Goal: Task Accomplishment & Management: Use online tool/utility

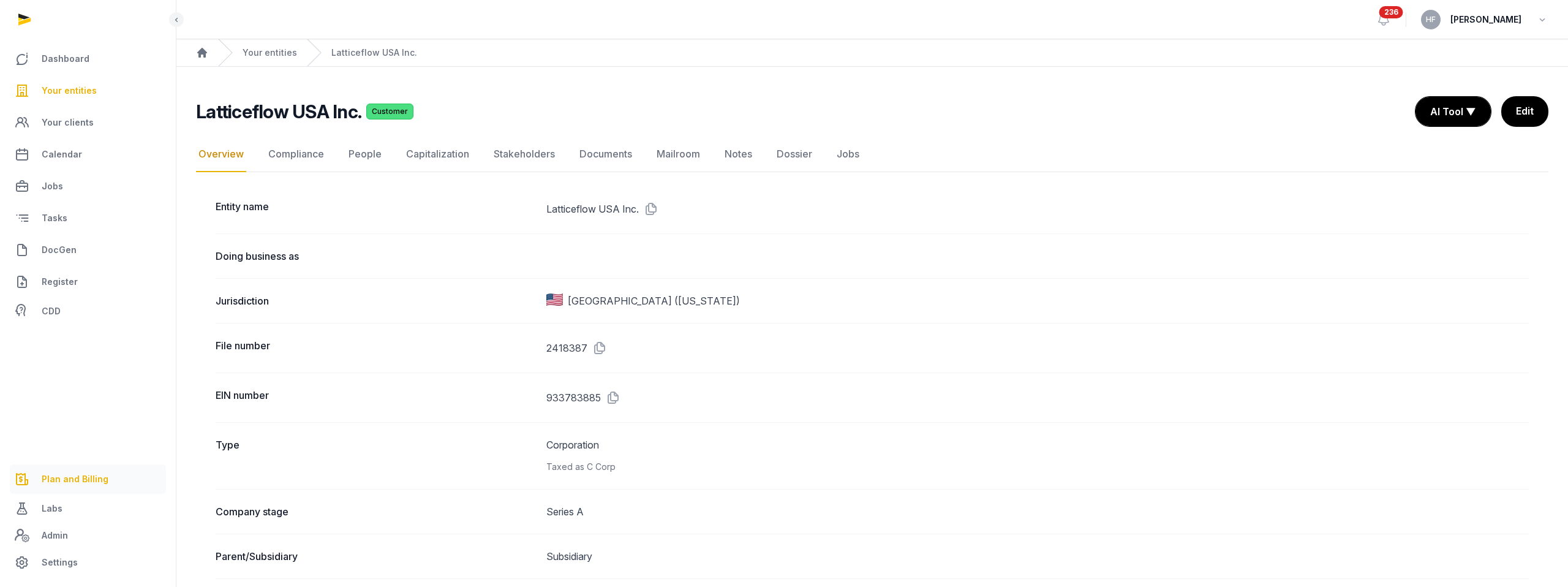
click at [71, 490] on link "Plan and Billing" at bounding box center [87, 479] width 156 height 29
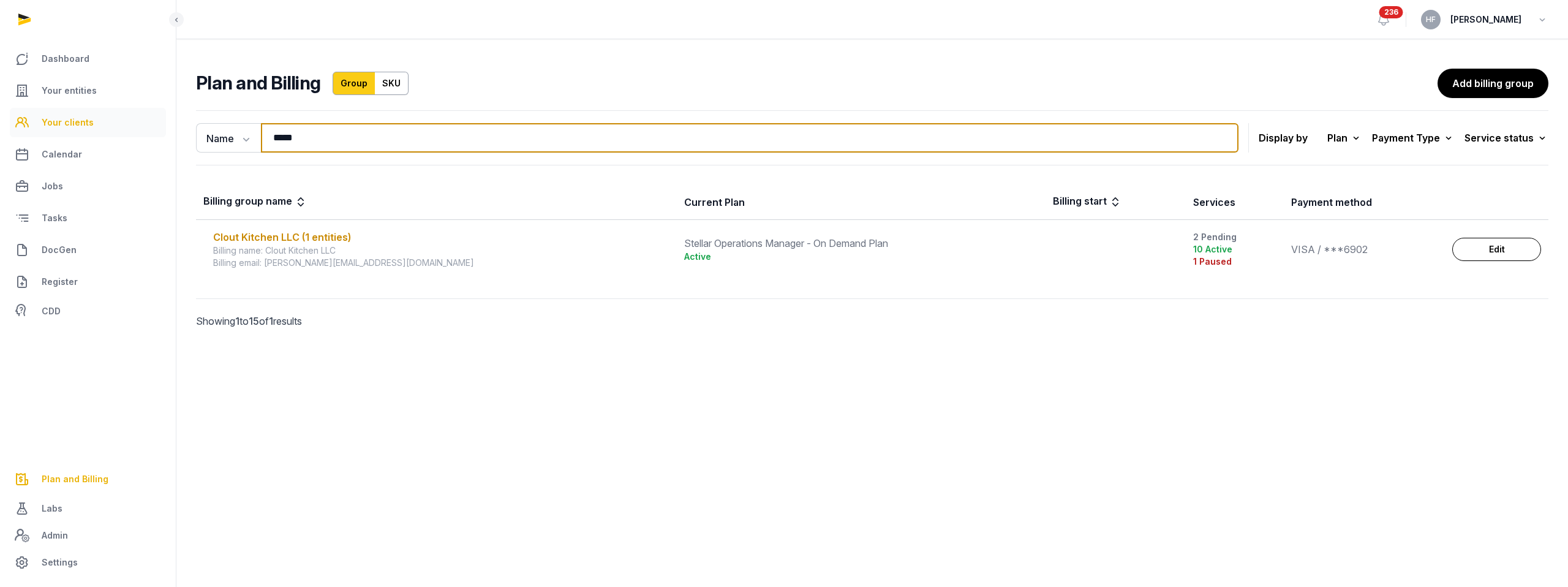
drag, startPoint x: 311, startPoint y: 136, endPoint x: 159, endPoint y: 132, distance: 152.1
click at [159, 132] on div "Dashboard Your entities Your clients Calendar Jobs Tasks DocGen Register CDD Pl…" at bounding box center [784, 293] width 1568 height 587
type input "***"
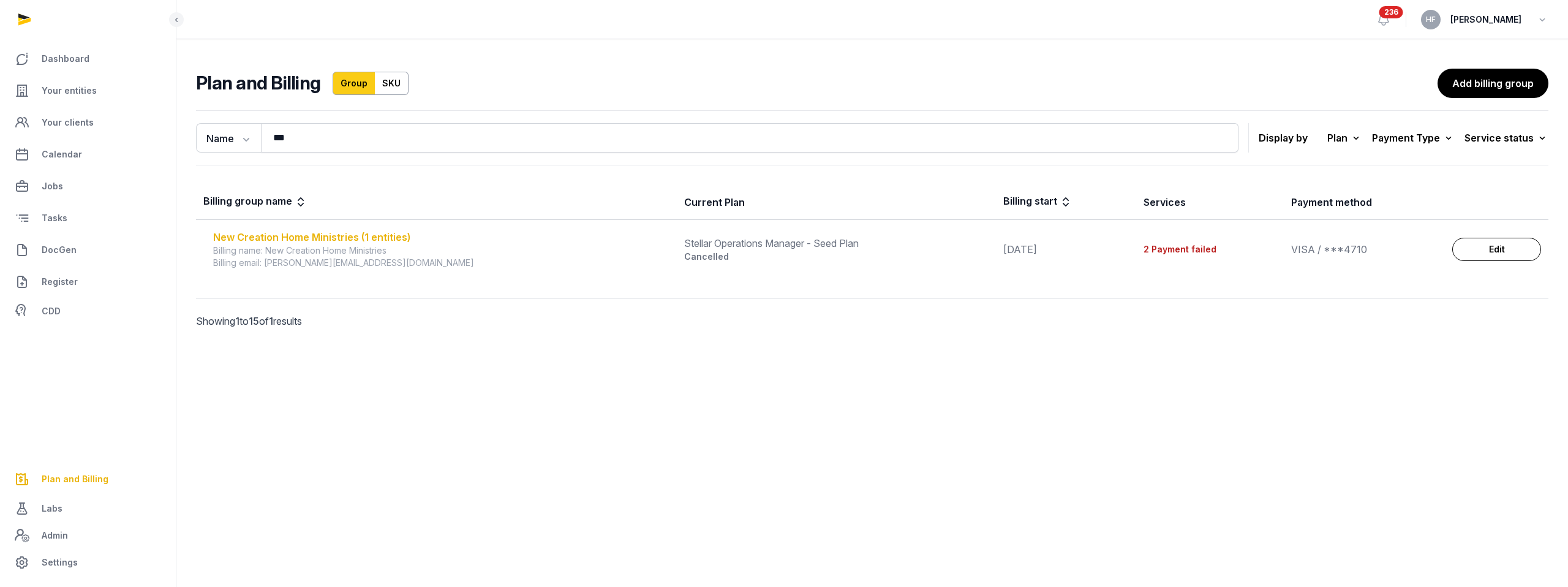
click at [366, 238] on div "New Creation Home Ministries (1 entities)" at bounding box center [441, 236] width 457 height 15
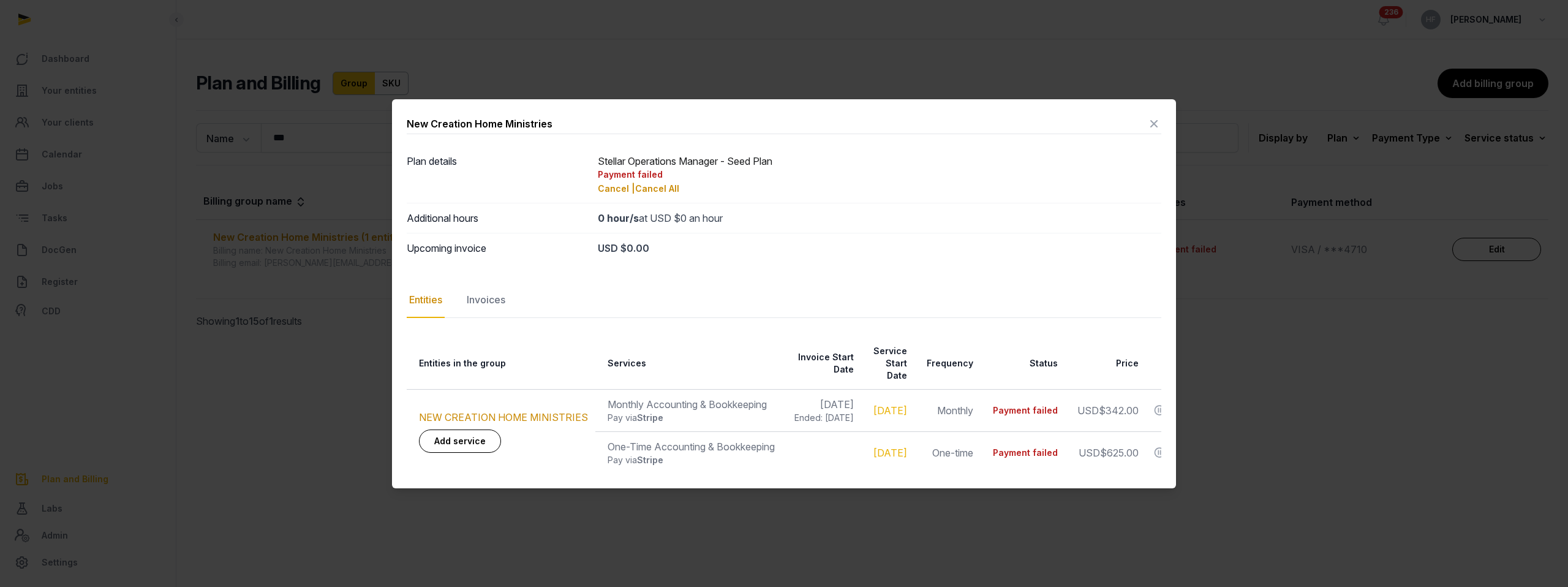
click at [1150, 127] on icon at bounding box center [1154, 124] width 15 height 20
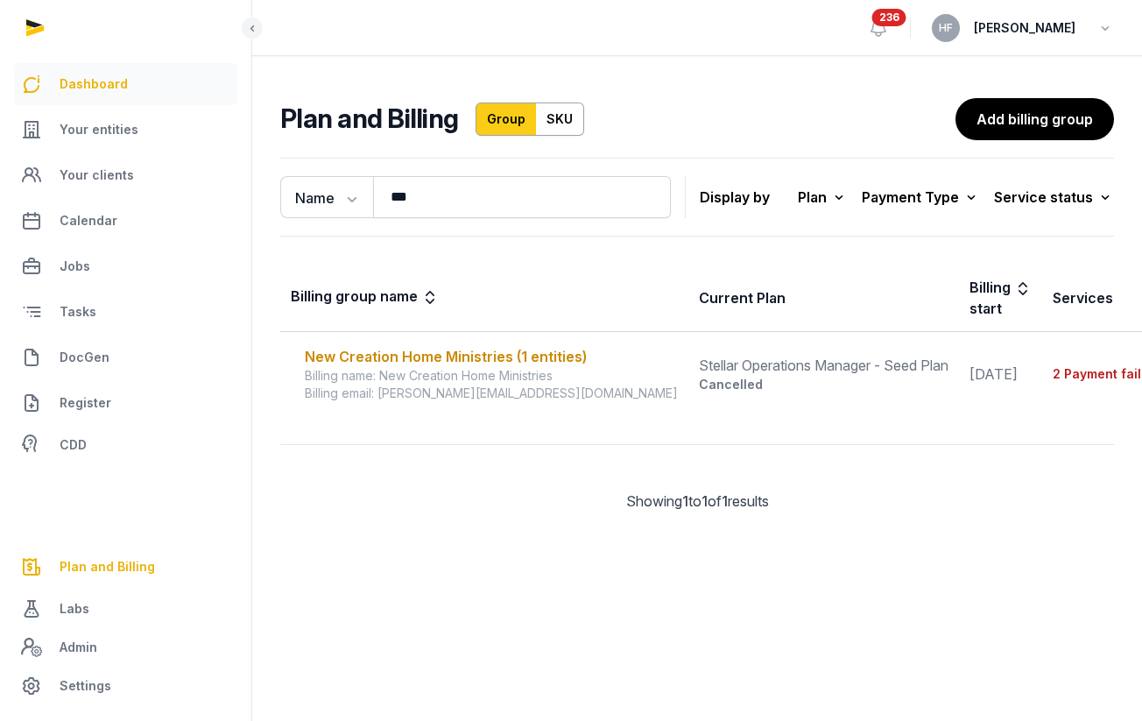
click at [95, 83] on span "Dashboard" at bounding box center [94, 84] width 68 height 21
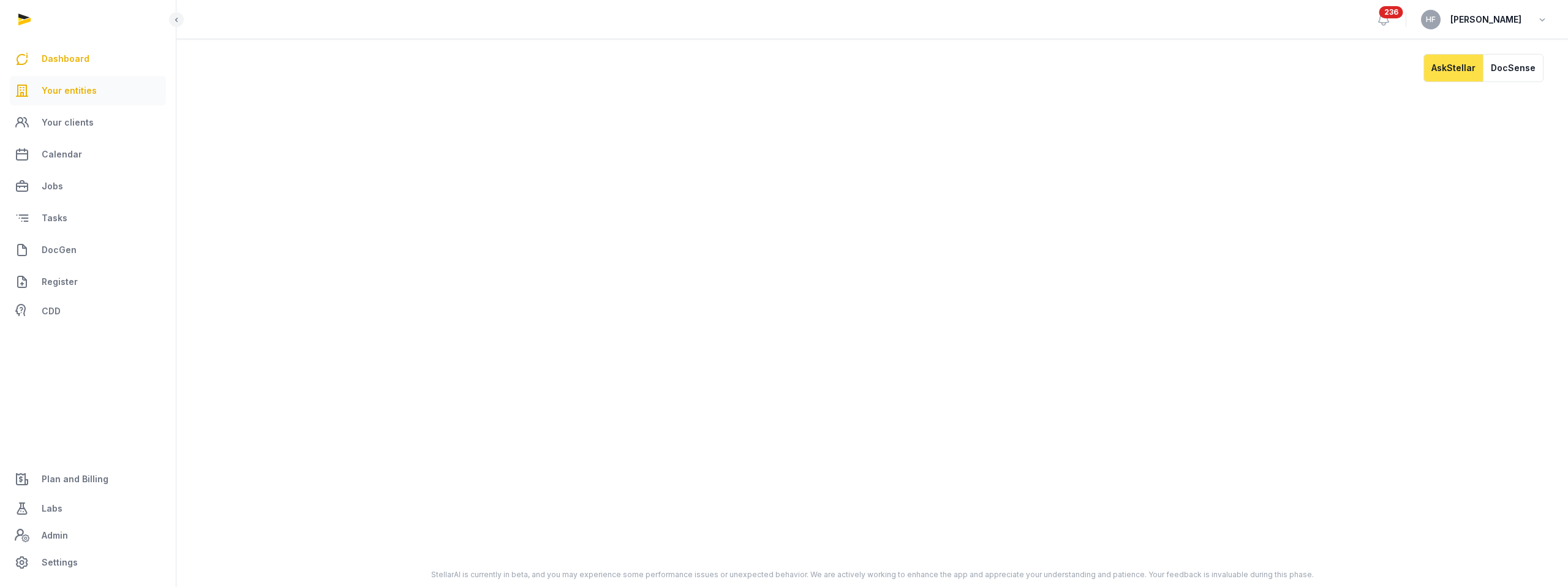
click at [62, 86] on span "Your entities" at bounding box center [69, 90] width 55 height 15
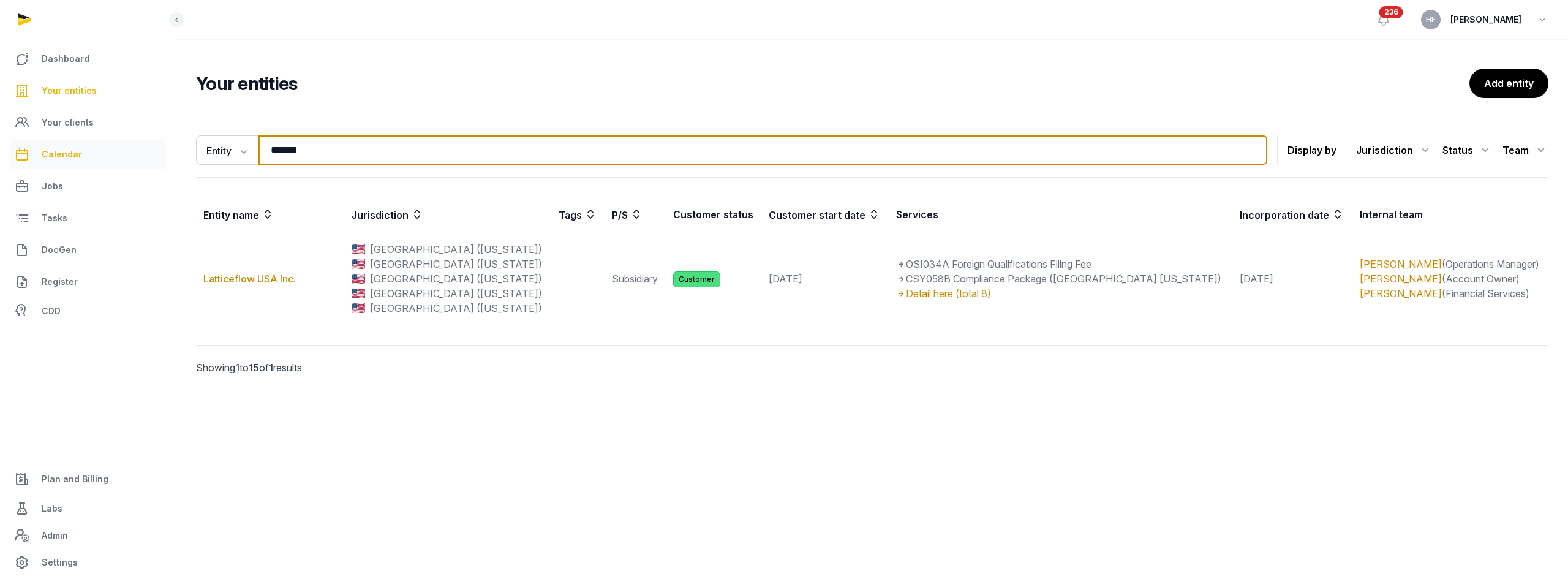
drag, startPoint x: 318, startPoint y: 153, endPoint x: 157, endPoint y: 141, distance: 161.4
click at [165, 141] on div "Dashboard Your entities Your clients Calendar Jobs Tasks DocGen Register CDD Pl…" at bounding box center [784, 293] width 1568 height 587
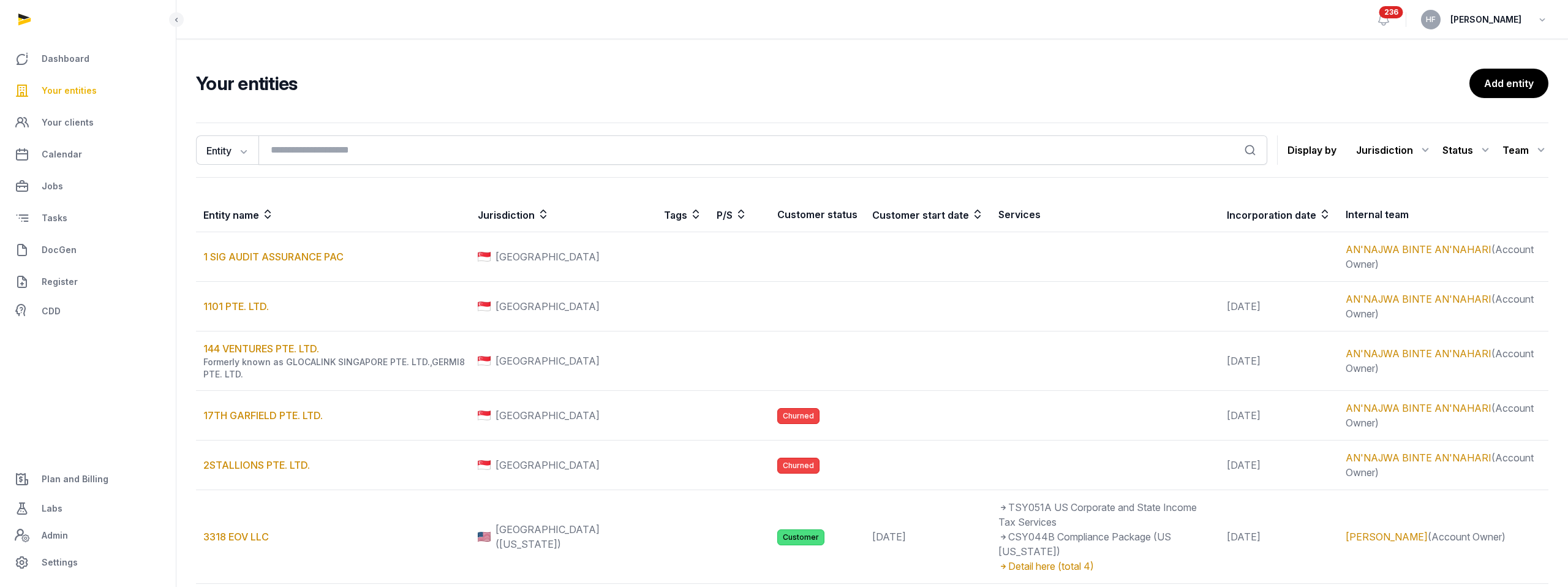
click at [798, 146] on div "Jurisdiction All jurisdiction Malaysia Singapore USA Status All statuses Lead C…" at bounding box center [1447, 150] width 202 height 20
click at [798, 147] on icon at bounding box center [1425, 150] width 15 height 20
click at [798, 243] on div "[GEOGRAPHIC_DATA]" at bounding box center [1377, 247] width 111 height 22
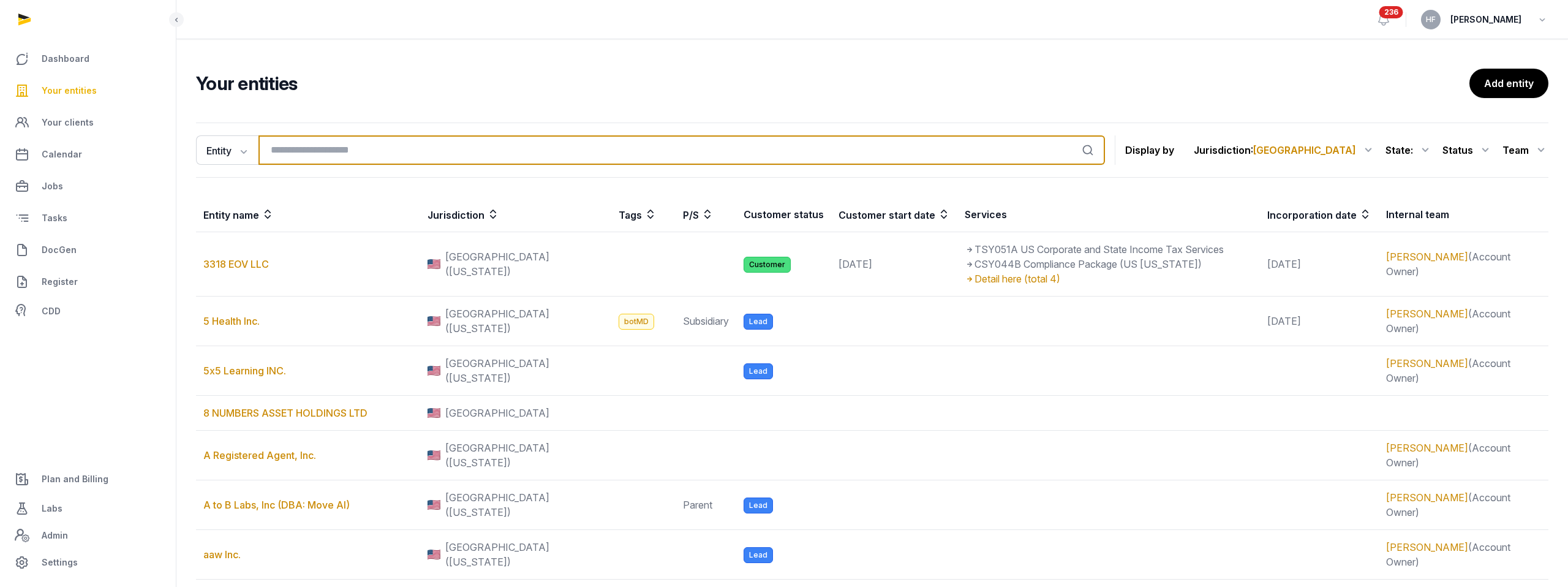
click at [360, 150] on input "search" at bounding box center [682, 150] width 846 height 29
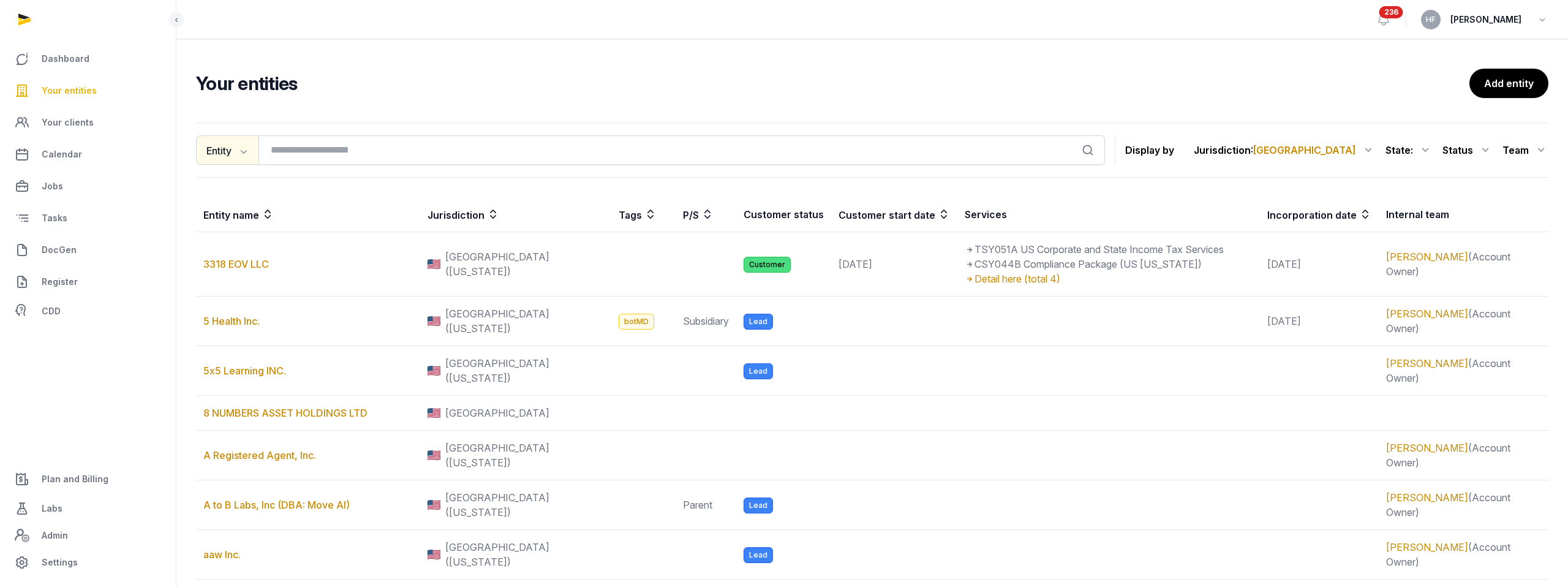
click at [248, 153] on icon "button" at bounding box center [243, 151] width 13 height 13
click at [237, 222] on div "Tags" at bounding box center [245, 226] width 98 height 24
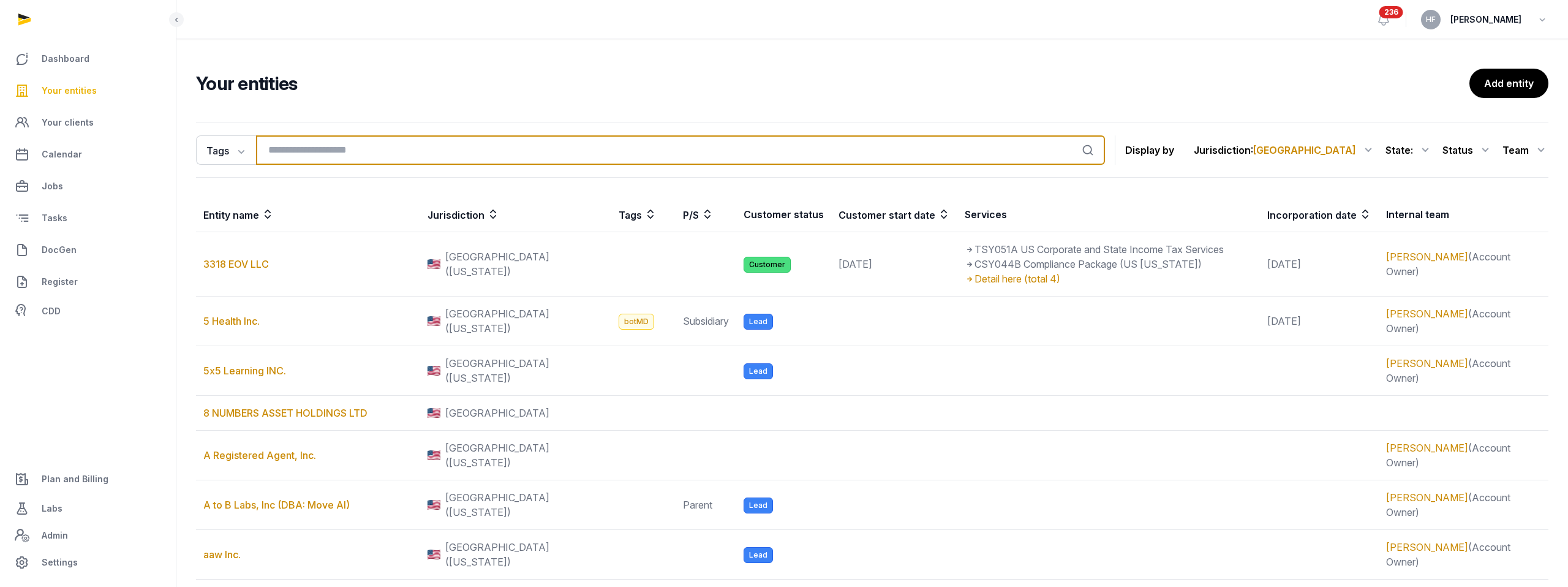
click at [323, 151] on input "search" at bounding box center [680, 150] width 849 height 29
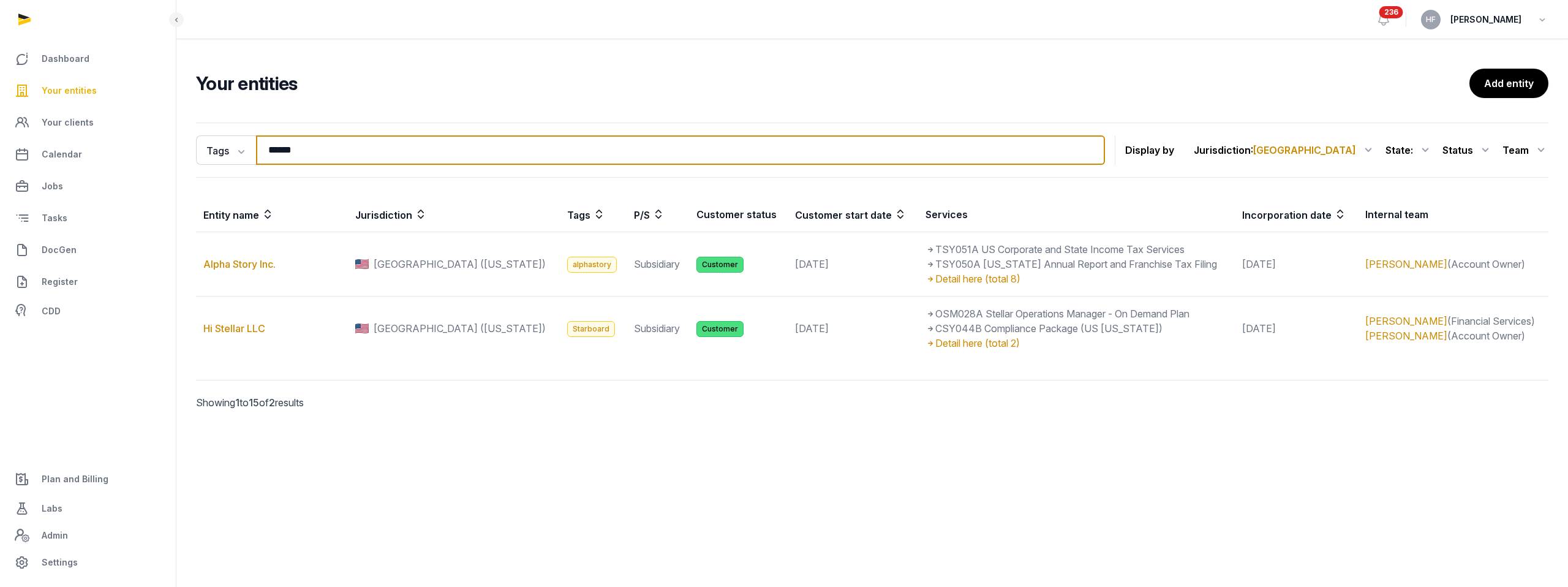
type input "*******"
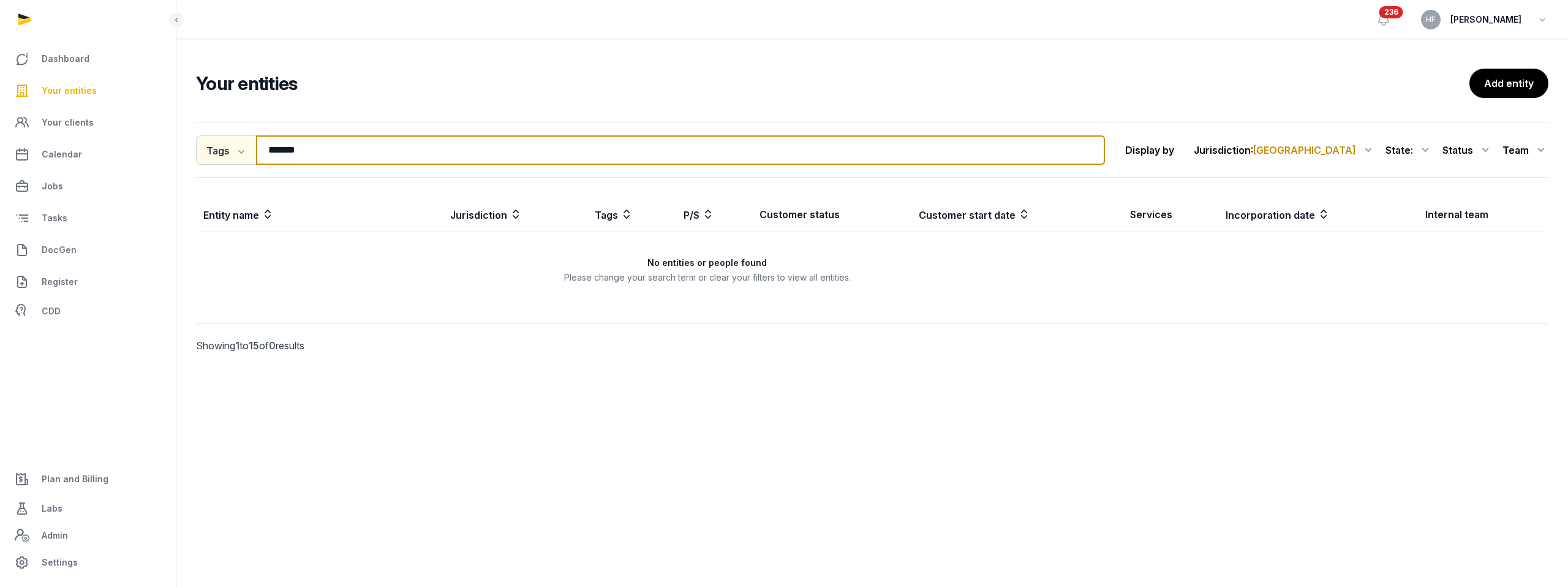
drag, startPoint x: 313, startPoint y: 148, endPoint x: 238, endPoint y: 149, distance: 75.0
click at [238, 149] on div "Tags Entity People Tags Services ******* Search" at bounding box center [650, 150] width 909 height 29
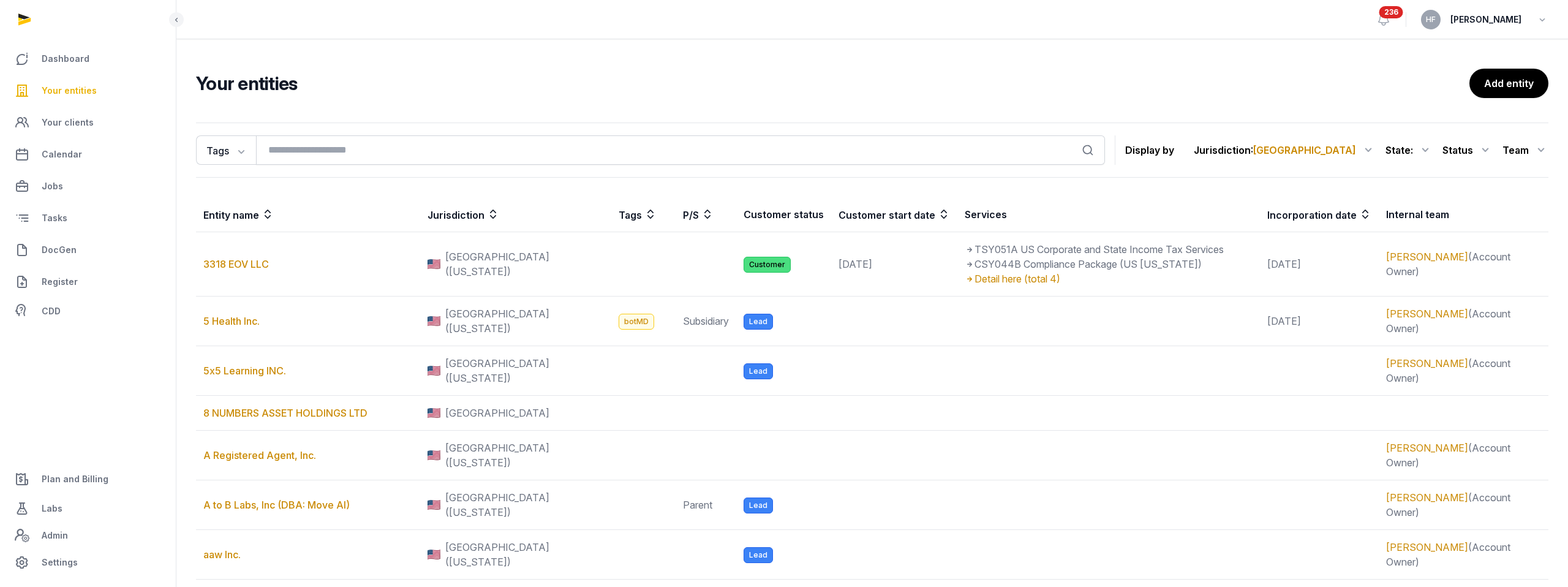
click at [256, 151] on div "Search" at bounding box center [680, 150] width 849 height 29
click at [239, 155] on icon "button" at bounding box center [241, 151] width 13 height 13
click at [237, 177] on div "Entity" at bounding box center [245, 177] width 98 height 24
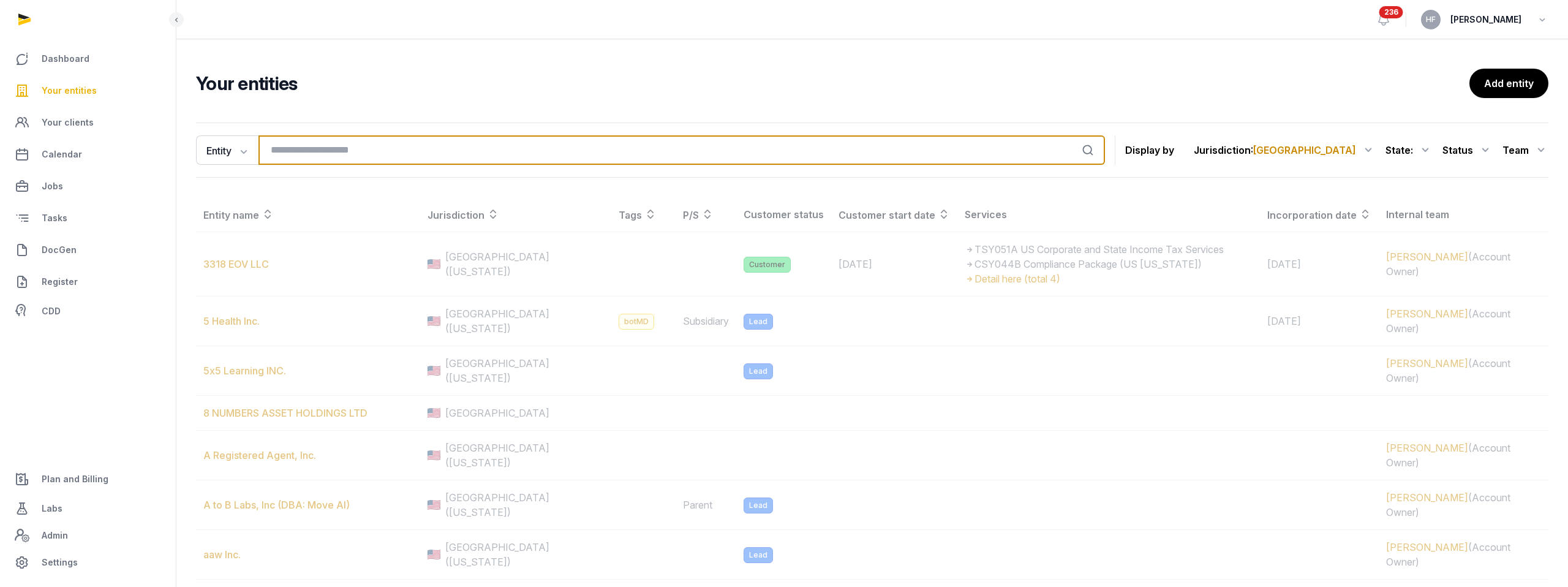
click at [306, 152] on input "search" at bounding box center [682, 150] width 846 height 29
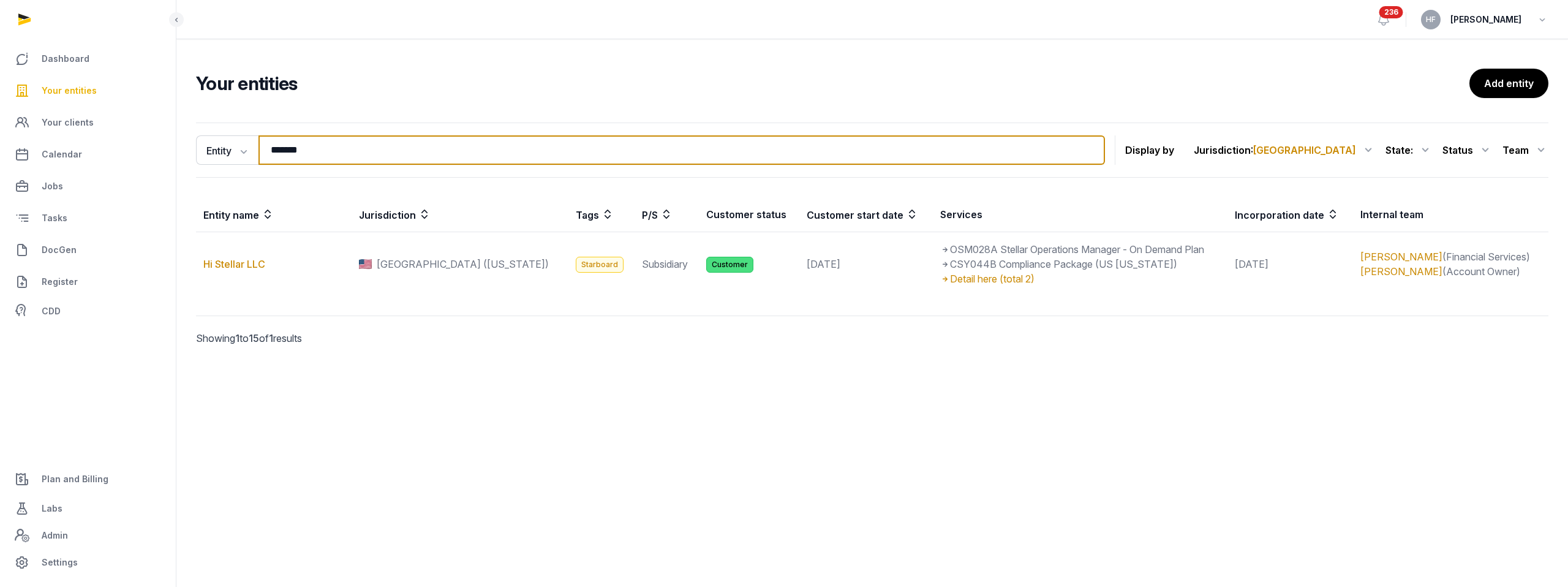
type input "*******"
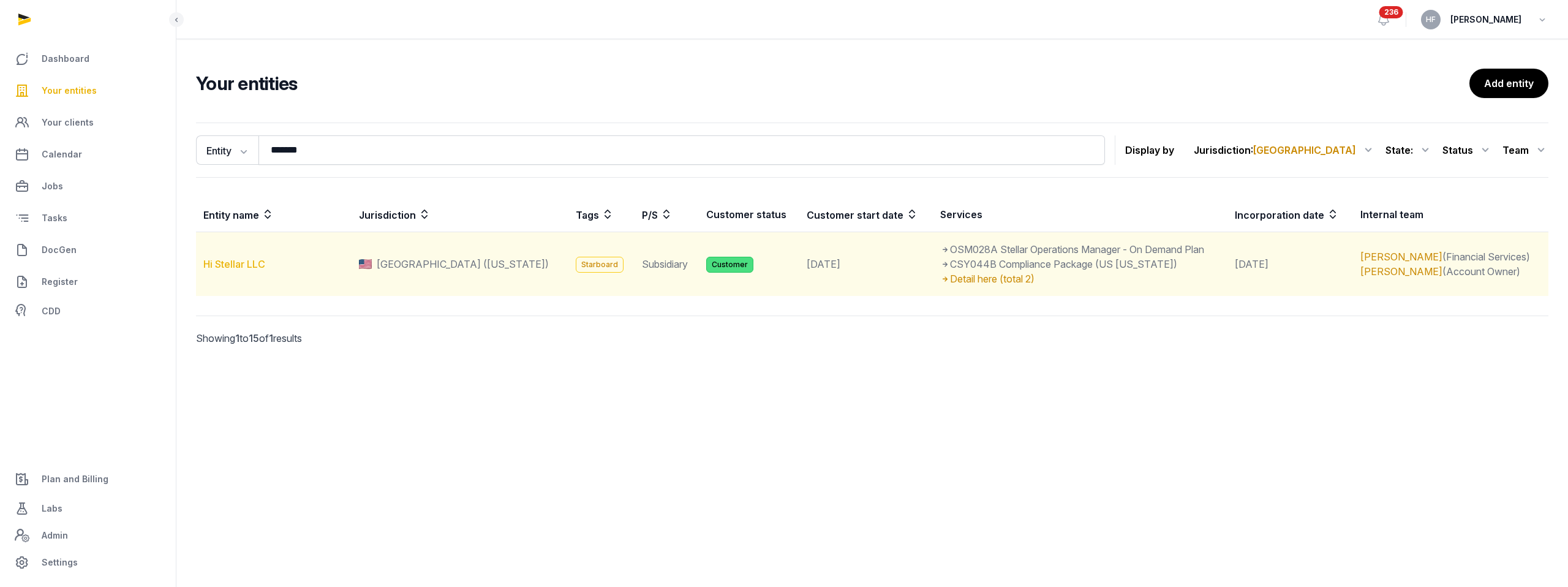
click at [238, 264] on link "Hi Stellar LLC" at bounding box center [234, 264] width 62 height 13
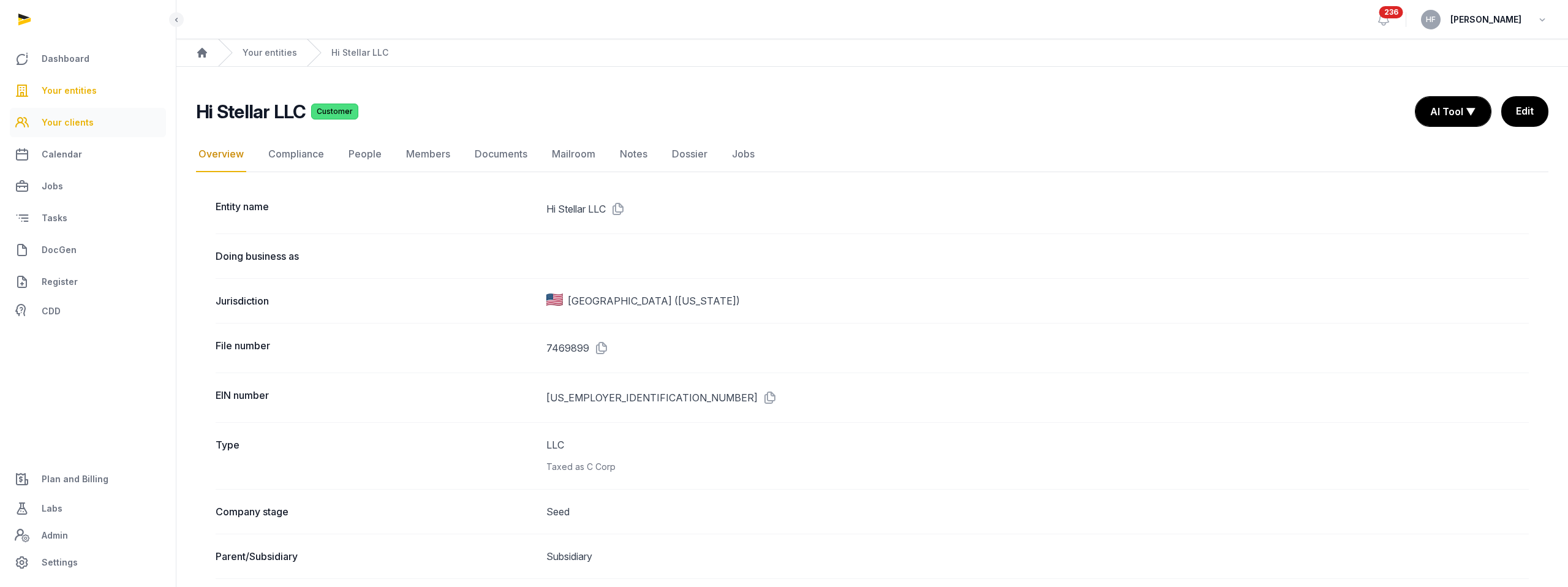
click at [73, 121] on span "Your clients" at bounding box center [68, 122] width 52 height 15
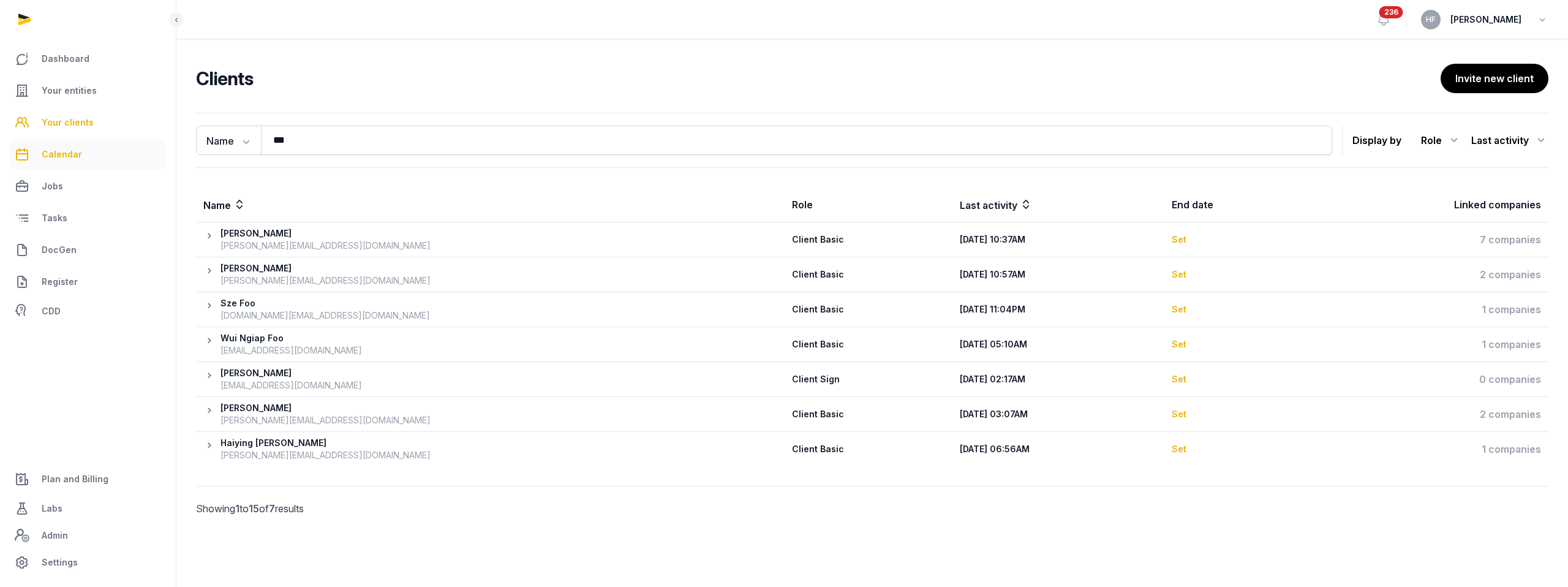
click at [50, 156] on span "Calendar" at bounding box center [62, 154] width 41 height 15
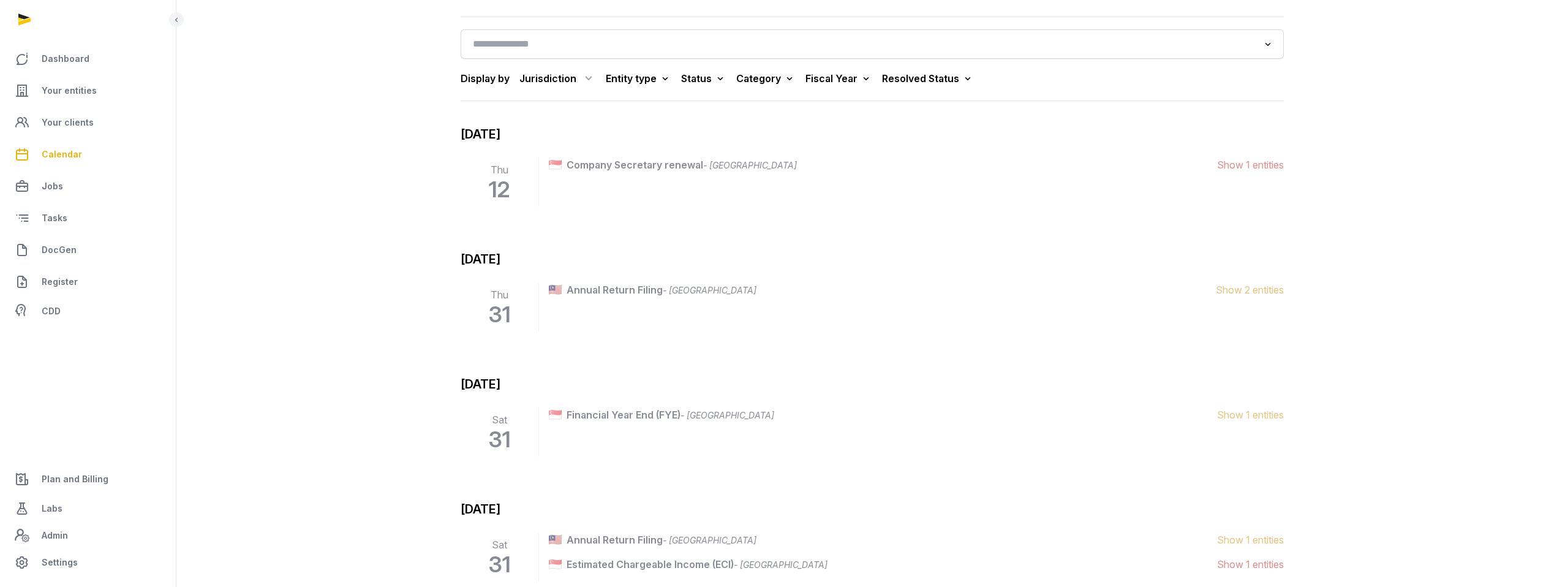
scroll to position [105, 0]
click at [798, 84] on icon at bounding box center [867, 80] width 13 height 17
click at [798, 343] on div "2025" at bounding box center [823, 354] width 98 height 22
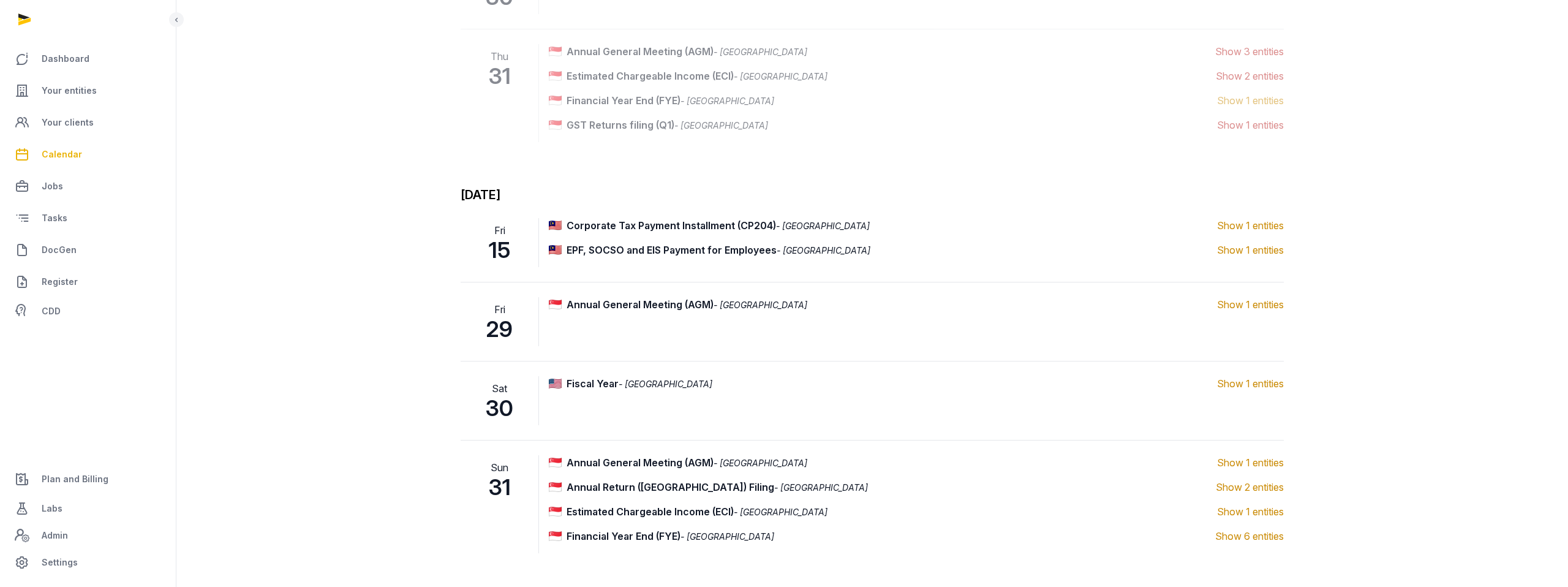
scroll to position [2529, 0]
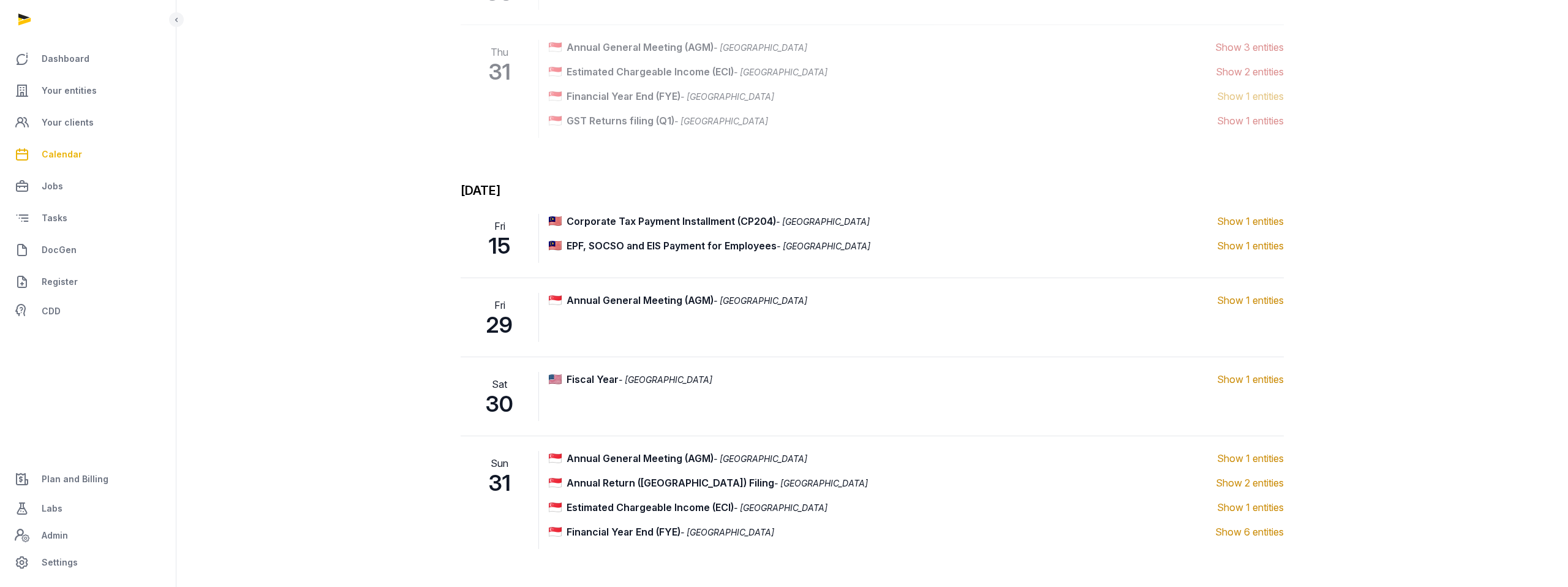
click at [798, 218] on span "Show 1 entities" at bounding box center [1250, 221] width 66 height 15
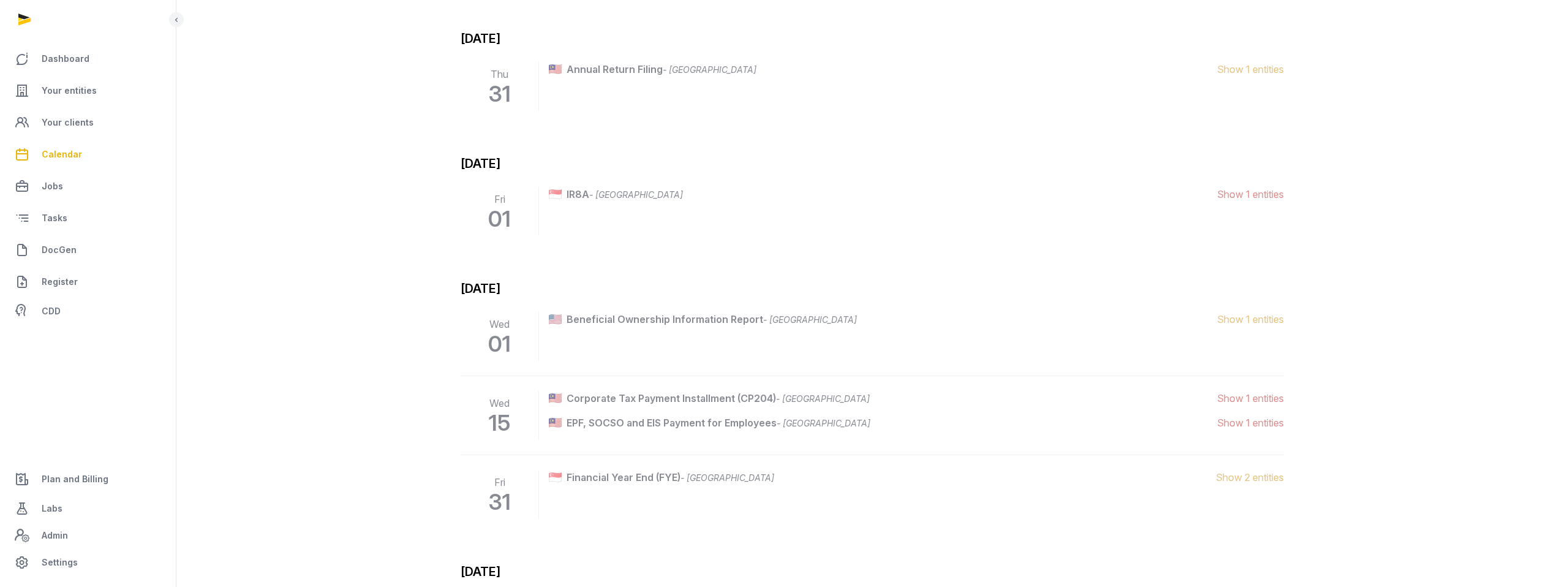
scroll to position [0, 0]
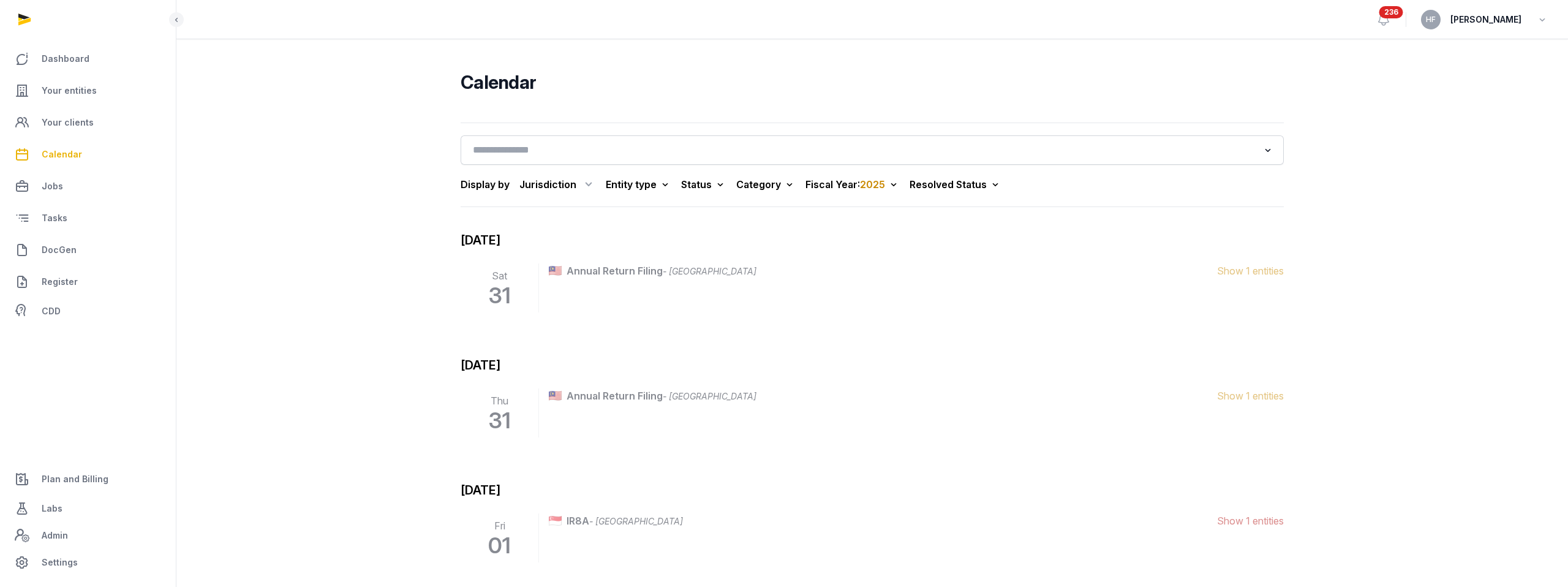
click at [576, 185] on div "Jurisdiction" at bounding box center [557, 185] width 76 height 20
click at [541, 284] on div "[GEOGRAPHIC_DATA]" at bounding box center [541, 281] width 111 height 22
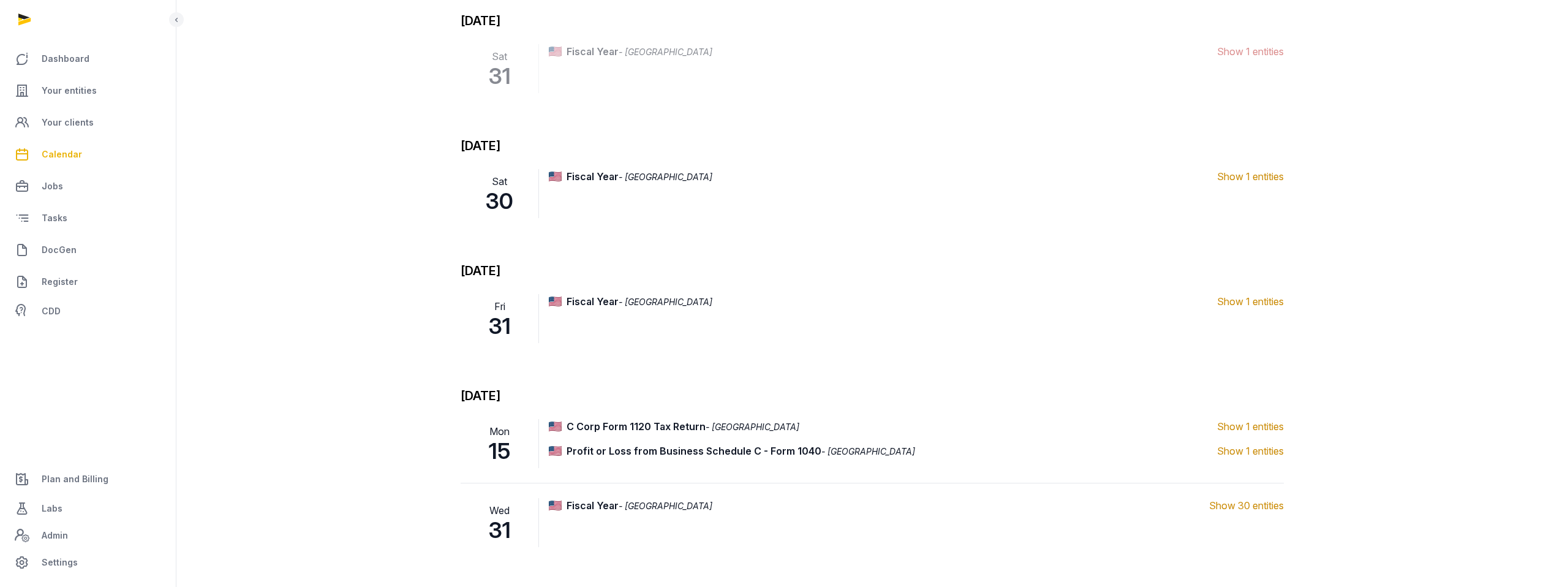
scroll to position [474, 0]
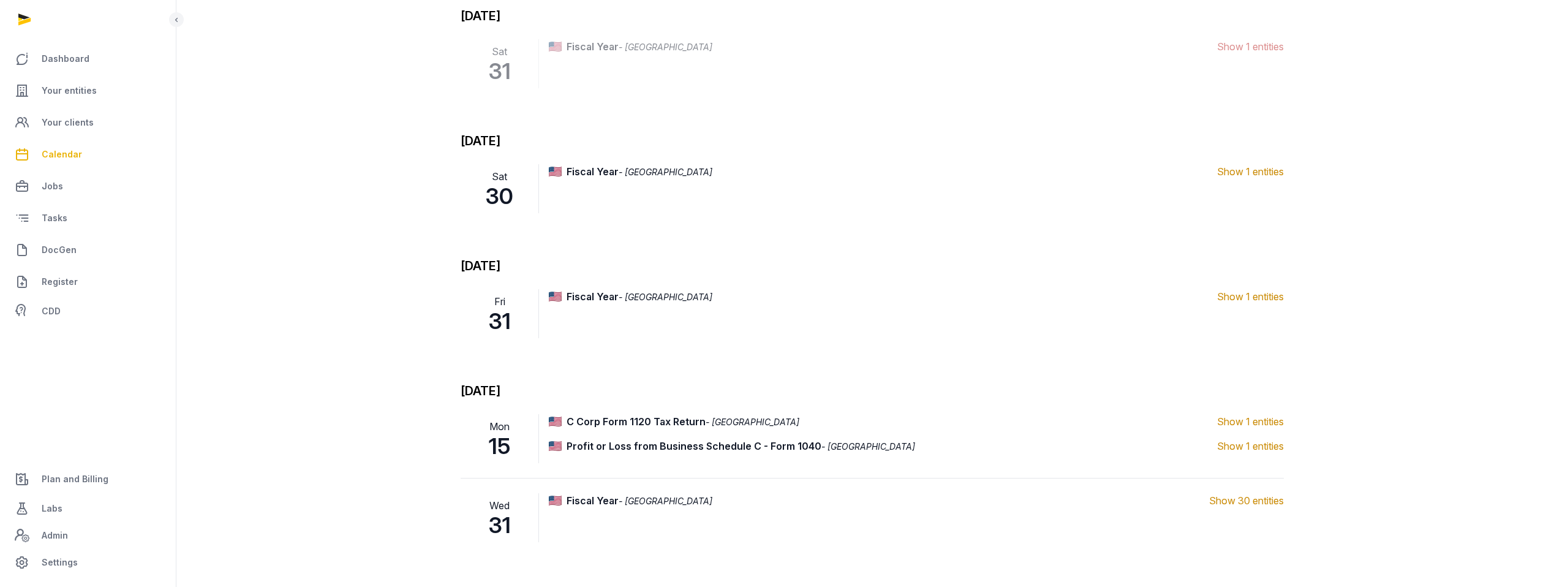
click at [75, 188] on link "Jobs" at bounding box center [87, 186] width 156 height 29
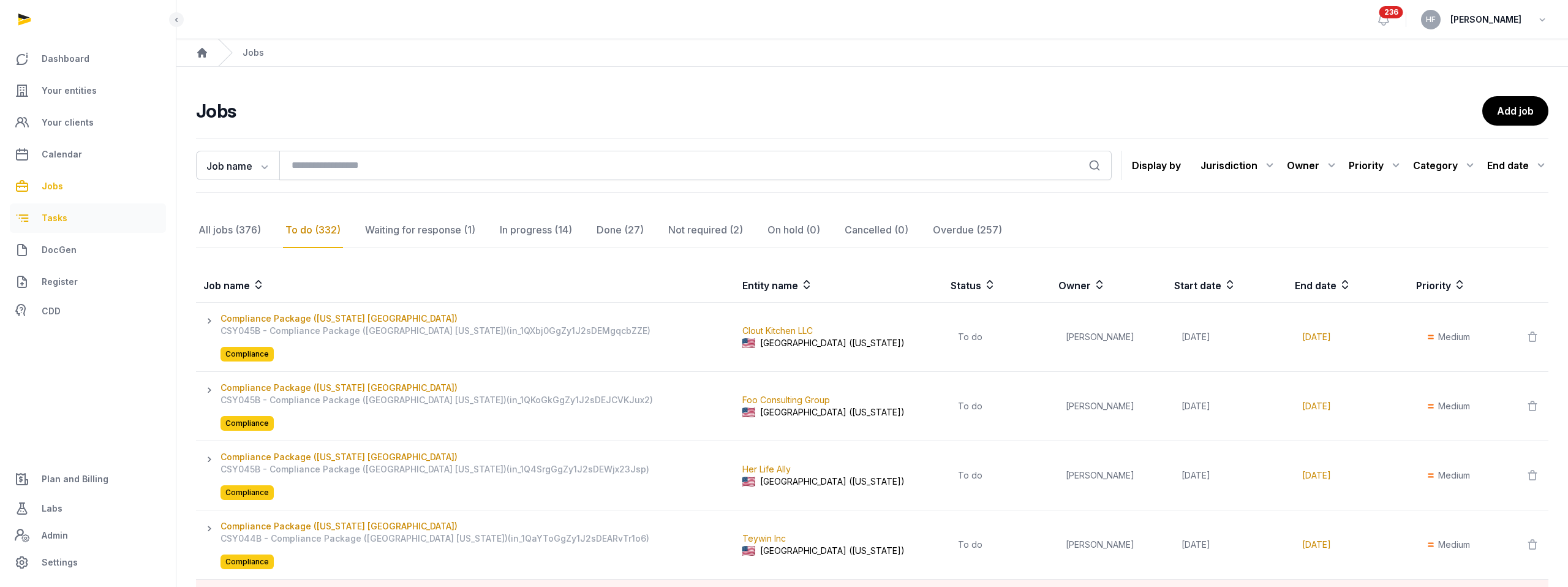
click at [78, 225] on link "Tasks" at bounding box center [87, 218] width 156 height 29
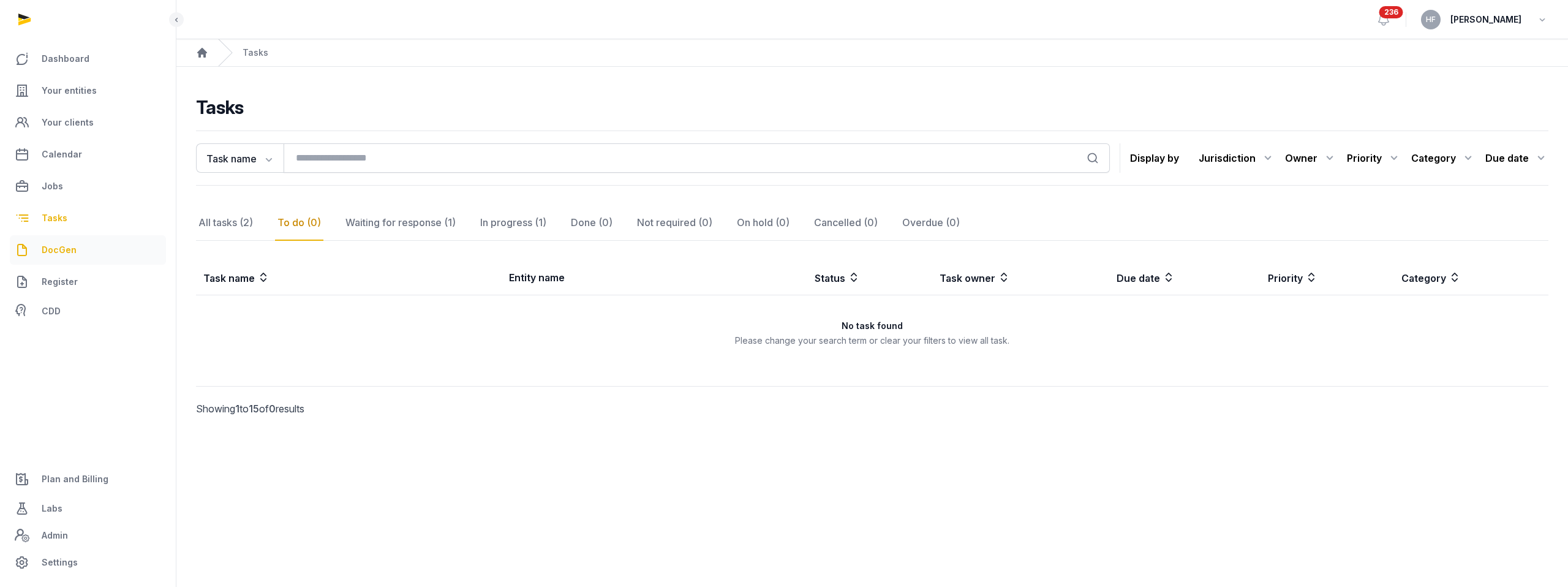
click at [66, 253] on span "DocGen" at bounding box center [59, 250] width 35 height 15
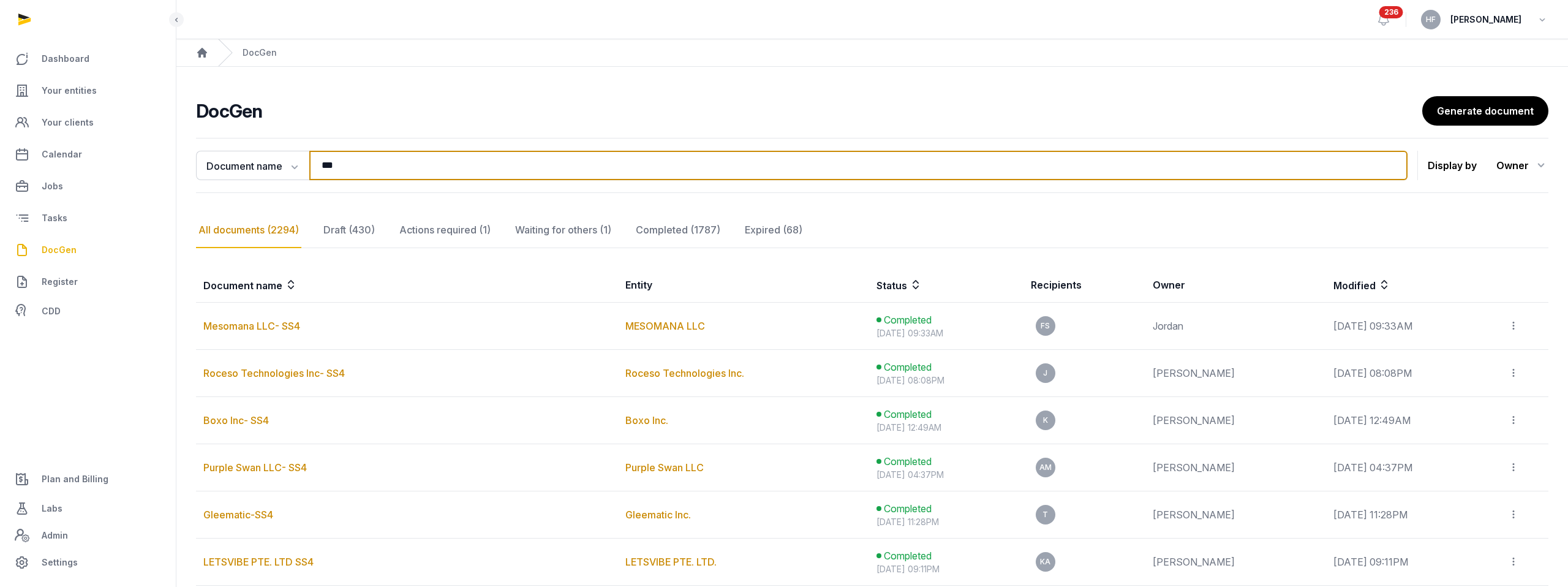
drag, startPoint x: 362, startPoint y: 157, endPoint x: 313, endPoint y: 157, distance: 49.0
click at [318, 157] on input "***" at bounding box center [858, 165] width 1098 height 29
drag, startPoint x: 394, startPoint y: 164, endPoint x: 295, endPoint y: 164, distance: 99.0
click at [295, 164] on div "Document name Document name Entity Recipient *** Search" at bounding box center [801, 165] width 1211 height 29
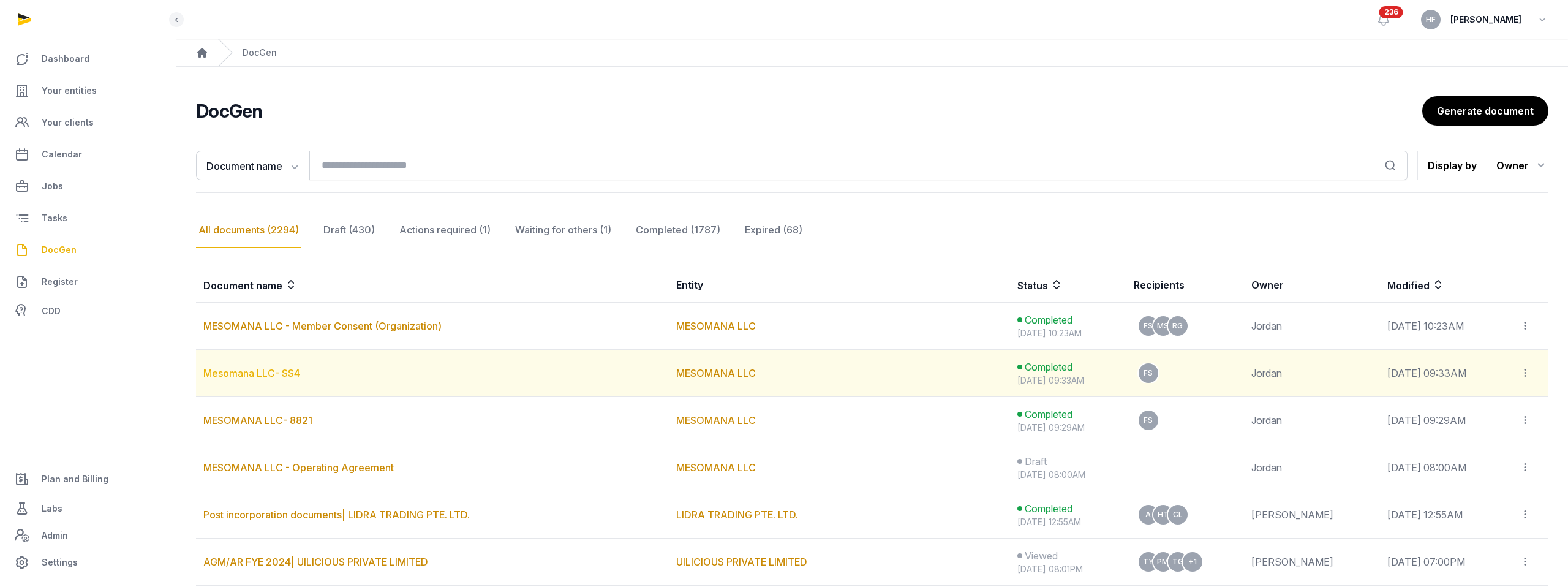
click at [291, 373] on link "Mesomana LLC- SS4" at bounding box center [252, 374] width 97 height 13
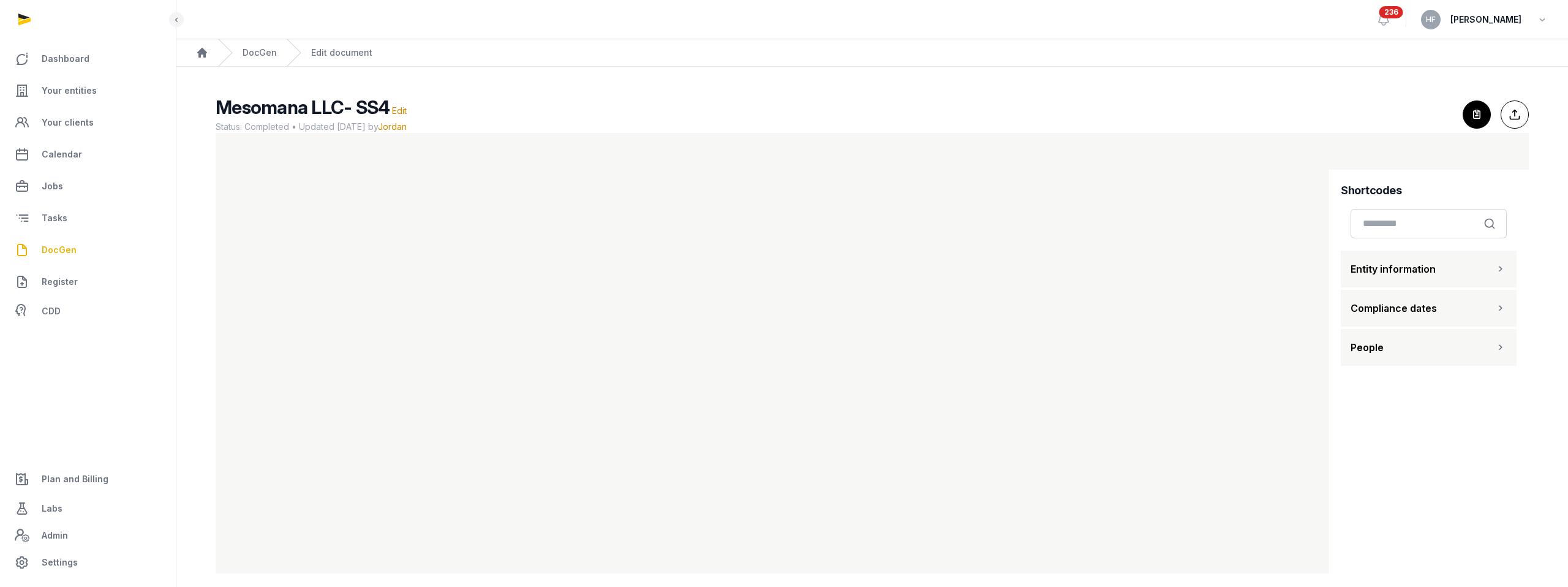
click at [262, 54] on link "DocGen" at bounding box center [259, 53] width 34 height 13
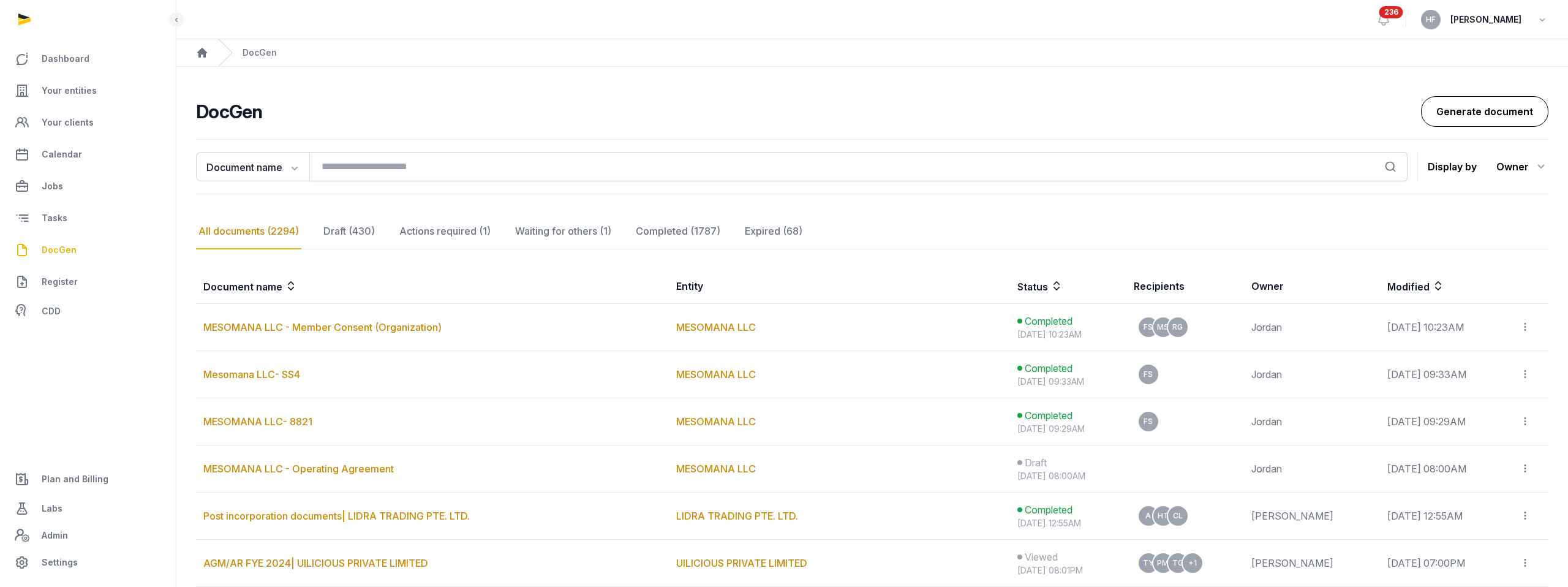
click at [798, 111] on link "Generate document" at bounding box center [1485, 112] width 127 height 31
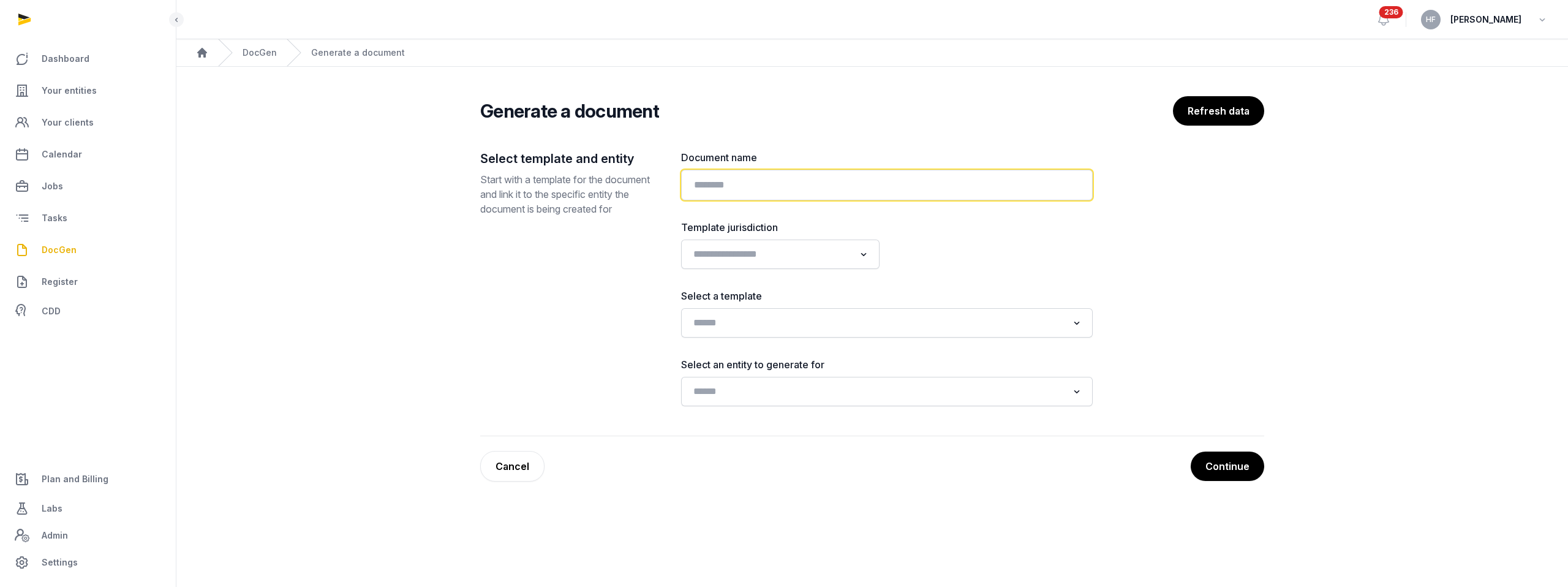
click at [798, 186] on input "text" at bounding box center [887, 185] width 412 height 31
type input "*"
type input "**********"
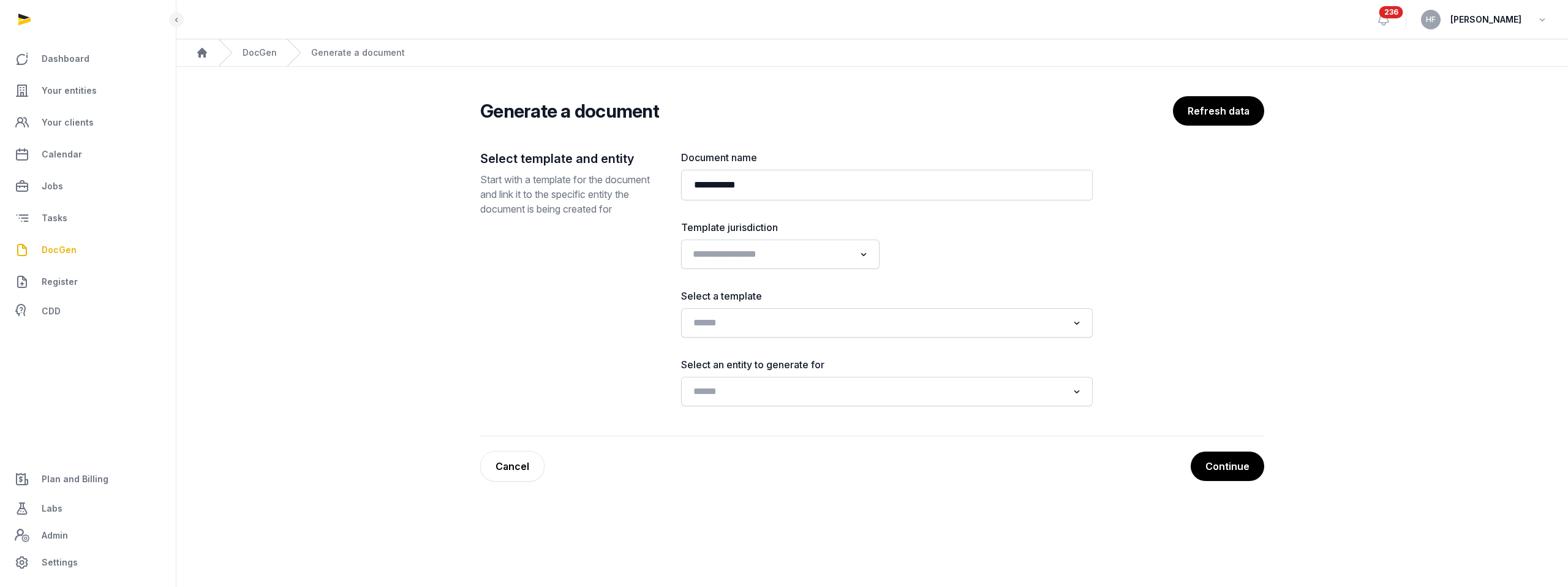
click at [777, 255] on input "Search for option" at bounding box center [771, 254] width 166 height 17
click at [741, 313] on li "[GEOGRAPHIC_DATA]" at bounding box center [781, 316] width 197 height 17
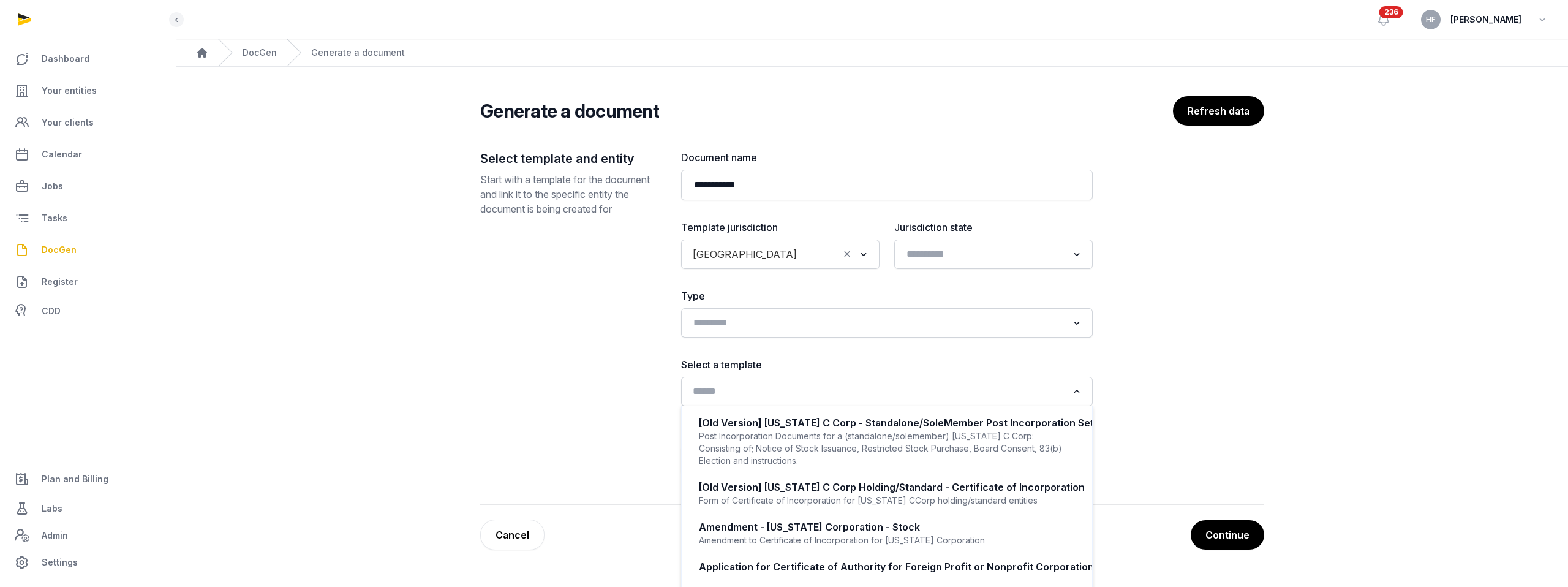
click at [743, 396] on input "Search for option" at bounding box center [878, 391] width 379 height 17
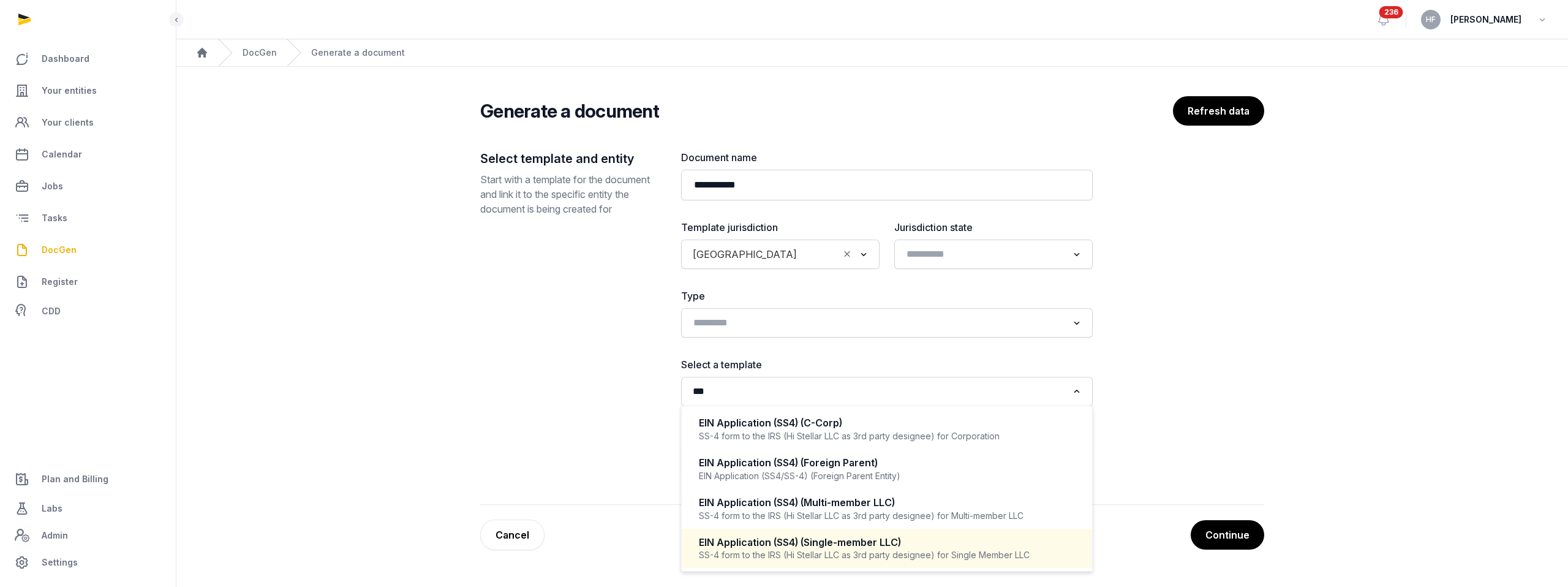
click at [798, 504] on div "EIN Application (SS4) (Single-member LLC)" at bounding box center [887, 543] width 376 height 14
type input "***"
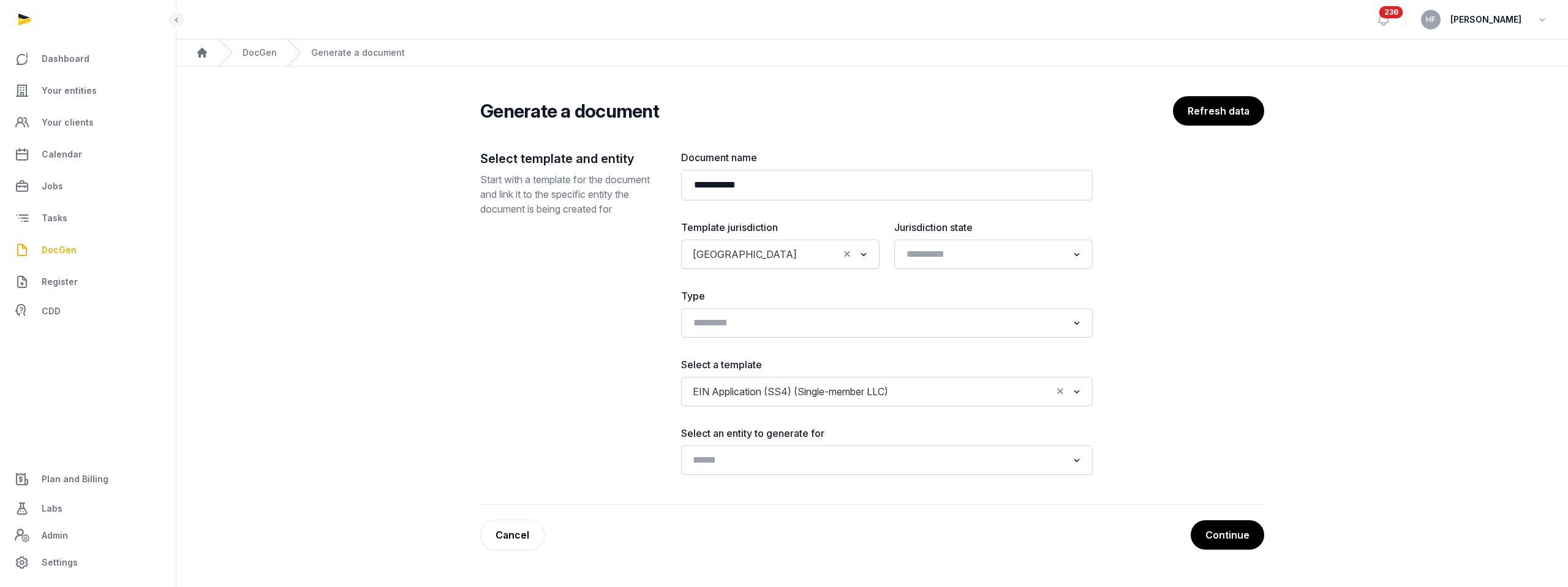
click at [798, 462] on input "Search for option" at bounding box center [878, 460] width 379 height 17
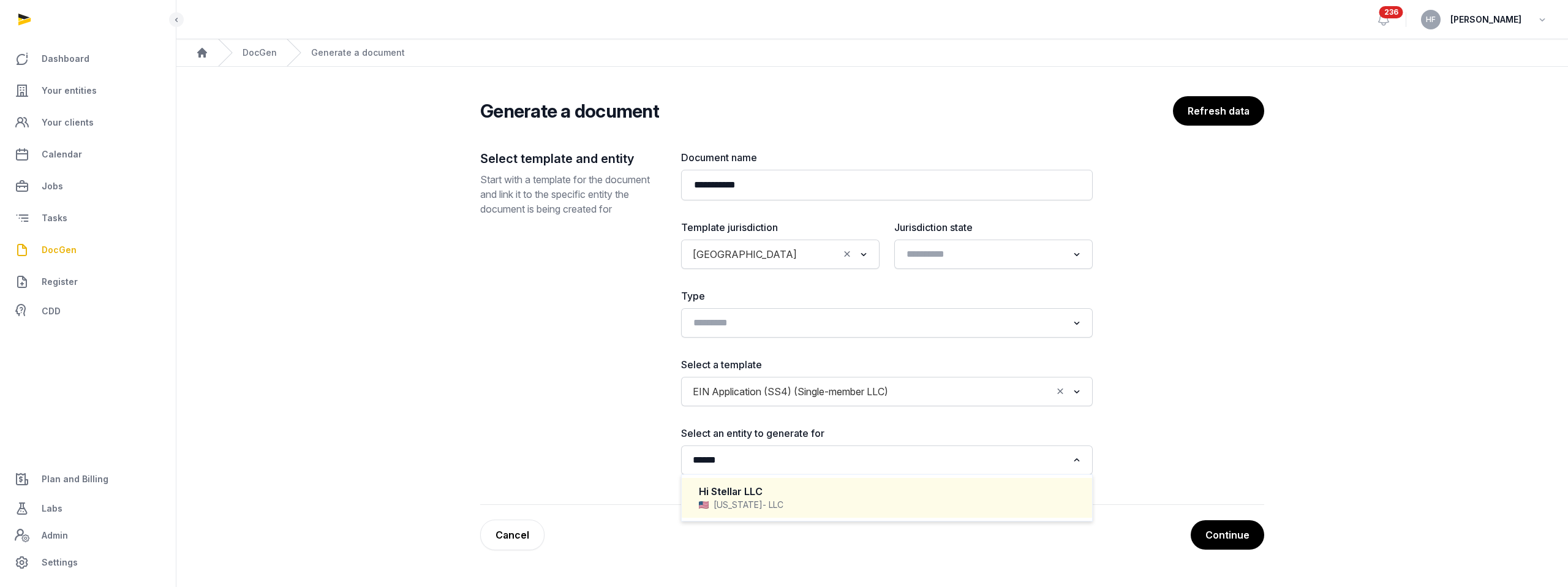
click at [798, 499] on div "Delaware - LLC" at bounding box center [887, 505] width 376 height 13
type input "******"
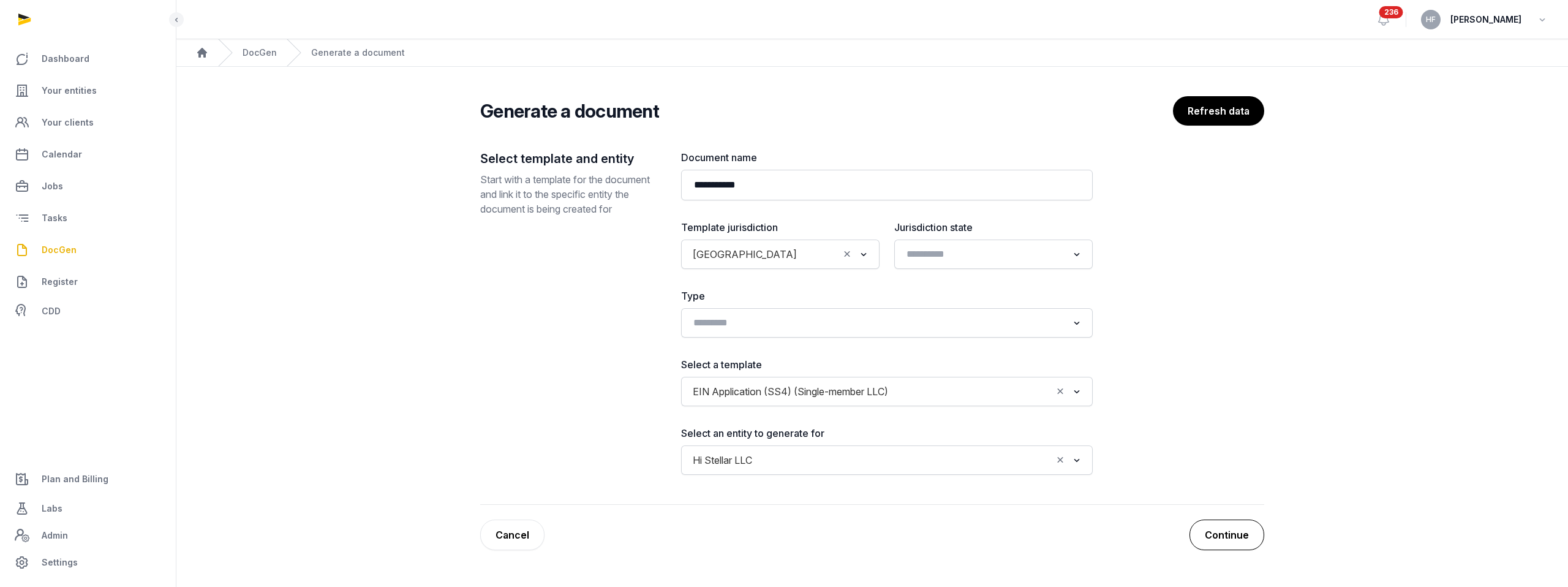
click at [798, 504] on button "Continue" at bounding box center [1227, 535] width 75 height 31
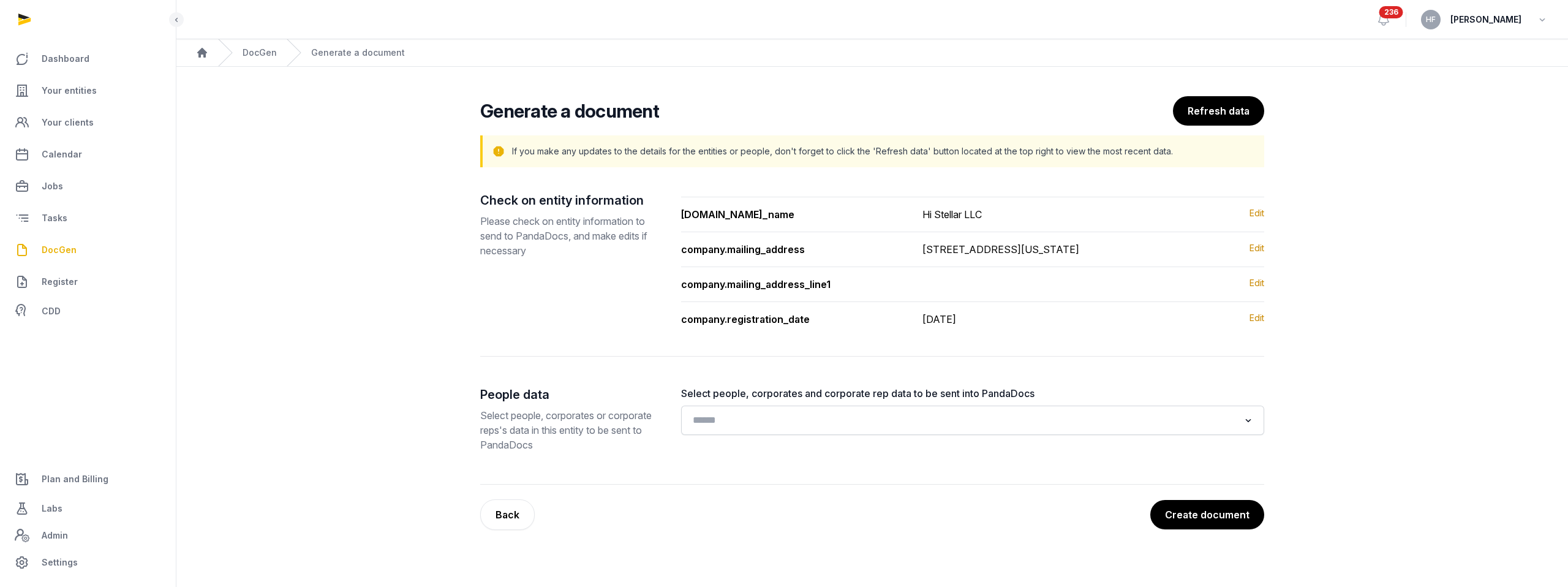
click at [798, 429] on input "Search for option" at bounding box center [963, 420] width 550 height 17
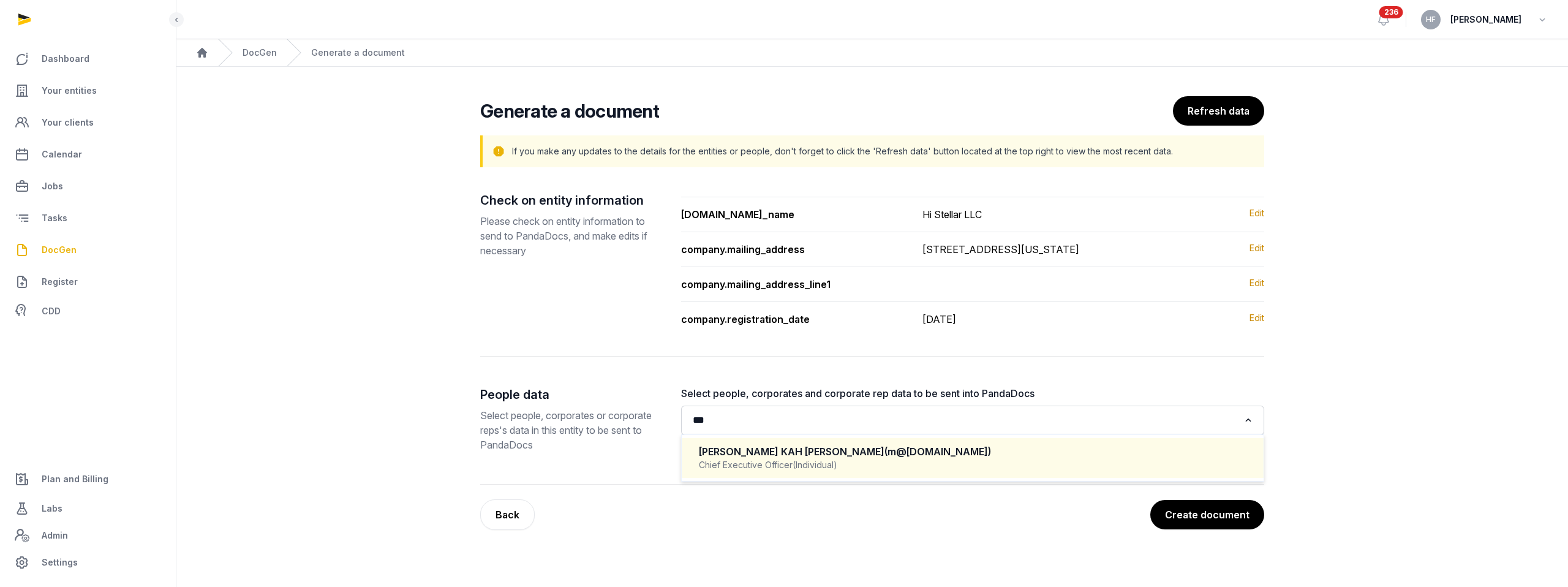
click at [798, 472] on div "Chief Executive Officer (Individual)" at bounding box center [972, 465] width 548 height 13
type input "***"
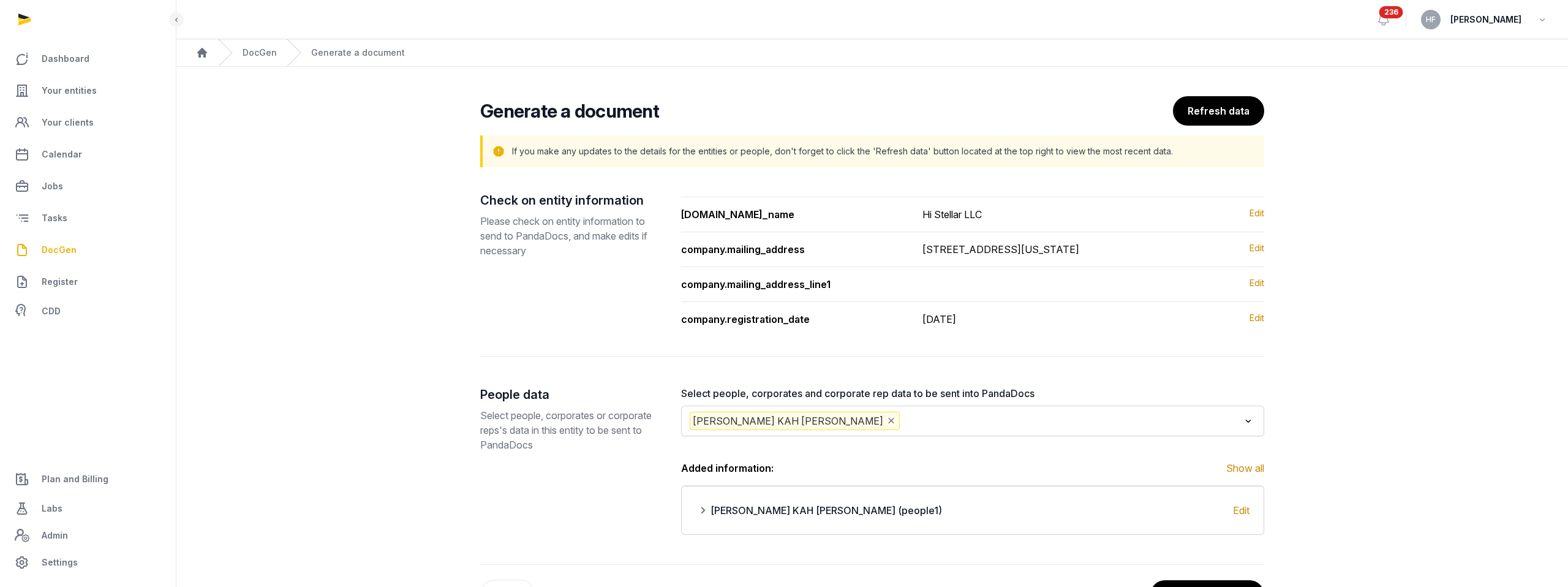
scroll to position [62, 0]
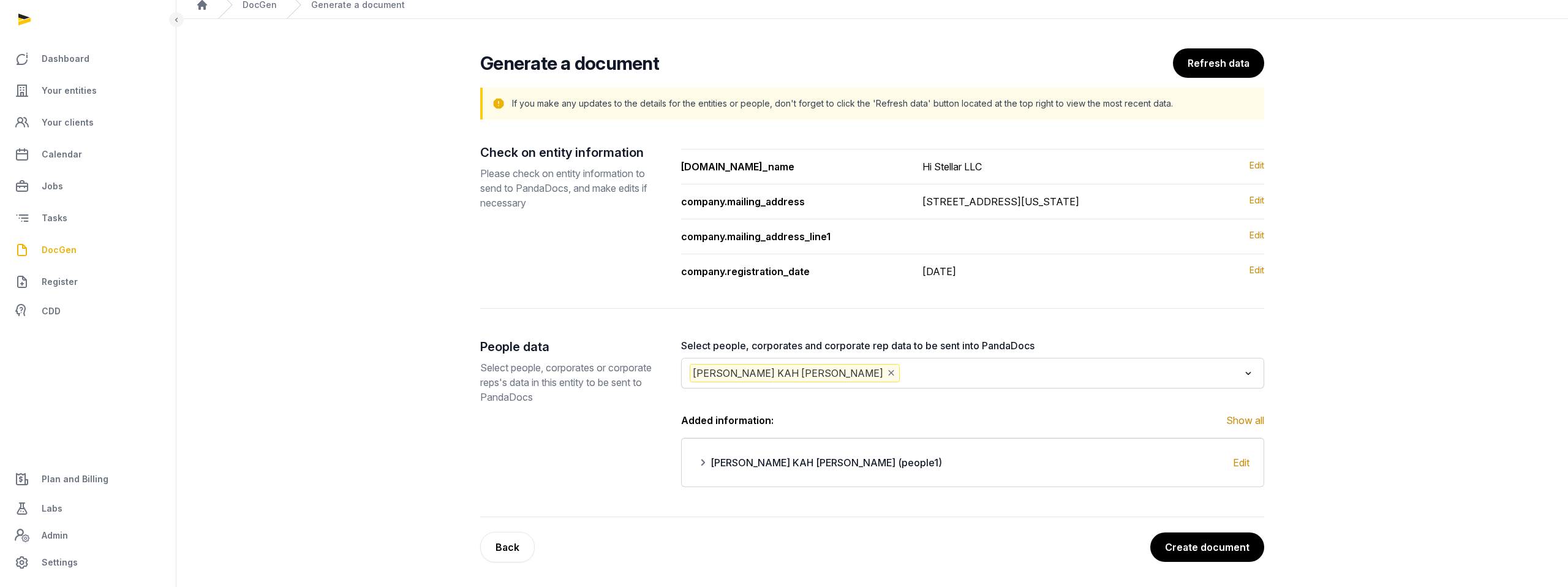
click at [798, 376] on icon "Deselect MELVIN YUAN KAH LEONG" at bounding box center [892, 373] width 11 height 13
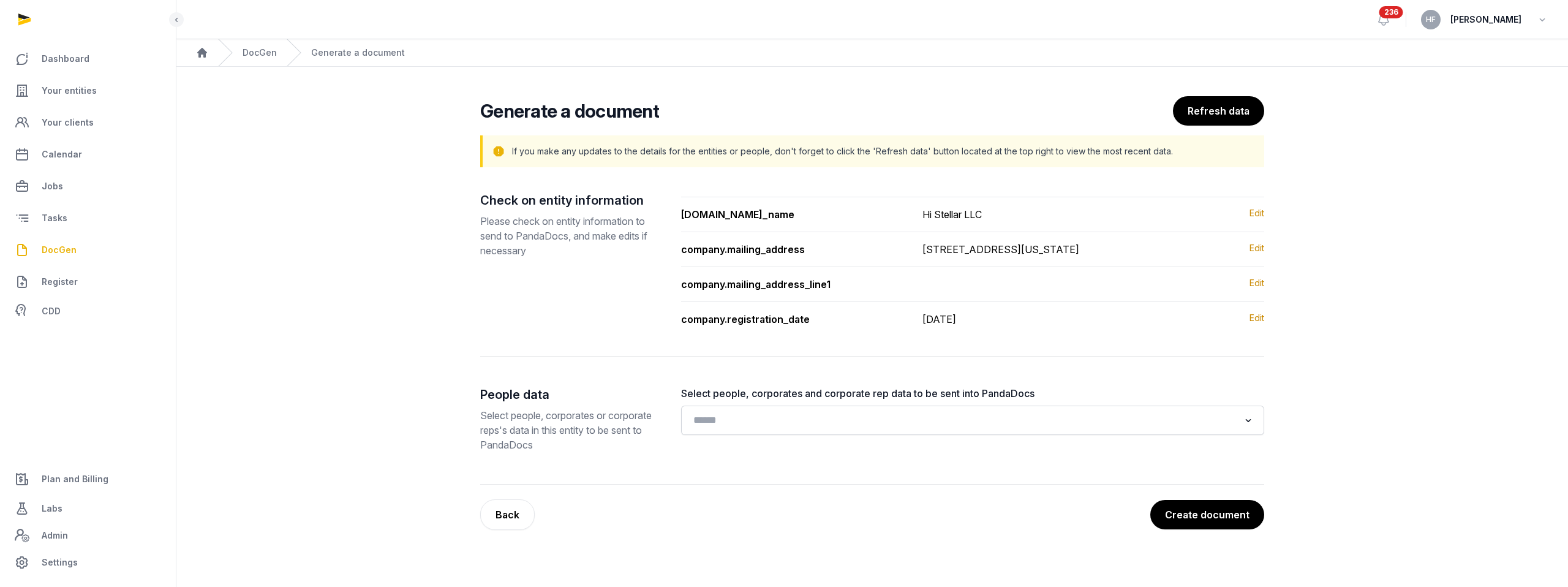
scroll to position [0, 0]
click at [748, 429] on input "Search for option" at bounding box center [963, 420] width 550 height 17
type input "*"
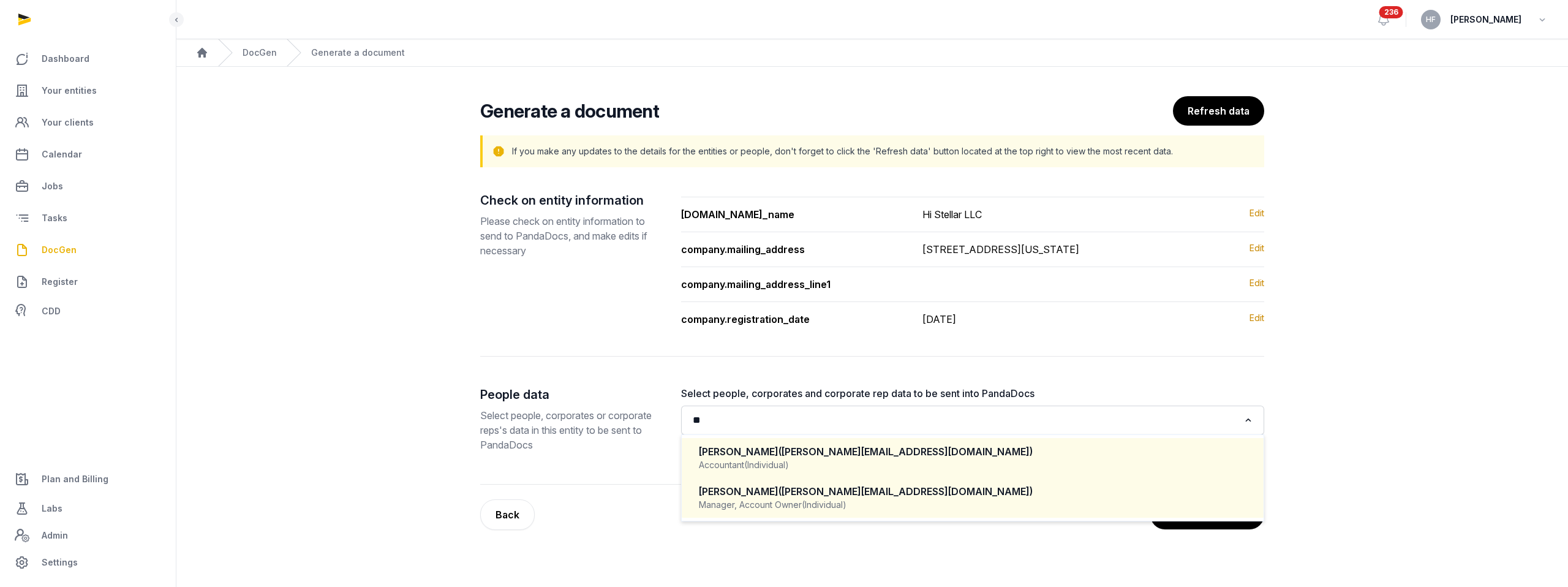
type input "*"
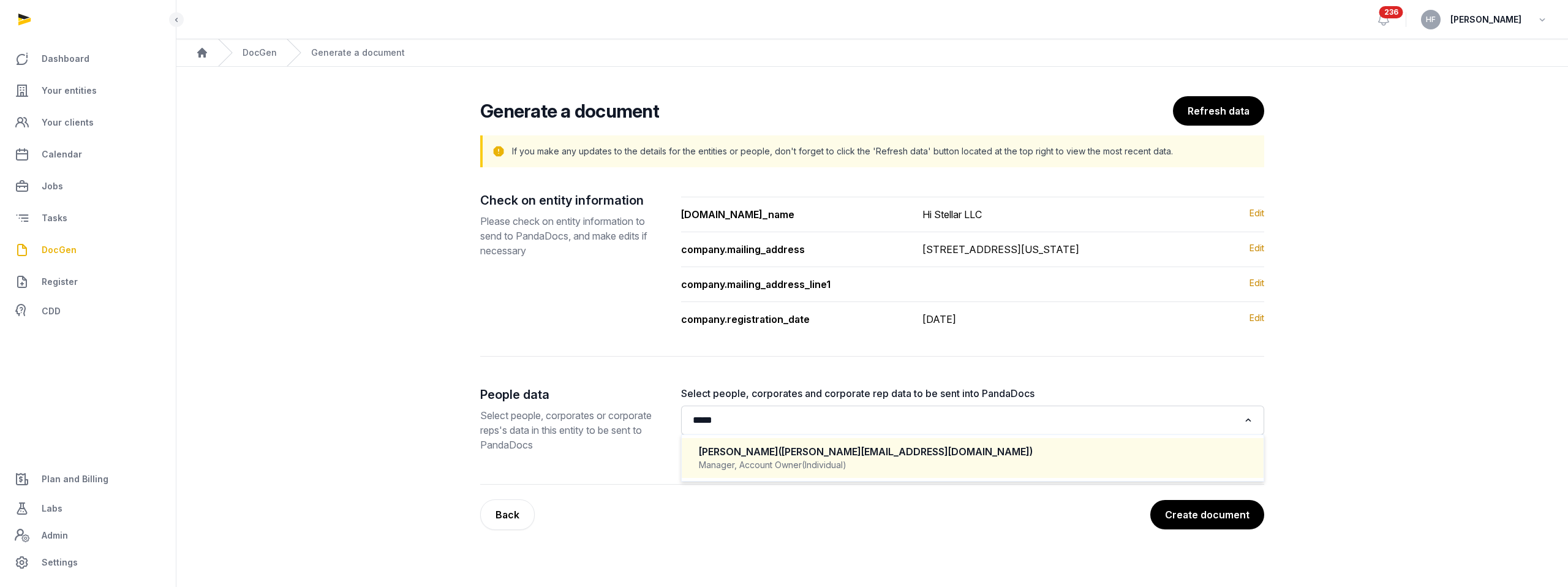
click at [798, 458] on span "(helen@histellar.com)" at bounding box center [905, 452] width 254 height 13
type input "*****"
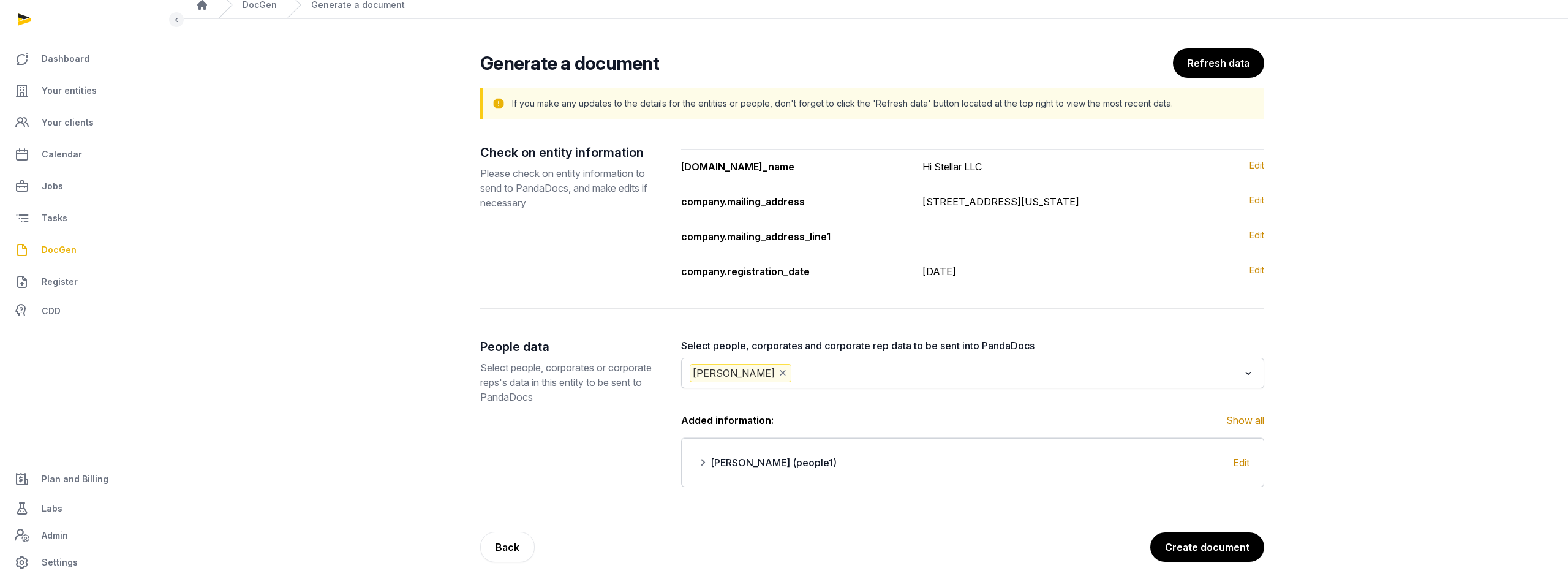
scroll to position [62, 0]
click at [777, 373] on icon "Deselect Helen Foo" at bounding box center [783, 373] width 11 height 13
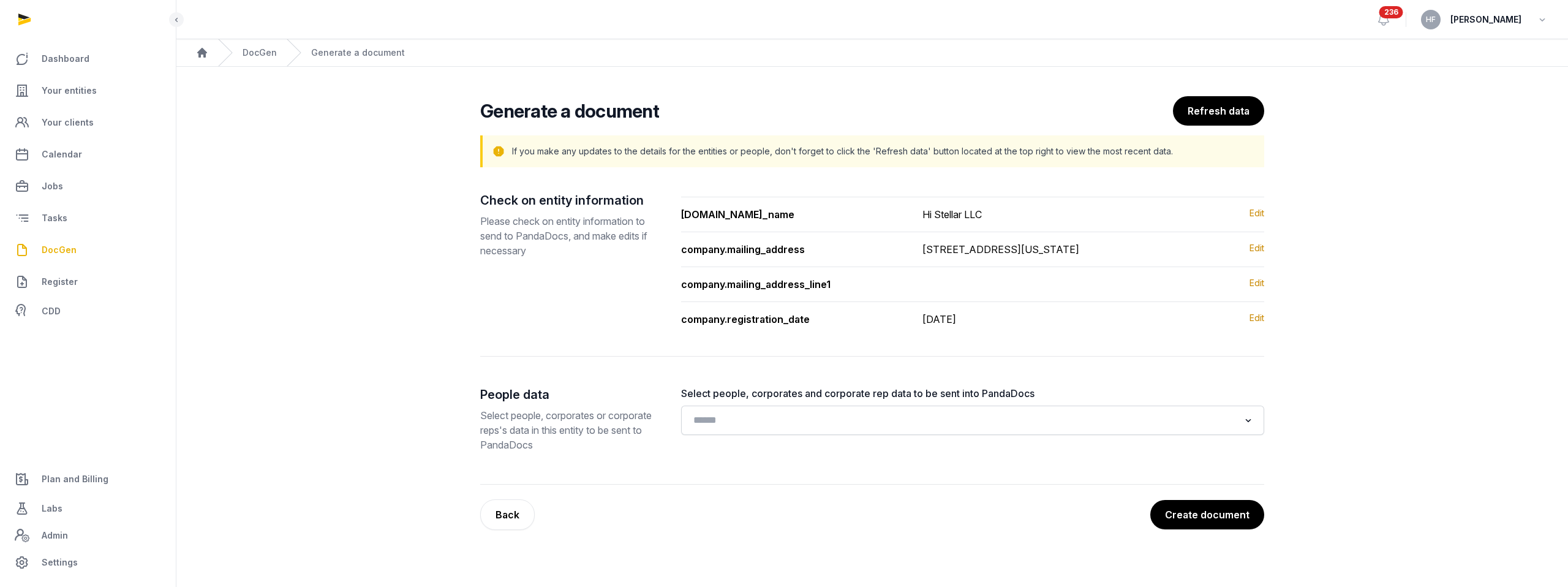
scroll to position [0, 0]
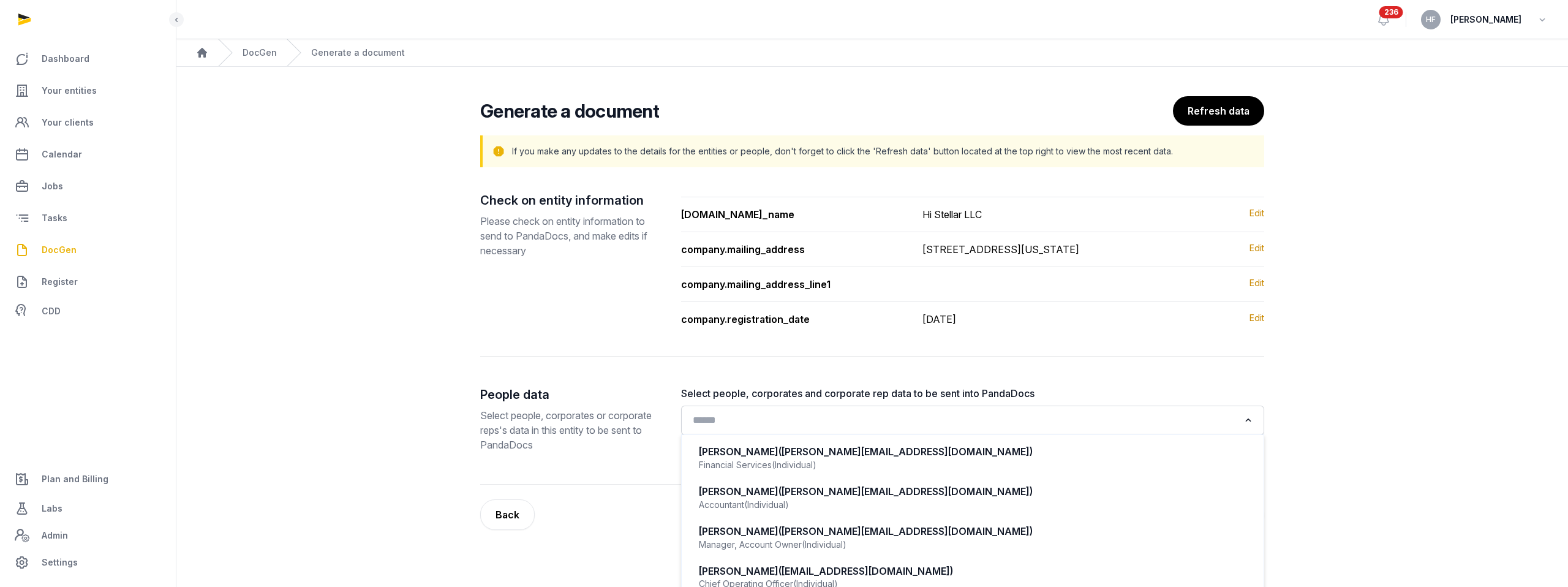
click at [798, 429] on input "Search for option" at bounding box center [963, 420] width 550 height 17
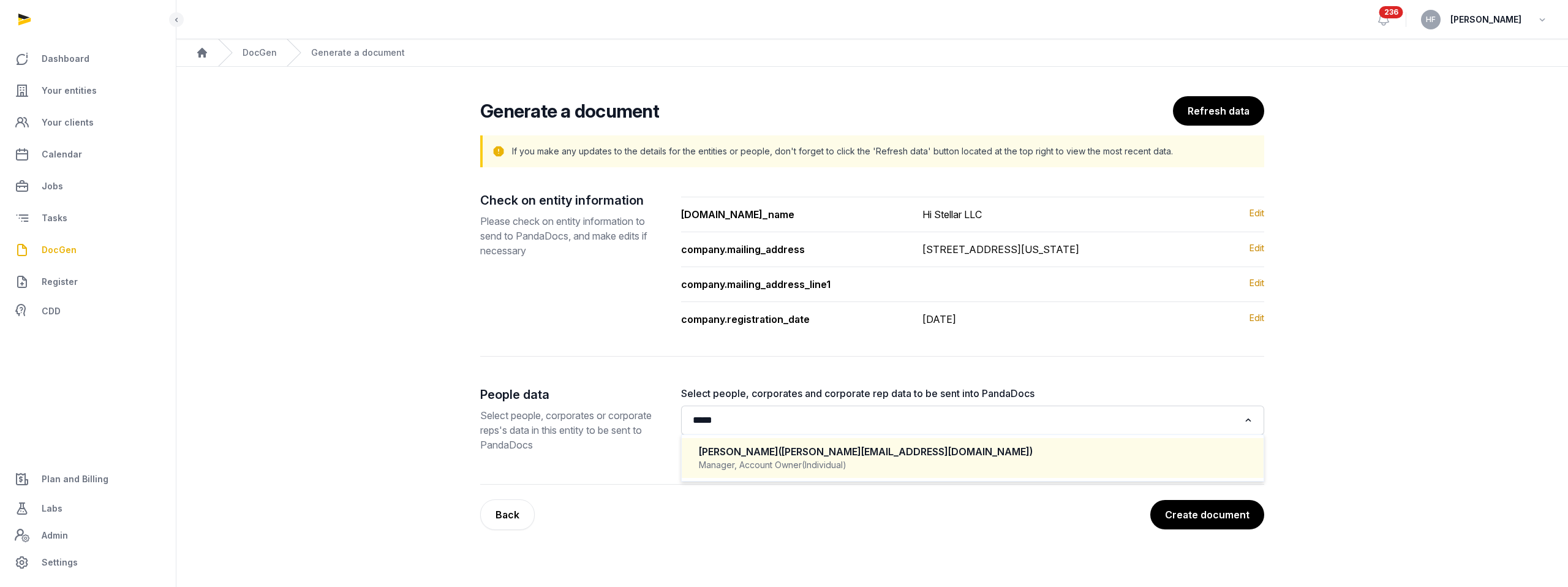
click at [798, 458] on span "(helen@histellar.com)" at bounding box center [905, 452] width 254 height 13
type input "*****"
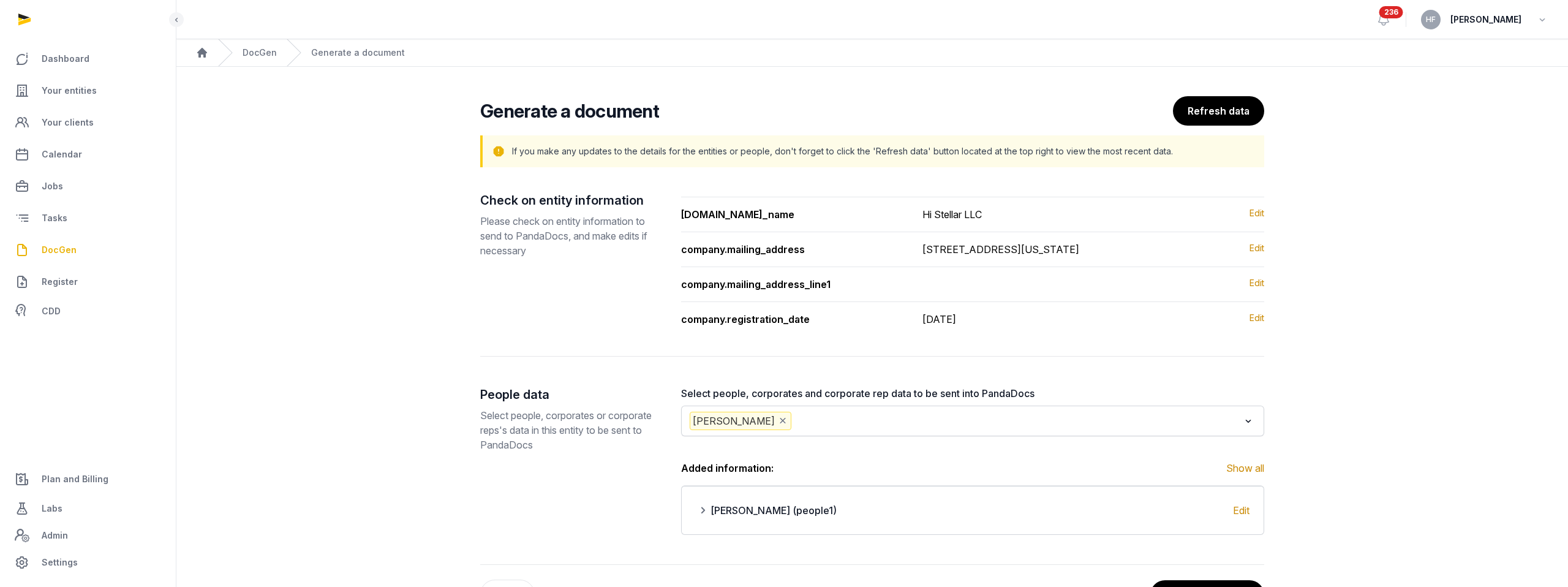
scroll to position [62, 0]
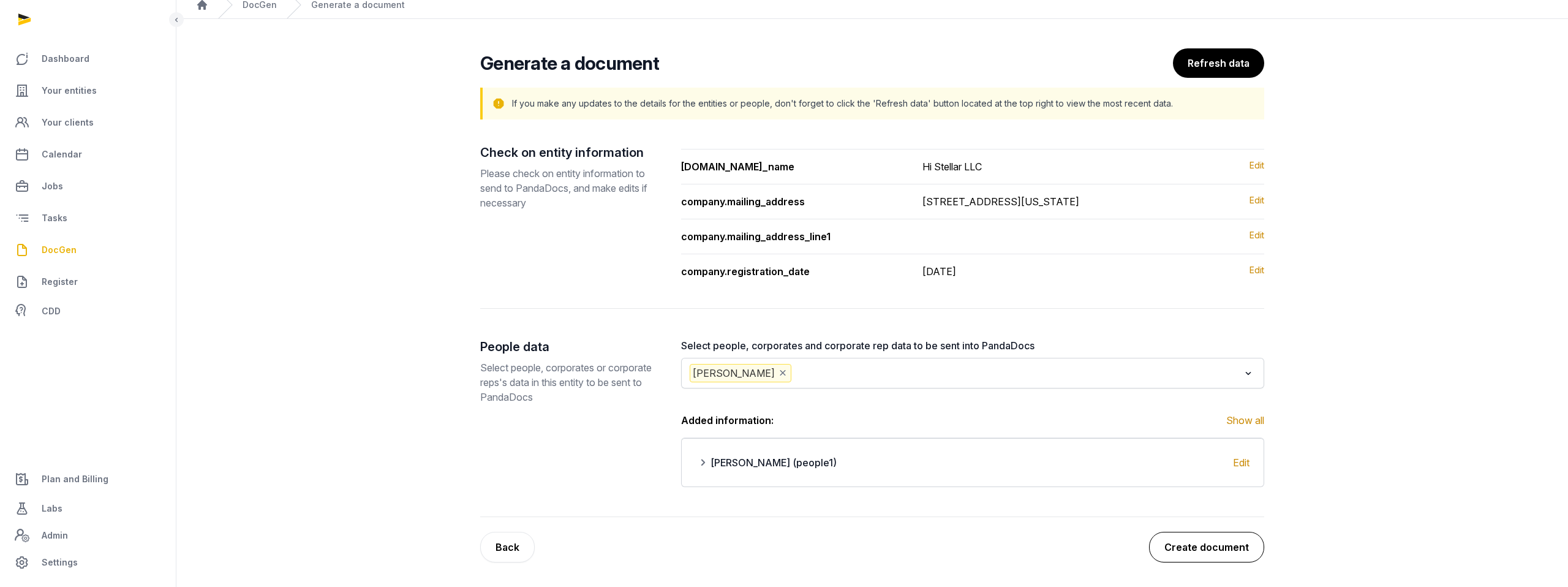
click at [798, 504] on button "Create document" at bounding box center [1206, 547] width 115 height 31
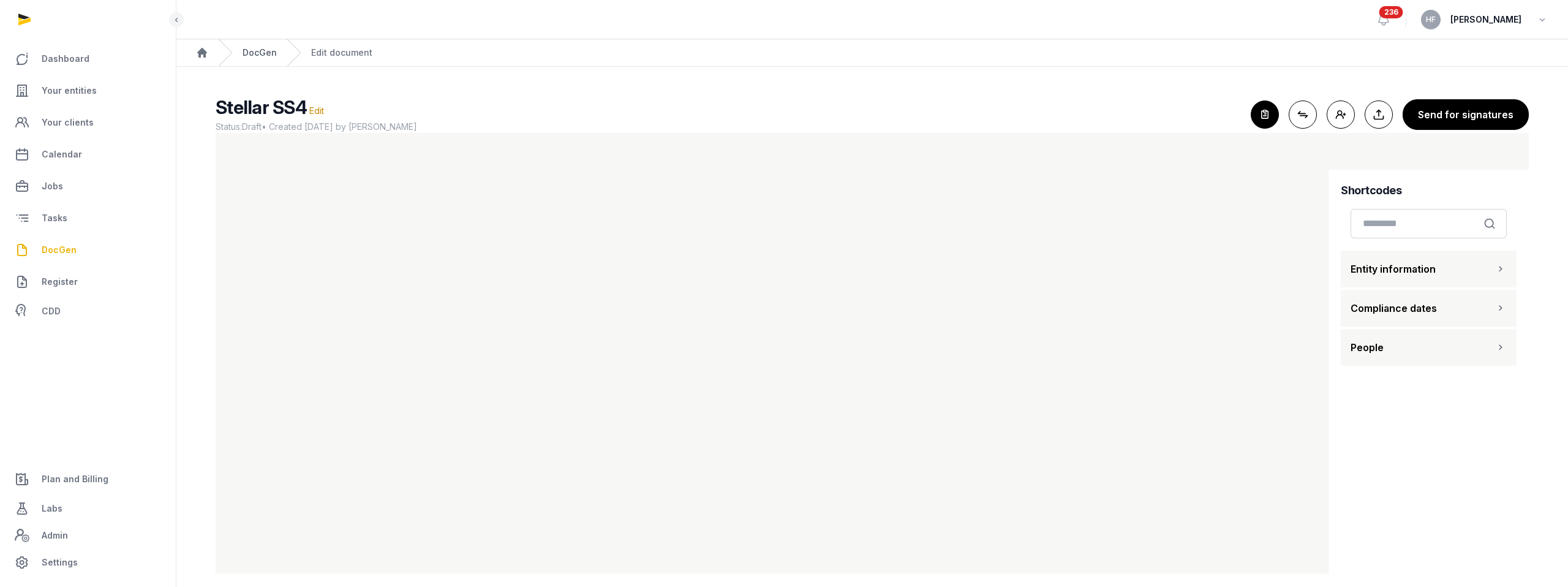
click at [255, 54] on link "DocGen" at bounding box center [259, 53] width 34 height 13
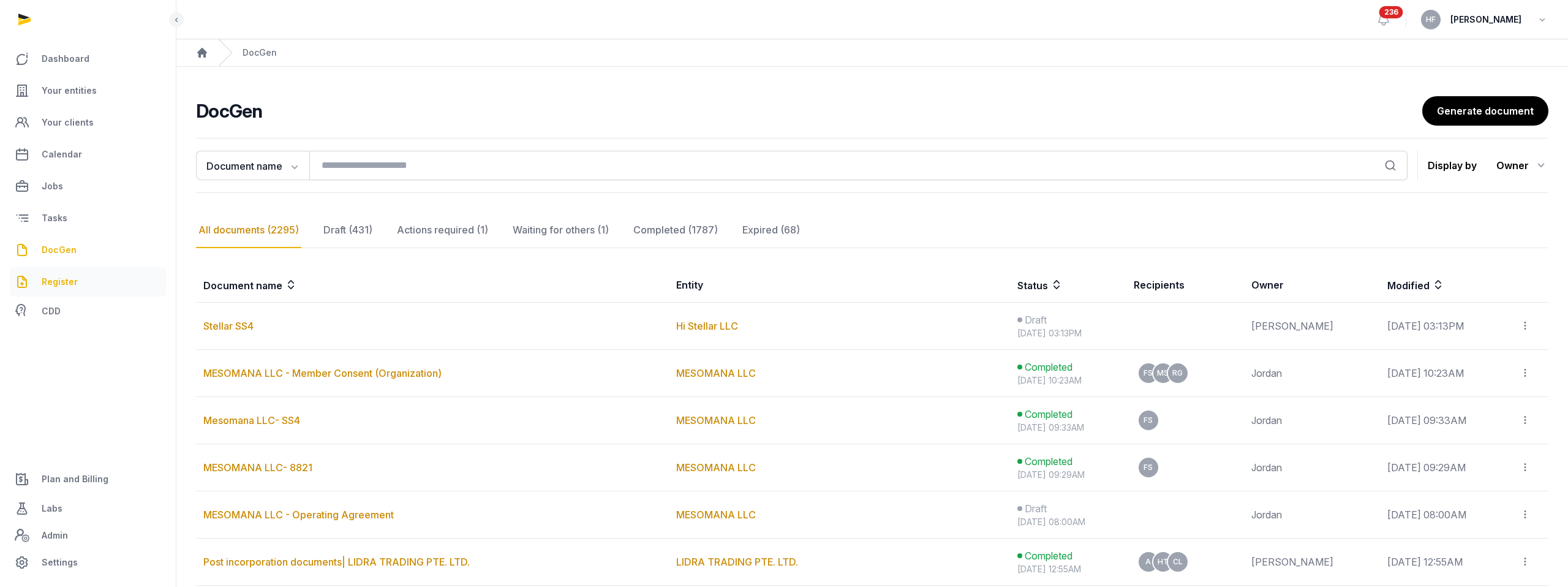
click at [72, 283] on span "Register" at bounding box center [60, 281] width 36 height 15
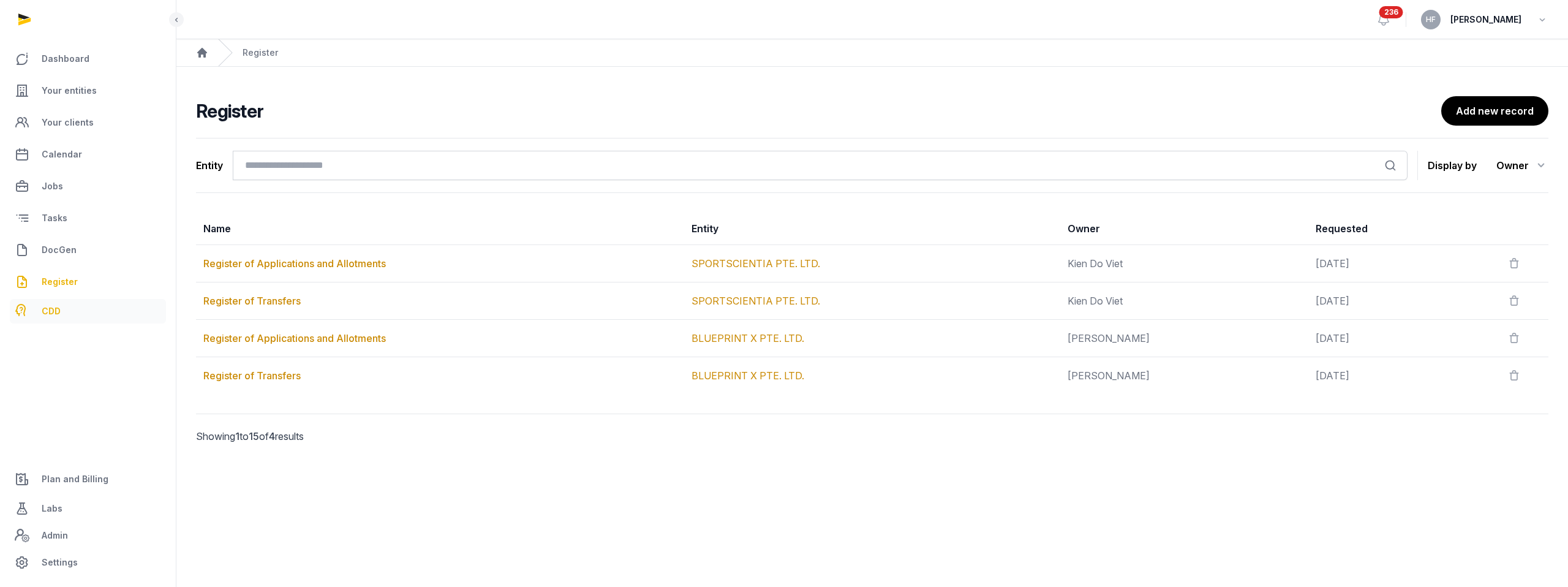
click at [63, 313] on link "CDD" at bounding box center [87, 311] width 156 height 24
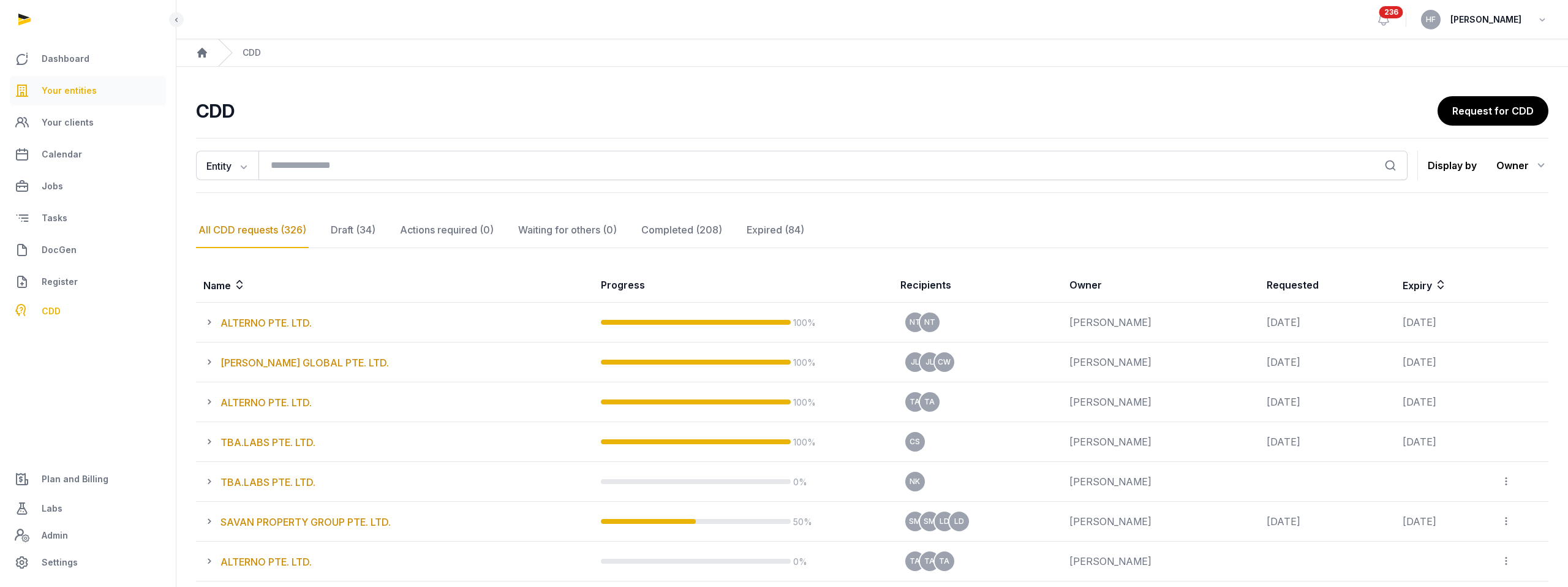
click at [78, 97] on span "Your entities" at bounding box center [69, 90] width 55 height 15
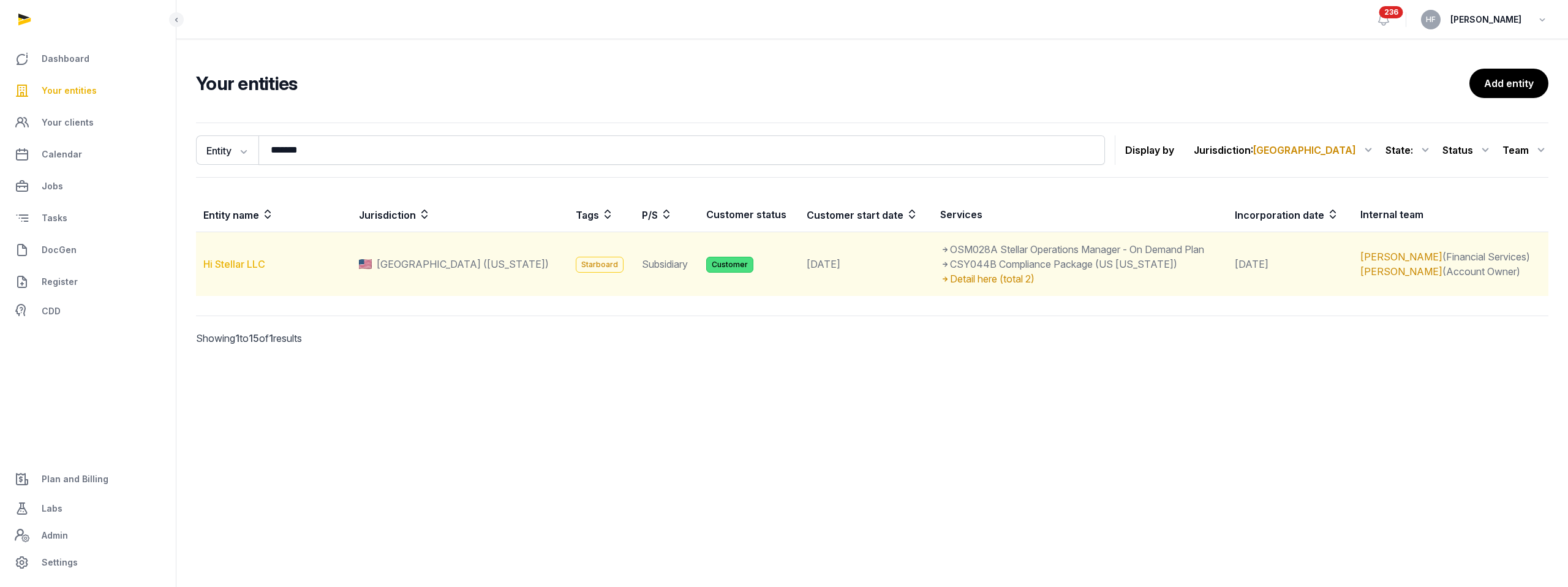
click at [264, 261] on link "Hi Stellar LLC" at bounding box center [234, 264] width 62 height 13
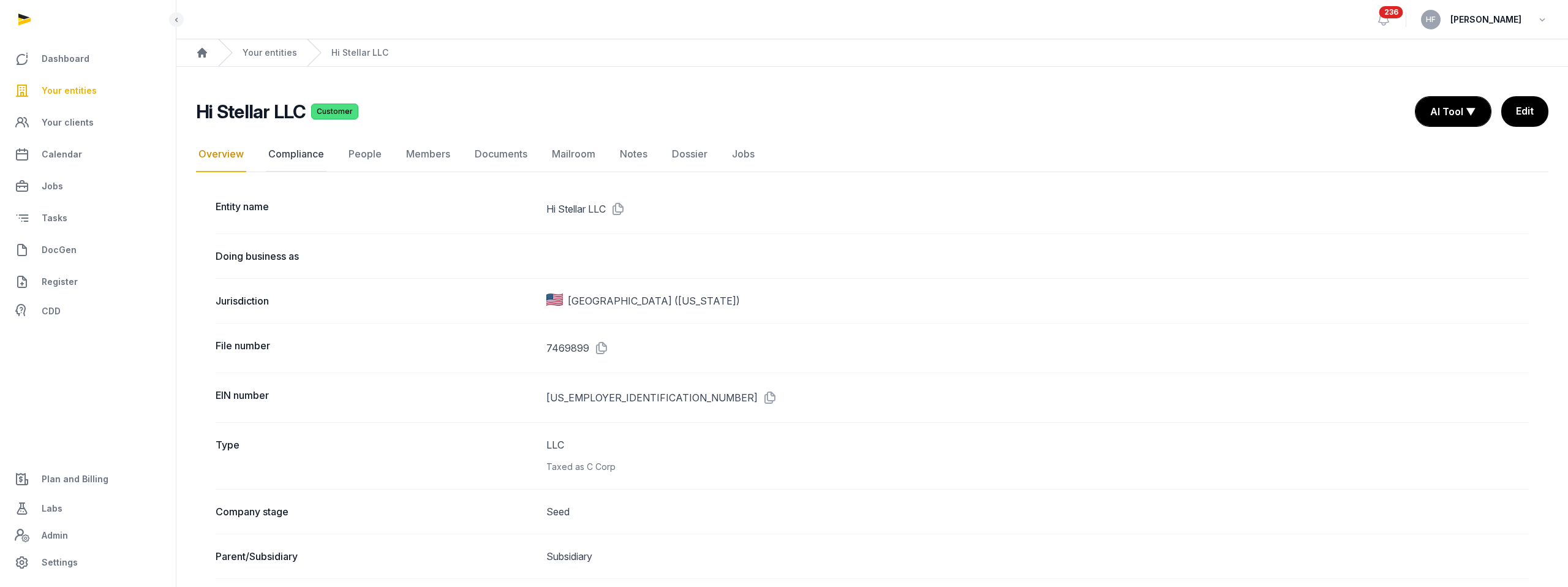
click at [308, 160] on link "Compliance" at bounding box center [296, 154] width 61 height 36
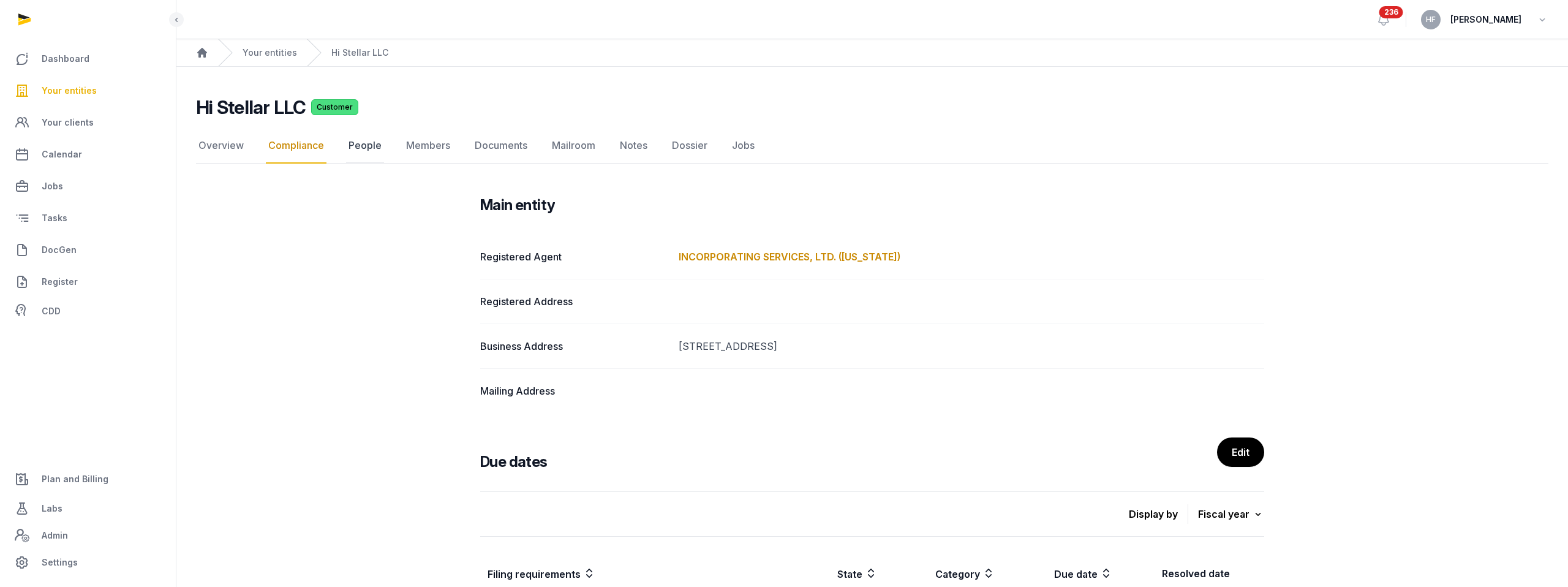
click at [363, 150] on link "People" at bounding box center [365, 146] width 38 height 36
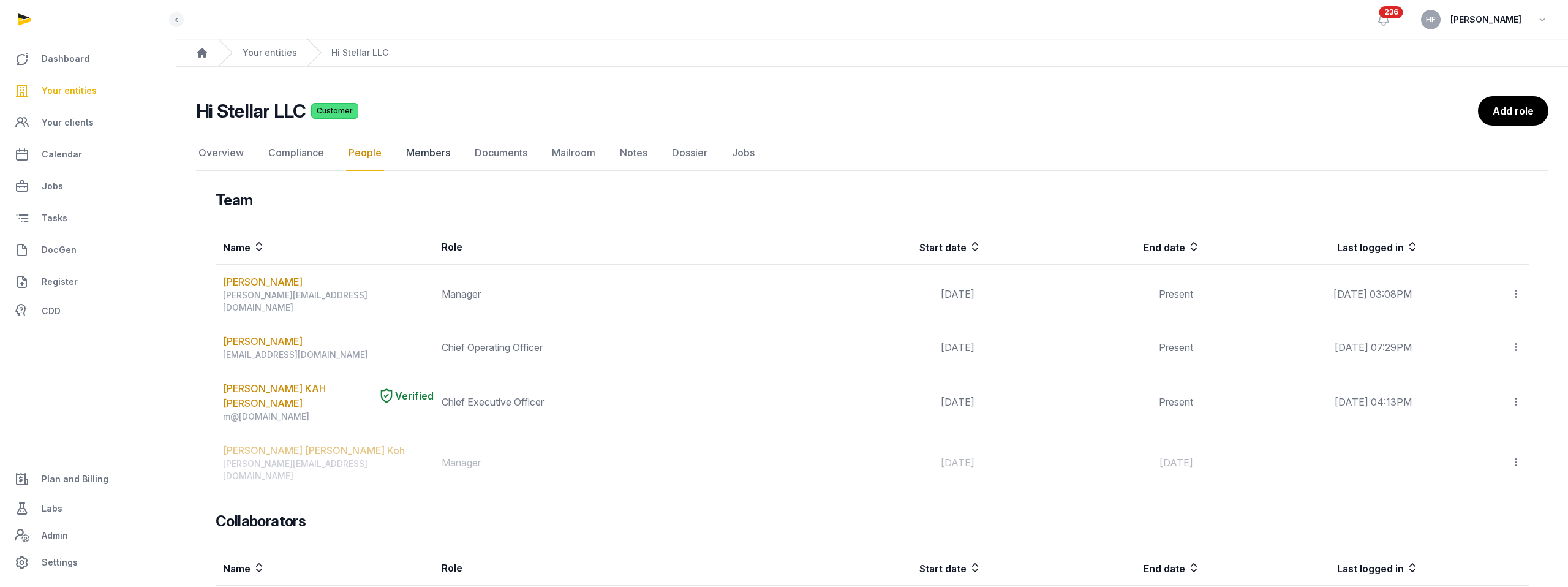
click at [429, 154] on link "Members" at bounding box center [428, 153] width 49 height 36
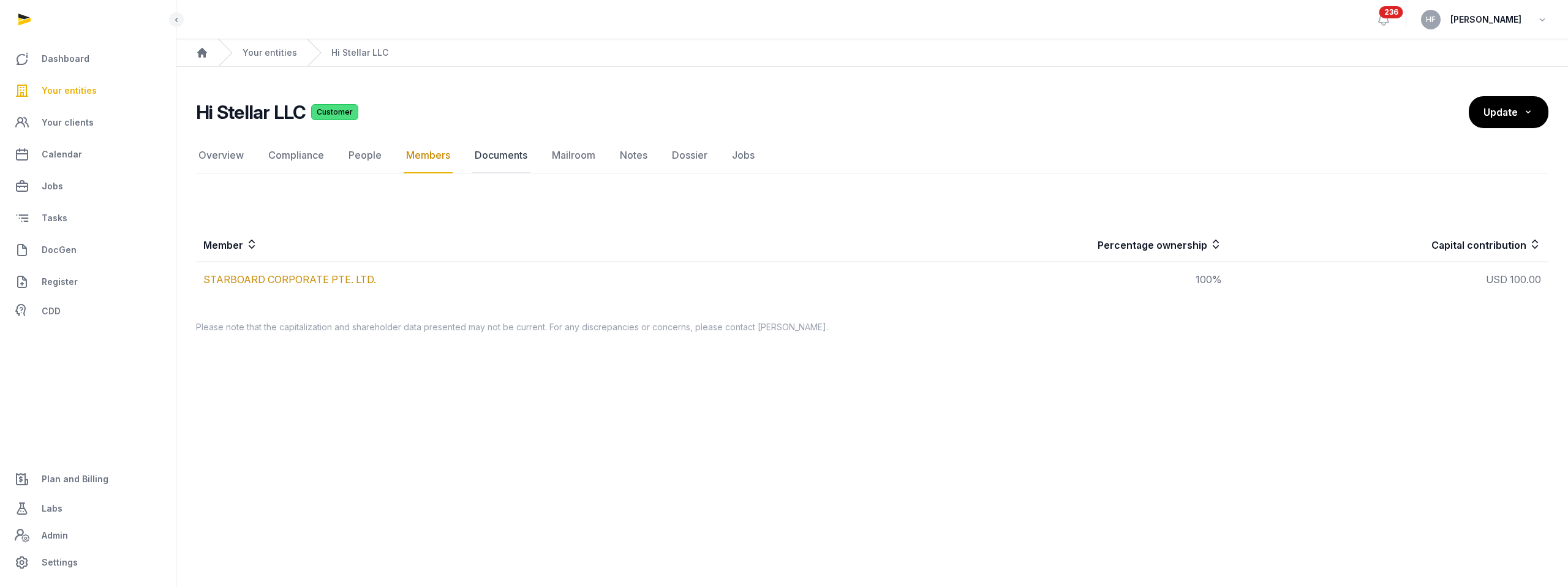
click at [516, 155] on link "Documents" at bounding box center [501, 155] width 57 height 36
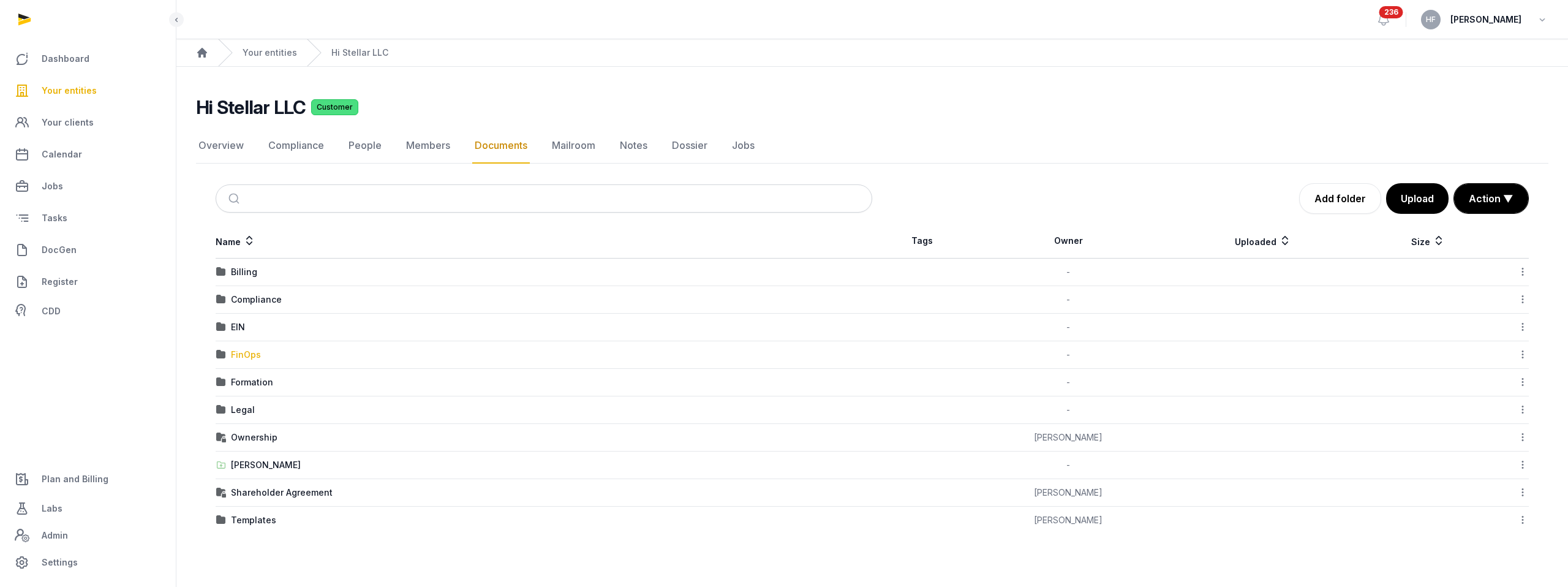
click at [257, 356] on div "FinOps" at bounding box center [245, 355] width 30 height 13
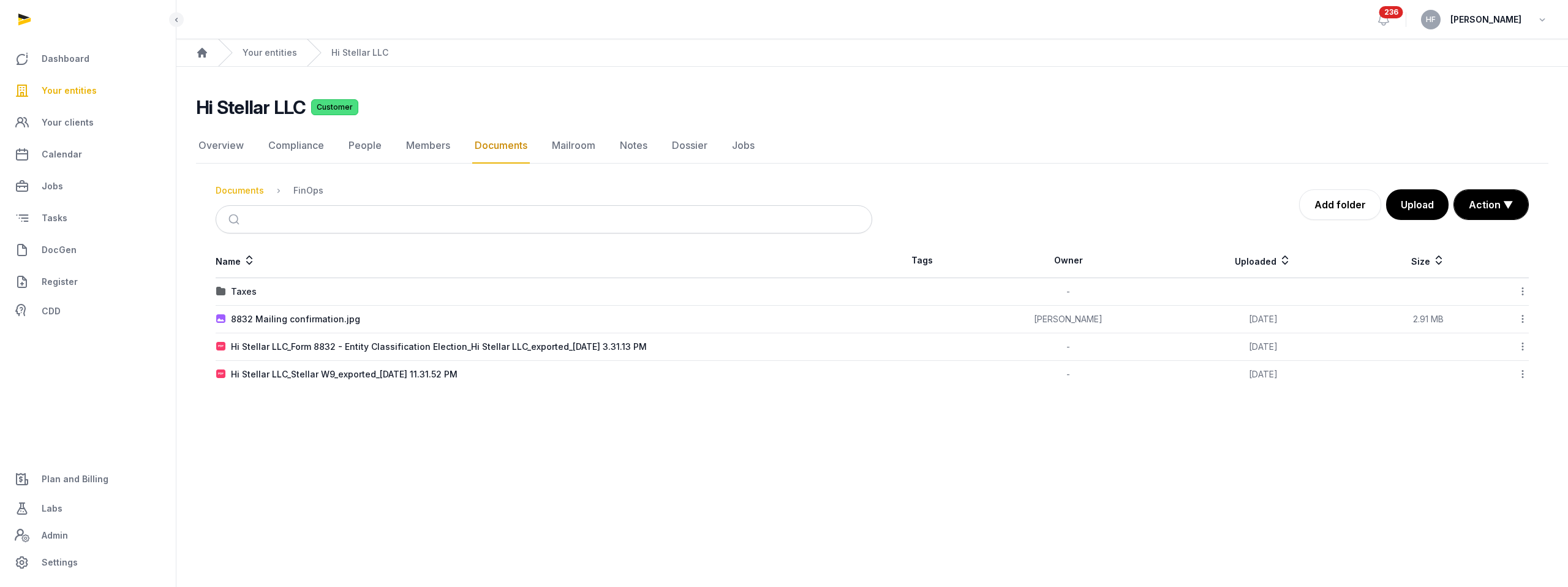
click at [241, 188] on div "Documents" at bounding box center [239, 191] width 48 height 13
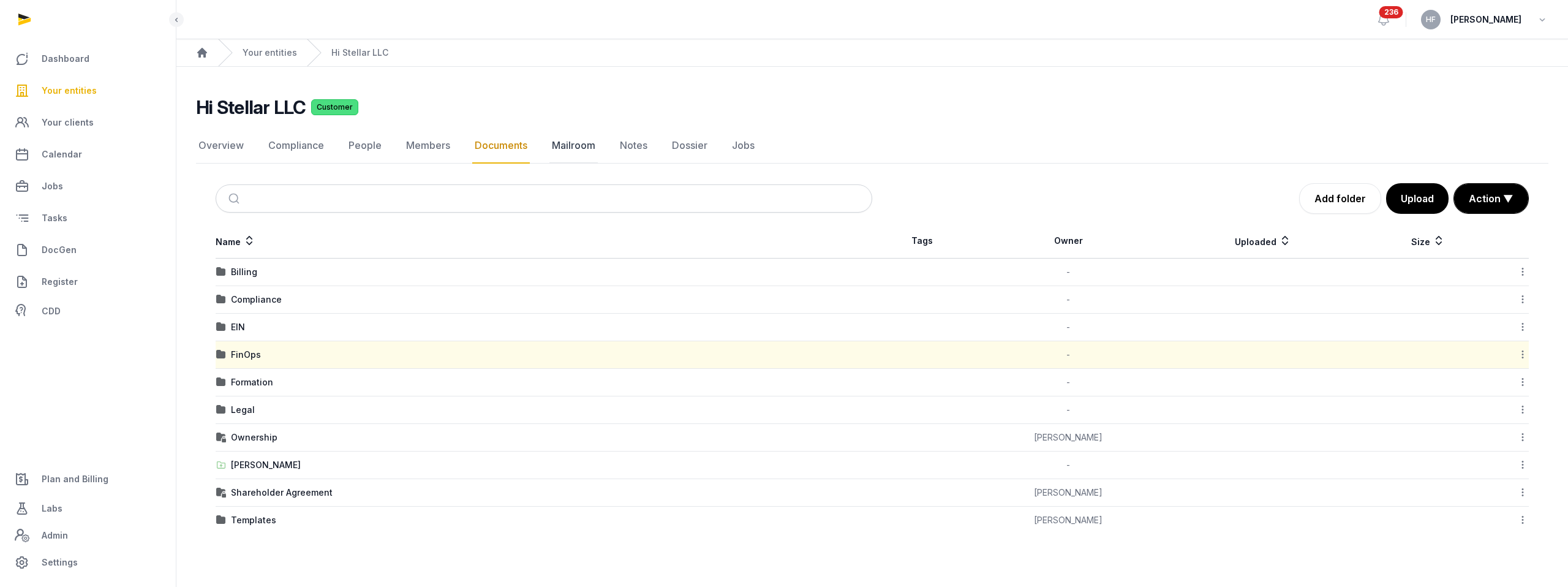
click at [577, 141] on link "Mailroom" at bounding box center [573, 146] width 48 height 36
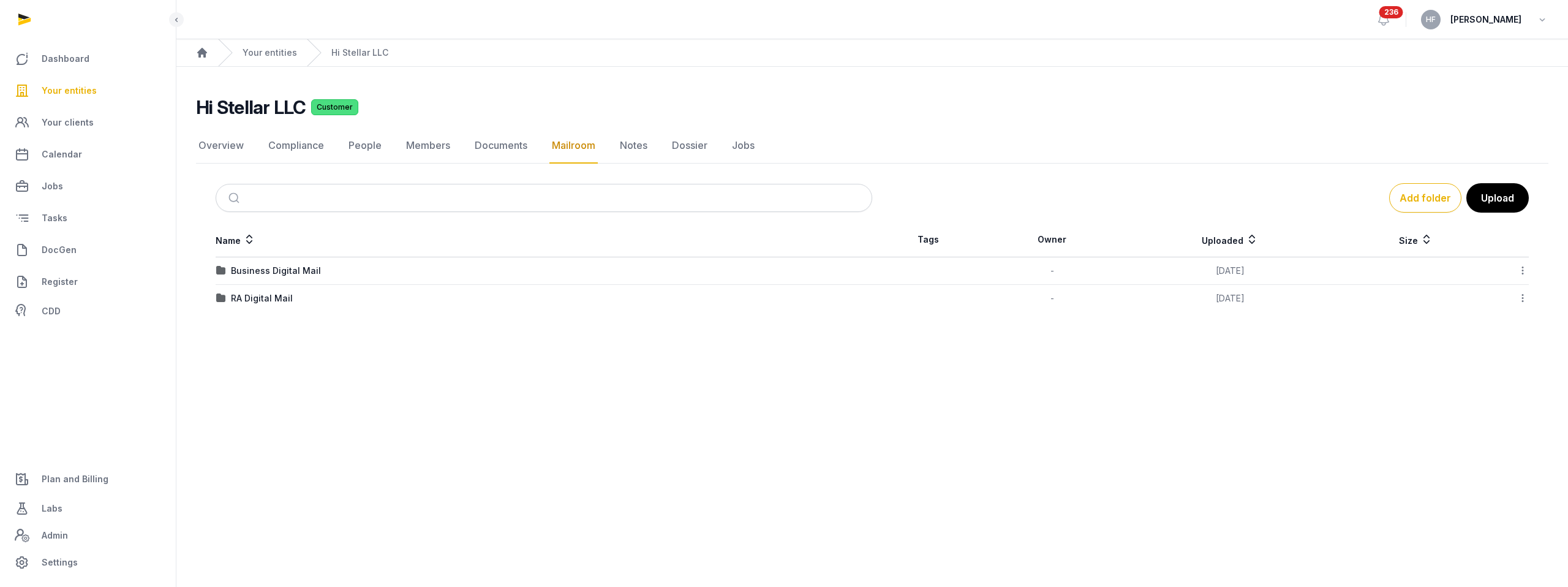
click at [301, 272] on div "Business Digital Mail" at bounding box center [276, 271] width 90 height 13
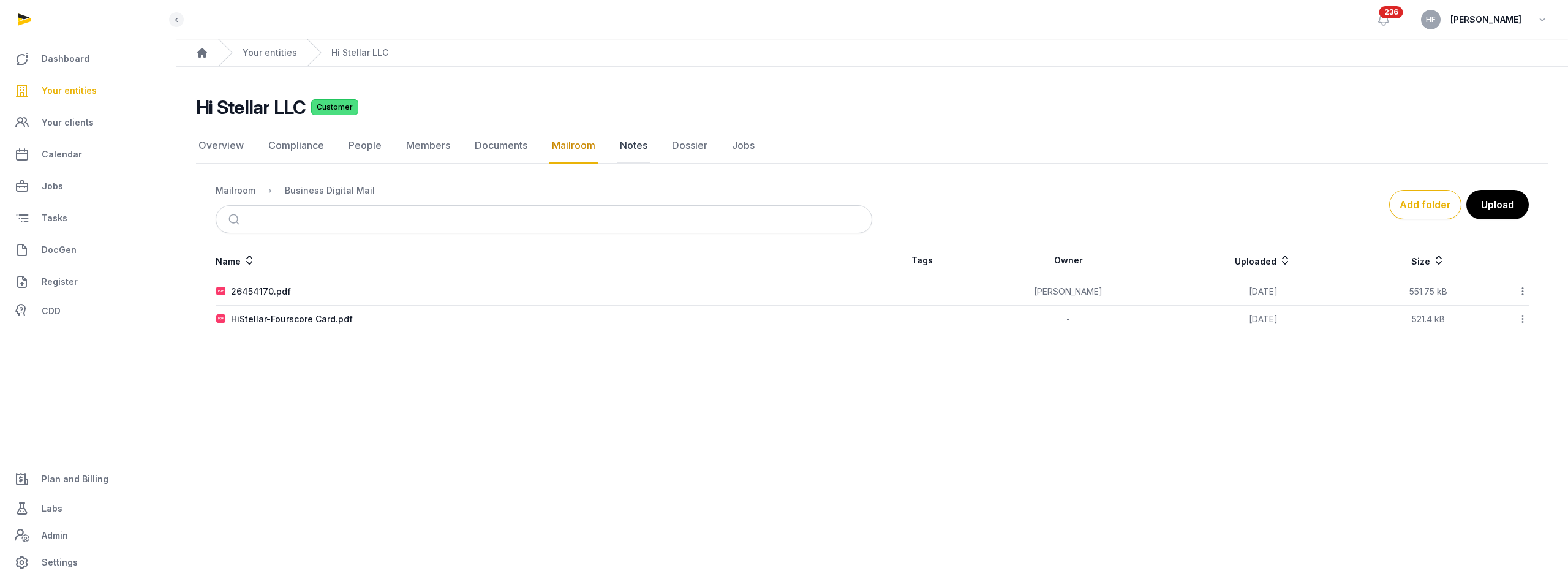
click at [637, 146] on link "Notes" at bounding box center [634, 146] width 32 height 36
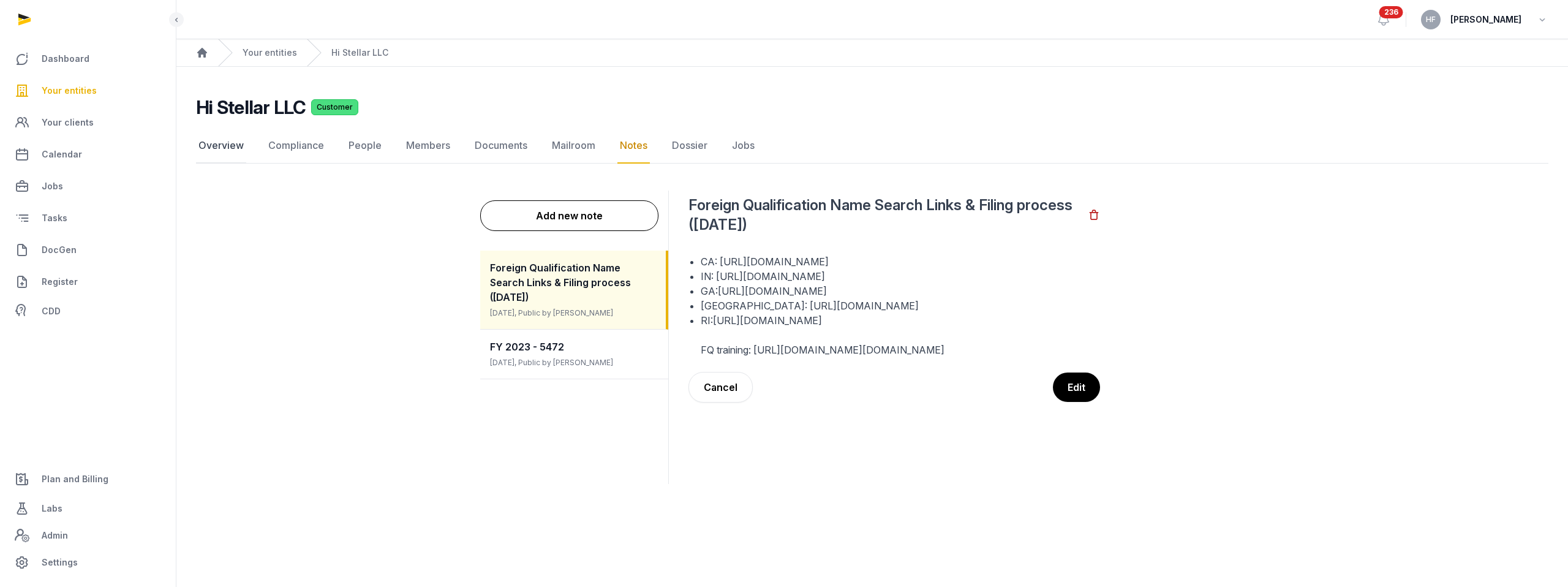
click at [218, 143] on link "Overview" at bounding box center [221, 146] width 50 height 36
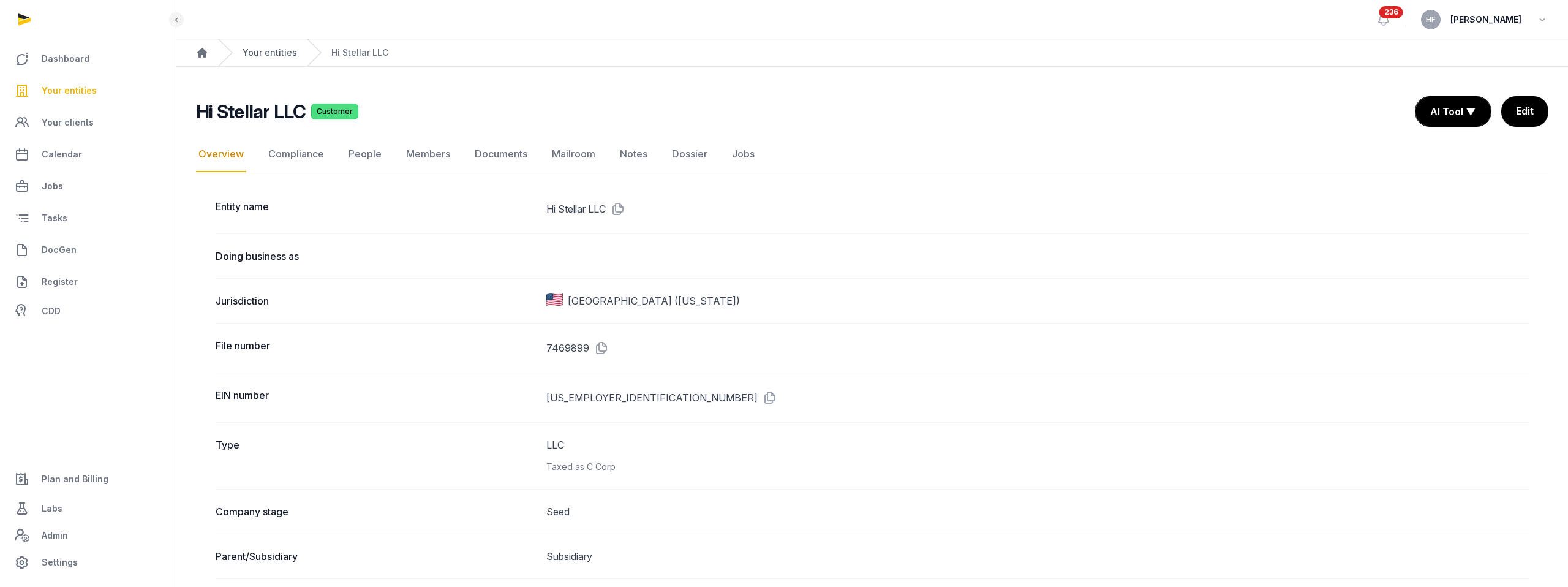
click at [277, 55] on link "Your entities" at bounding box center [270, 53] width 55 height 13
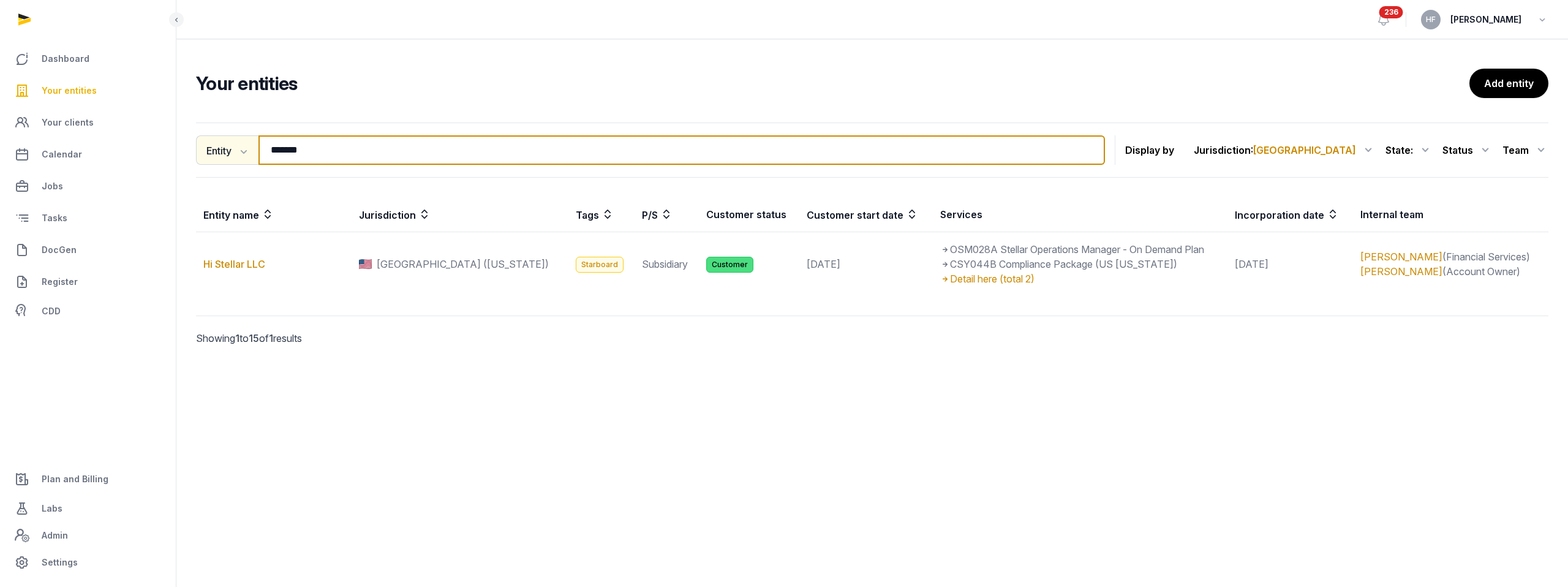
drag, startPoint x: 322, startPoint y: 153, endPoint x: 241, endPoint y: 154, distance: 81.0
click at [242, 154] on div "Entity Entity People Tags Services ******* Search" at bounding box center [650, 150] width 909 height 29
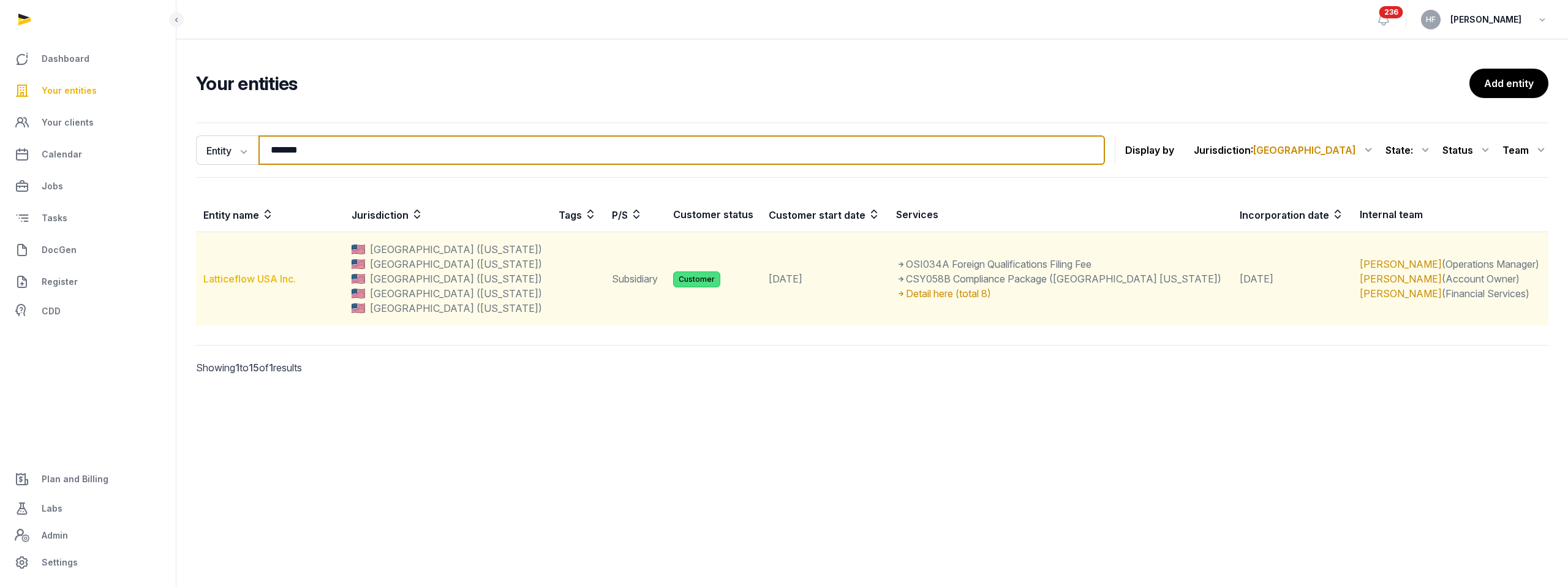
type input "*******"
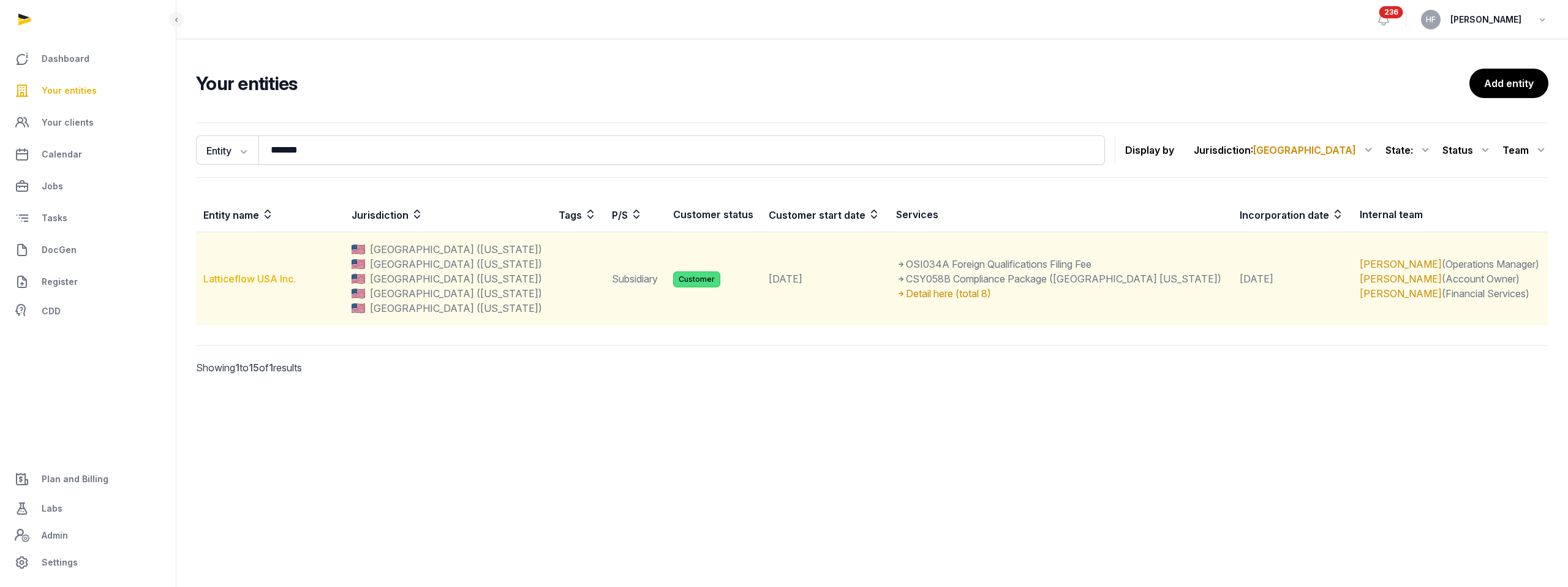
click at [274, 277] on link "Latticeflow USA Inc." at bounding box center [250, 279] width 92 height 13
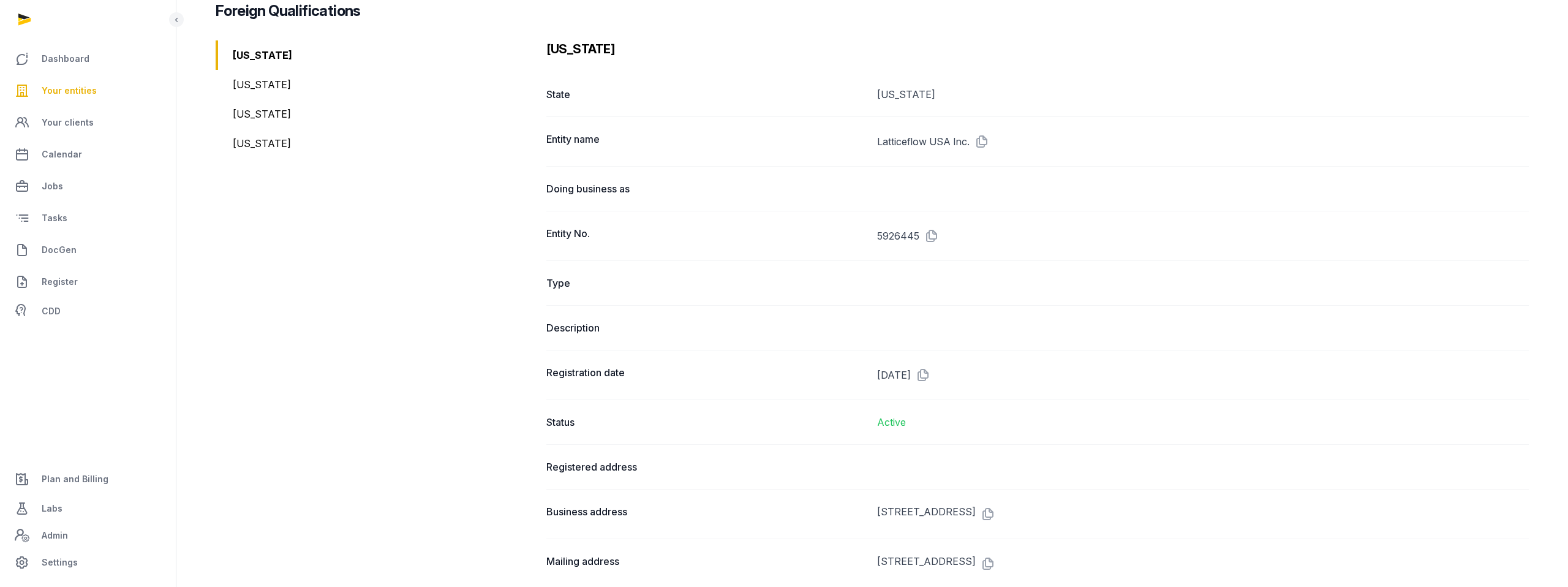
scroll to position [1502, 0]
click at [268, 98] on div "[US_STATE]" at bounding box center [376, 113] width 321 height 29
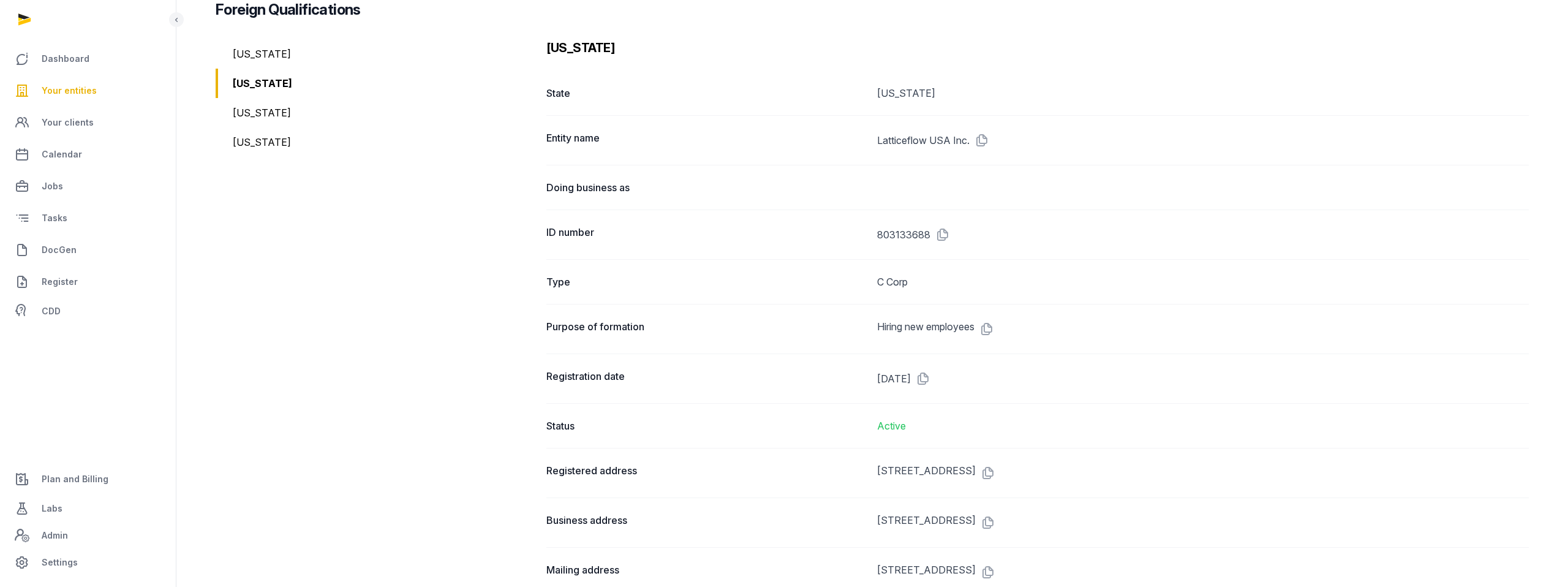
click at [254, 127] on div "[US_STATE]" at bounding box center [376, 142] width 321 height 29
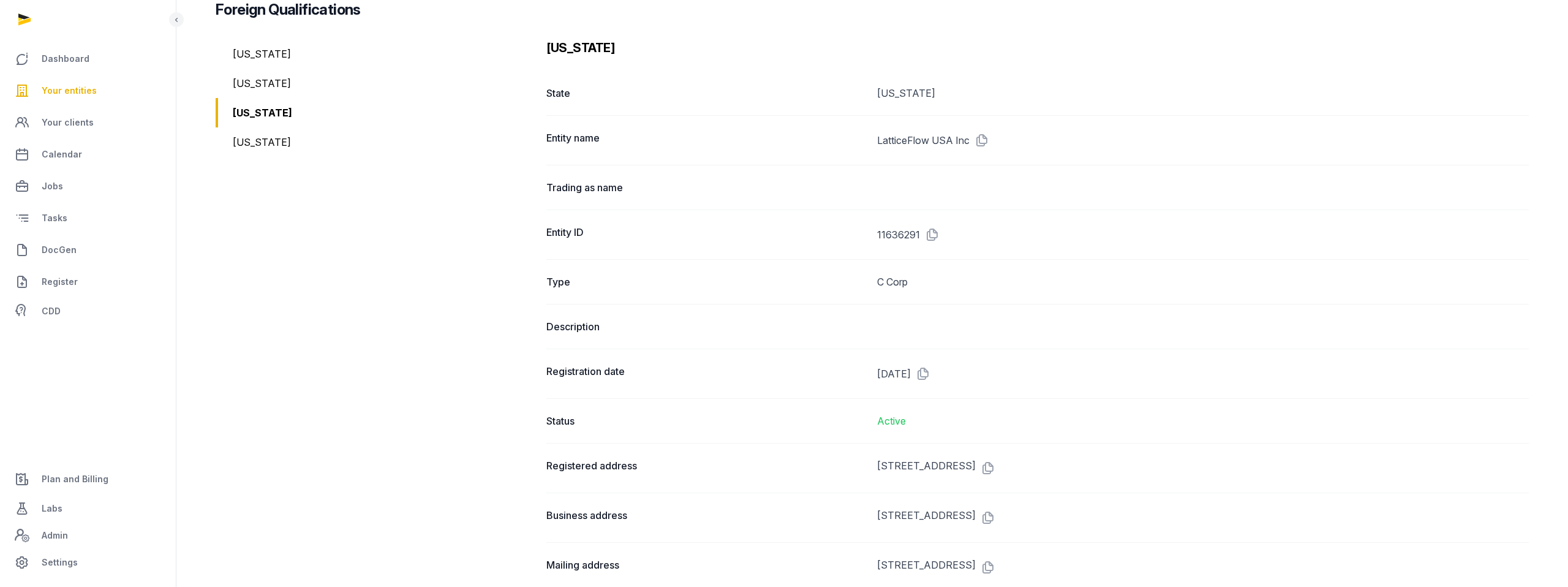
click at [264, 144] on div "[US_STATE]" at bounding box center [376, 142] width 321 height 29
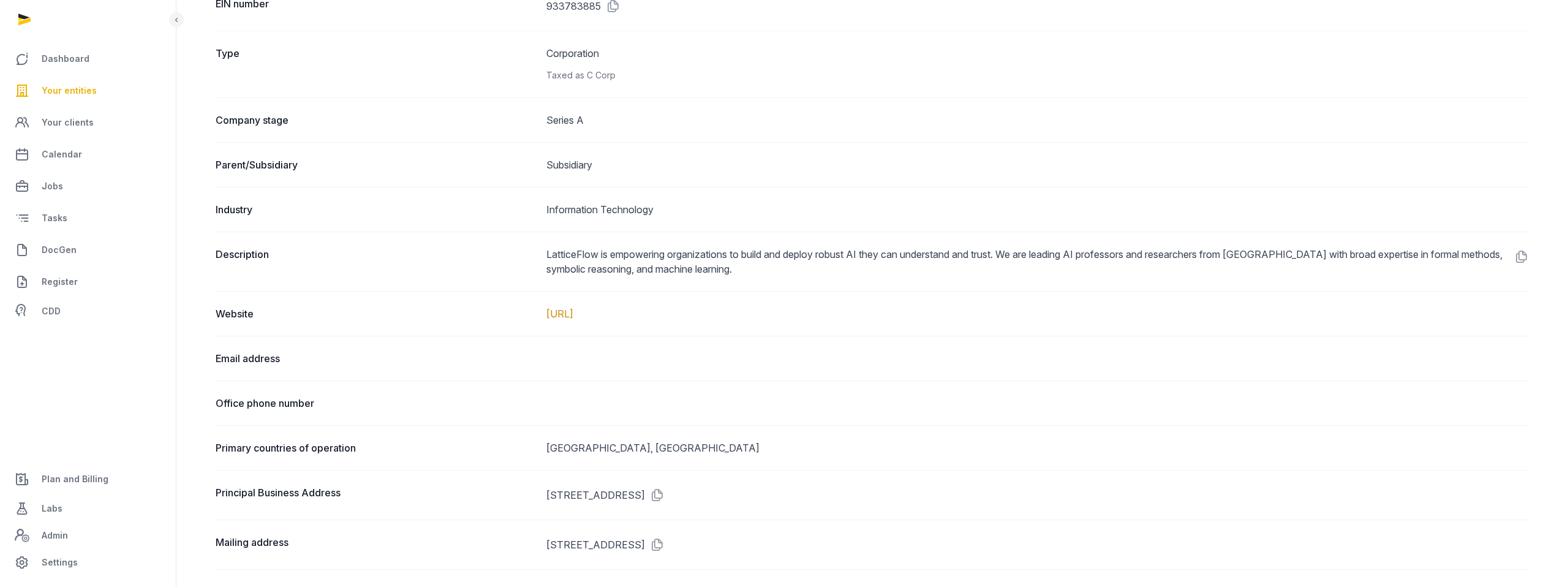
scroll to position [0, 0]
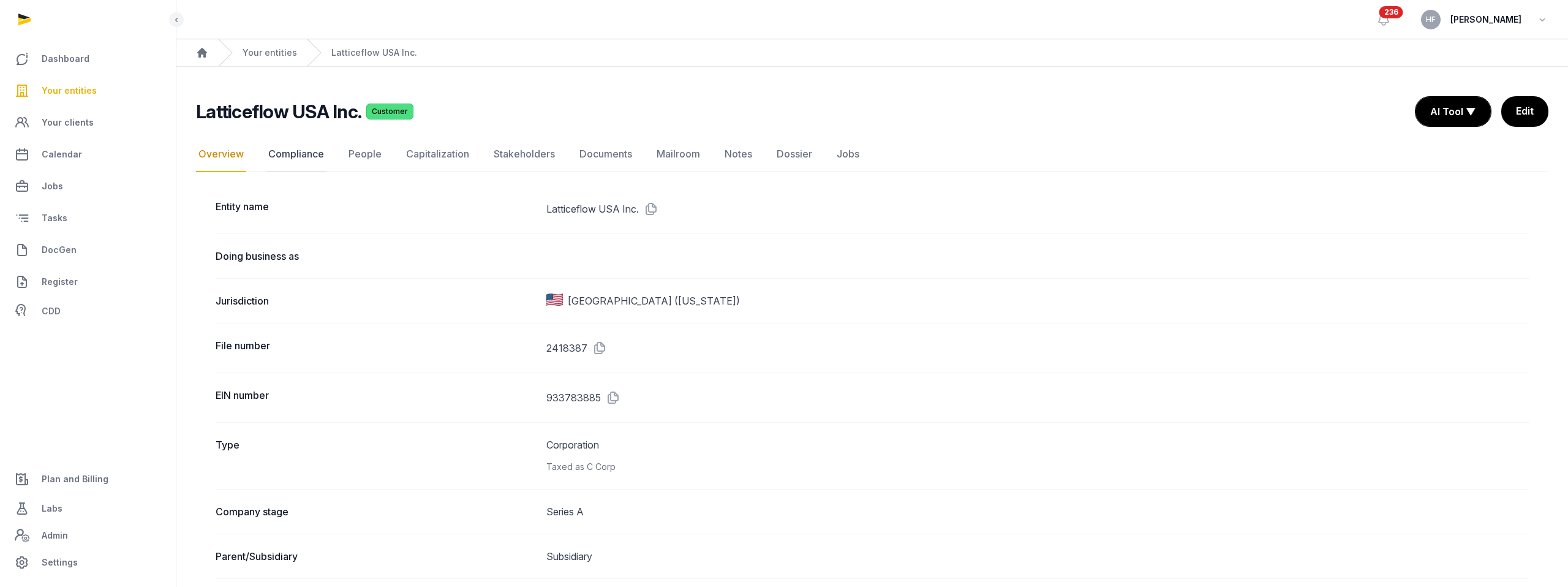
click at [308, 161] on link "Compliance" at bounding box center [296, 154] width 61 height 36
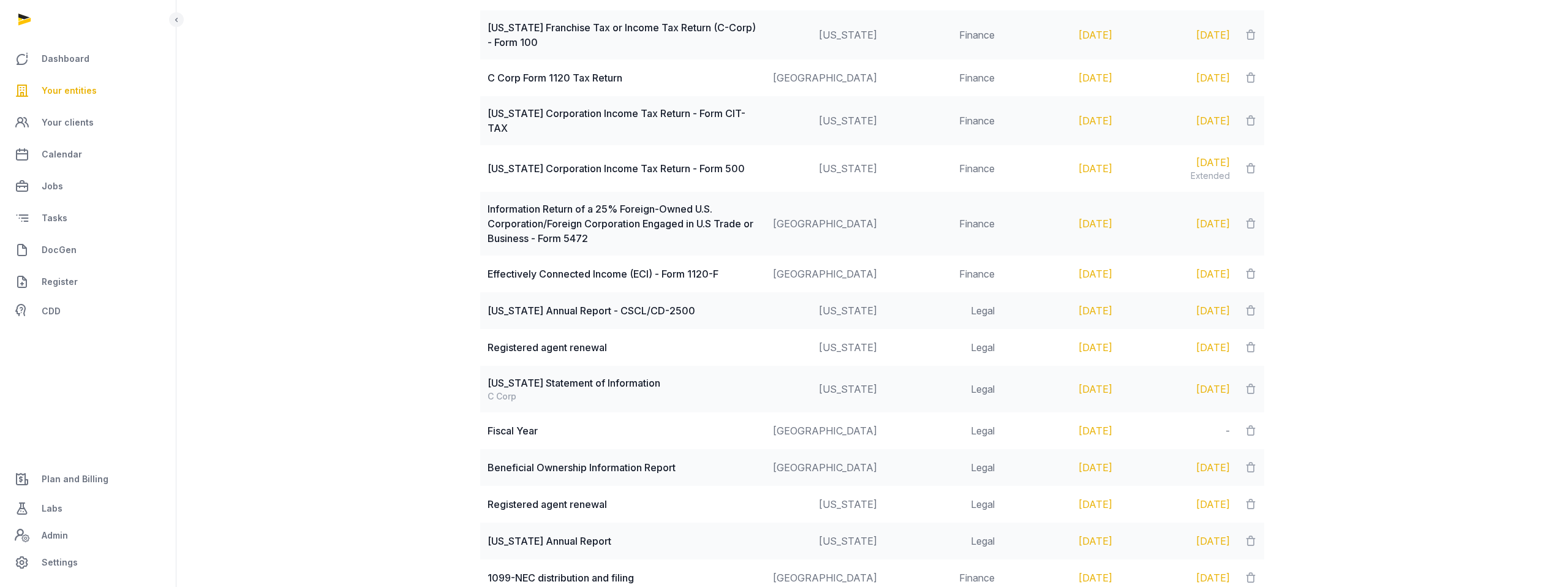
scroll to position [1087, 0]
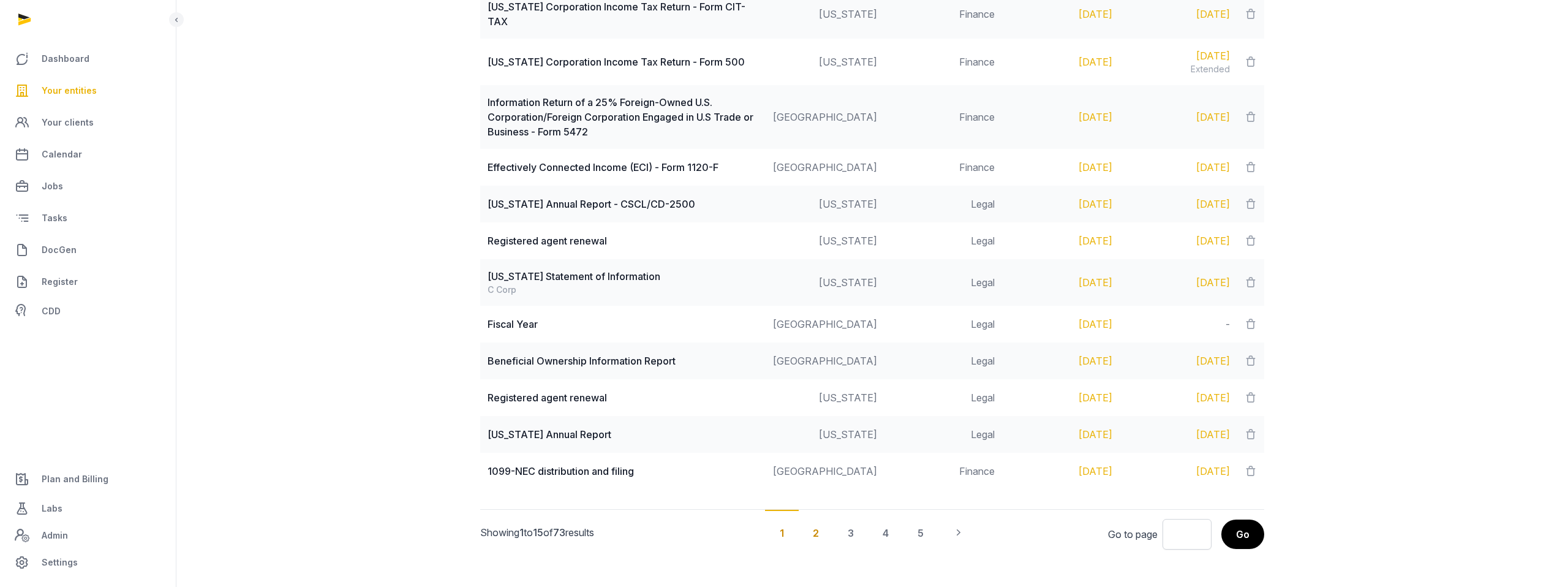
click at [798, 504] on div "2" at bounding box center [850, 532] width 36 height 45
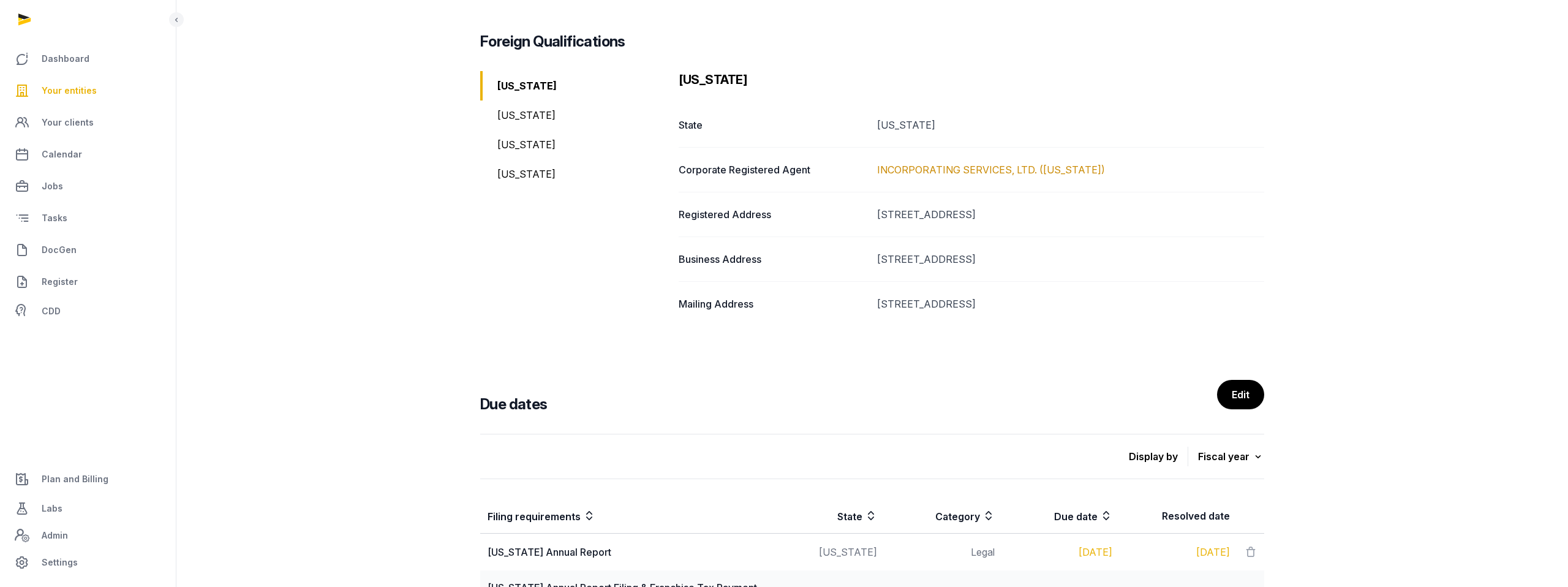
scroll to position [0, 0]
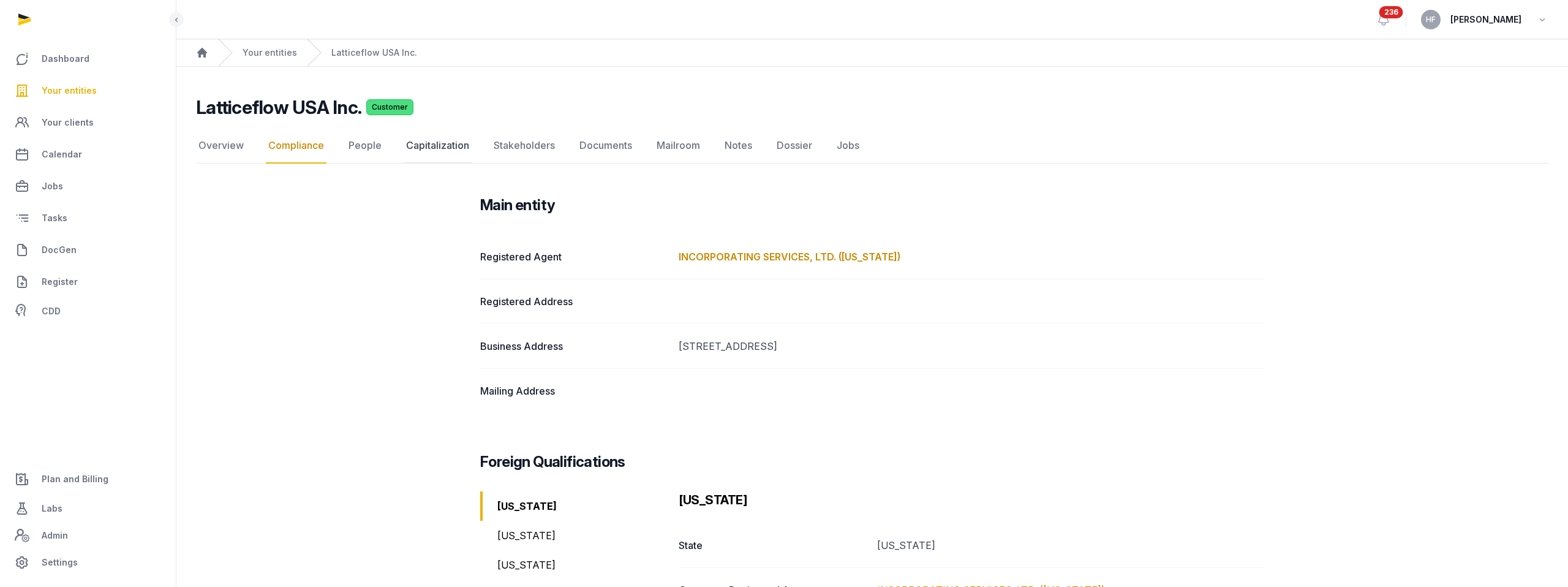
click at [450, 155] on link "Capitalization" at bounding box center [437, 146] width 68 height 36
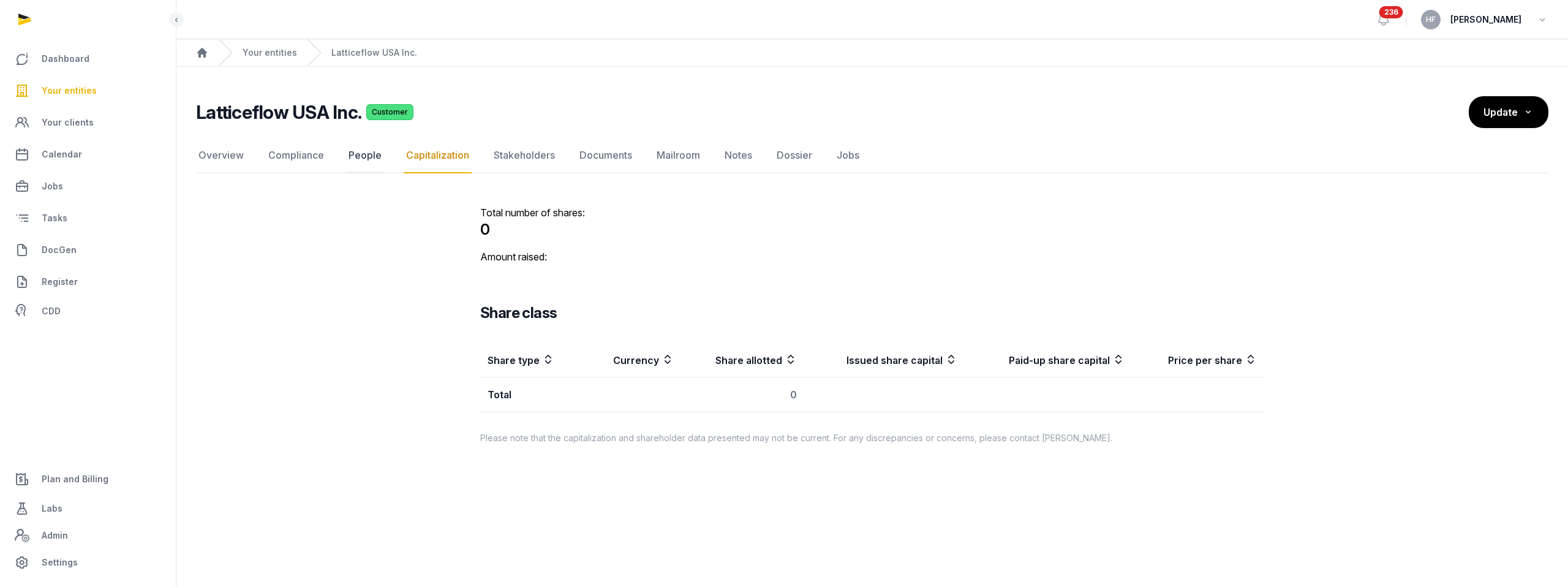
click at [378, 153] on link "People" at bounding box center [365, 155] width 38 height 36
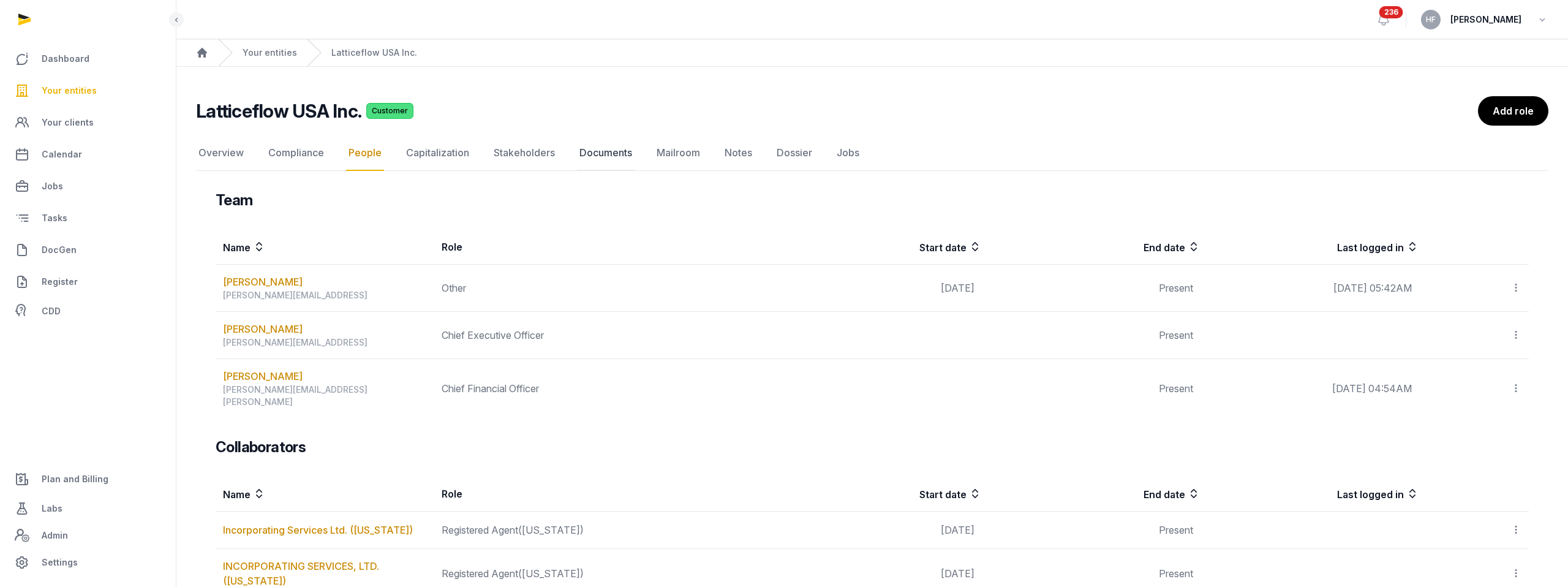
click at [601, 154] on link "Documents" at bounding box center [606, 153] width 57 height 36
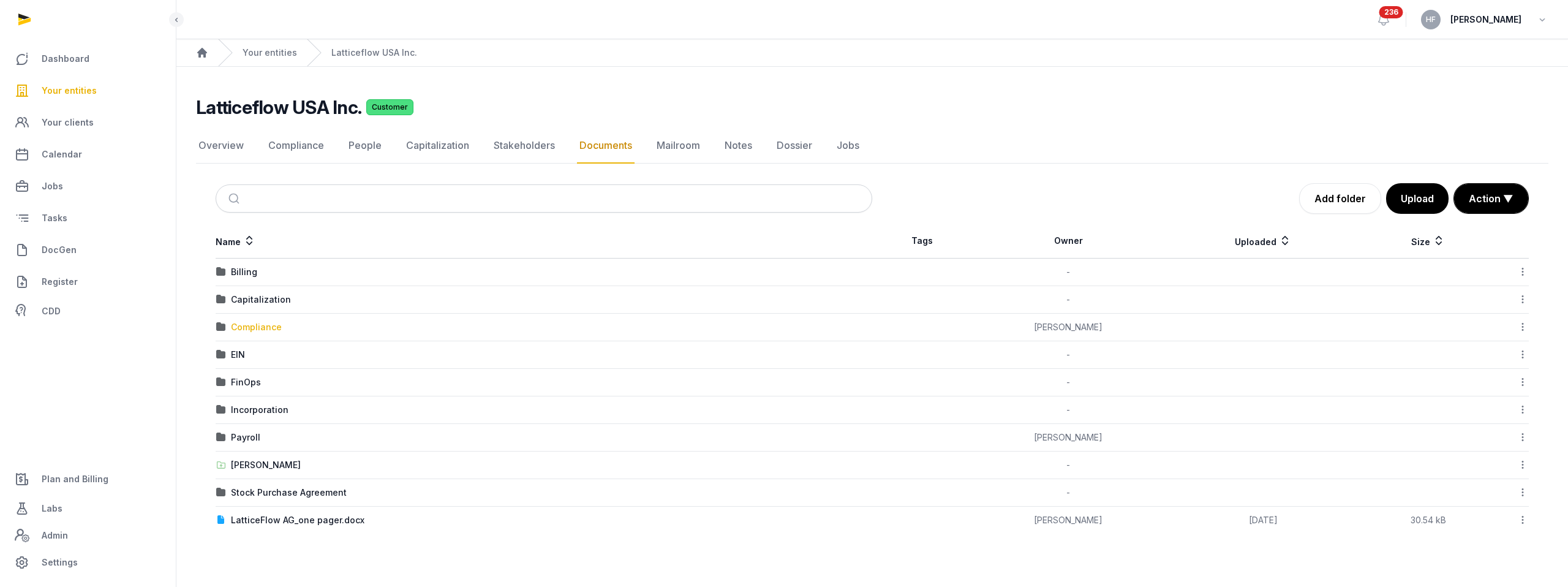
click at [260, 325] on div "Compliance" at bounding box center [256, 327] width 51 height 13
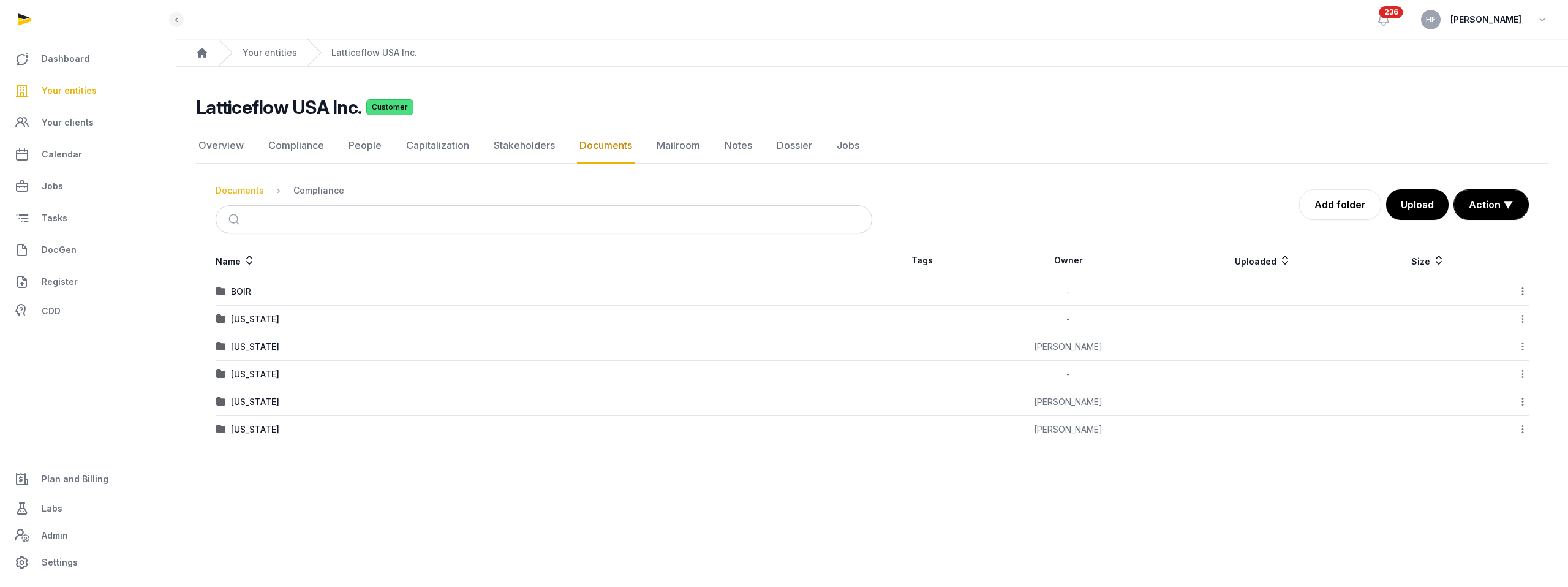
click at [256, 192] on div "Documents" at bounding box center [239, 191] width 48 height 13
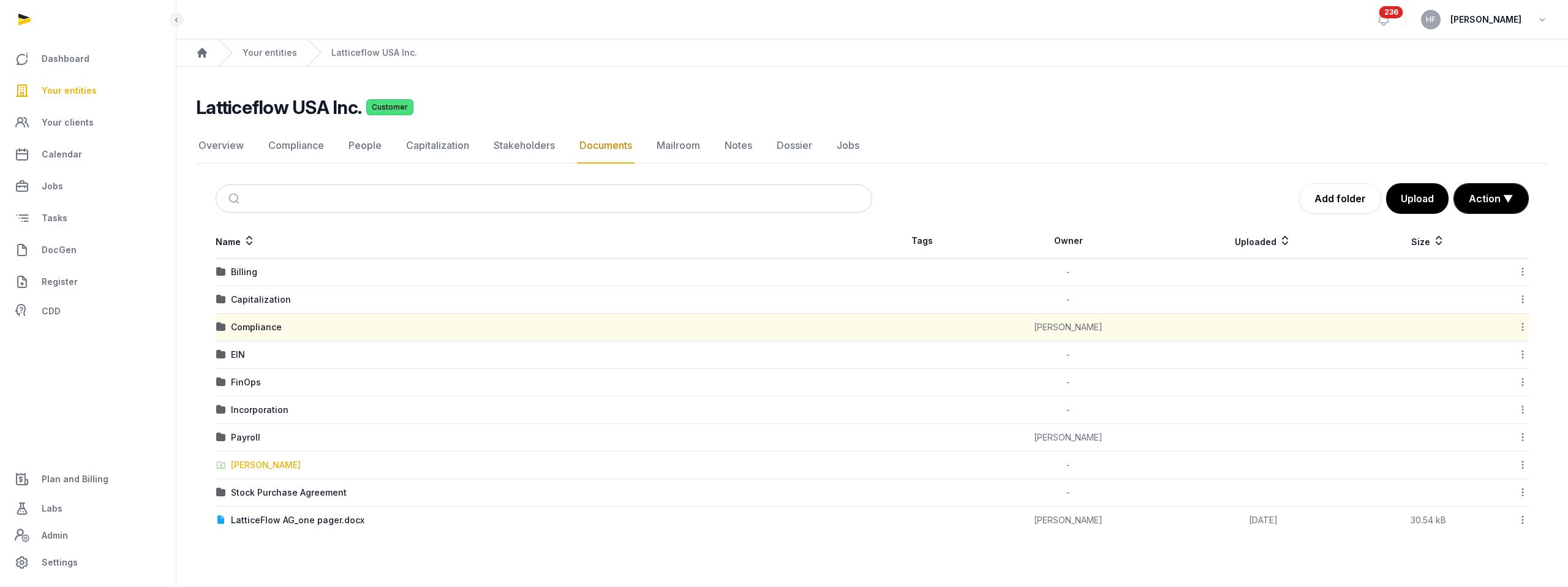
click at [271, 462] on div "[PERSON_NAME]" at bounding box center [266, 465] width 70 height 13
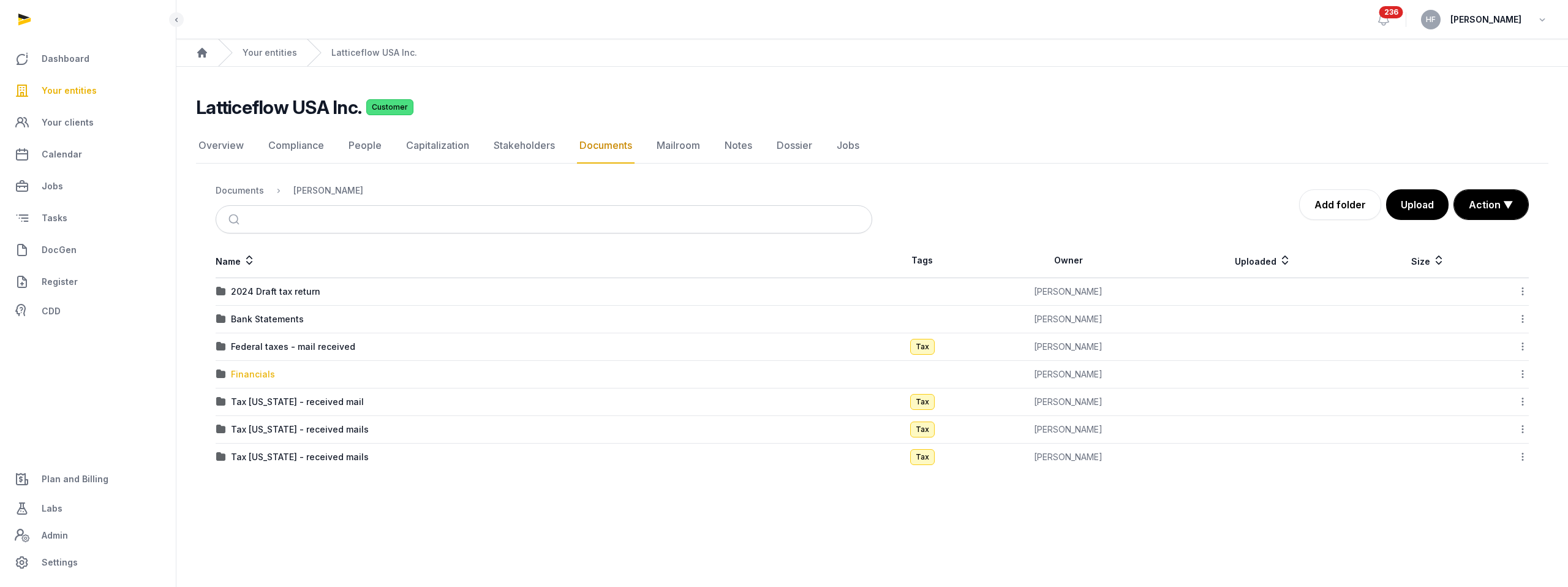
click at [259, 374] on div "Financials" at bounding box center [252, 374] width 44 height 13
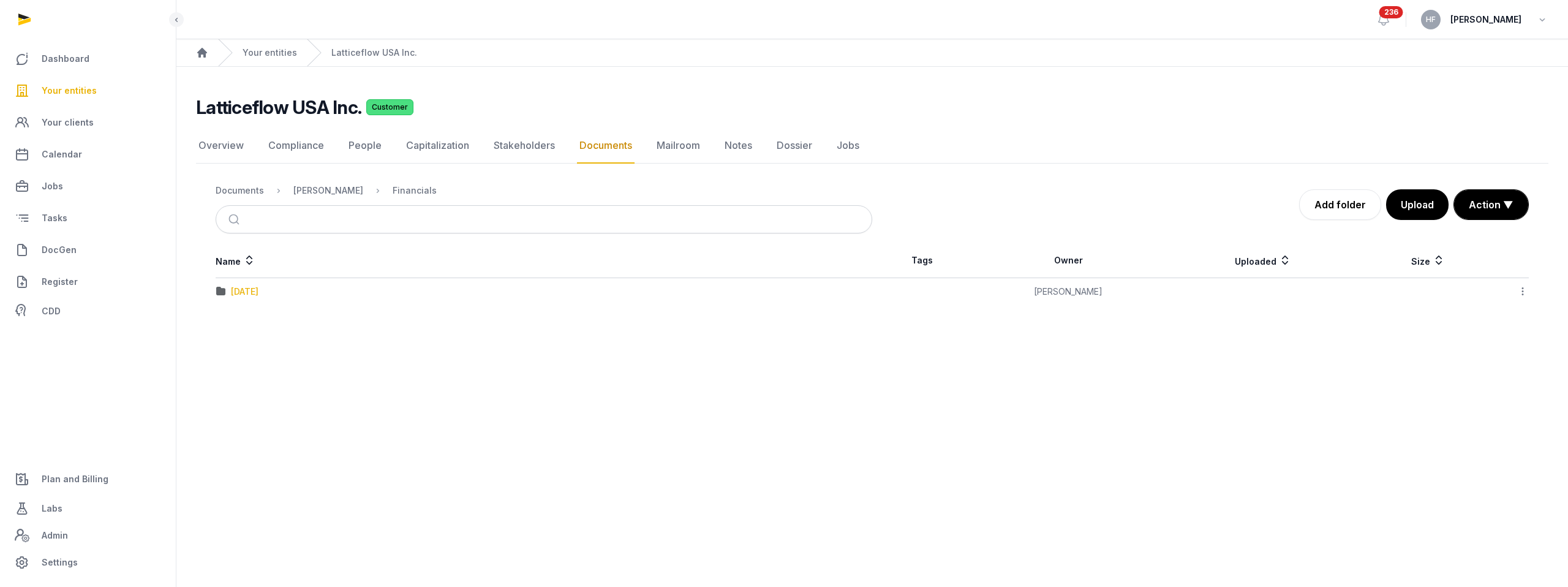
click at [259, 291] on div "07-July-2025" at bounding box center [244, 292] width 27 height 13
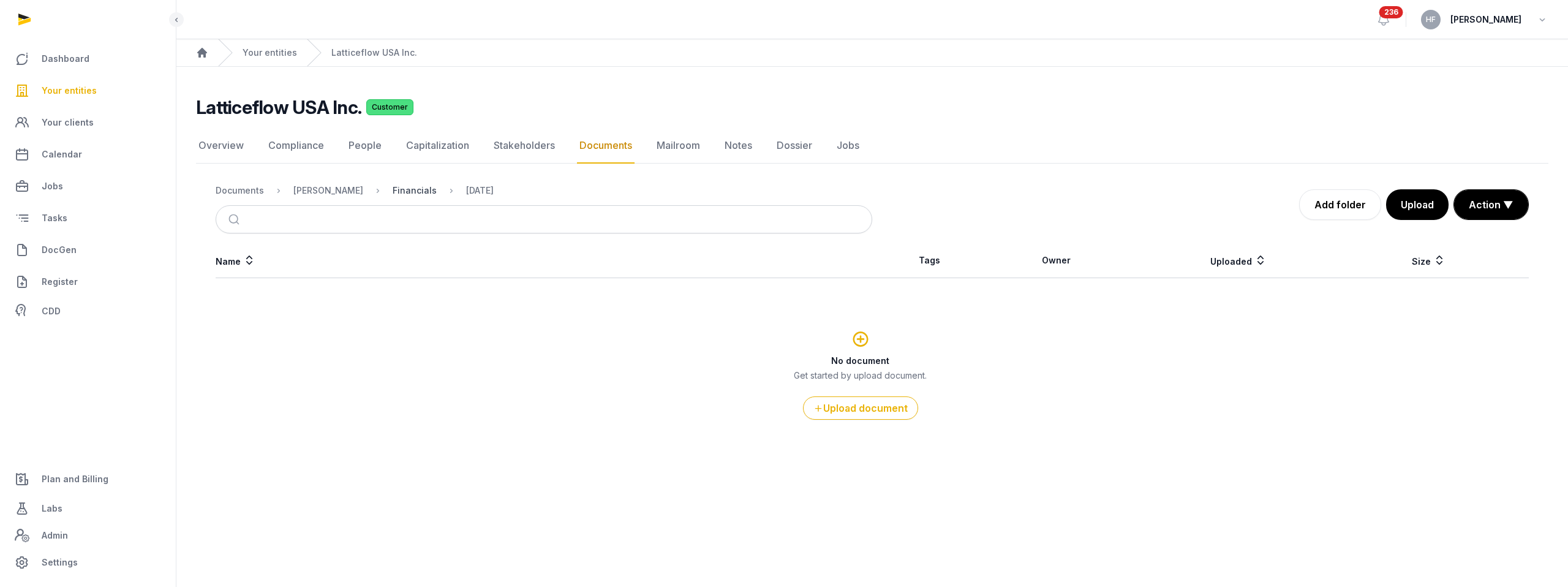
click at [402, 195] on div "Financials" at bounding box center [414, 191] width 44 height 13
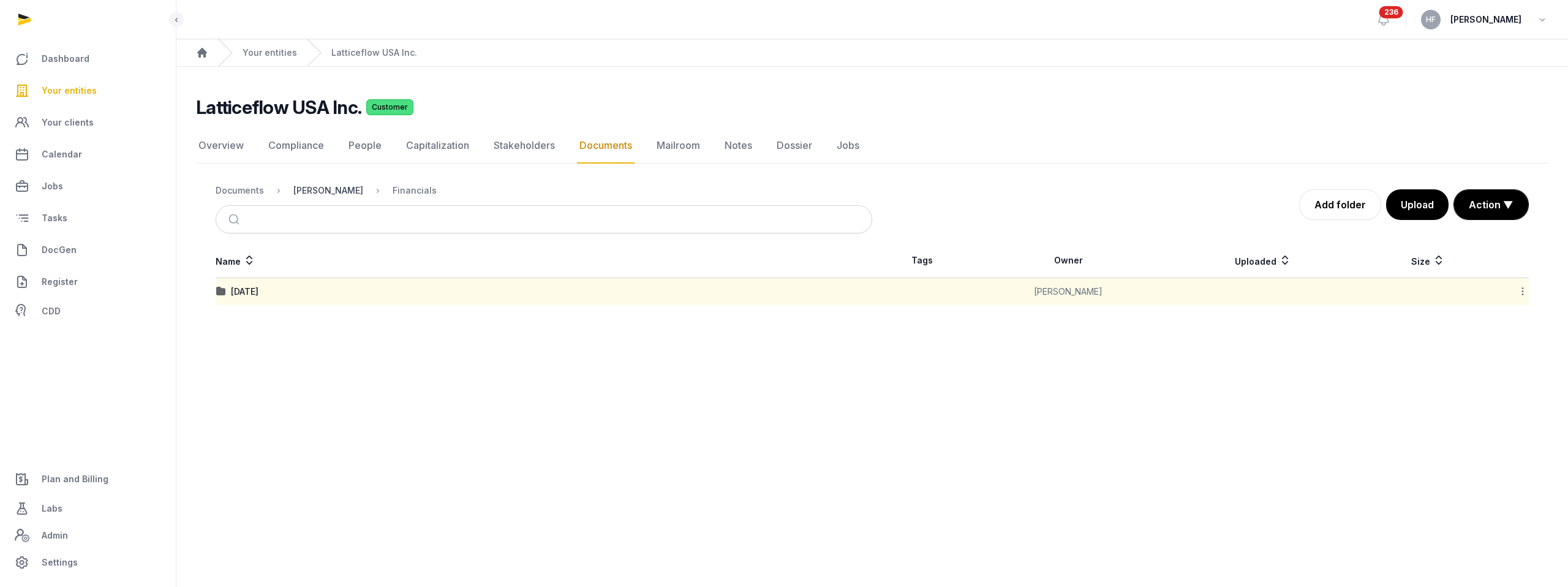
click at [336, 192] on div "[PERSON_NAME]" at bounding box center [329, 191] width 70 height 13
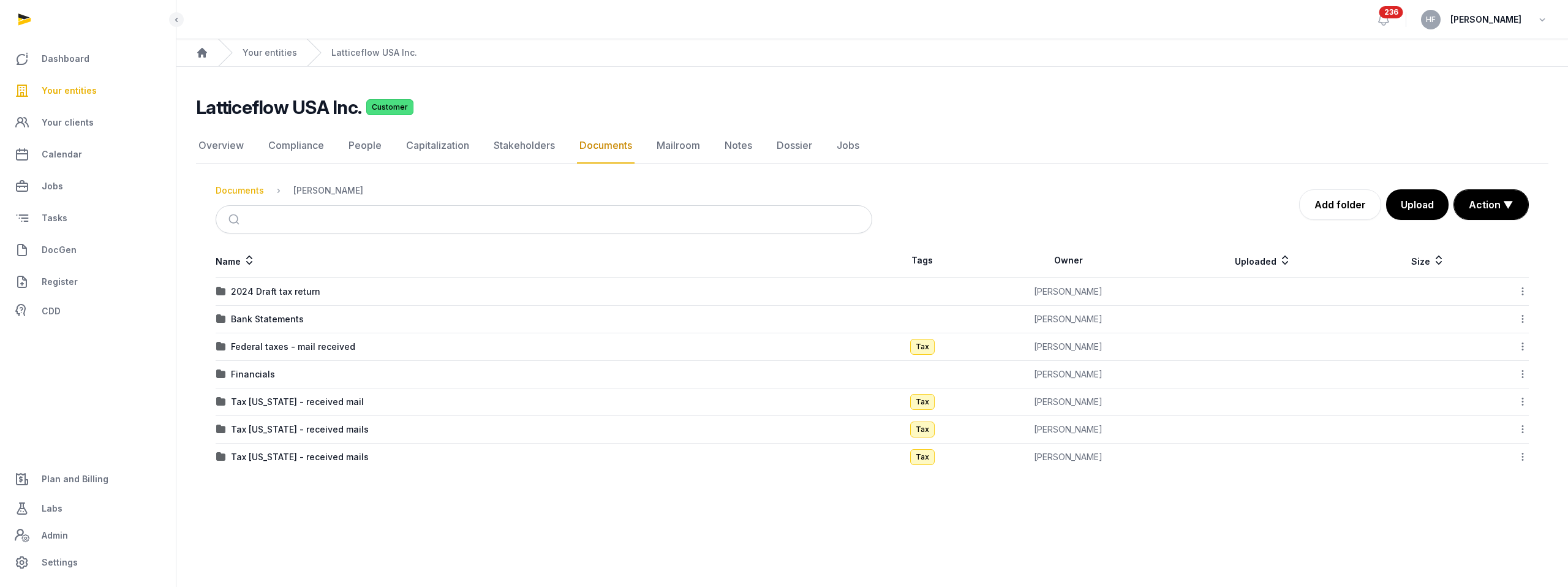
click at [245, 185] on div "Documents" at bounding box center [239, 191] width 48 height 13
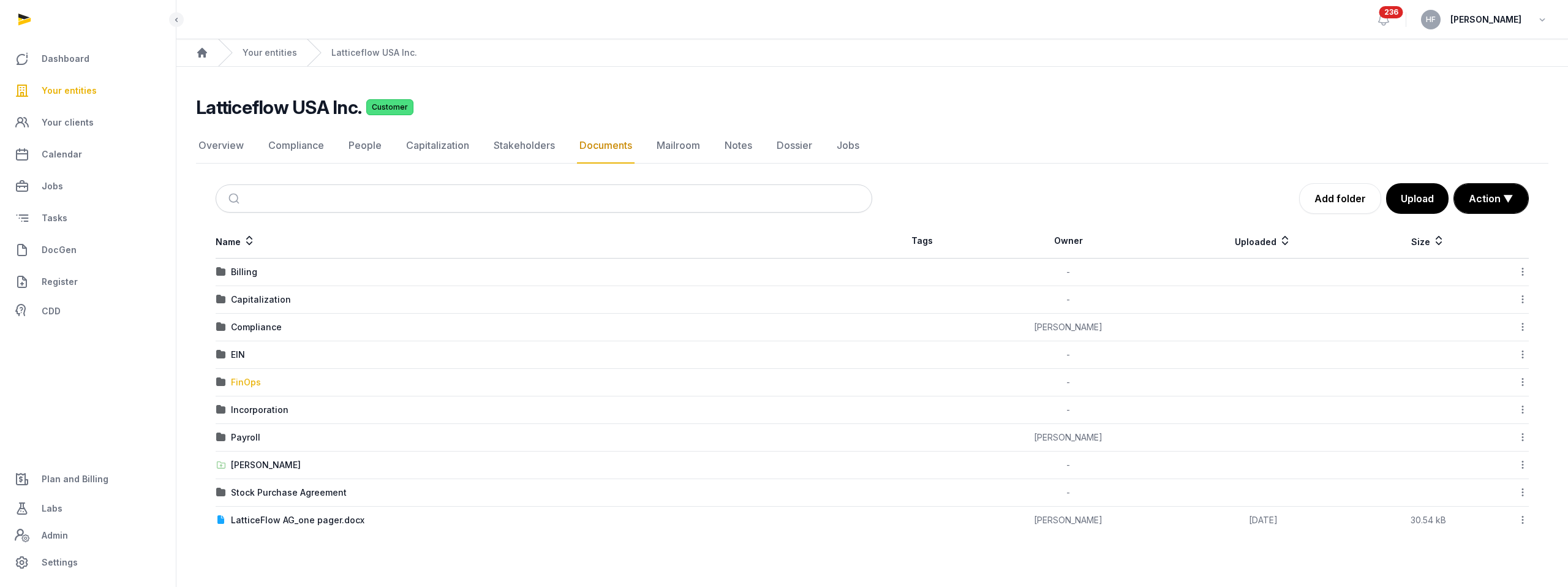
click at [251, 383] on div "FinOps" at bounding box center [245, 383] width 30 height 13
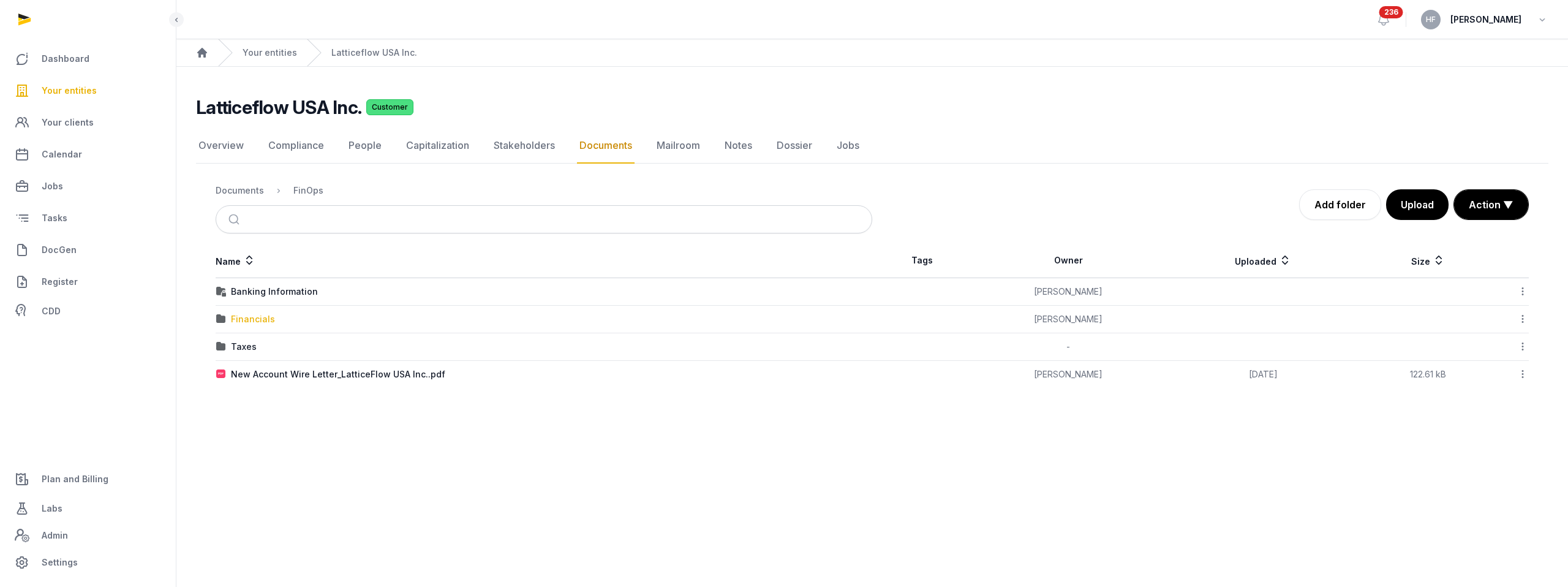
click at [262, 316] on div "Financials" at bounding box center [252, 320] width 44 height 13
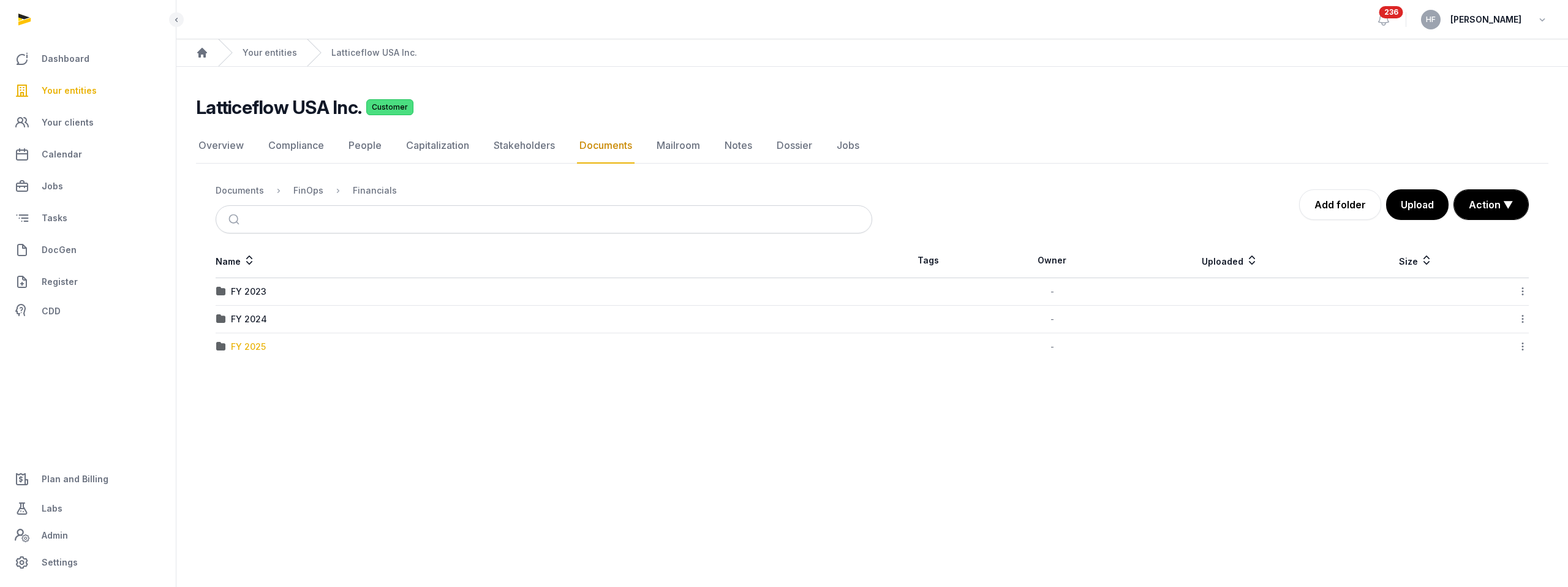
click at [255, 346] on div "FY 2025" at bounding box center [248, 347] width 35 height 13
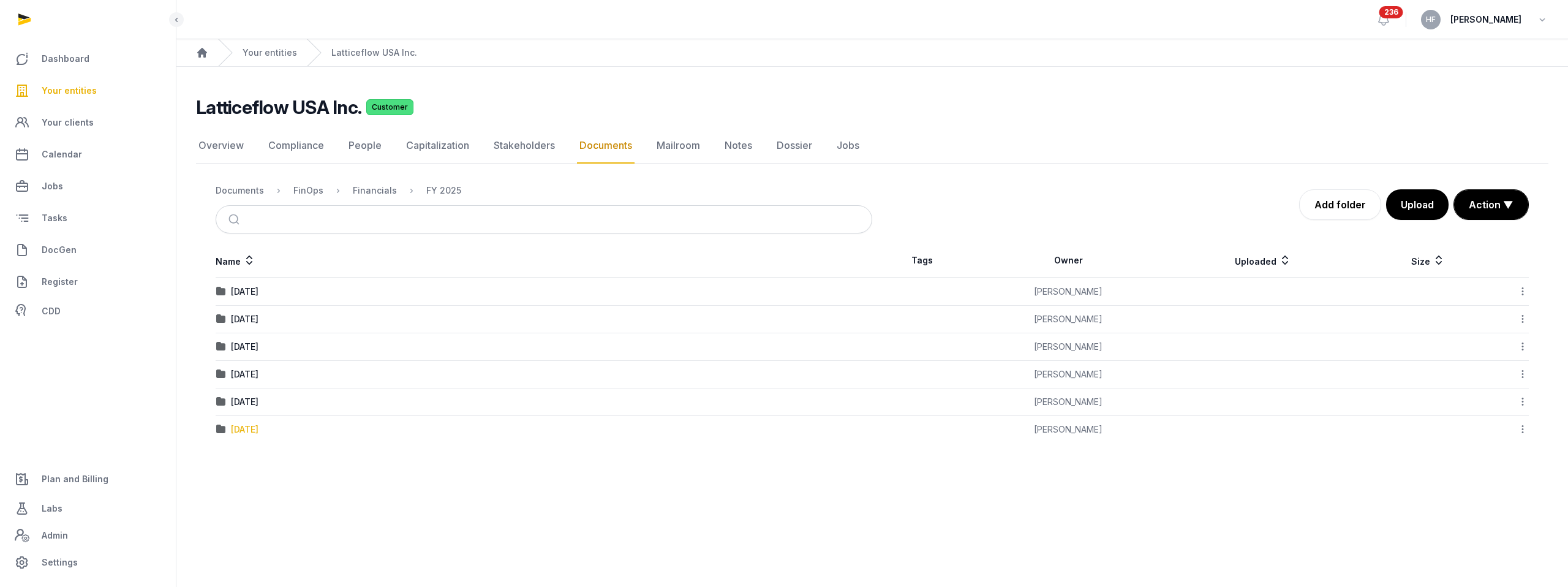
click at [259, 430] on div "06-June-2025" at bounding box center [244, 430] width 27 height 13
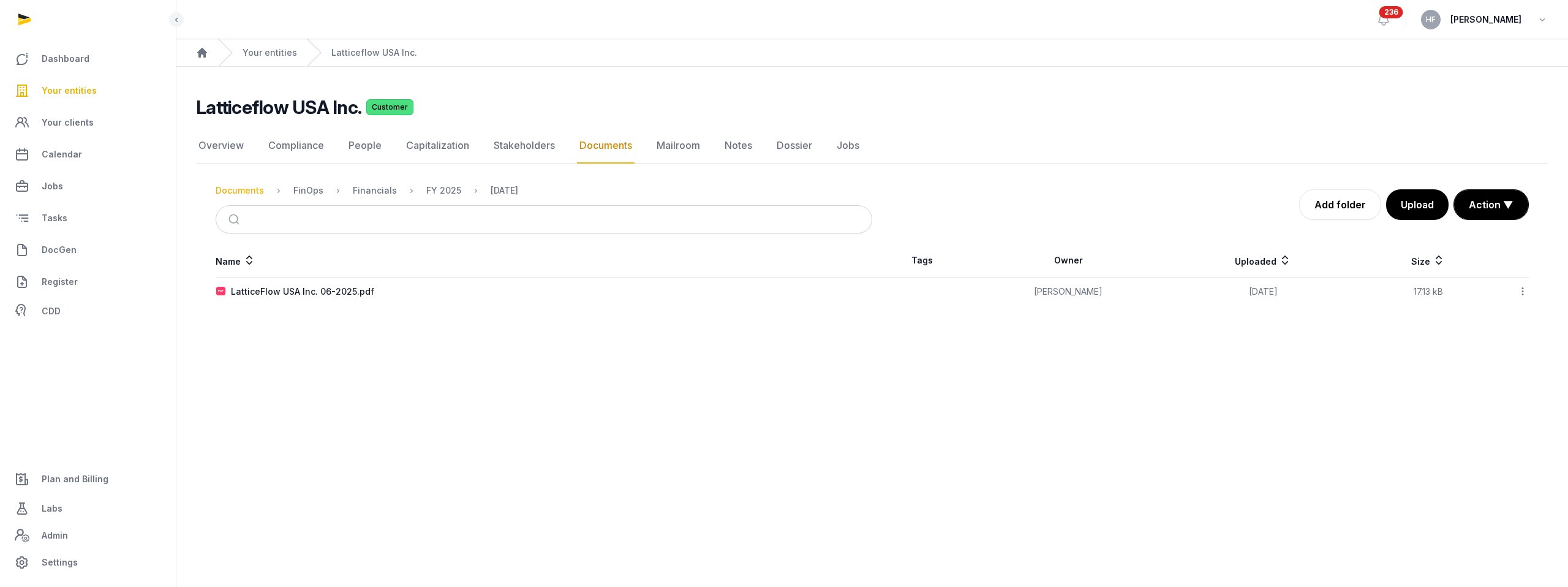
click at [252, 190] on div "Documents" at bounding box center [239, 191] width 48 height 13
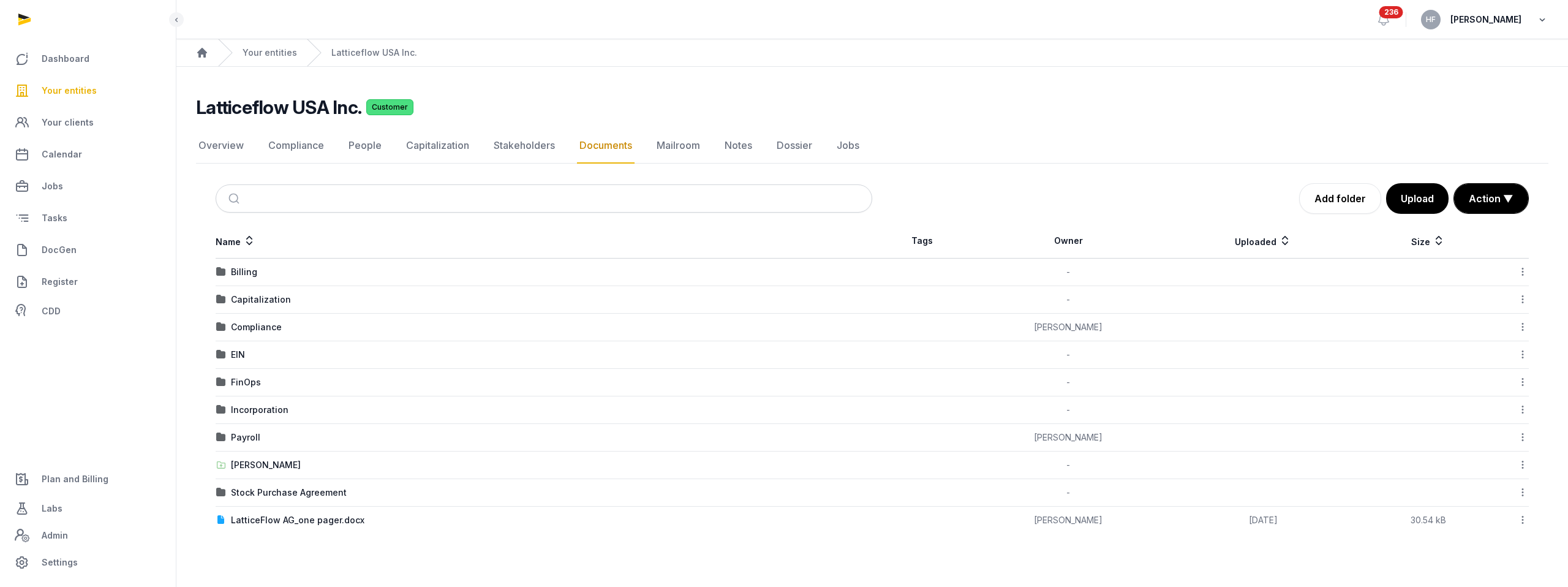
click at [798, 20] on icon "button" at bounding box center [1543, 20] width 13 height 17
click at [798, 70] on button "Sign out" at bounding box center [1480, 70] width 137 height 22
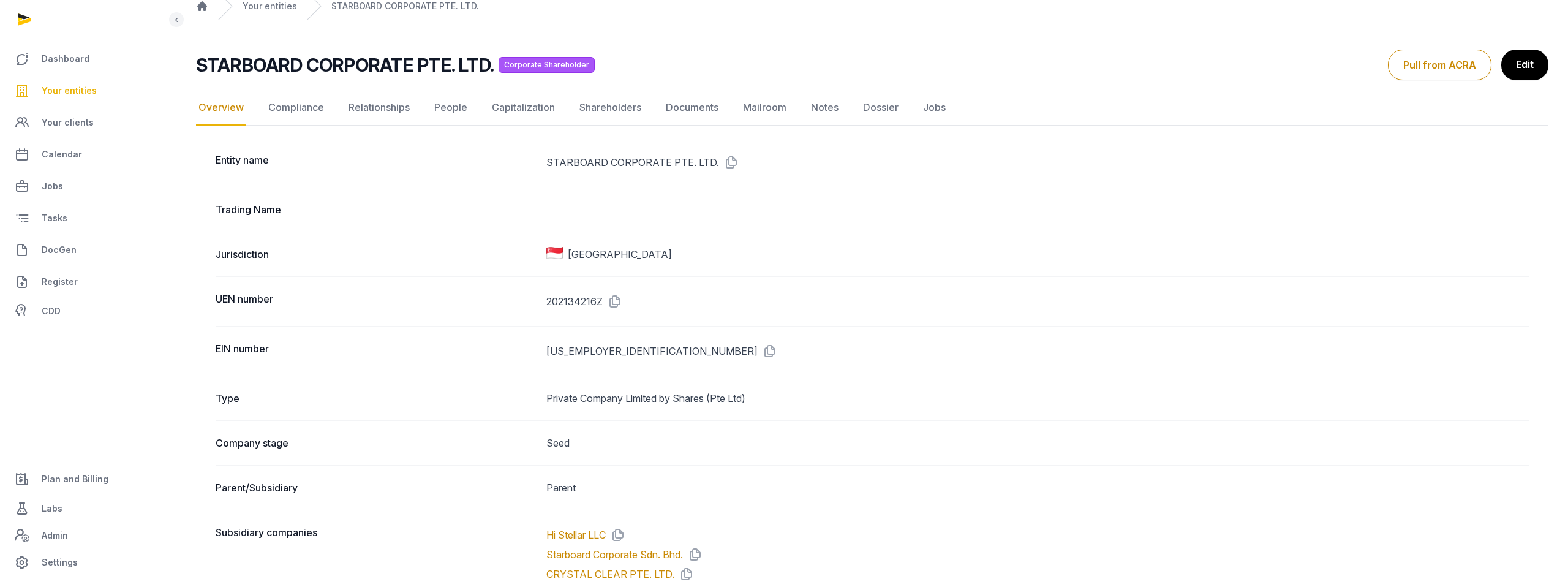
scroll to position [43, 0]
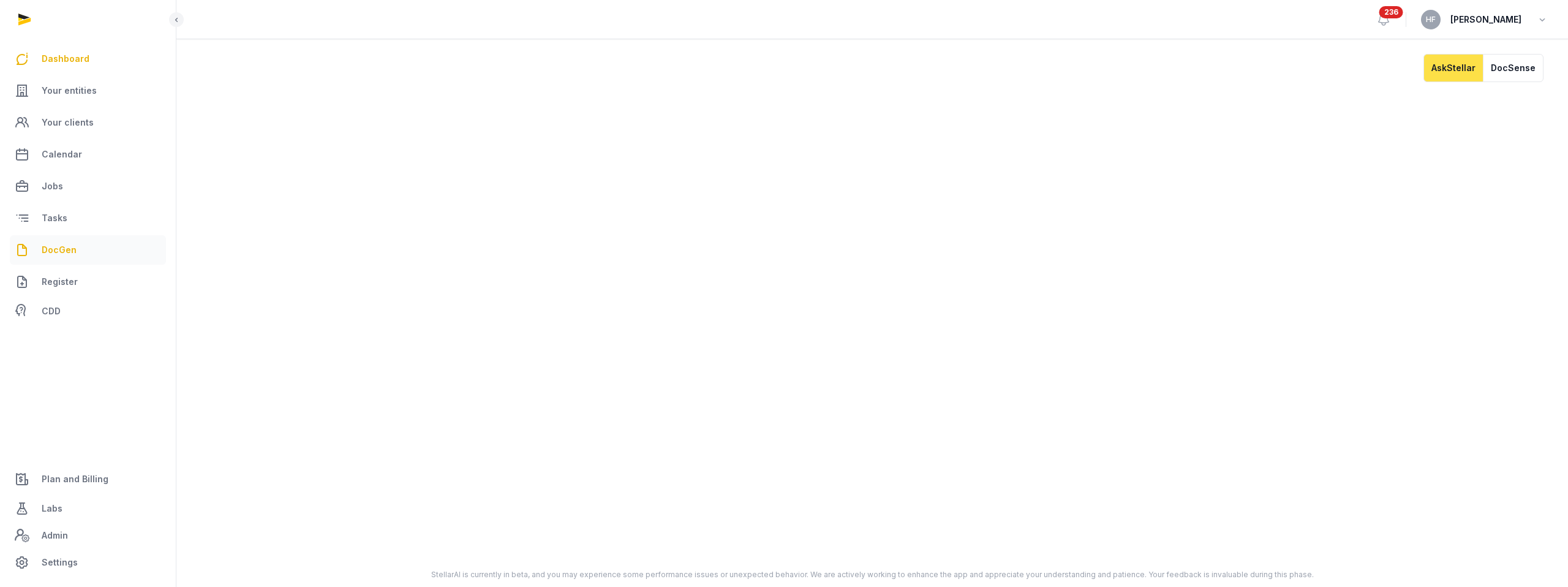
click at [65, 243] on span "DocGen" at bounding box center [59, 250] width 35 height 15
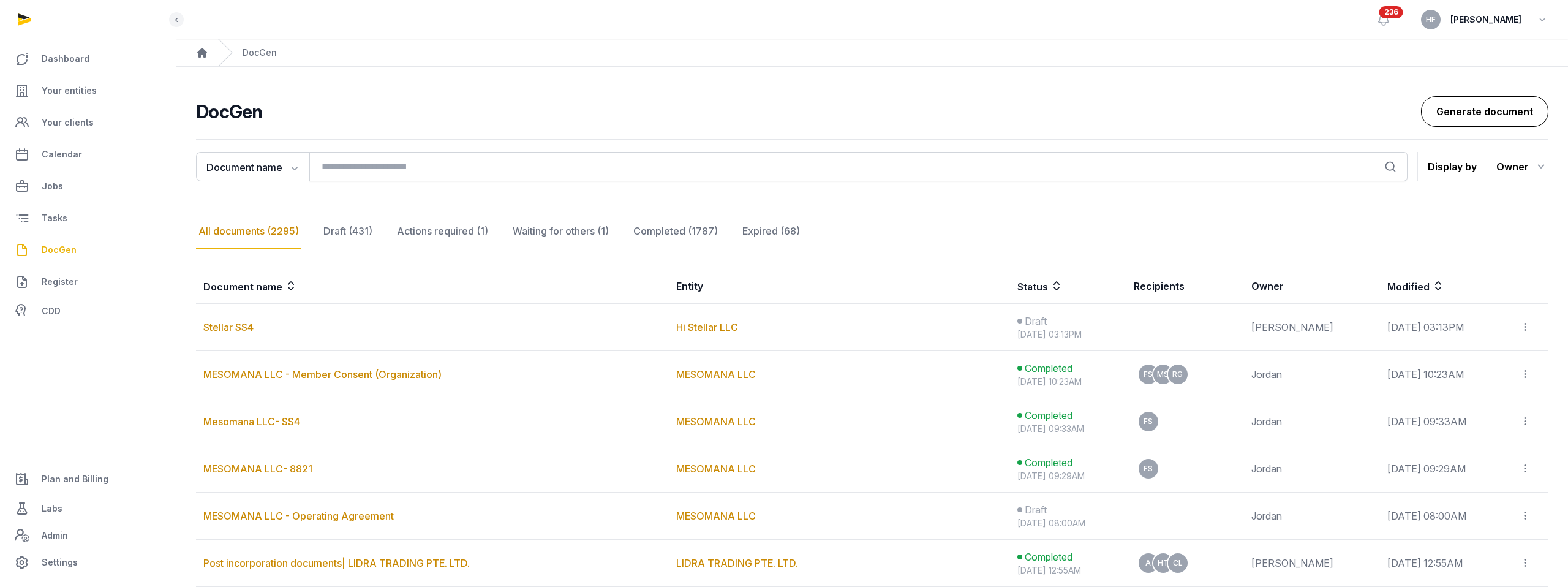
click at [1506, 111] on link "Generate document" at bounding box center [1485, 112] width 127 height 31
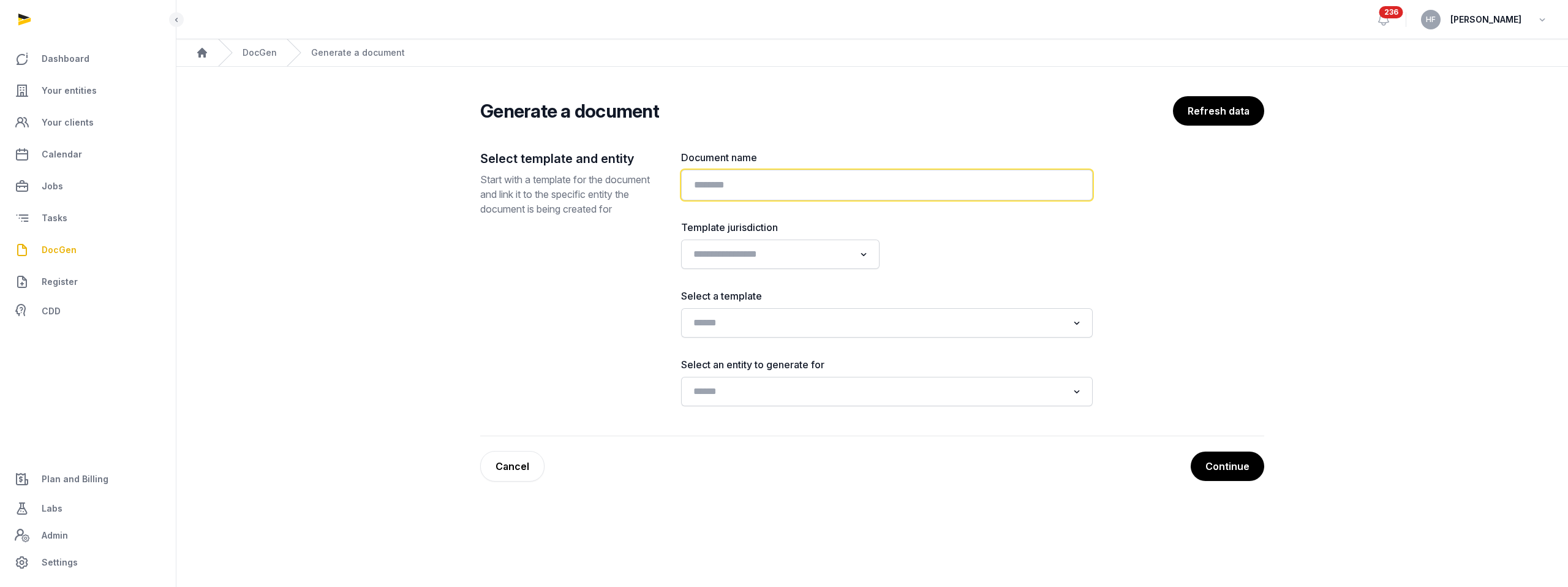
click at [767, 185] on input "text" at bounding box center [887, 185] width 412 height 31
type input "***"
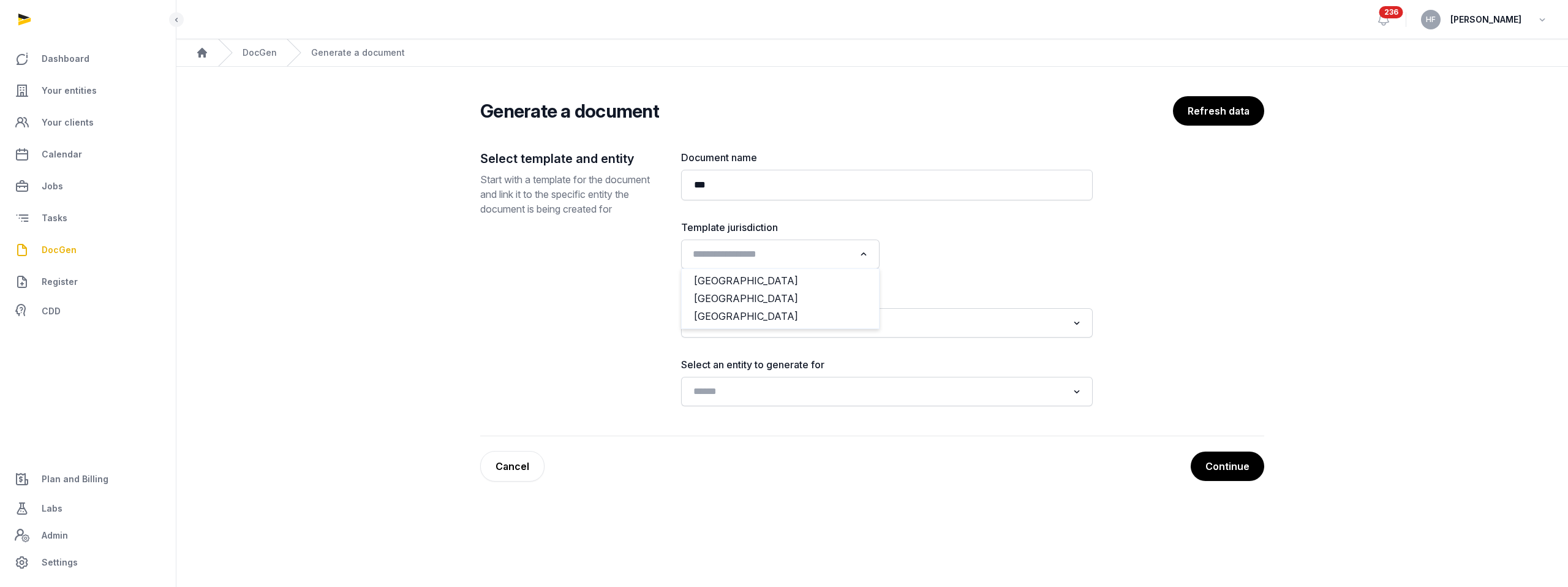
click at [789, 255] on input "Search for option" at bounding box center [771, 254] width 166 height 17
click at [726, 320] on li "[GEOGRAPHIC_DATA]" at bounding box center [781, 316] width 197 height 17
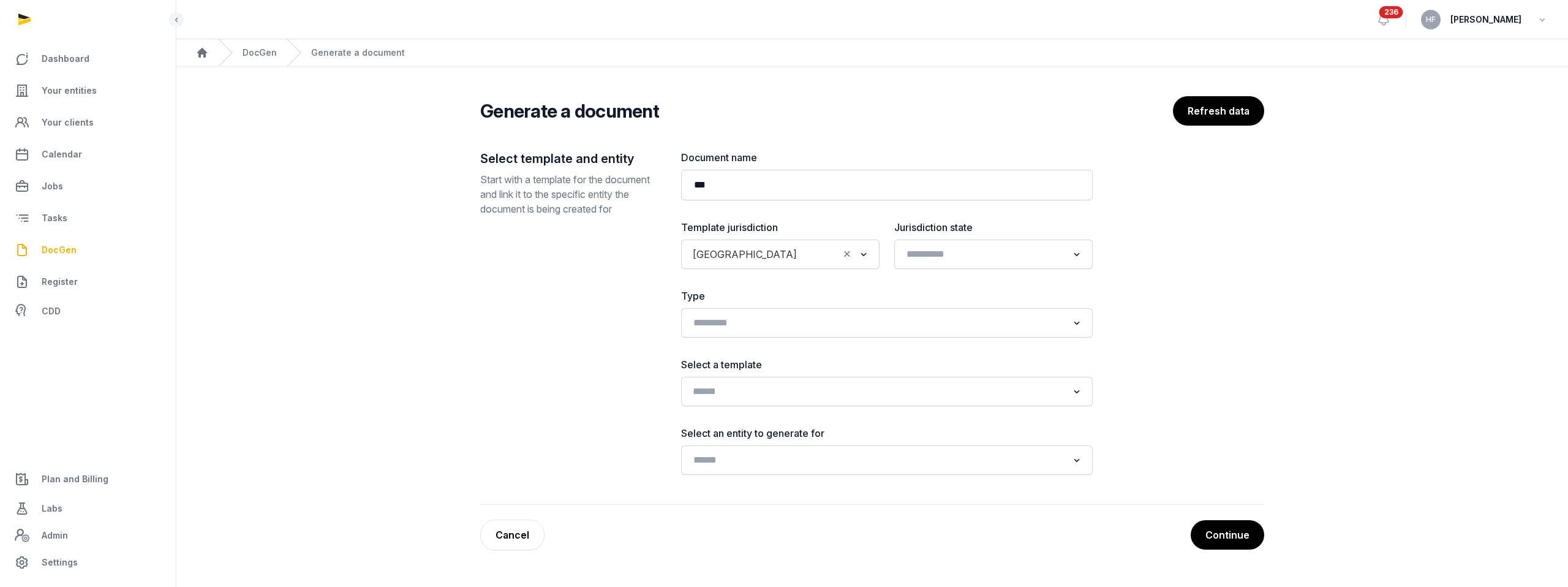
click at [764, 392] on input "Search for option" at bounding box center [878, 391] width 379 height 17
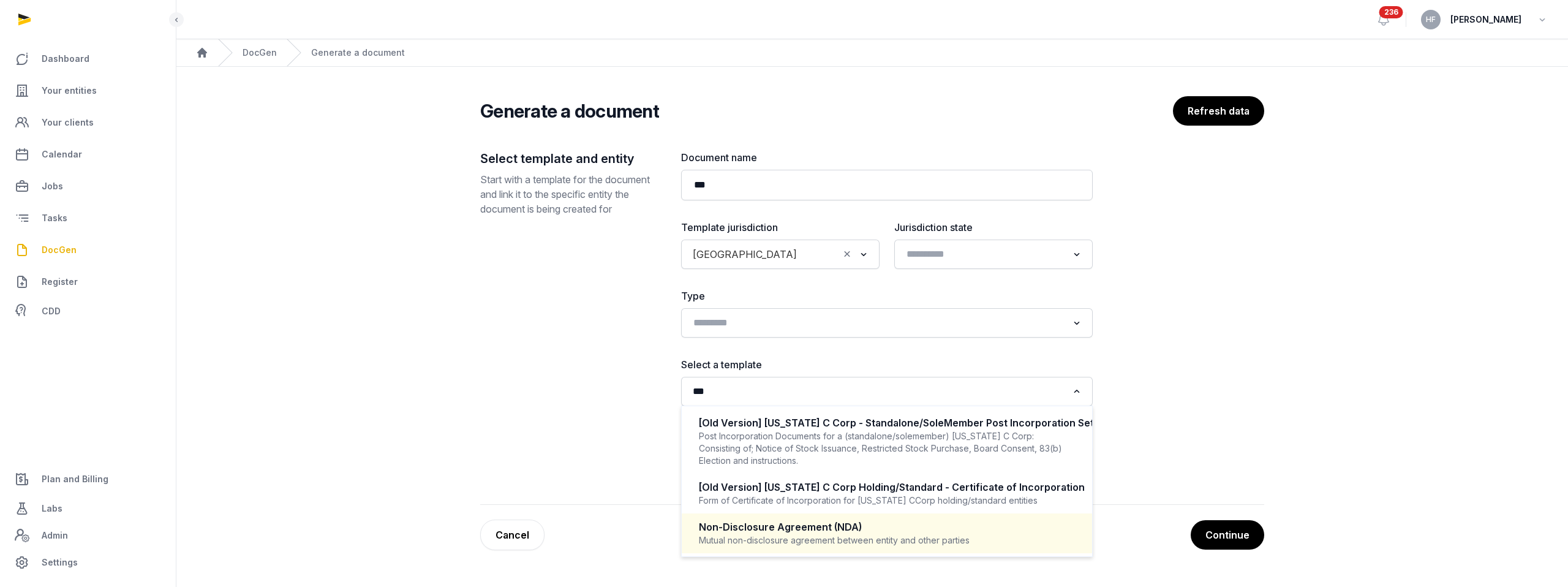
click at [813, 526] on div "Non-Disclosure Agreement (NDA)" at bounding box center [887, 528] width 376 height 14
type input "***"
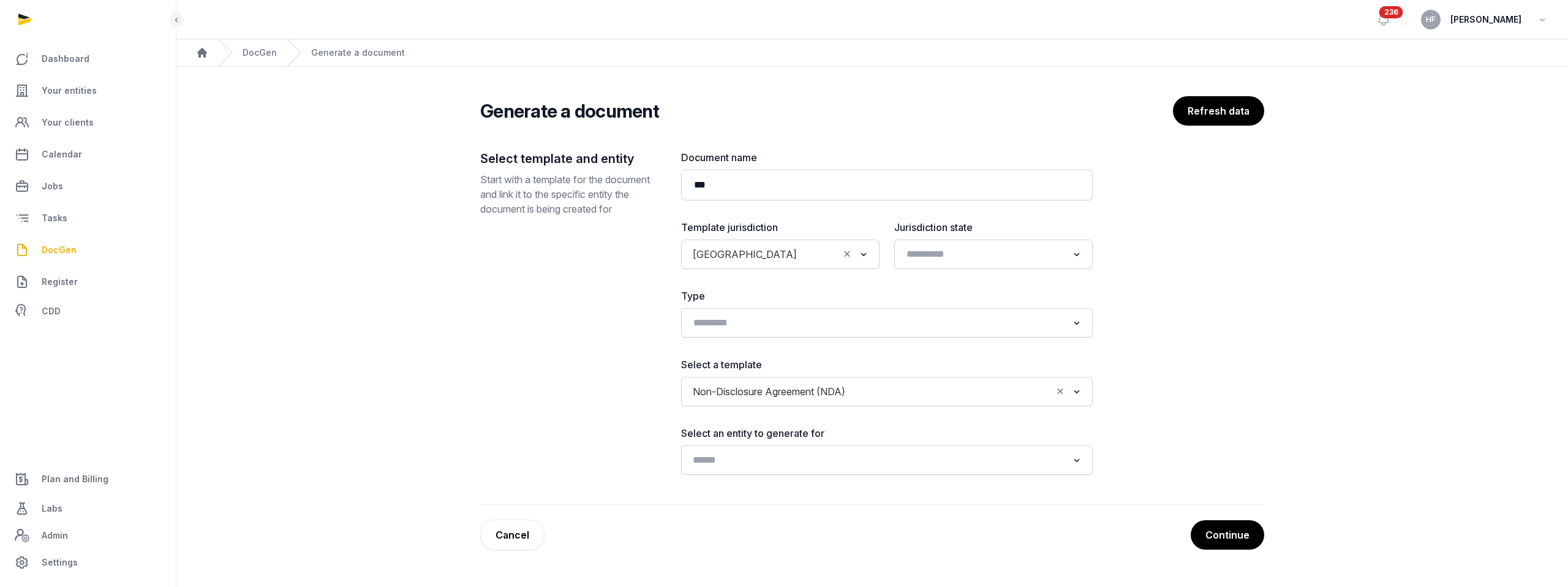
click at [799, 458] on input "Search for option" at bounding box center [878, 460] width 379 height 17
type input "*"
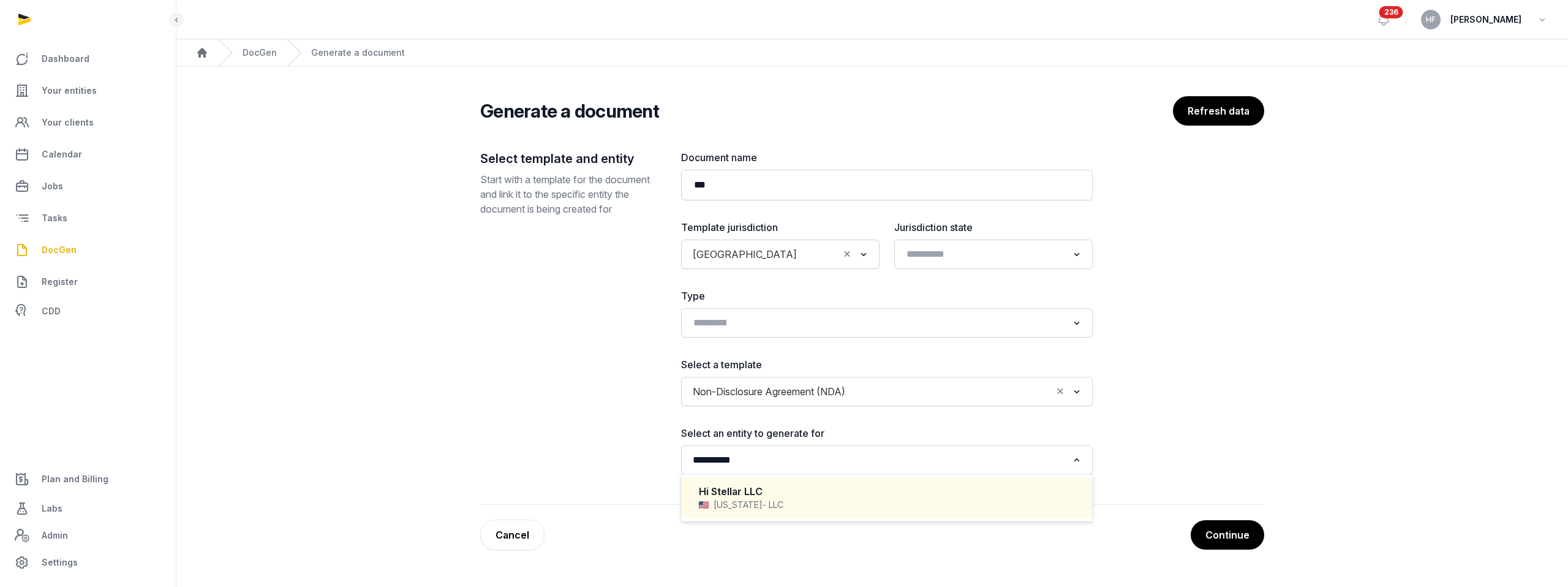
click at [776, 500] on div "Delaware - LLC" at bounding box center [887, 505] width 376 height 13
type input "**********"
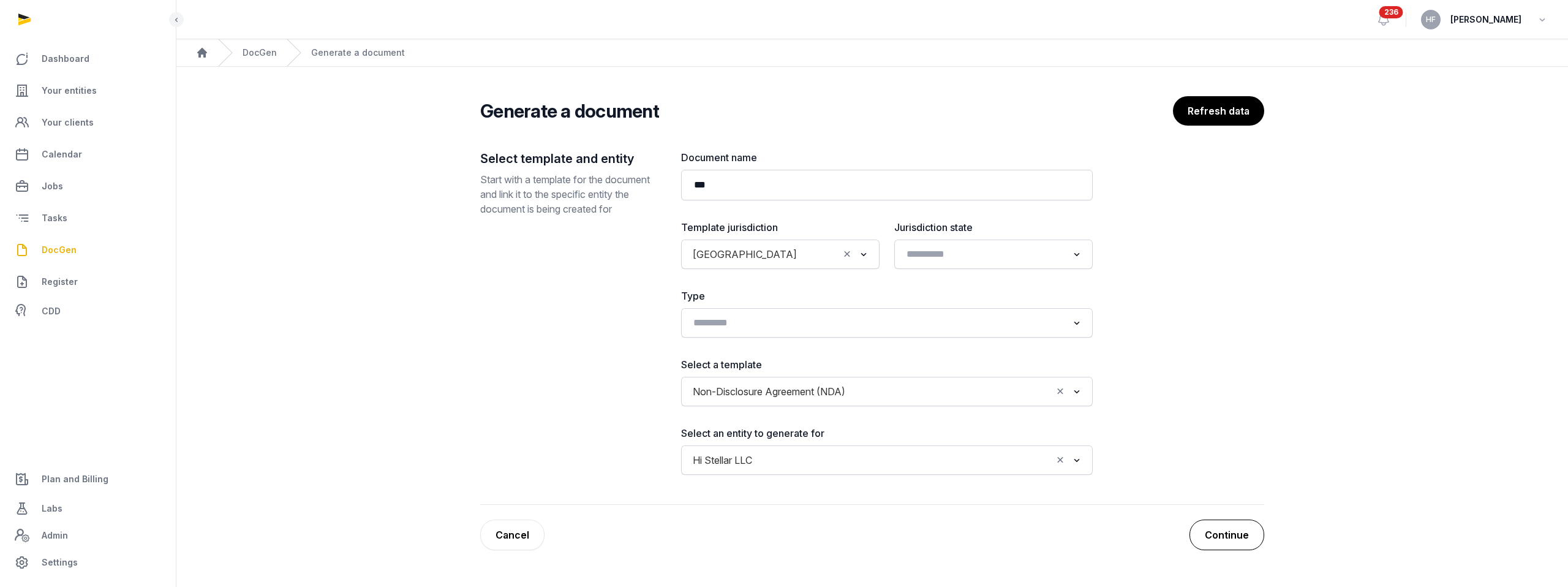
click at [1243, 533] on button "Continue" at bounding box center [1227, 535] width 75 height 31
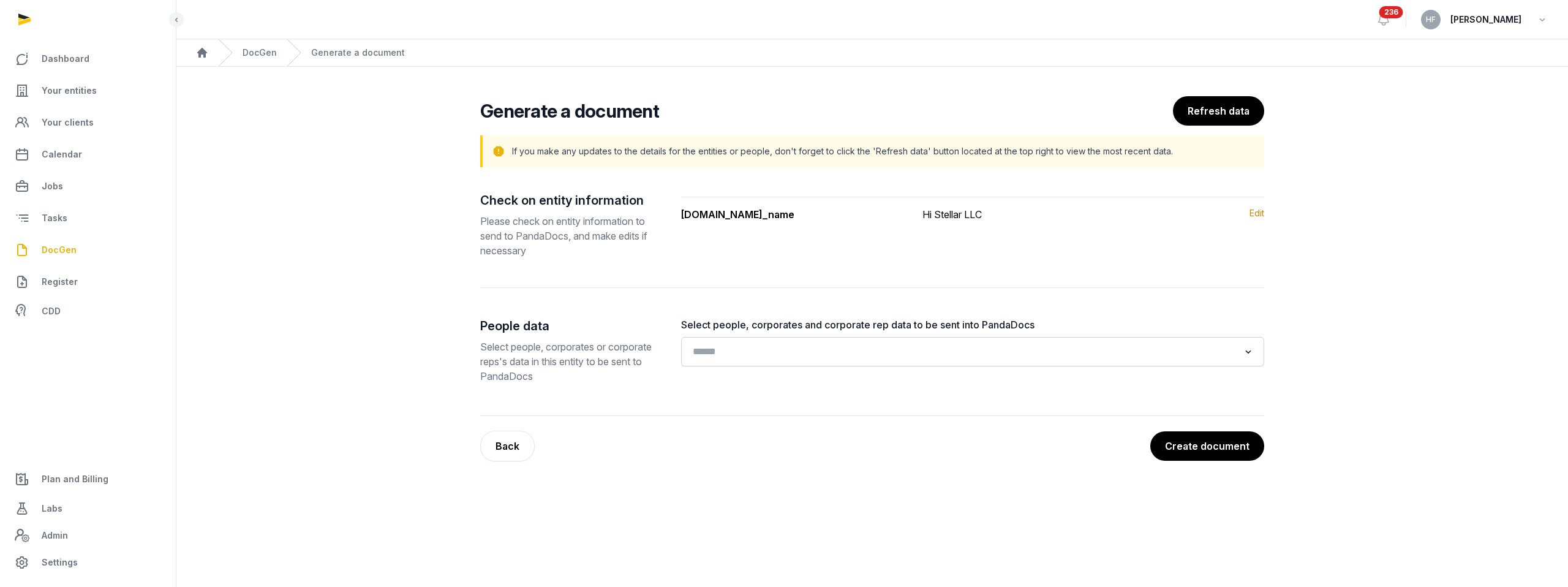
click at [838, 341] on div "Search for option" at bounding box center [964, 351] width 553 height 20
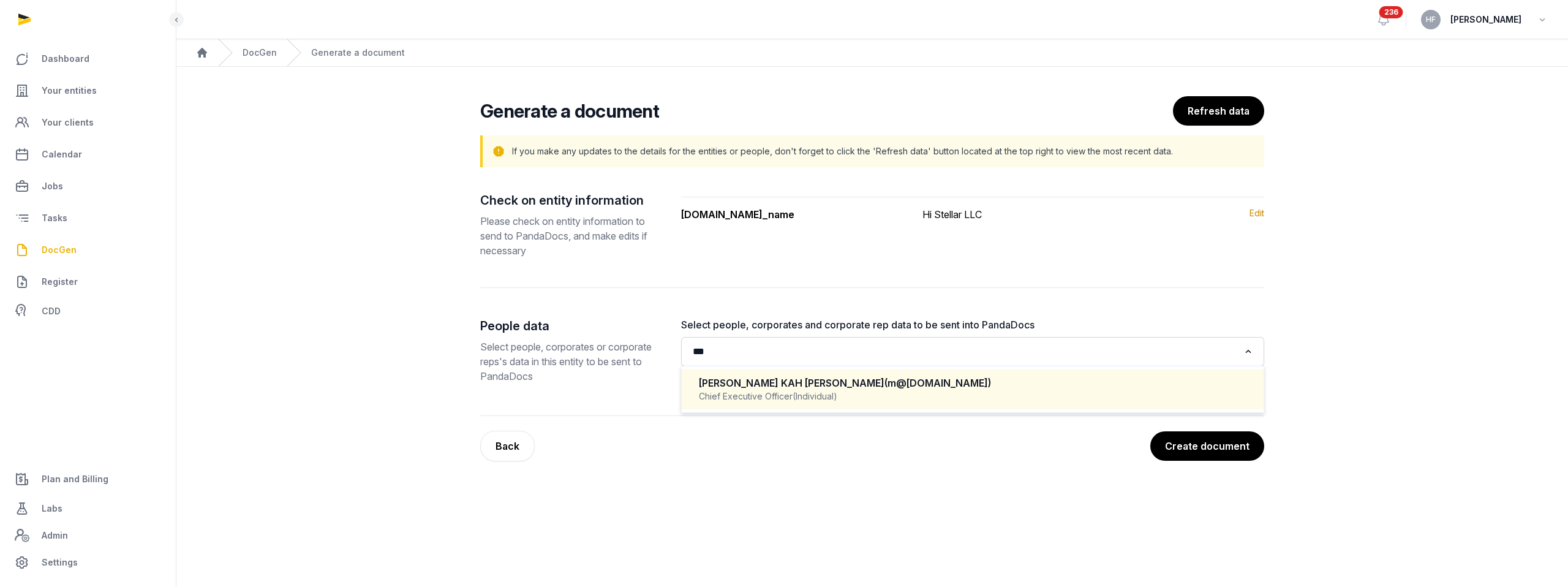
click at [863, 397] on div "Chief Executive Officer (Individual)" at bounding box center [972, 397] width 548 height 13
type input "***"
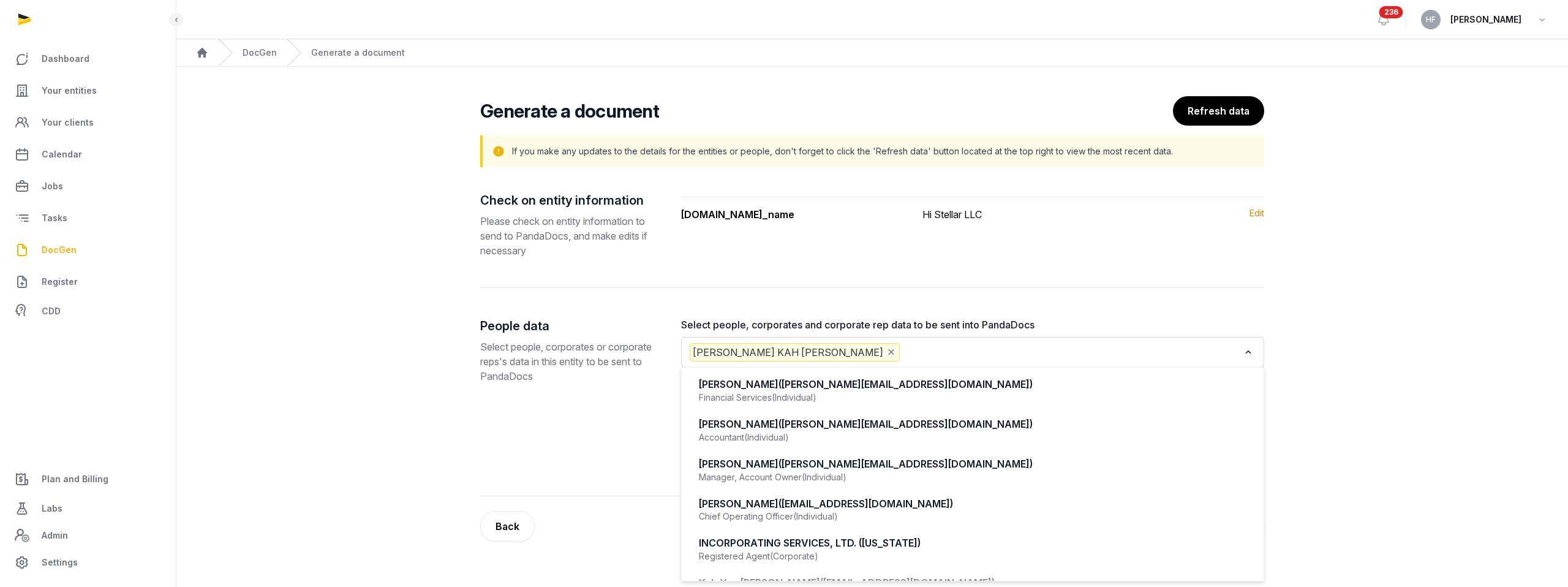
click at [951, 351] on input "Search for option" at bounding box center [1071, 352] width 337 height 18
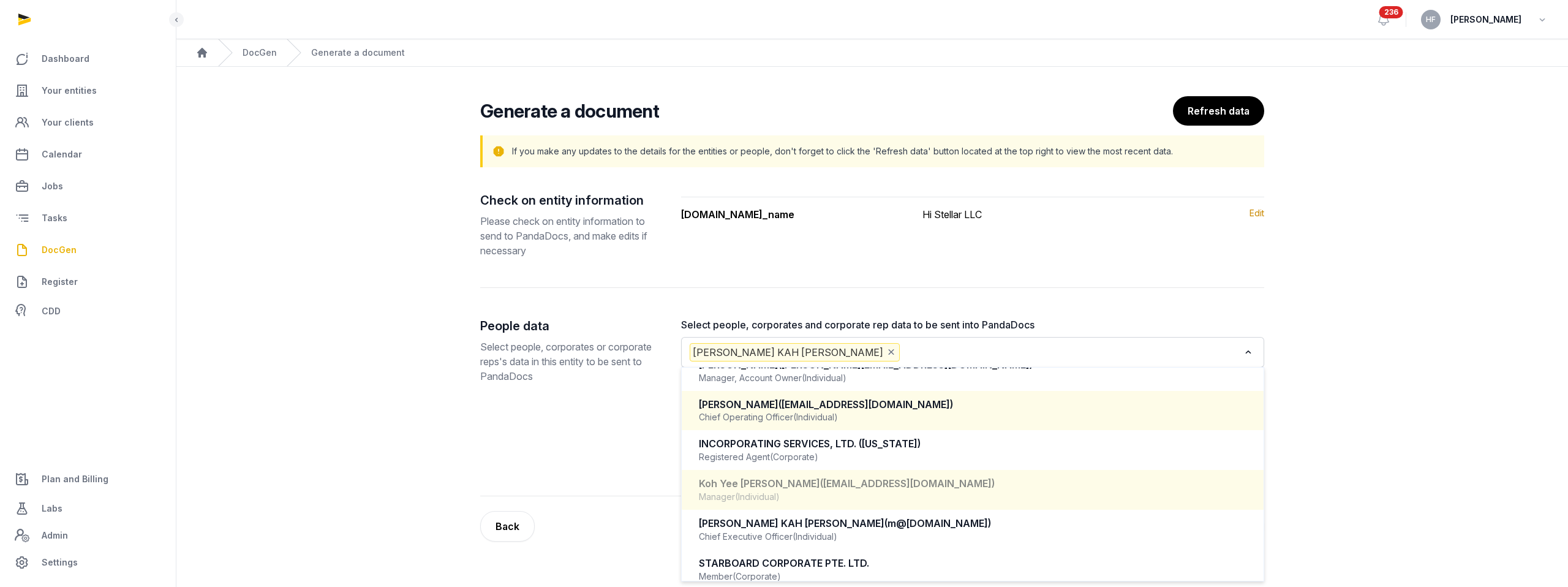
scroll to position [111, 0]
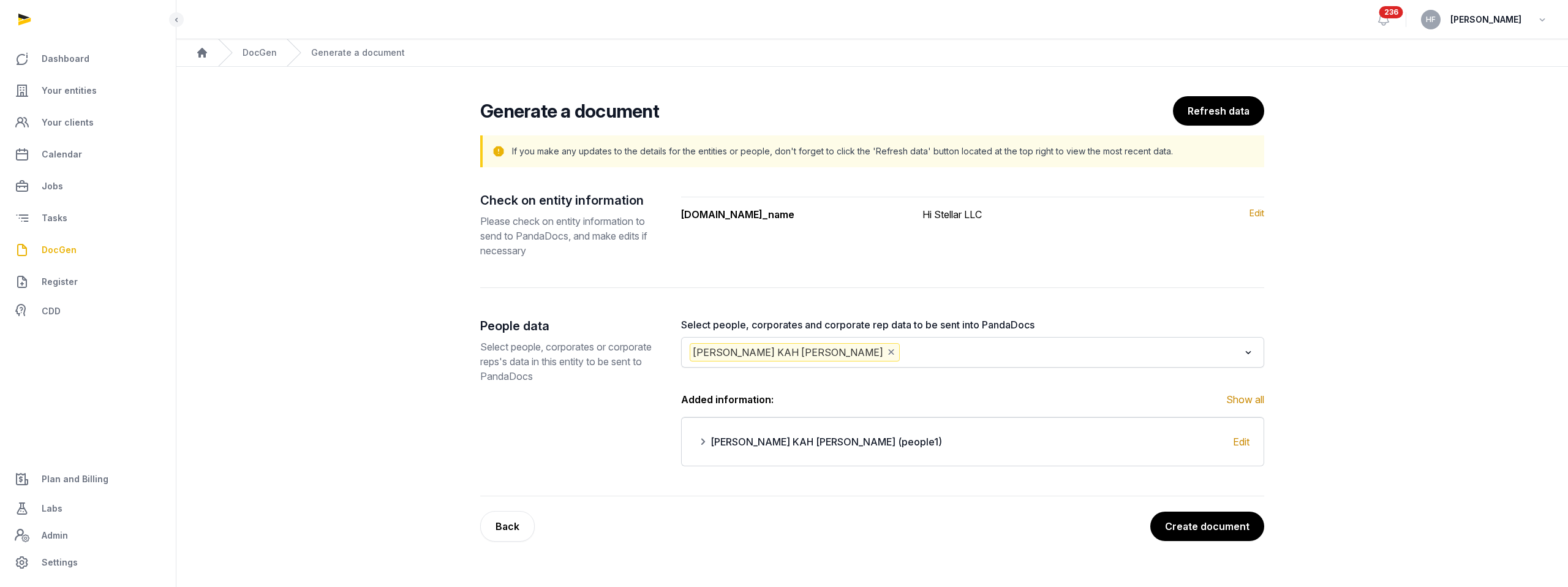
click at [1129, 290] on div "Check on entity information Please check on entity information to send to Panda…" at bounding box center [872, 344] width 784 height 304
click at [1226, 526] on button "Create document" at bounding box center [1206, 526] width 115 height 31
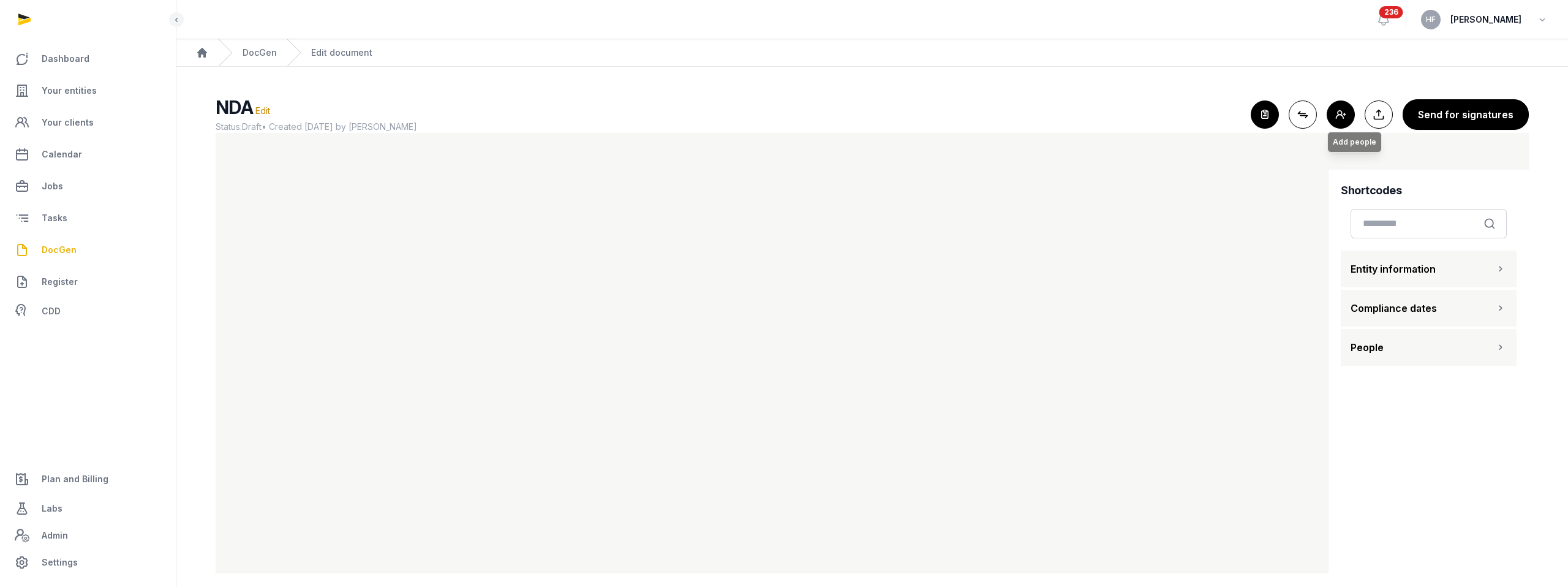
click at [1347, 109] on button "Add people Add people" at bounding box center [1341, 115] width 28 height 28
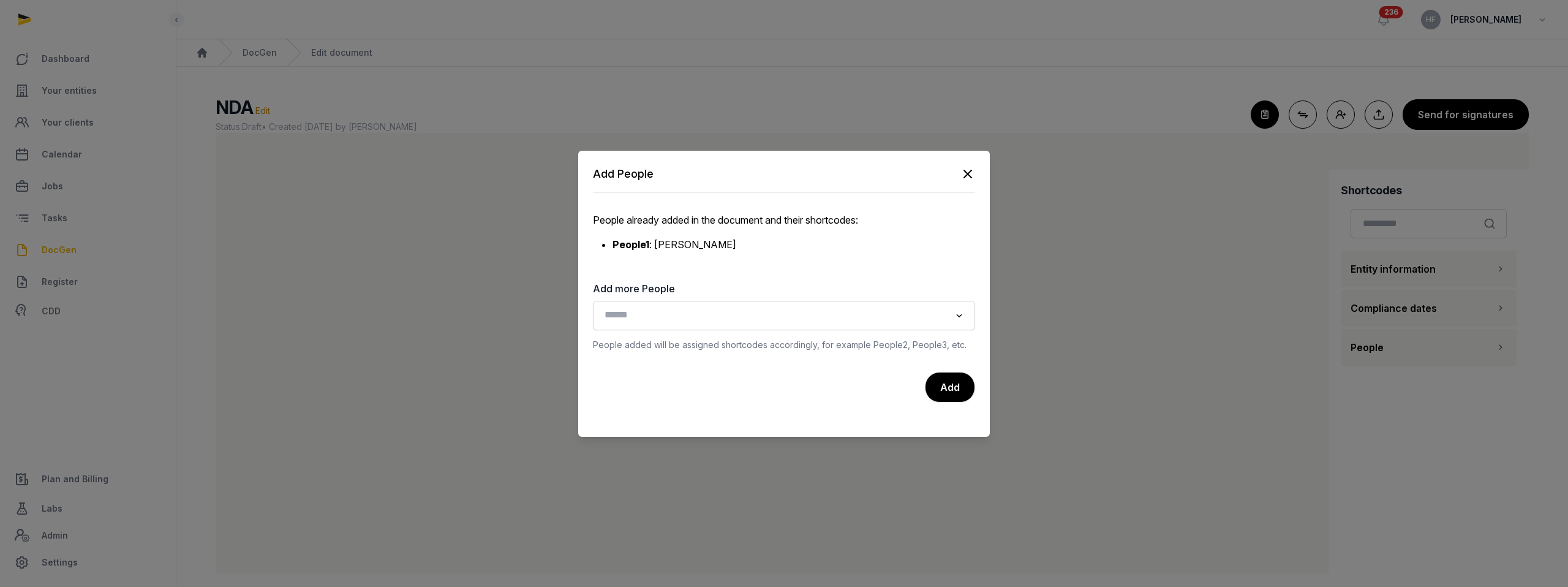
click at [770, 319] on input "Search for option" at bounding box center [775, 316] width 350 height 17
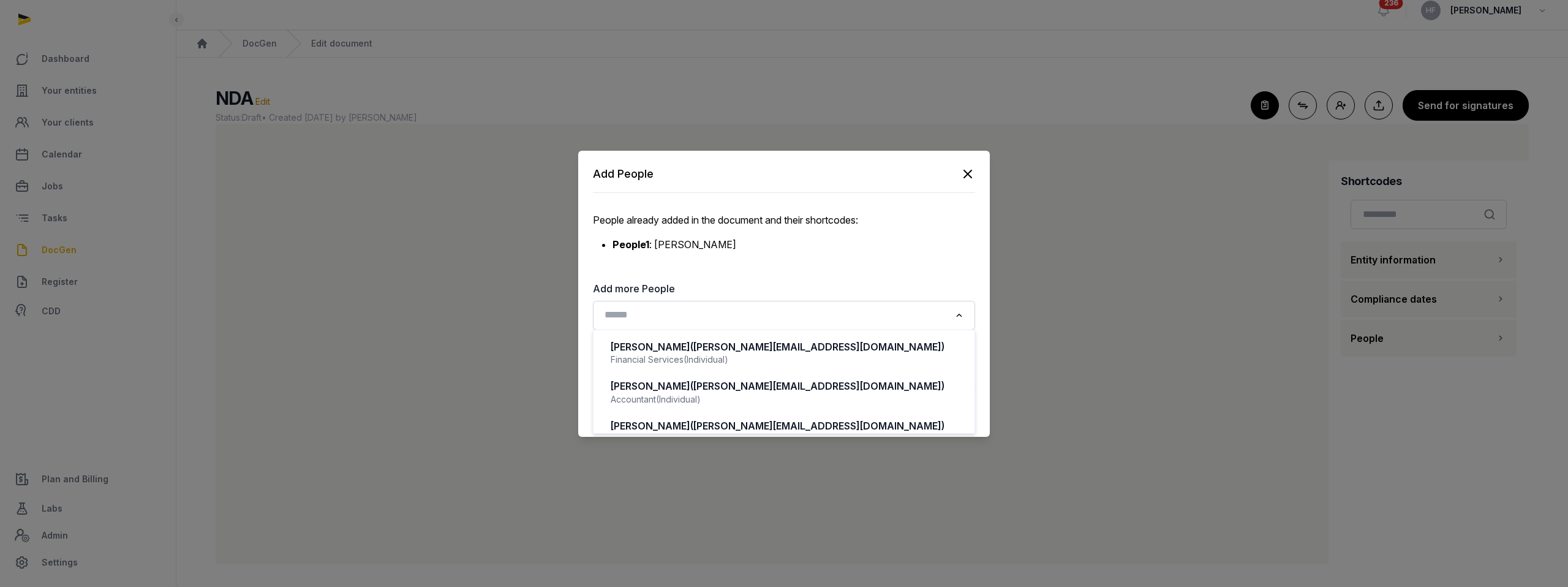
scroll to position [11, 0]
click at [967, 173] on icon "button" at bounding box center [968, 174] width 8 height 8
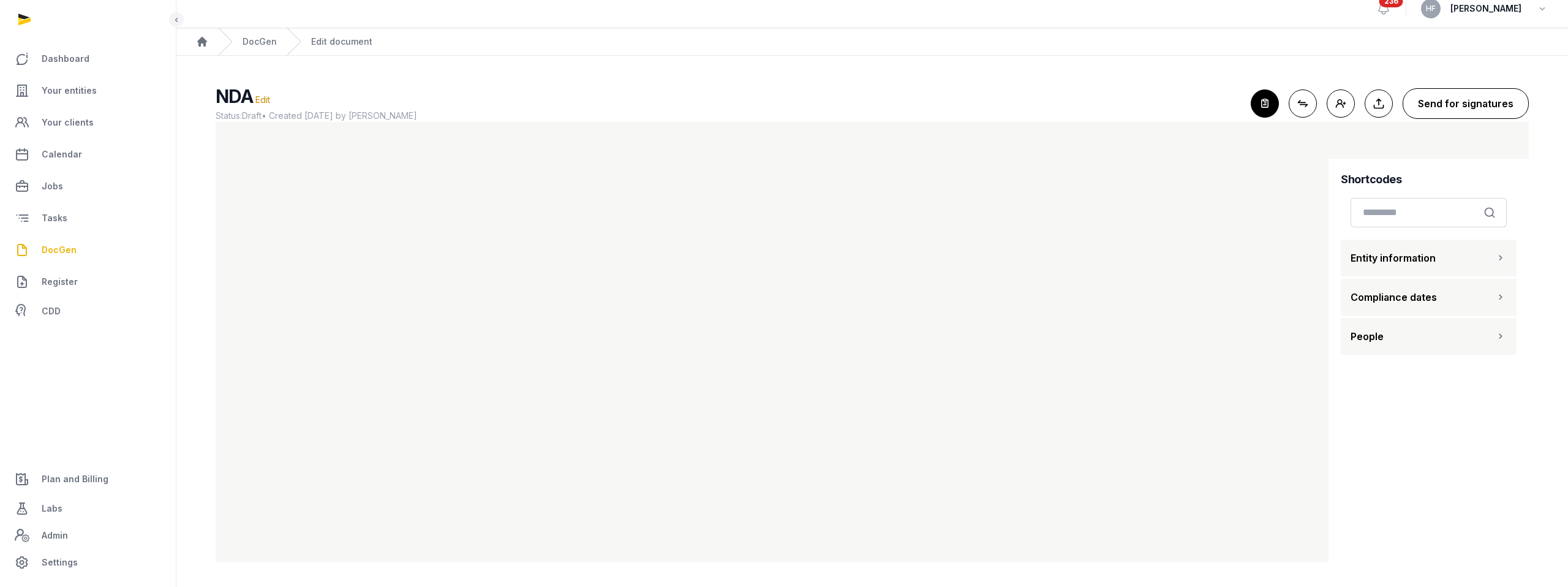
click at [1463, 105] on button "Send for signatures" at bounding box center [1466, 104] width 126 height 31
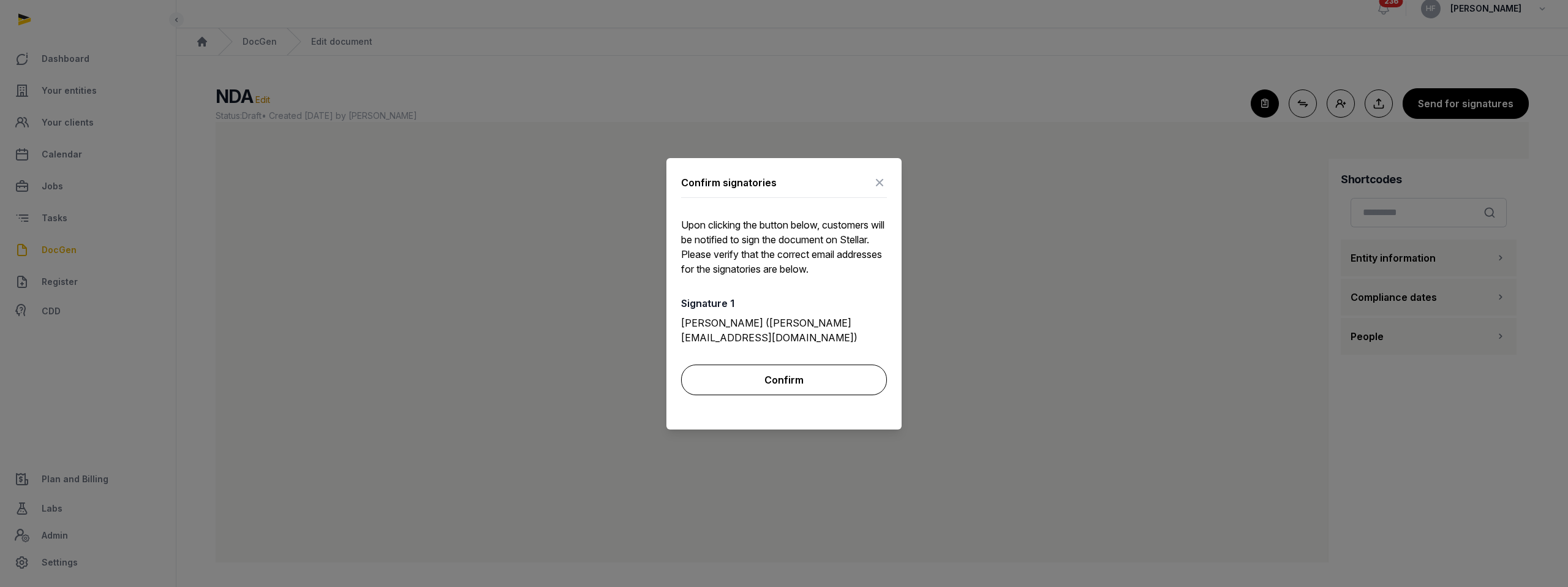
click at [798, 369] on button "Confirm" at bounding box center [784, 380] width 206 height 31
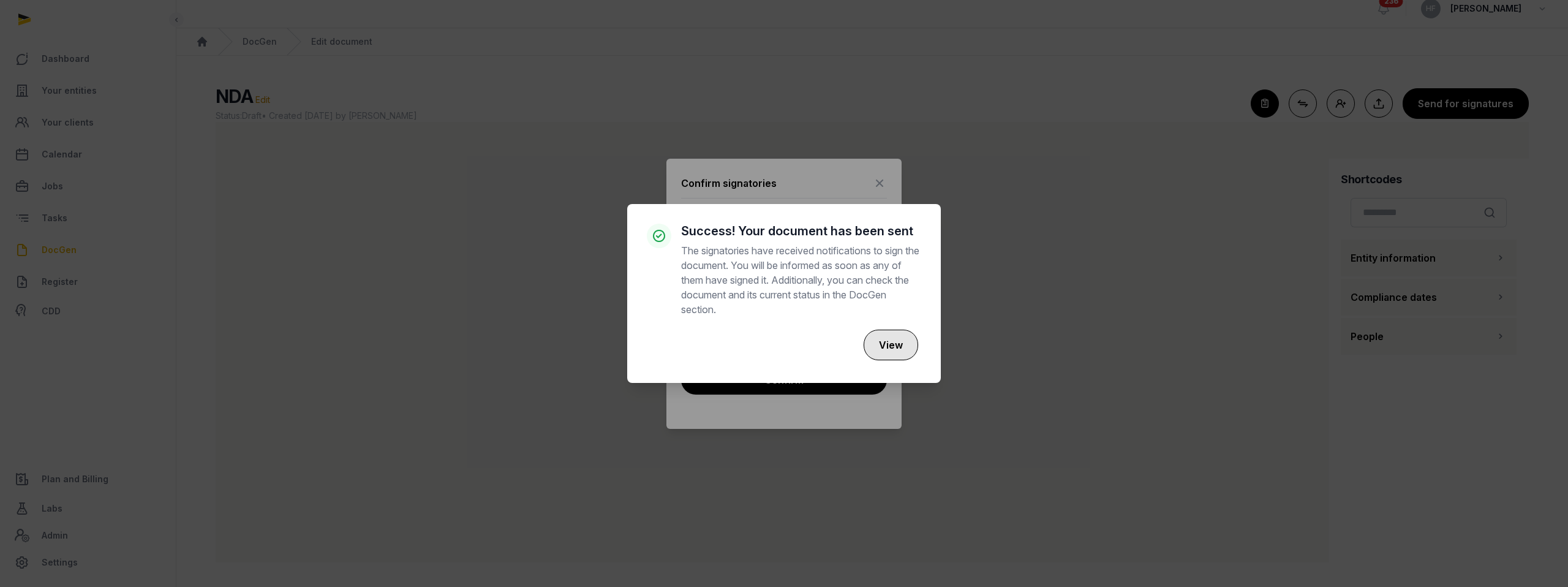
click at [890, 339] on button "View" at bounding box center [891, 345] width 55 height 31
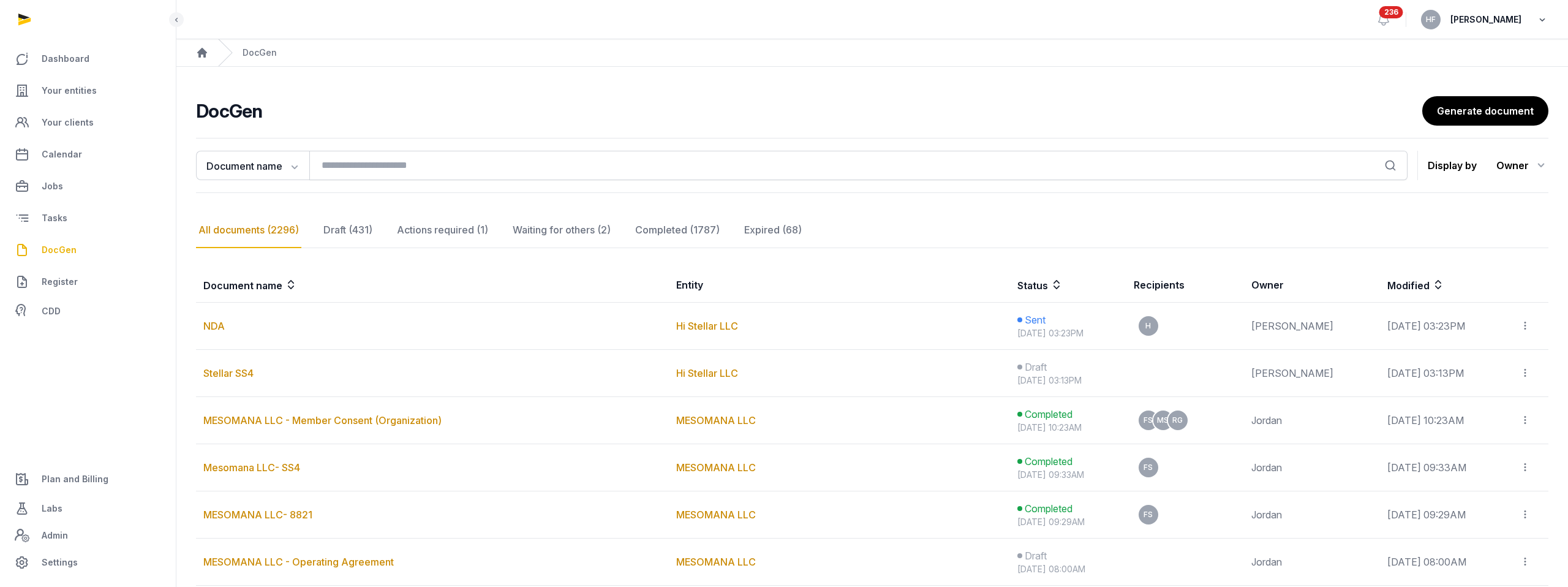
click at [1542, 20] on icon "button" at bounding box center [1543, 20] width 13 height 17
click at [1453, 71] on button "Sign out" at bounding box center [1480, 70] width 137 height 22
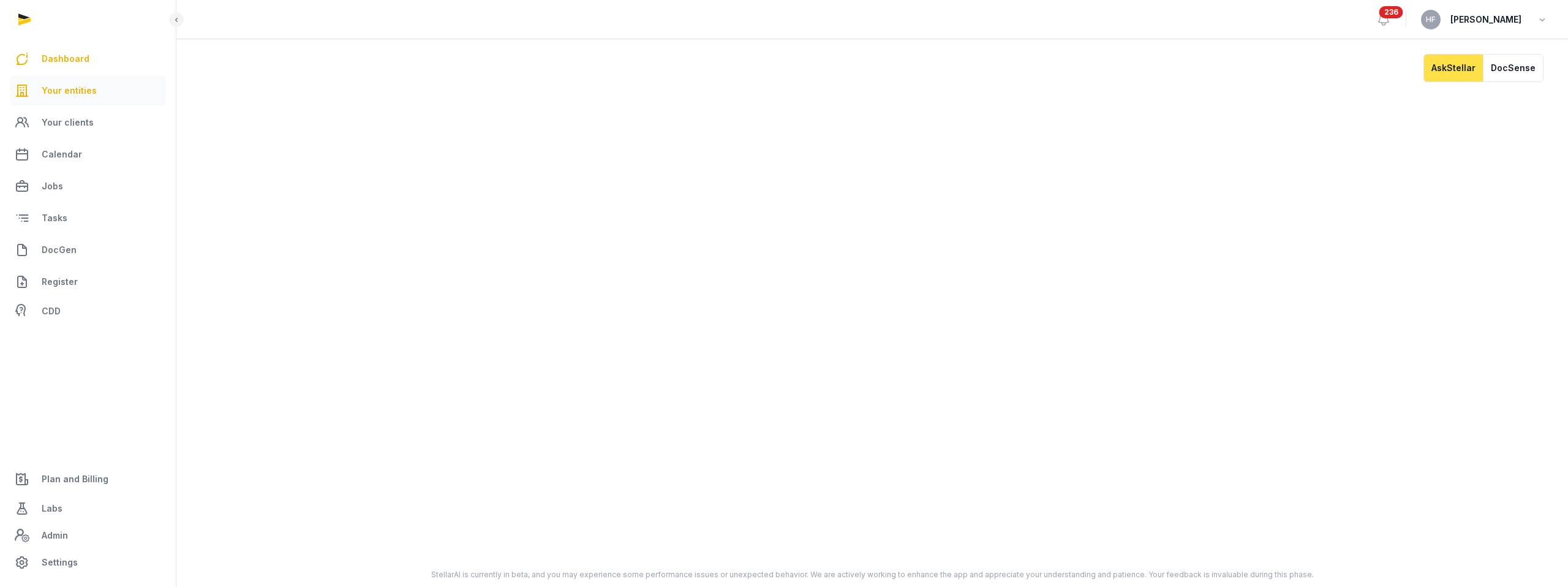
click at [76, 92] on span "Your entities" at bounding box center [69, 90] width 55 height 15
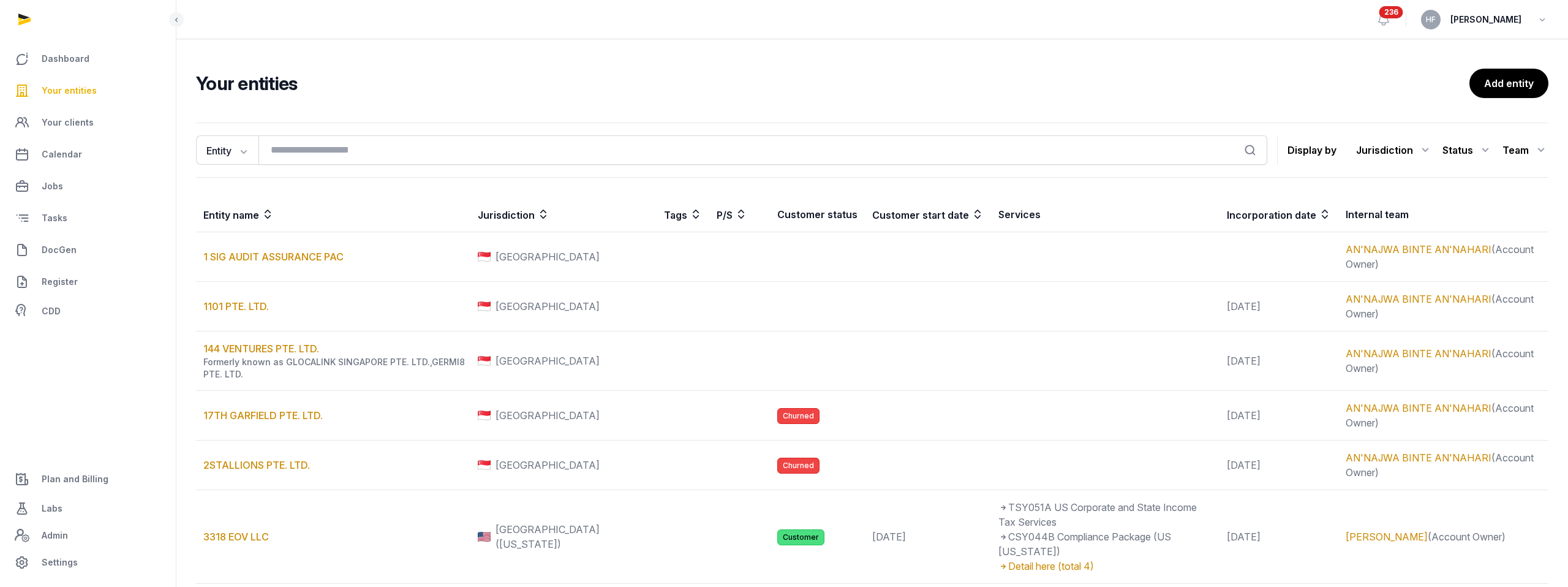
click at [1432, 151] on icon at bounding box center [1425, 150] width 15 height 20
click at [1411, 241] on div "[GEOGRAPHIC_DATA]" at bounding box center [1377, 247] width 111 height 22
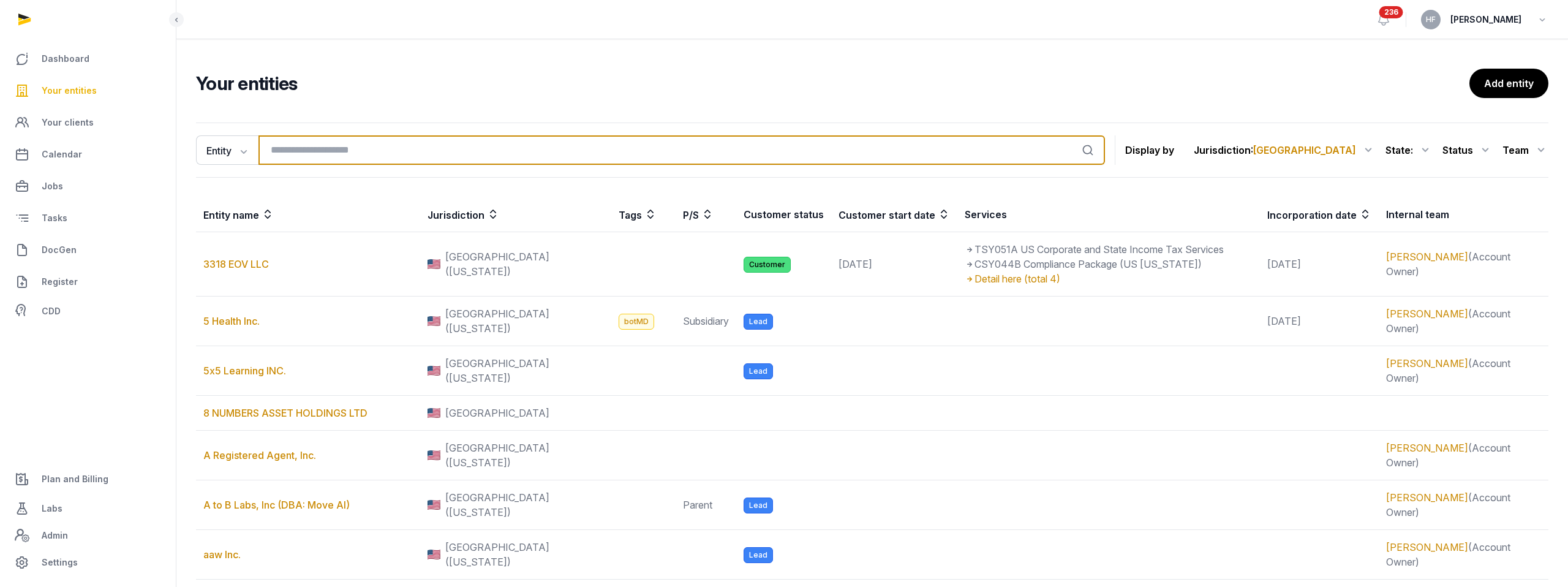
click at [374, 147] on input "search" at bounding box center [682, 150] width 846 height 29
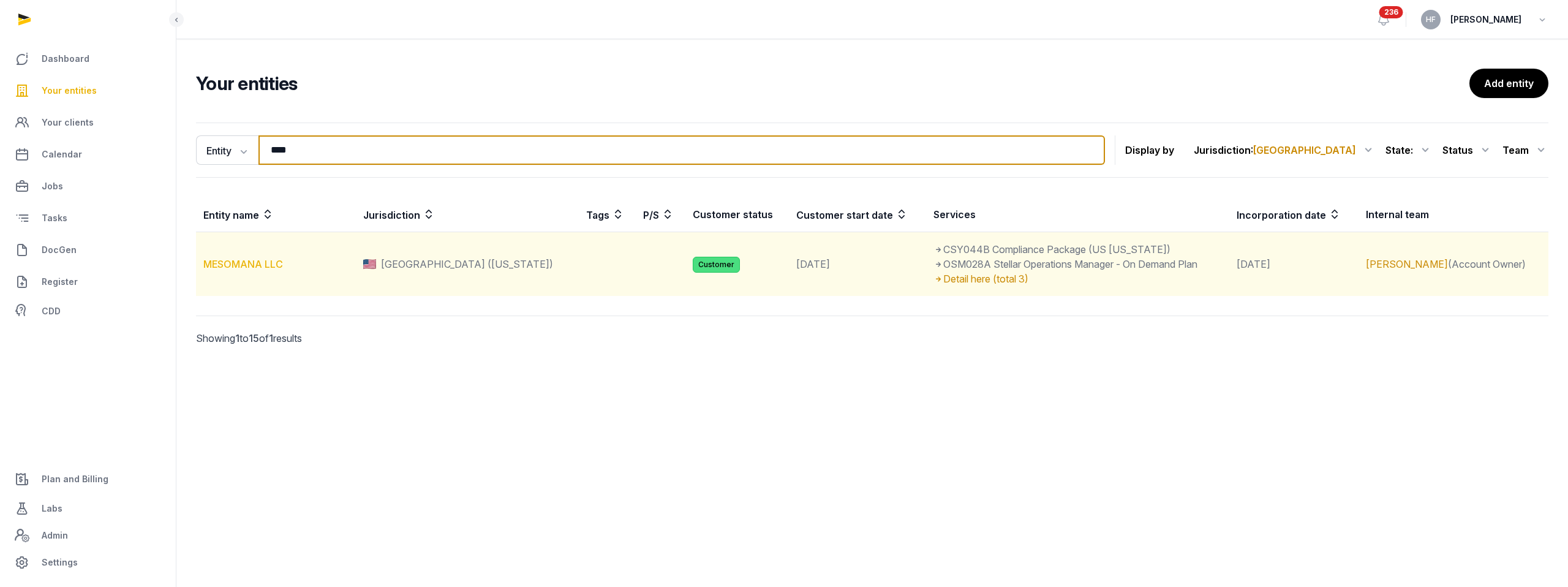
type input "****"
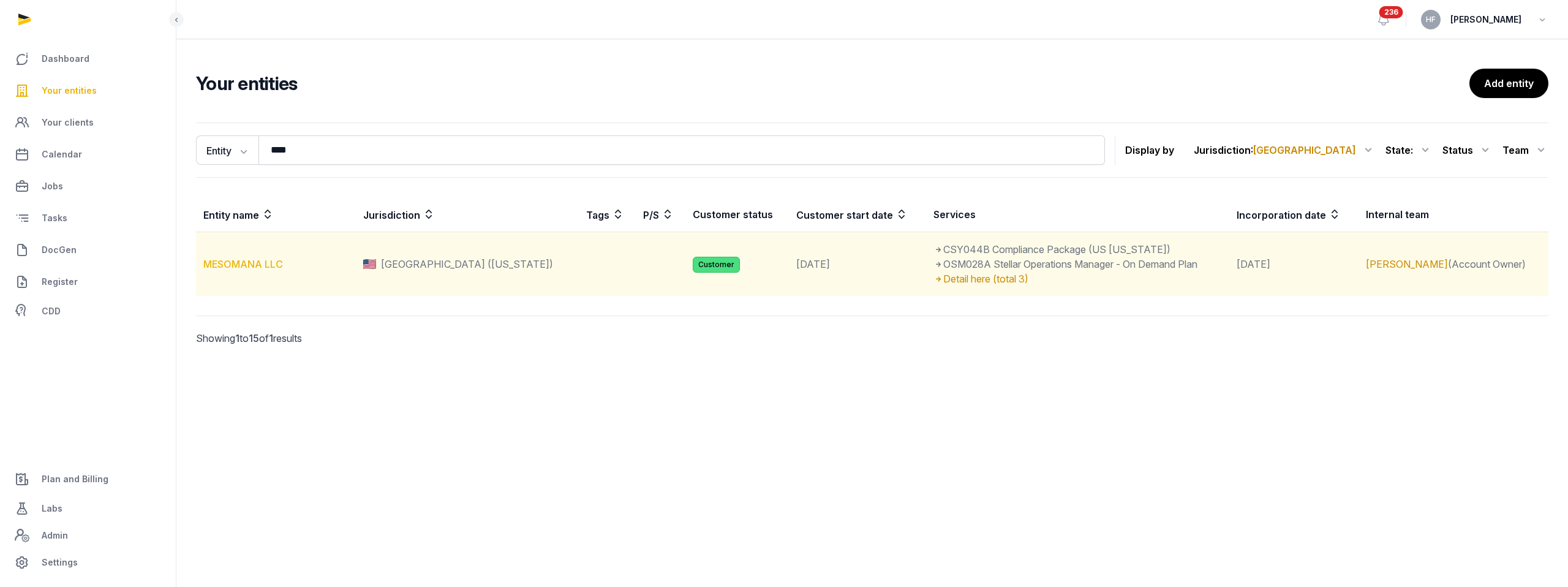
click at [277, 261] on link "MESOMANA LLC" at bounding box center [243, 264] width 80 height 13
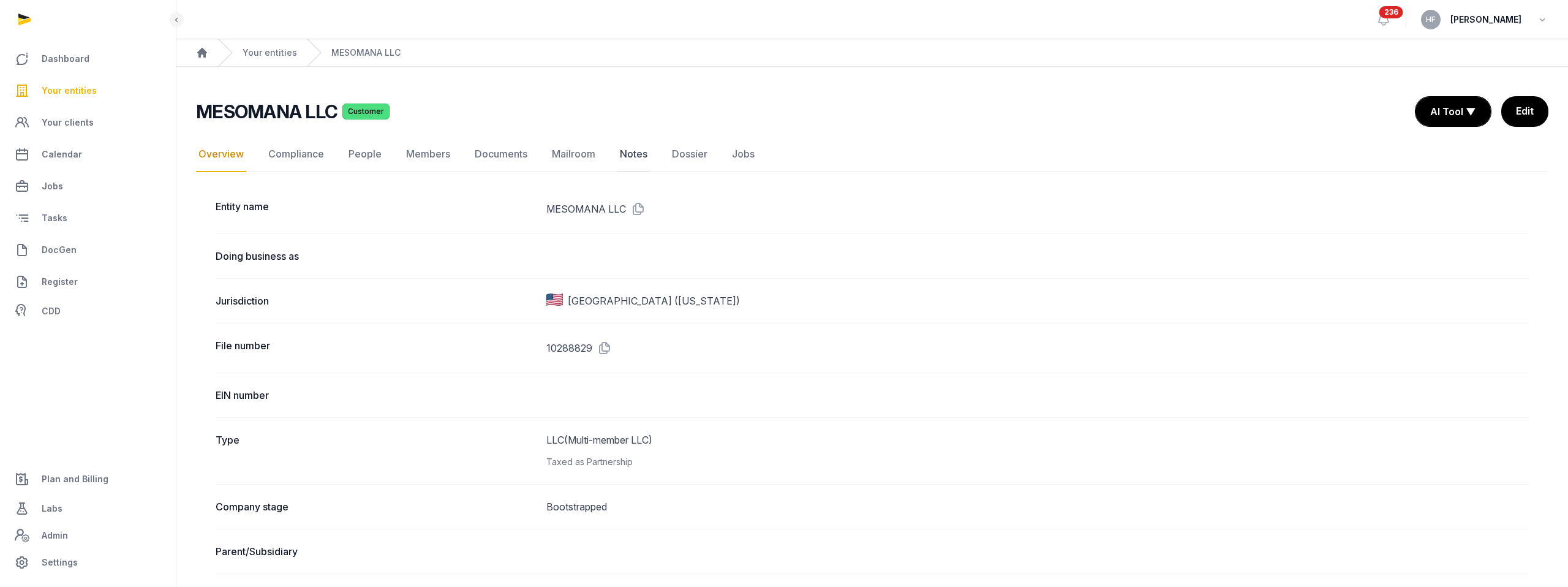
click at [625, 154] on link "Notes" at bounding box center [634, 154] width 32 height 36
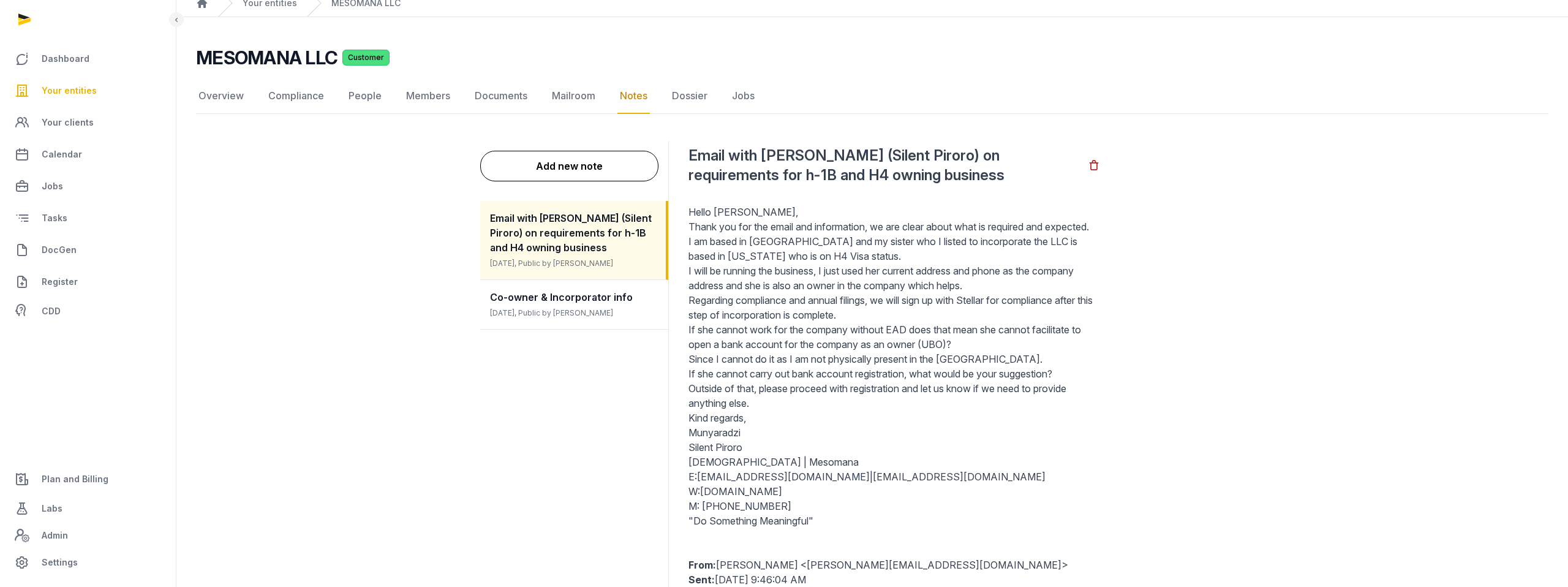
scroll to position [29, 0]
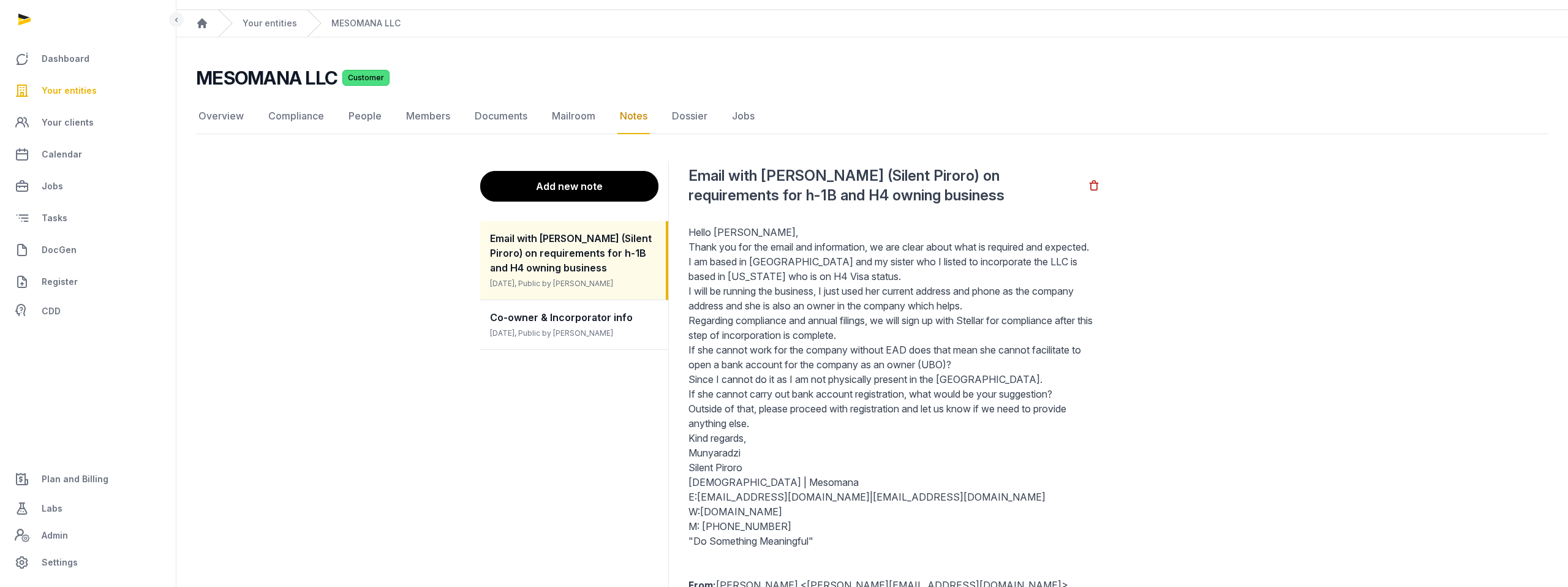
click at [618, 187] on button "Add new note" at bounding box center [569, 186] width 178 height 31
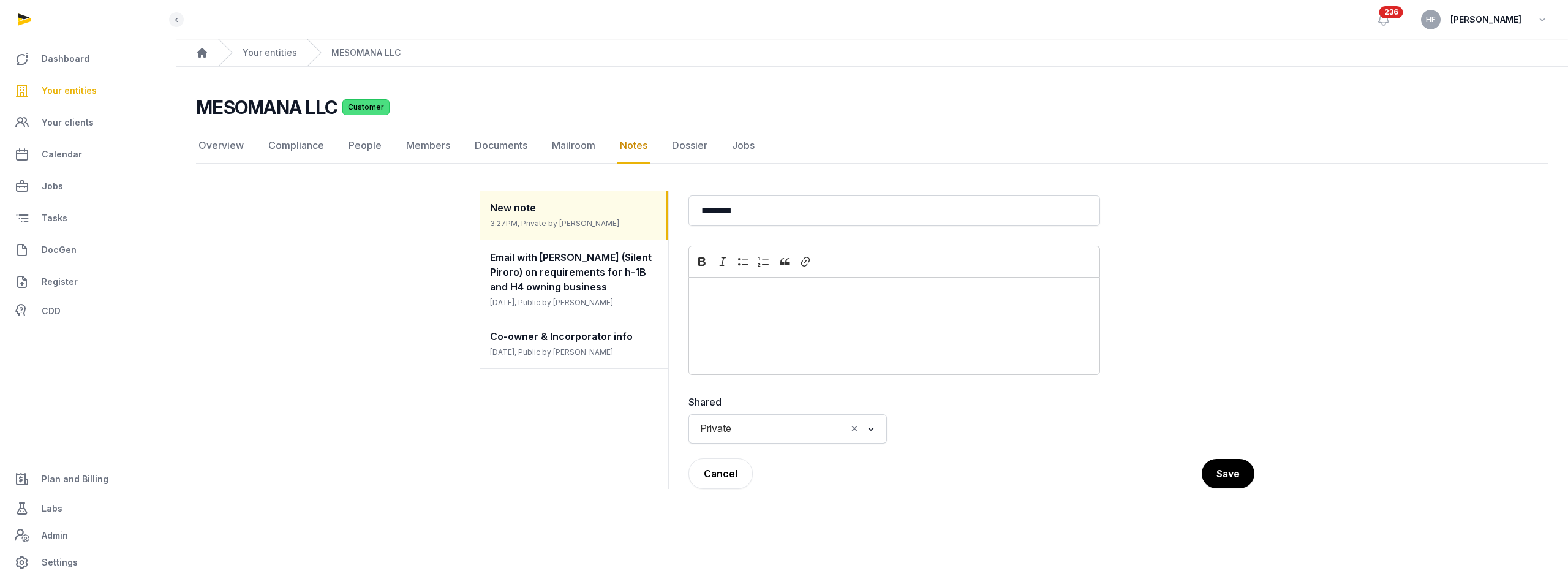
scroll to position [0, 0]
click at [806, 259] on icon "Editor toolbar" at bounding box center [806, 262] width 13 height 13
click at [871, 321] on icon "button" at bounding box center [872, 323] width 13 height 13
click at [722, 481] on button "Cancel" at bounding box center [720, 474] width 64 height 31
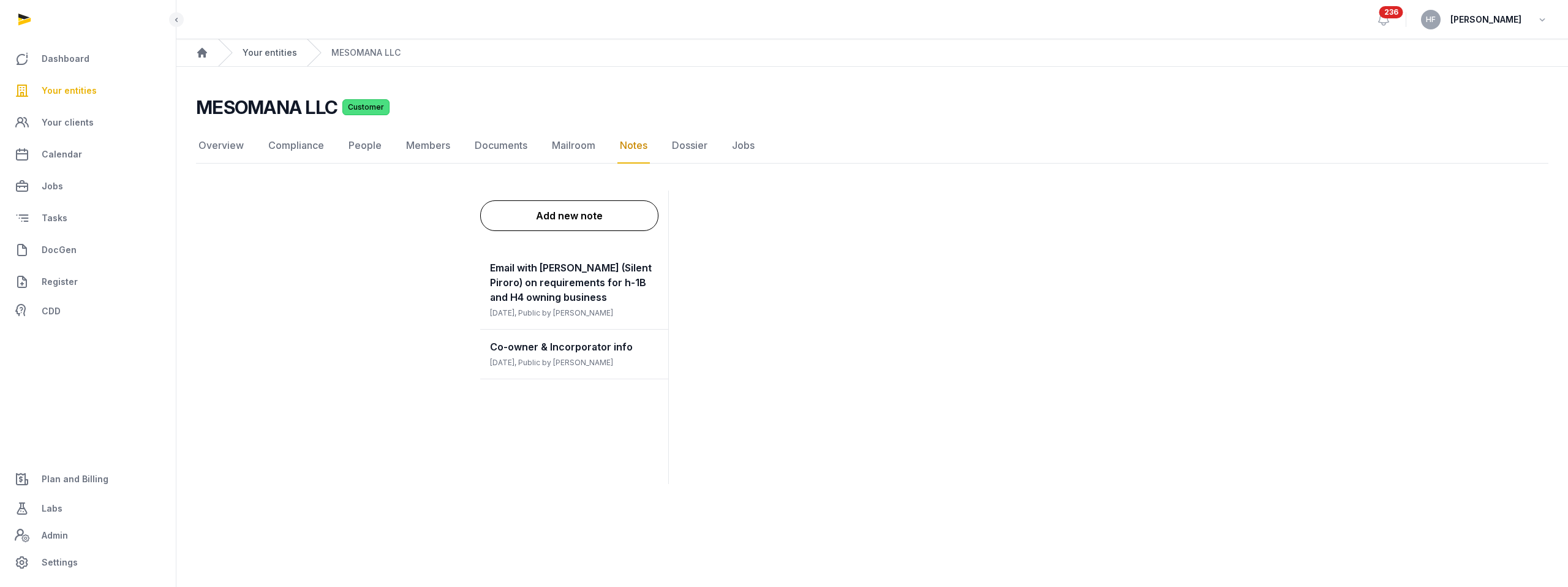
click at [266, 55] on link "Your entities" at bounding box center [270, 53] width 55 height 13
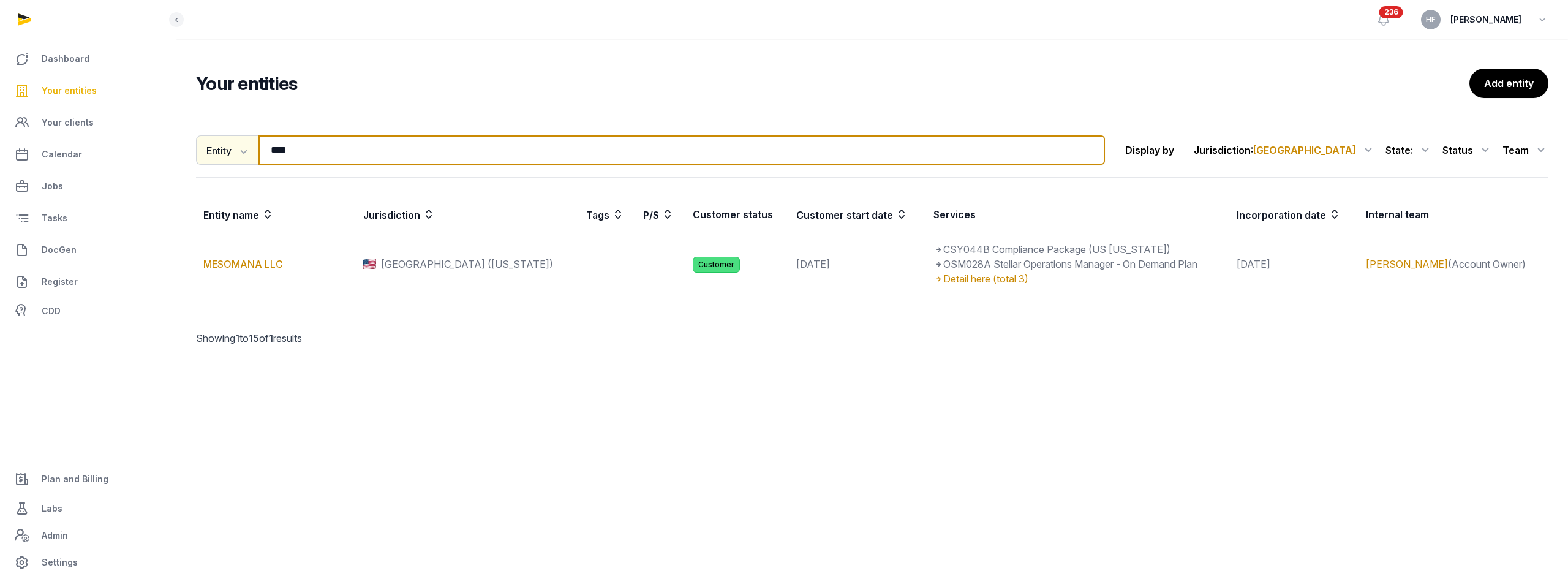
drag, startPoint x: 271, startPoint y: 150, endPoint x: 209, endPoint y: 150, distance: 62.0
click at [209, 150] on div "Entity Entity People Tags Services **** Search" at bounding box center [650, 150] width 909 height 29
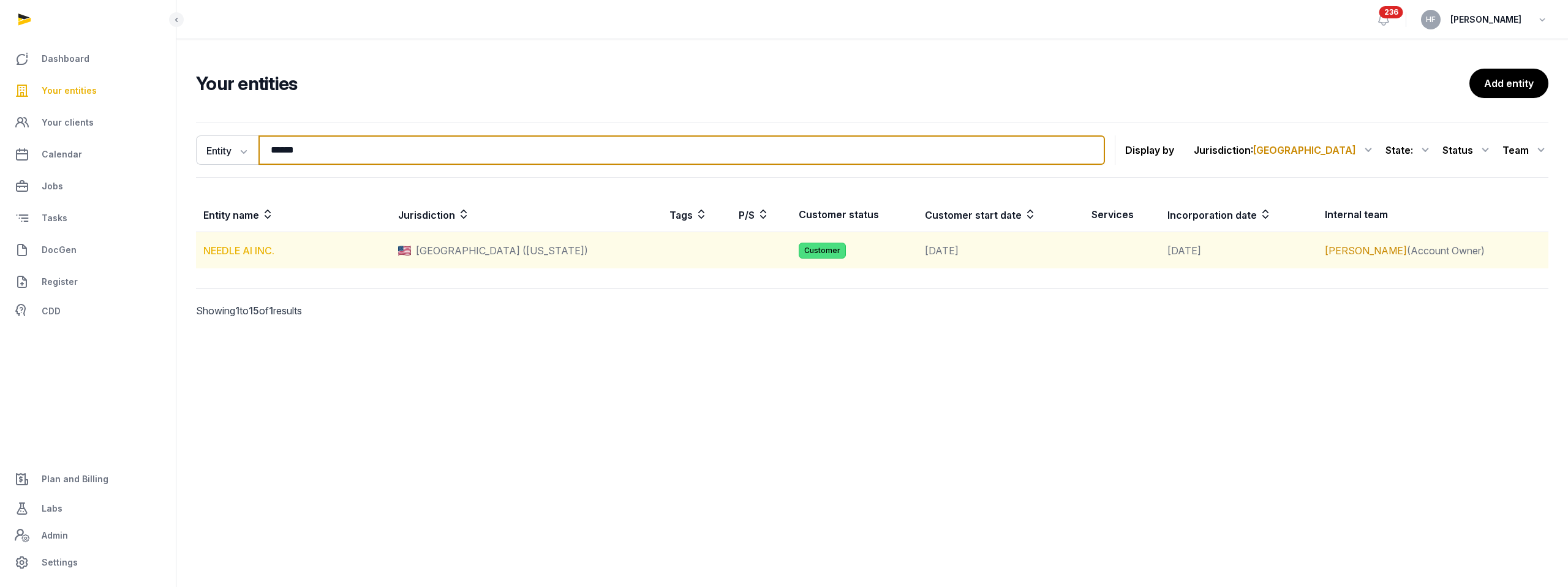
type input "******"
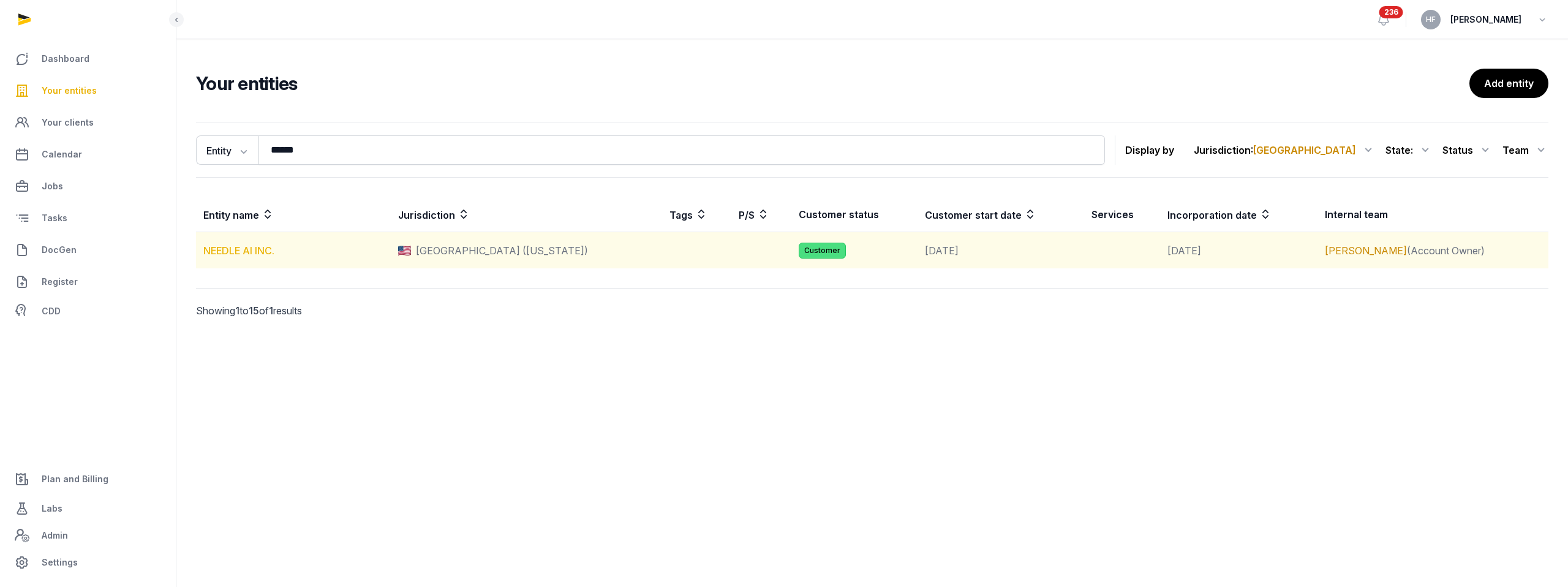
click at [252, 248] on link "NEEDLE AI INC." at bounding box center [239, 250] width 71 height 13
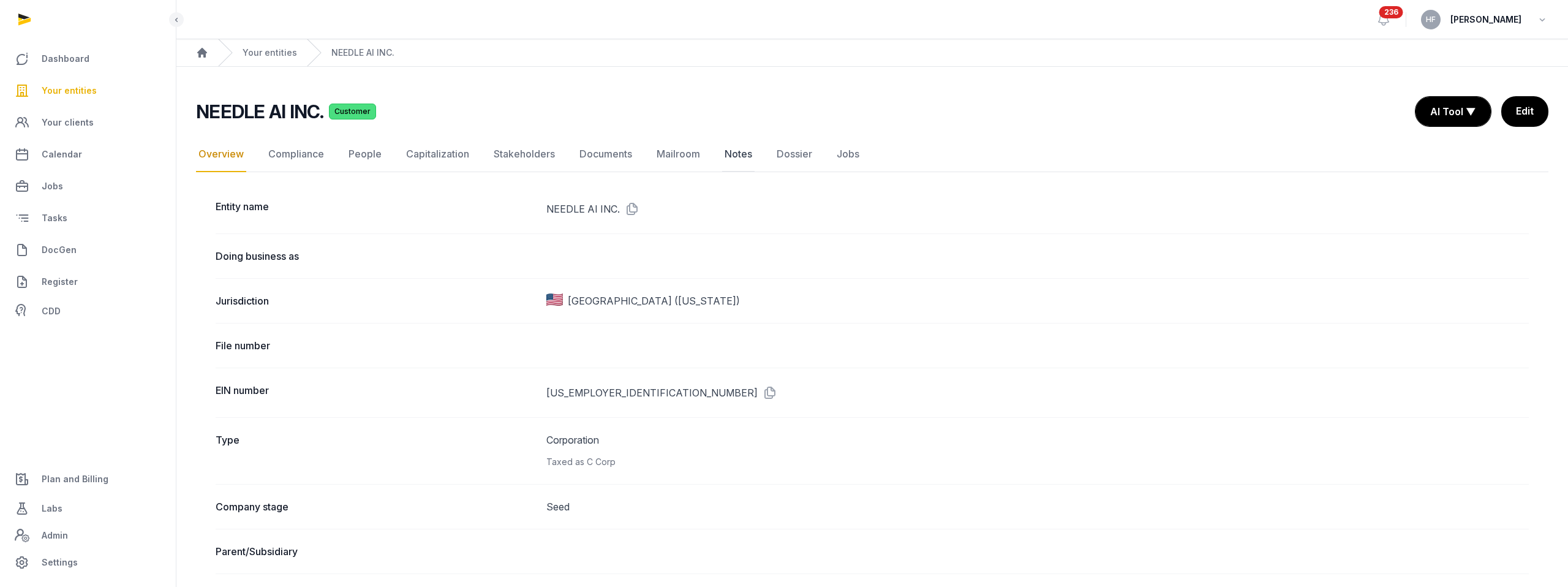
click at [745, 157] on link "Notes" at bounding box center [739, 154] width 32 height 36
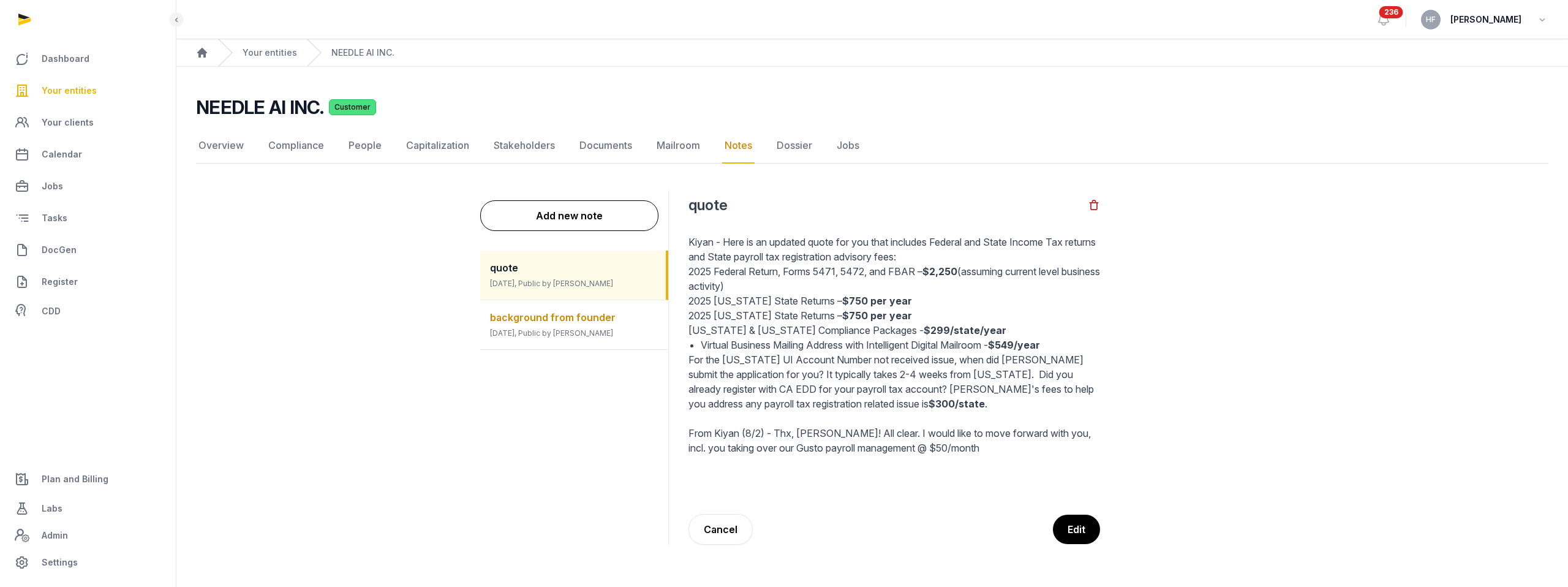
click at [591, 315] on span "background from founder" at bounding box center [553, 318] width 126 height 13
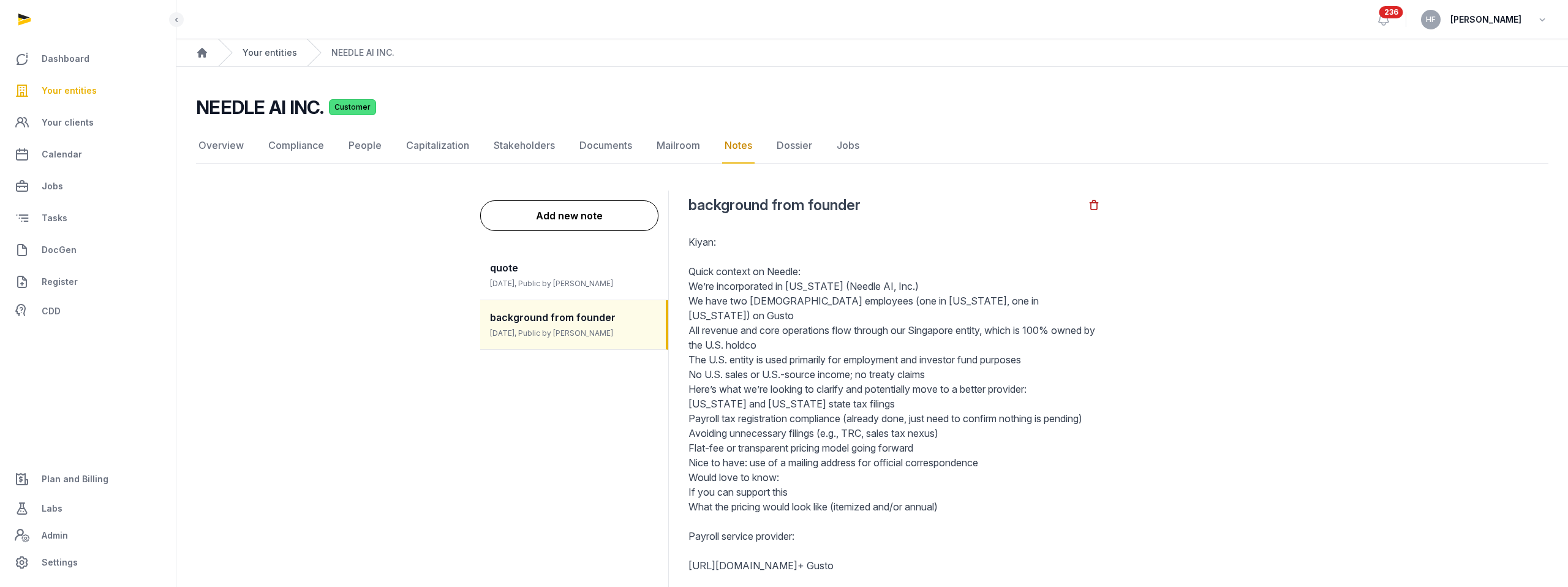
click at [277, 52] on link "Your entities" at bounding box center [270, 53] width 55 height 13
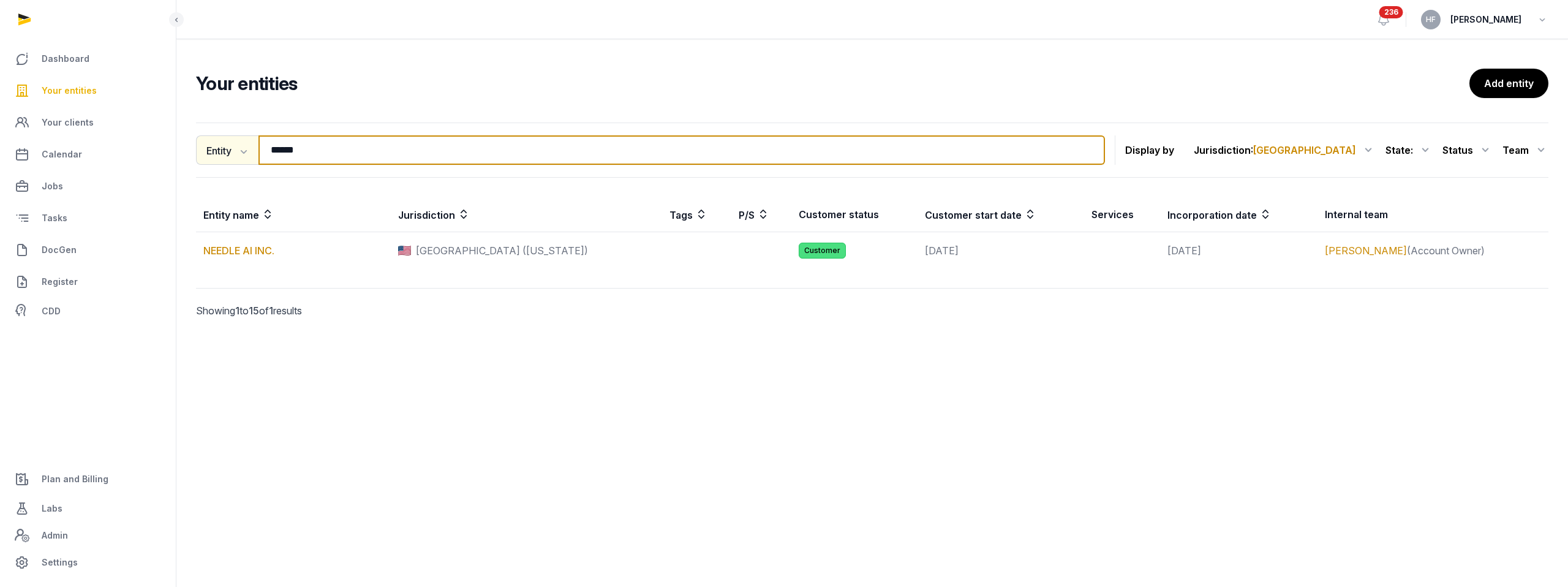
drag, startPoint x: 332, startPoint y: 150, endPoint x: 202, endPoint y: 145, distance: 130.1
click at [208, 143] on div "Entity Entity People Tags Services ****** Search" at bounding box center [650, 150] width 909 height 29
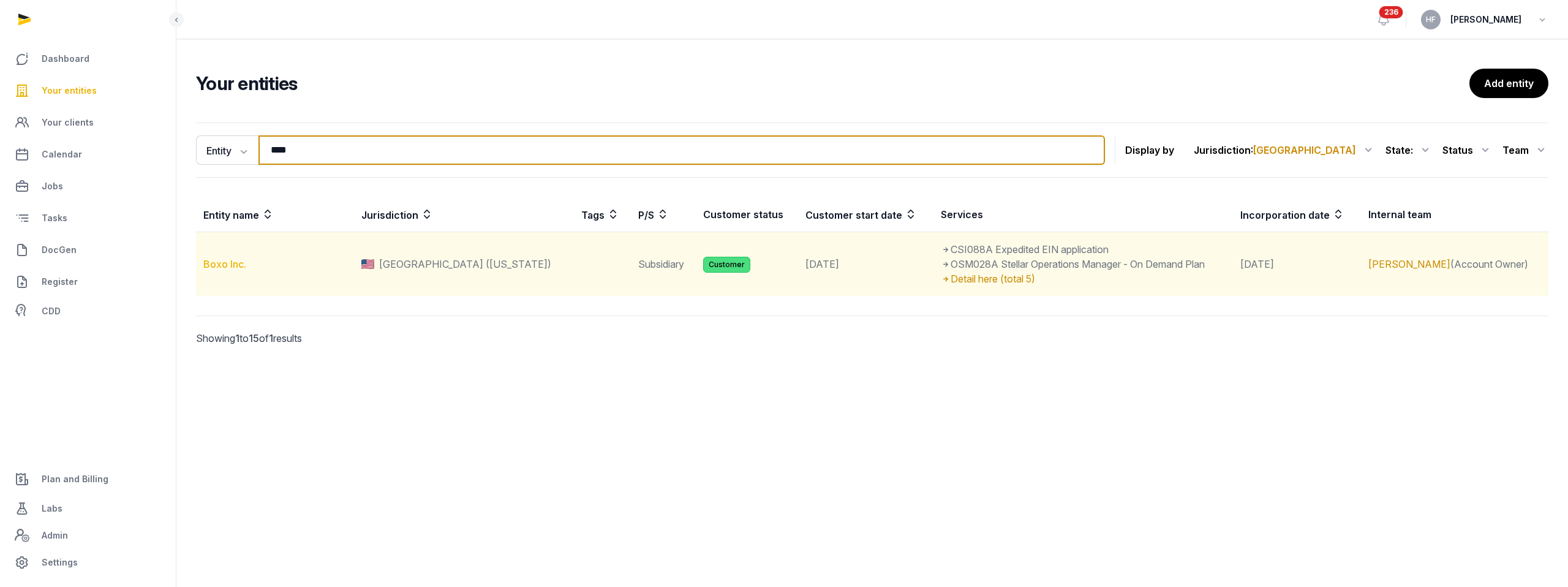
type input "****"
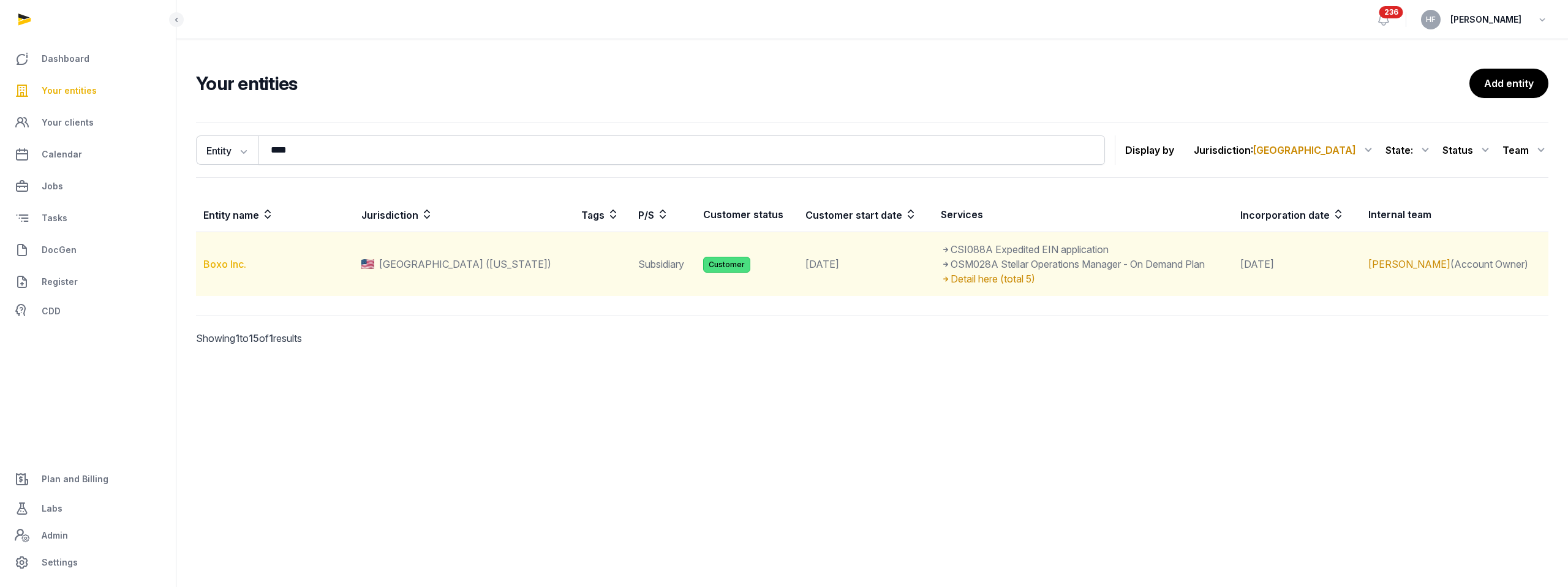
click at [235, 261] on link "Boxo Inc." at bounding box center [224, 264] width 43 height 13
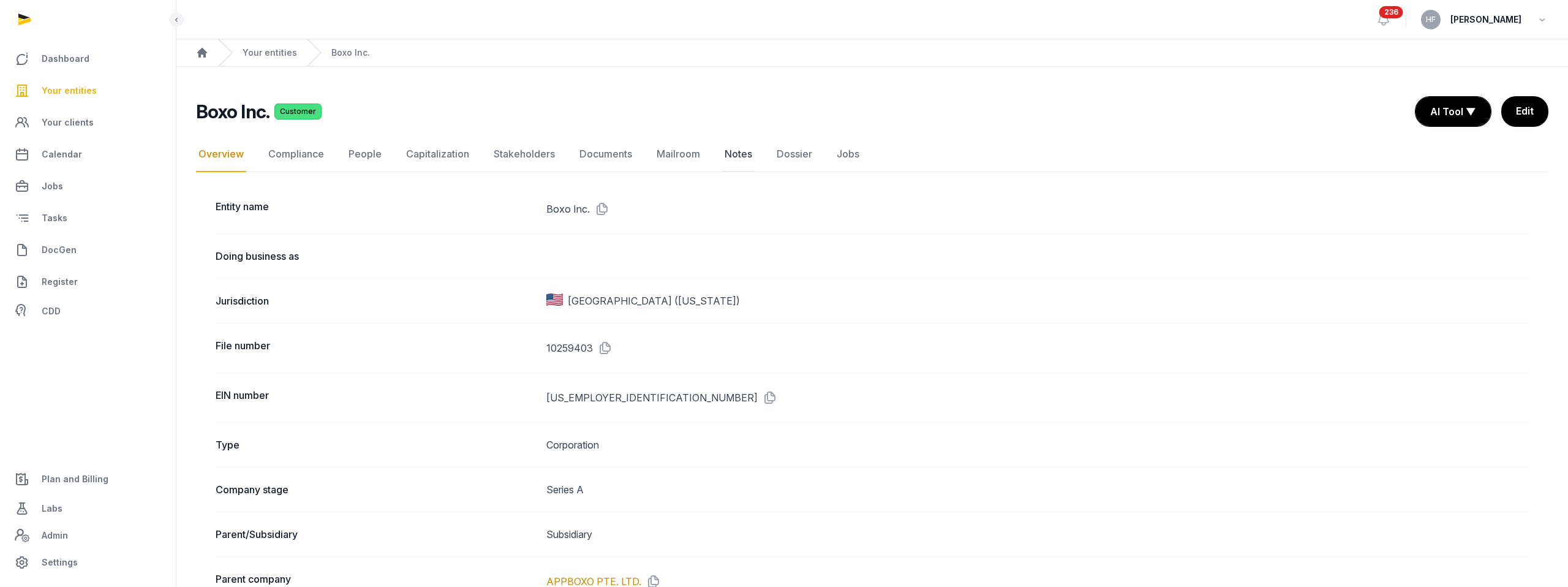
click at [736, 155] on link "Notes" at bounding box center [739, 154] width 32 height 36
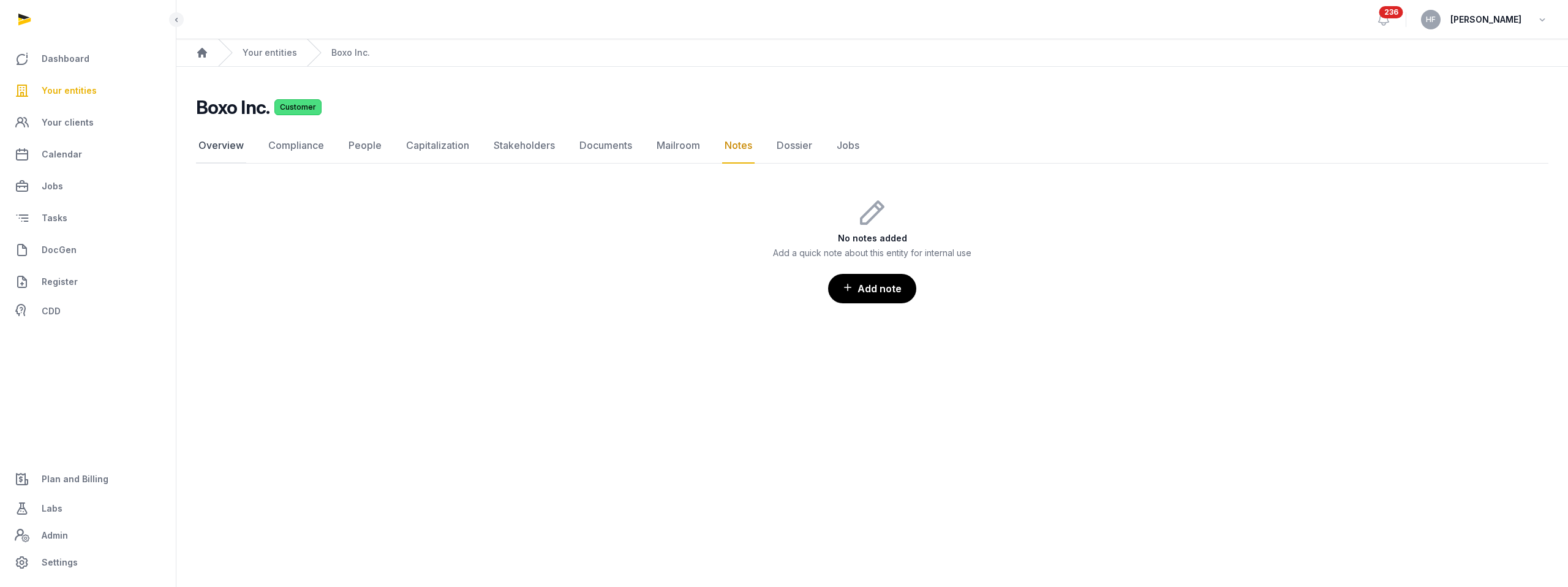
click at [223, 141] on link "Overview" at bounding box center [221, 146] width 50 height 36
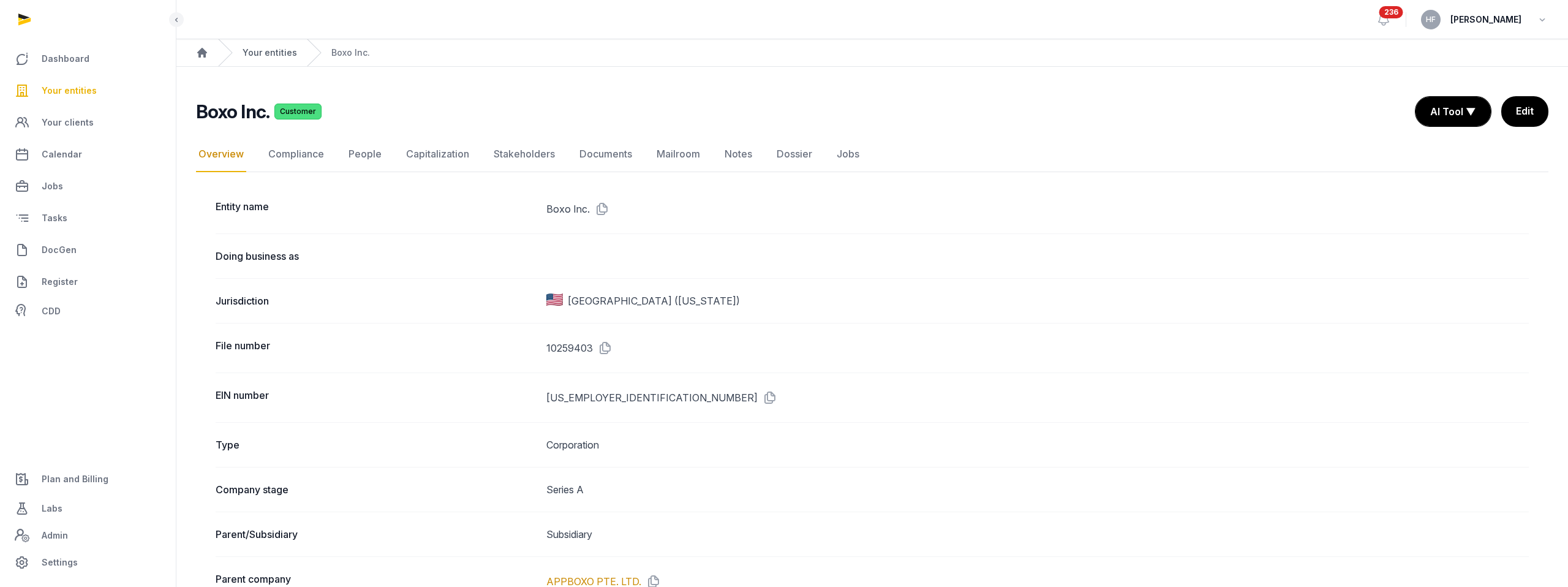
click at [280, 55] on link "Your entities" at bounding box center [270, 53] width 55 height 13
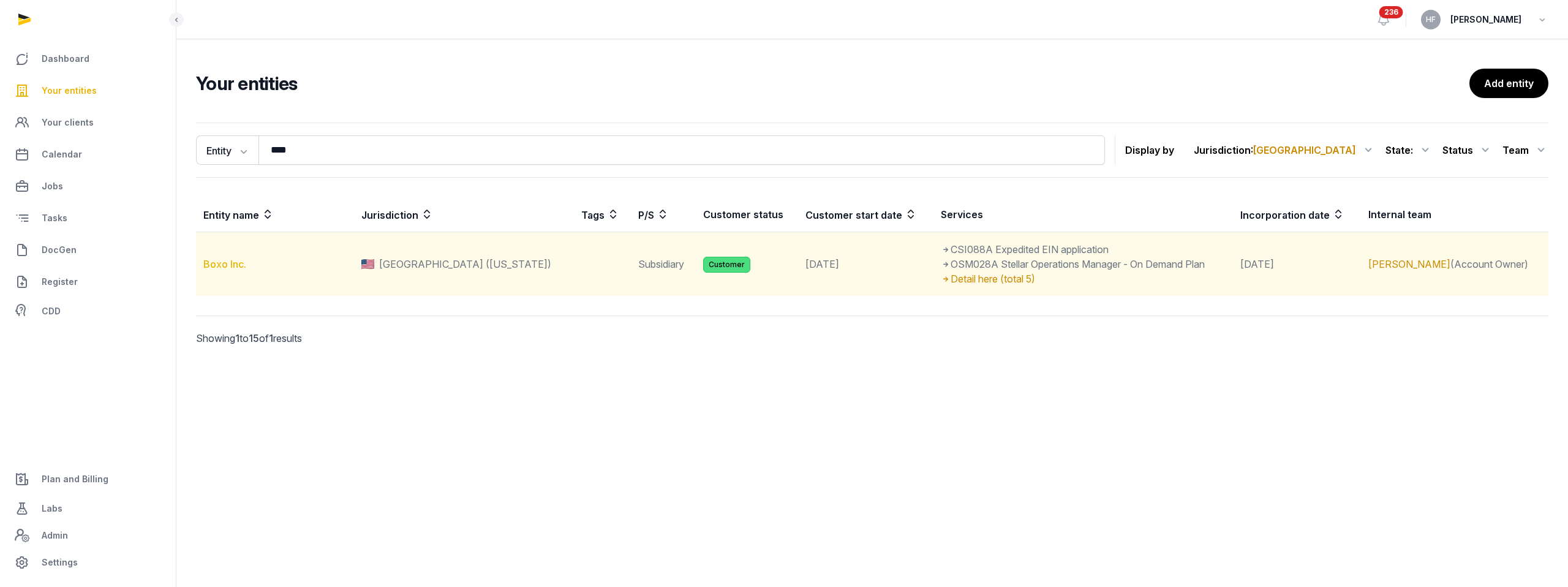
click at [234, 267] on link "Boxo Inc." at bounding box center [224, 264] width 43 height 13
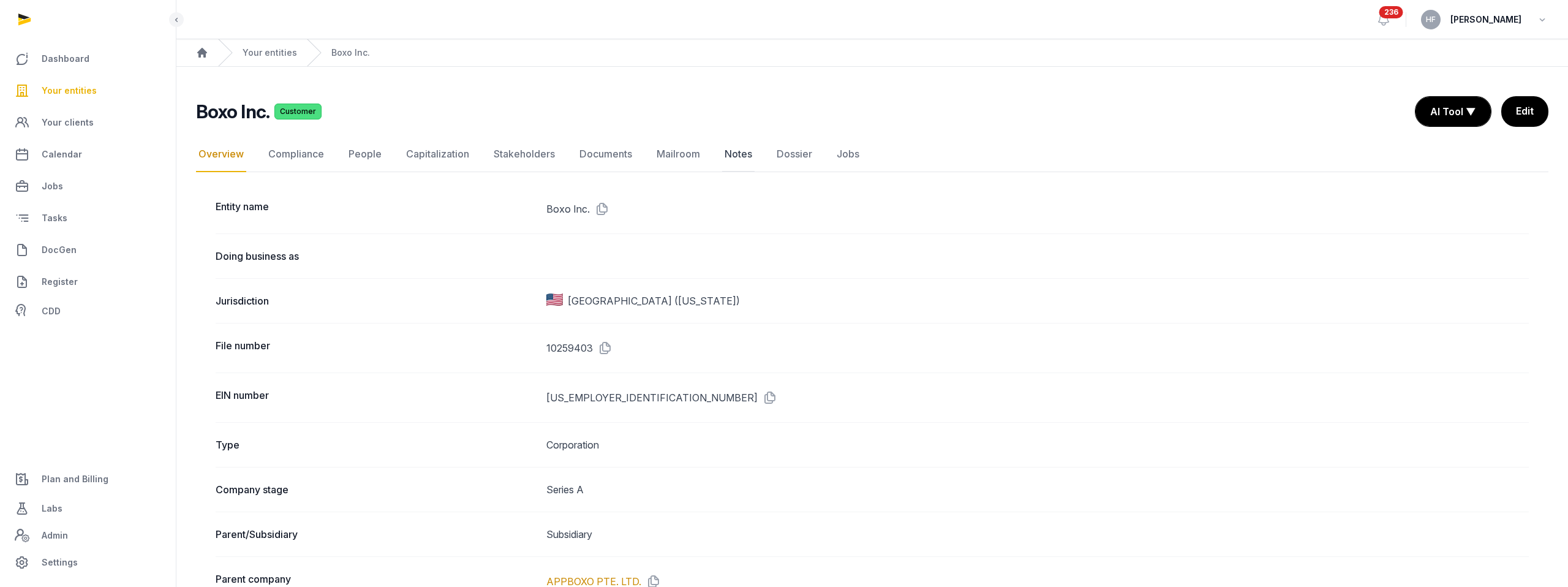
click at [731, 150] on link "Notes" at bounding box center [739, 154] width 32 height 36
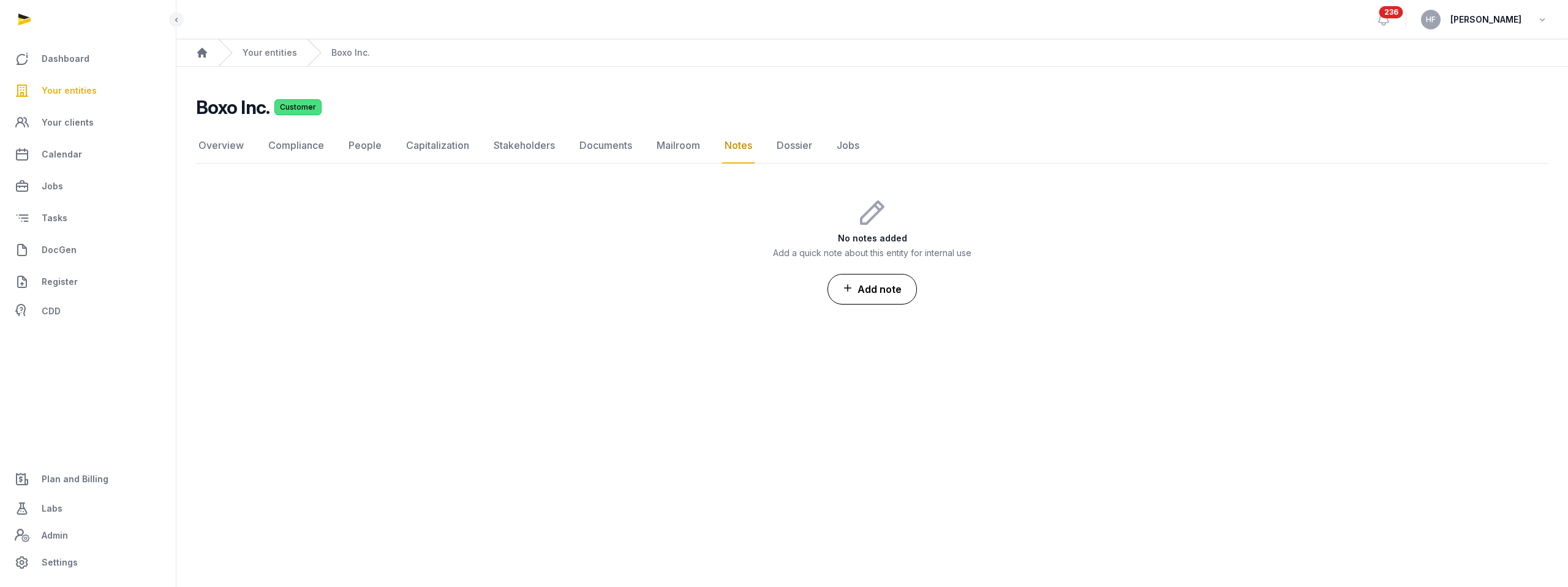
click at [879, 286] on button "Add note" at bounding box center [872, 290] width 90 height 31
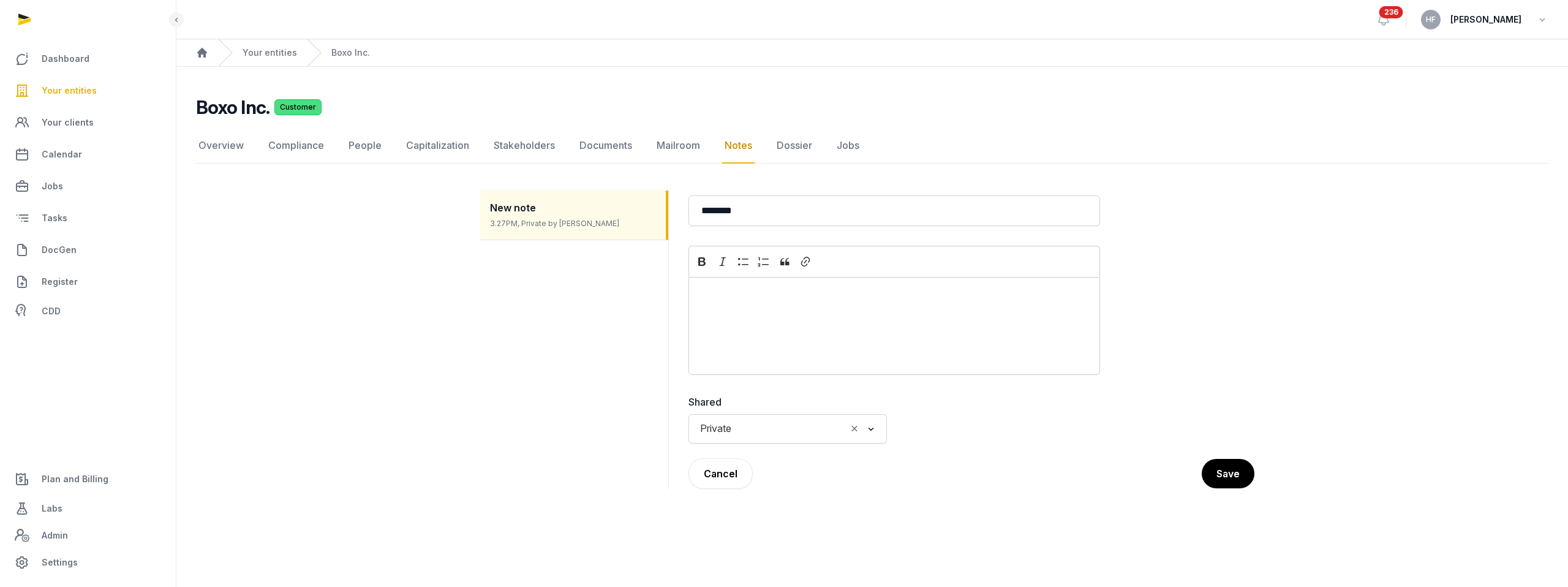
click at [857, 426] on icon "Clear Selected" at bounding box center [855, 428] width 11 height 13
click at [771, 430] on input "Search for option" at bounding box center [778, 429] width 166 height 17
click at [748, 474] on li "Public" at bounding box center [787, 473] width 197 height 17
click at [723, 462] on button "Cancel" at bounding box center [720, 474] width 64 height 31
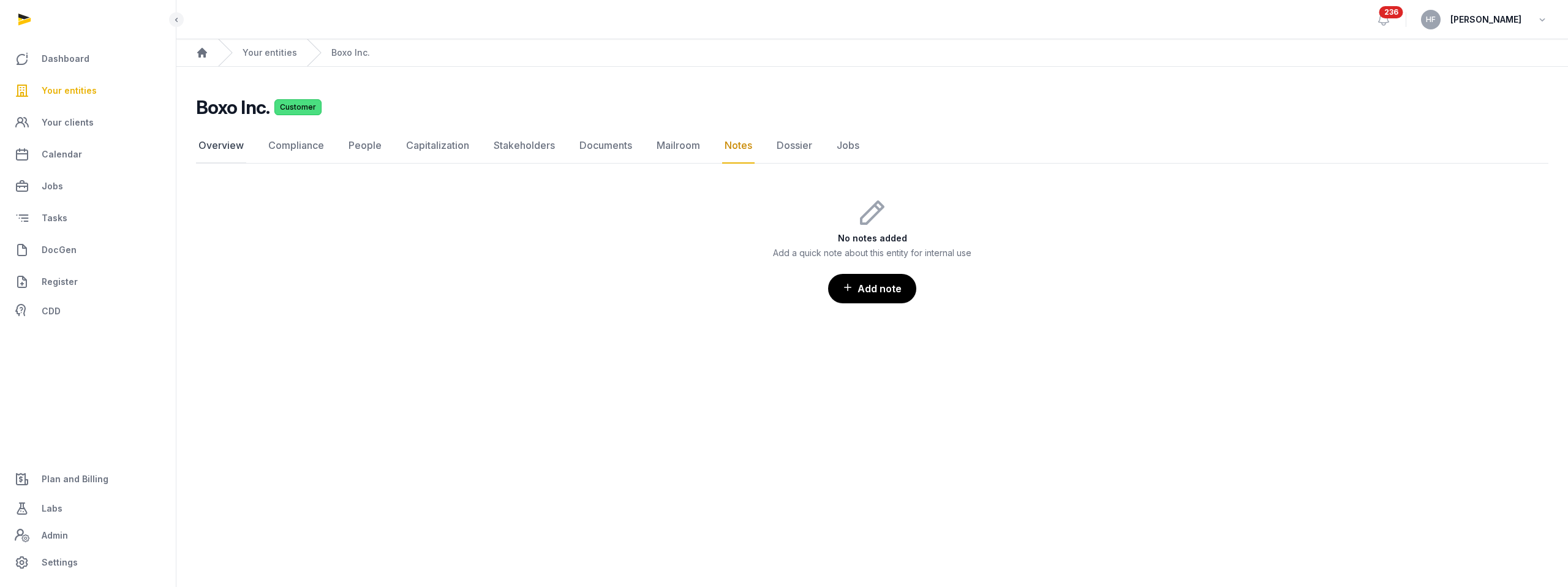
click at [217, 144] on link "Overview" at bounding box center [221, 146] width 50 height 36
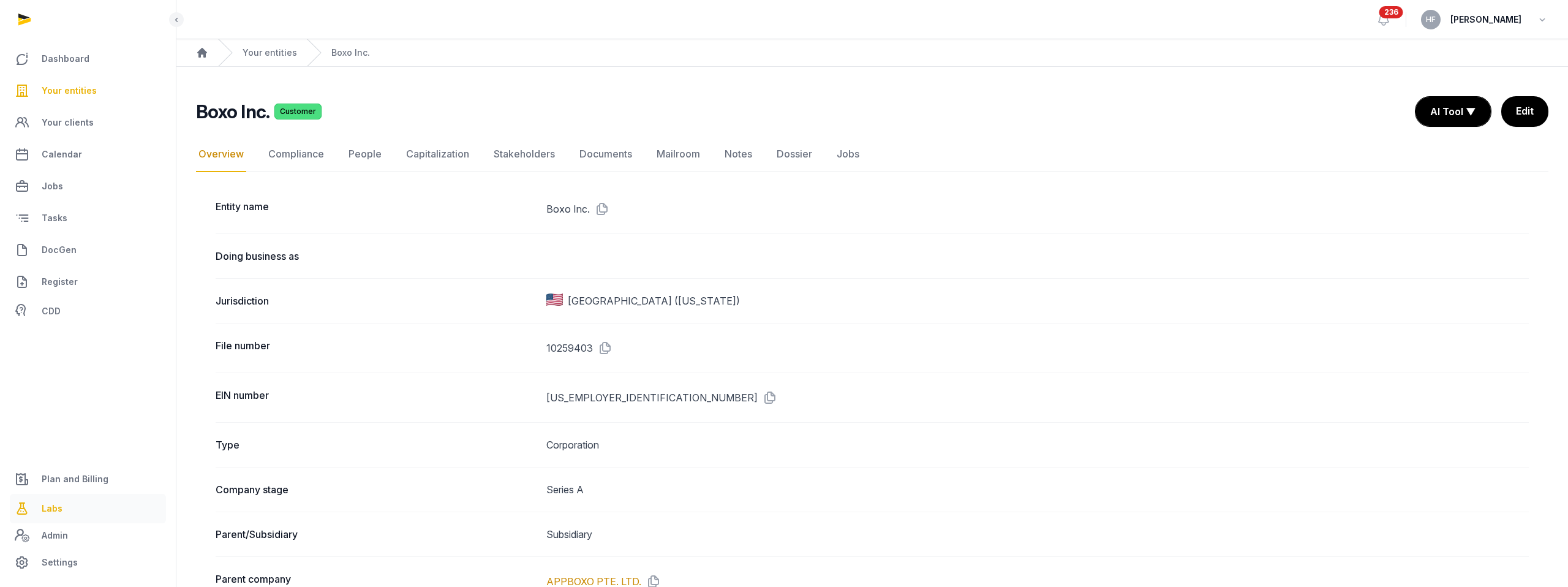
click at [56, 511] on span "Labs" at bounding box center [52, 508] width 21 height 15
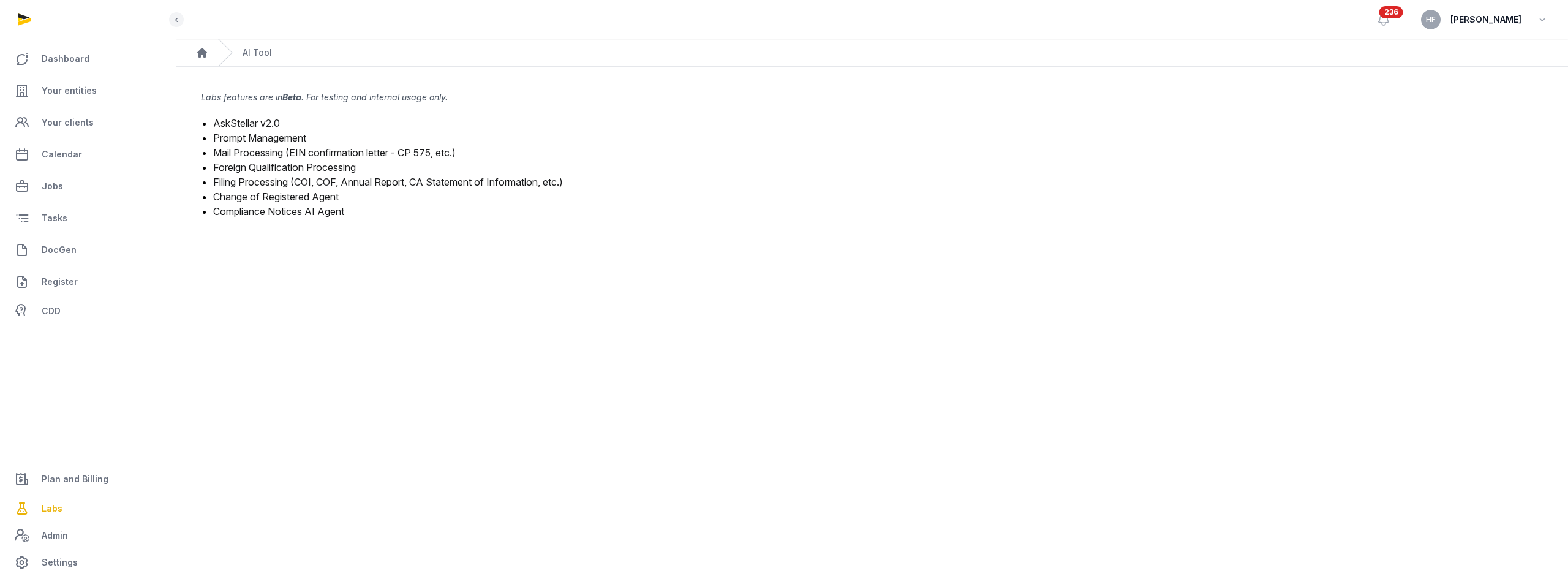
click at [308, 211] on link "Compliance Notices AI Agent" at bounding box center [278, 211] width 131 height 13
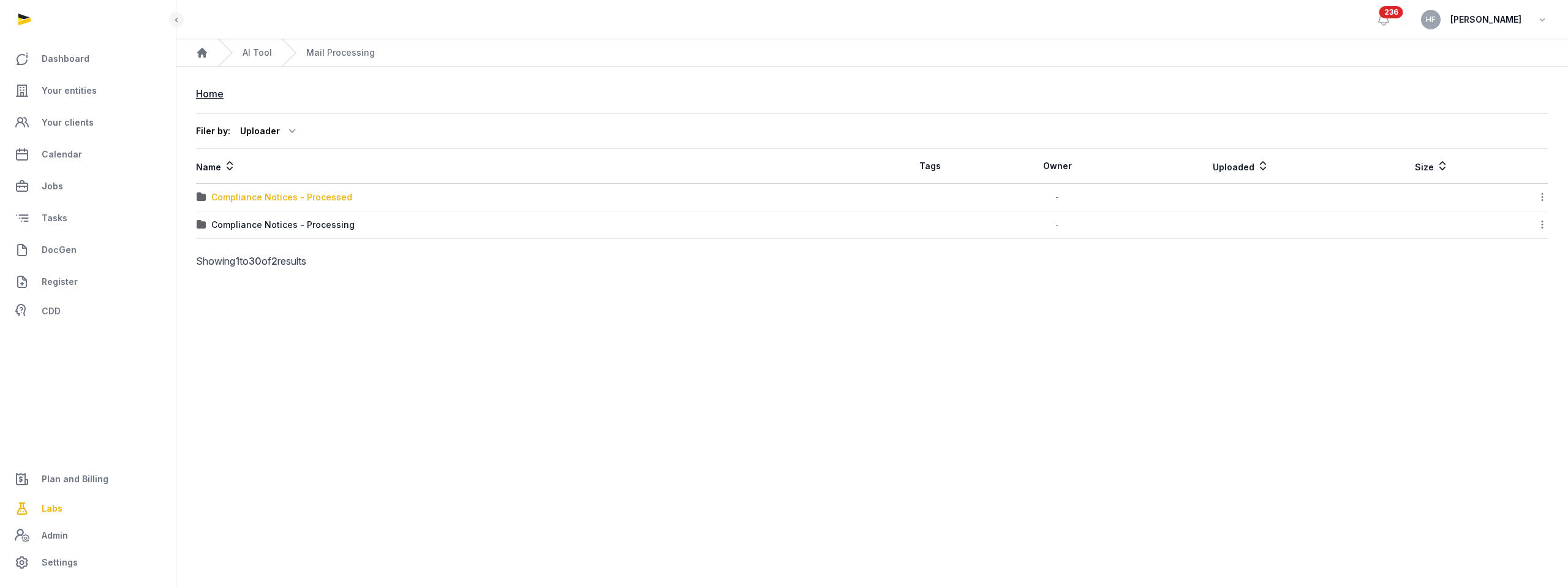
click at [325, 200] on div "Compliance Notices - Processed" at bounding box center [281, 197] width 141 height 13
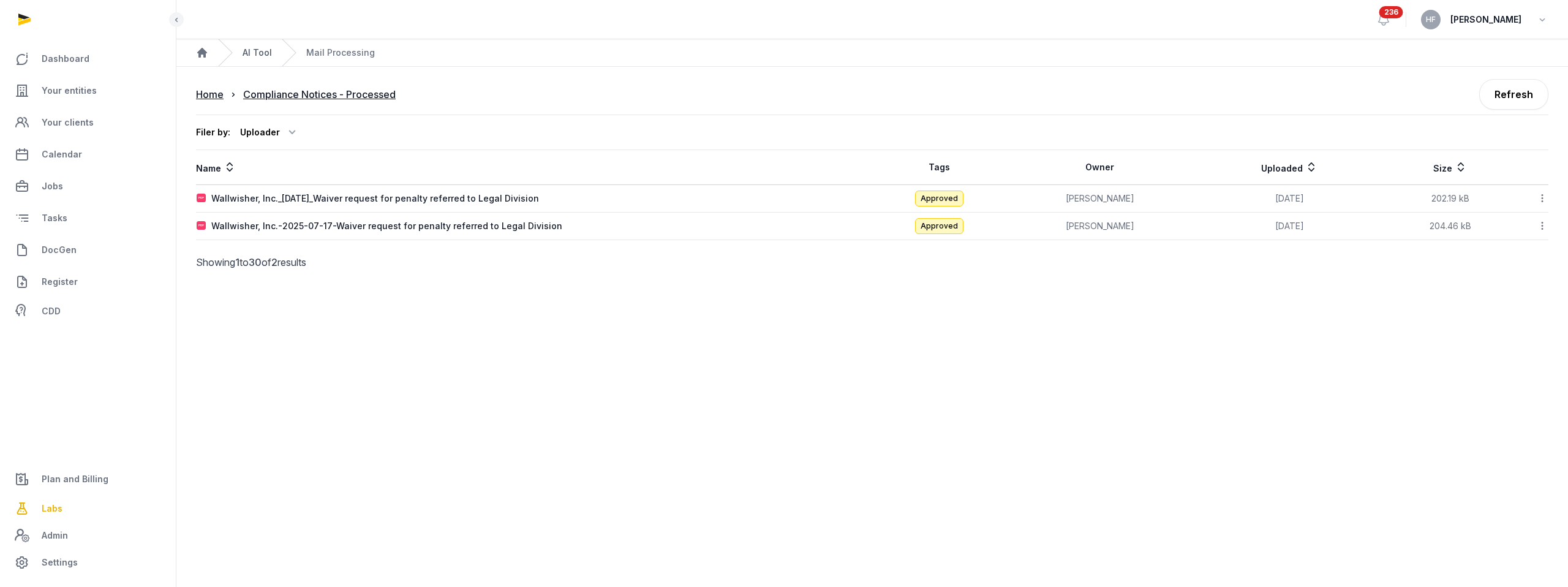
click at [266, 51] on link "AI Tool" at bounding box center [257, 53] width 29 height 13
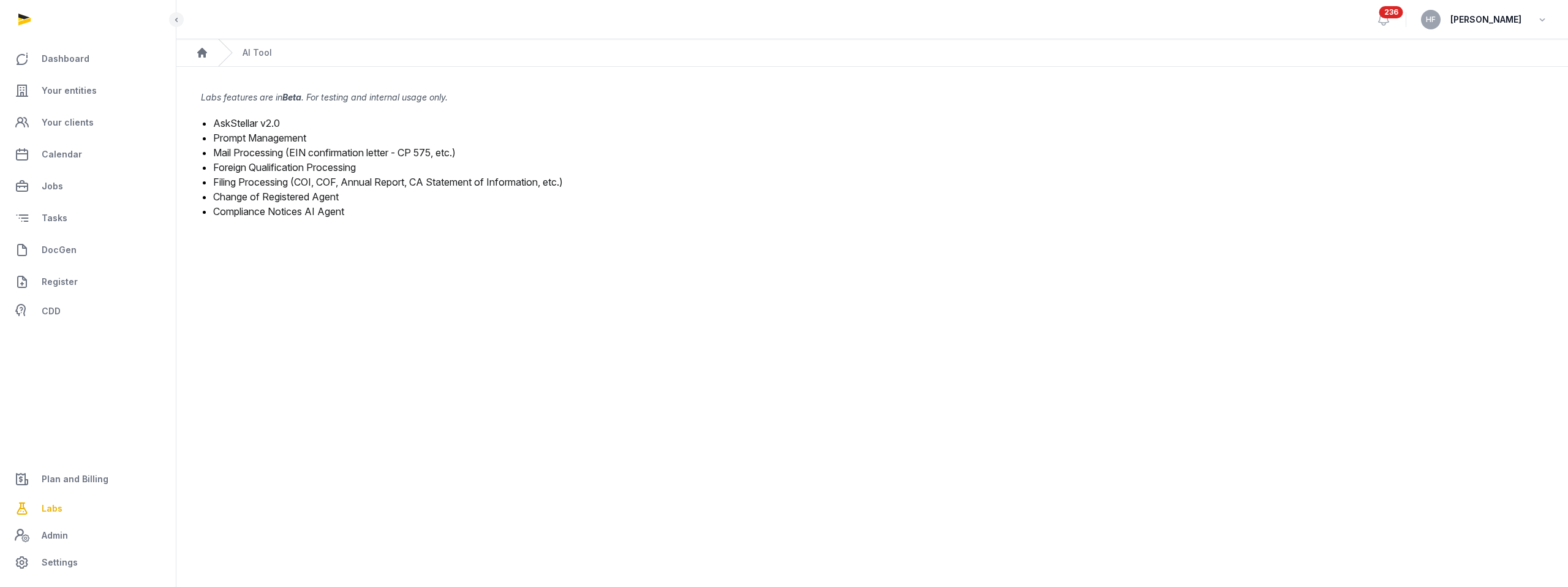
click at [333, 213] on link "Compliance Notices AI Agent" at bounding box center [278, 211] width 131 height 13
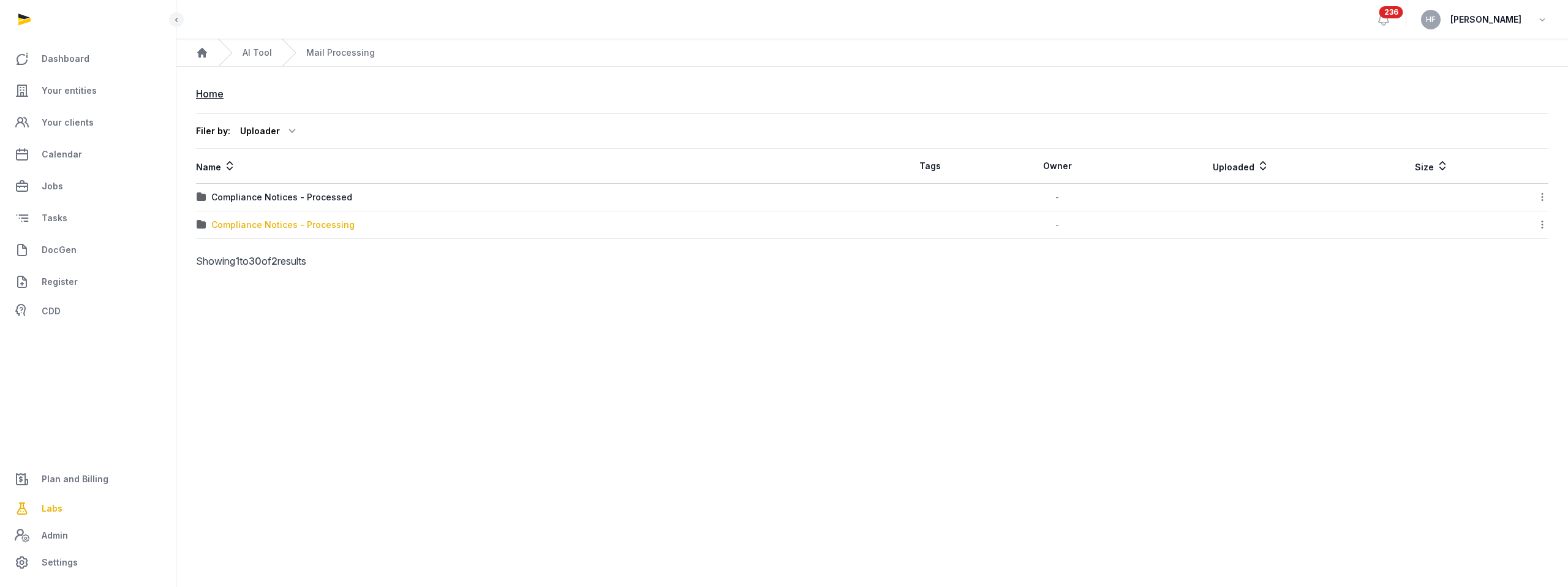
click at [327, 223] on div "Compliance Notices - Processing" at bounding box center [283, 225] width 143 height 13
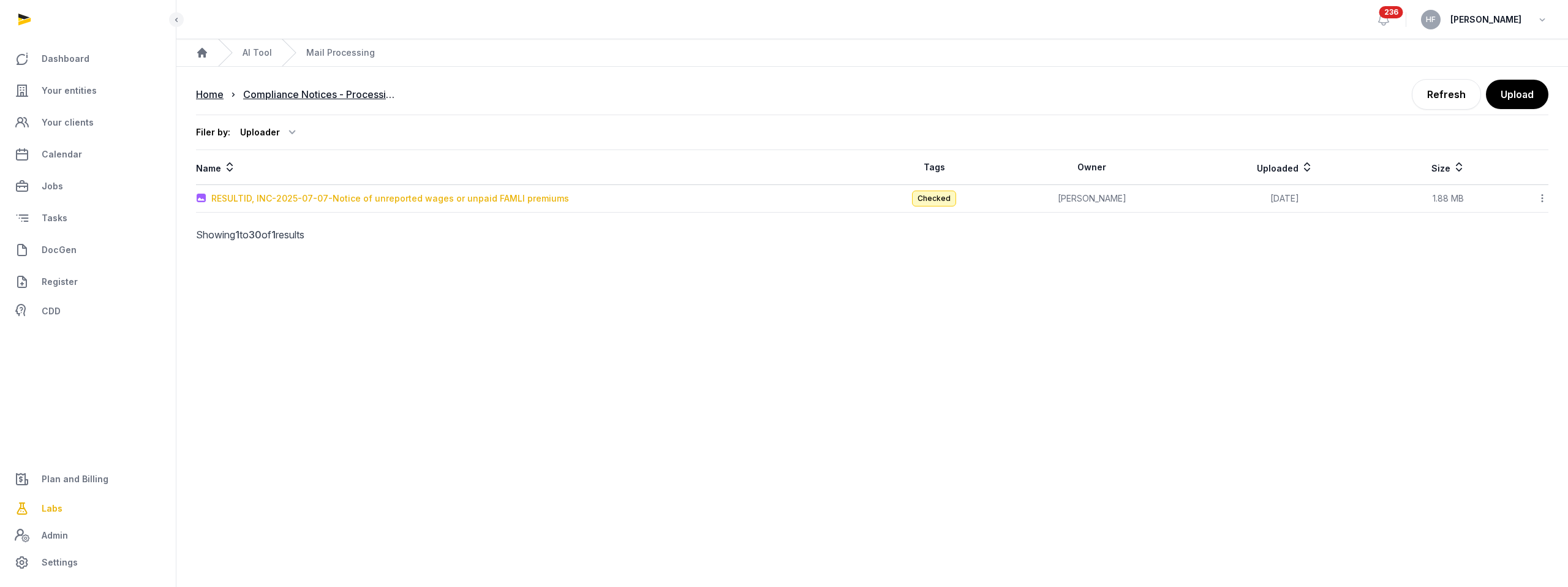
click at [457, 200] on div "RESULTID, INC-2025-07-07-Notice of unreported wages or unpaid FAMLI premiums" at bounding box center [390, 199] width 358 height 13
type input "**********"
type textarea "**********"
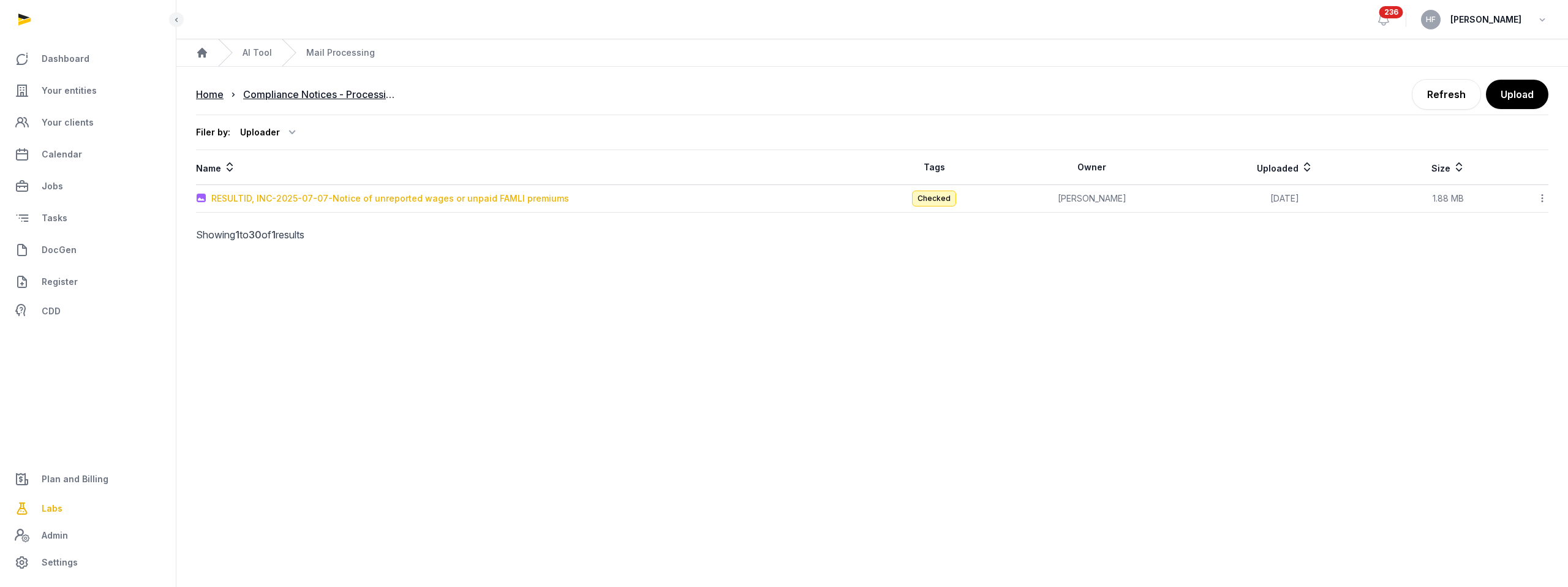
type input "**********"
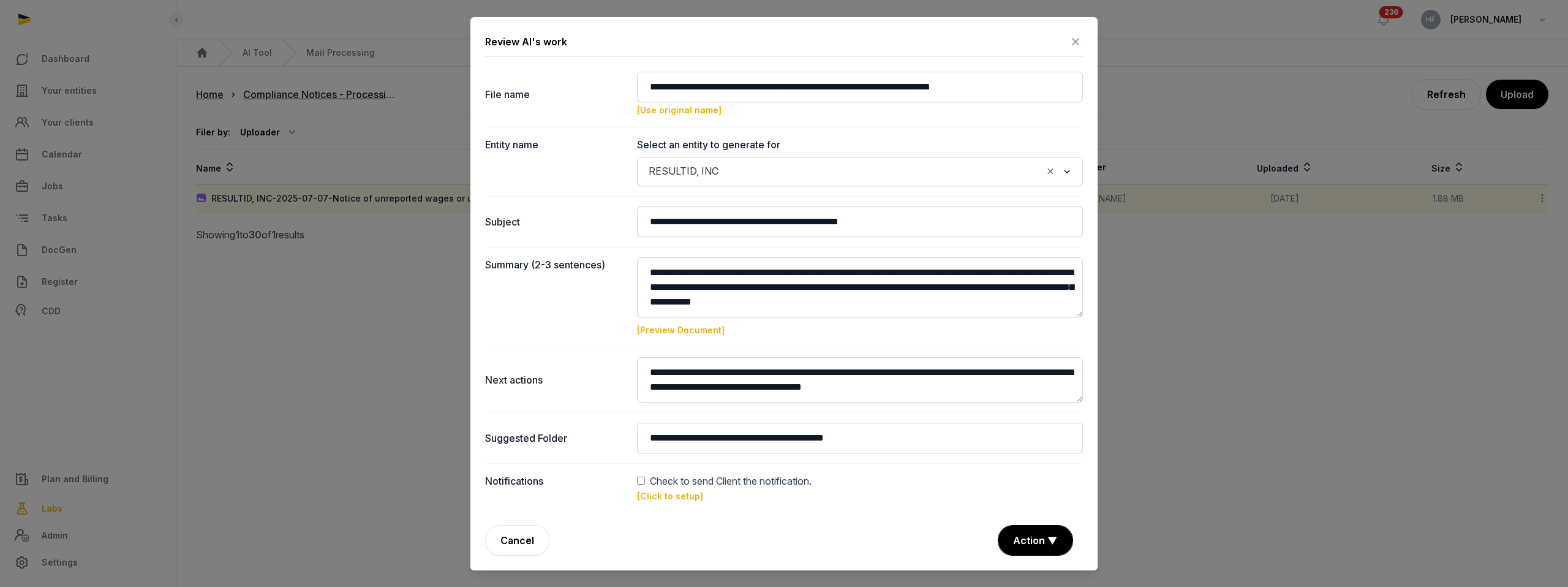
click at [1069, 37] on icon at bounding box center [1076, 42] width 15 height 20
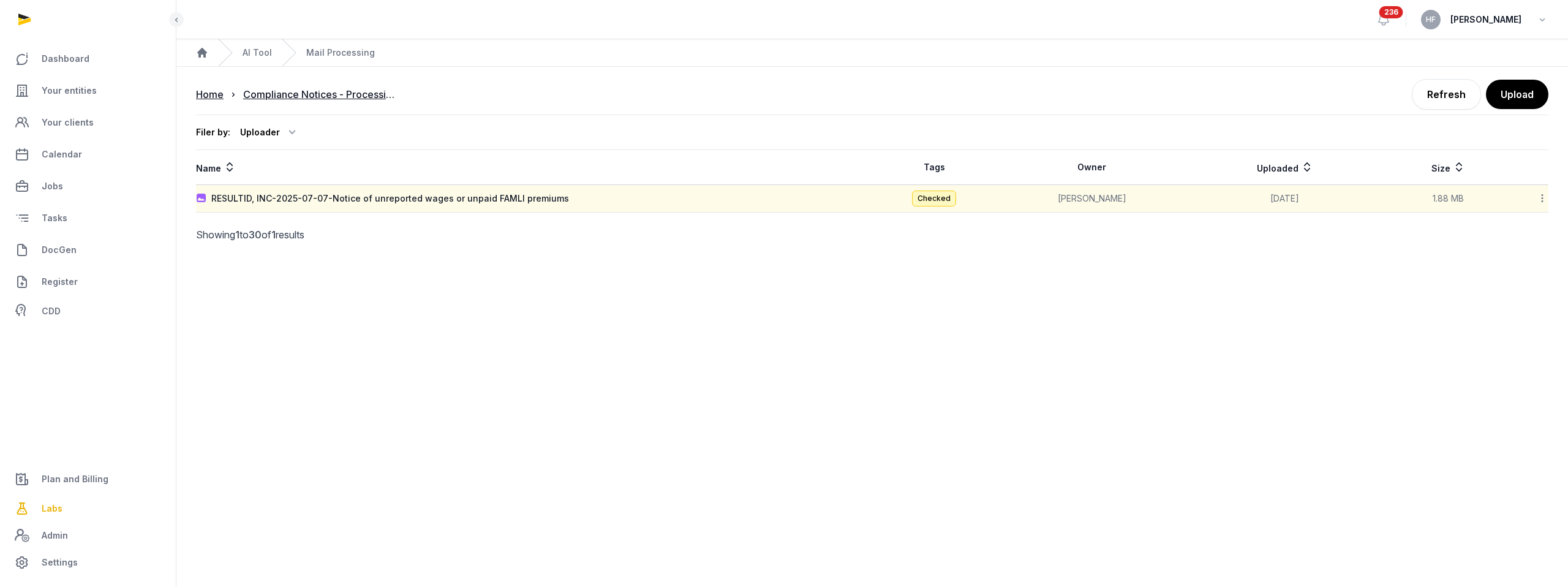
click at [536, 203] on div "RESULTID, INC-2025-07-07-Notice of unreported wages or unpaid FAMLI premiums" at bounding box center [390, 199] width 358 height 13
type input "**********"
type textarea "**********"
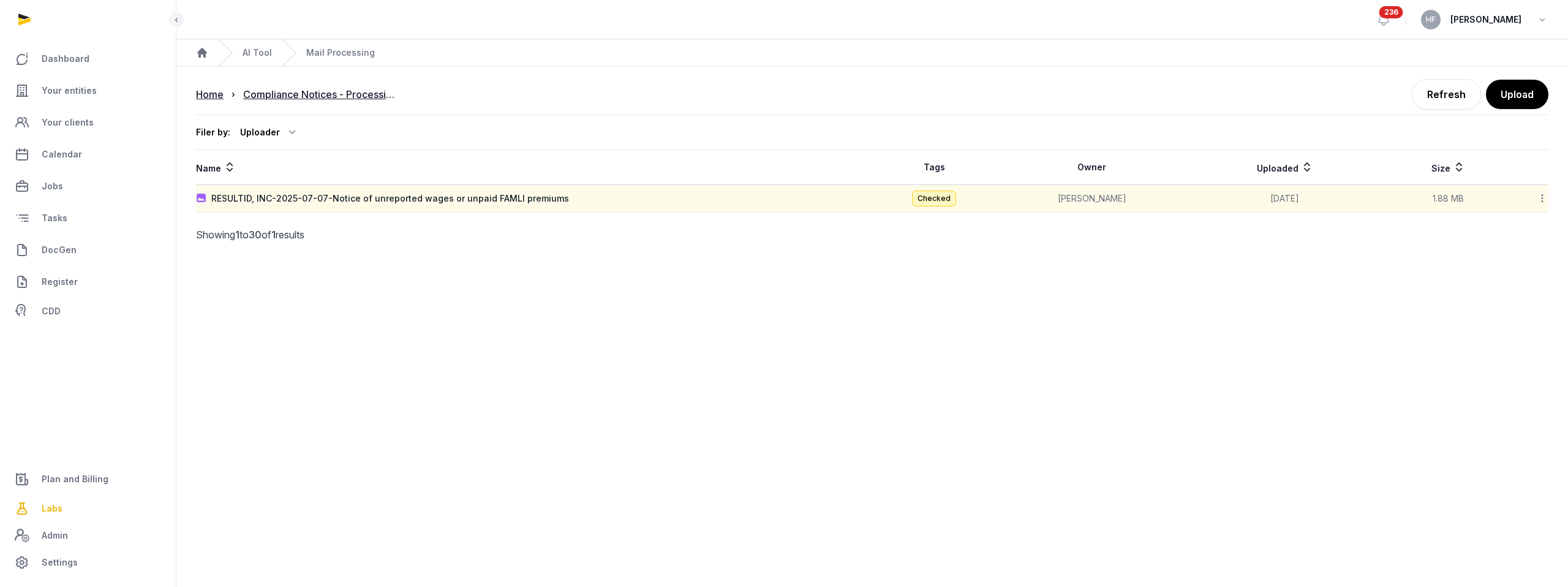
type input "**********"
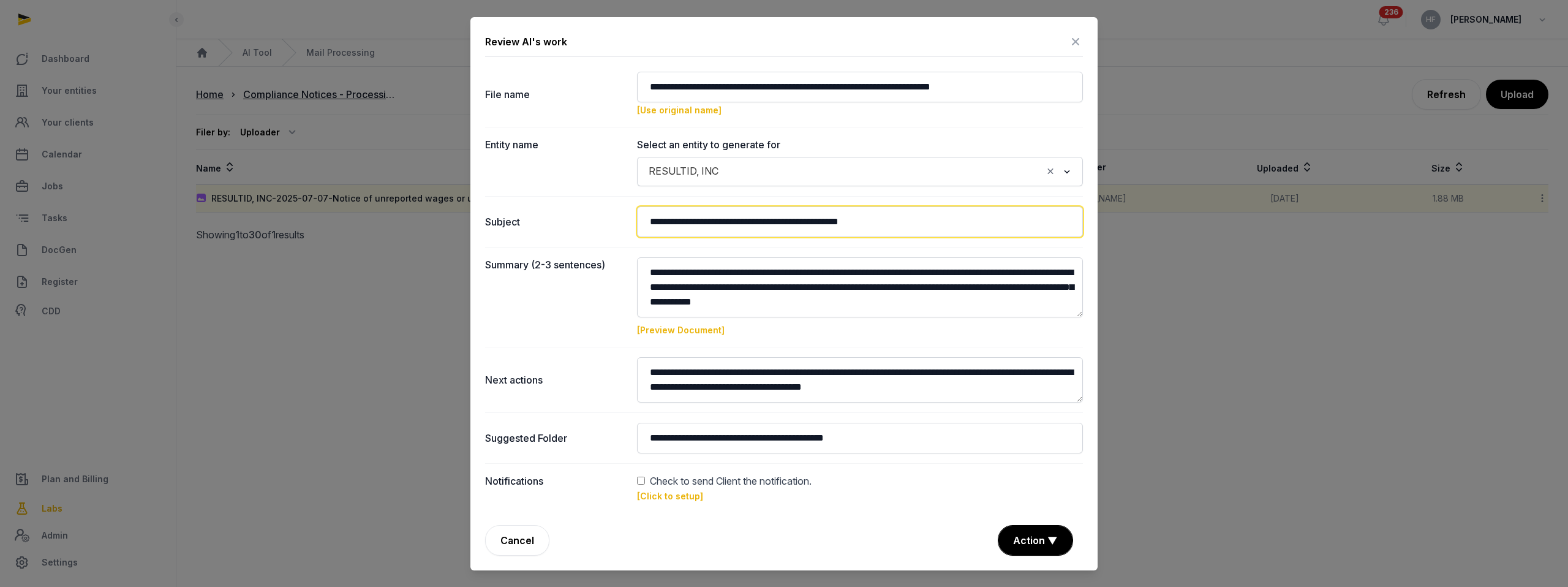
click at [701, 224] on input "**********" at bounding box center [860, 222] width 446 height 31
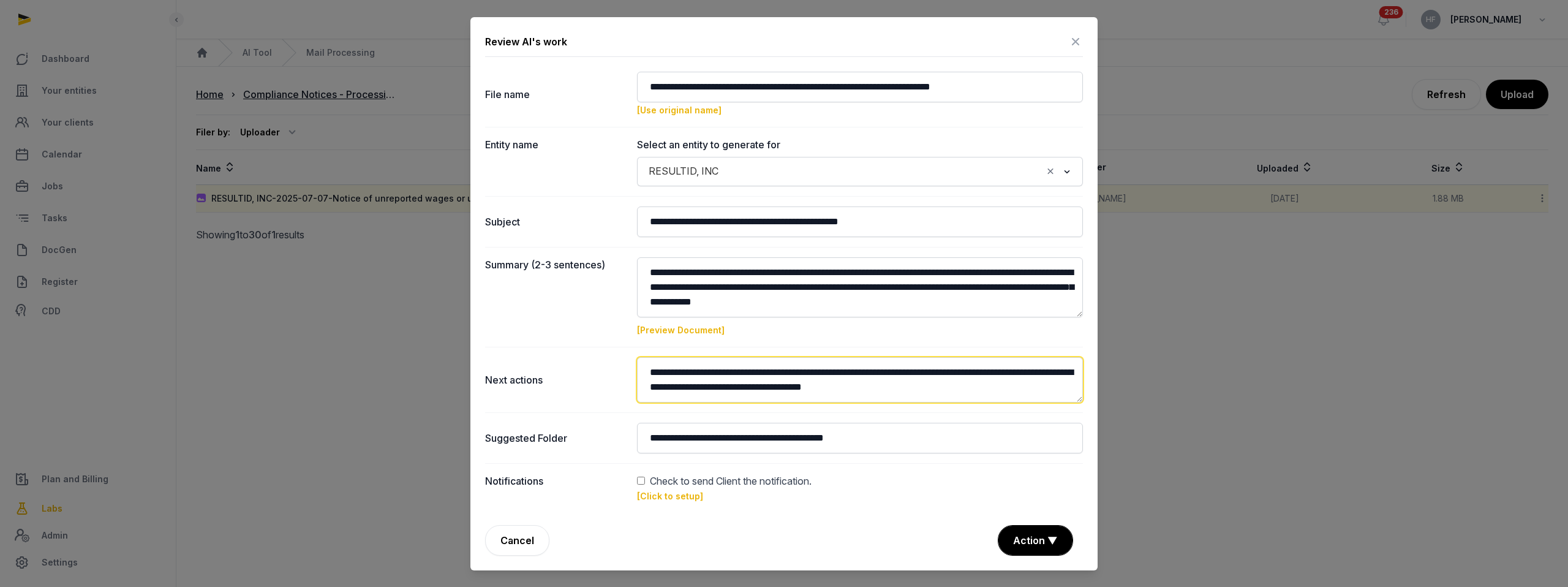
drag, startPoint x: 647, startPoint y: 371, endPoint x: 979, endPoint y: 394, distance: 332.8
click at [980, 395] on textarea at bounding box center [860, 380] width 446 height 45
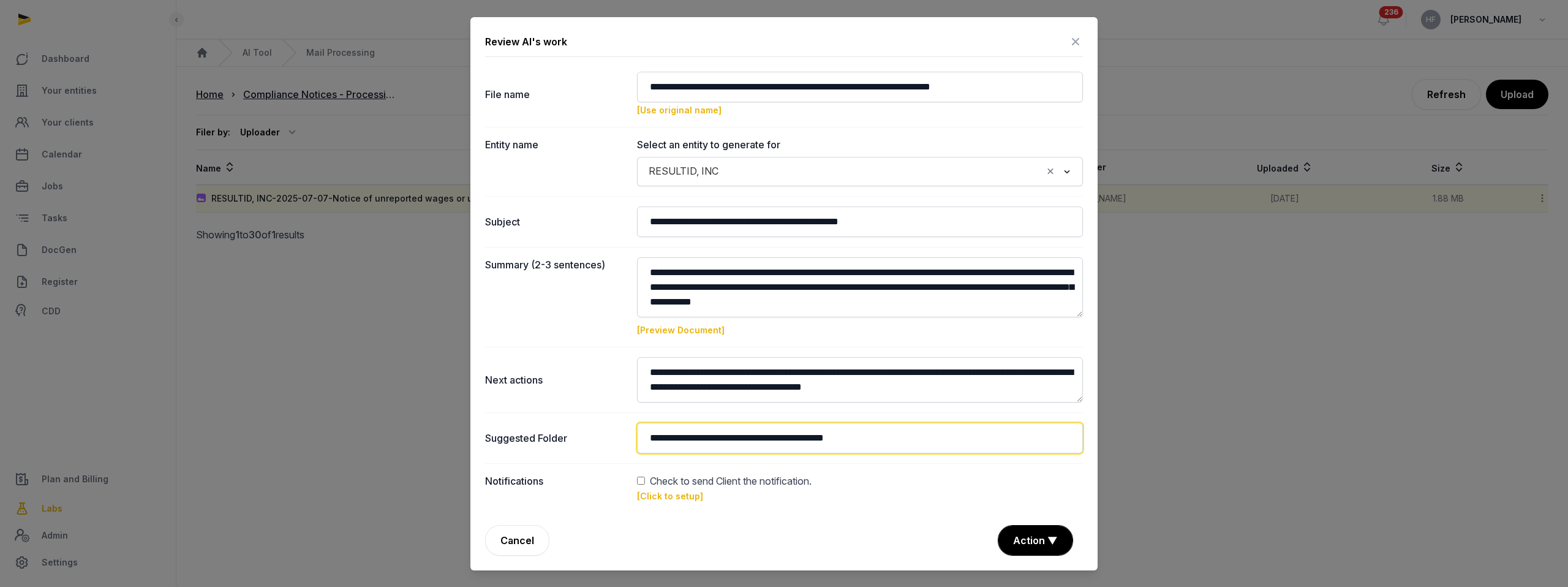
drag, startPoint x: 650, startPoint y: 439, endPoint x: 937, endPoint y: 446, distance: 287.1
click at [937, 446] on input "**********" at bounding box center [860, 438] width 446 height 31
click at [843, 448] on input "**********" at bounding box center [860, 438] width 446 height 31
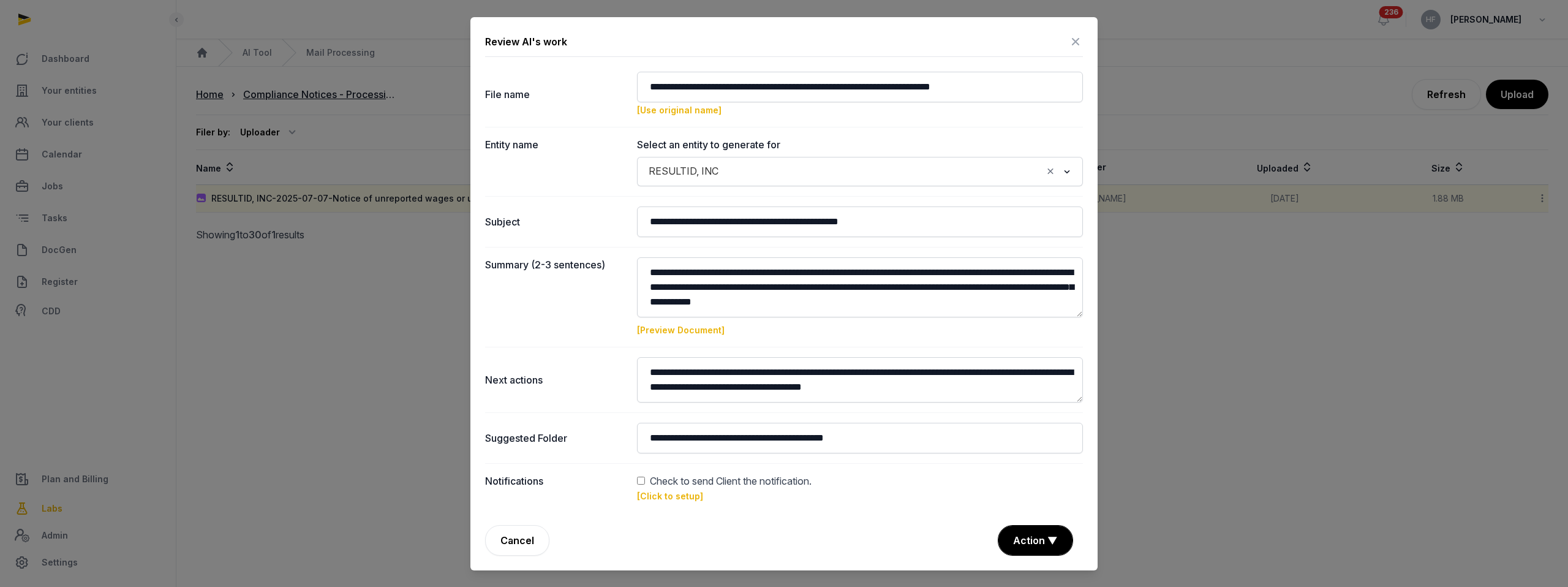
click at [684, 478] on span "Check to send Client the notification." at bounding box center [730, 481] width 162 height 15
click at [680, 500] on link "[Click to setup]" at bounding box center [670, 496] width 66 height 10
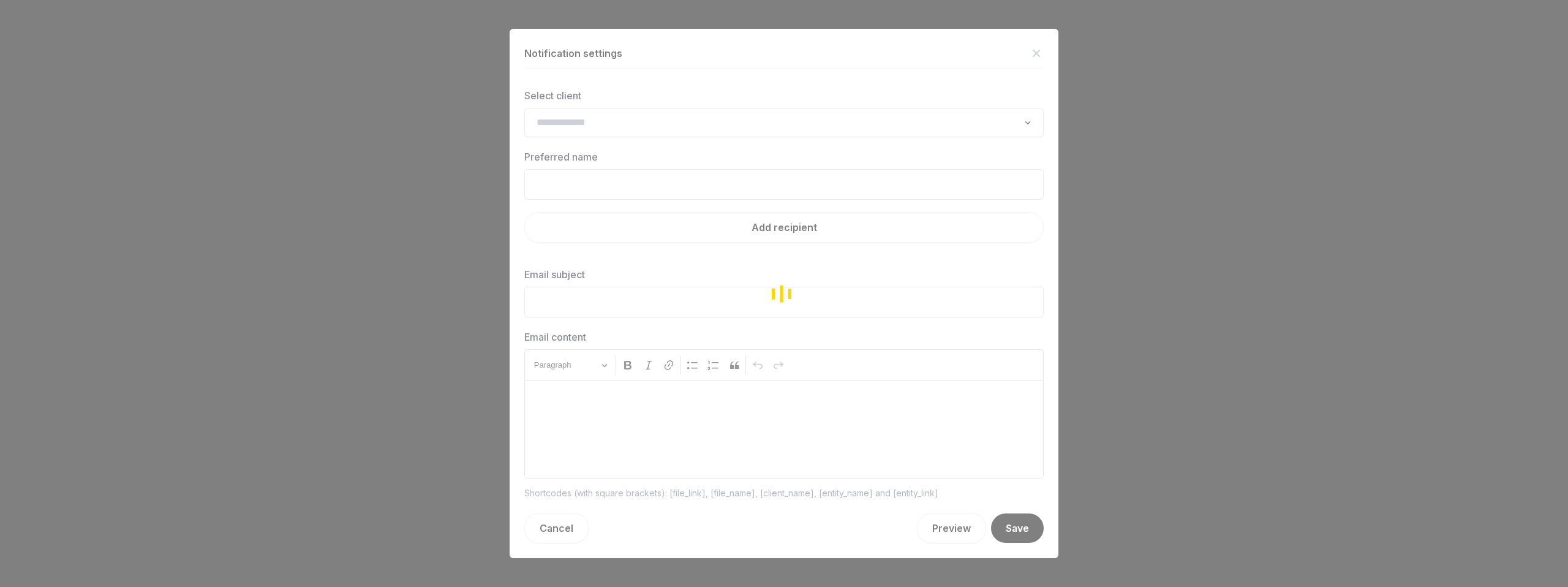
type input "**********"
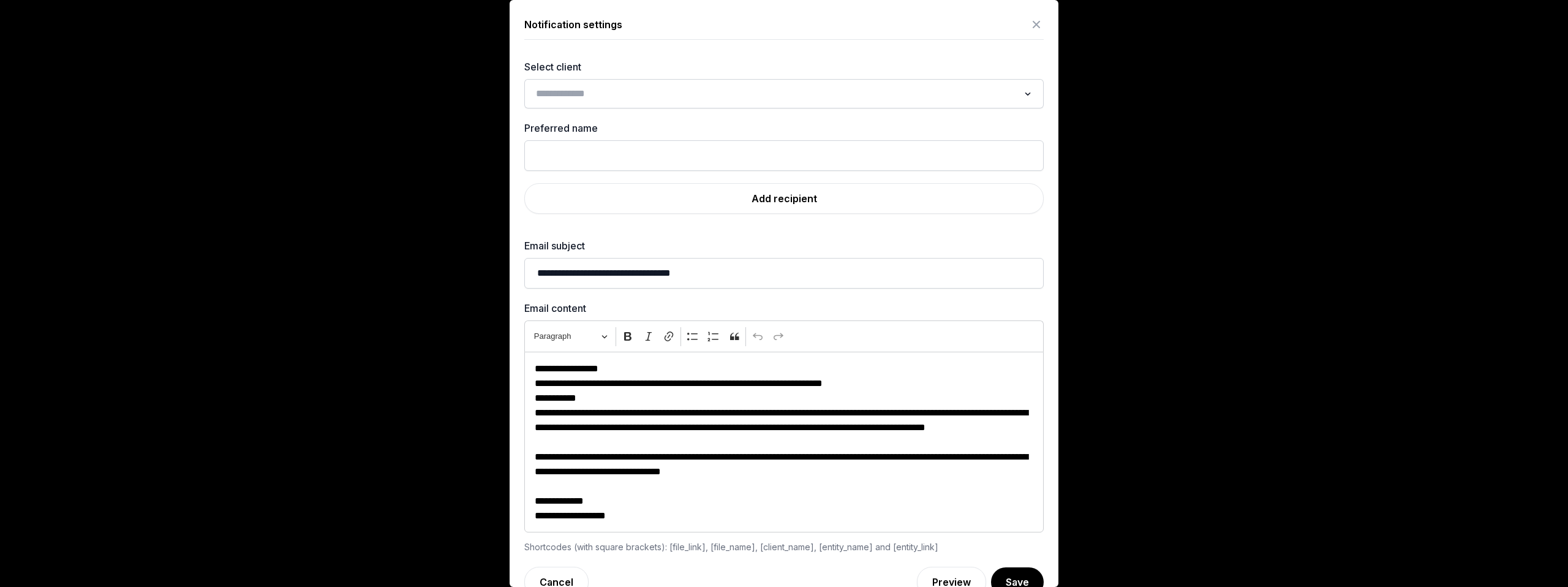
click at [694, 97] on input "Search for option" at bounding box center [775, 94] width 487 height 17
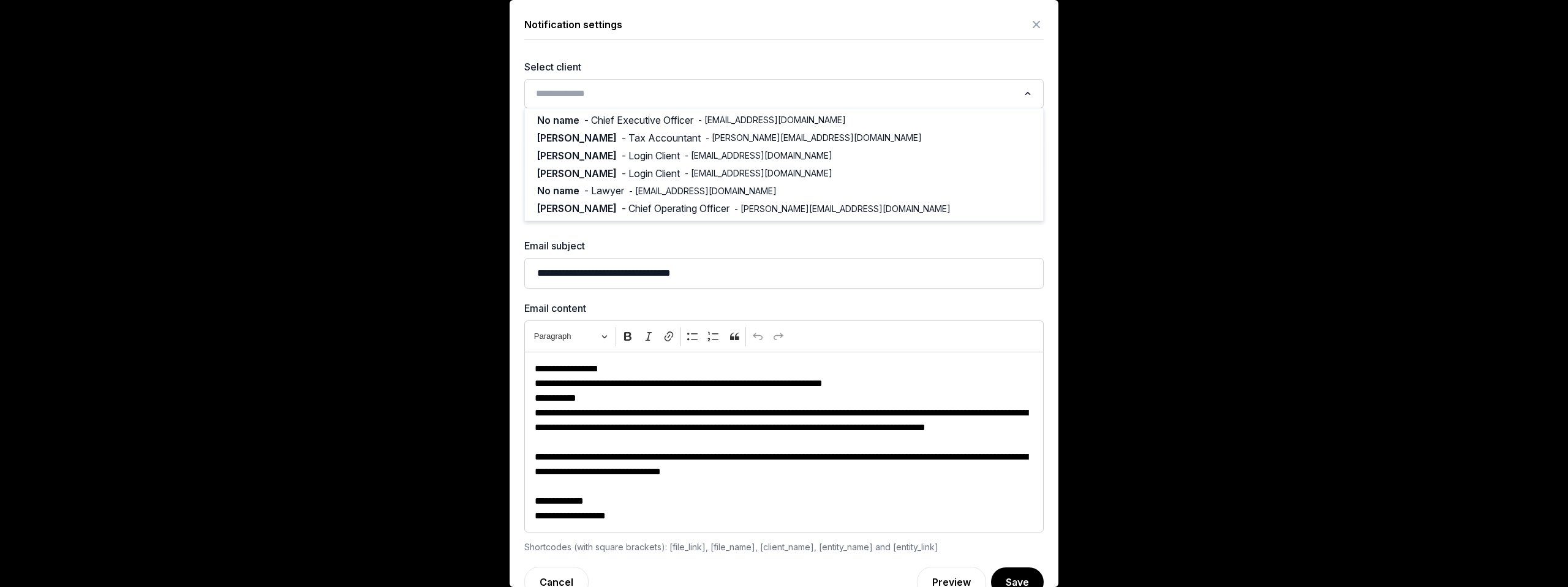
click at [730, 91] on input "Search for option" at bounding box center [775, 94] width 487 height 17
click at [728, 53] on div "**********" at bounding box center [784, 306] width 549 height 612
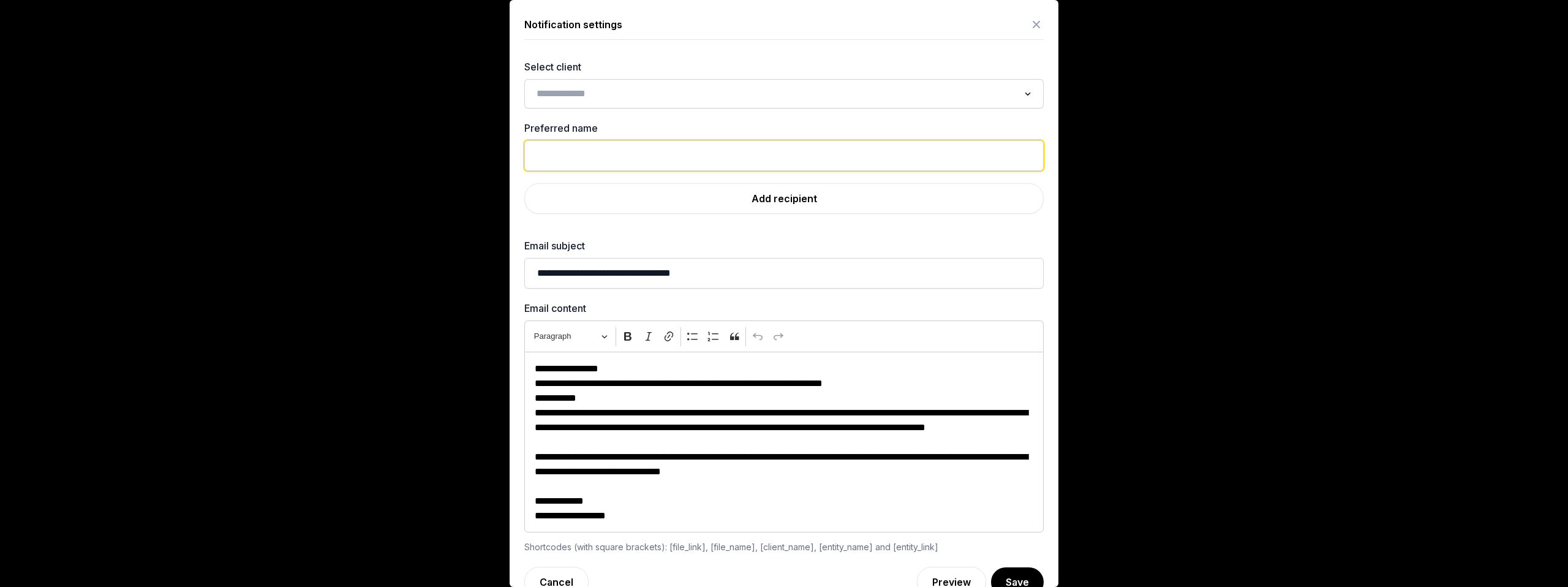
click at [664, 152] on input "text" at bounding box center [784, 156] width 520 height 31
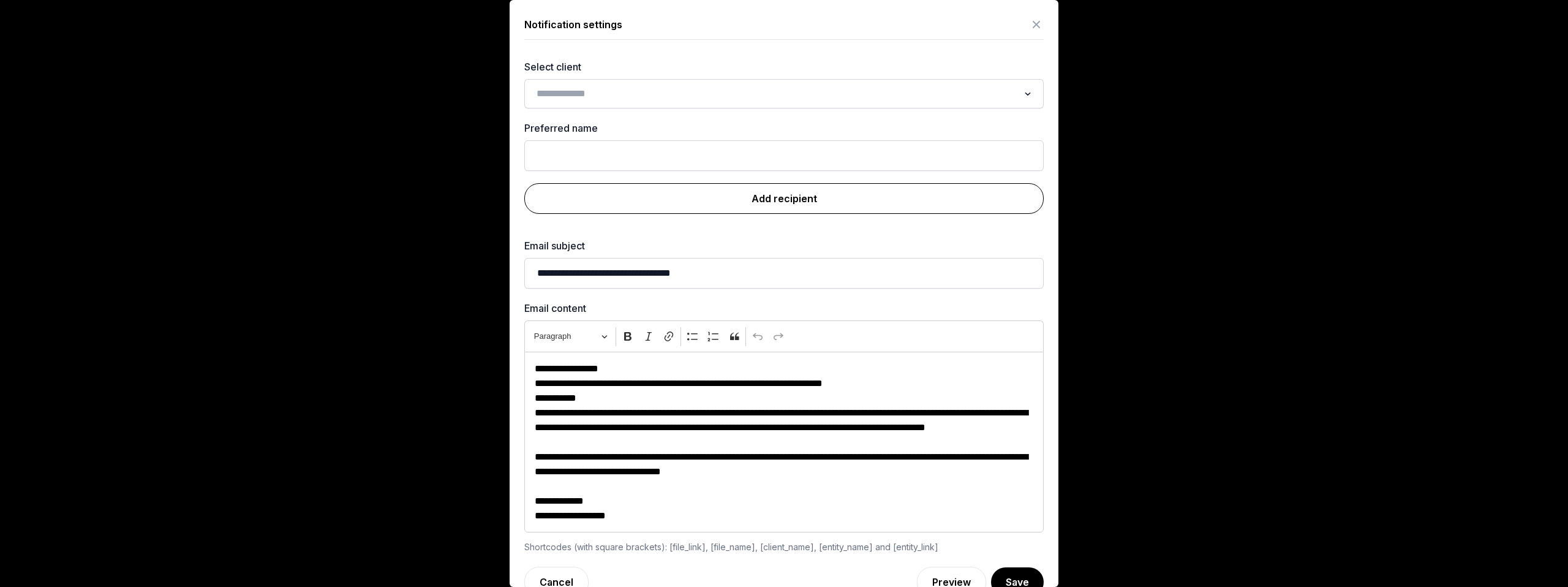
click at [713, 200] on link "Add recipient" at bounding box center [784, 199] width 520 height 31
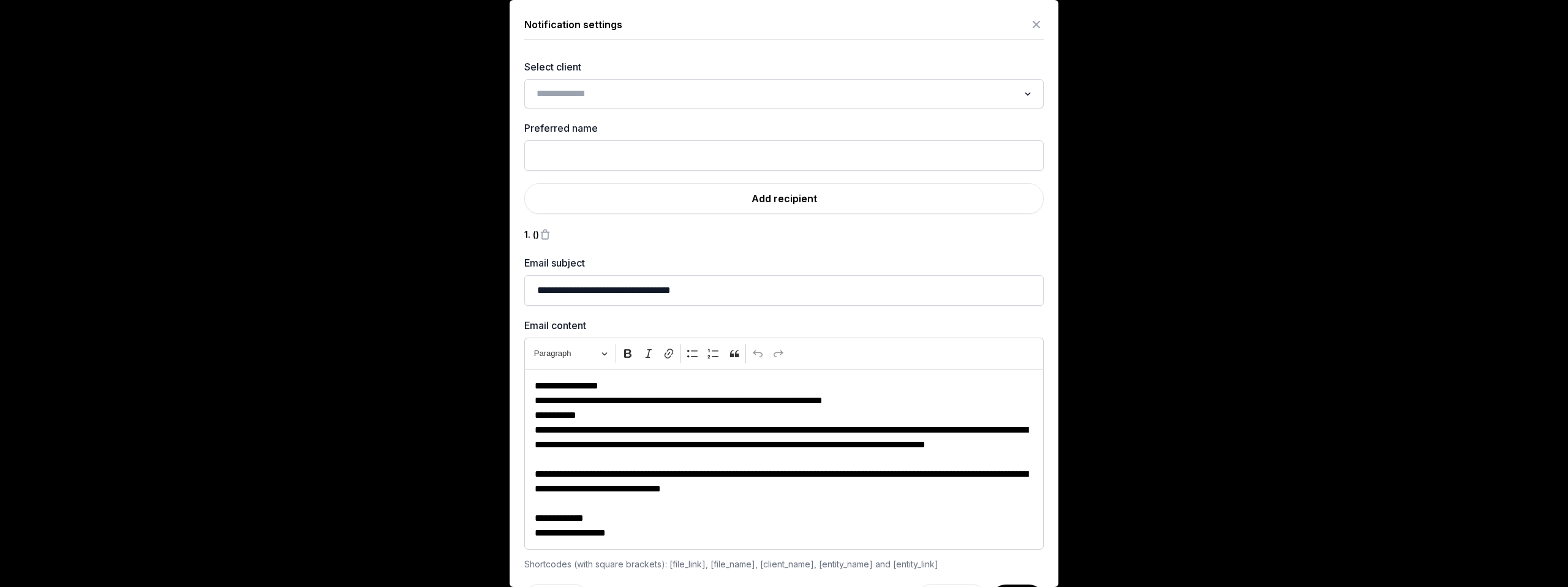
scroll to position [42, 0]
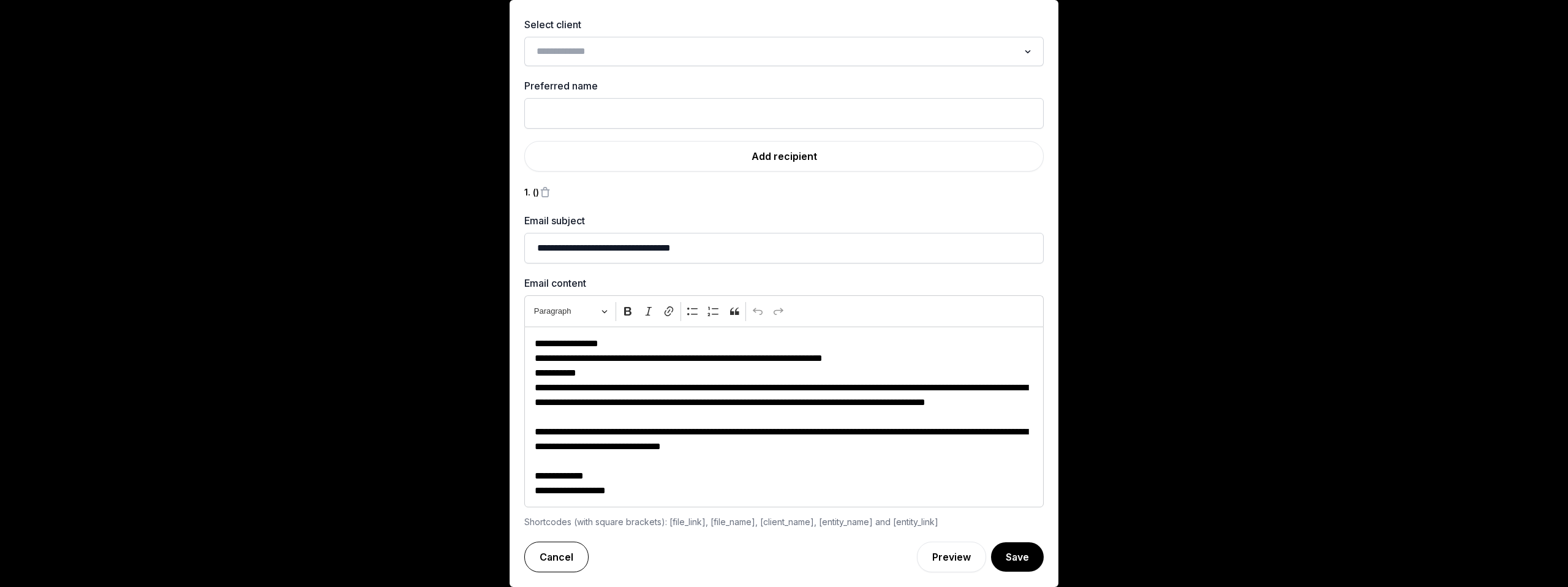
click at [562, 559] on link "Cancel" at bounding box center [557, 557] width 64 height 31
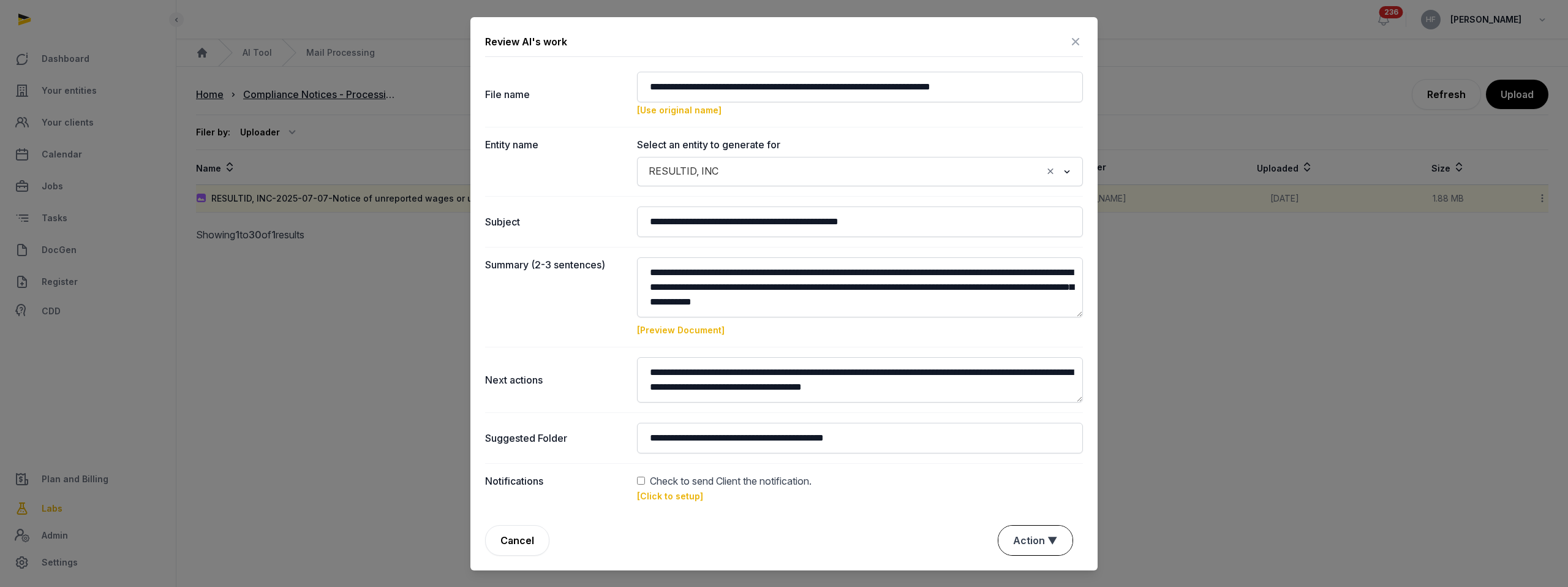
click at [1037, 539] on button "Action ▼" at bounding box center [1036, 541] width 74 height 29
click at [1069, 32] on icon at bounding box center [1076, 42] width 15 height 20
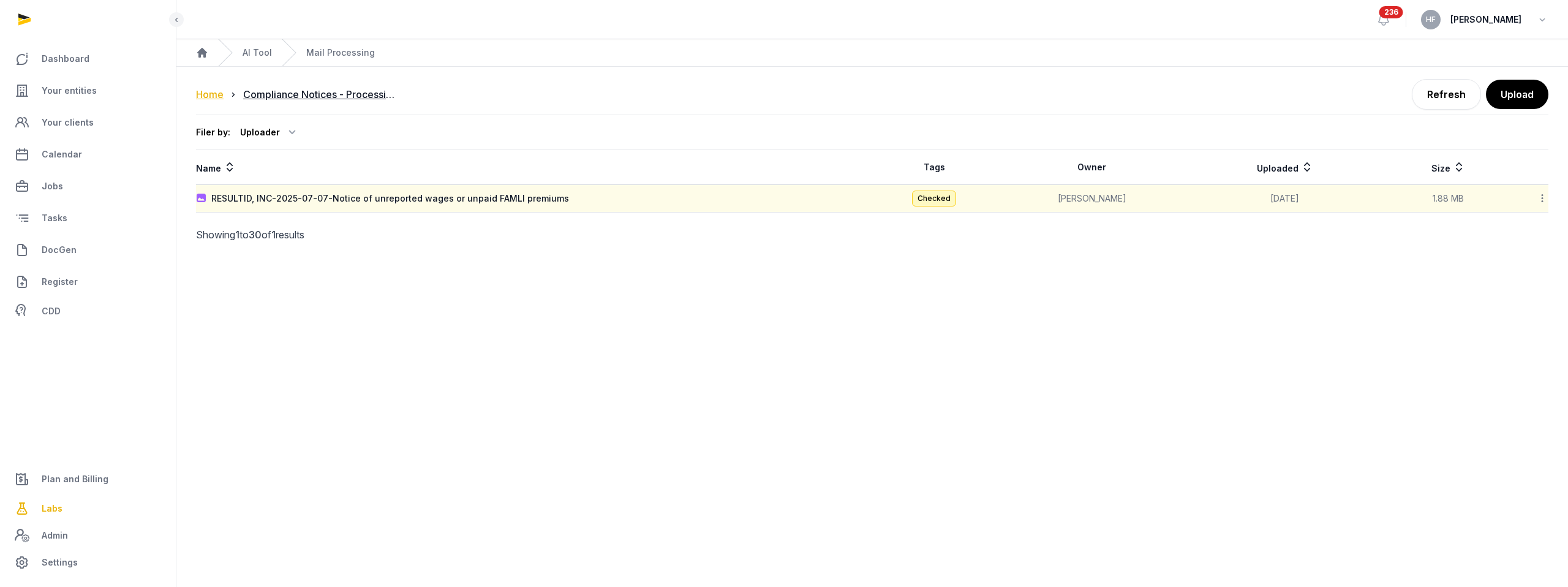
click at [211, 97] on div "Home" at bounding box center [209, 94] width 27 height 15
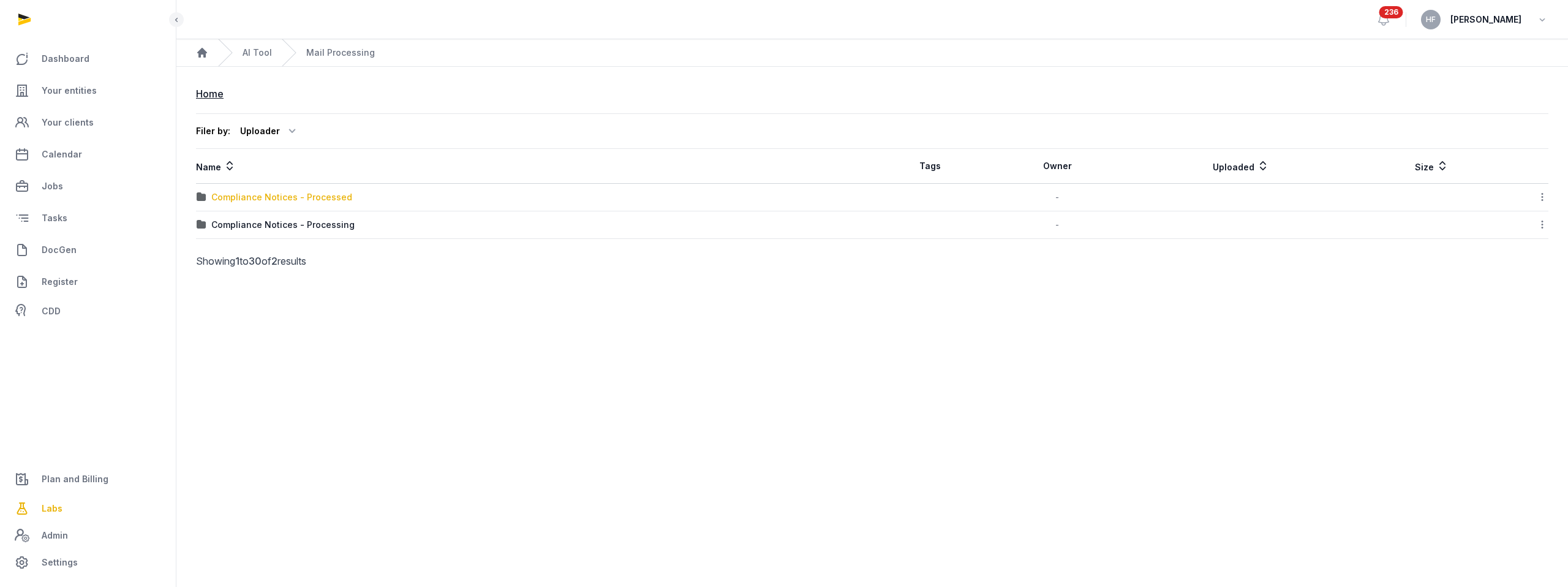
click at [330, 201] on div "Compliance Notices - Processed" at bounding box center [281, 197] width 141 height 13
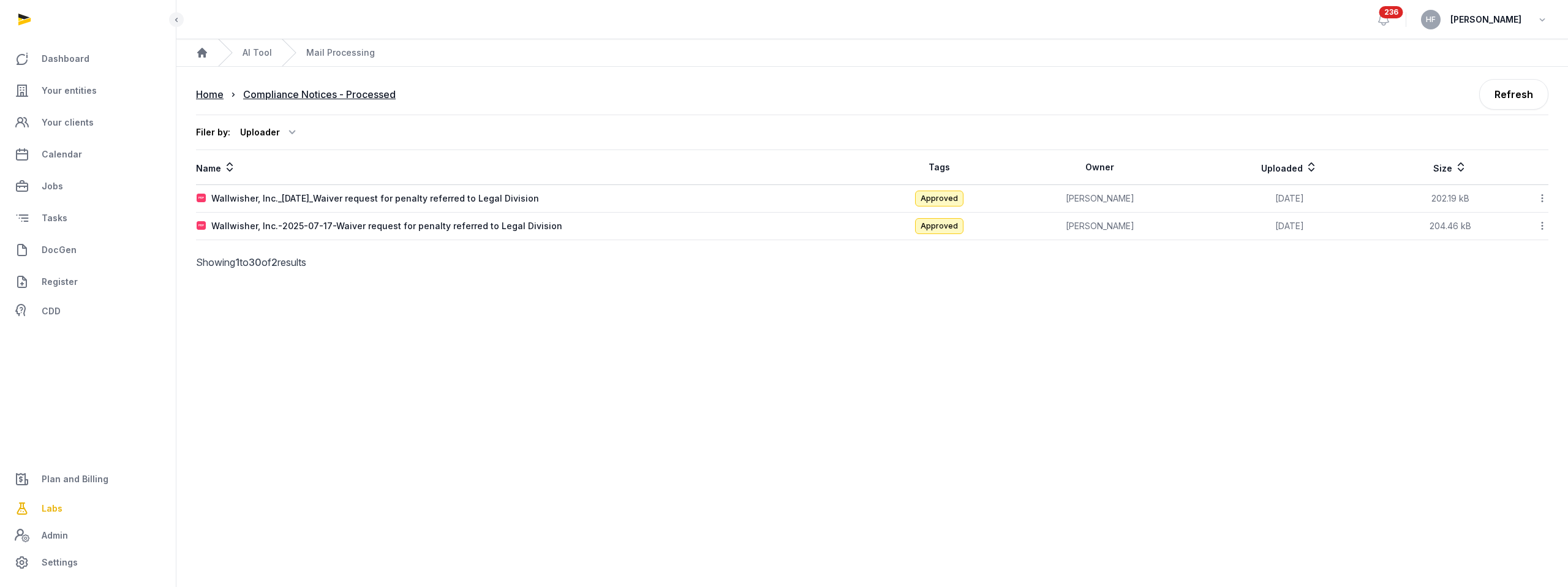
click at [1545, 195] on icon at bounding box center [1543, 198] width 11 height 13
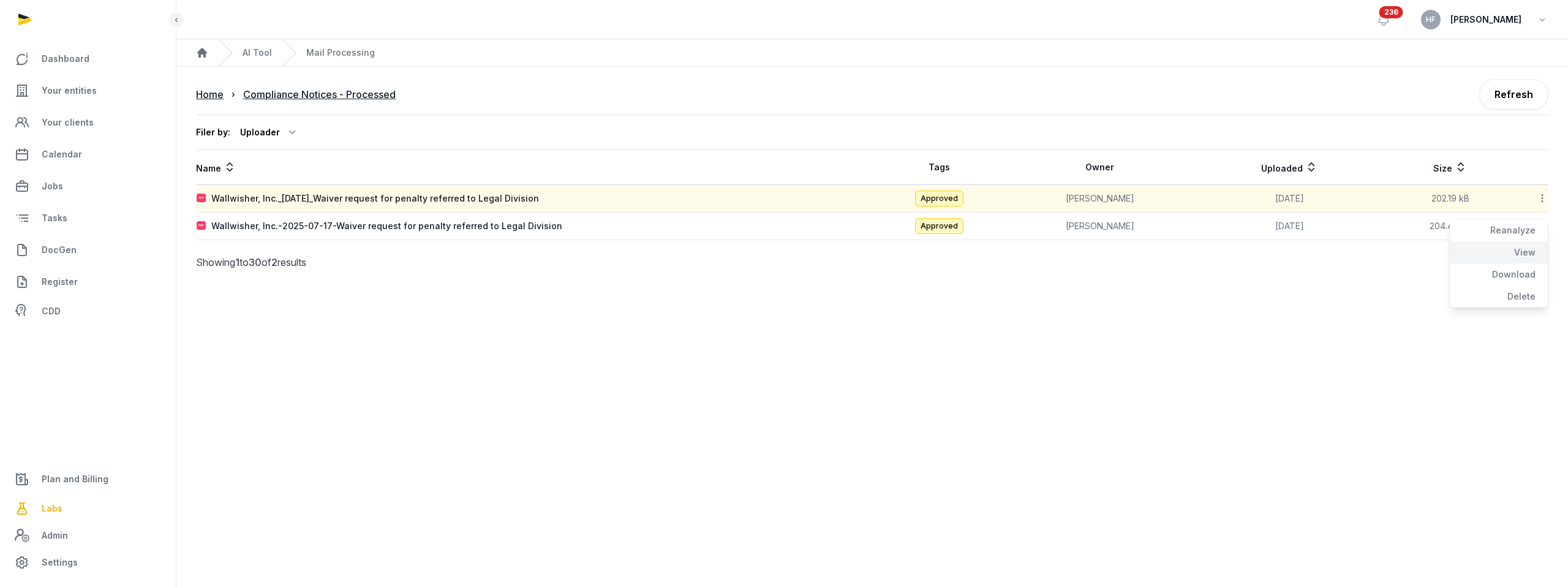
click at [1533, 264] on div "View" at bounding box center [1499, 275] width 98 height 22
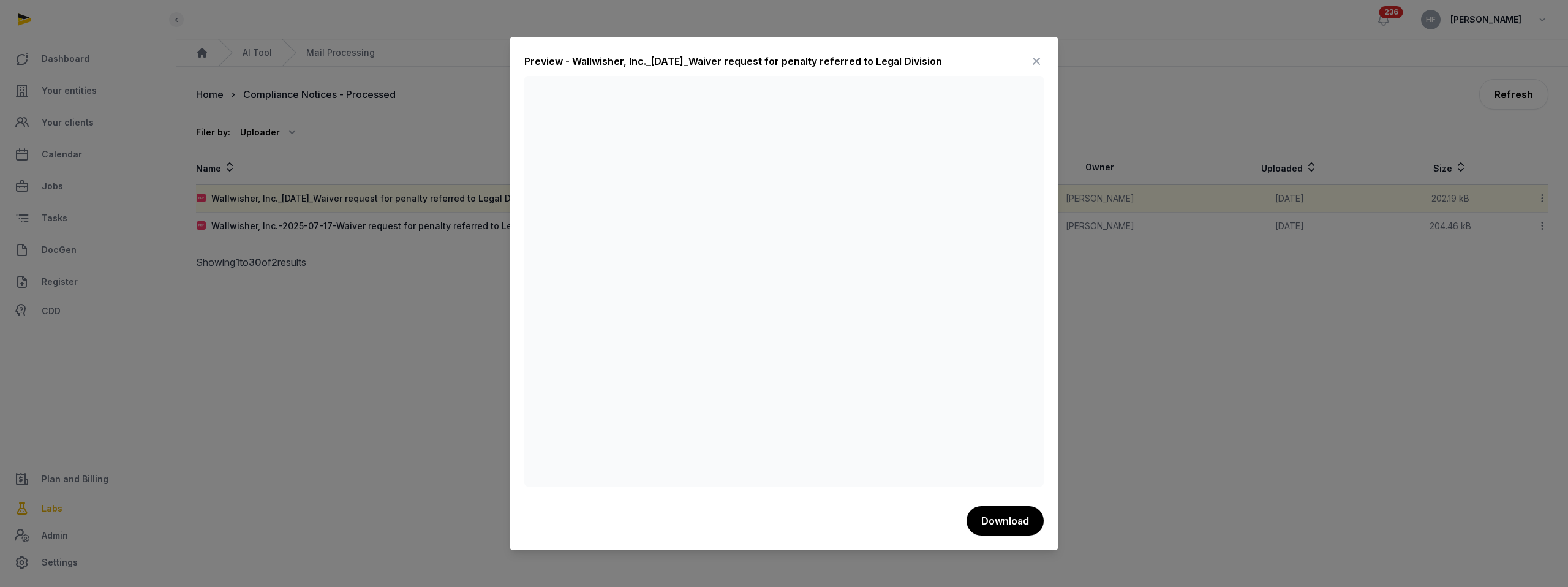
click at [1034, 58] on icon at bounding box center [1036, 62] width 15 height 20
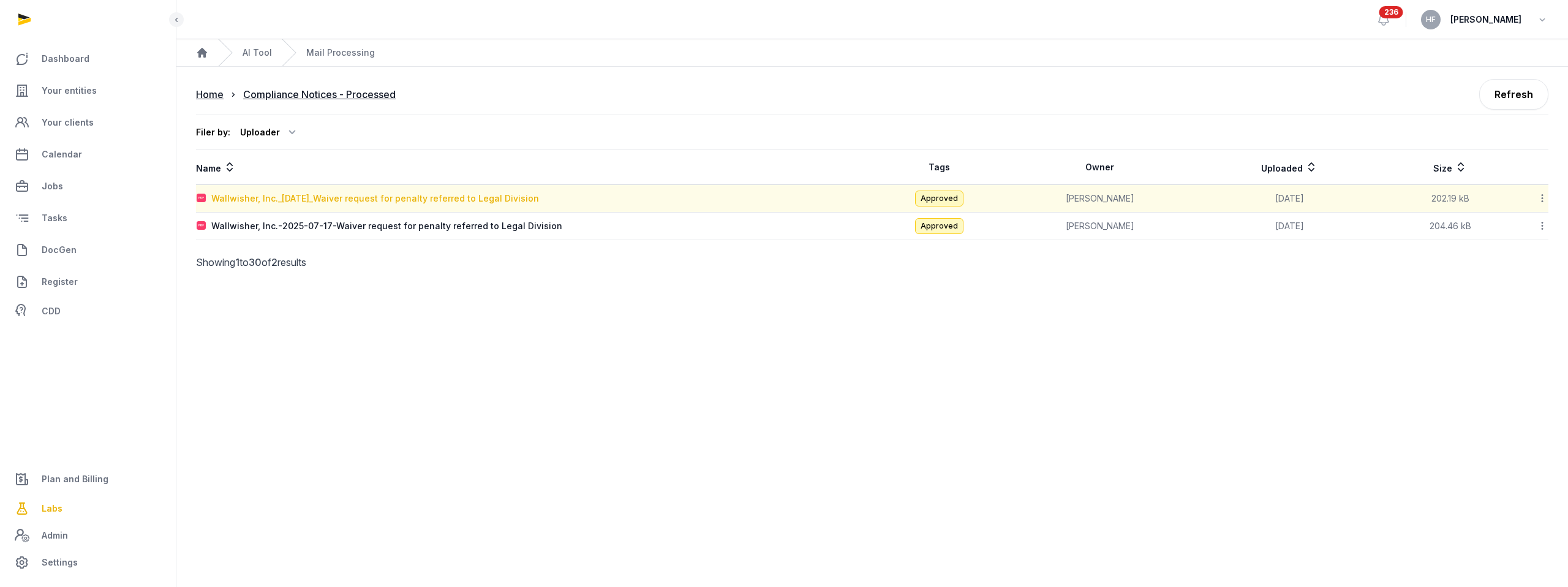
click at [462, 197] on div "Wallwisher, Inc._2025-07-17_Waiver request for penalty referred to Legal Divisi…" at bounding box center [375, 199] width 328 height 13
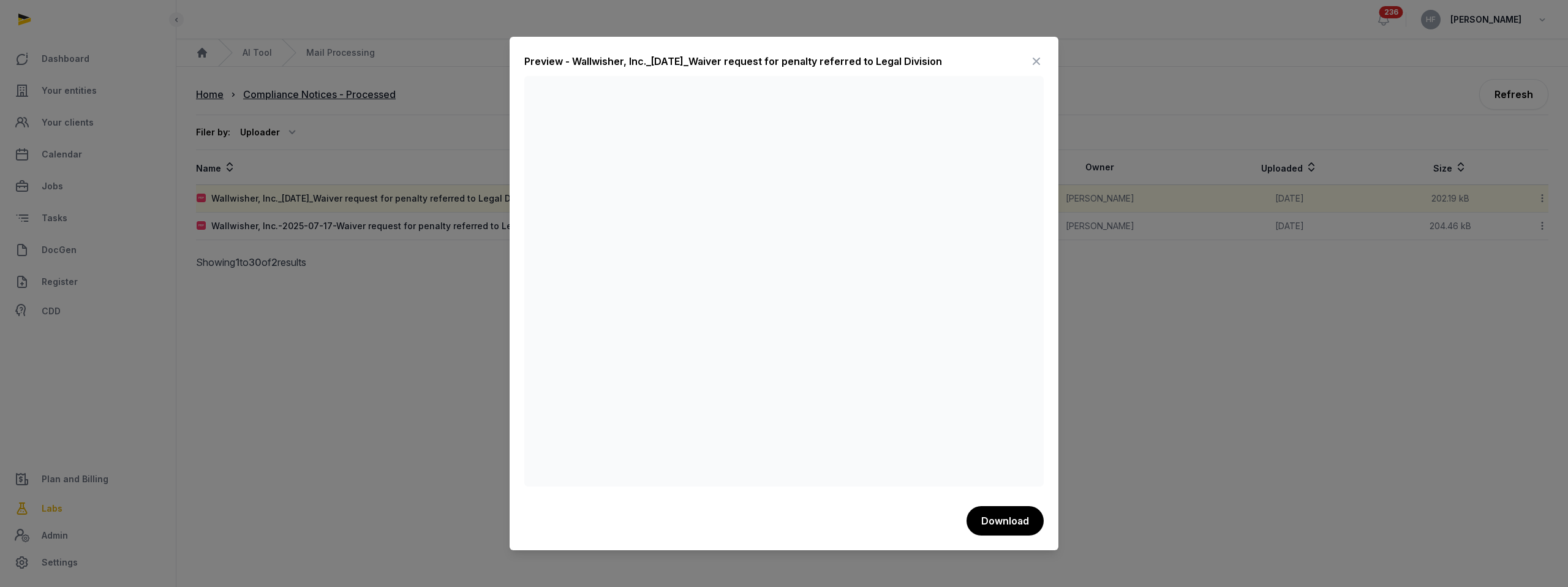
click at [1039, 60] on icon at bounding box center [1036, 62] width 15 height 20
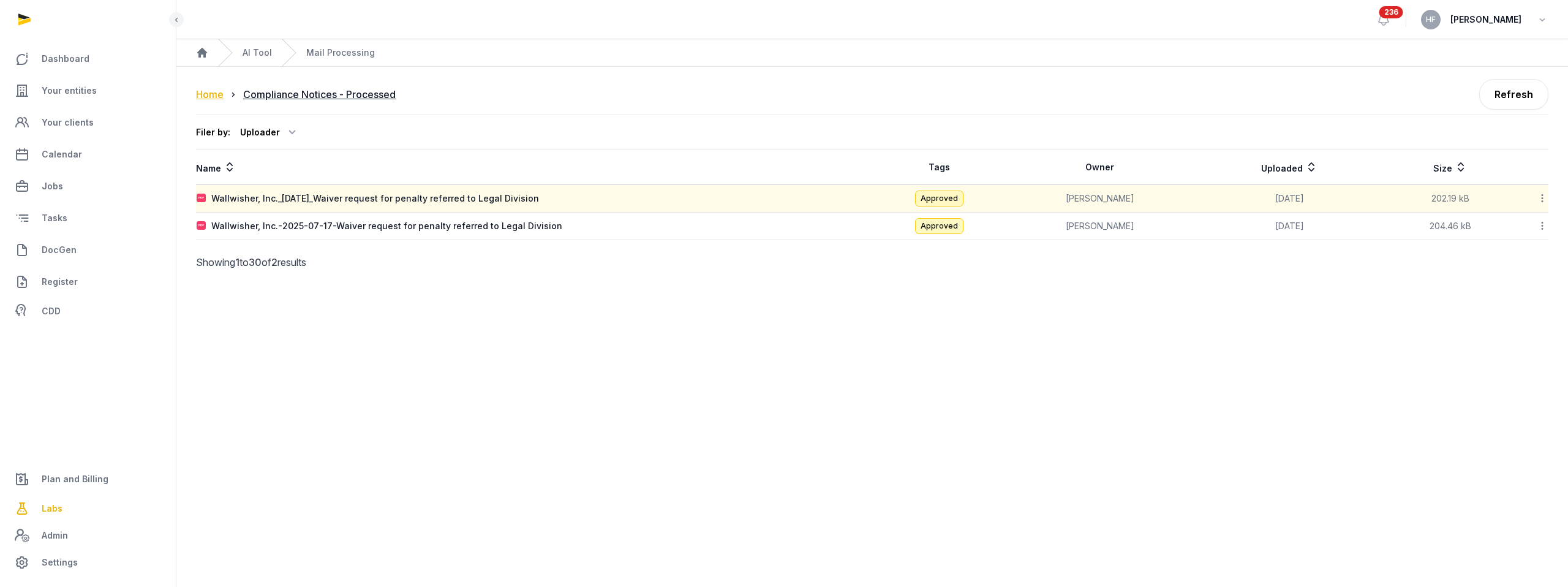
click at [220, 92] on div "Home" at bounding box center [209, 94] width 27 height 15
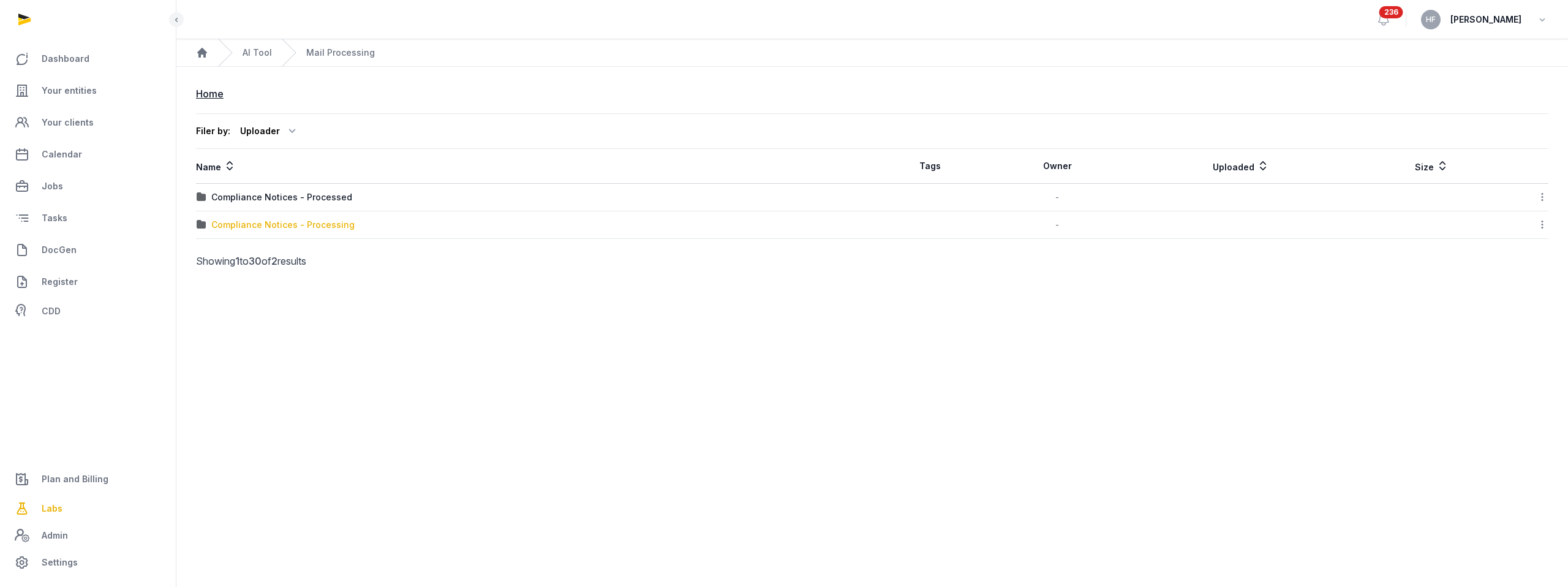
click at [333, 225] on div "Compliance Notices - Processing" at bounding box center [283, 225] width 143 height 13
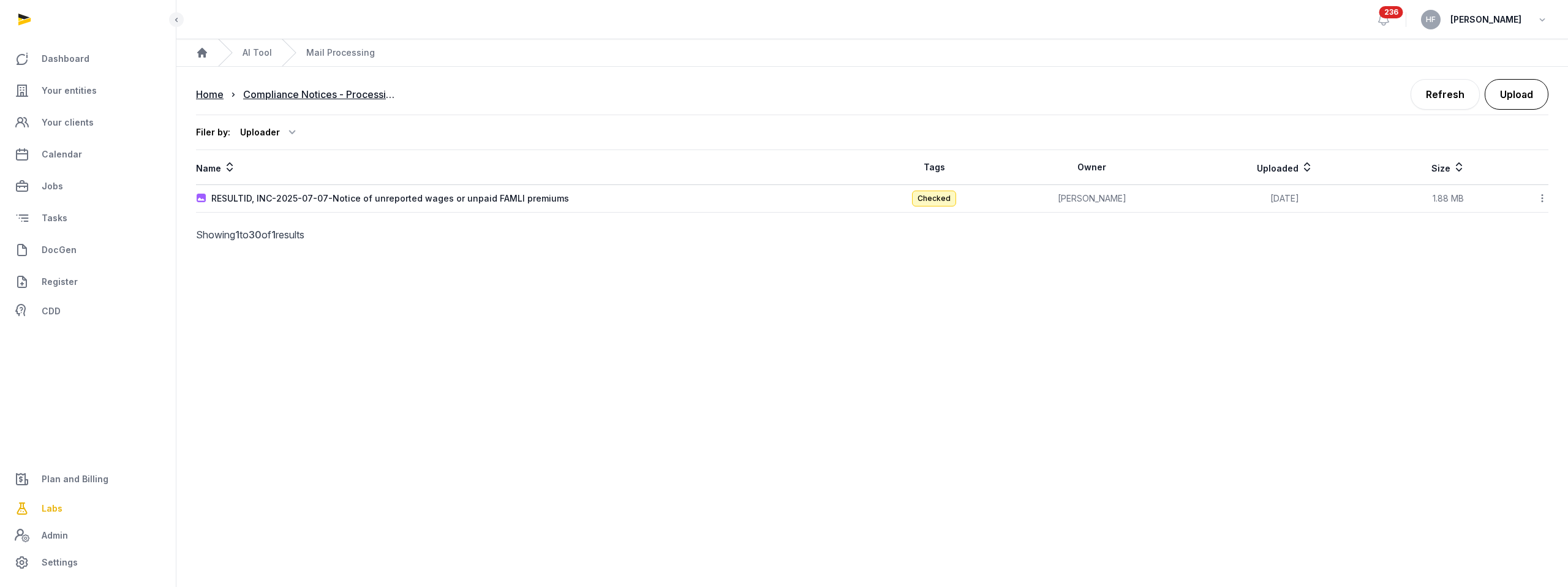
click at [1523, 100] on button "Upload" at bounding box center [1516, 94] width 64 height 31
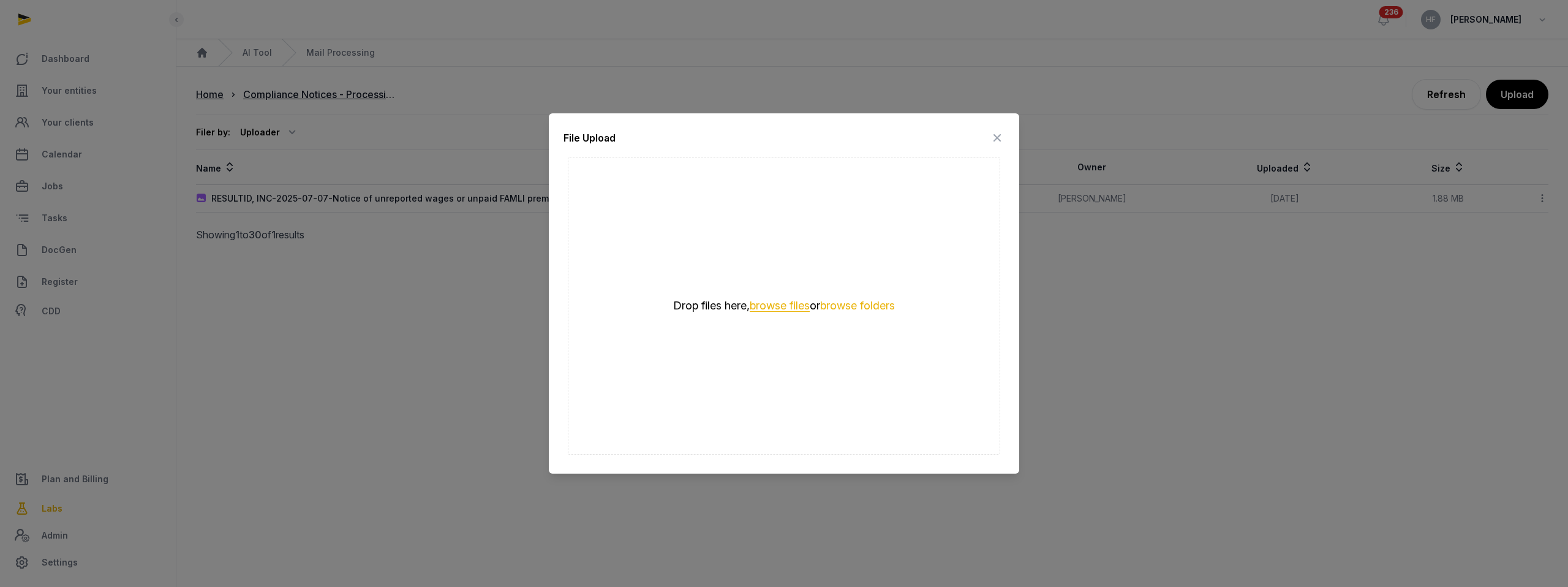
click at [767, 305] on button "browse files" at bounding box center [780, 306] width 60 height 12
click at [771, 297] on div "Drop files here, browse files or browse folders" at bounding box center [784, 306] width 432 height 298
click at [992, 137] on icon at bounding box center [997, 138] width 15 height 20
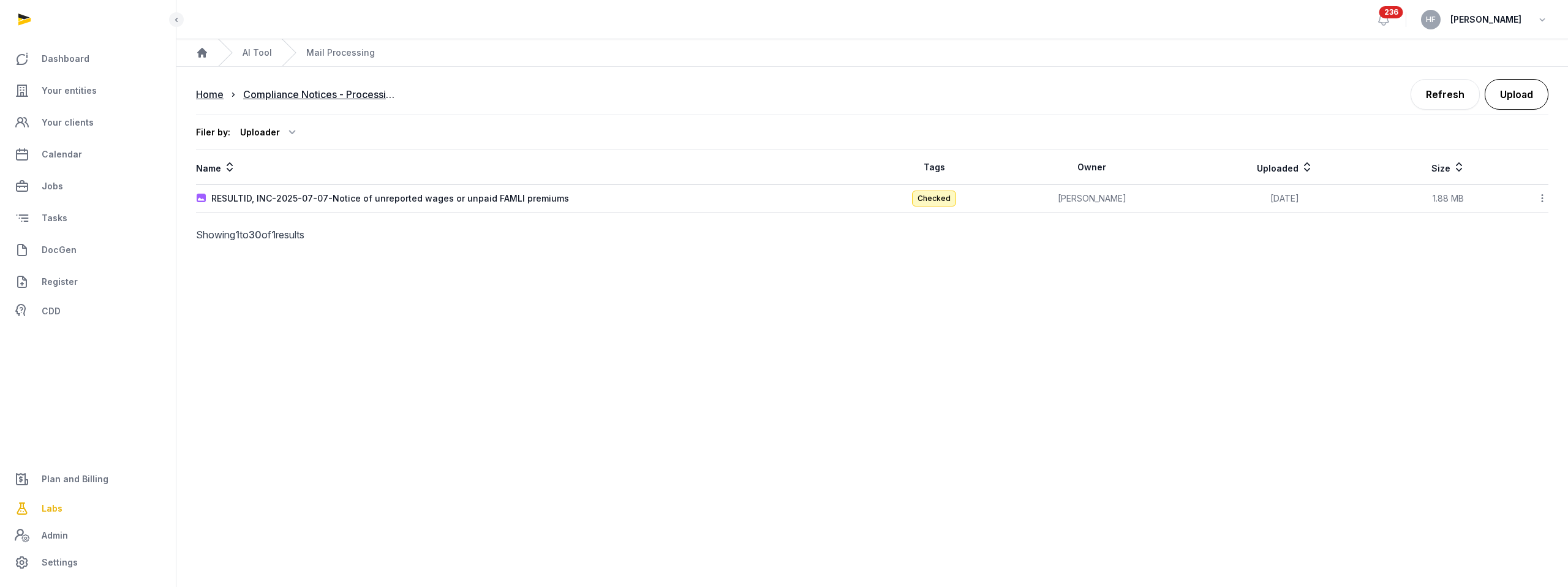
click at [1521, 104] on button "Upload" at bounding box center [1516, 94] width 64 height 31
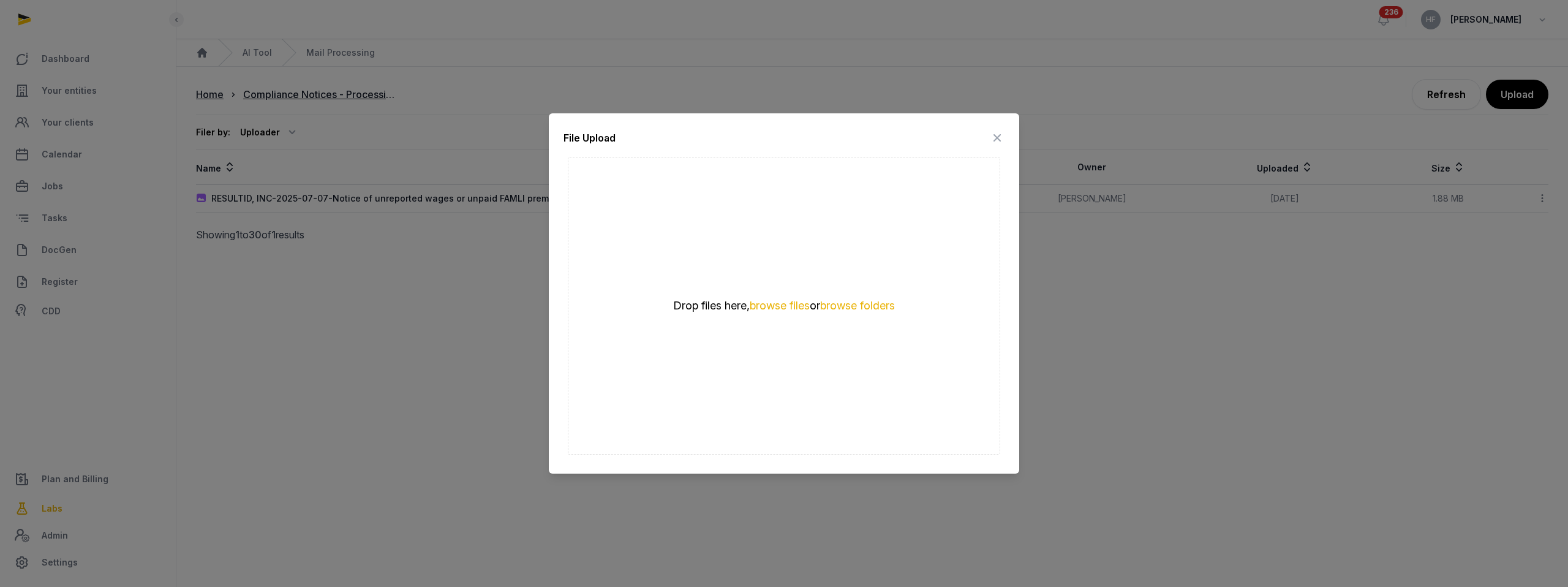
click at [787, 326] on div "Drop files here, browse files or browse folders" at bounding box center [784, 306] width 432 height 298
click at [783, 306] on button "browse files" at bounding box center [780, 306] width 60 height 12
click at [790, 336] on div "Drop files here, browse files or browse folders" at bounding box center [784, 306] width 432 height 298
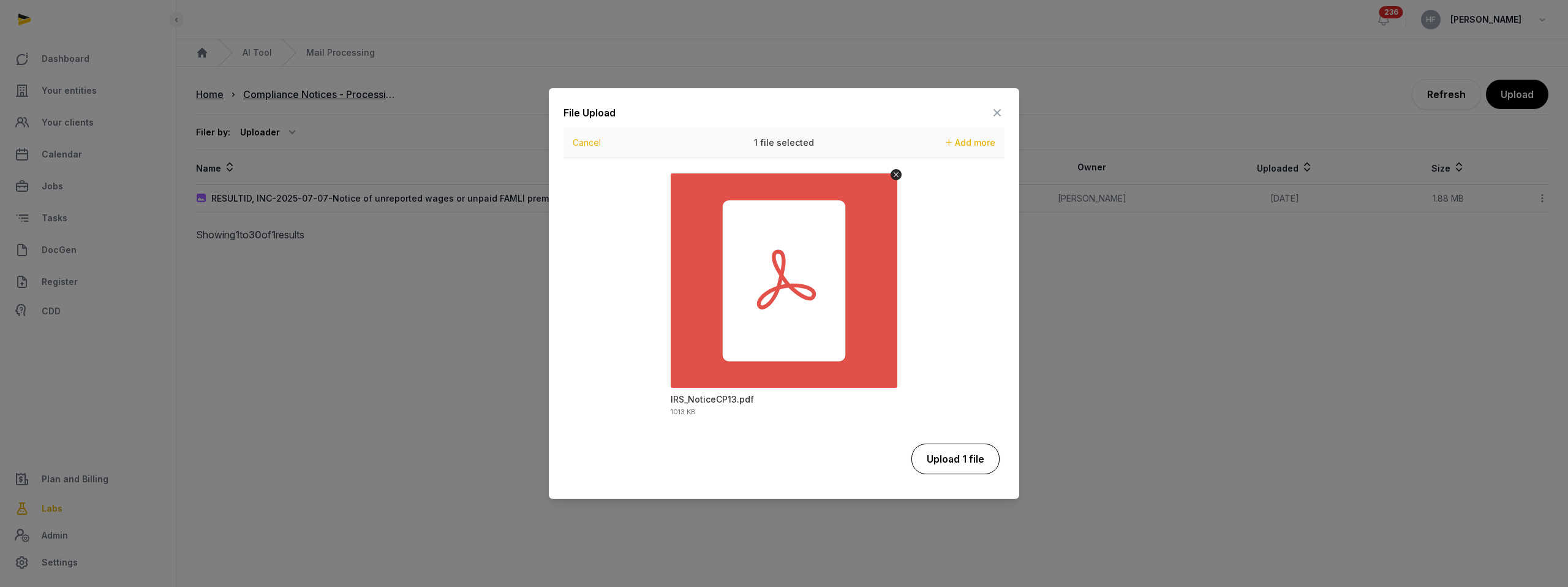
click at [972, 454] on button "Upload 1 file" at bounding box center [955, 459] width 88 height 31
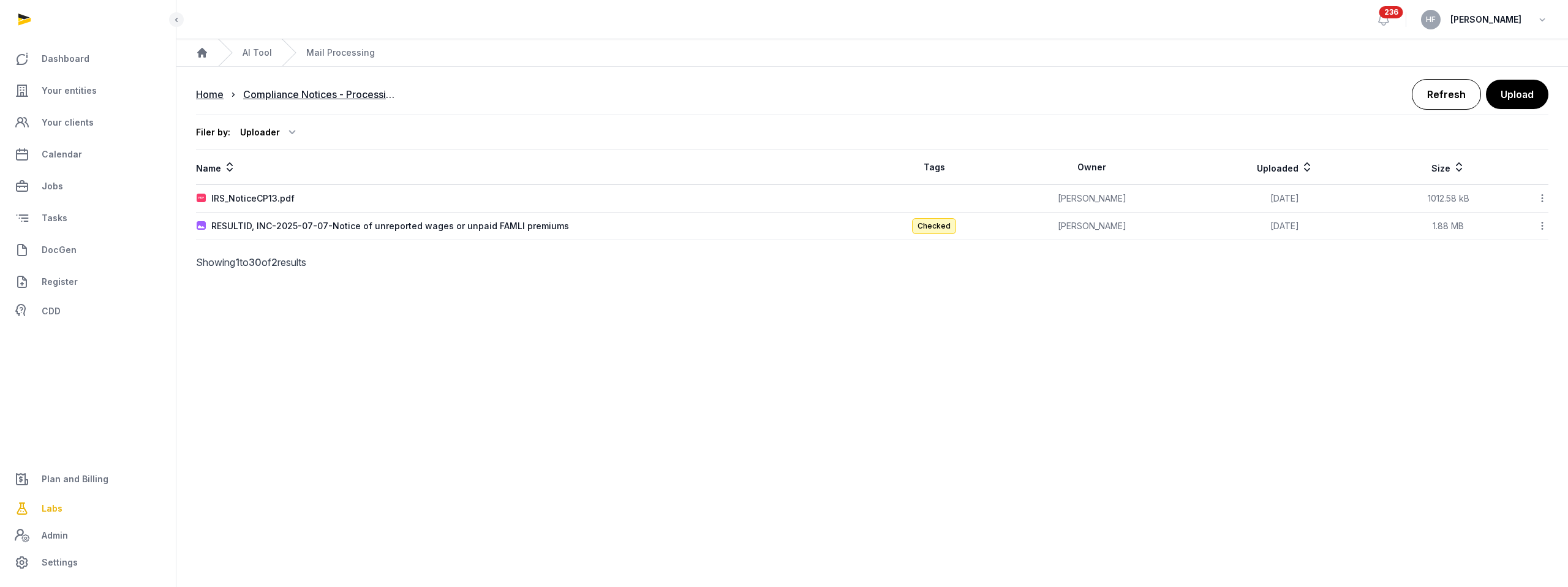
click at [1451, 92] on link "Refresh" at bounding box center [1446, 94] width 69 height 31
click at [1437, 92] on link "Refresh" at bounding box center [1446, 94] width 69 height 31
click at [483, 197] on div "-2025-06-30-IRS Notice CP13 regarding changes to 2024 tax return" at bounding box center [357, 199] width 292 height 13
type input "**********"
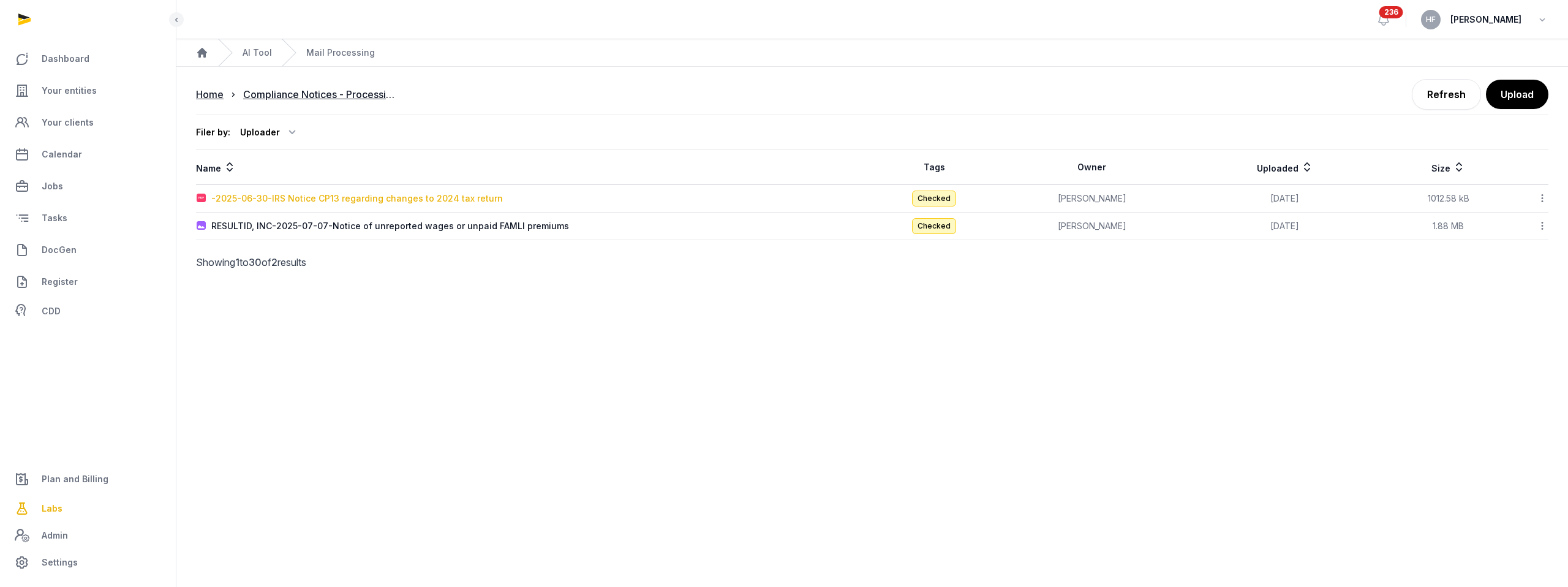
type input "**********"
type textarea "**********"
type input "**********"
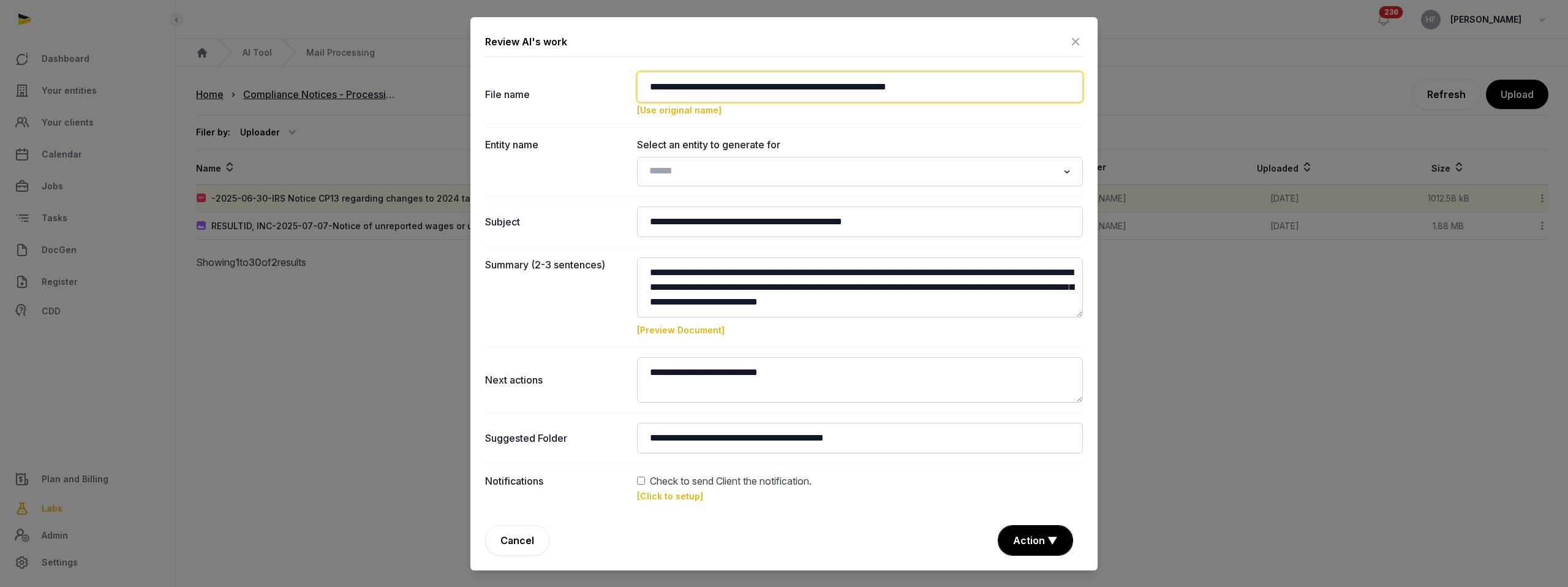
click at [647, 86] on input "**********" at bounding box center [860, 87] width 446 height 31
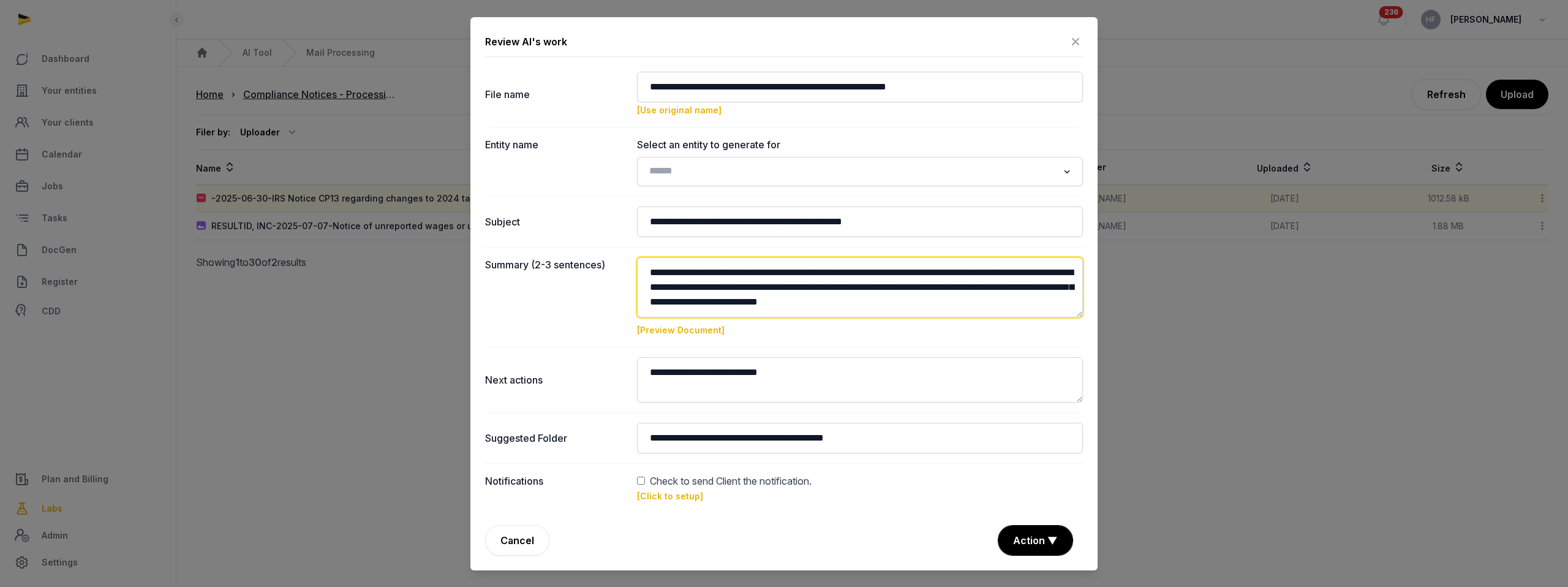
click at [858, 284] on textarea at bounding box center [860, 288] width 446 height 60
click at [713, 170] on input "Search for option" at bounding box center [850, 171] width 413 height 17
type input "*"
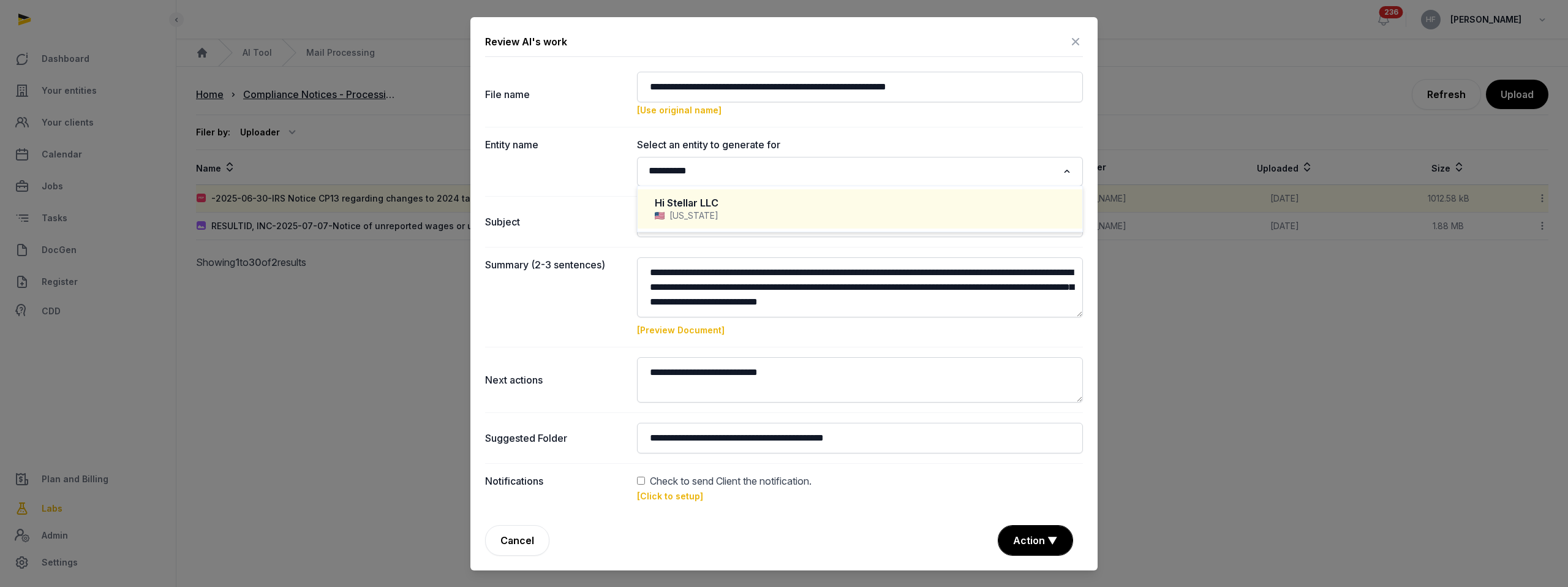
click at [757, 204] on div "Hi Stellar LLC" at bounding box center [860, 203] width 411 height 14
type input "**********"
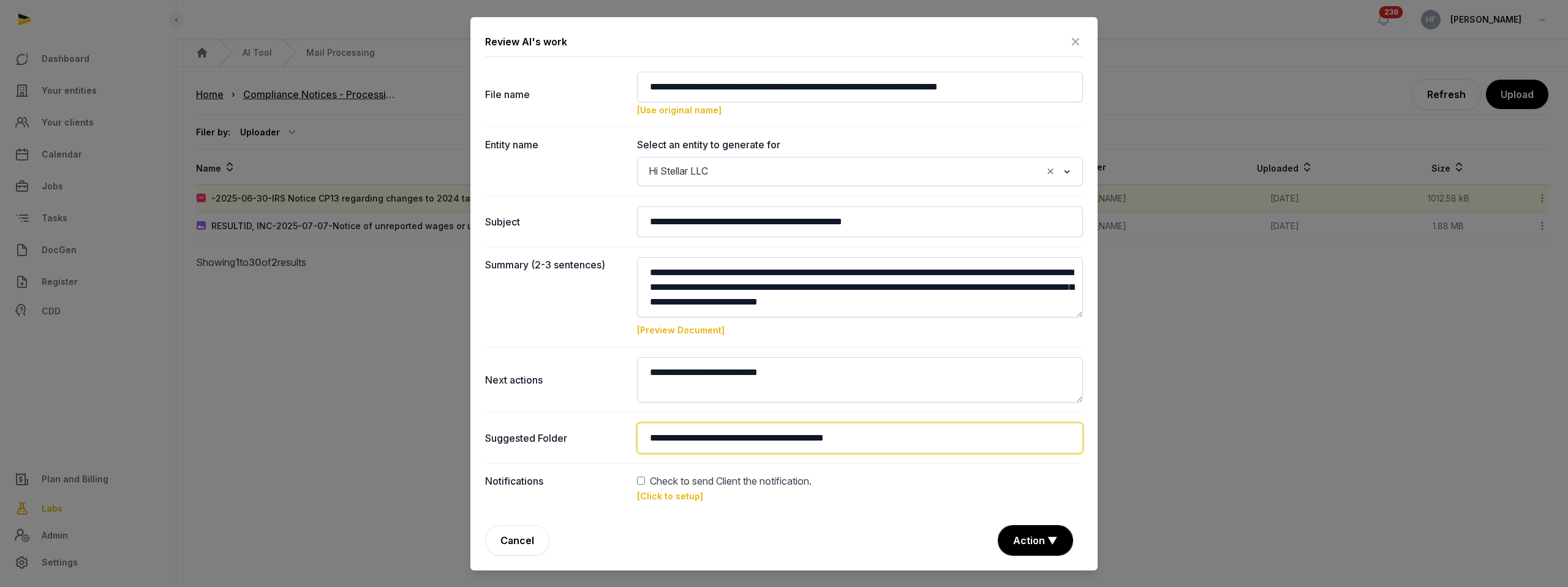
drag, startPoint x: 713, startPoint y: 437, endPoint x: 614, endPoint y: 437, distance: 99.0
click at [614, 437] on div "**********" at bounding box center [784, 437] width 598 height 51
type input "**********"
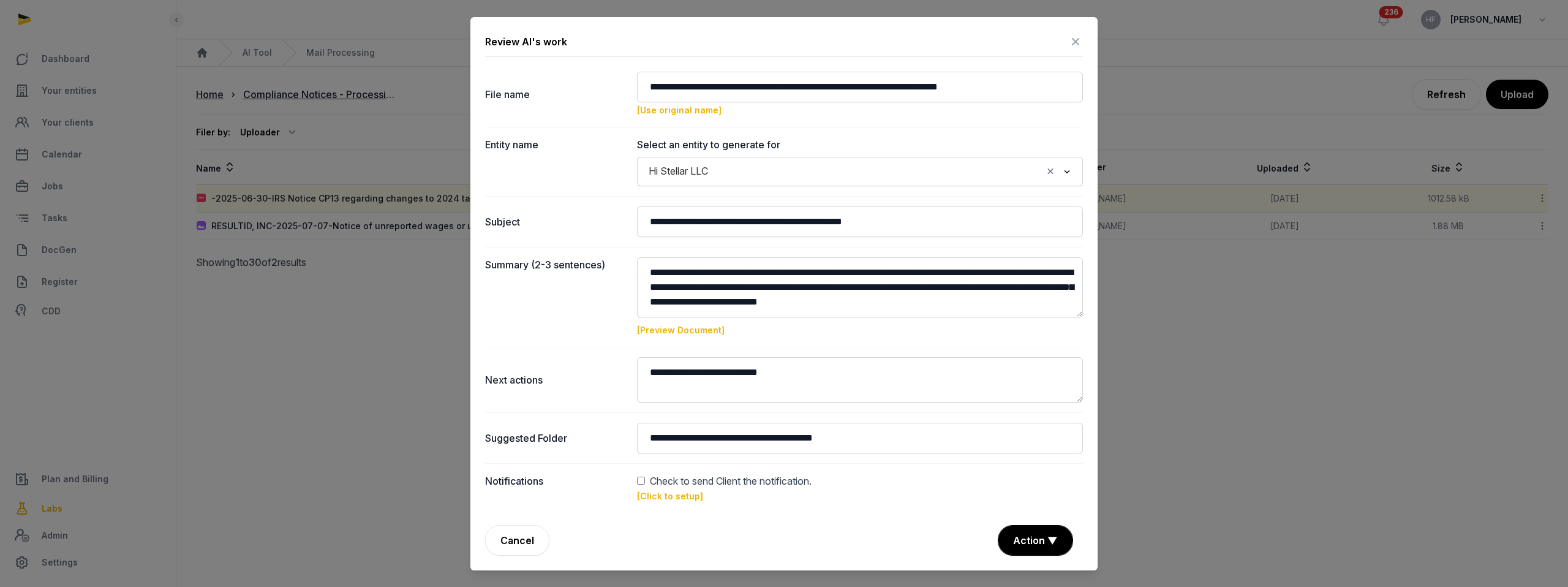
click at [681, 498] on link "[Click to setup]" at bounding box center [670, 496] width 66 height 10
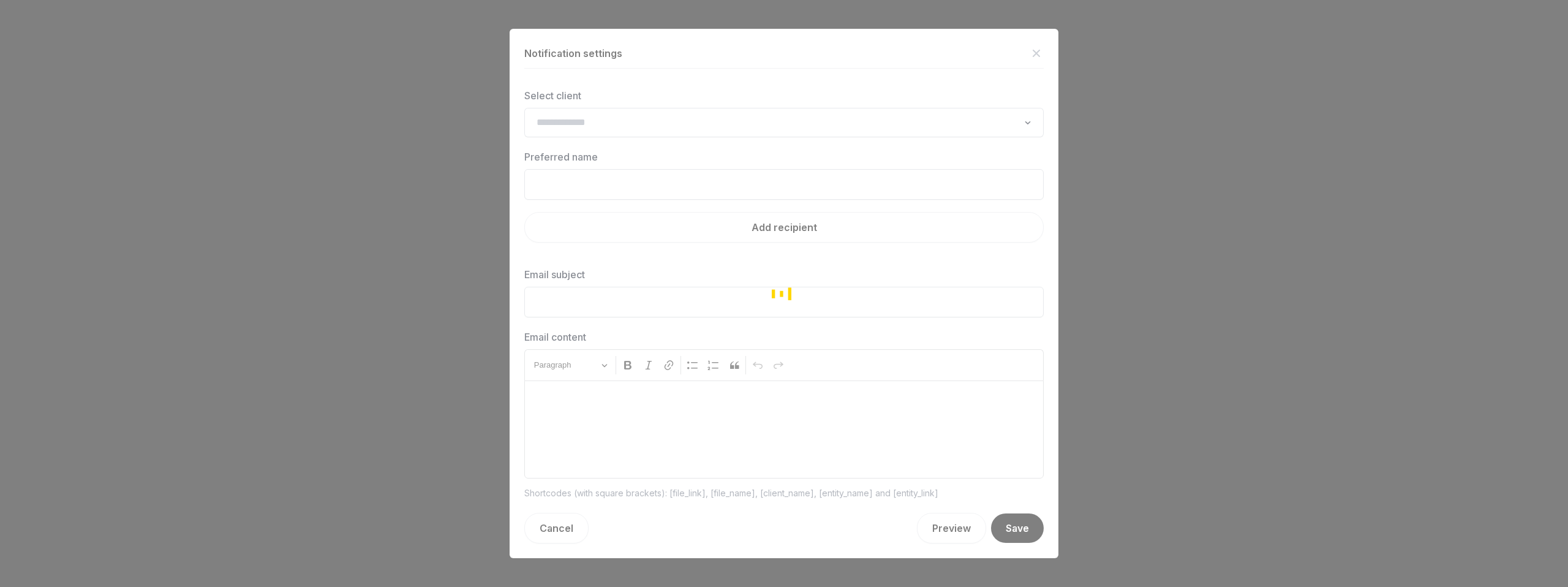
type input "**********"
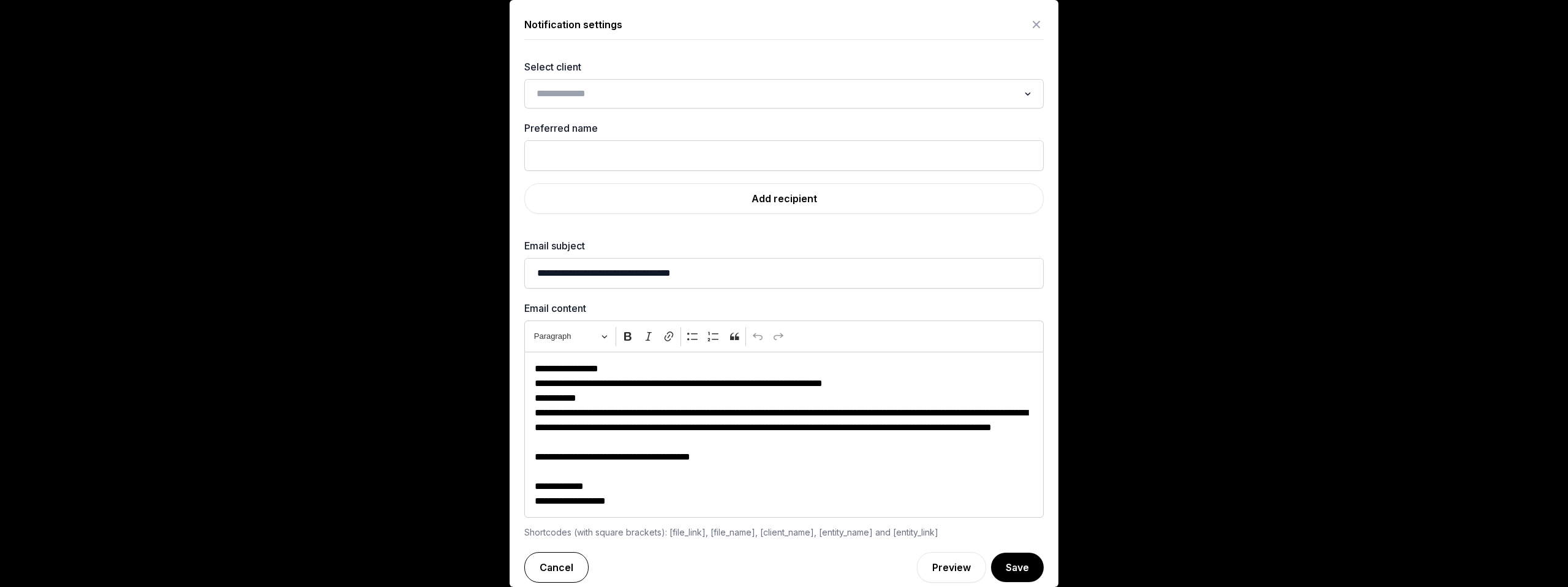
click at [560, 567] on link "Cancel" at bounding box center [557, 567] width 64 height 31
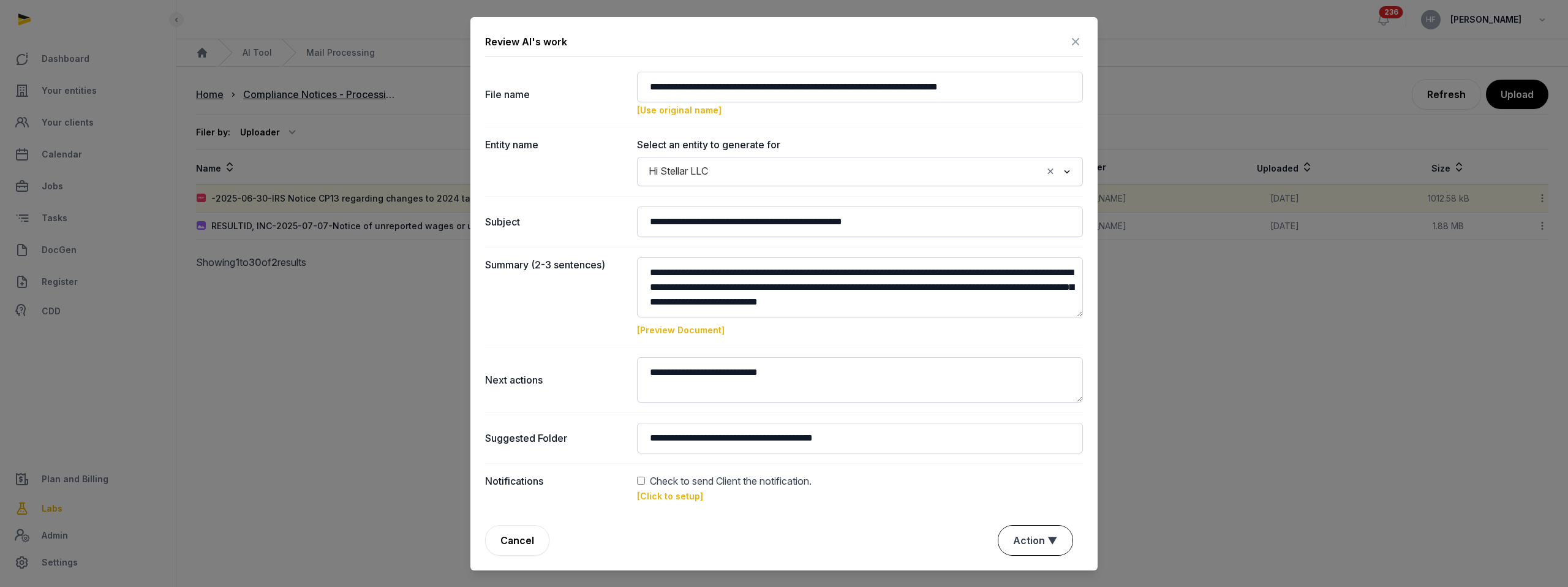
click at [1043, 549] on button "Action ▼" at bounding box center [1036, 541] width 74 height 29
click at [1036, 482] on div "Approve" at bounding box center [1034, 494] width 98 height 24
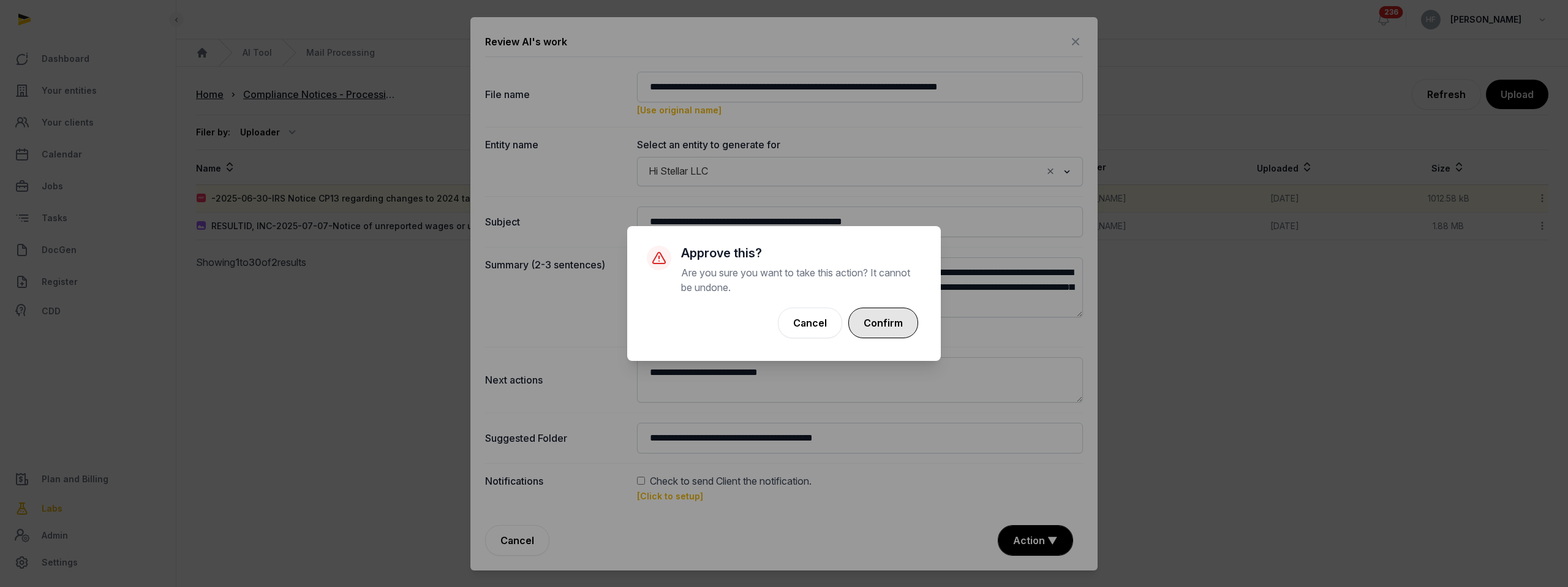
click at [881, 320] on button "Confirm" at bounding box center [883, 323] width 70 height 31
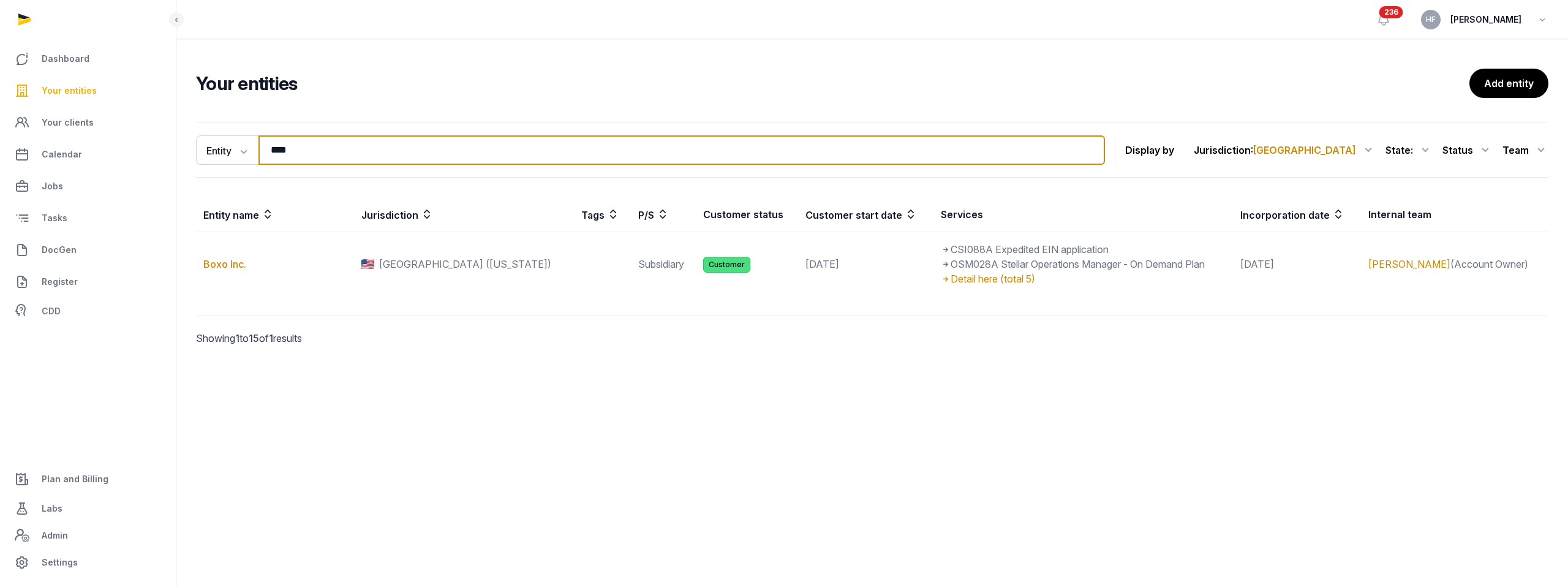
drag, startPoint x: 307, startPoint y: 155, endPoint x: 185, endPoint y: 150, distance: 122.1
click at [199, 150] on div "Entity Entity People Tags Services **** Search" at bounding box center [650, 150] width 909 height 29
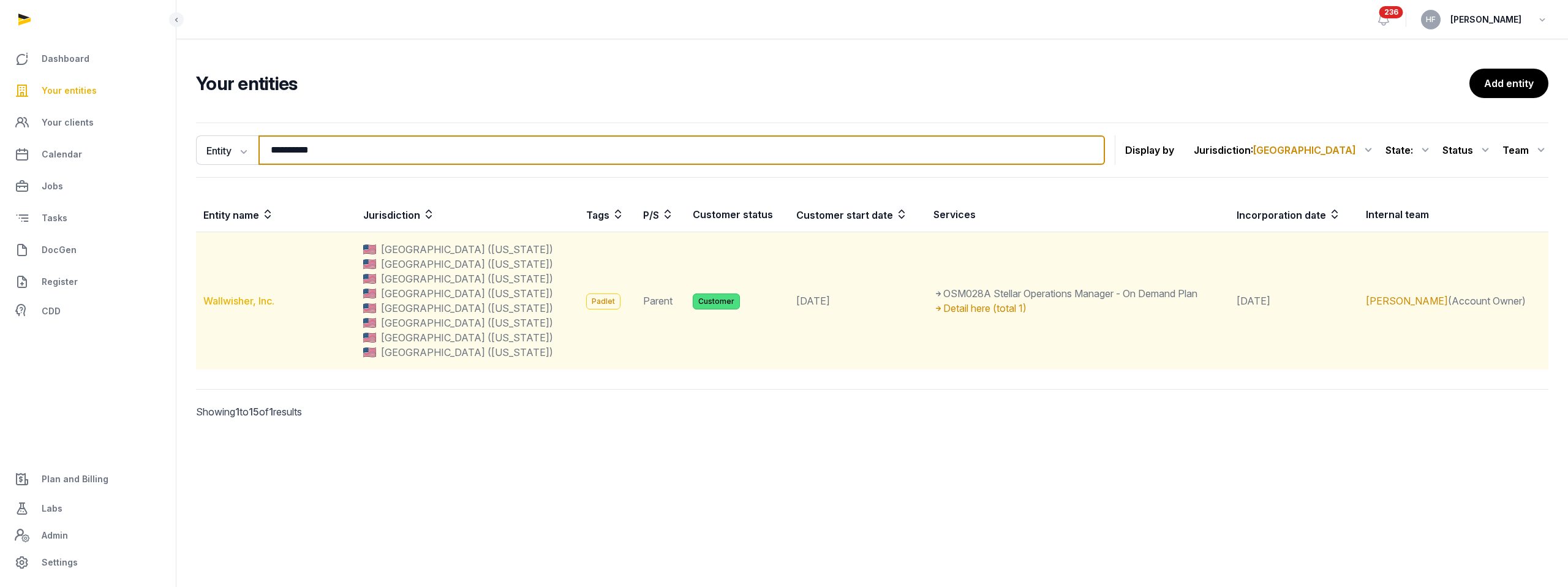
type input "**********"
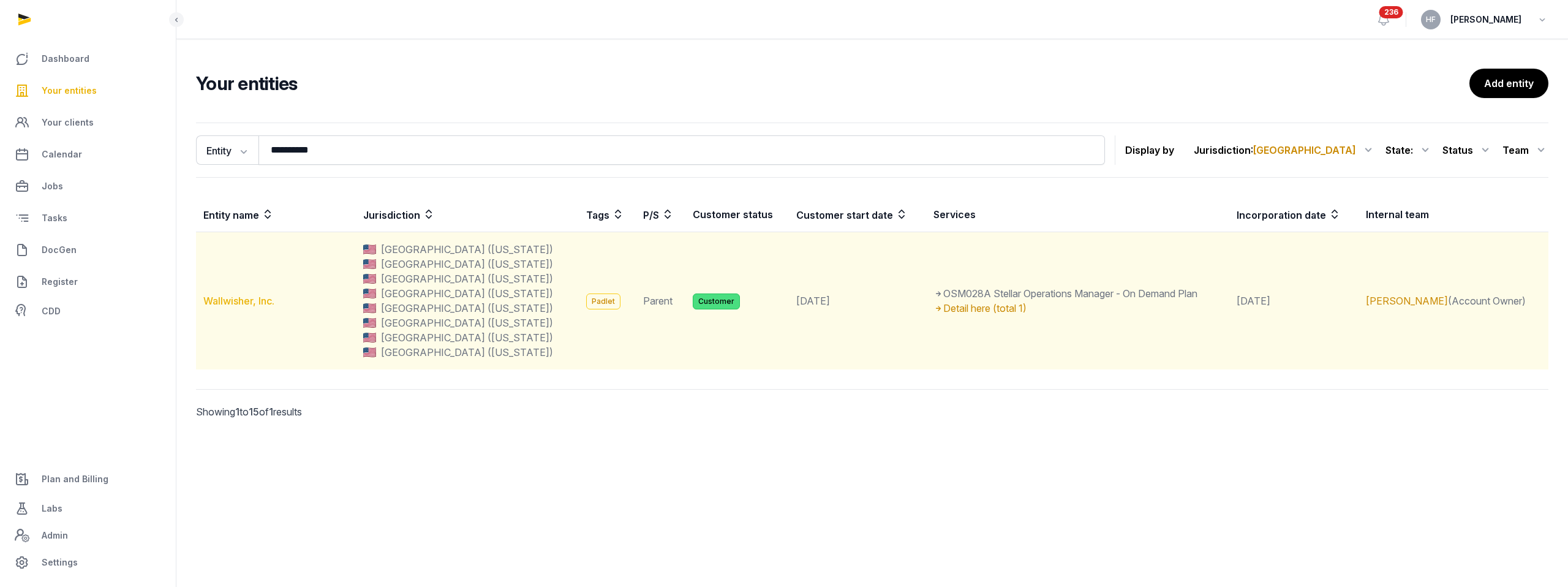
click at [244, 296] on link "Wallwisher, Inc." at bounding box center [239, 301] width 71 height 13
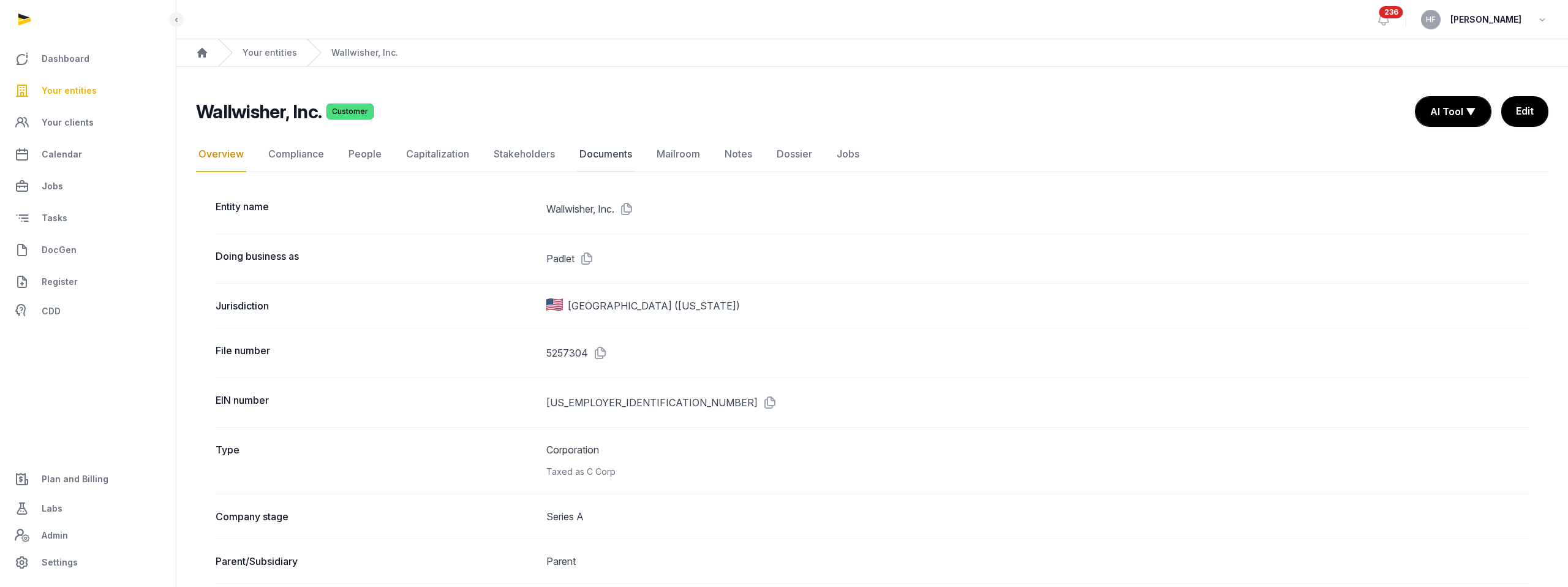
click at [623, 160] on link "Documents" at bounding box center [606, 154] width 57 height 36
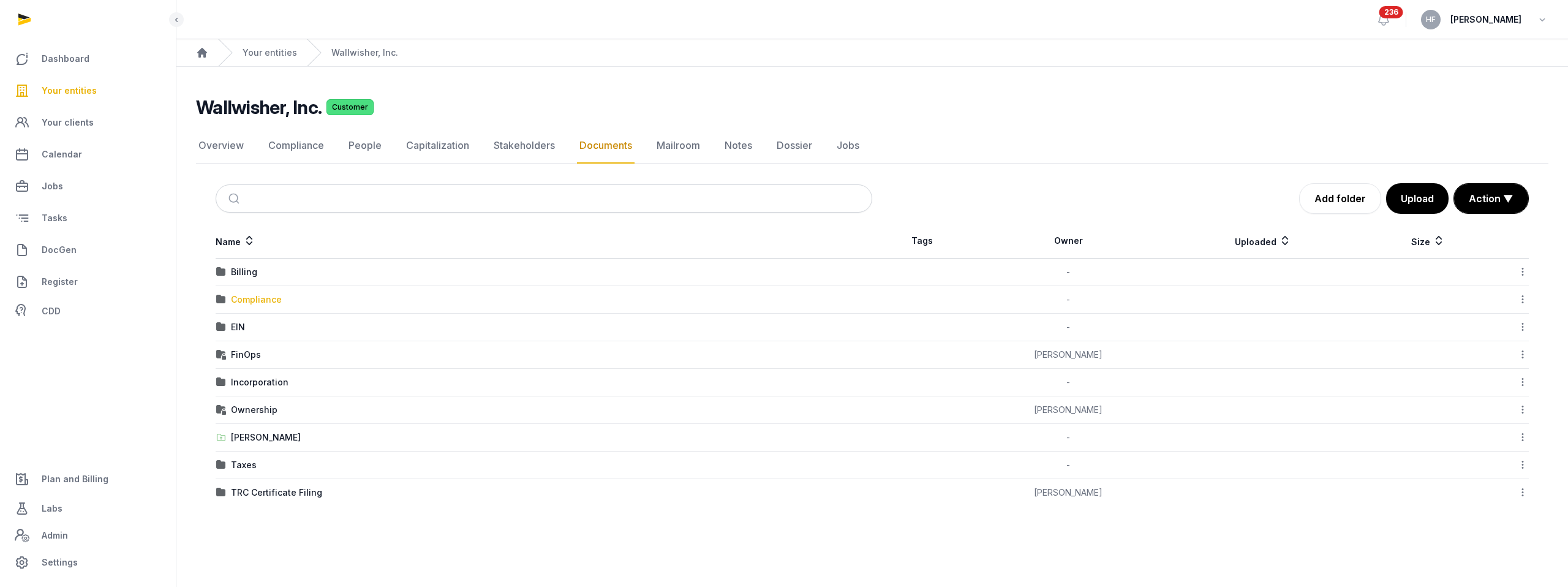
click at [277, 297] on div "Compliance" at bounding box center [256, 300] width 51 height 13
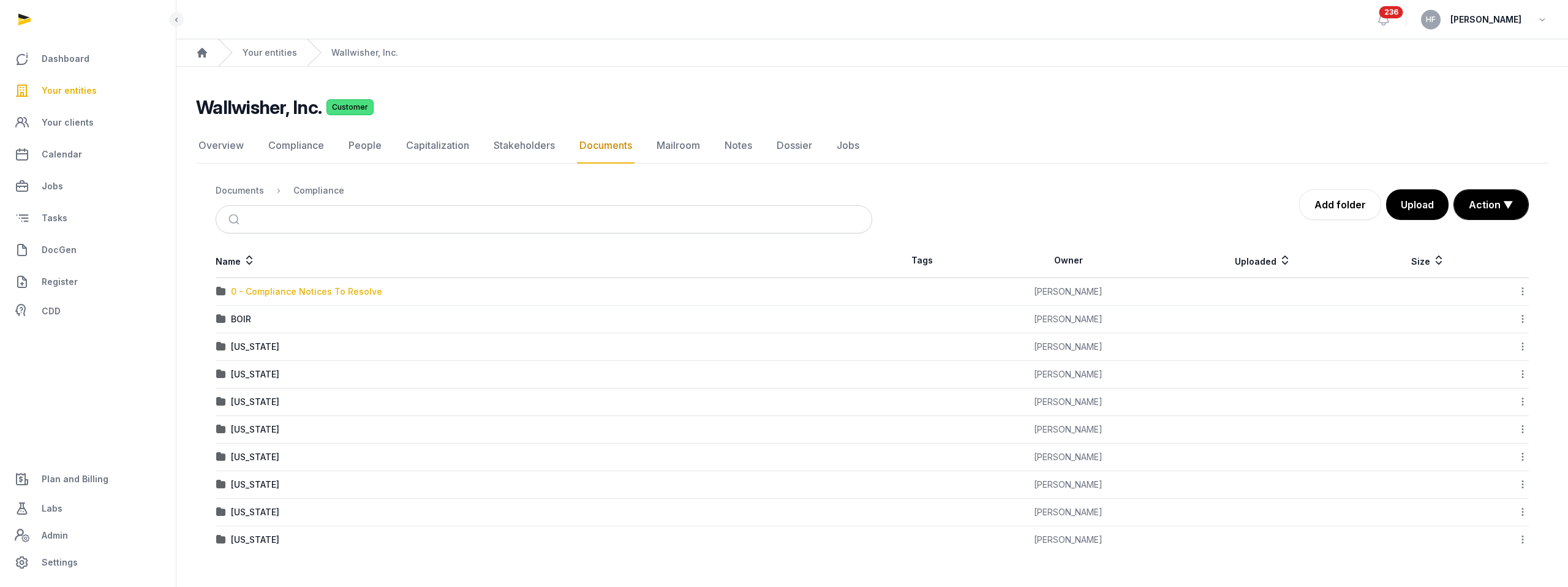
click at [318, 288] on div "0 - Compliance Notices To Resolve" at bounding box center [306, 292] width 151 height 13
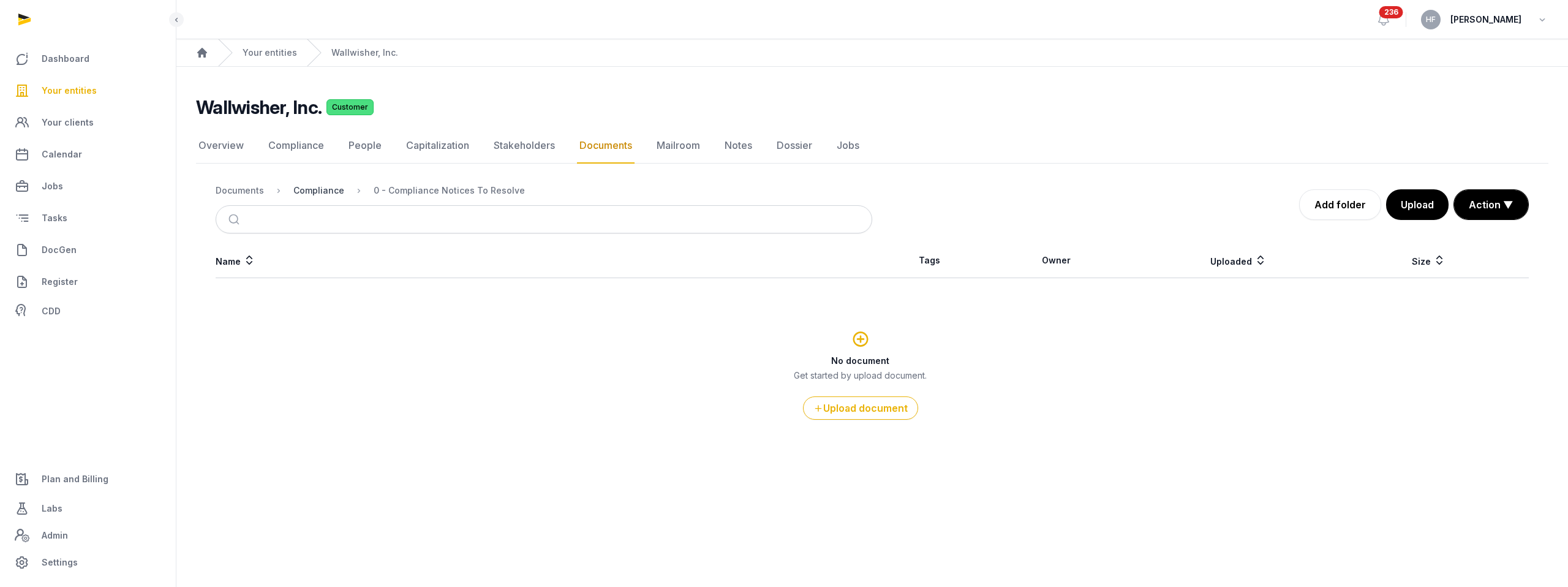
click at [316, 189] on div "Compliance" at bounding box center [319, 191] width 51 height 13
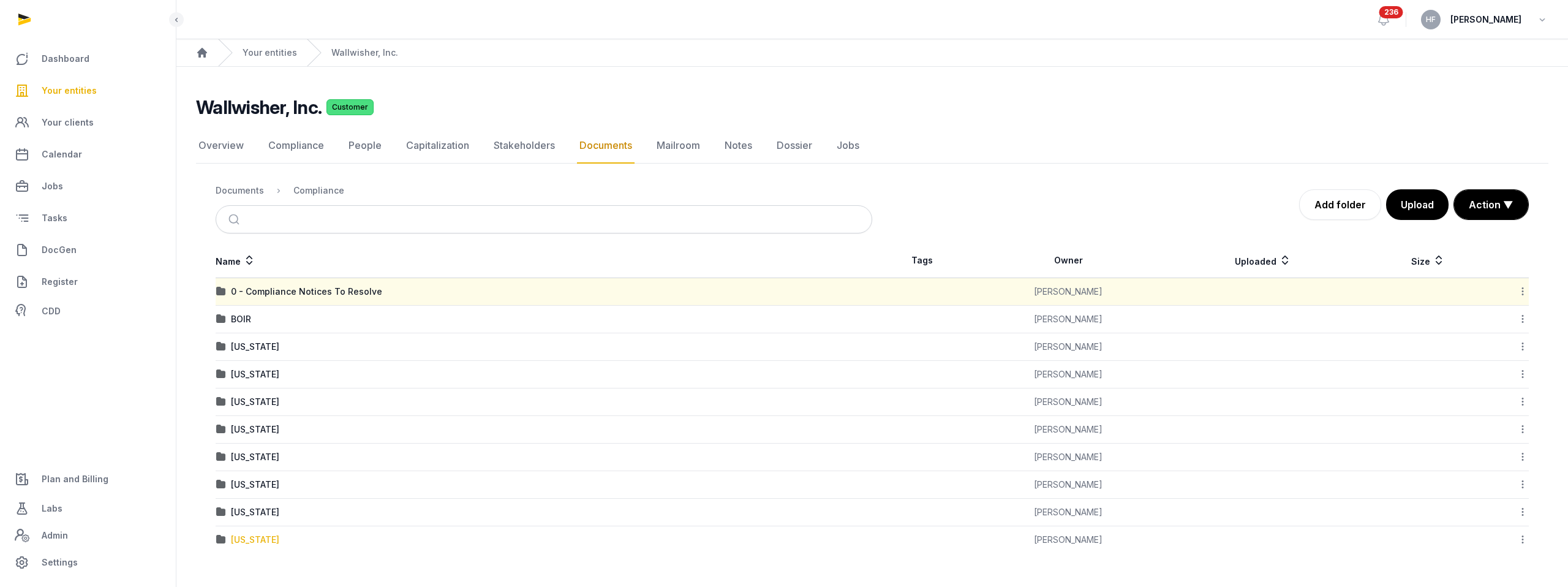
click at [275, 540] on div "[US_STATE]" at bounding box center [255, 540] width 48 height 13
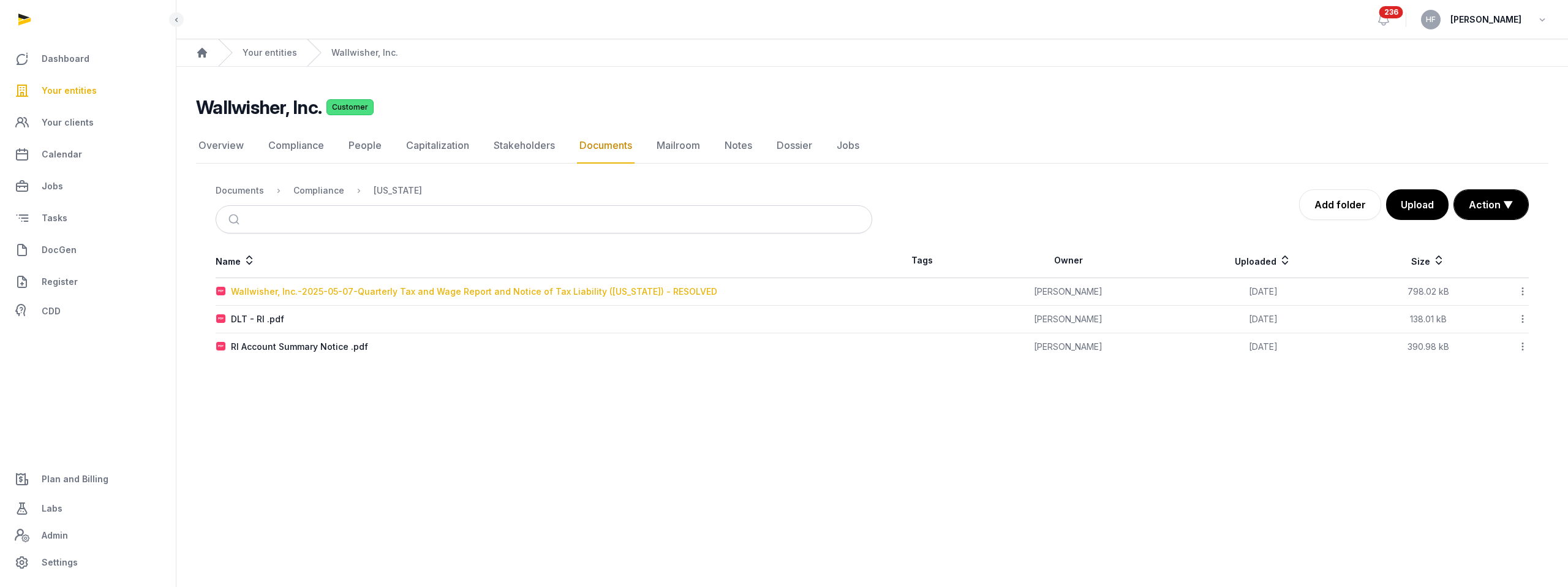
click at [510, 292] on div "Wallwisher, Inc.-2025-05-07-Quarterly Tax and Wage Report and Notice of Tax Lia…" at bounding box center [473, 292] width 486 height 13
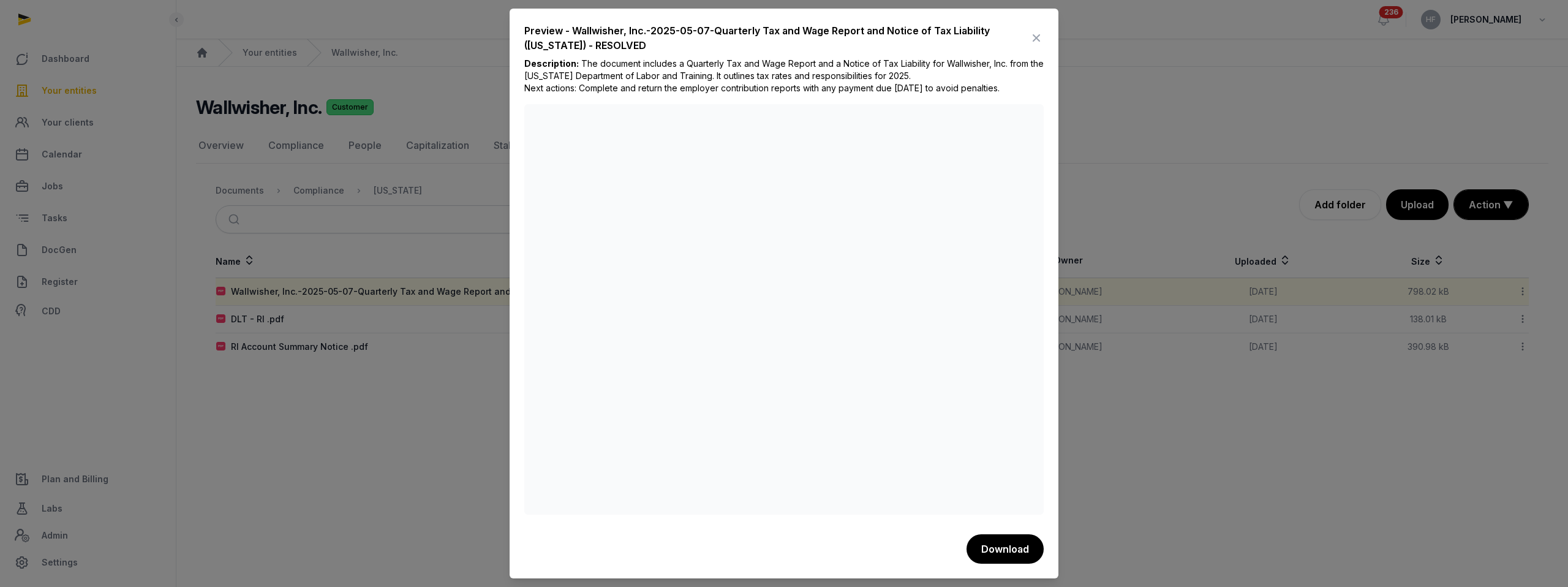
click at [1039, 29] on icon at bounding box center [1036, 38] width 15 height 20
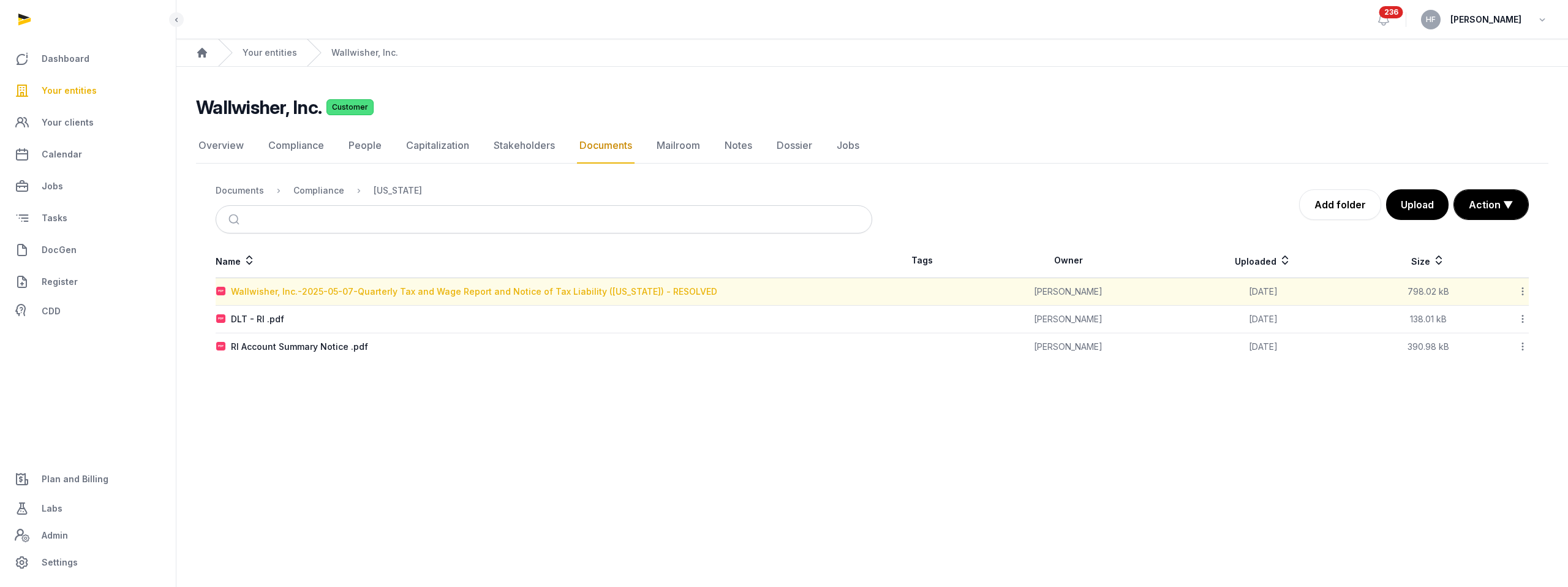
click at [527, 290] on div "Wallwisher, Inc.-2025-05-07-Quarterly Tax and Wage Report and Notice of Tax Lia…" at bounding box center [473, 292] width 486 height 13
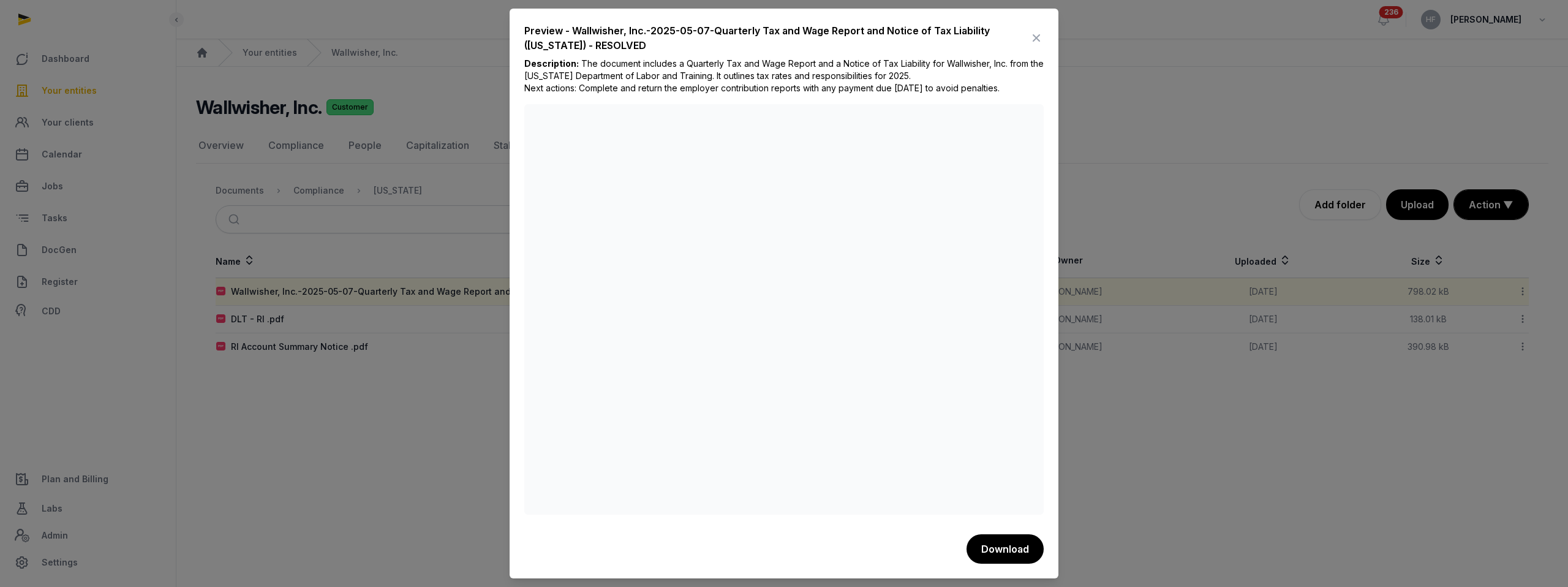
click at [1039, 29] on icon at bounding box center [1036, 38] width 15 height 20
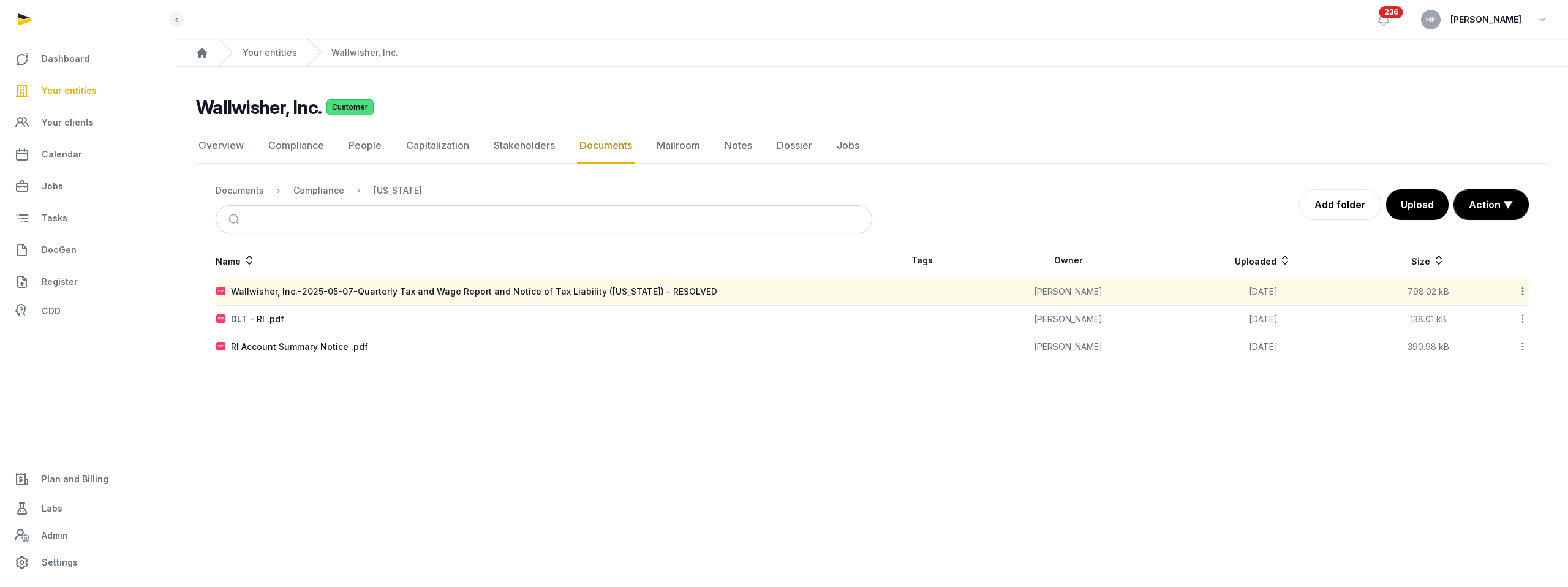
click at [1523, 289] on icon at bounding box center [1523, 291] width 11 height 13
click at [1494, 334] on div "View summary" at bounding box center [1479, 346] width 98 height 22
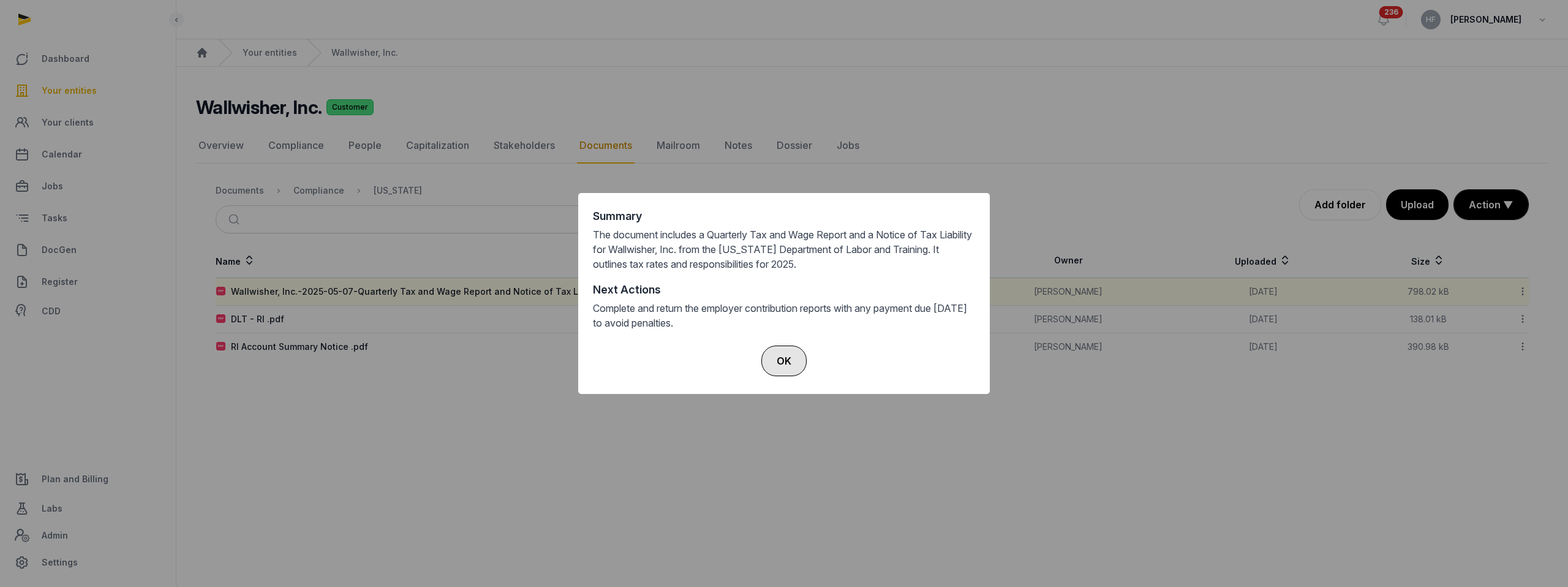
click at [792, 367] on button "OK" at bounding box center [784, 361] width 45 height 31
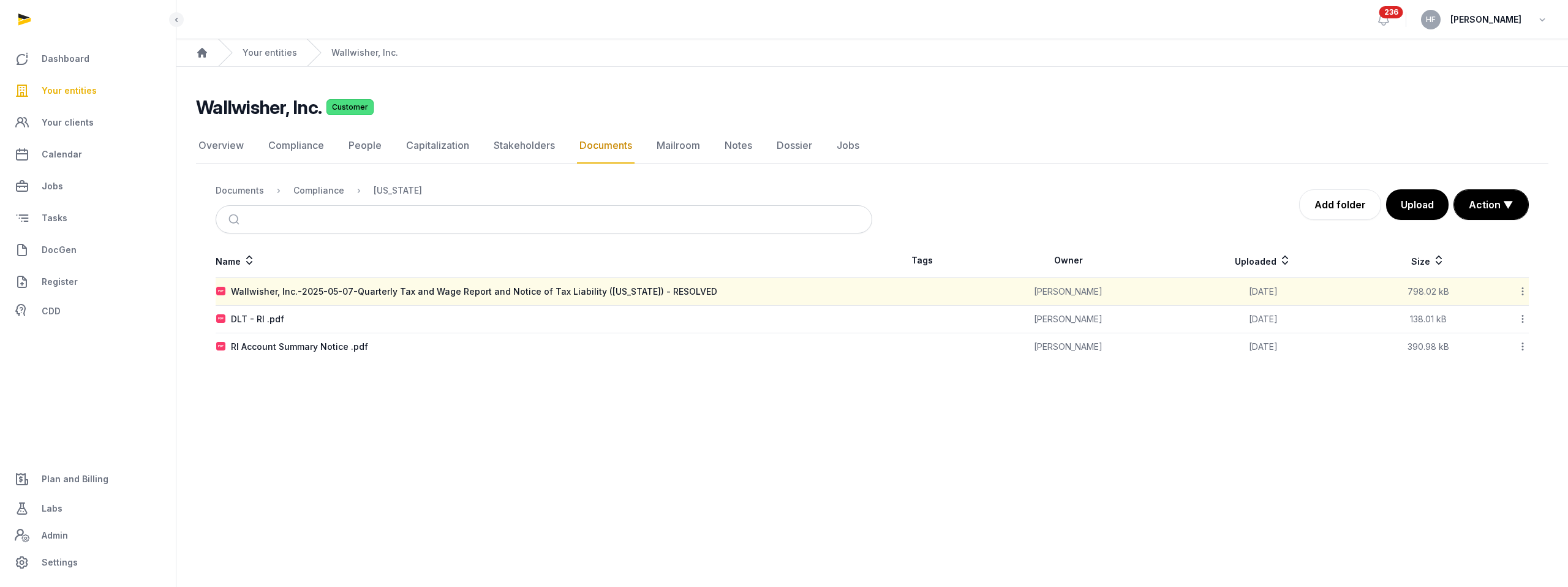
click at [1523, 291] on icon at bounding box center [1523, 291] width 11 height 13
click at [1462, 306] on td "138.01 kB" at bounding box center [1427, 319] width 134 height 27
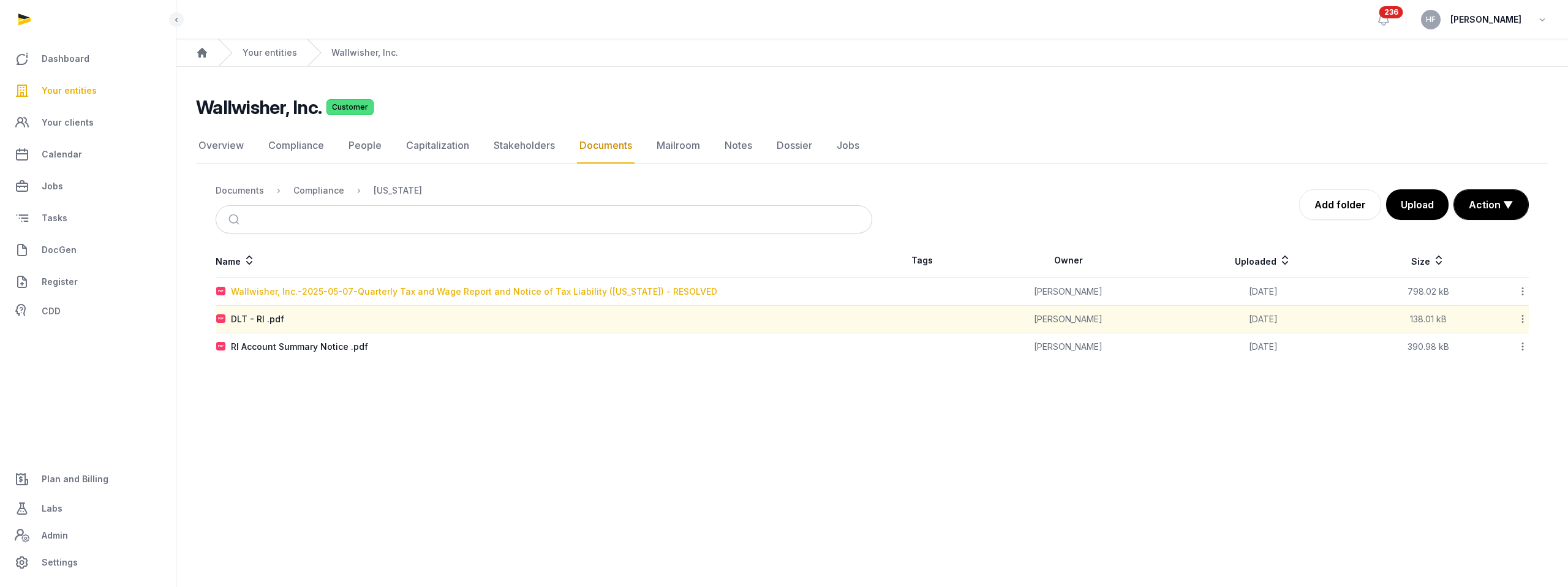
click at [682, 294] on div "Wallwisher, Inc.-2025-05-07-Quarterly Tax and Wage Report and Notice of Tax Lia…" at bounding box center [473, 292] width 486 height 13
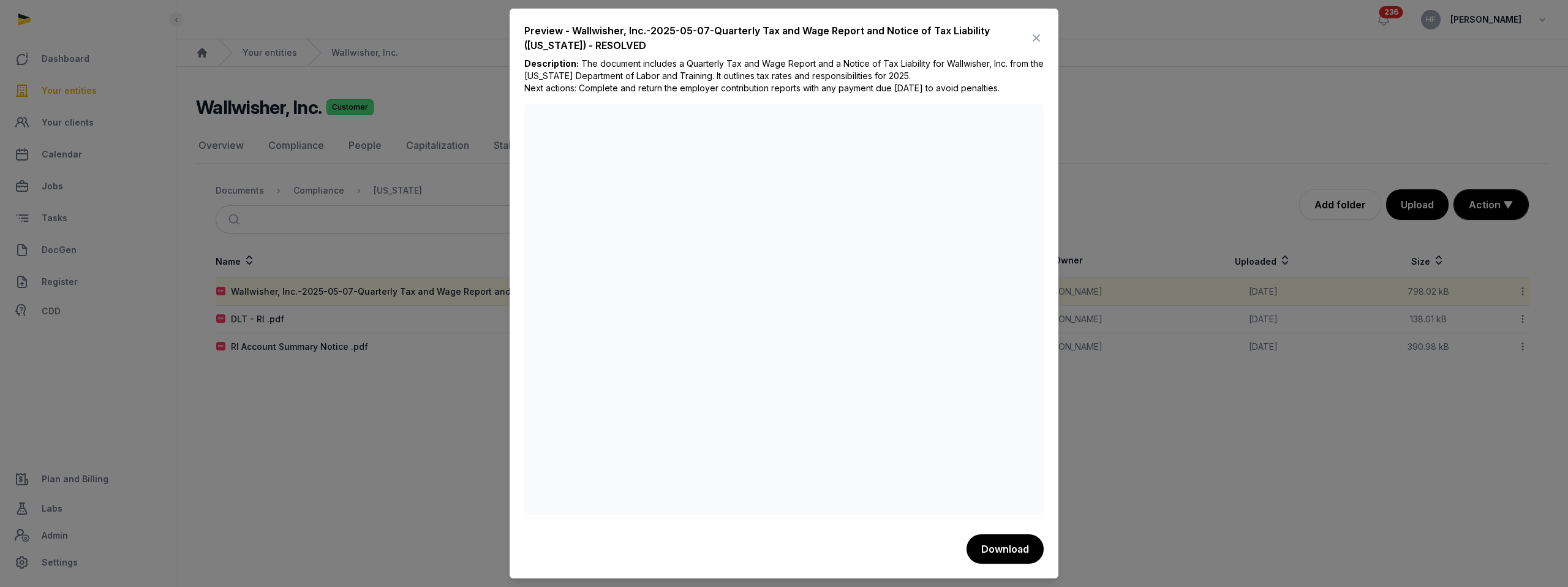
click at [1039, 33] on icon at bounding box center [1036, 38] width 15 height 20
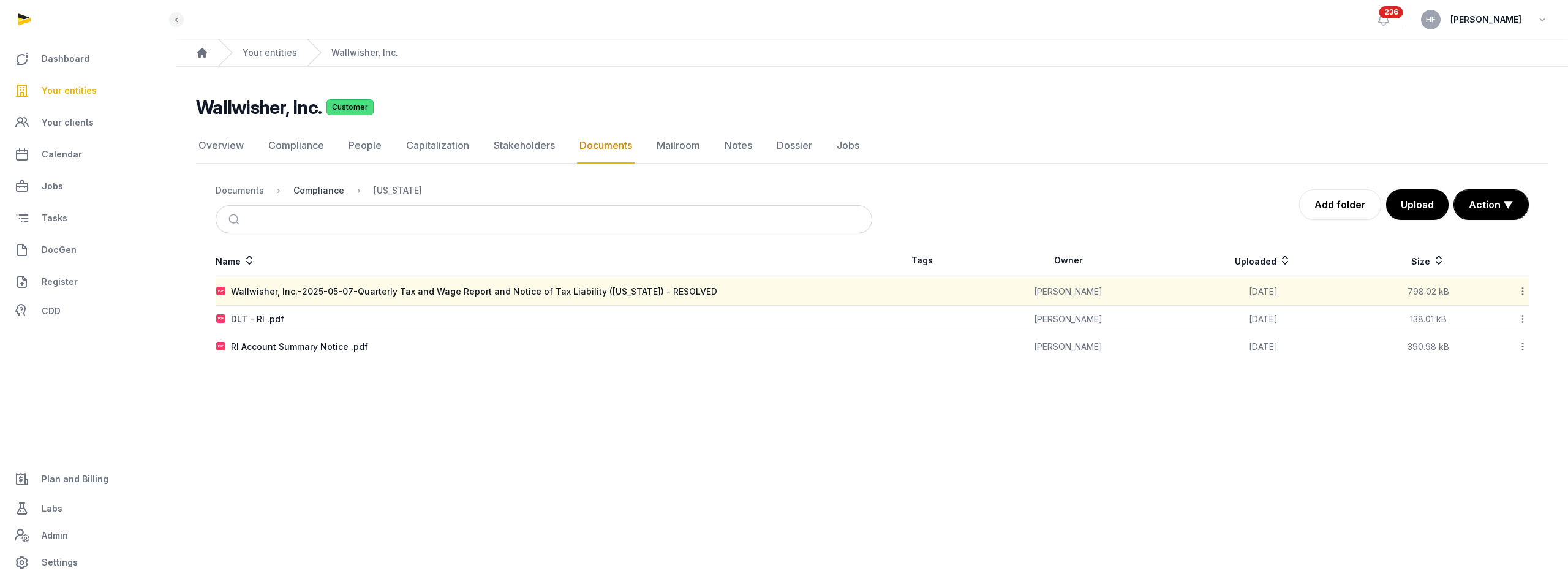
click at [335, 189] on div "Compliance" at bounding box center [319, 191] width 51 height 13
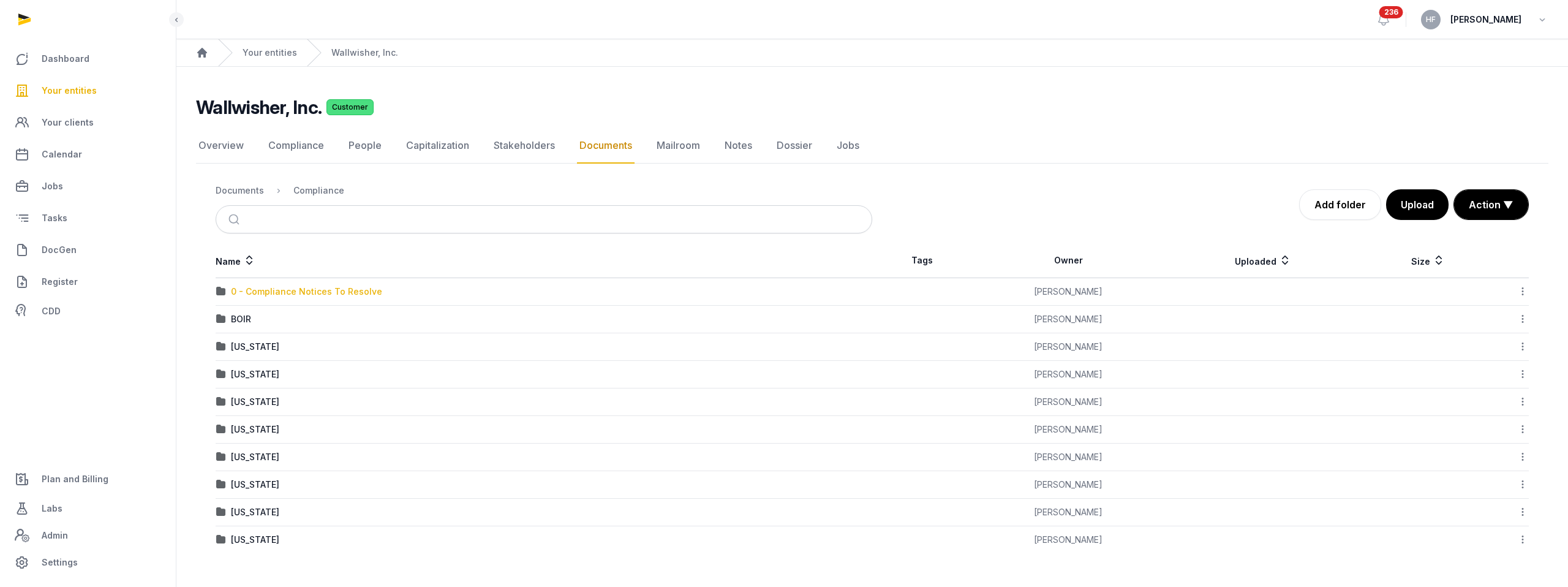
click at [325, 289] on div "0 - Compliance Notices To Resolve" at bounding box center [306, 292] width 151 height 13
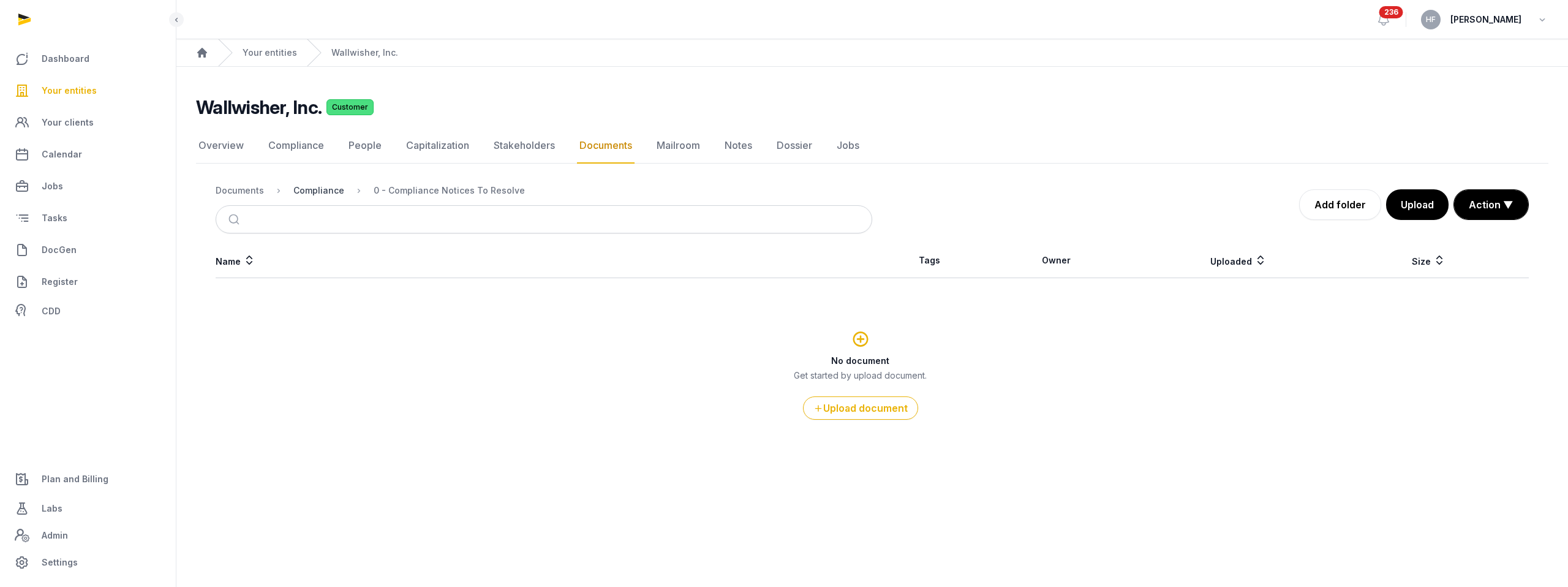
click at [320, 189] on div "Compliance" at bounding box center [319, 191] width 51 height 13
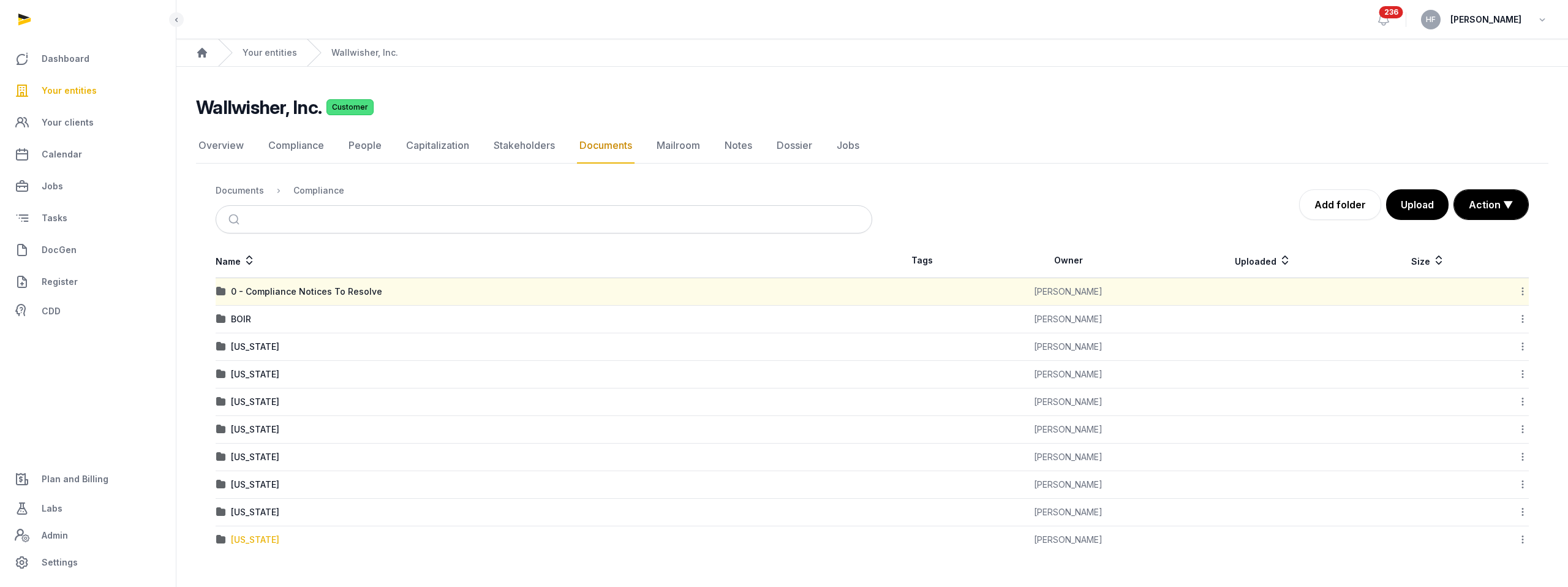
click at [274, 539] on div "Rhode Island" at bounding box center [255, 540] width 48 height 13
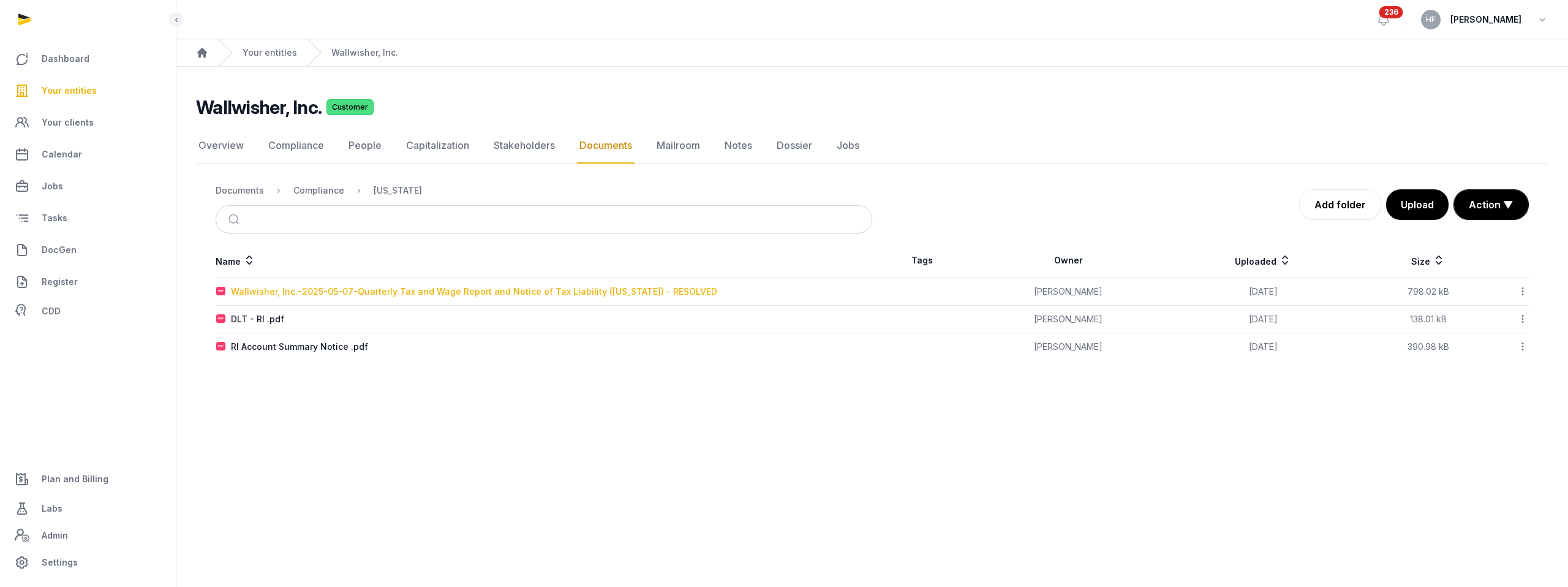
click at [497, 294] on div "Wallwisher, Inc.-2025-05-07-Quarterly Tax and Wage Report and Notice of Tax Lia…" at bounding box center [473, 292] width 486 height 13
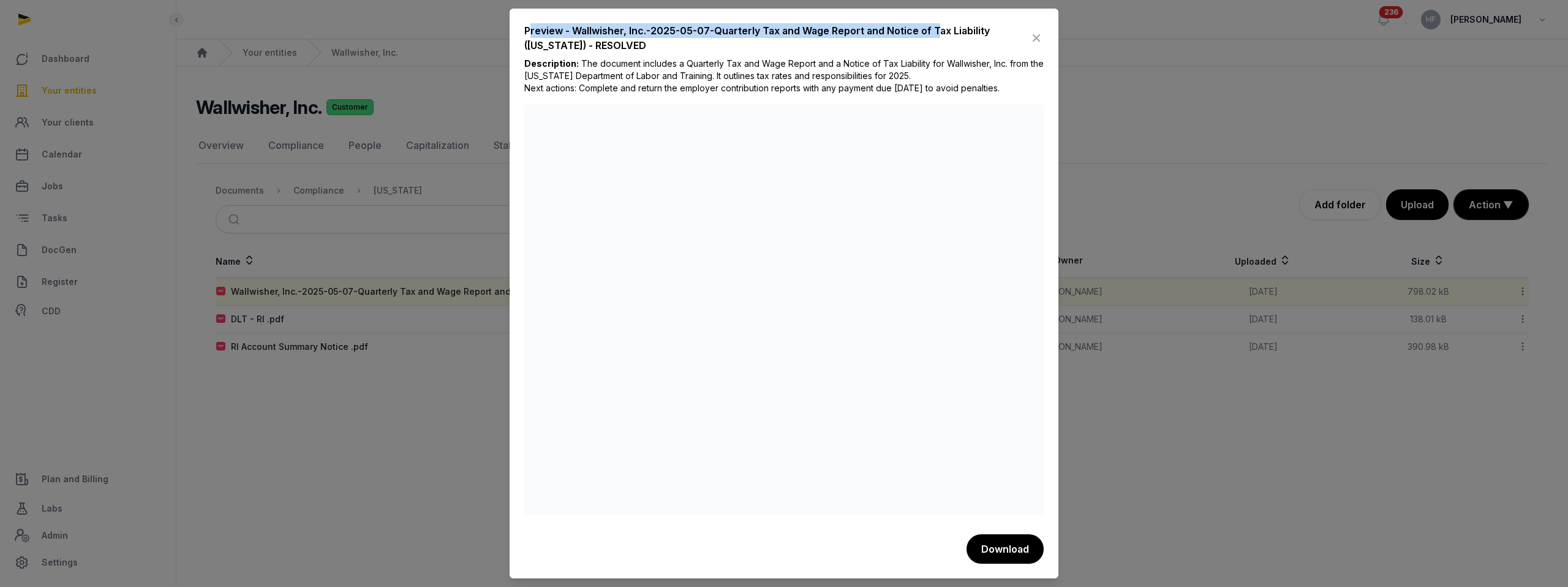
drag, startPoint x: 529, startPoint y: 23, endPoint x: 929, endPoint y: 25, distance: 400.0
click at [929, 25] on div "Preview - Wallwisher, Inc.-2025-05-07-Quarterly Tax and Wage Report and Notice …" at bounding box center [777, 38] width 505 height 29
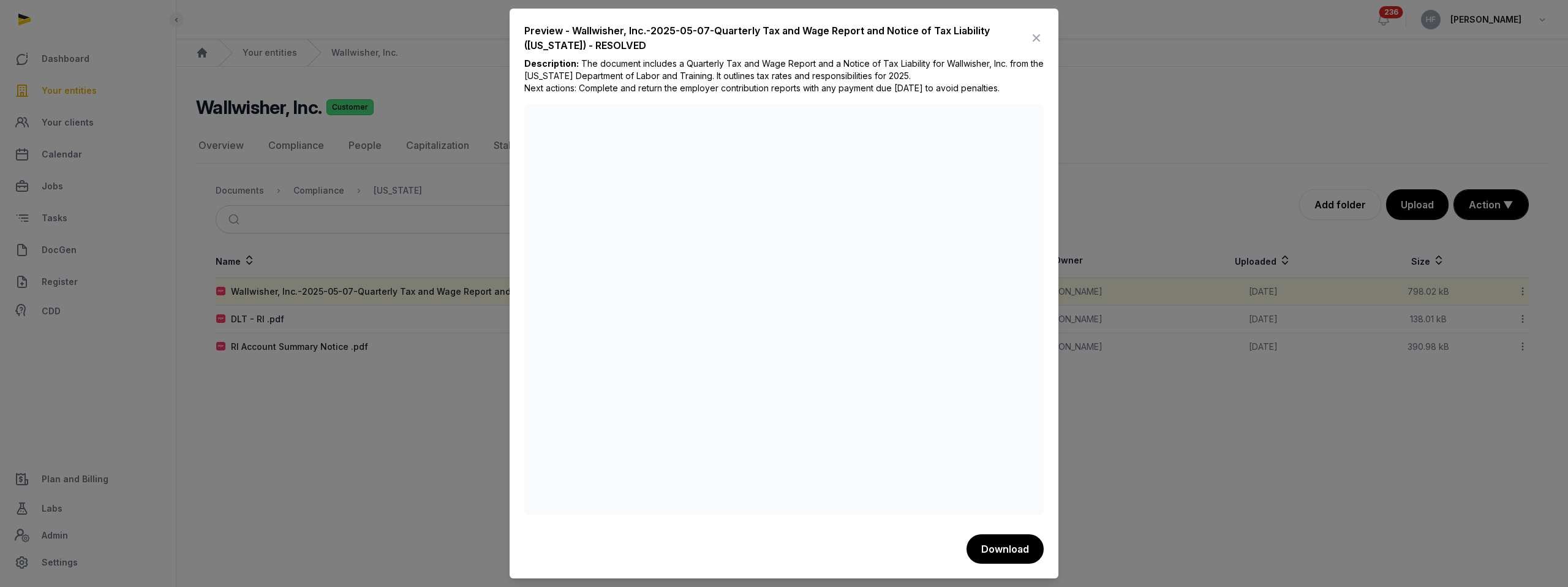
click at [610, 60] on span "The document includes a Quarterly Tax and Wage Report and a Notice of Tax Liabi…" at bounding box center [784, 76] width 520 height 35
click at [1032, 34] on icon at bounding box center [1036, 38] width 15 height 20
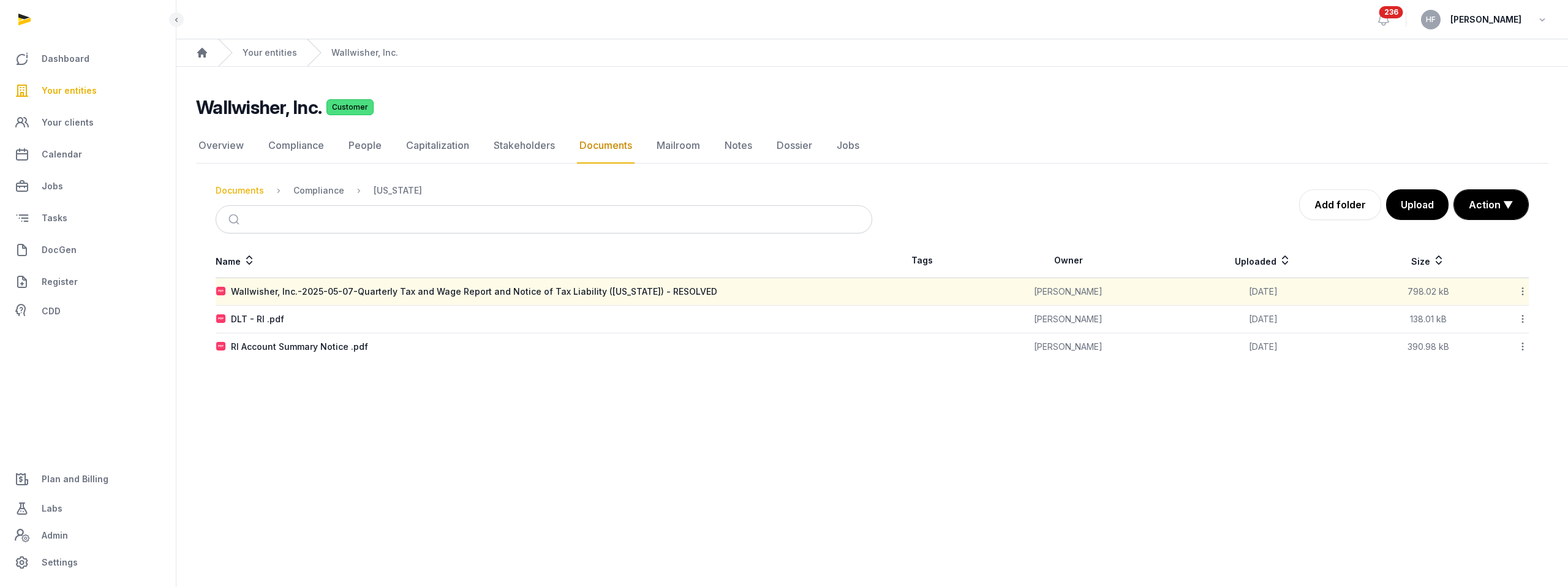
click at [235, 195] on div "Documents" at bounding box center [239, 191] width 48 height 13
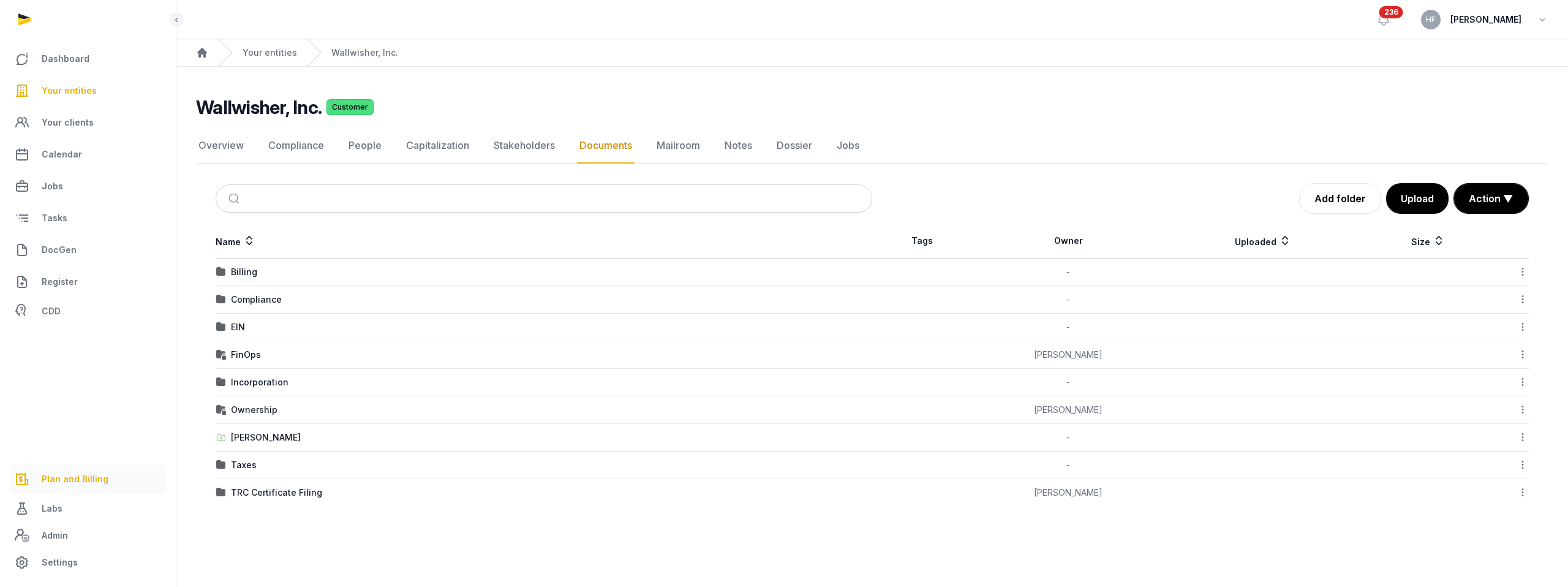
click at [80, 478] on span "Plan and Billing" at bounding box center [75, 479] width 66 height 15
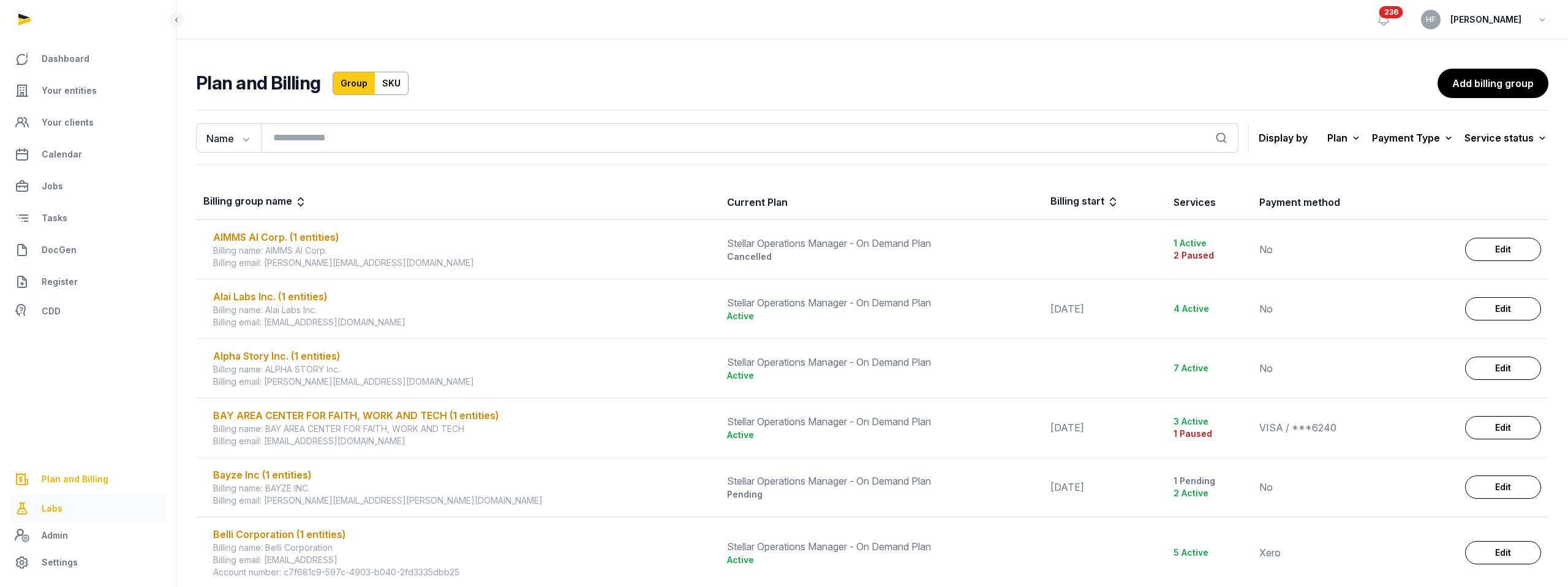
click at [59, 511] on span "Labs" at bounding box center [52, 508] width 21 height 15
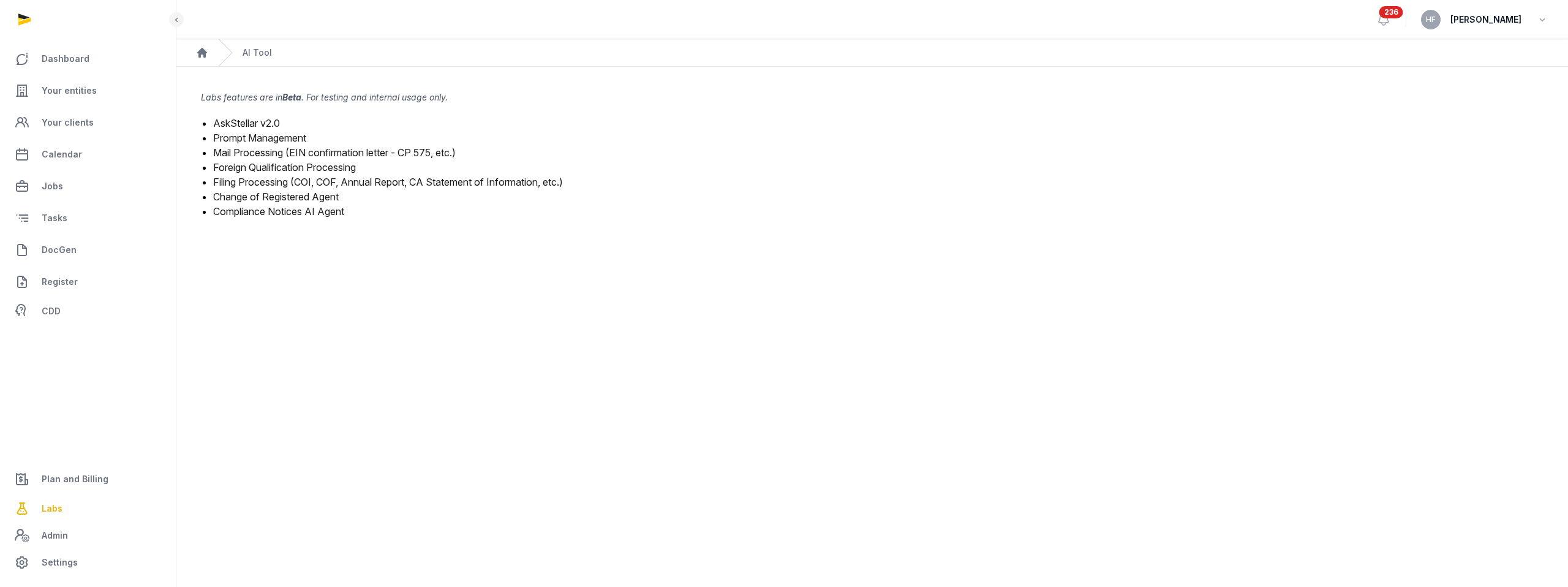
click at [299, 211] on link "Compliance Notices AI Agent" at bounding box center [278, 211] width 131 height 13
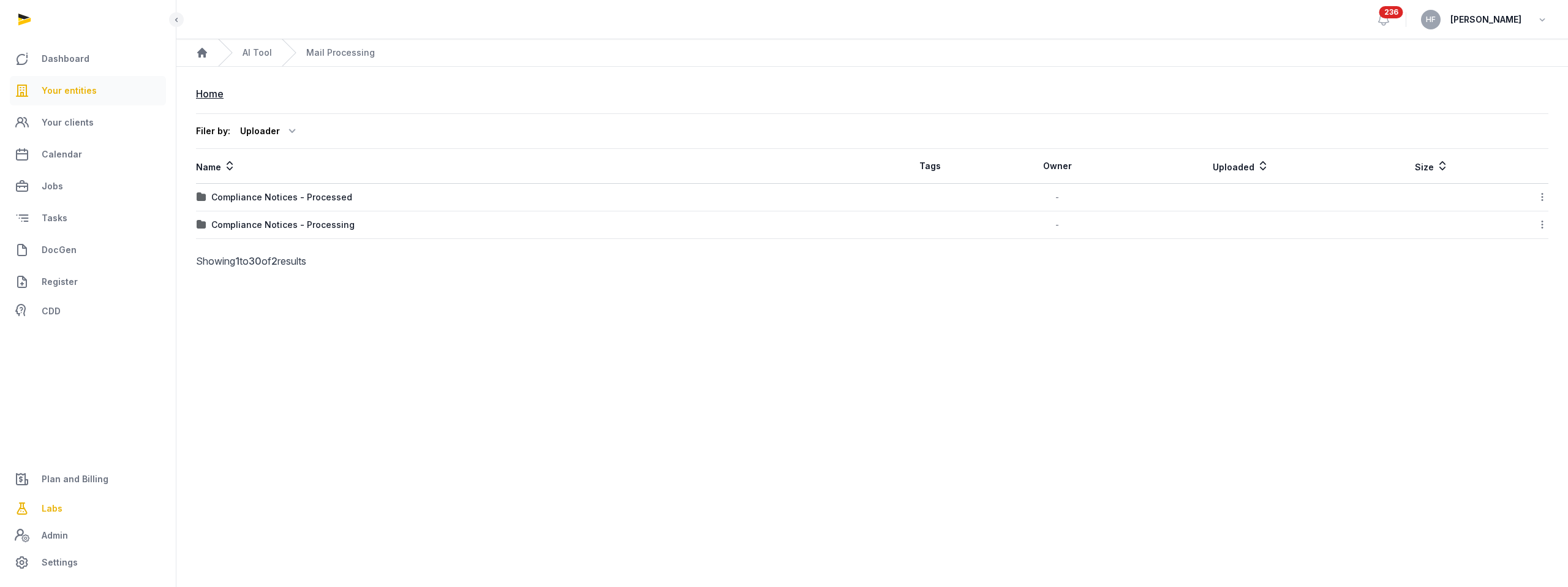
click at [94, 92] on link "Your entities" at bounding box center [87, 91] width 156 height 29
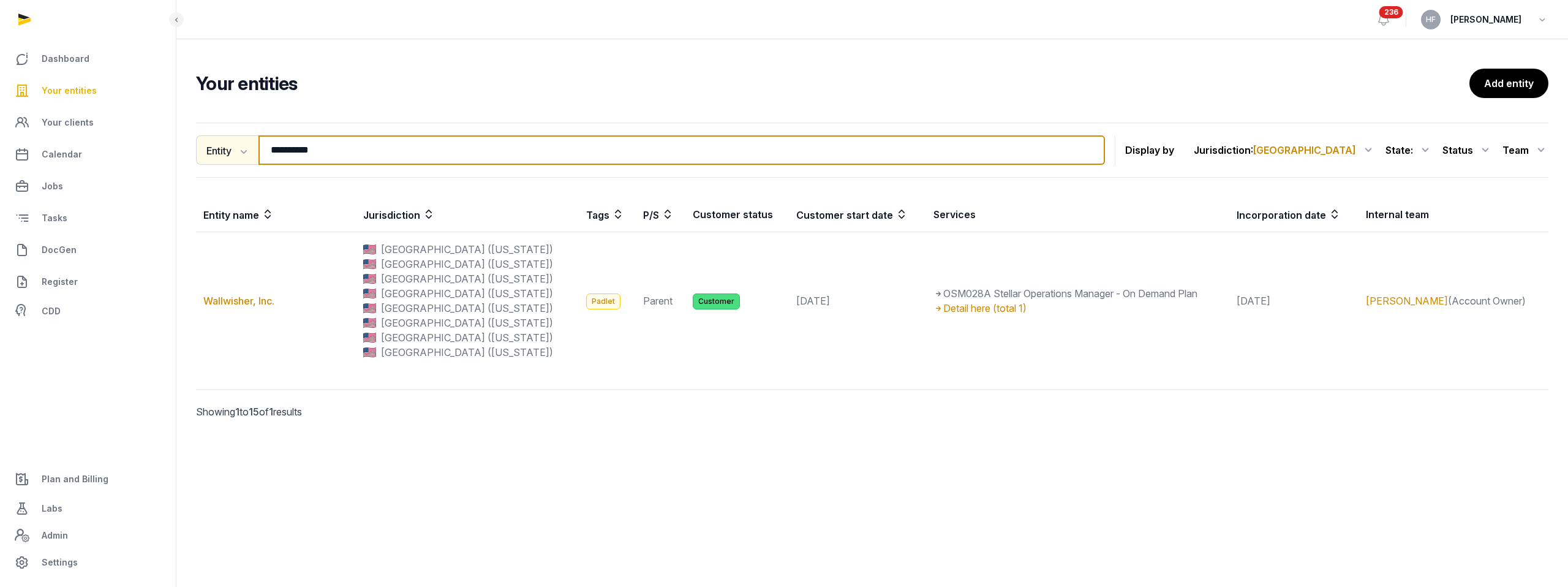
drag, startPoint x: 339, startPoint y: 148, endPoint x: 197, endPoint y: 146, distance: 142.0
click at [206, 146] on div "**********" at bounding box center [650, 150] width 909 height 29
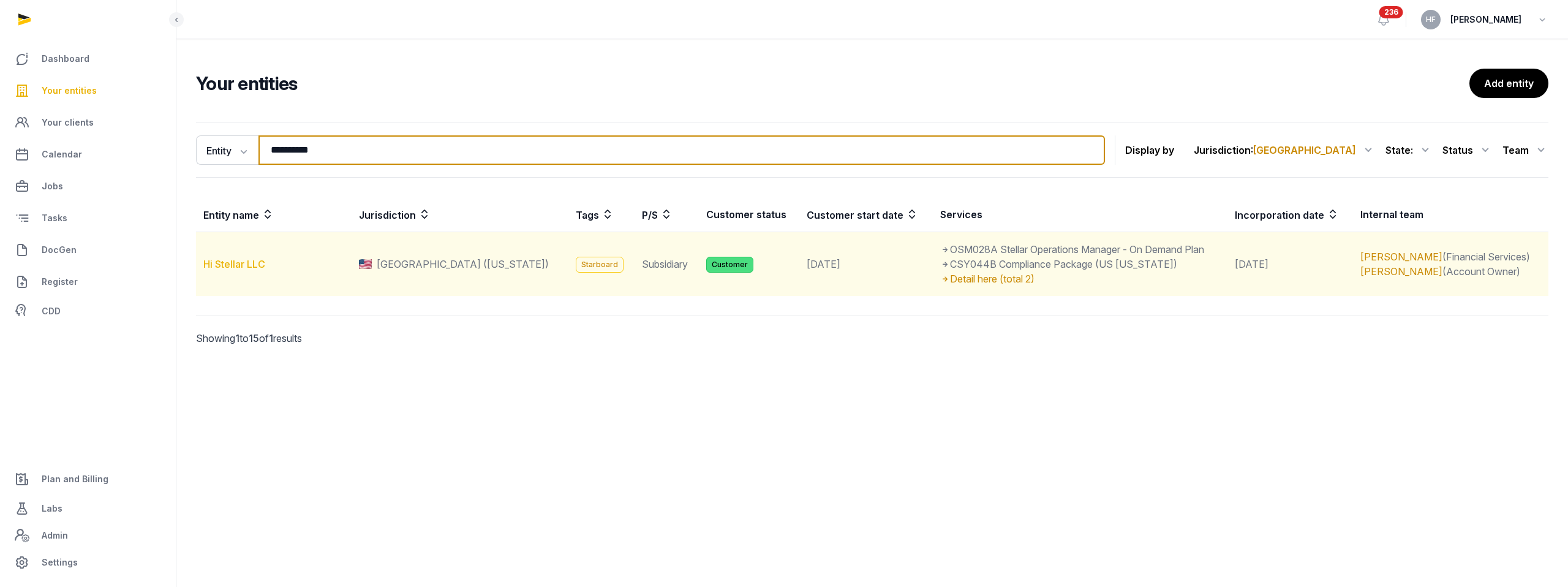
type input "**********"
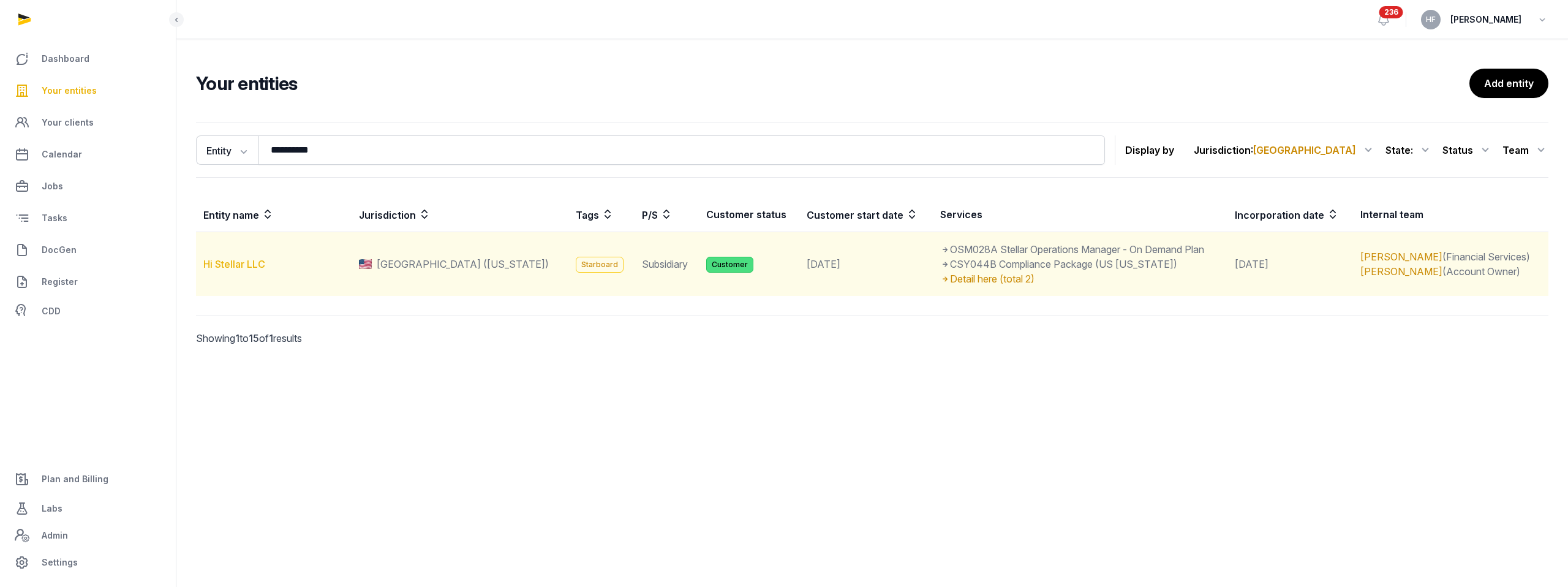
click at [257, 263] on link "Hi Stellar LLC" at bounding box center [234, 264] width 62 height 13
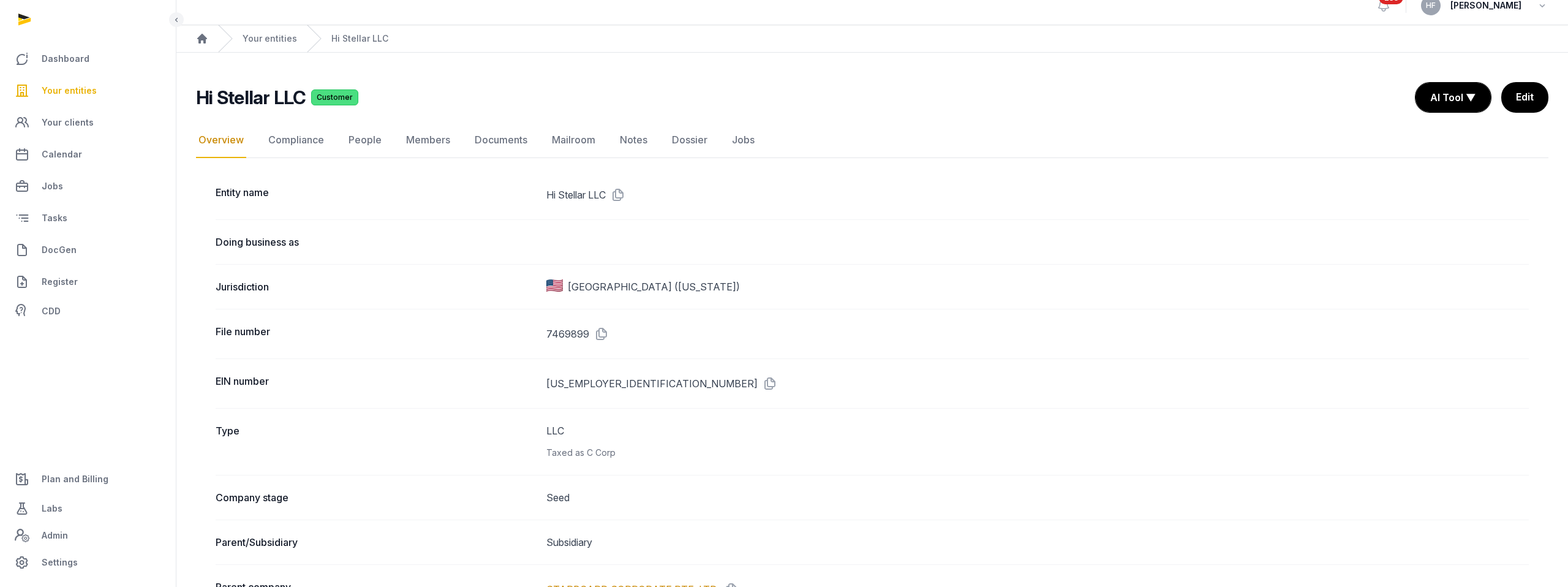
scroll to position [13, 0]
click at [285, 136] on link "Compliance" at bounding box center [296, 142] width 61 height 36
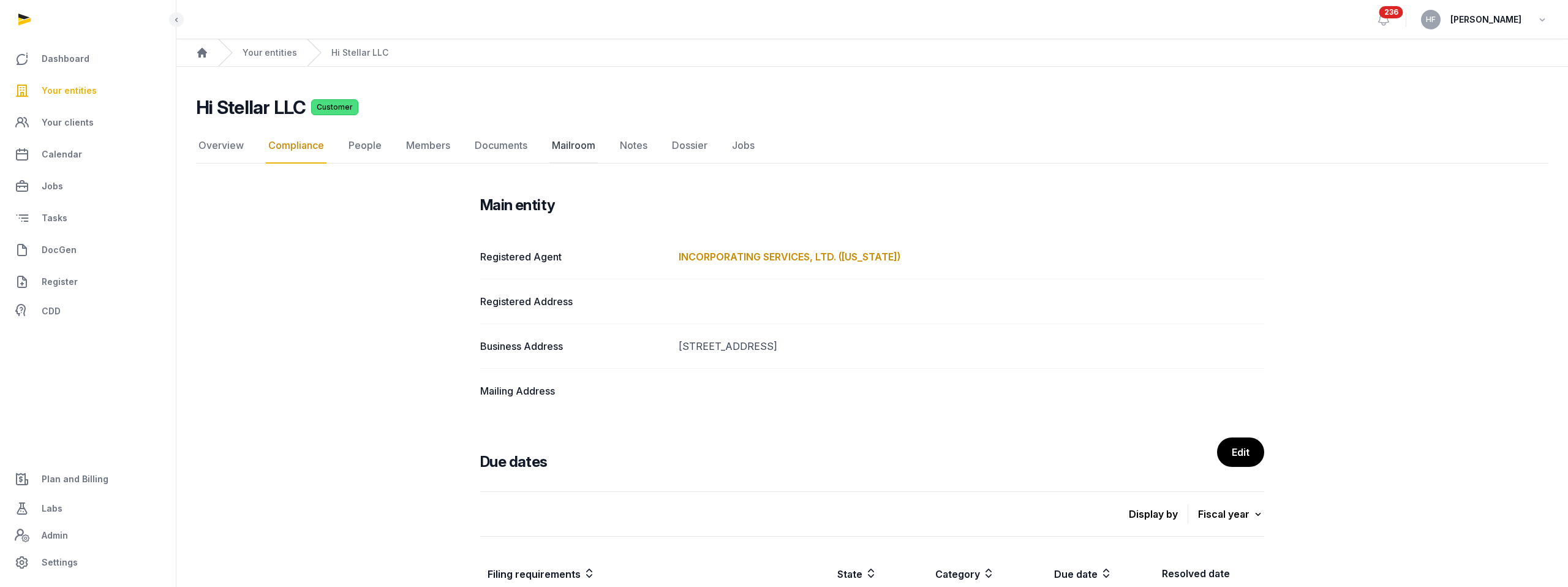
click at [569, 140] on link "Mailroom" at bounding box center [573, 146] width 48 height 36
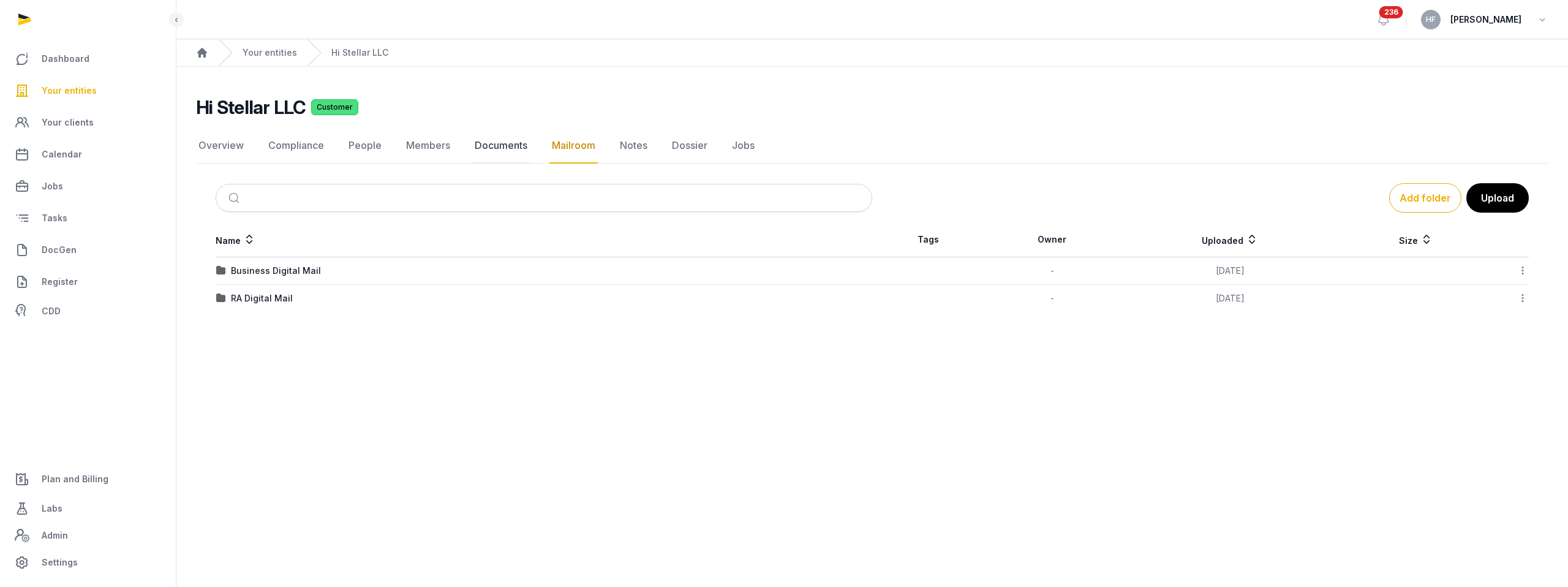
click at [520, 143] on link "Documents" at bounding box center [501, 146] width 57 height 36
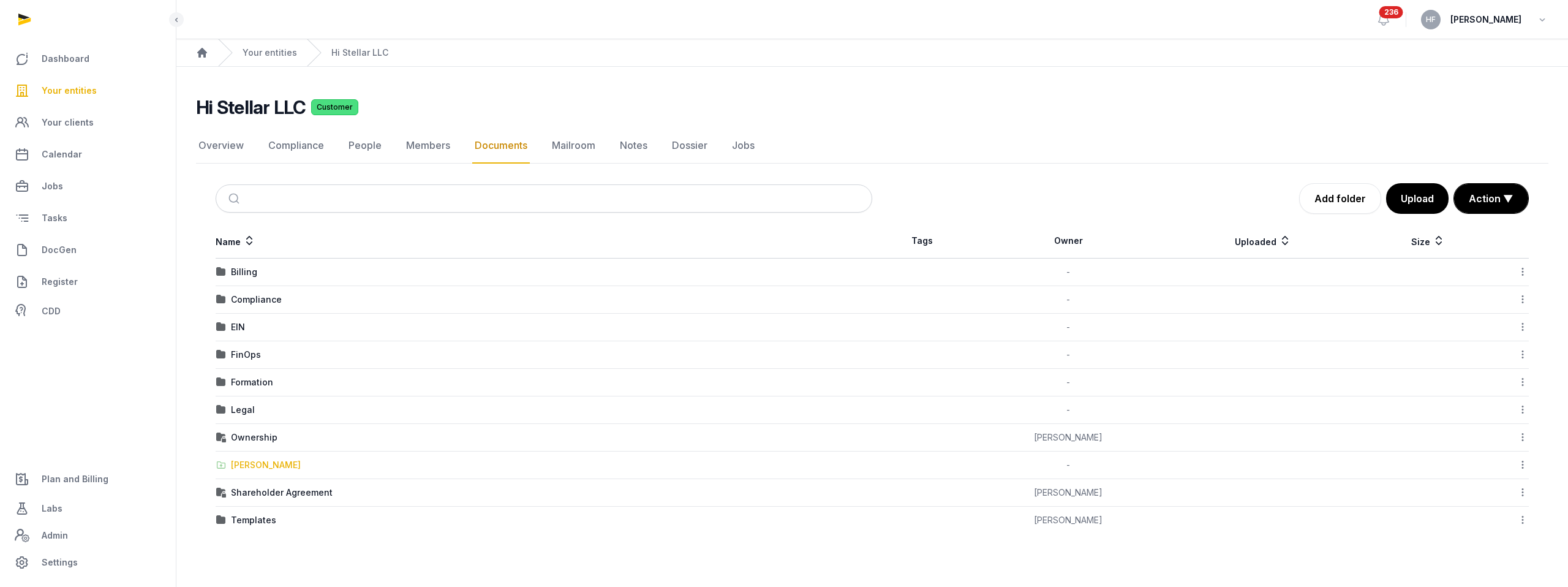
click at [275, 465] on div "Shared Folder" at bounding box center [266, 465] width 70 height 13
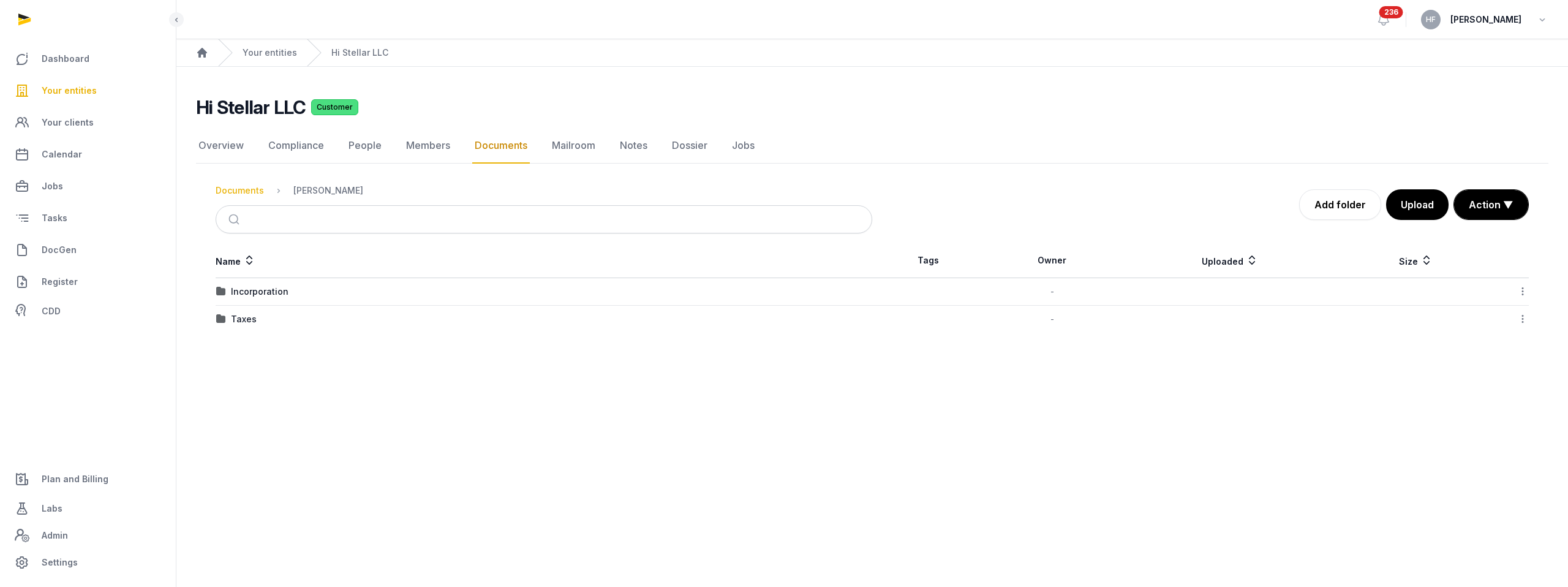
click at [244, 195] on div "Documents" at bounding box center [239, 191] width 48 height 13
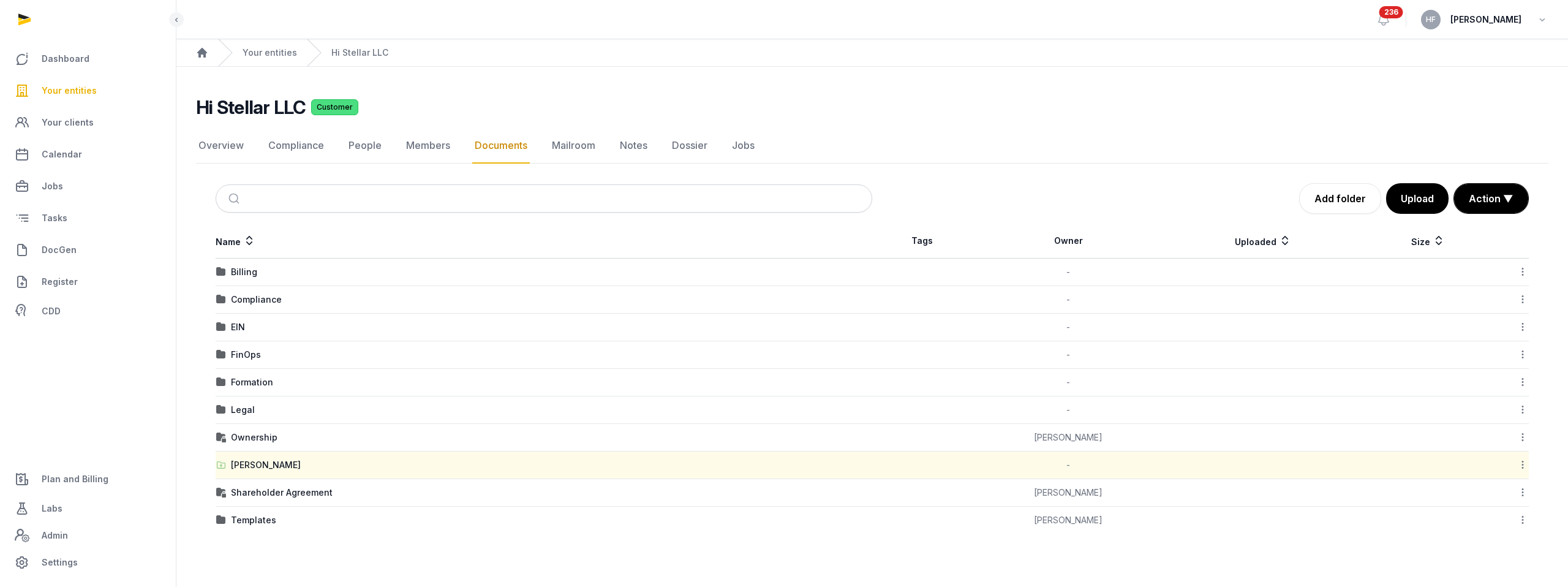
click at [258, 309] on td "Compliance" at bounding box center [543, 299] width 657 height 27
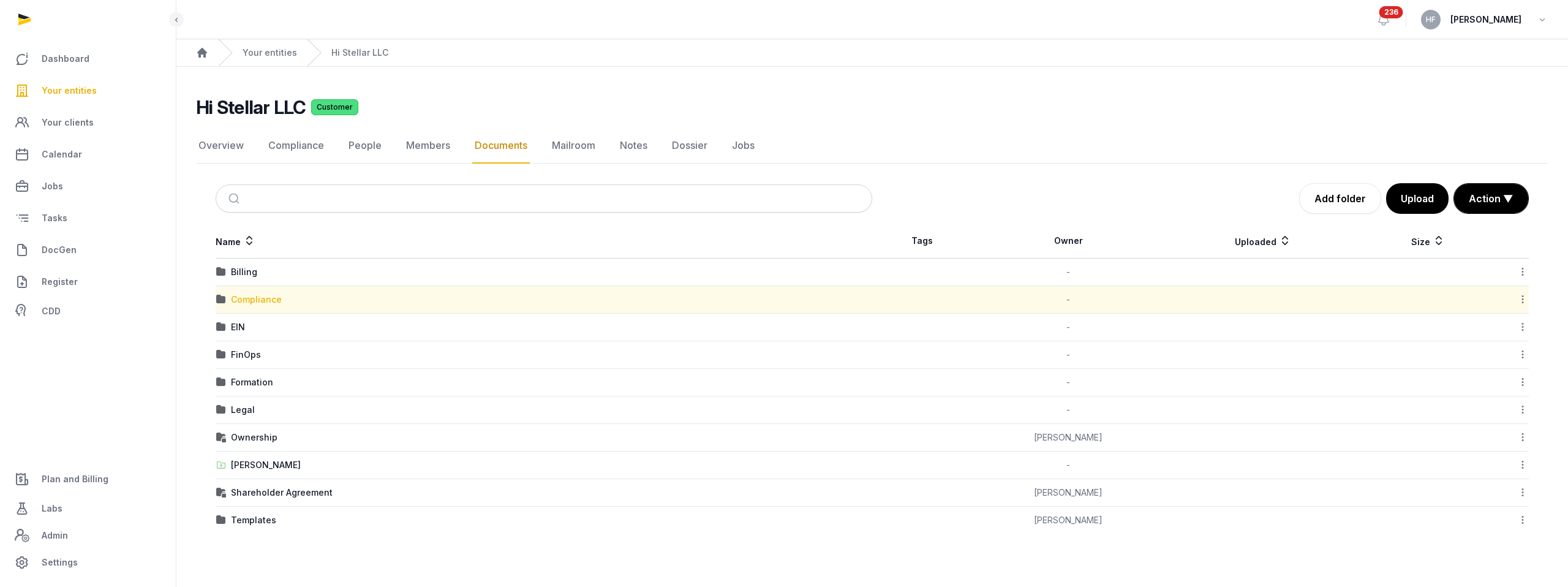
click at [258, 294] on div "Compliance" at bounding box center [256, 300] width 51 height 13
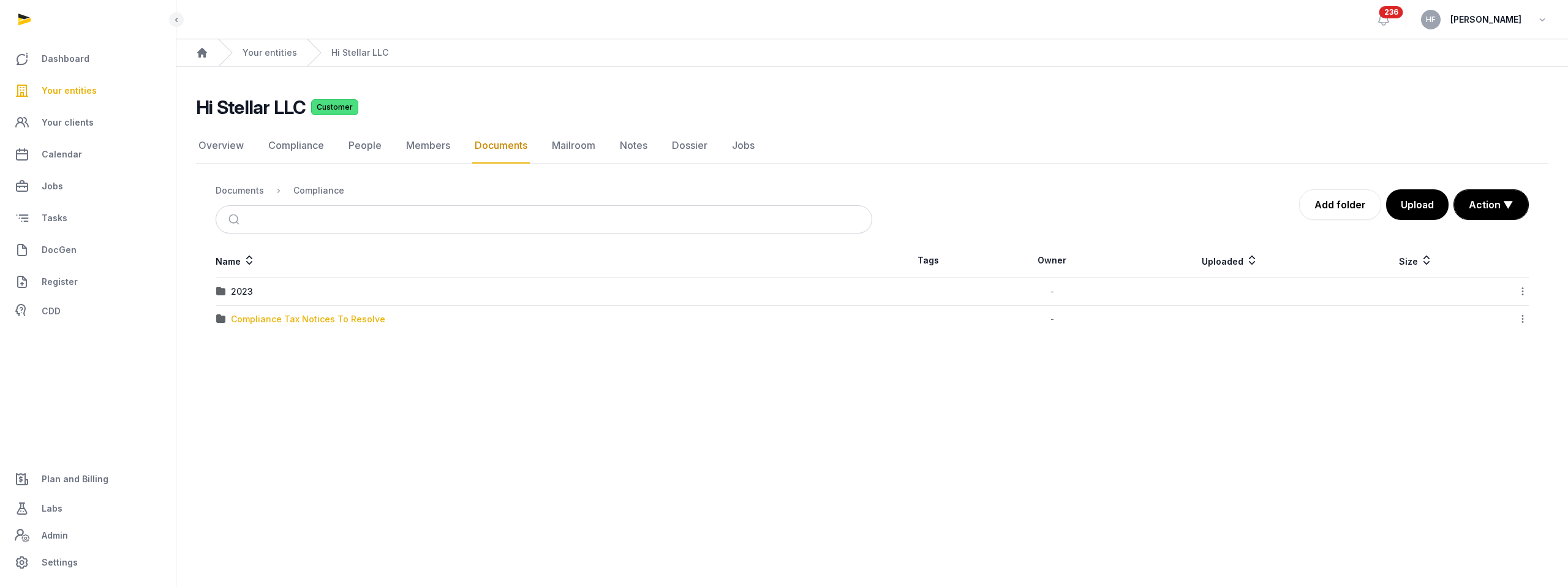
click at [308, 320] on div "Compliance Tax Notices To Resolve" at bounding box center [308, 320] width 155 height 13
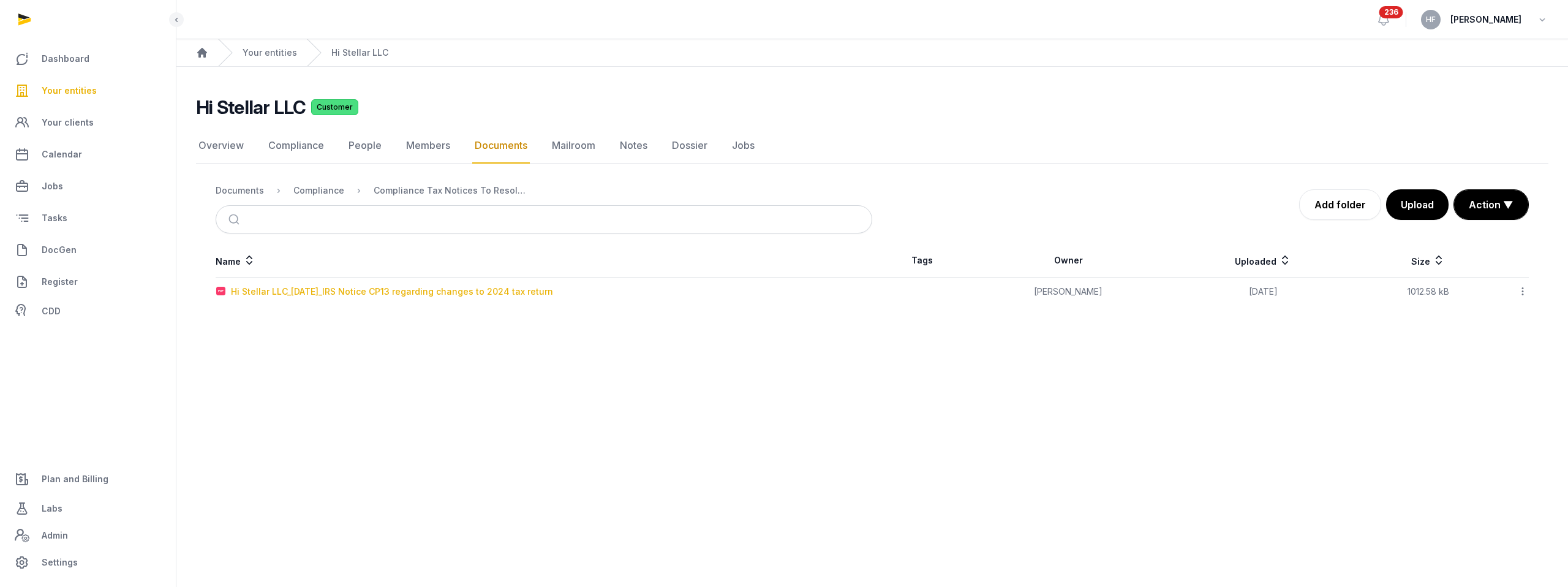
click at [427, 290] on div "Hi Stellar LLC_2025-06-30_IRS Notice CP13 regarding changes to 2024 tax return" at bounding box center [392, 292] width 322 height 13
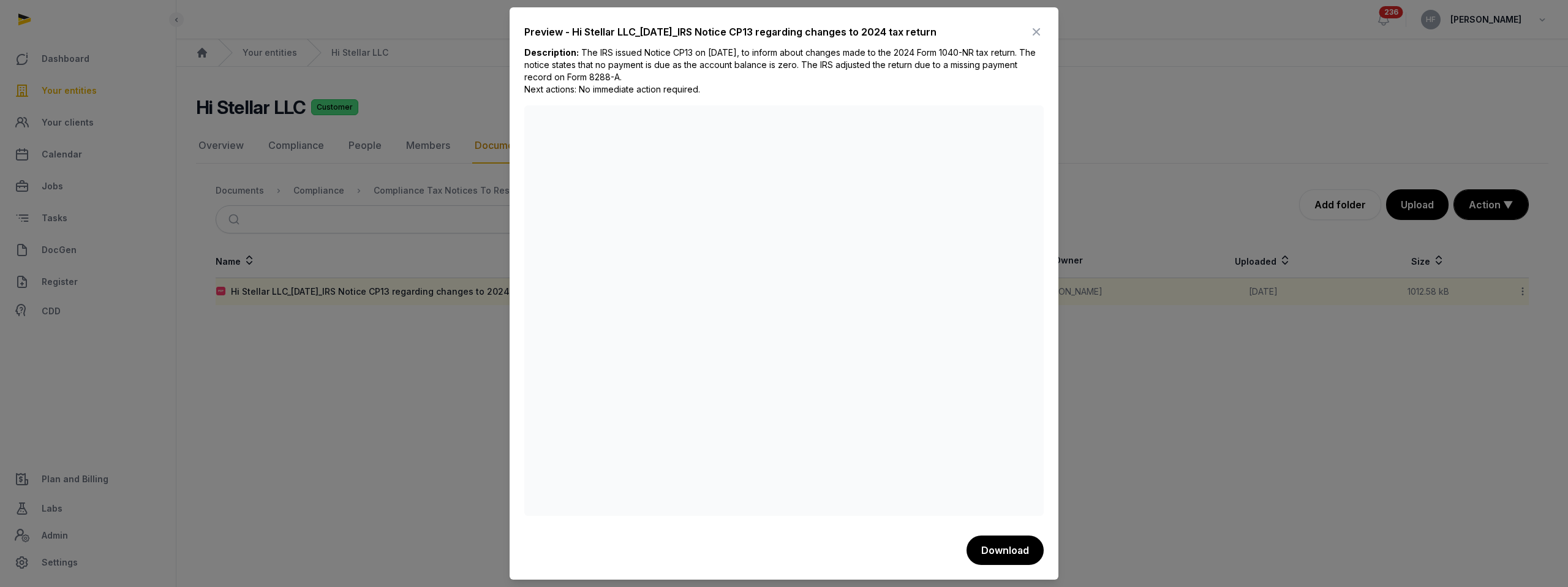
drag, startPoint x: 580, startPoint y: 50, endPoint x: 697, endPoint y: 81, distance: 121.0
click at [697, 81] on div "Description: The IRS issued Notice CP13 on June 30, 2025, to inform about chang…" at bounding box center [784, 76] width 520 height 59
click at [1040, 25] on icon at bounding box center [1036, 32] width 15 height 20
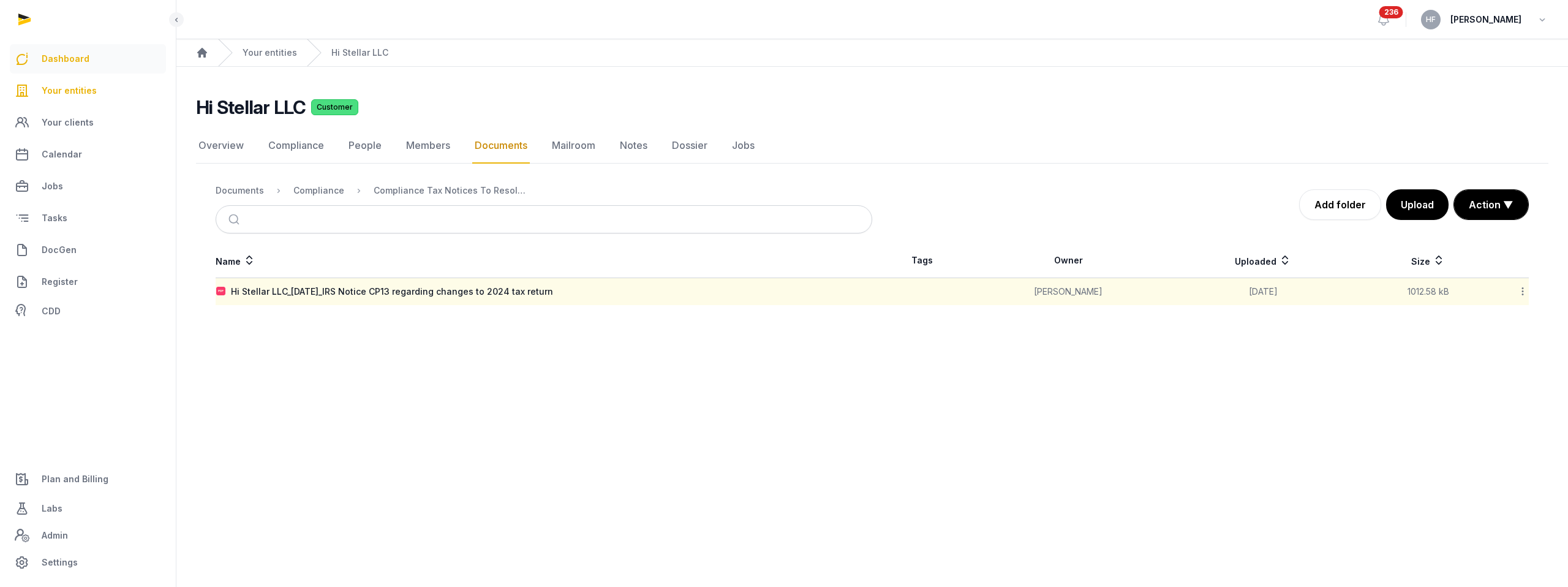
click at [66, 66] on span "Dashboard" at bounding box center [66, 59] width 48 height 15
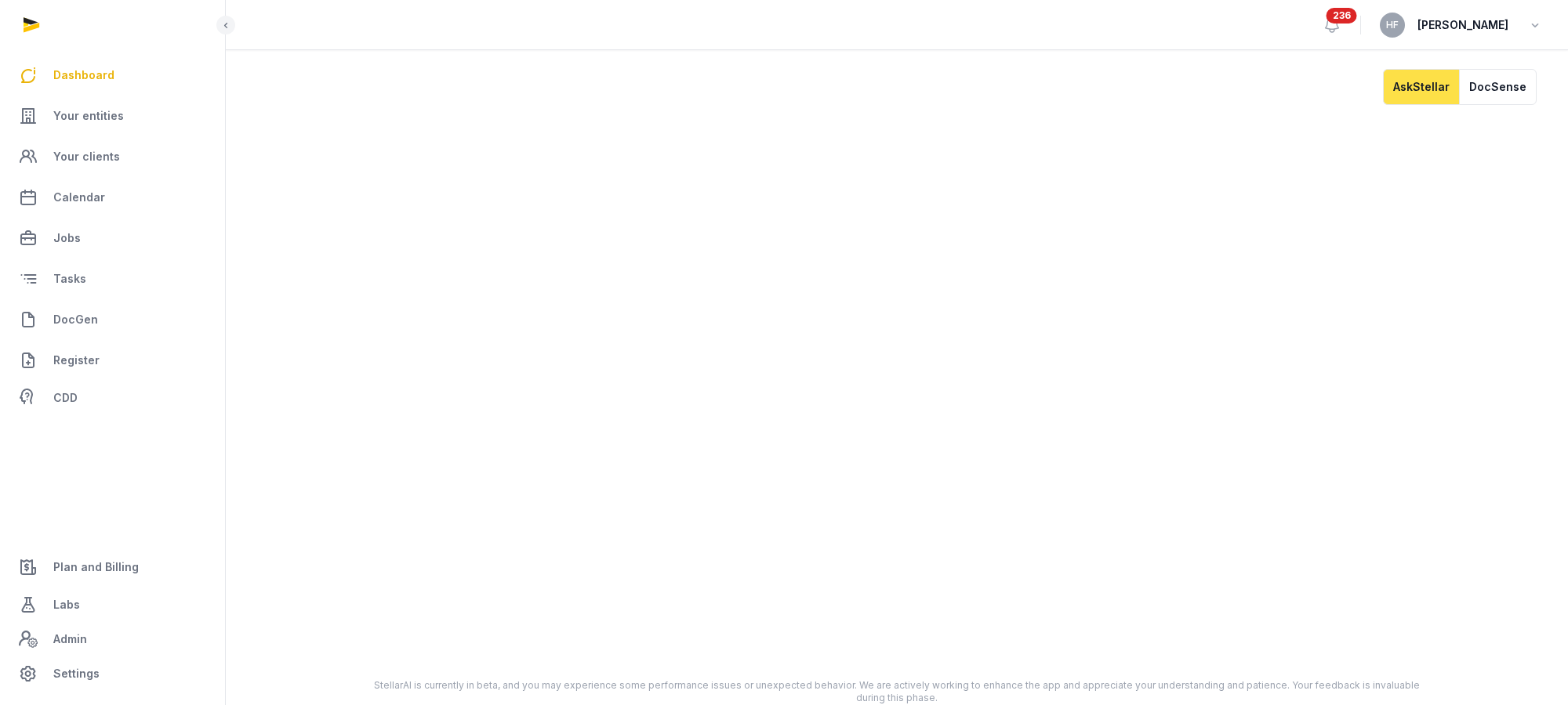
scroll to position [12, 0]
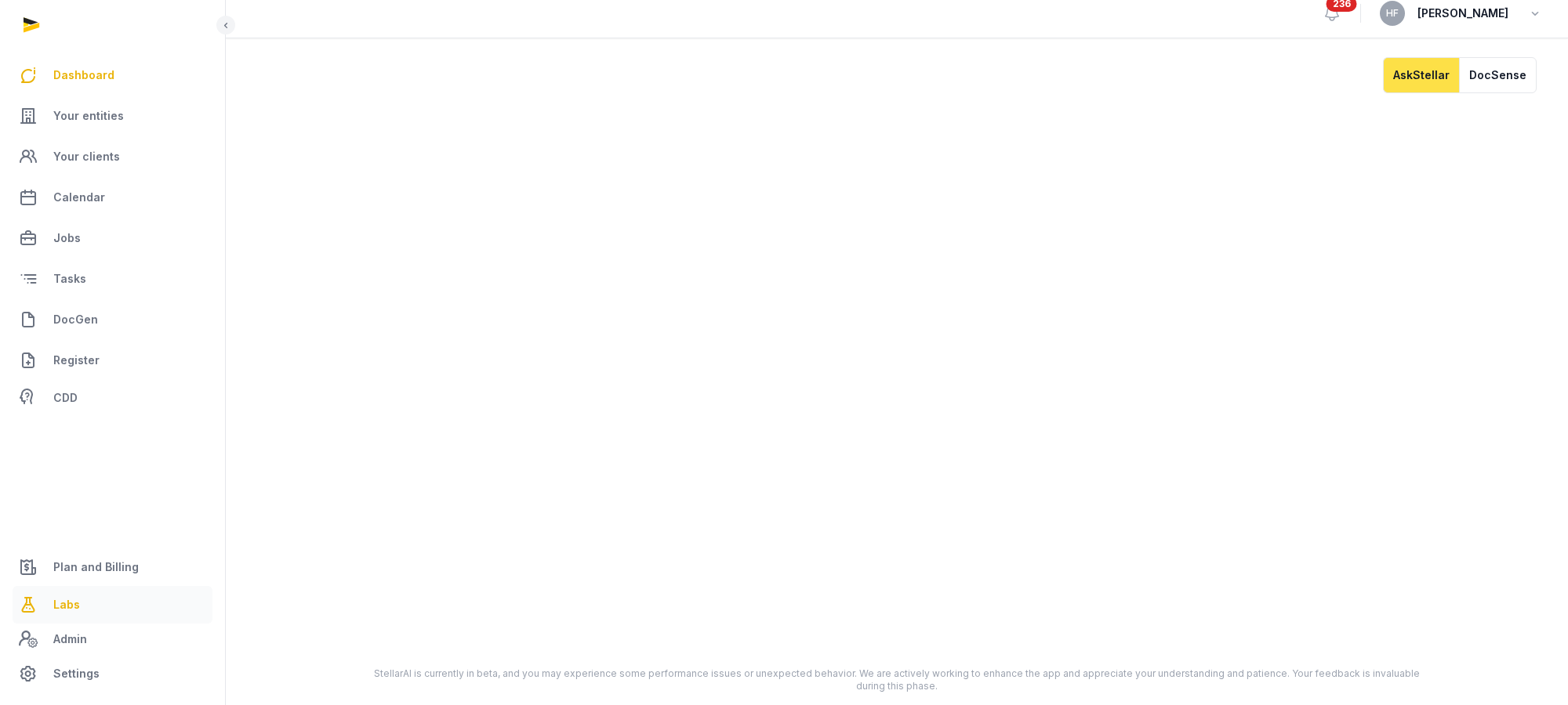
click at [66, 596] on span "Labs" at bounding box center [67, 605] width 27 height 19
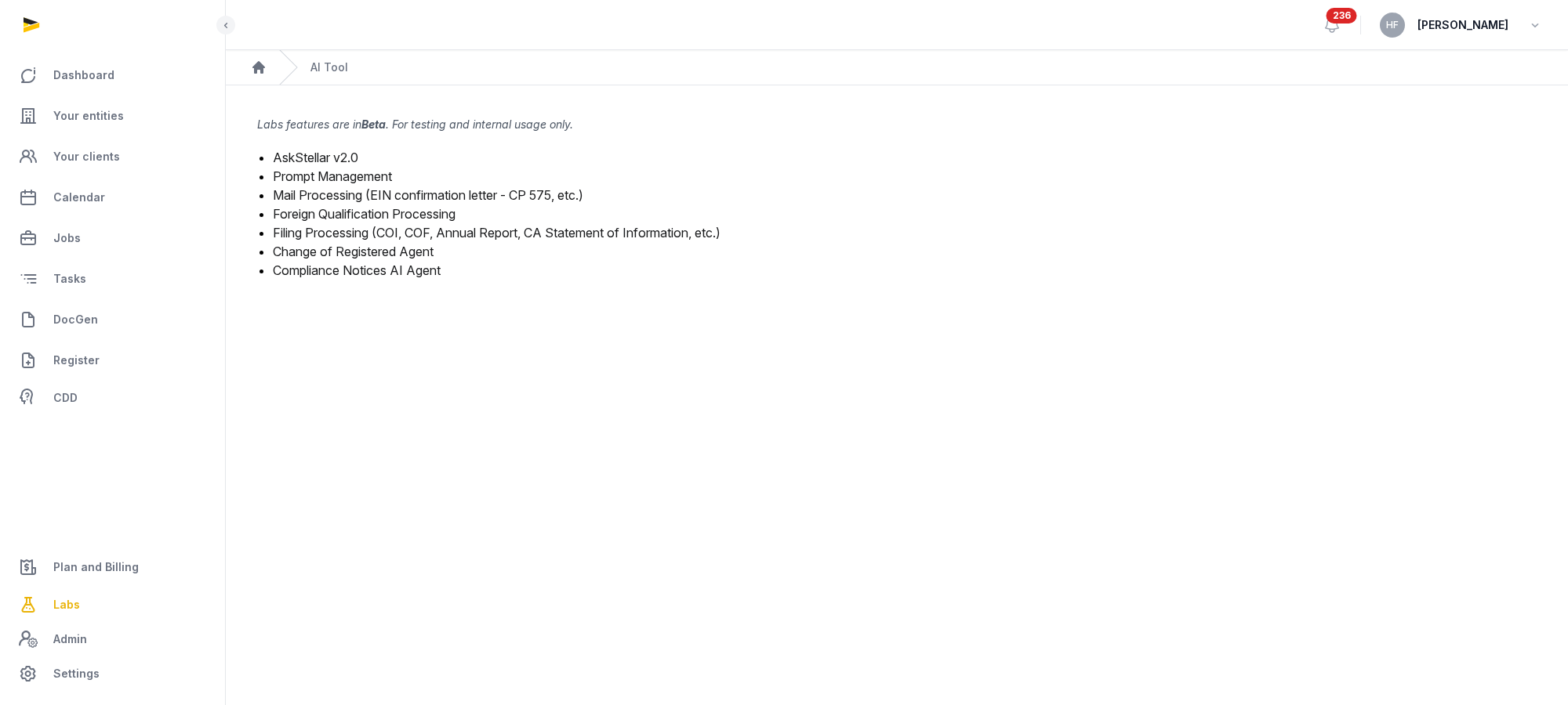
click at [326, 157] on link "AskStellar v2.0" at bounding box center [315, 157] width 85 height 16
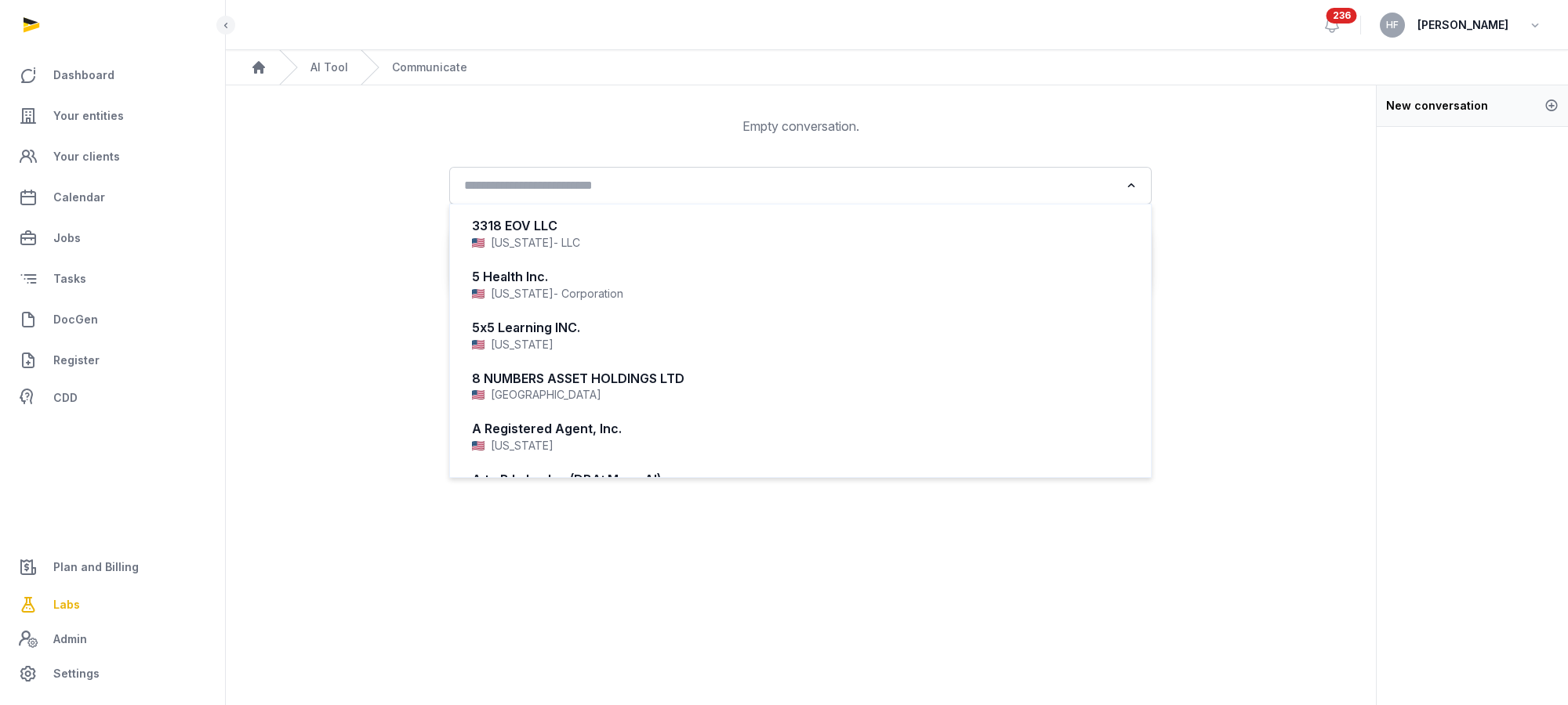
click at [540, 180] on input "Search for option" at bounding box center [788, 185] width 660 height 22
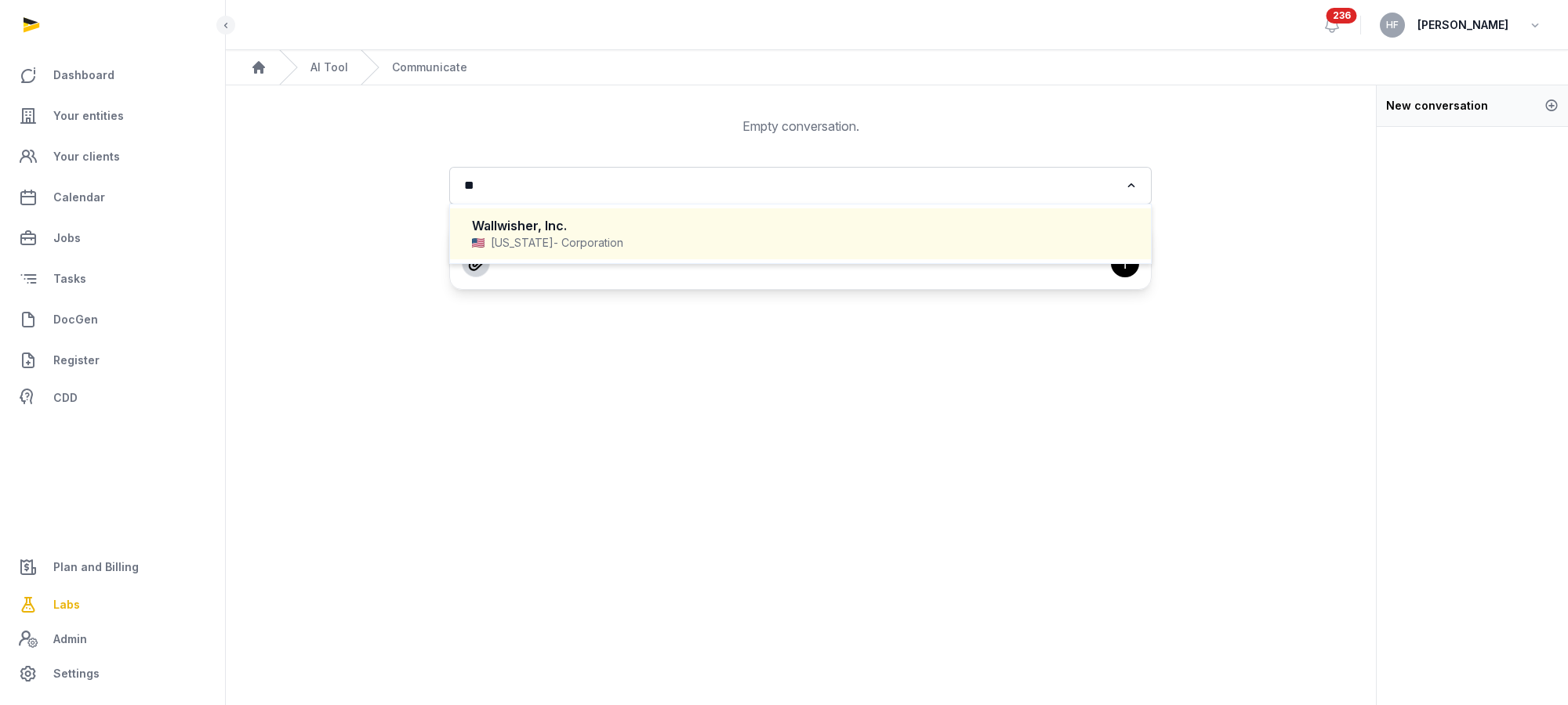
type input "*"
click at [582, 233] on div "Wallwisher, Inc." at bounding box center [800, 226] width 657 height 18
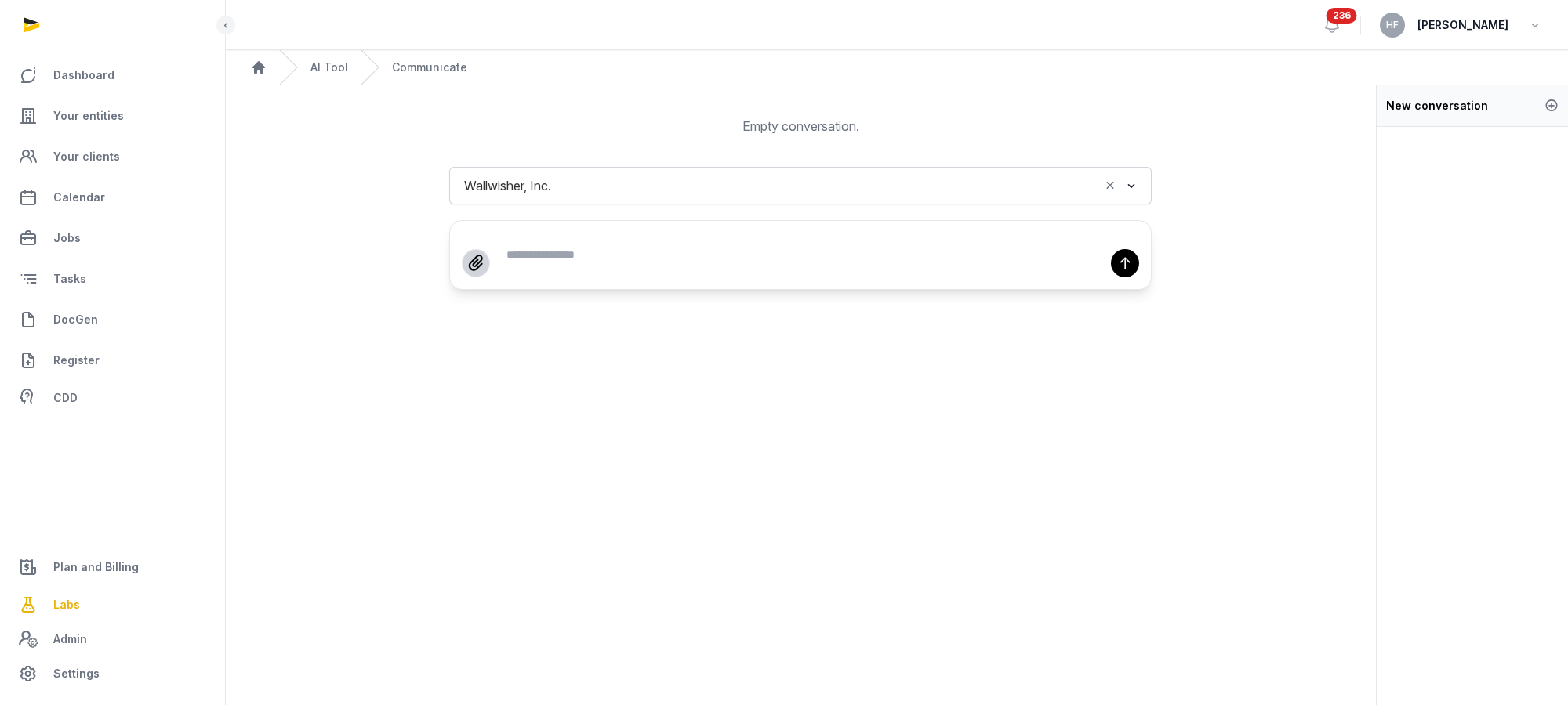
click at [615, 253] on textarea at bounding box center [800, 255] width 651 height 18
type textarea "**********"
click at [1129, 262] on button "↑" at bounding box center [1125, 264] width 29 height 29
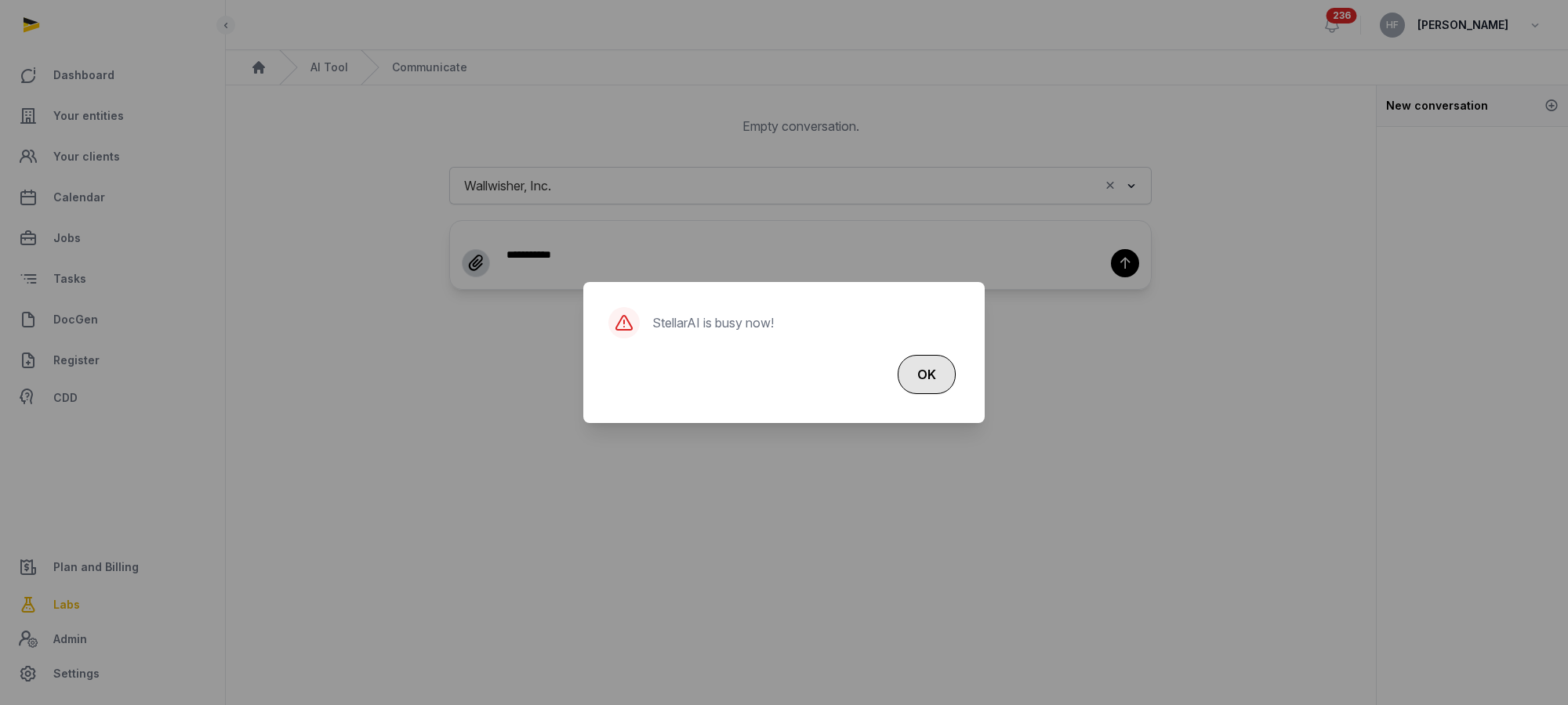
click at [944, 372] on button "OK" at bounding box center [926, 375] width 58 height 39
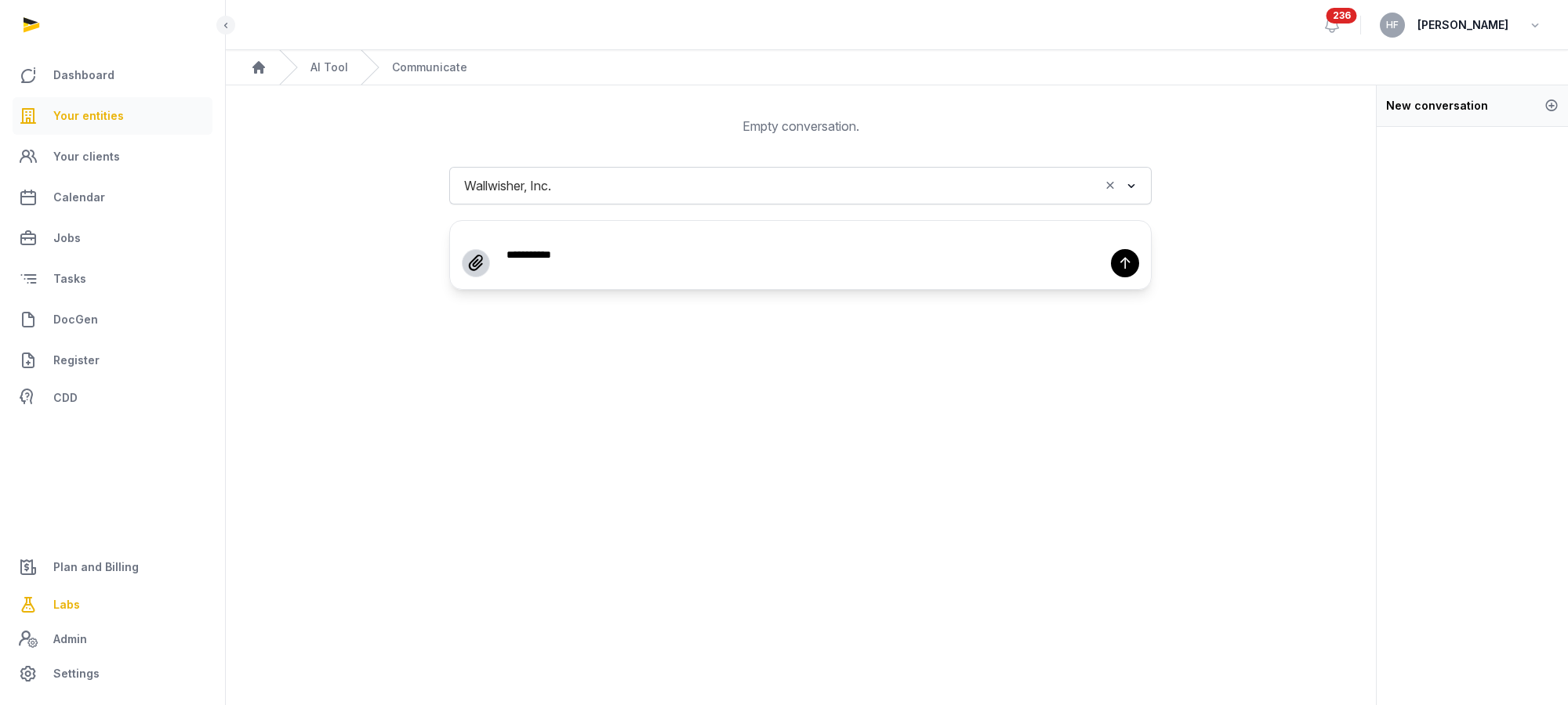
click at [104, 112] on span "Your entities" at bounding box center [89, 115] width 71 height 19
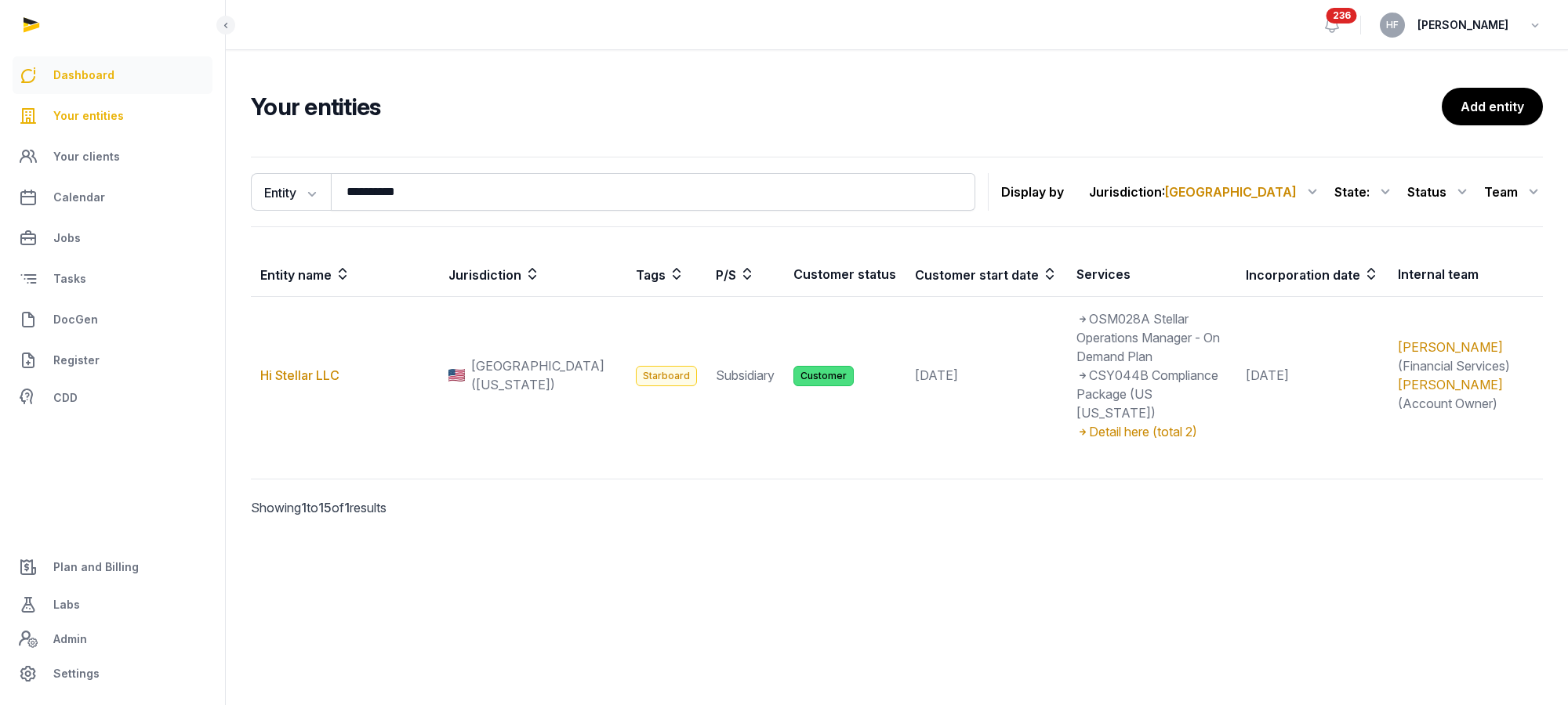
click at [89, 63] on link "Dashboard" at bounding box center [112, 75] width 200 height 38
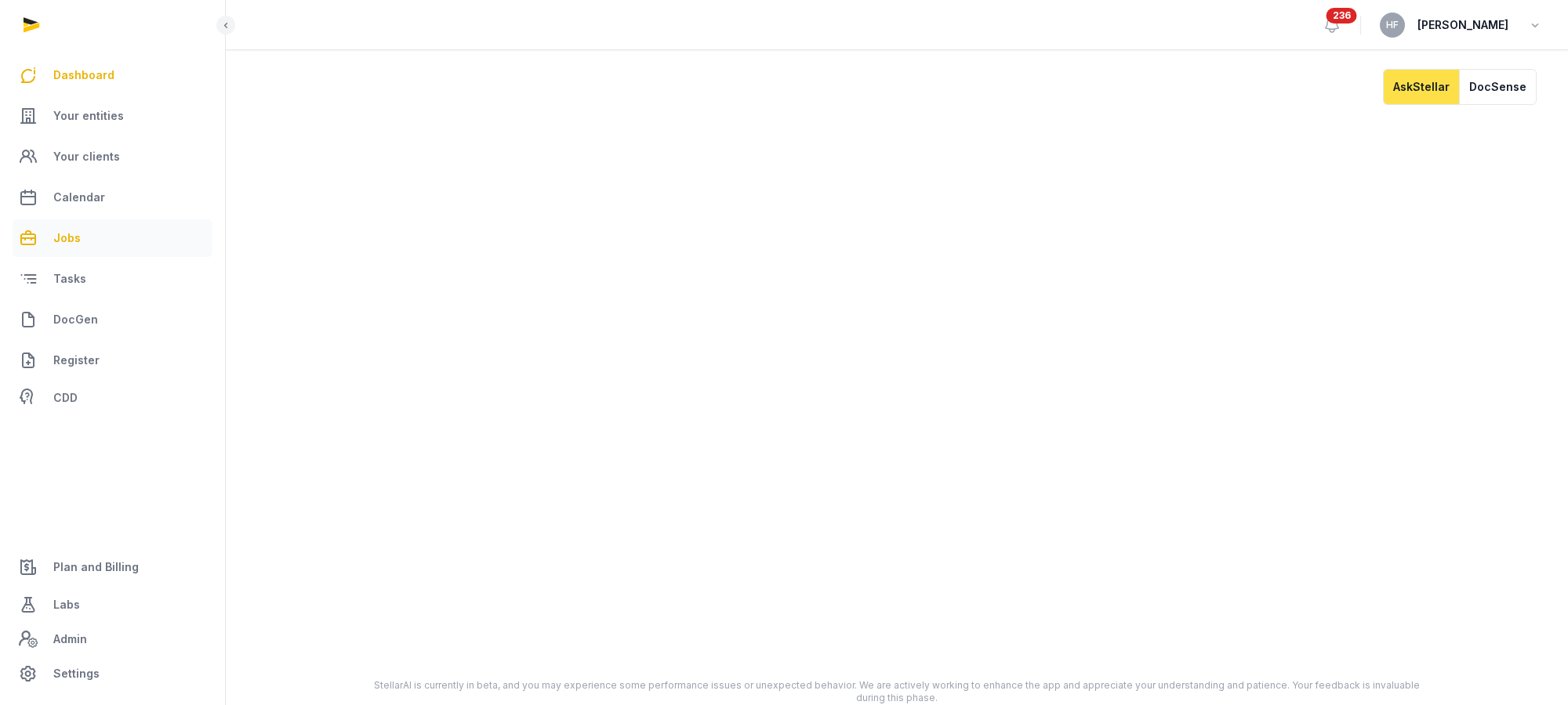
click at [76, 234] on span "Jobs" at bounding box center [67, 238] width 28 height 19
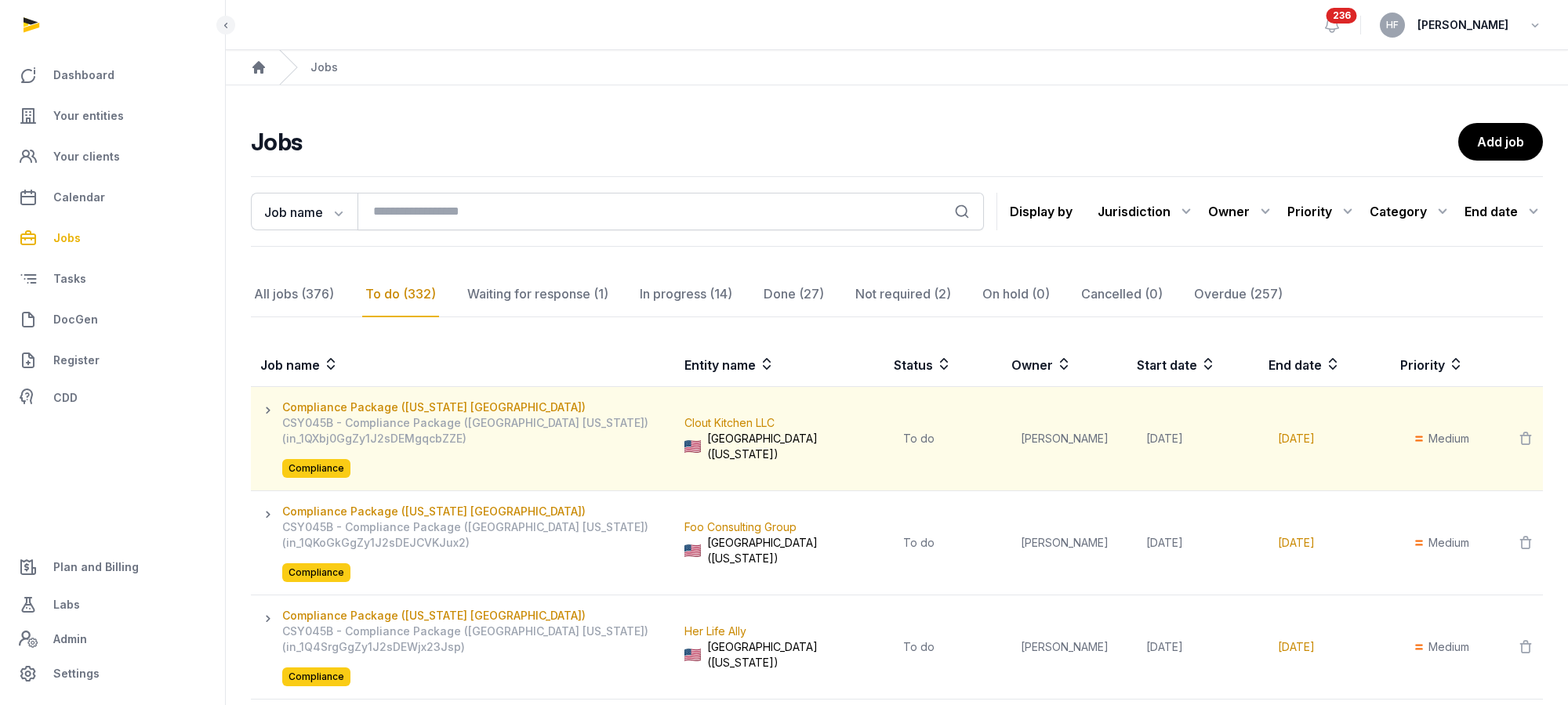
click at [265, 407] on icon at bounding box center [271, 411] width 22 height 22
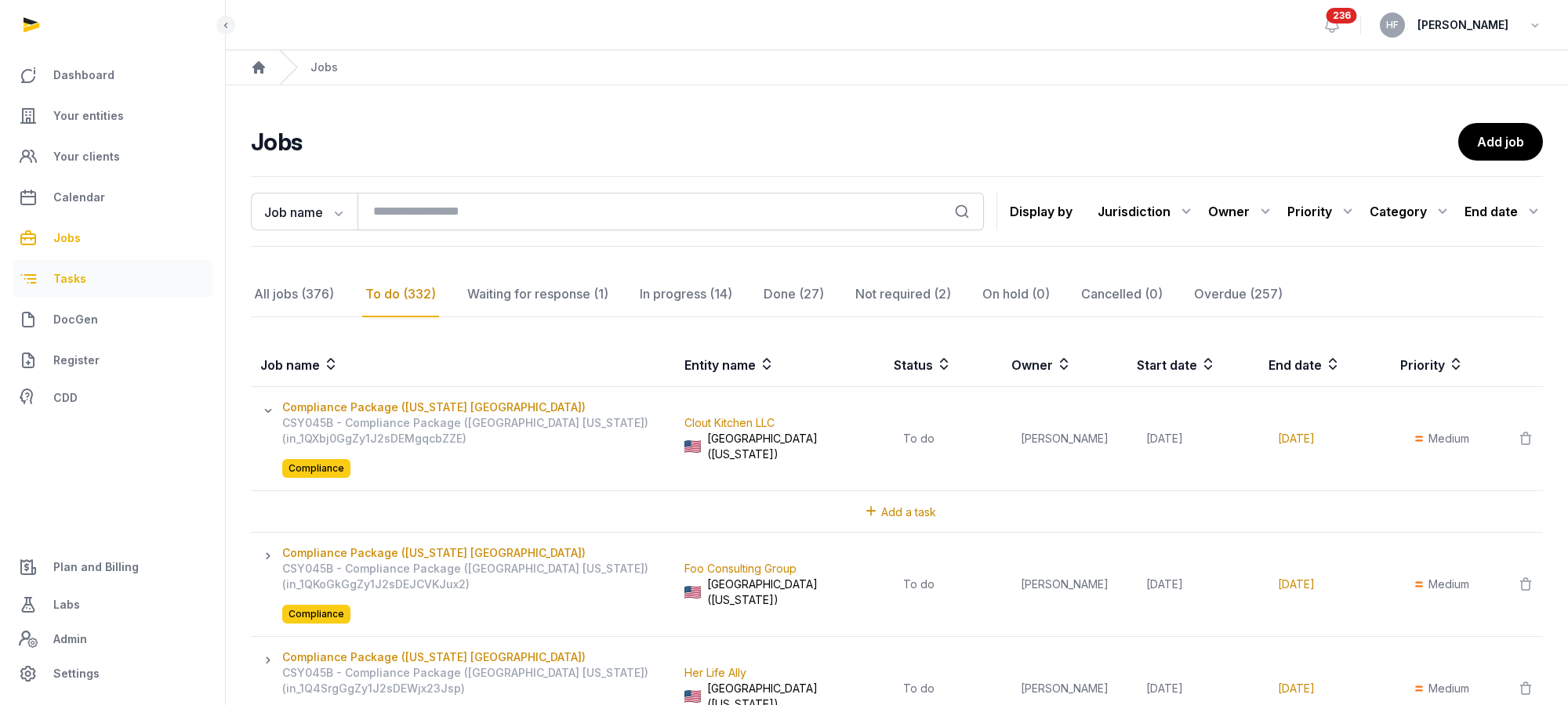
click at [72, 293] on link "Tasks" at bounding box center [112, 279] width 200 height 38
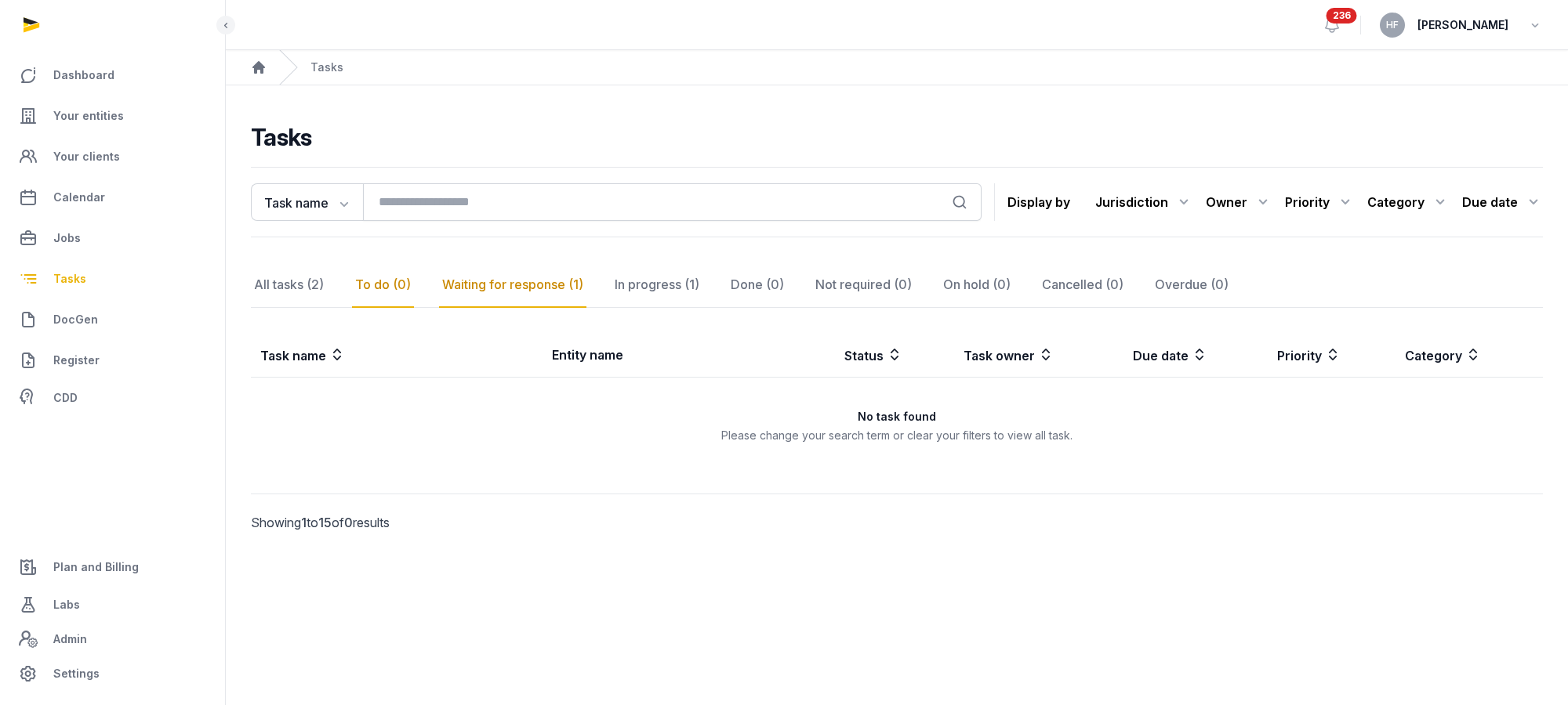
click at [611, 287] on div "Waiting for response (1)" at bounding box center [657, 285] width 91 height 46
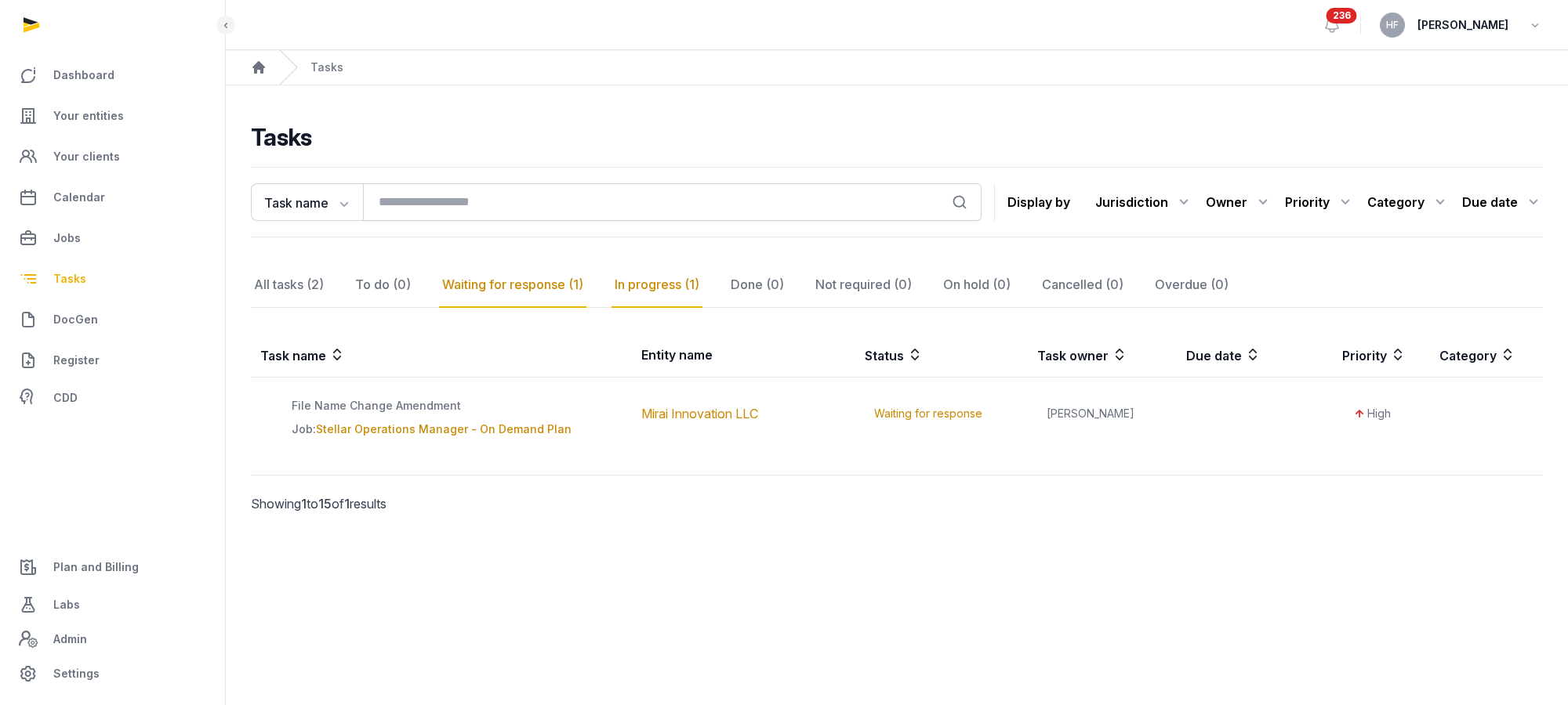
click at [728, 292] on div "In progress (1)" at bounding box center [757, 285] width 60 height 46
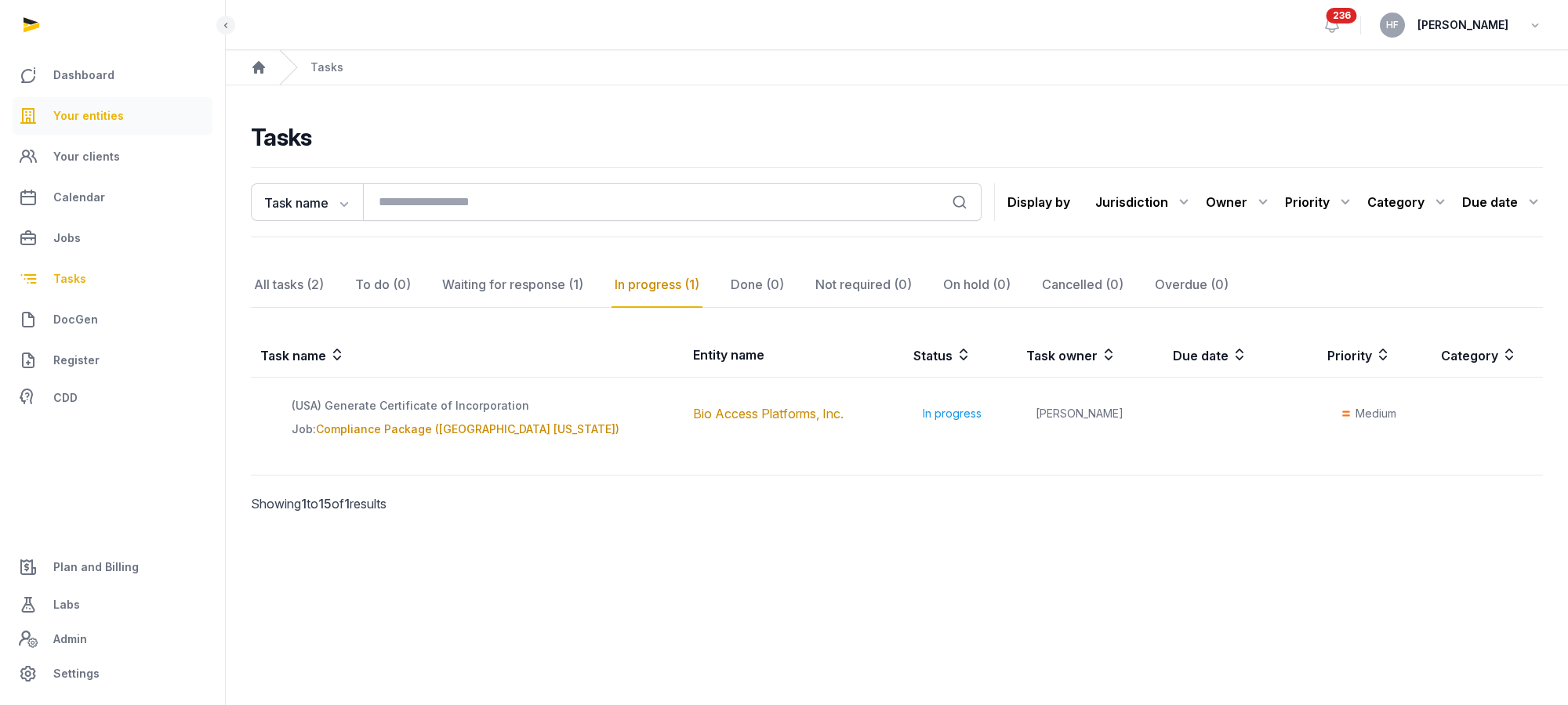
click at [130, 117] on link "Your entities" at bounding box center [112, 116] width 200 height 38
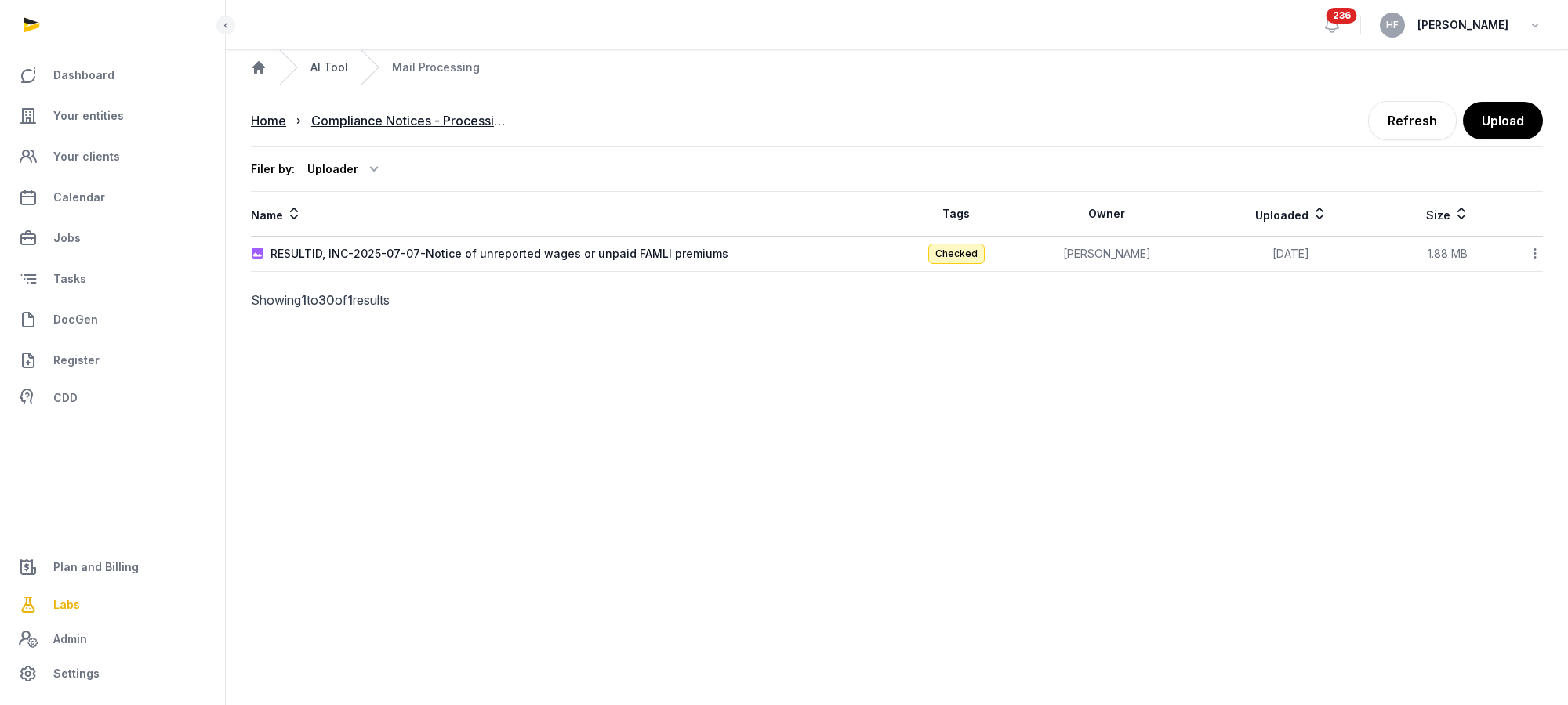
click at [335, 64] on link "AI Tool" at bounding box center [329, 68] width 38 height 16
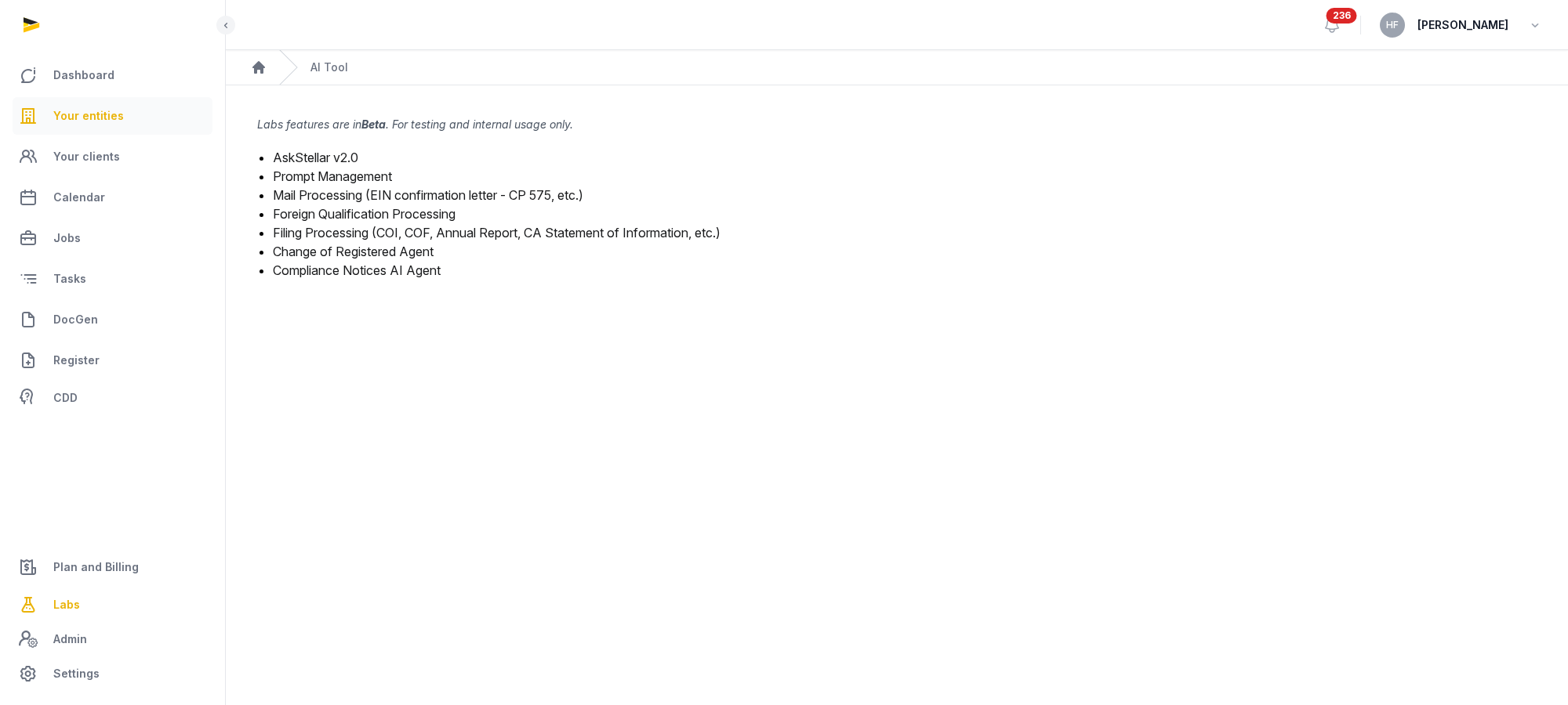
click at [111, 110] on span "Your entities" at bounding box center [89, 115] width 71 height 19
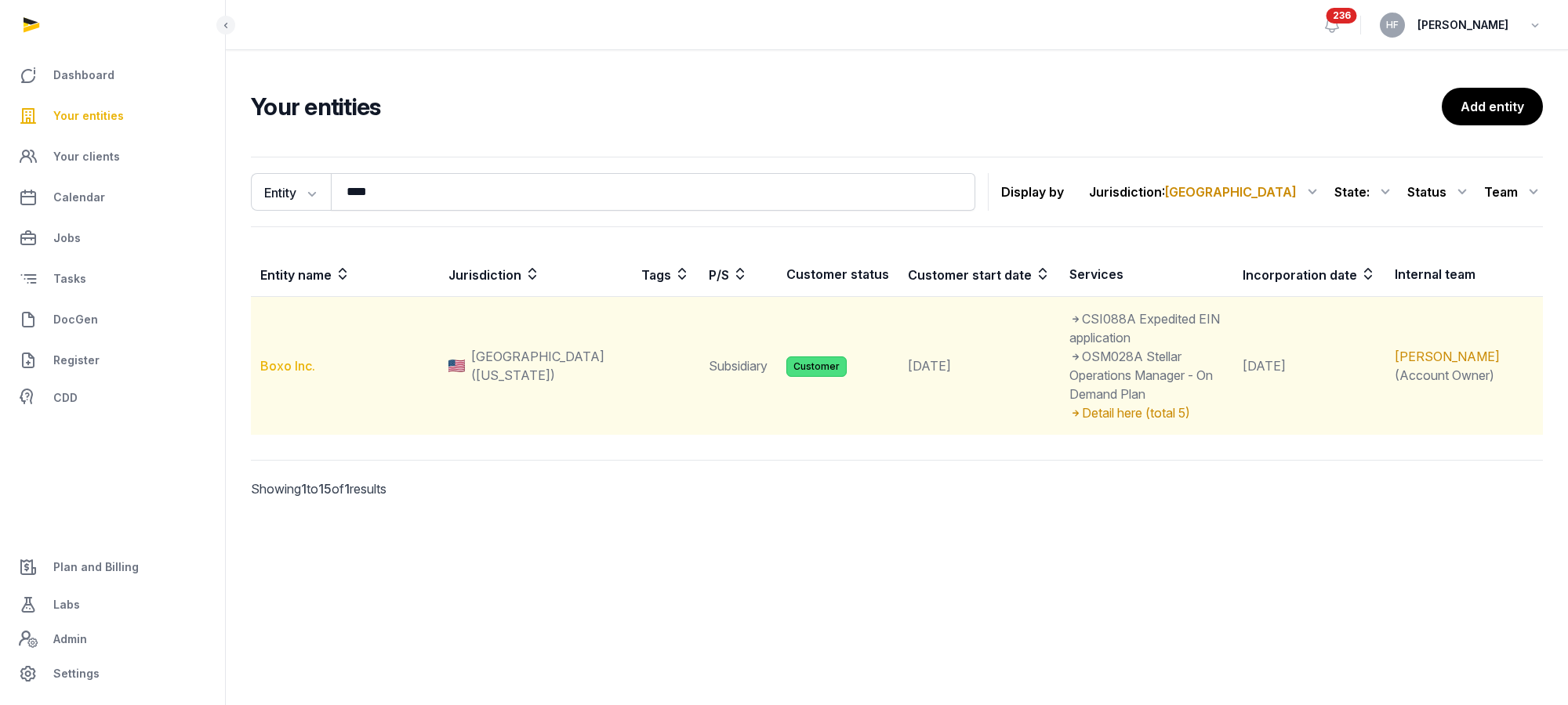
click at [298, 358] on link "Boxo Inc." at bounding box center [287, 366] width 55 height 16
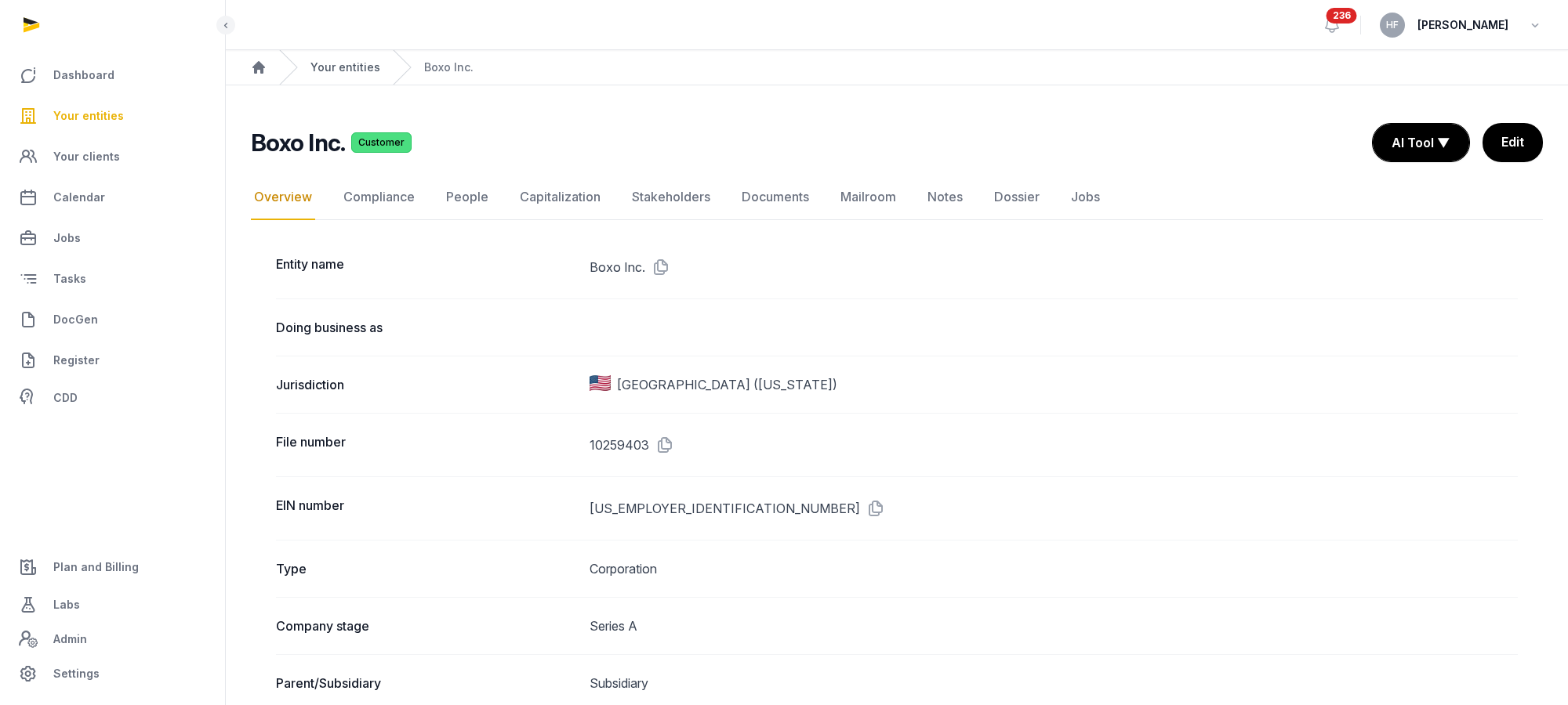
click at [354, 60] on link "Your entities" at bounding box center [345, 68] width 70 height 16
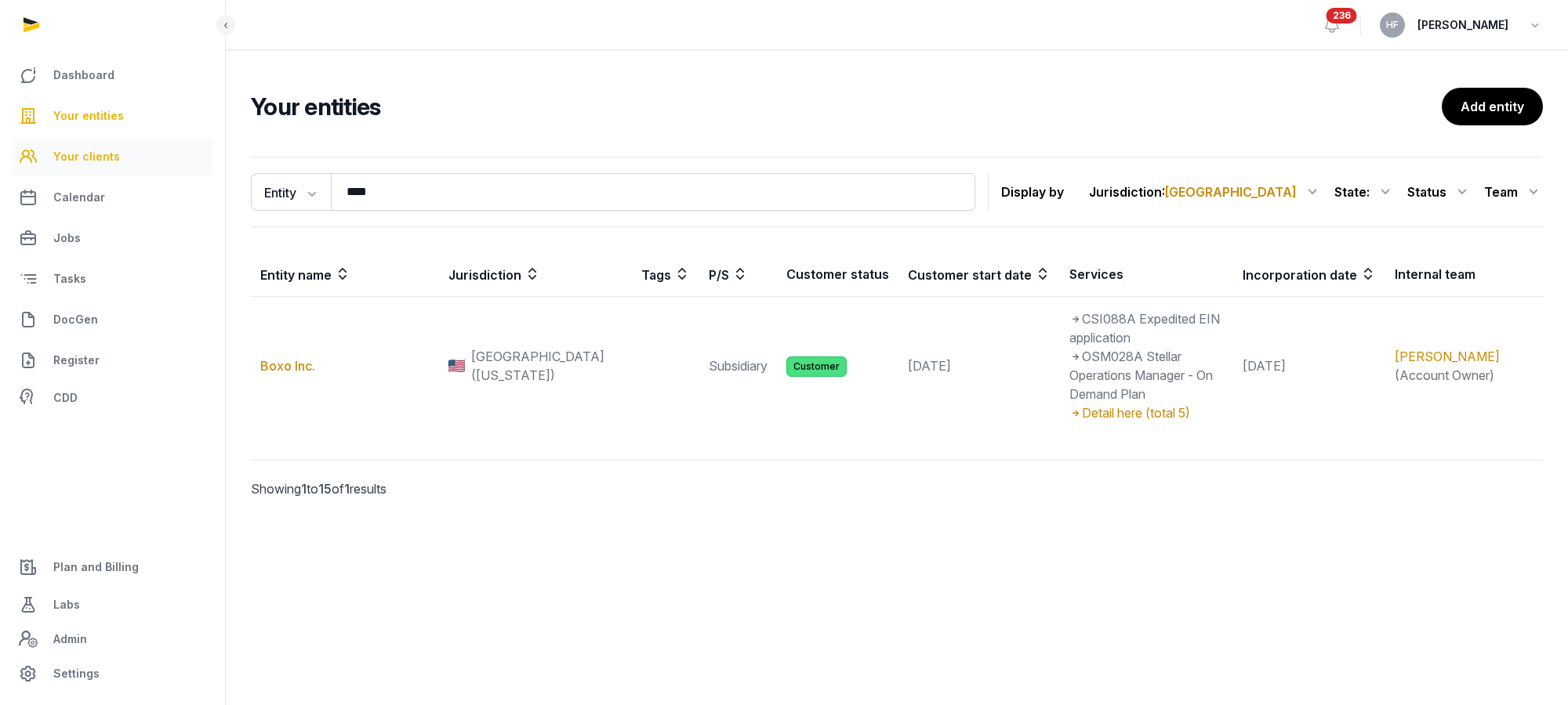
click at [111, 167] on link "Your clients" at bounding box center [112, 157] width 200 height 38
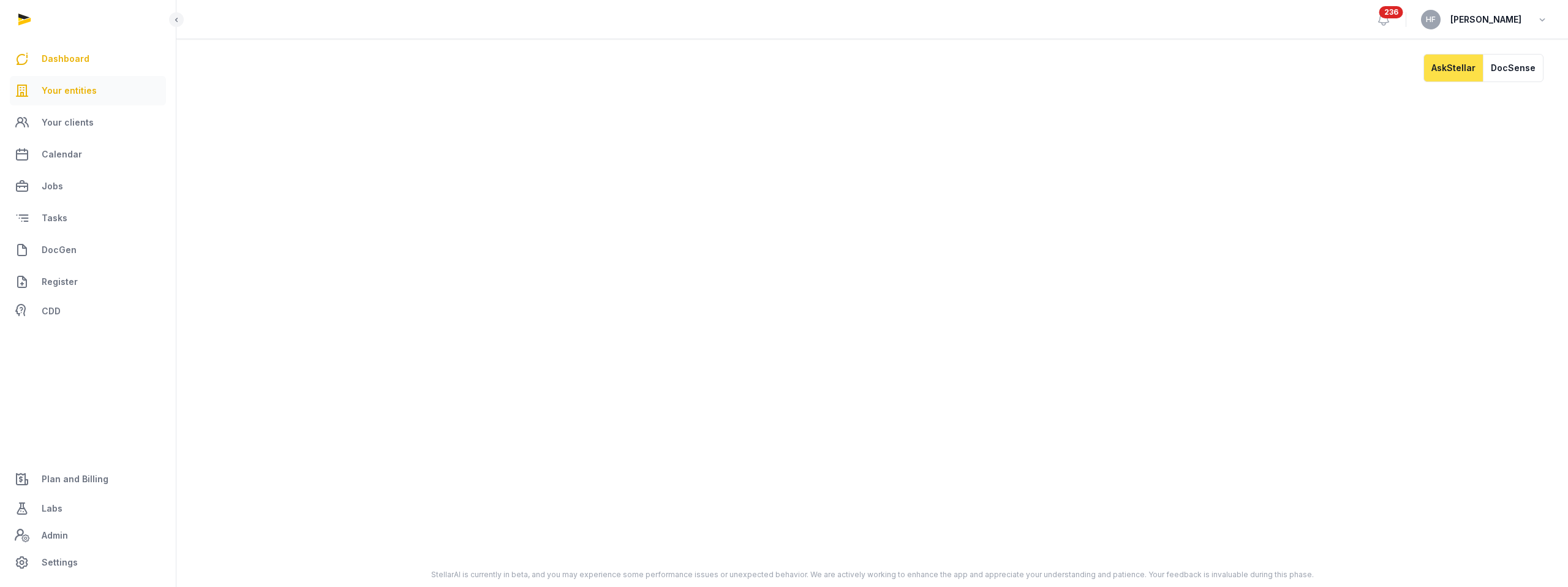
click at [101, 94] on link "Your entities" at bounding box center [87, 91] width 156 height 29
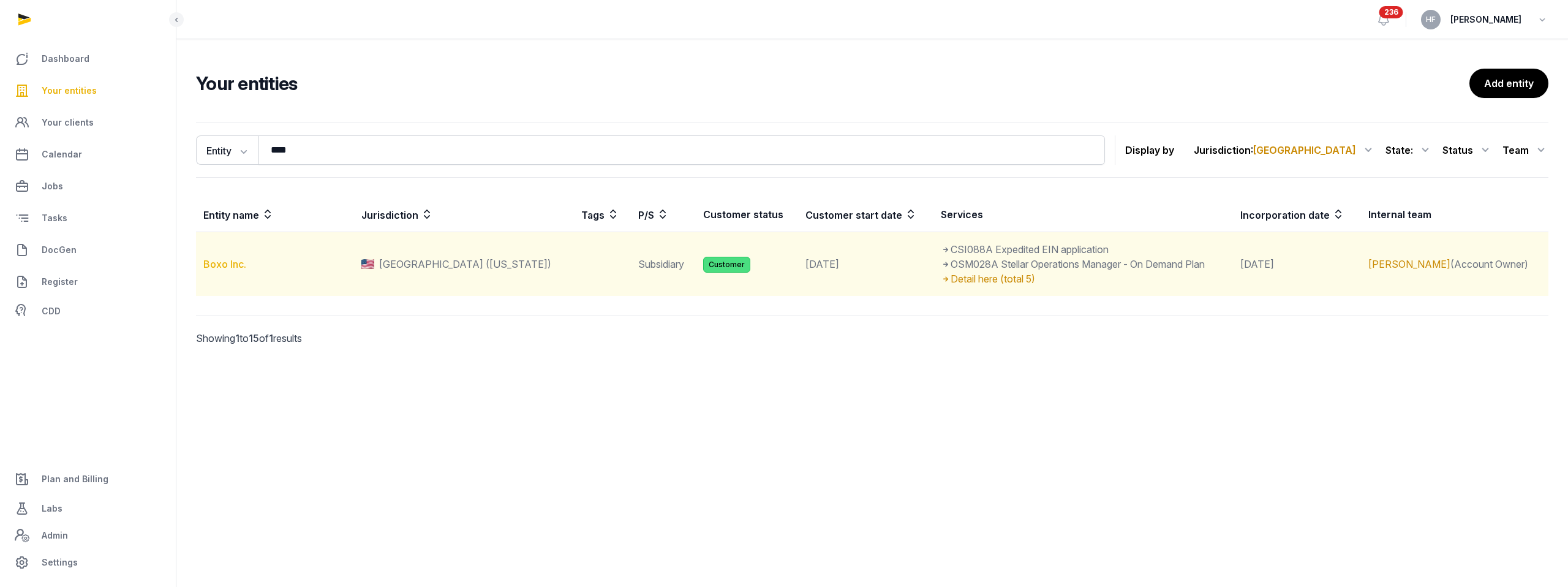
click at [215, 269] on link "Boxo Inc." at bounding box center [224, 264] width 43 height 13
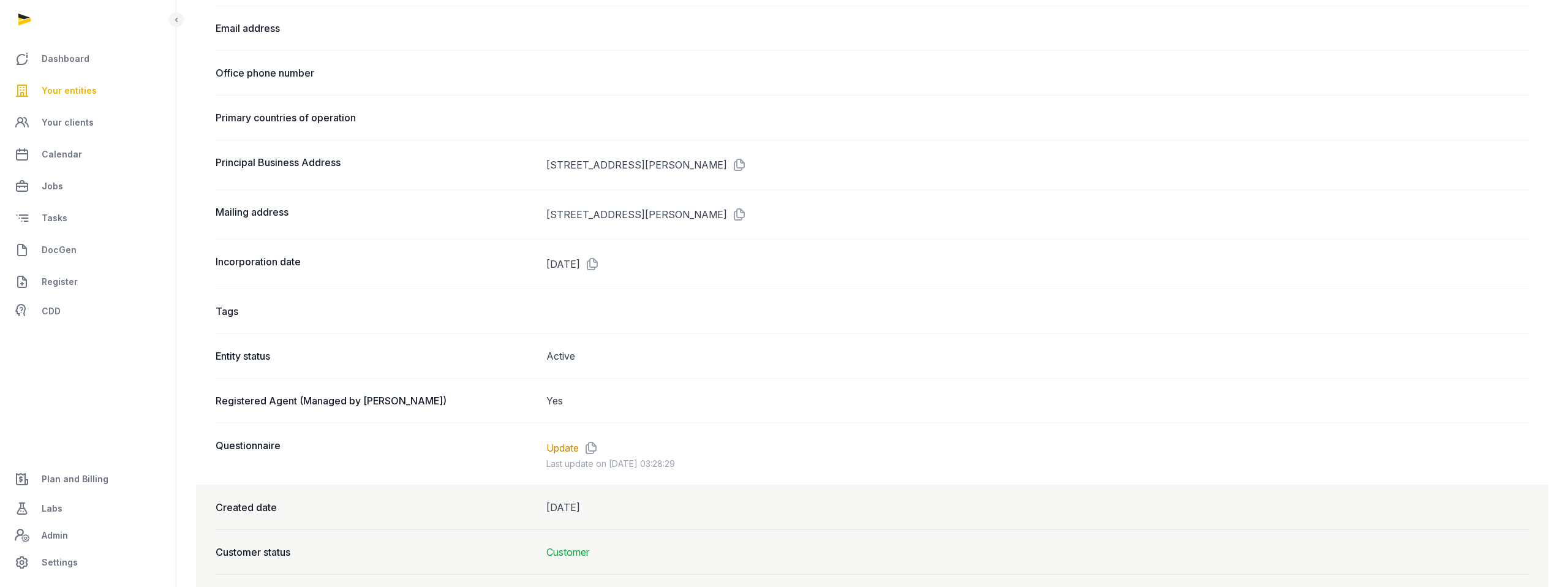
scroll to position [819, 0]
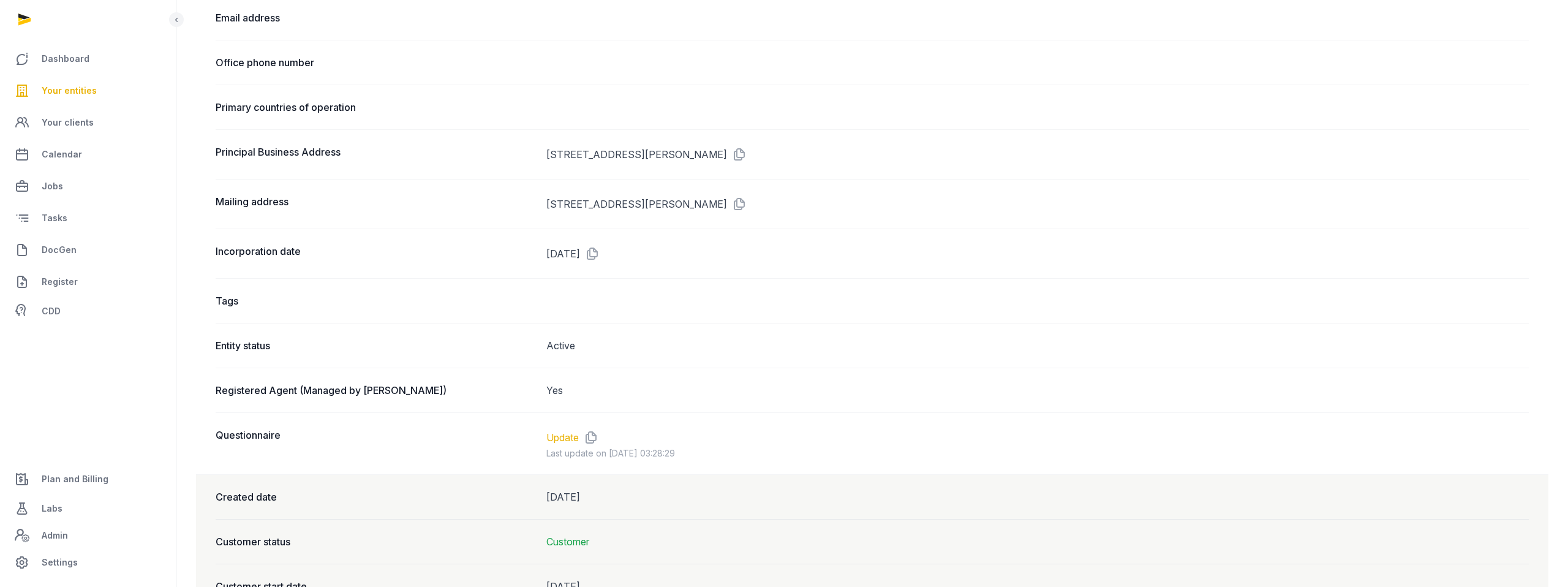
click at [553, 438] on link "Update" at bounding box center [562, 437] width 32 height 15
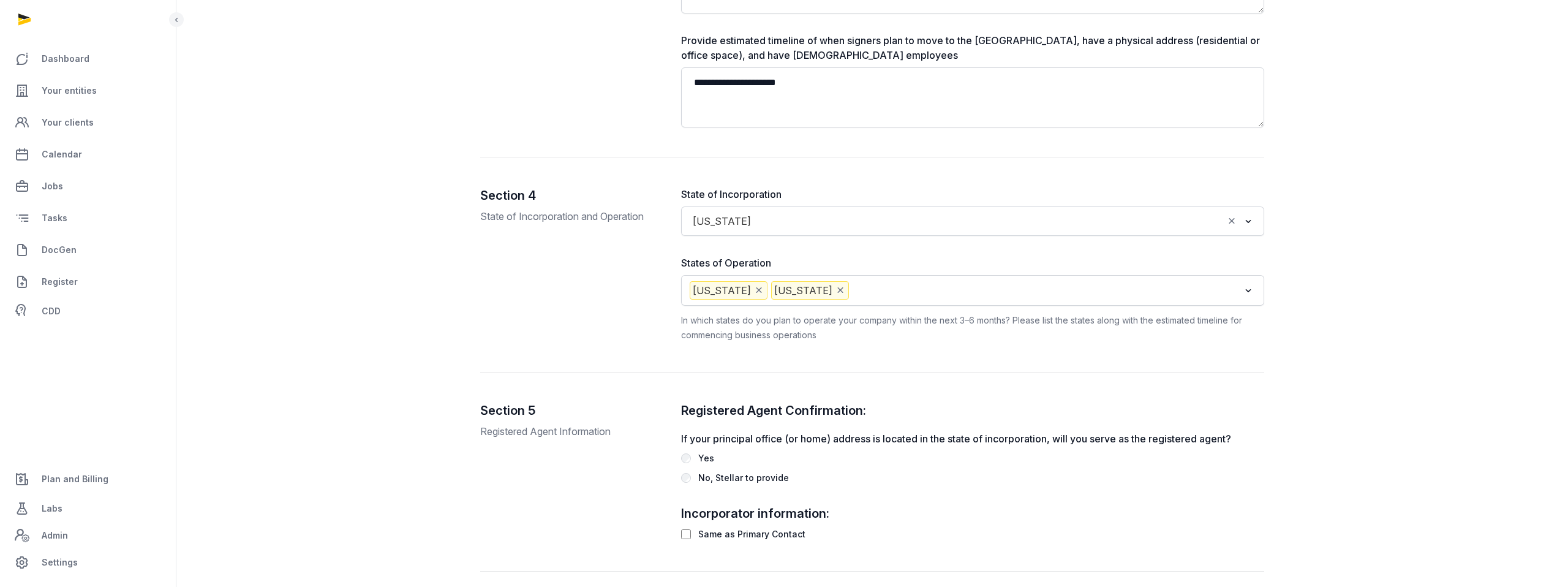
scroll to position [1091, 0]
click at [71, 507] on link "Labs" at bounding box center [87, 509] width 156 height 29
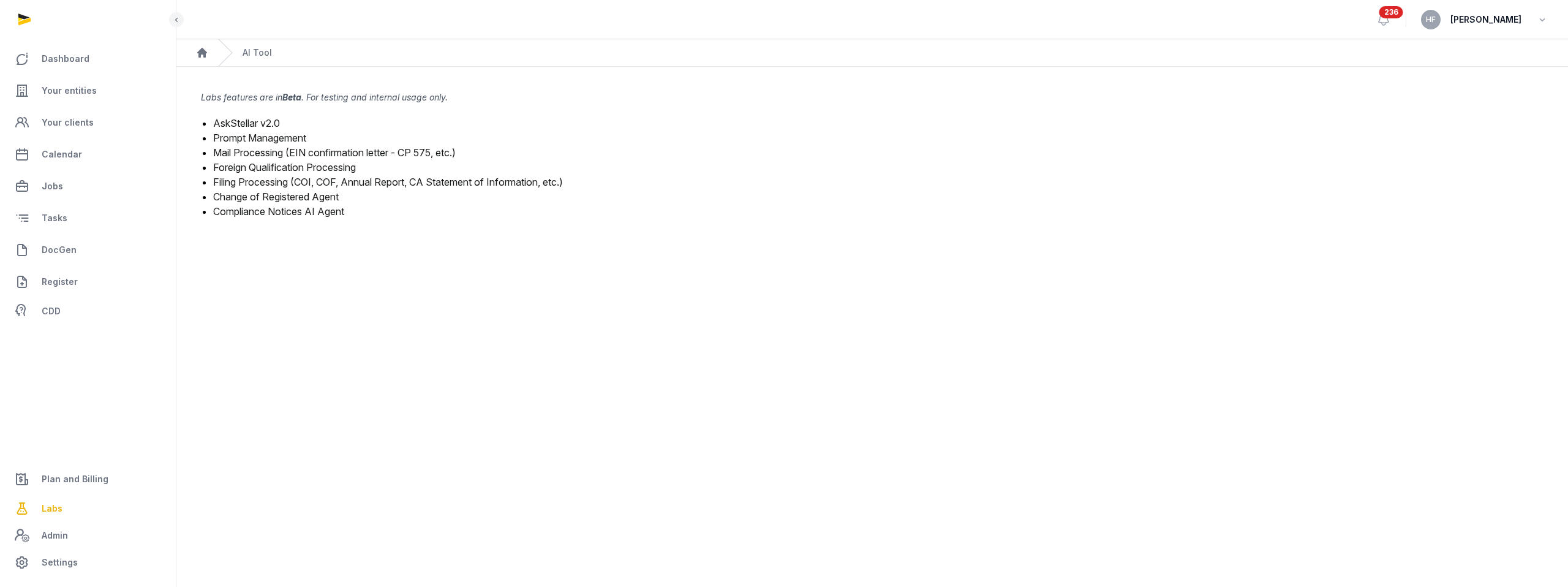
click at [390, 181] on link "Filing Processing (COI, COF, Annual Report, CA Statement of Information, etc.)" at bounding box center [388, 182] width 350 height 13
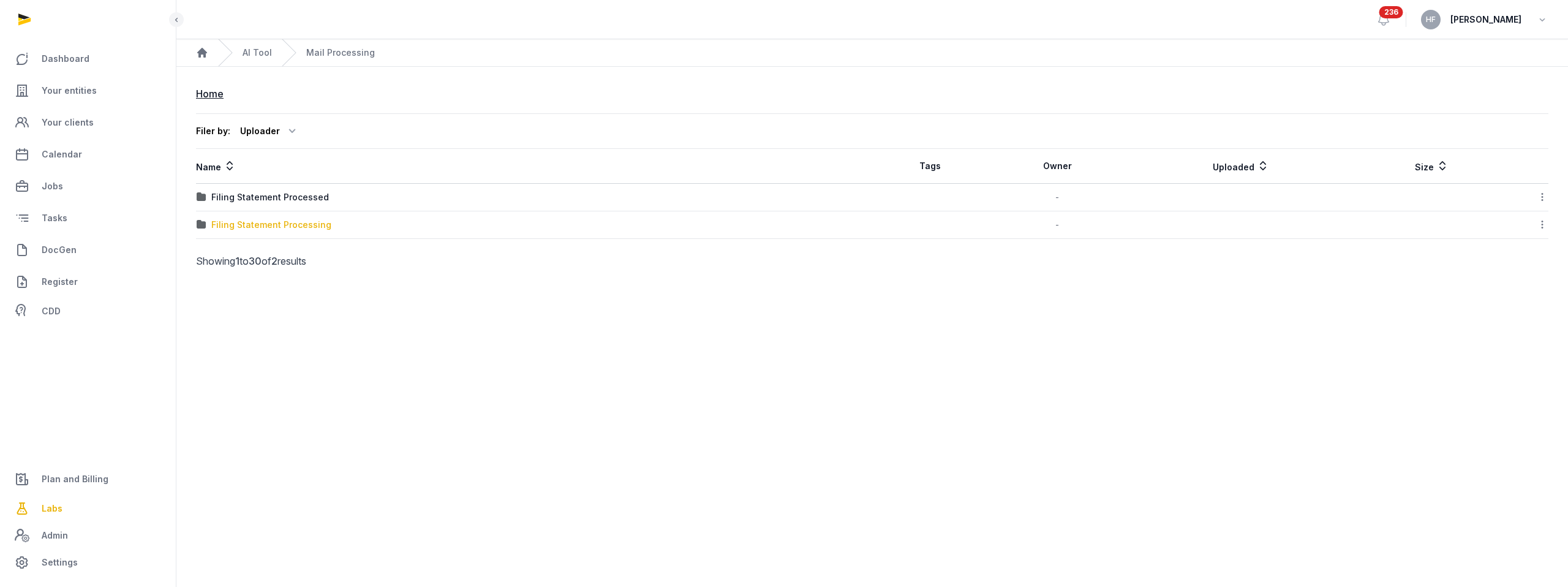
click at [282, 225] on div "Filing Statement Processing" at bounding box center [271, 225] width 120 height 13
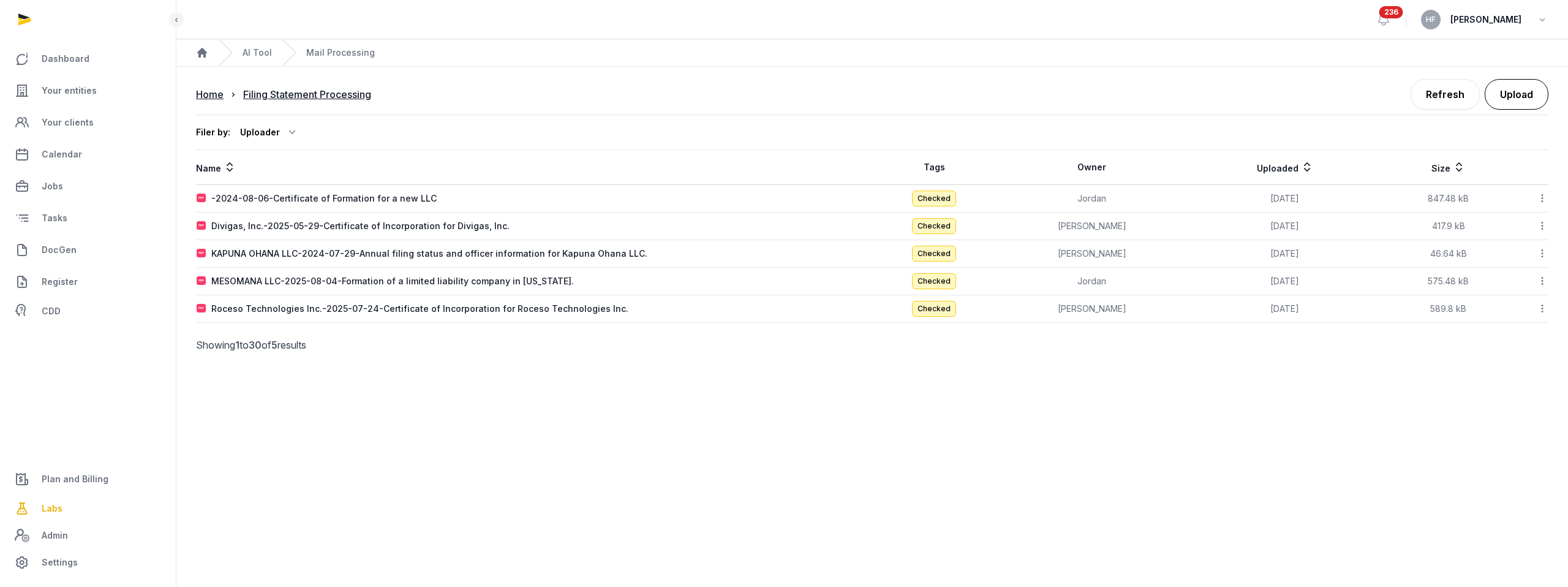
click at [1520, 99] on button "Upload" at bounding box center [1516, 94] width 64 height 31
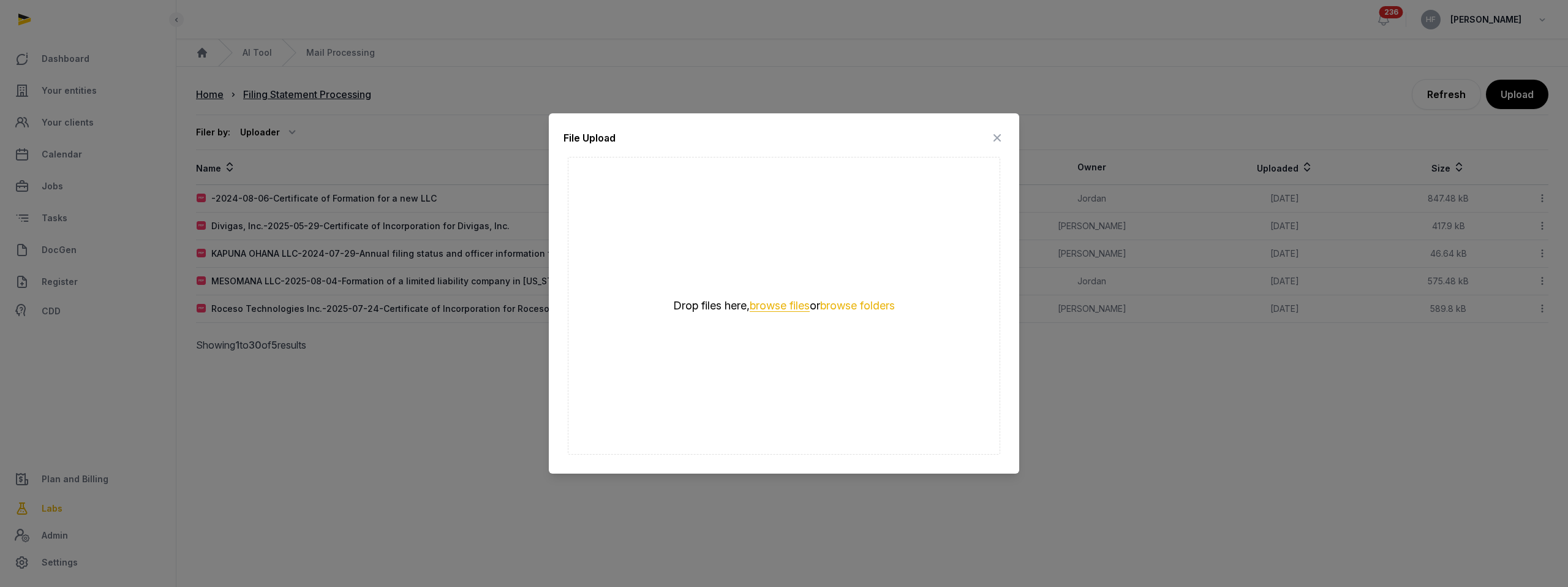
click at [790, 305] on button "browse files" at bounding box center [780, 306] width 60 height 12
click at [997, 139] on icon at bounding box center [997, 138] width 15 height 20
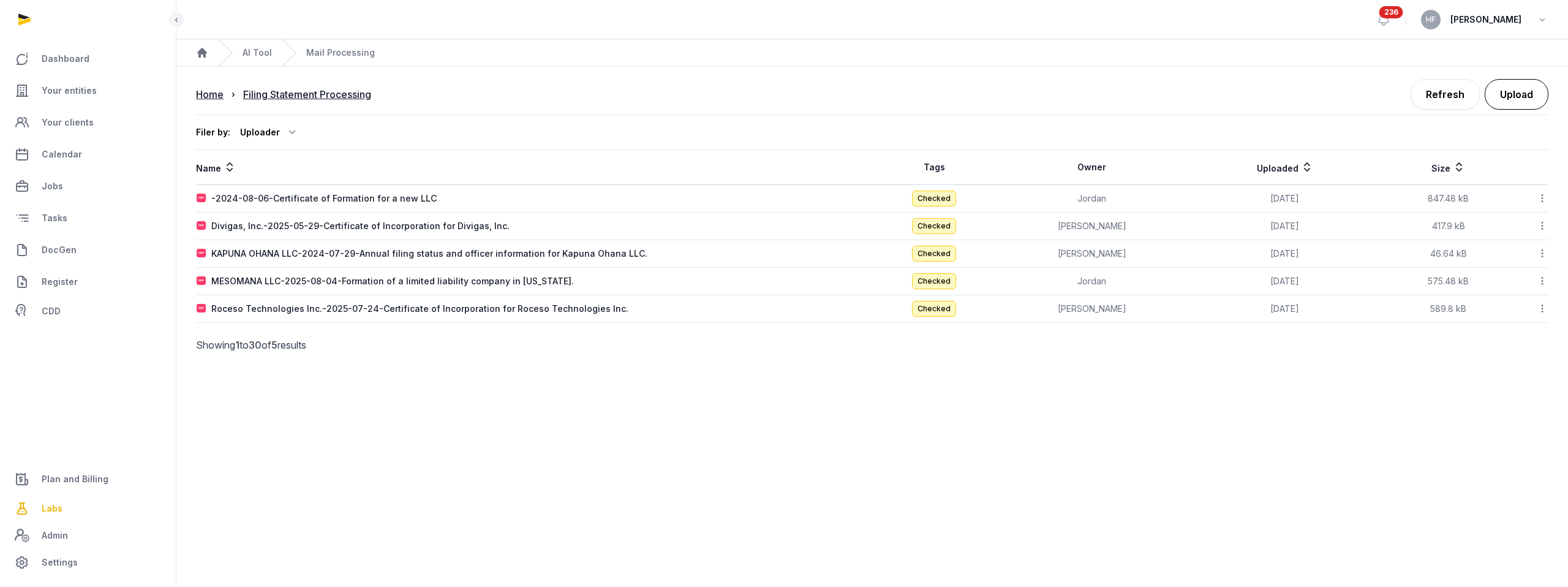
click at [1495, 93] on button "Upload" at bounding box center [1516, 94] width 64 height 31
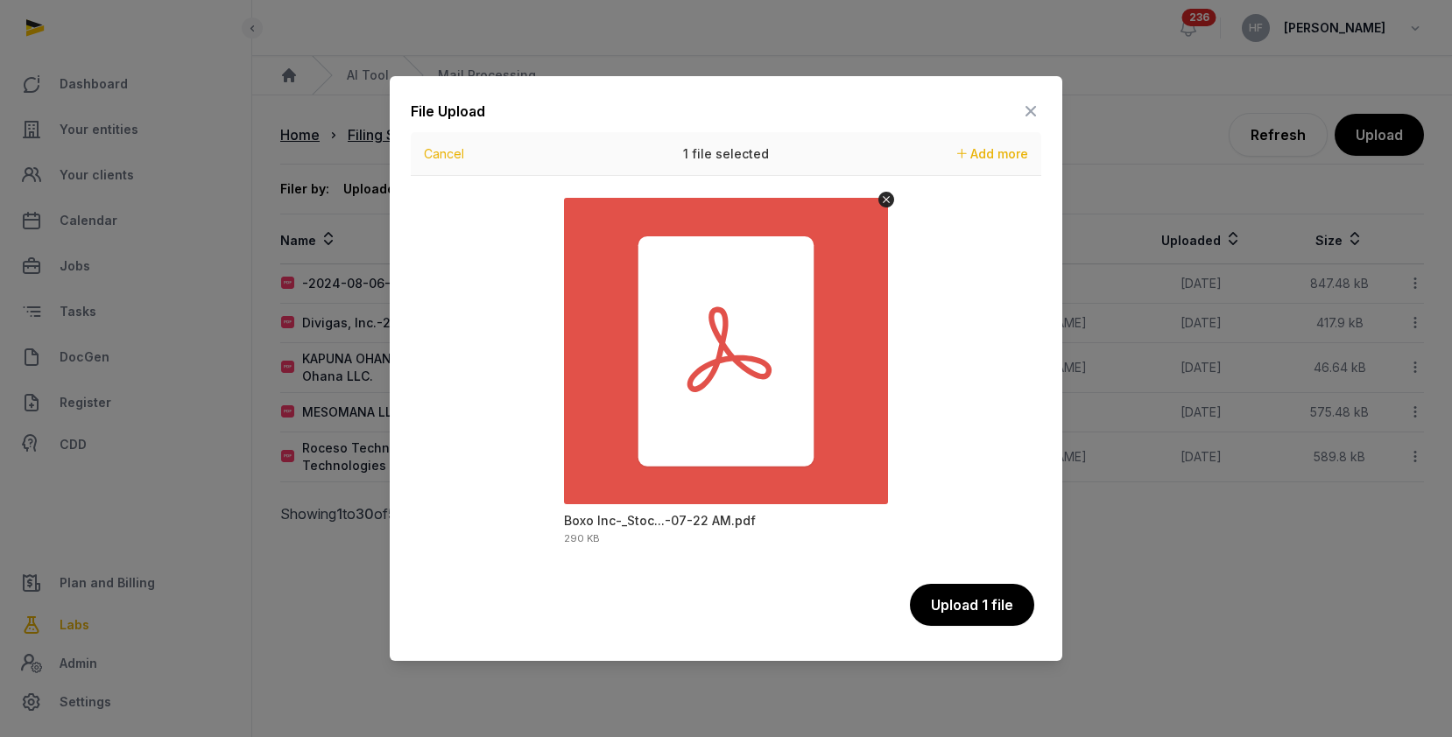
click at [978, 602] on button "Upload 1 file" at bounding box center [972, 605] width 124 height 42
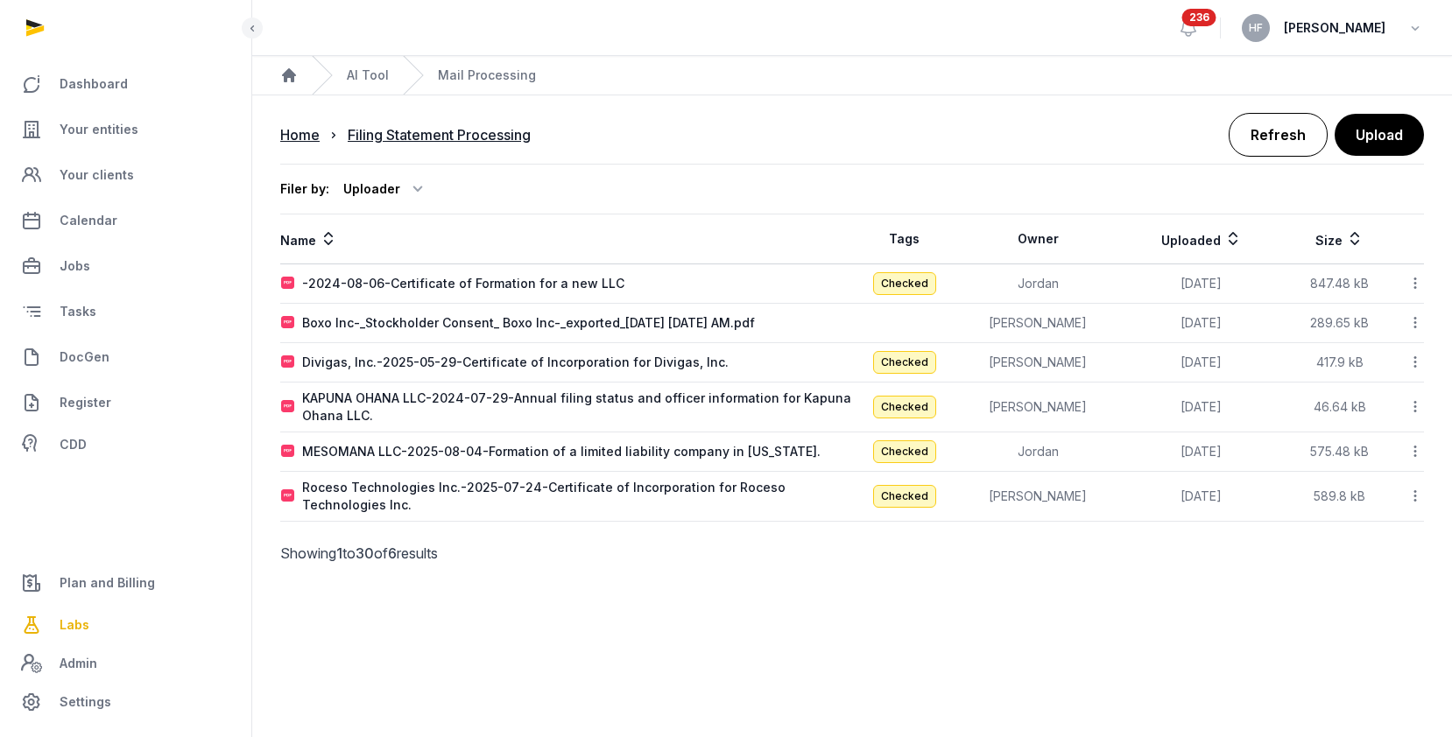
click at [1296, 137] on link "Refresh" at bounding box center [1278, 135] width 99 height 44
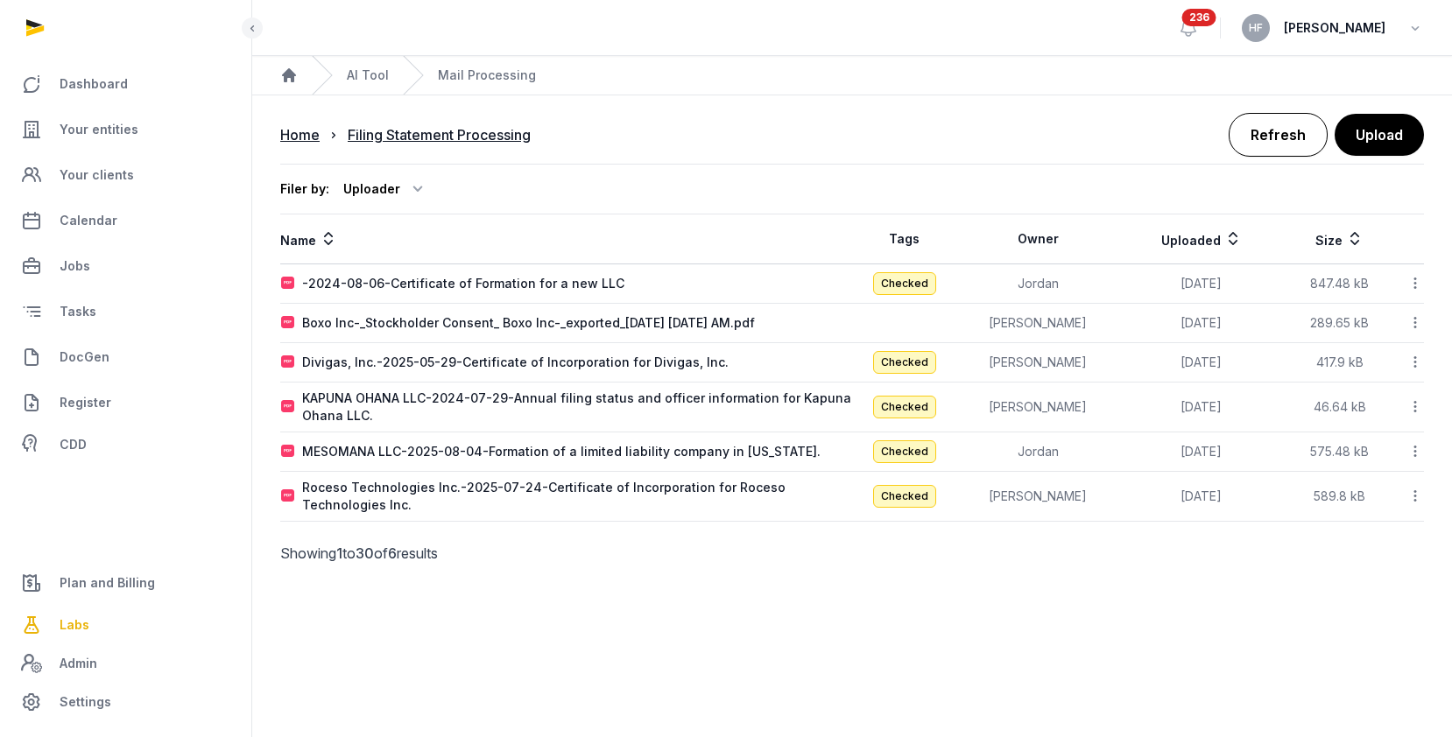
click at [1296, 137] on link "Refresh" at bounding box center [1278, 135] width 99 height 44
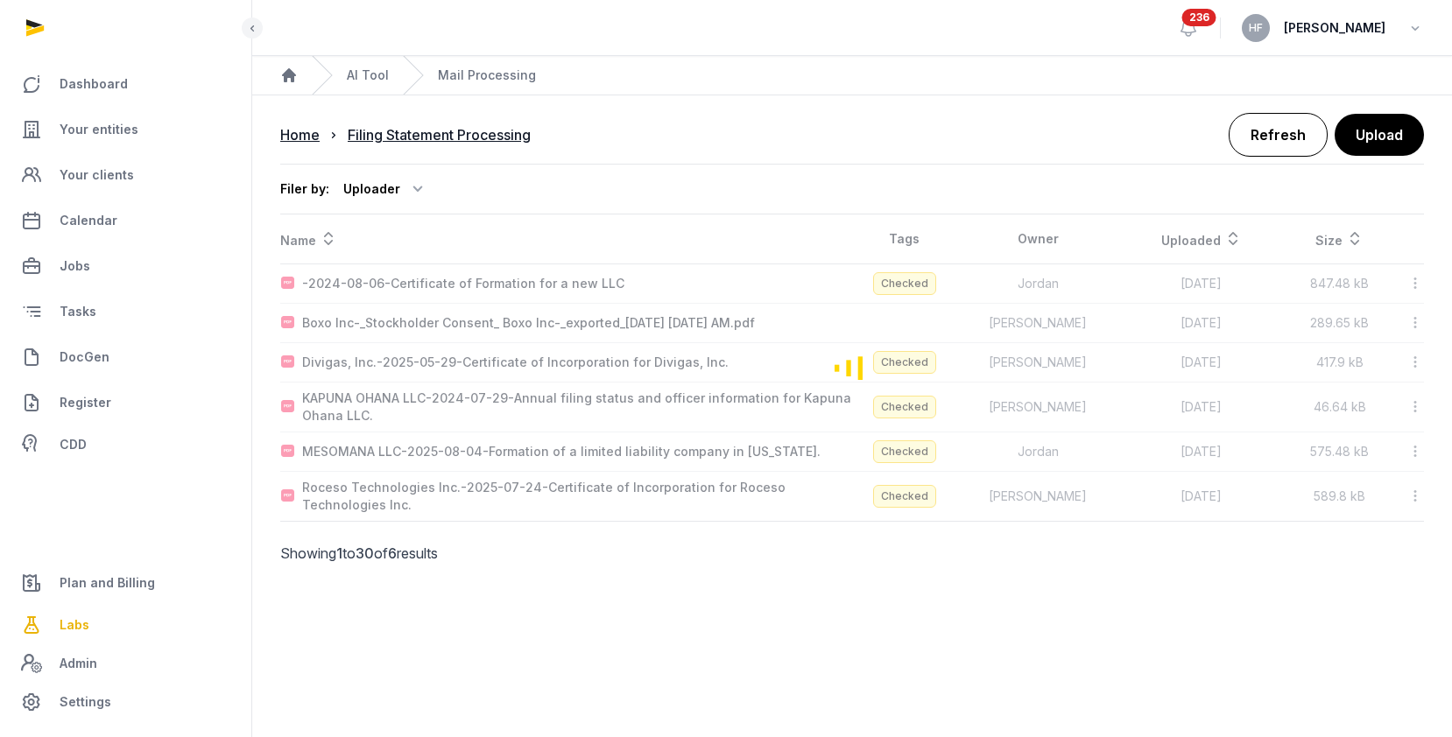
click at [1296, 137] on link "Refresh" at bounding box center [1278, 135] width 99 height 44
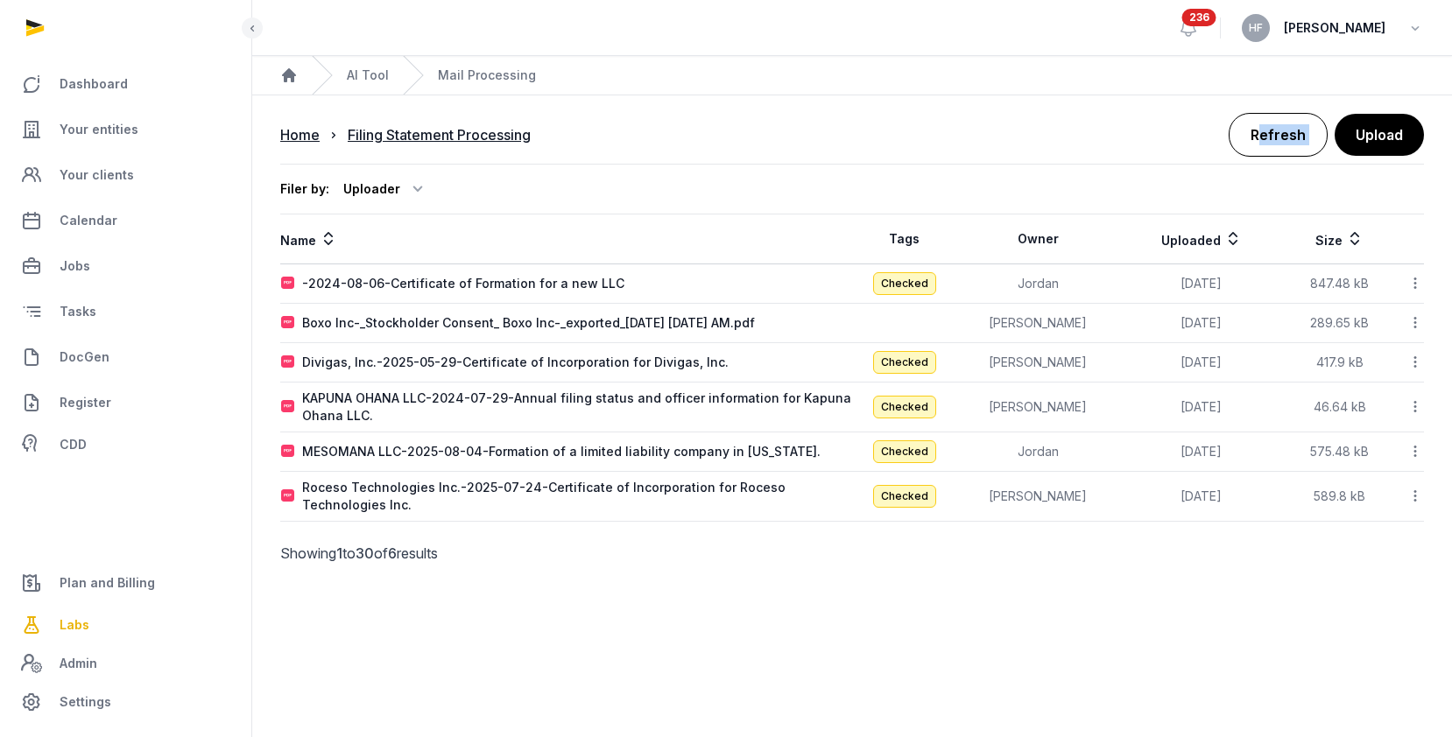
click at [1296, 137] on link "Refresh" at bounding box center [1278, 135] width 99 height 44
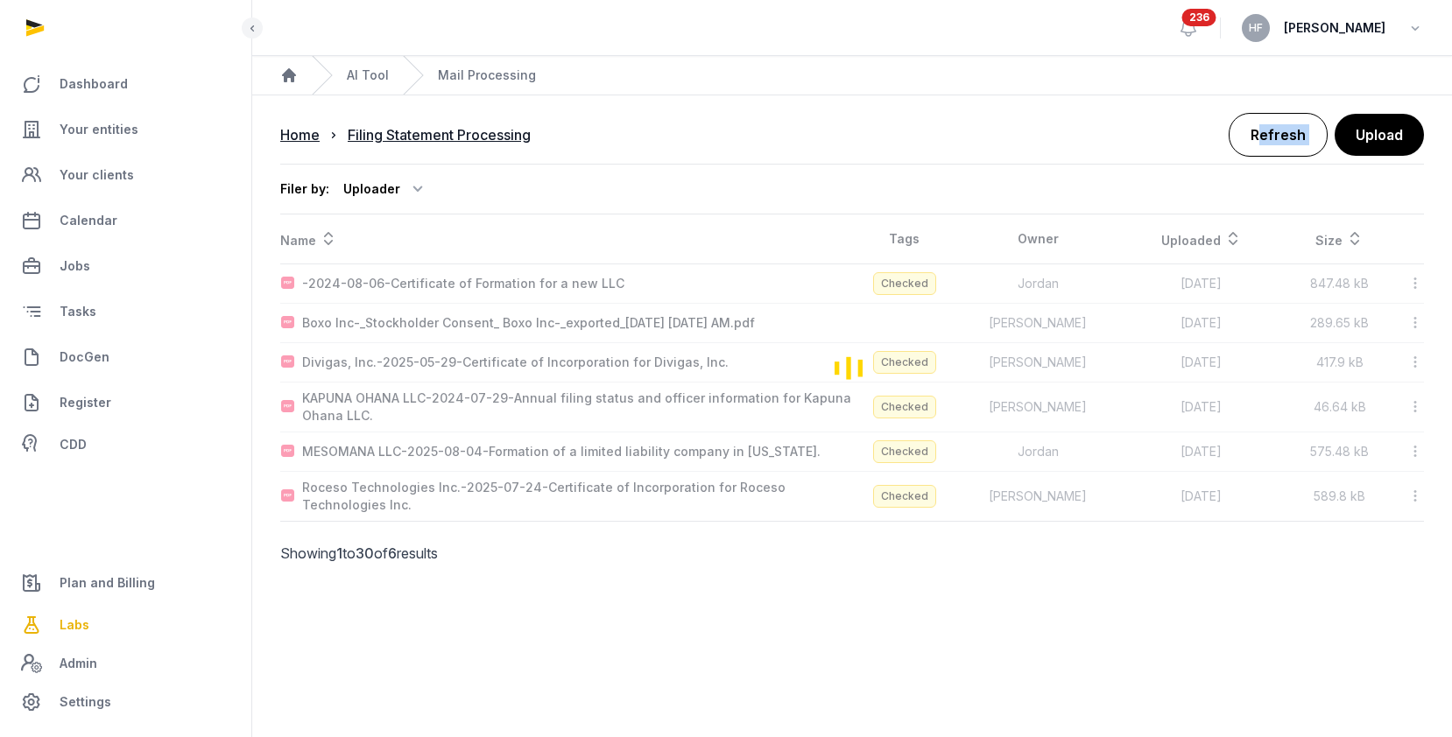
click at [1296, 137] on link "Refresh" at bounding box center [1278, 135] width 99 height 44
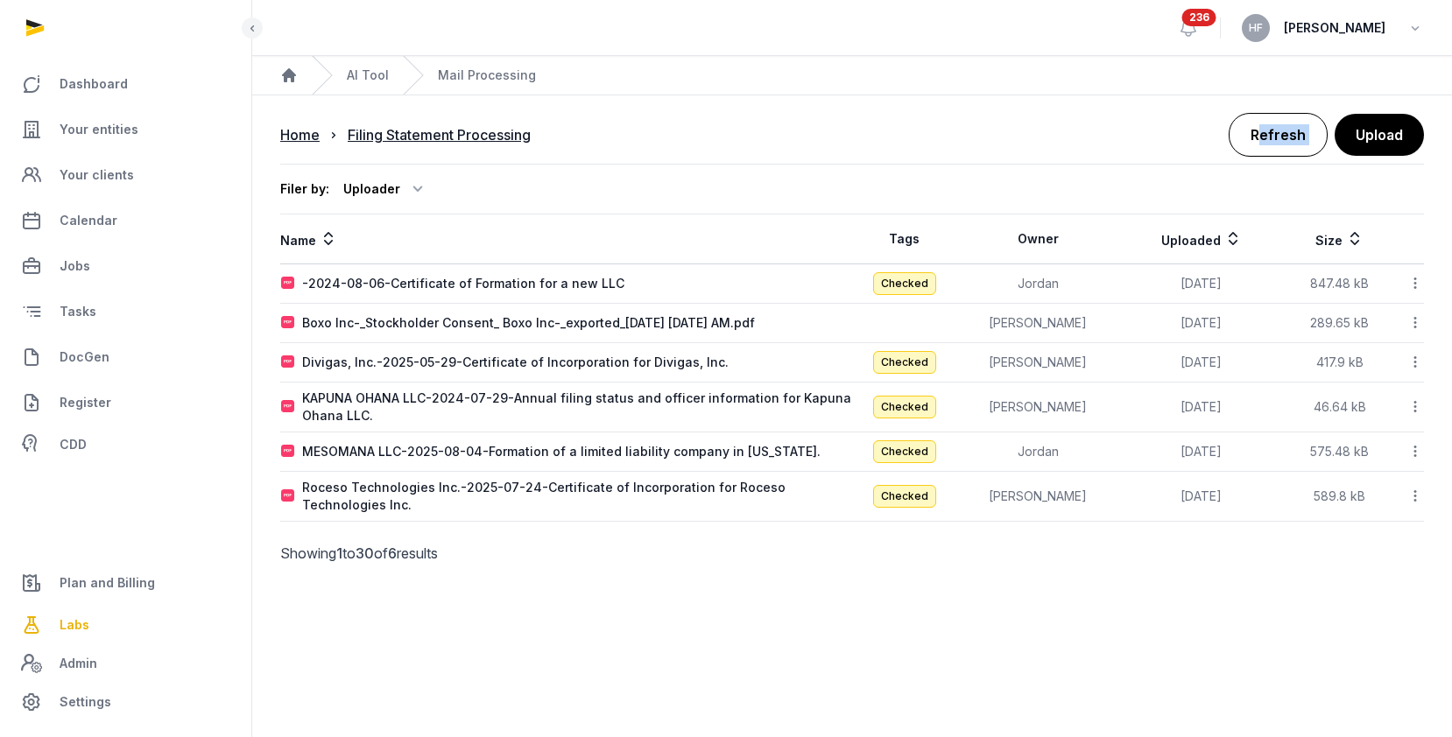
click at [1295, 127] on link "Refresh" at bounding box center [1278, 135] width 99 height 44
click at [1271, 133] on link "Refresh" at bounding box center [1278, 135] width 99 height 44
click at [1272, 123] on link "Refresh" at bounding box center [1278, 135] width 99 height 44
click at [1271, 123] on link "Refresh" at bounding box center [1278, 135] width 99 height 44
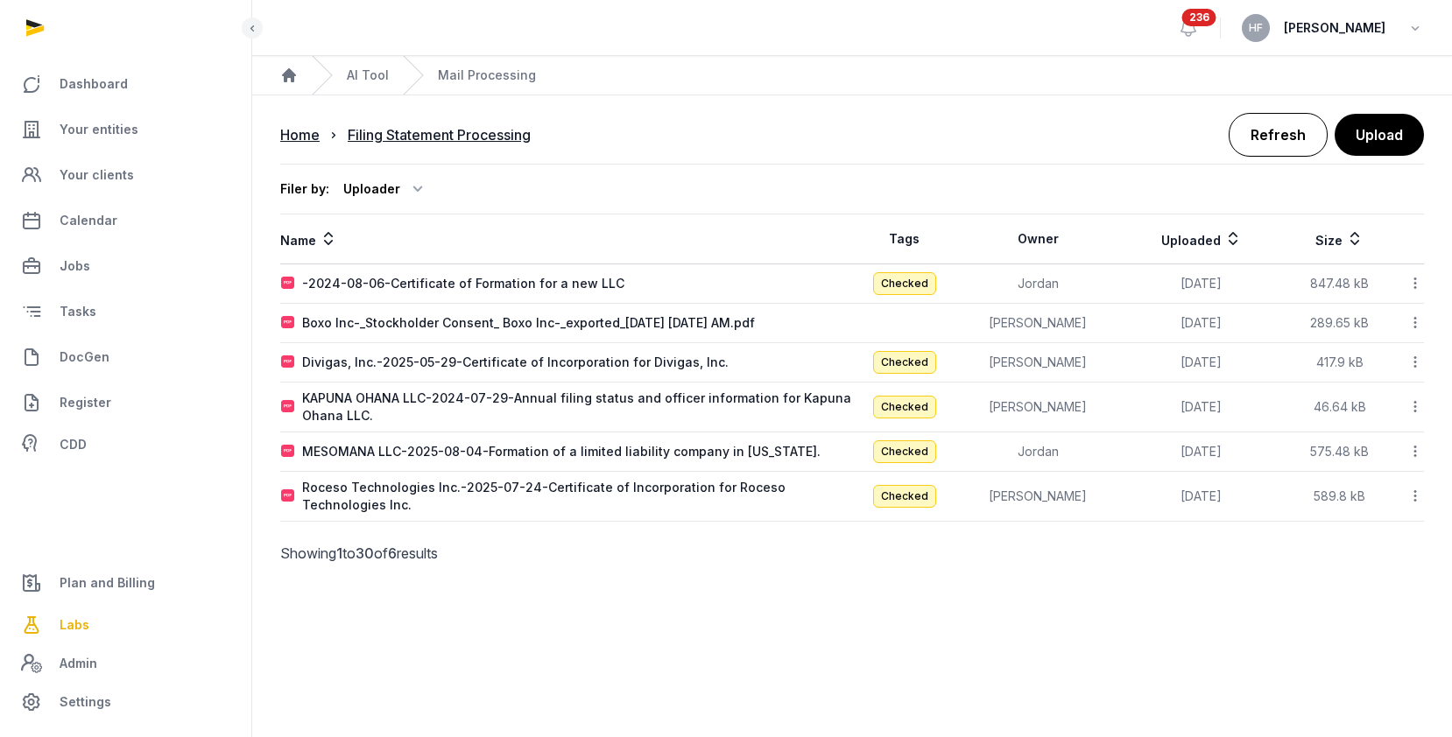
click at [1271, 123] on link "Refresh" at bounding box center [1278, 135] width 99 height 44
click at [1272, 143] on link "Refresh" at bounding box center [1278, 135] width 99 height 44
click at [1272, 144] on link "Refresh" at bounding box center [1278, 135] width 99 height 44
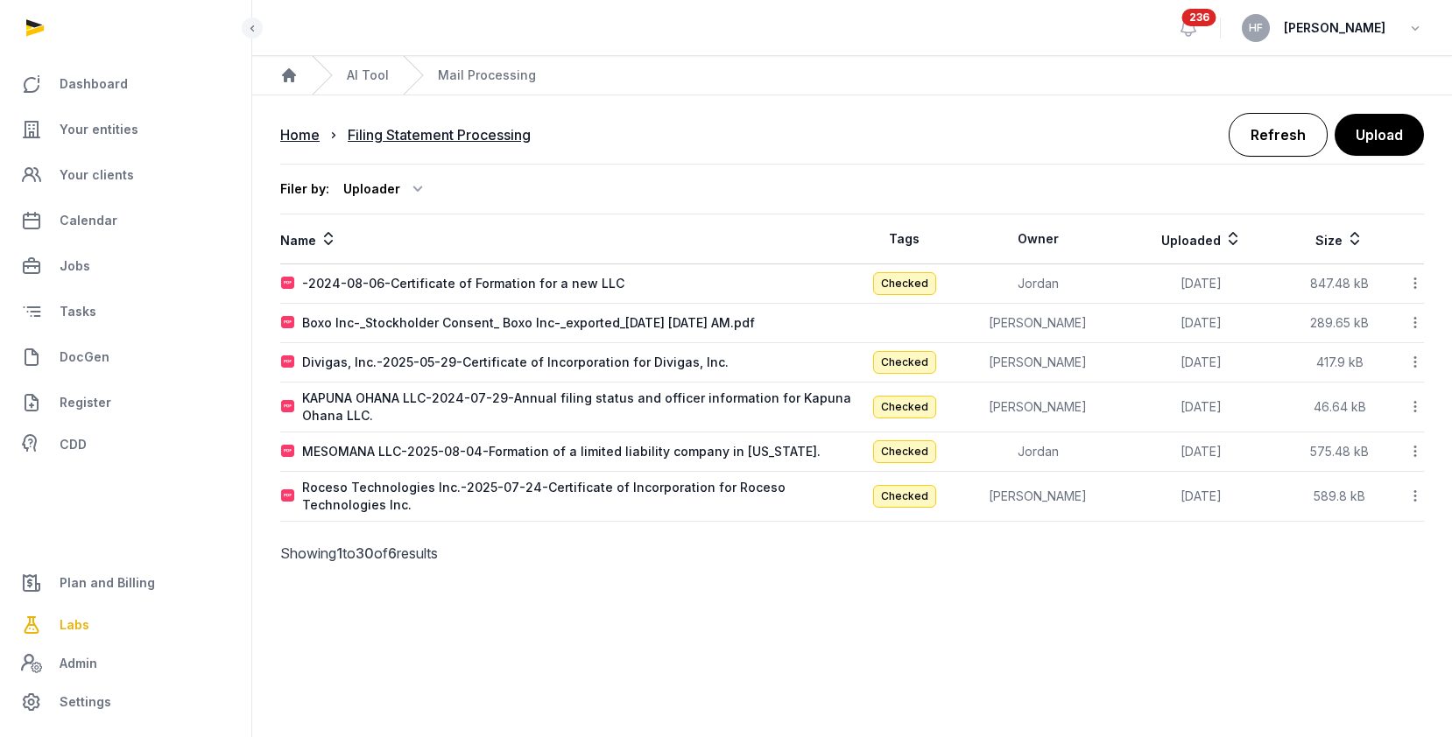
click at [1272, 144] on link "Refresh" at bounding box center [1278, 135] width 99 height 44
click at [1297, 131] on link "Refresh" at bounding box center [1278, 135] width 99 height 44
click at [1295, 131] on link "Refresh" at bounding box center [1278, 135] width 99 height 44
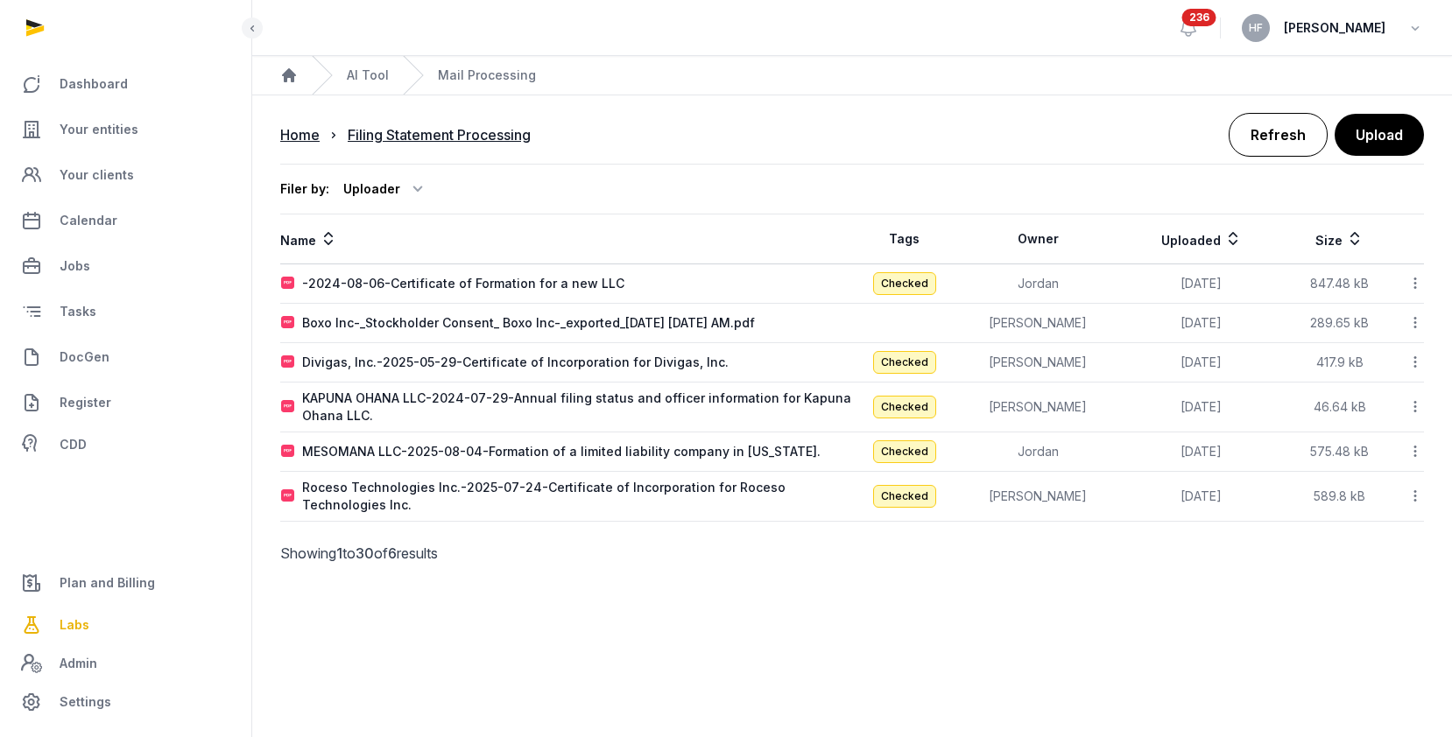
click at [1295, 131] on link "Refresh" at bounding box center [1278, 135] width 99 height 44
click at [1291, 144] on link "Refresh" at bounding box center [1278, 135] width 99 height 44
click at [1290, 141] on link "Refresh" at bounding box center [1278, 135] width 99 height 44
click at [581, 322] on div "Boxo Inc.-2025-07-15-Approval of indemnification agreement for directors and of…" at bounding box center [572, 323] width 540 height 18
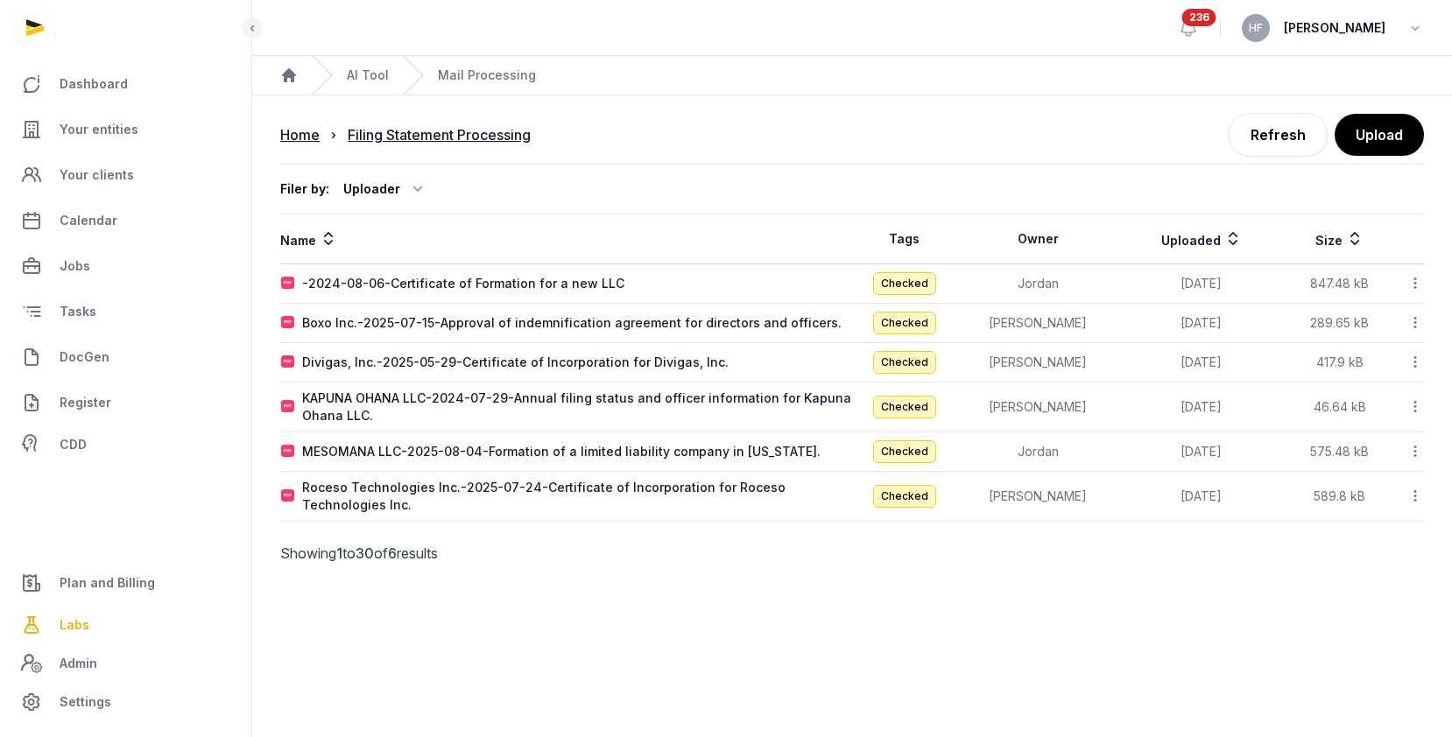
type input "**********"
type textarea "**********"
type input "**********"
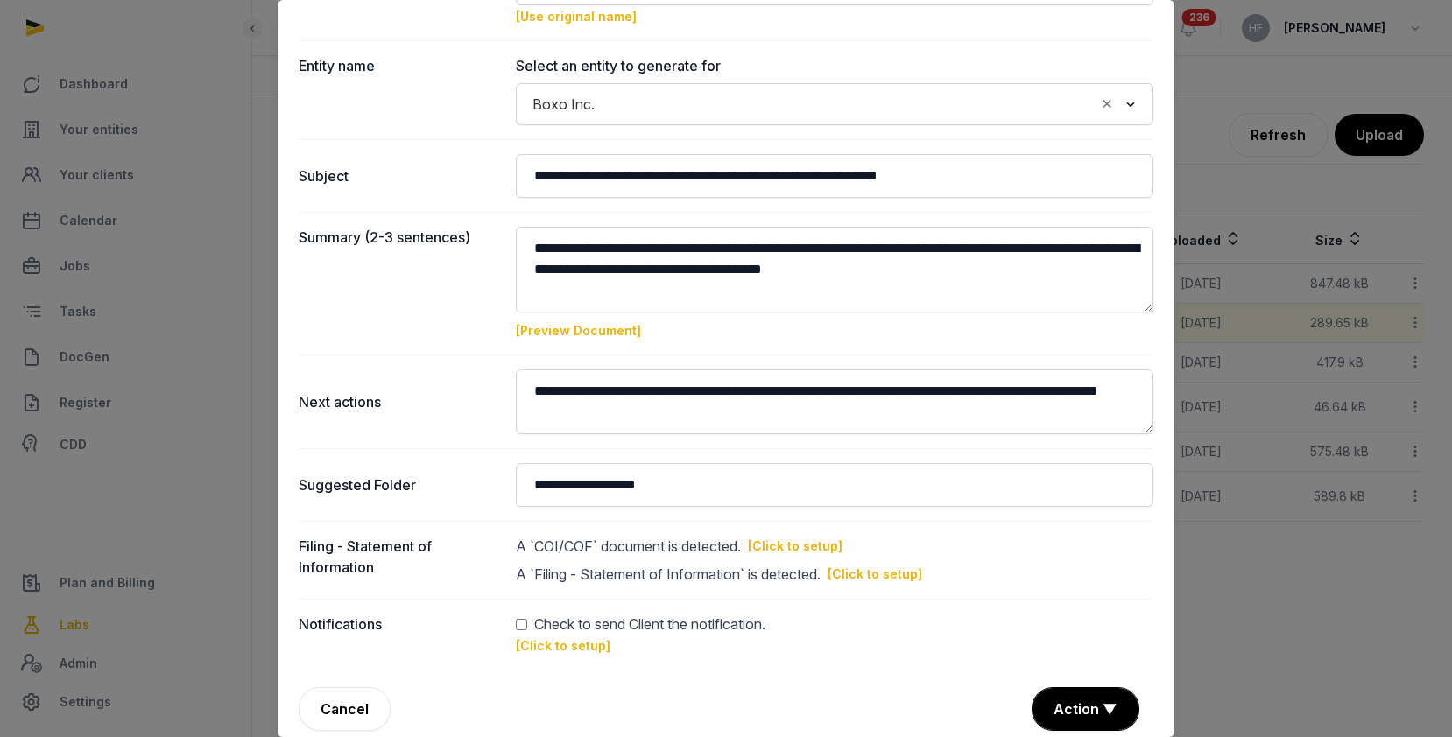
scroll to position [117, 0]
click at [833, 540] on link "[Click to setup]" at bounding box center [795, 546] width 95 height 18
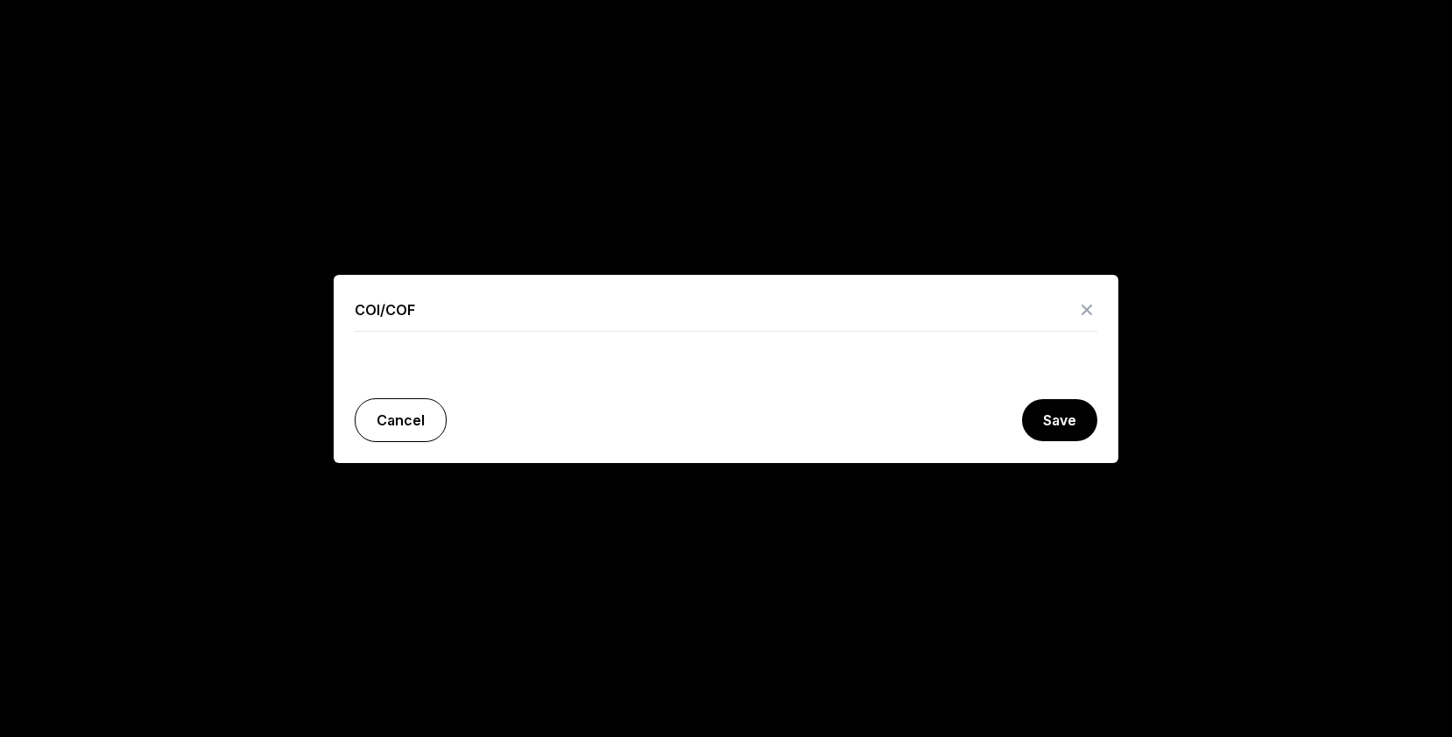
click at [412, 410] on link "Cancel" at bounding box center [401, 421] width 92 height 44
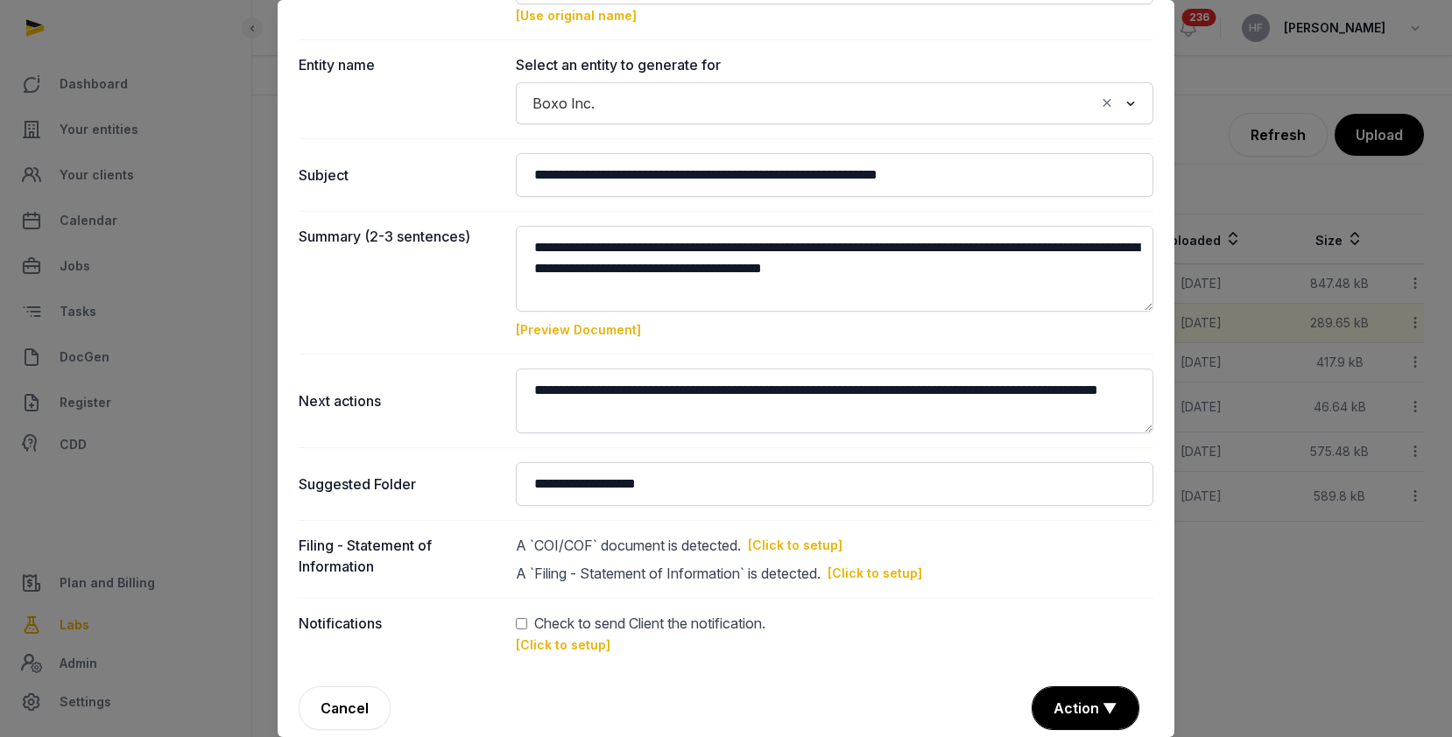
scroll to position [0, 0]
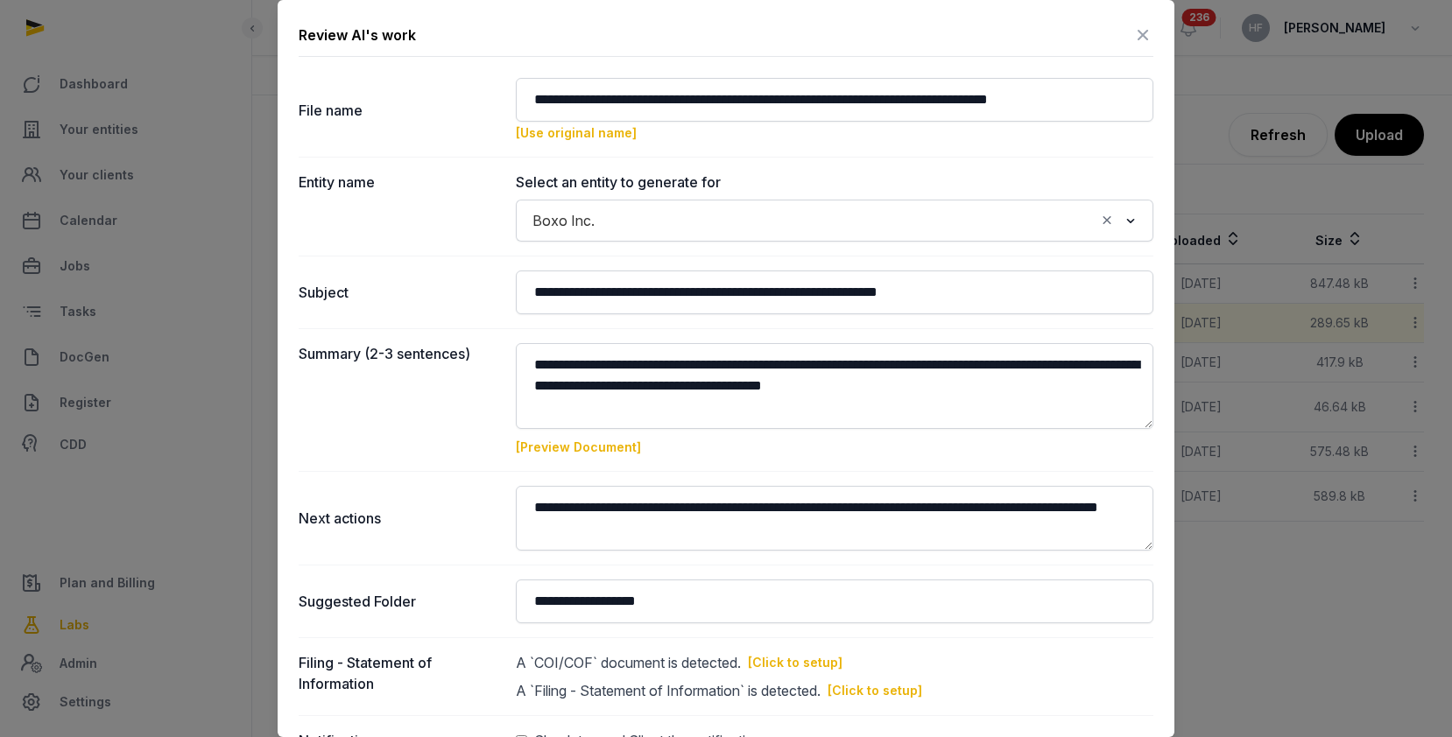
click at [1137, 39] on icon at bounding box center [1143, 35] width 21 height 28
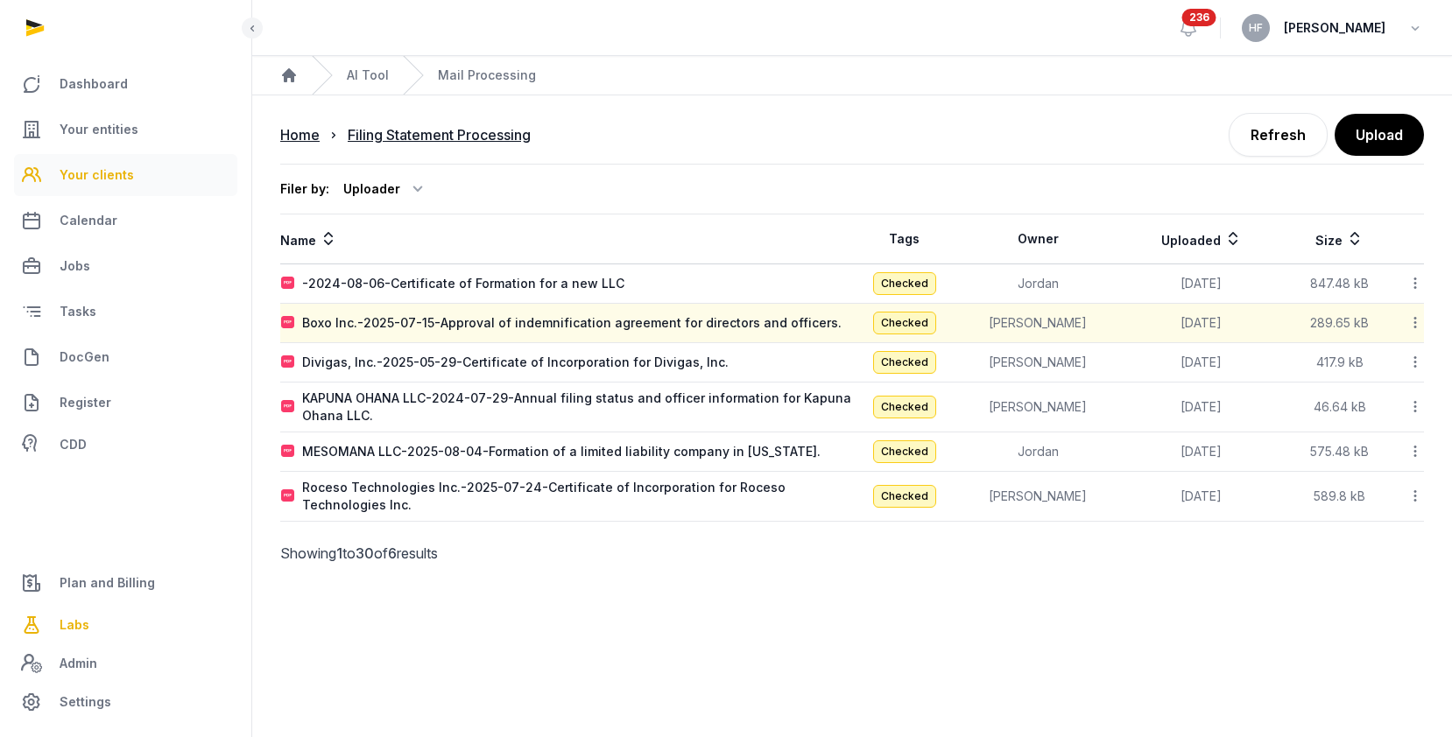
click at [95, 171] on span "Your clients" at bounding box center [97, 175] width 74 height 21
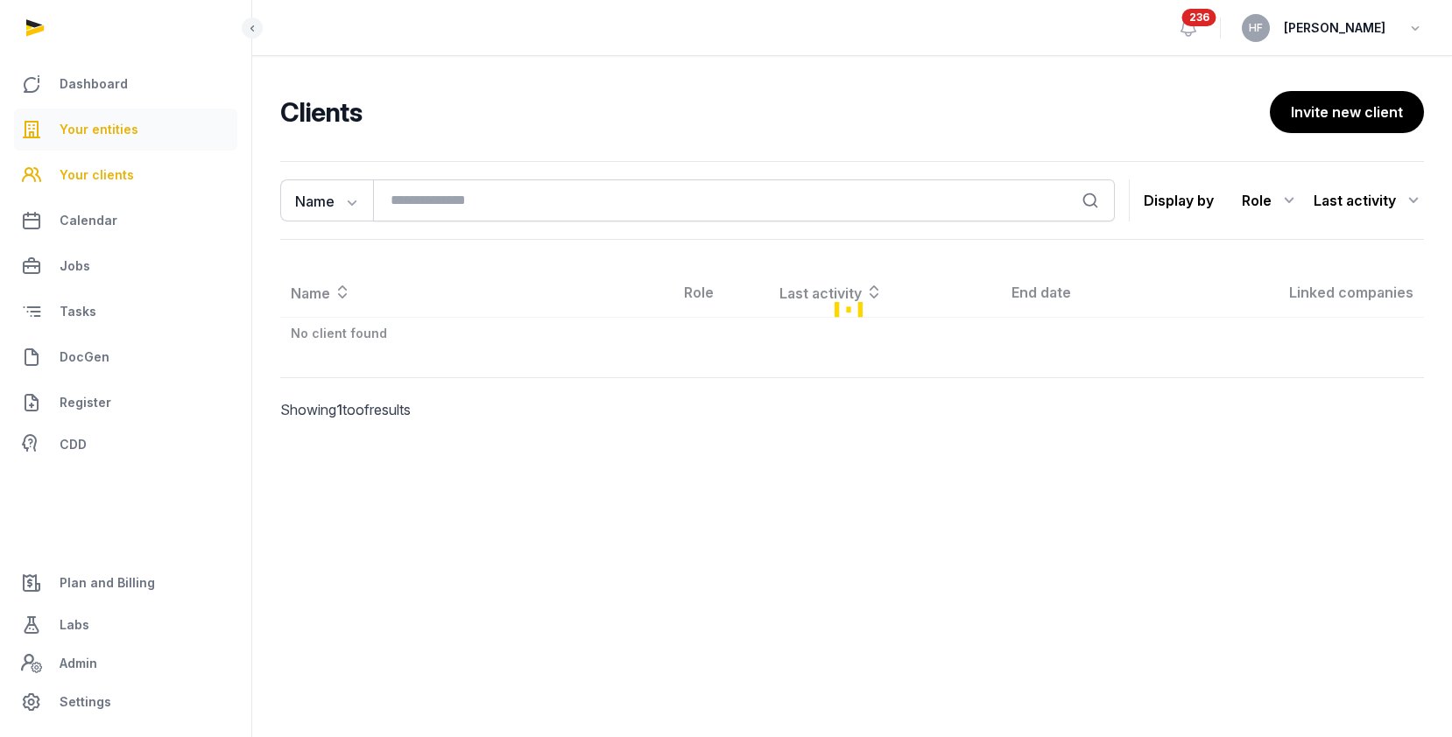
click at [127, 142] on link "Your entities" at bounding box center [125, 130] width 223 height 42
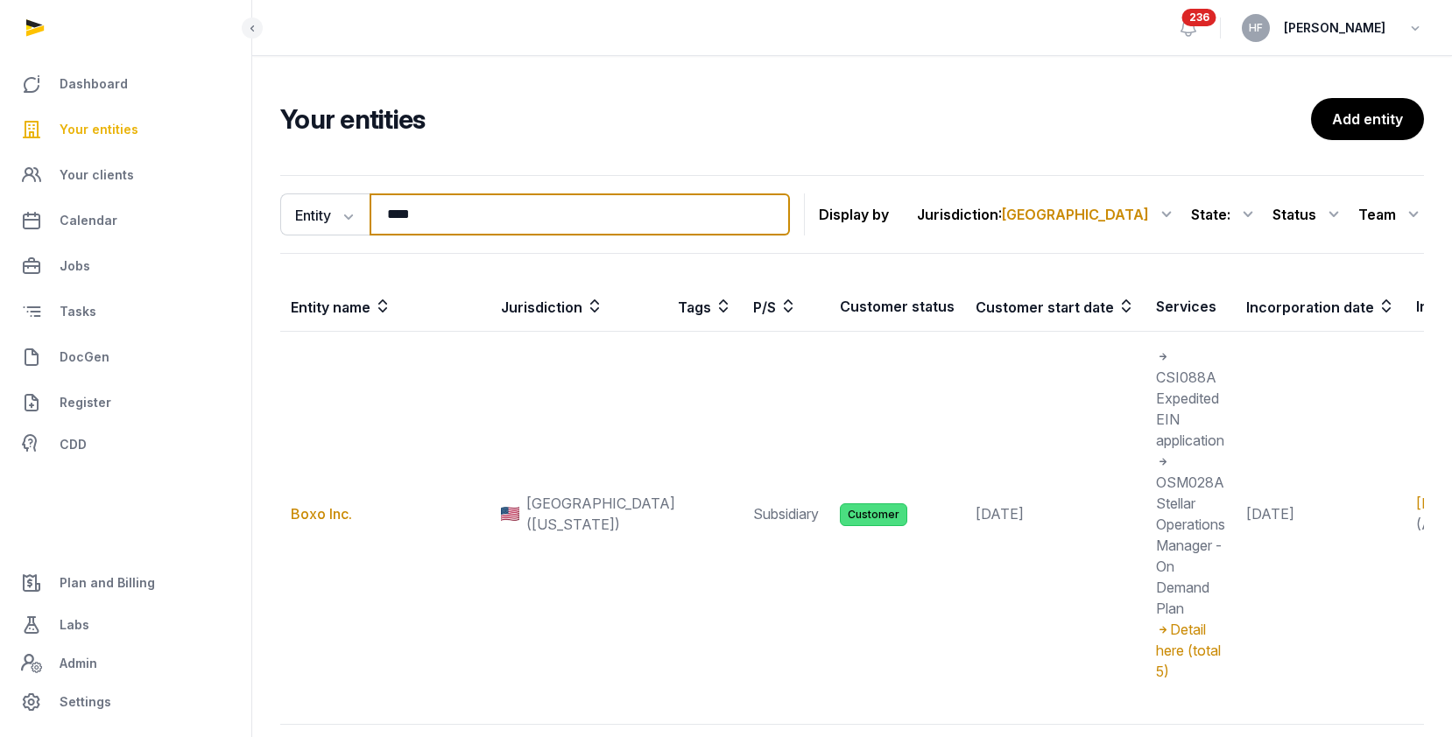
drag, startPoint x: 449, startPoint y: 217, endPoint x: 257, endPoint y: 211, distance: 192.8
click at [280, 211] on div "Entity Entity People Tags Services **** Search" at bounding box center [535, 215] width 510 height 42
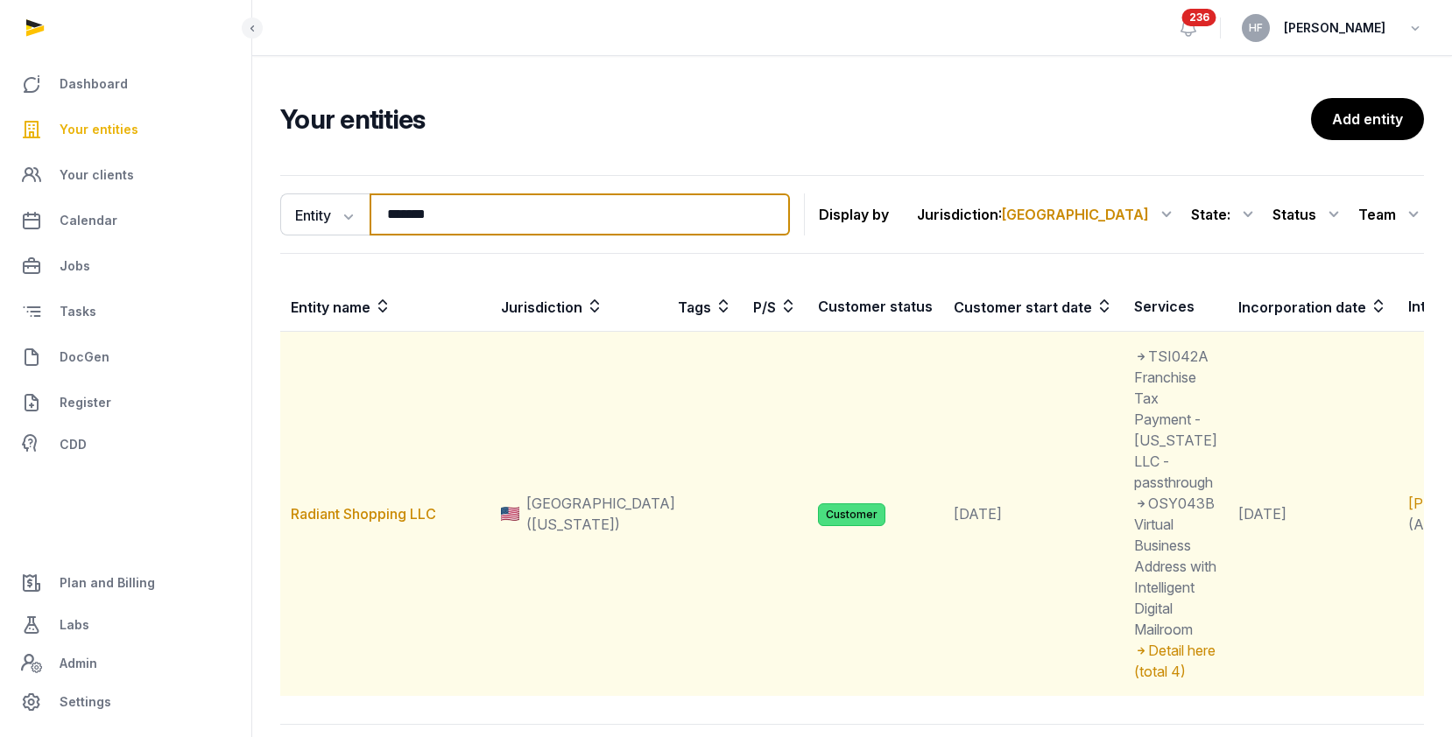
type input "*******"
click at [406, 544] on td "Radiant Shopping LLC" at bounding box center [385, 514] width 210 height 365
click at [406, 523] on link "Radiant Shopping LLC" at bounding box center [363, 514] width 145 height 18
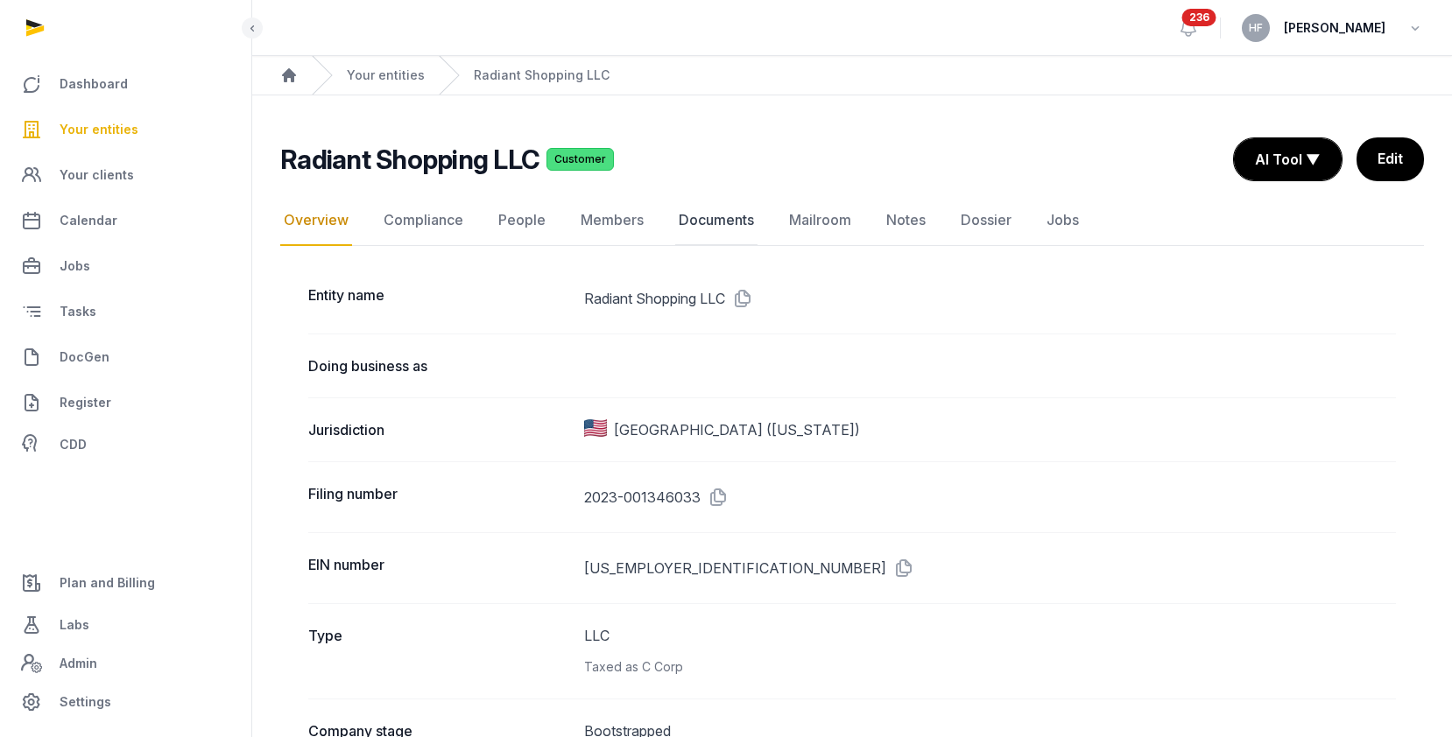
click at [719, 227] on link "Documents" at bounding box center [716, 220] width 82 height 51
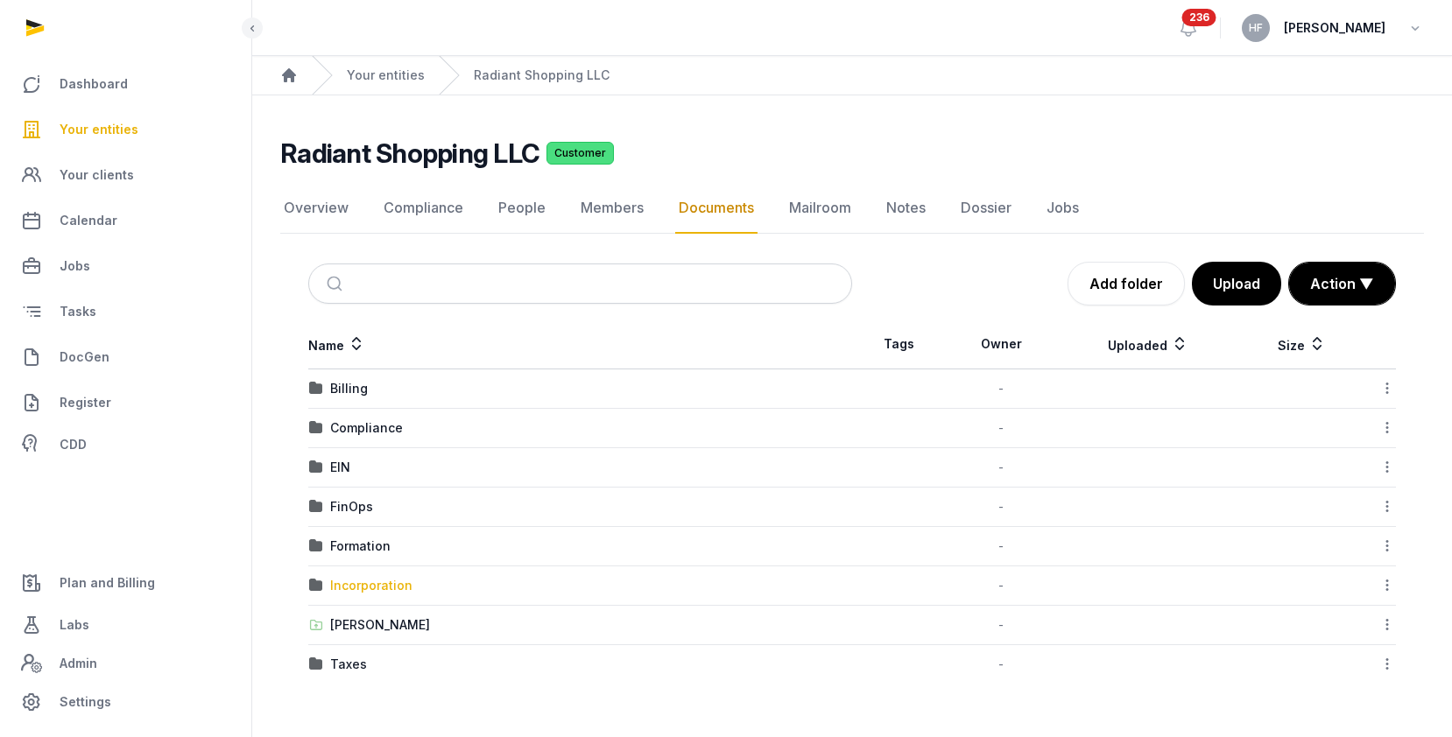
click at [400, 592] on div "Incorporation" at bounding box center [371, 586] width 82 height 18
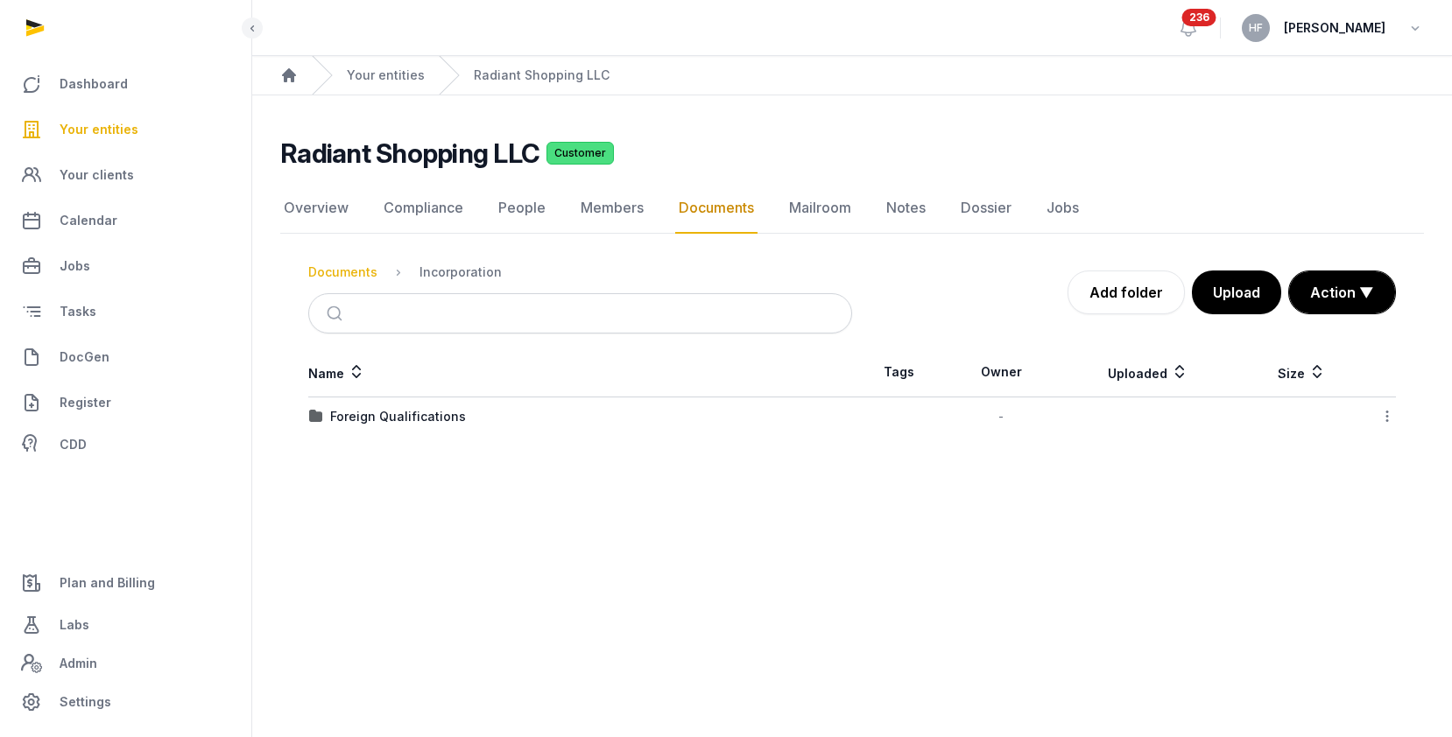
click at [335, 272] on div "Documents" at bounding box center [342, 273] width 69 height 18
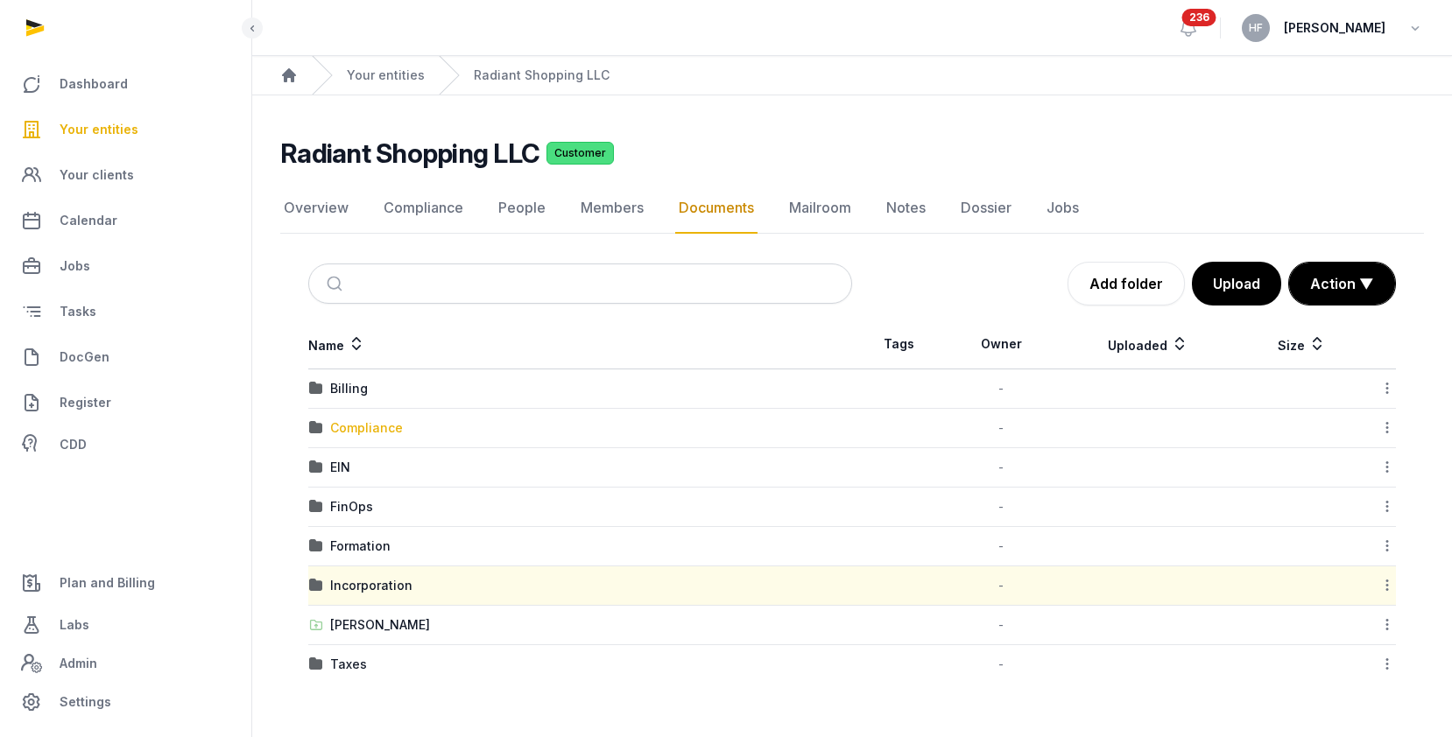
click at [399, 429] on div "Compliance" at bounding box center [366, 429] width 73 height 18
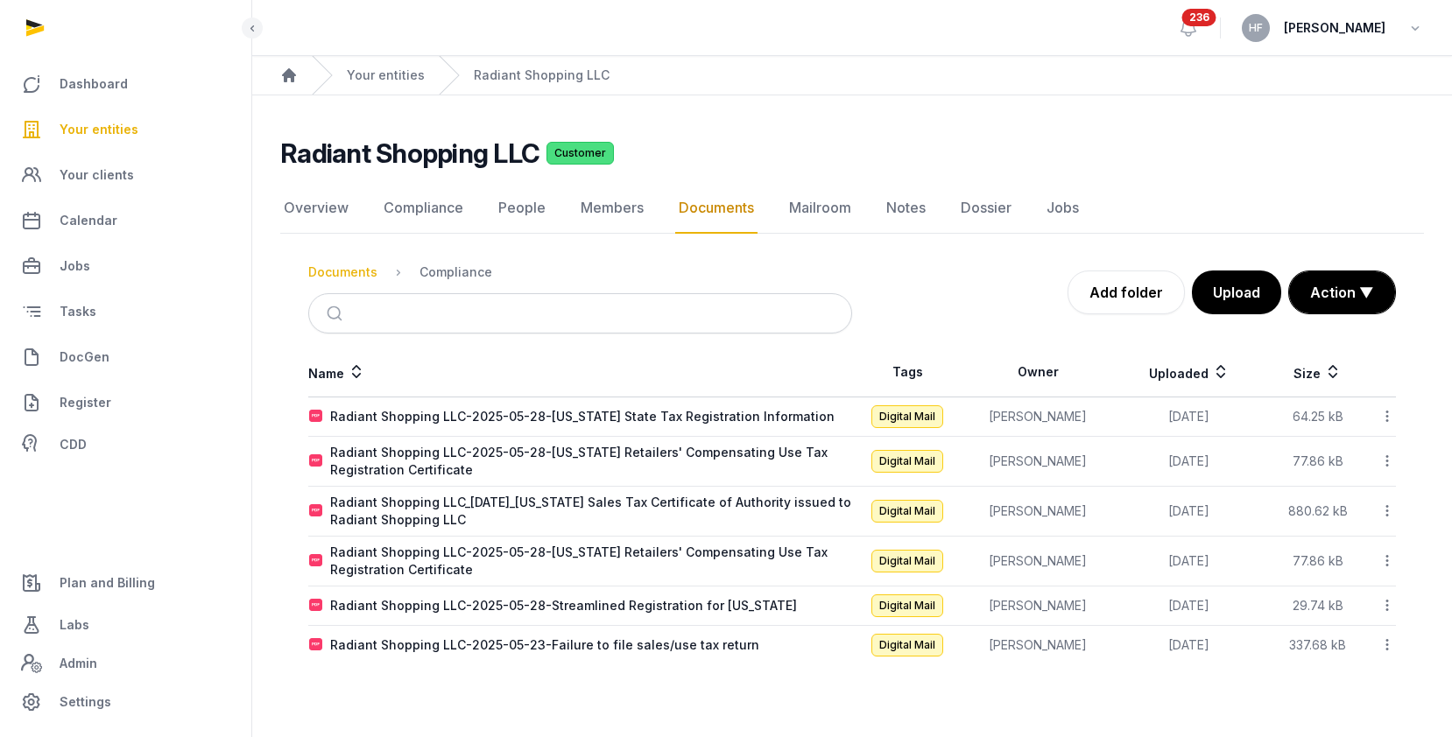
click at [349, 268] on div "Documents" at bounding box center [342, 273] width 69 height 18
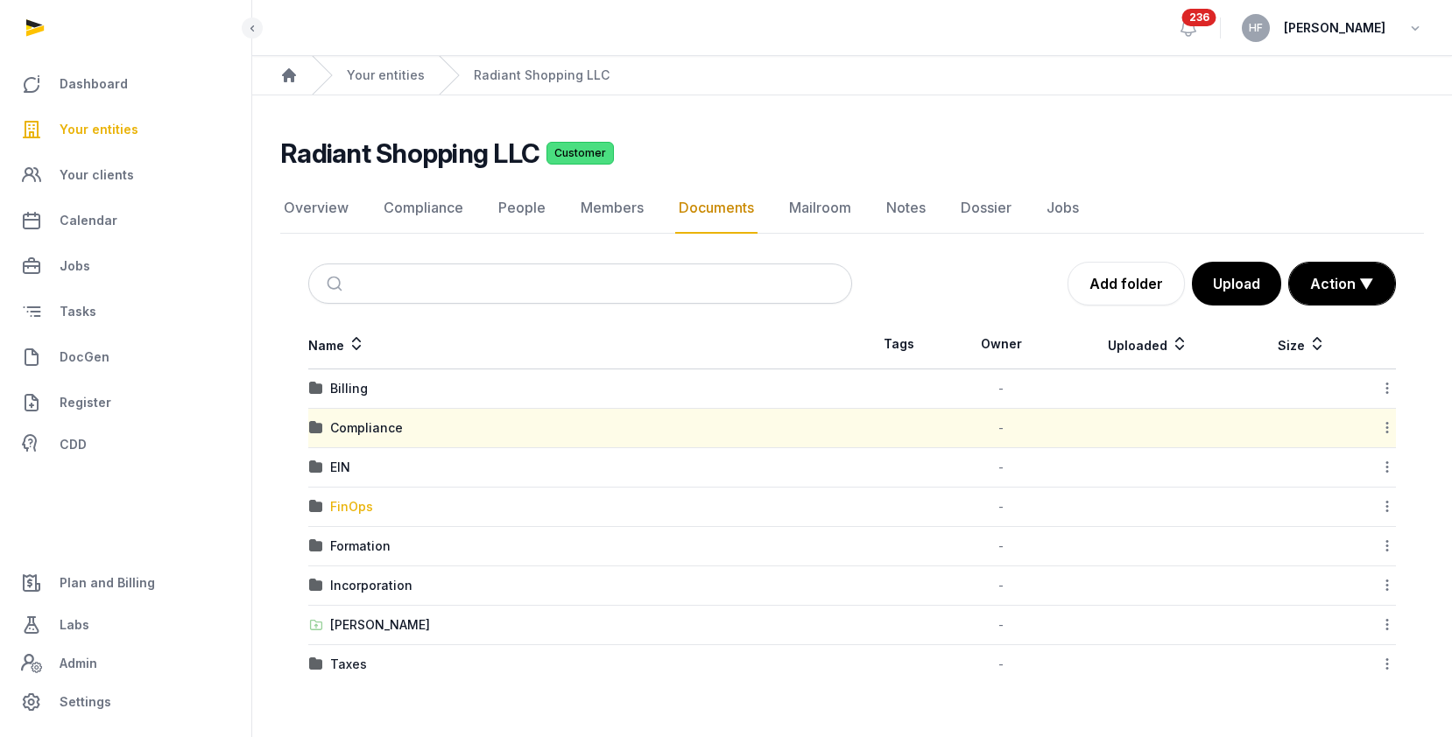
click at [360, 504] on div "FinOps" at bounding box center [351, 507] width 43 height 18
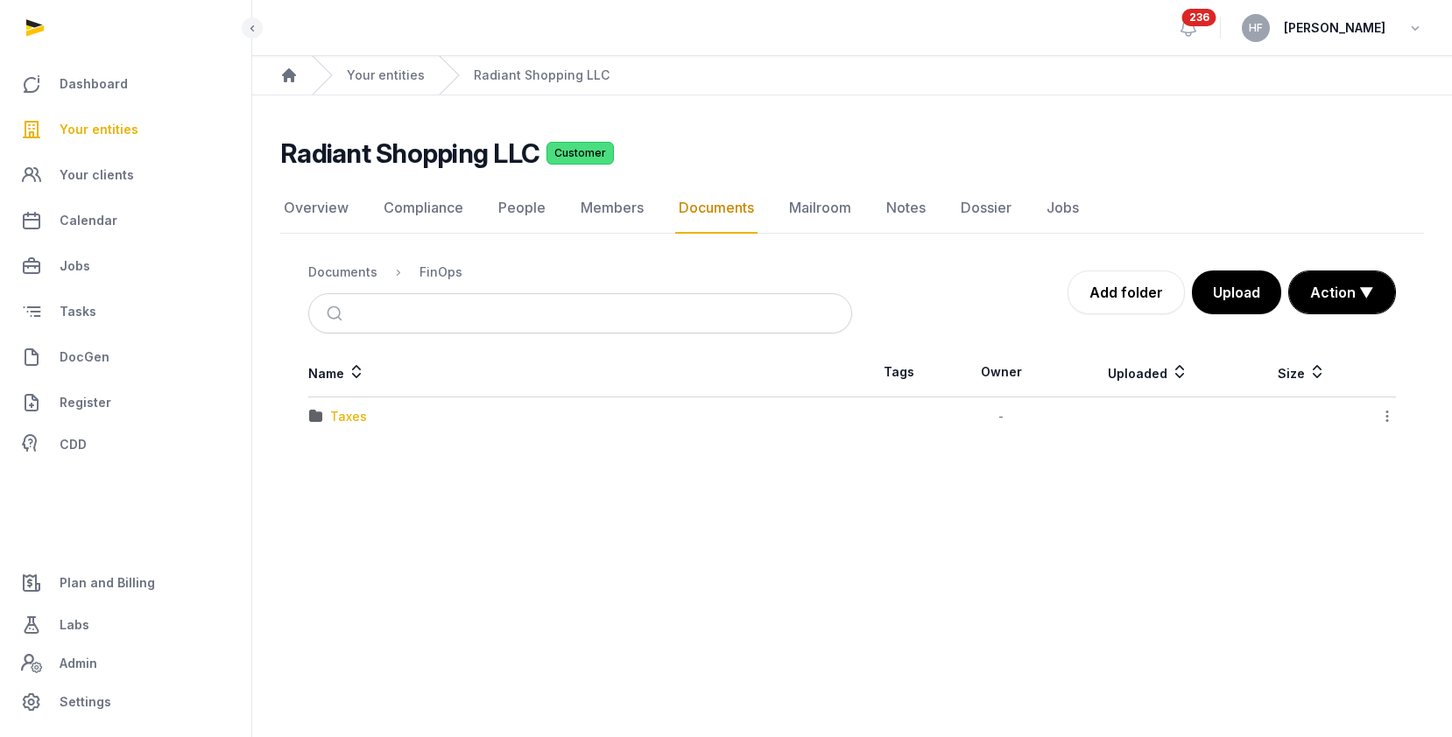
click at [349, 414] on div "Taxes" at bounding box center [348, 417] width 37 height 18
click at [371, 455] on div "Sales and Use Tax" at bounding box center [387, 457] width 114 height 18
click at [344, 268] on div "Documents" at bounding box center [342, 273] width 69 height 18
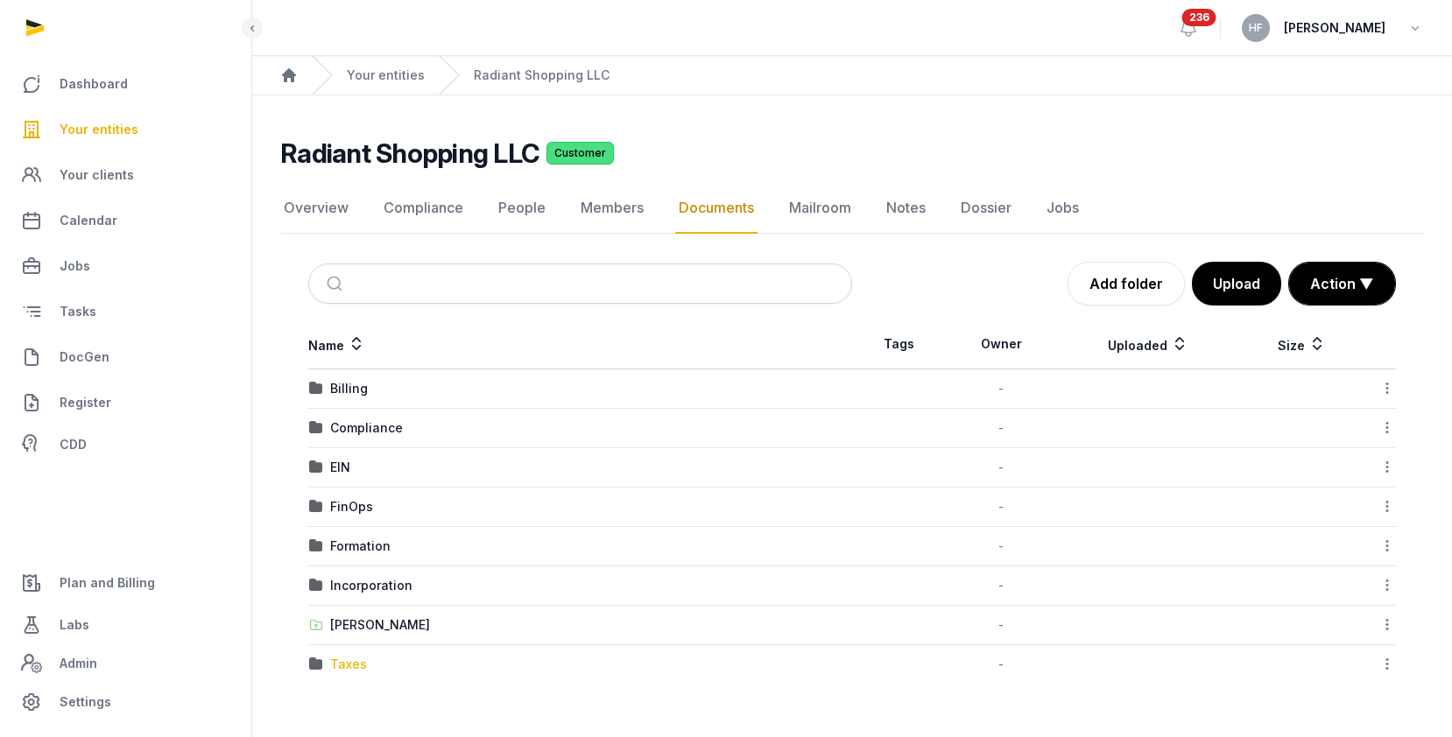
click at [357, 658] on div "Taxes" at bounding box center [348, 665] width 37 height 18
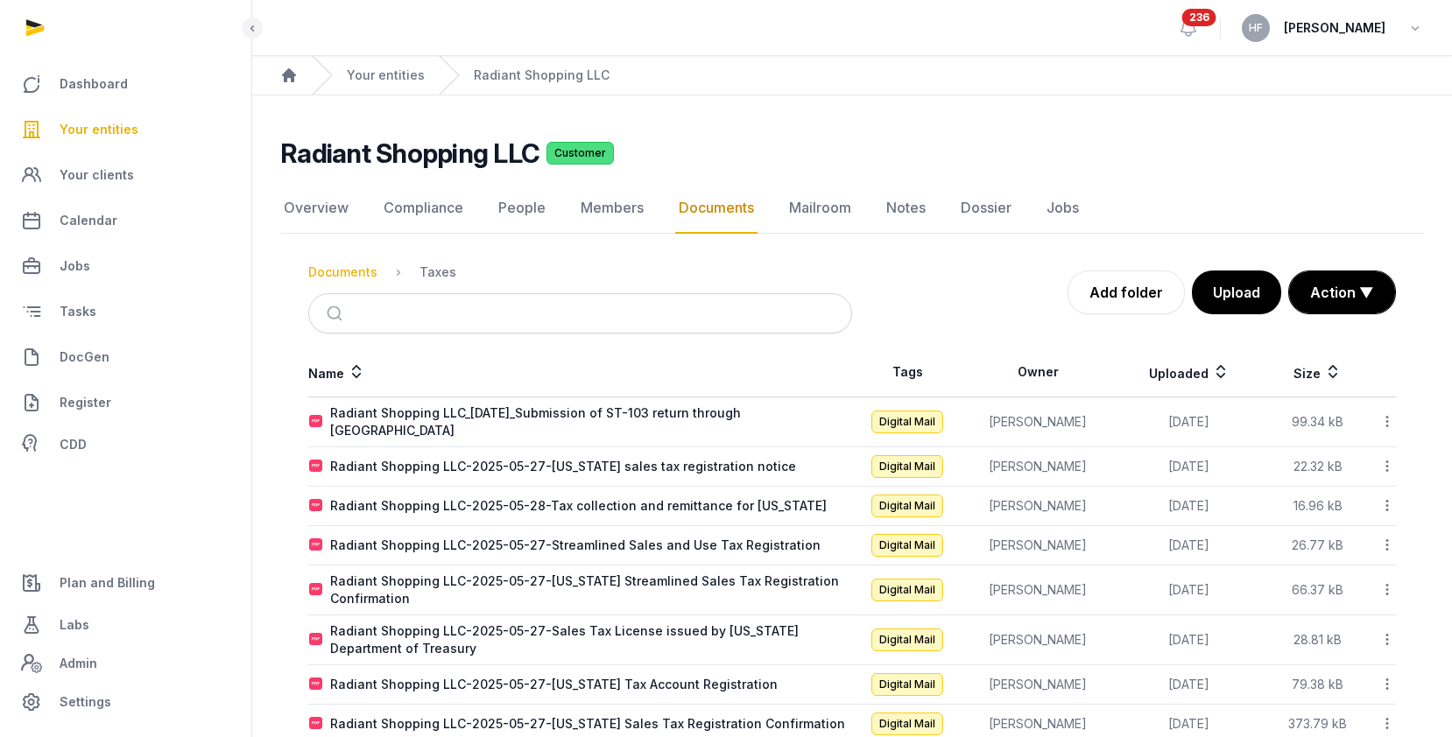
click at [356, 272] on div "Documents" at bounding box center [342, 273] width 69 height 18
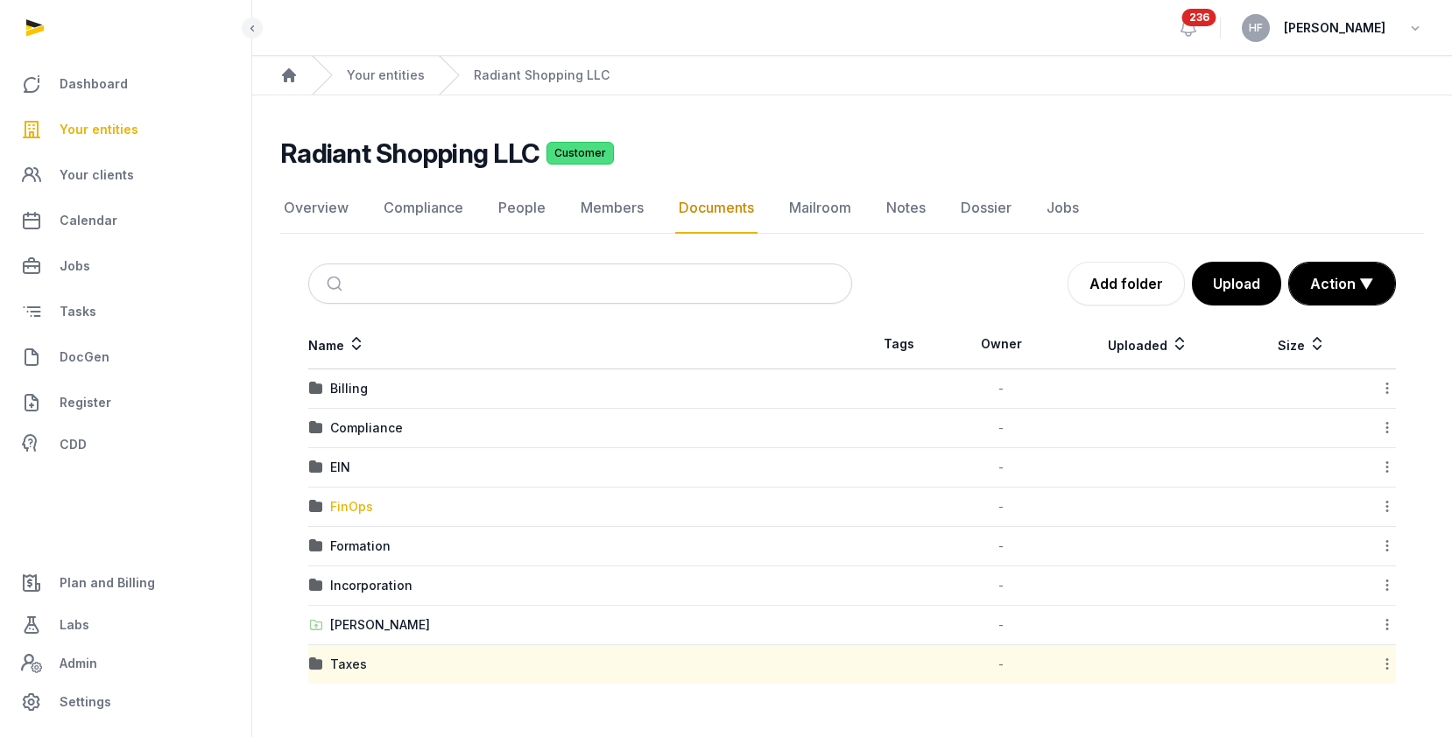
click at [356, 505] on div "FinOps" at bounding box center [351, 507] width 43 height 18
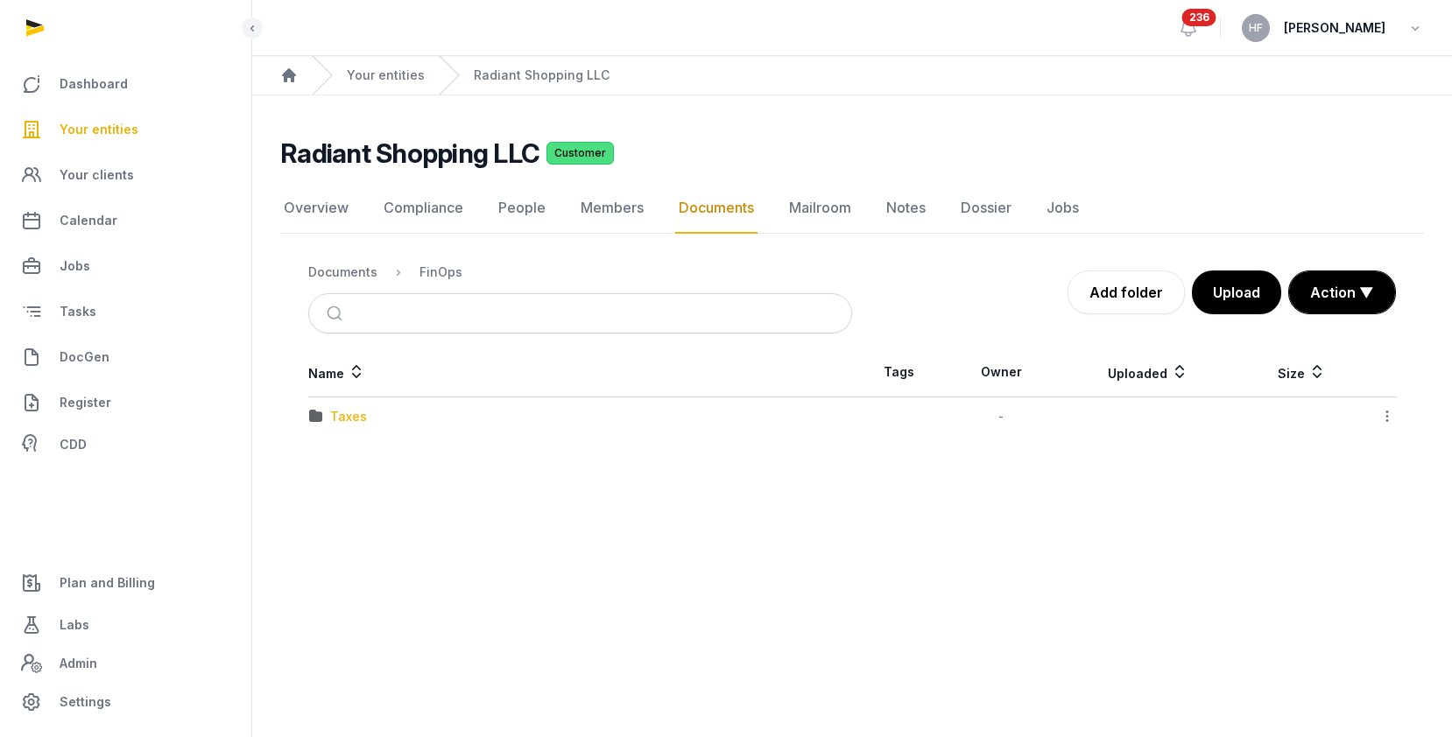
click at [349, 420] on div "Taxes" at bounding box center [348, 417] width 37 height 18
click at [357, 270] on div "Documents" at bounding box center [342, 273] width 69 height 18
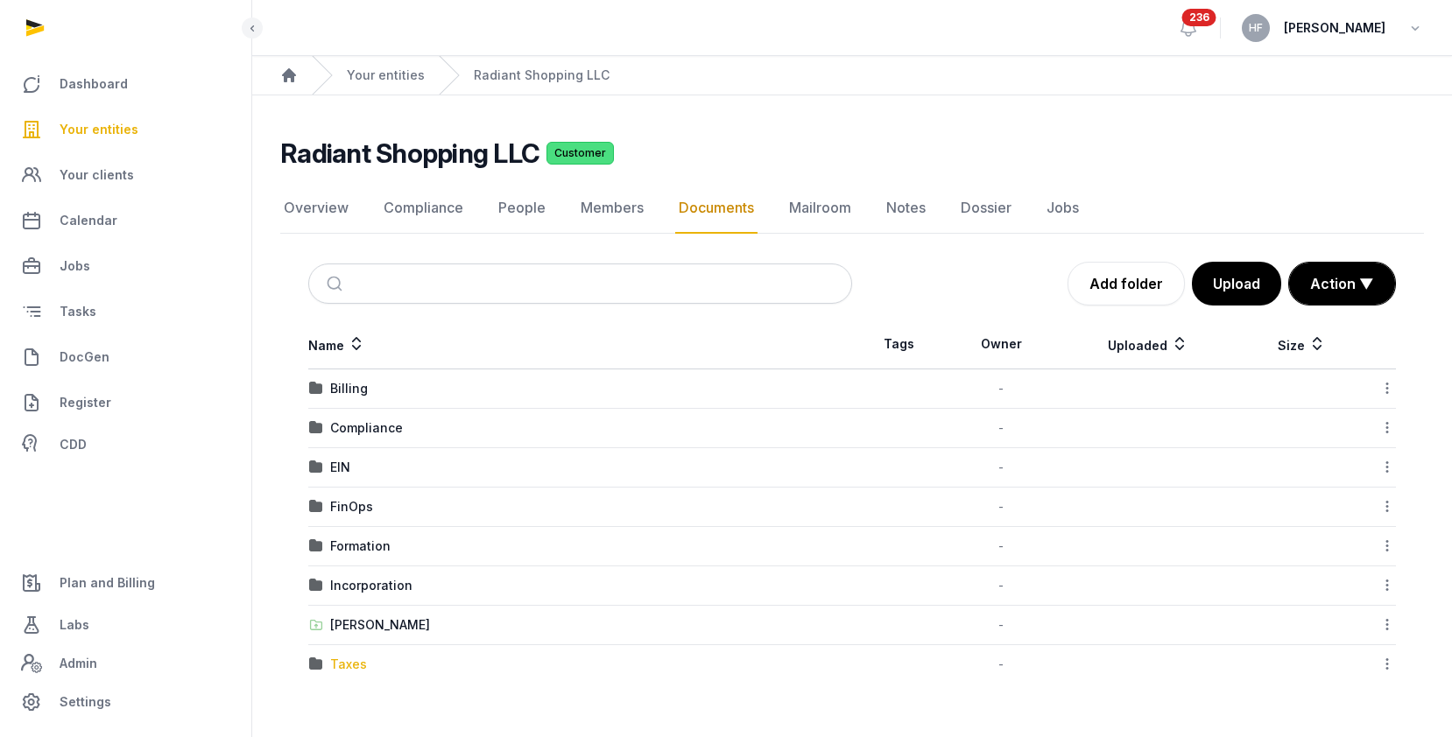
click at [362, 667] on div "Taxes" at bounding box center [348, 665] width 37 height 18
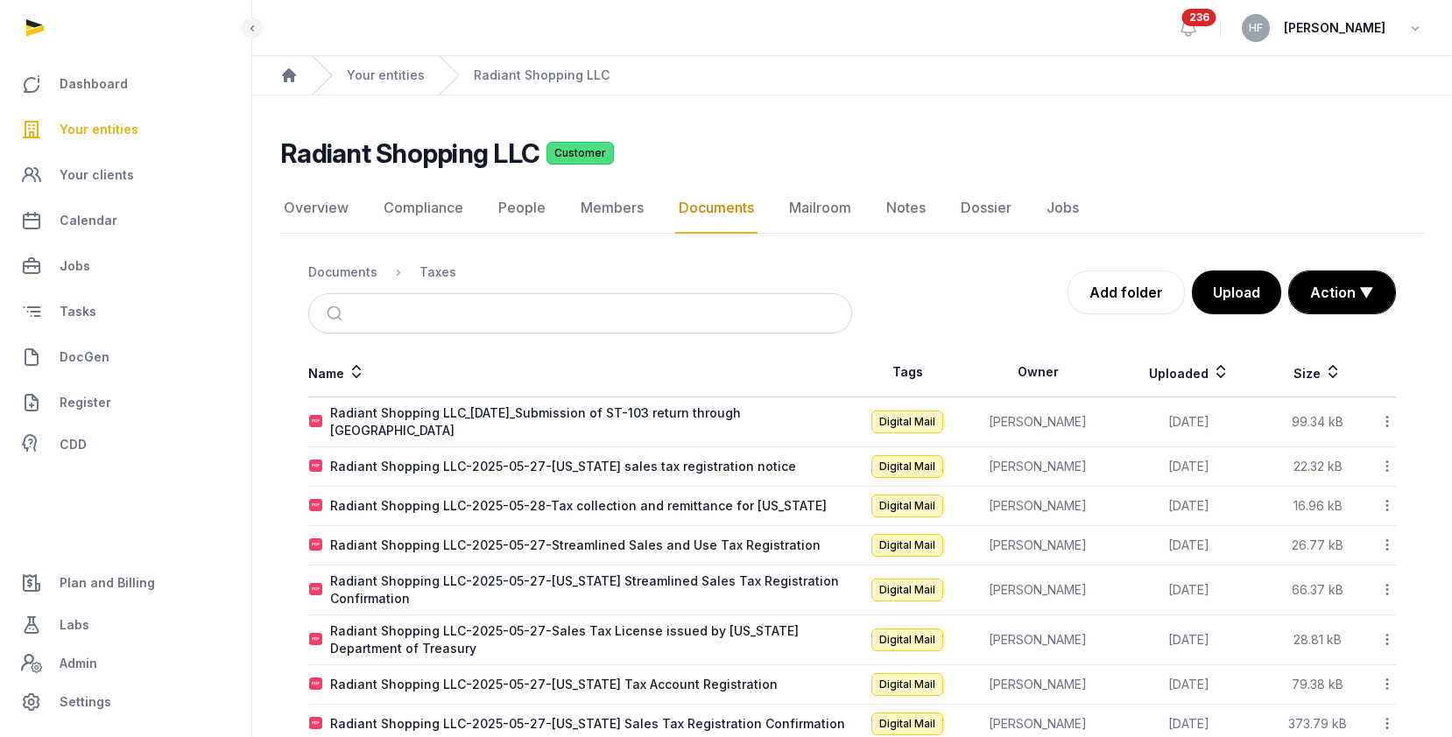
click at [351, 272] on div "Documents" at bounding box center [342, 273] width 69 height 18
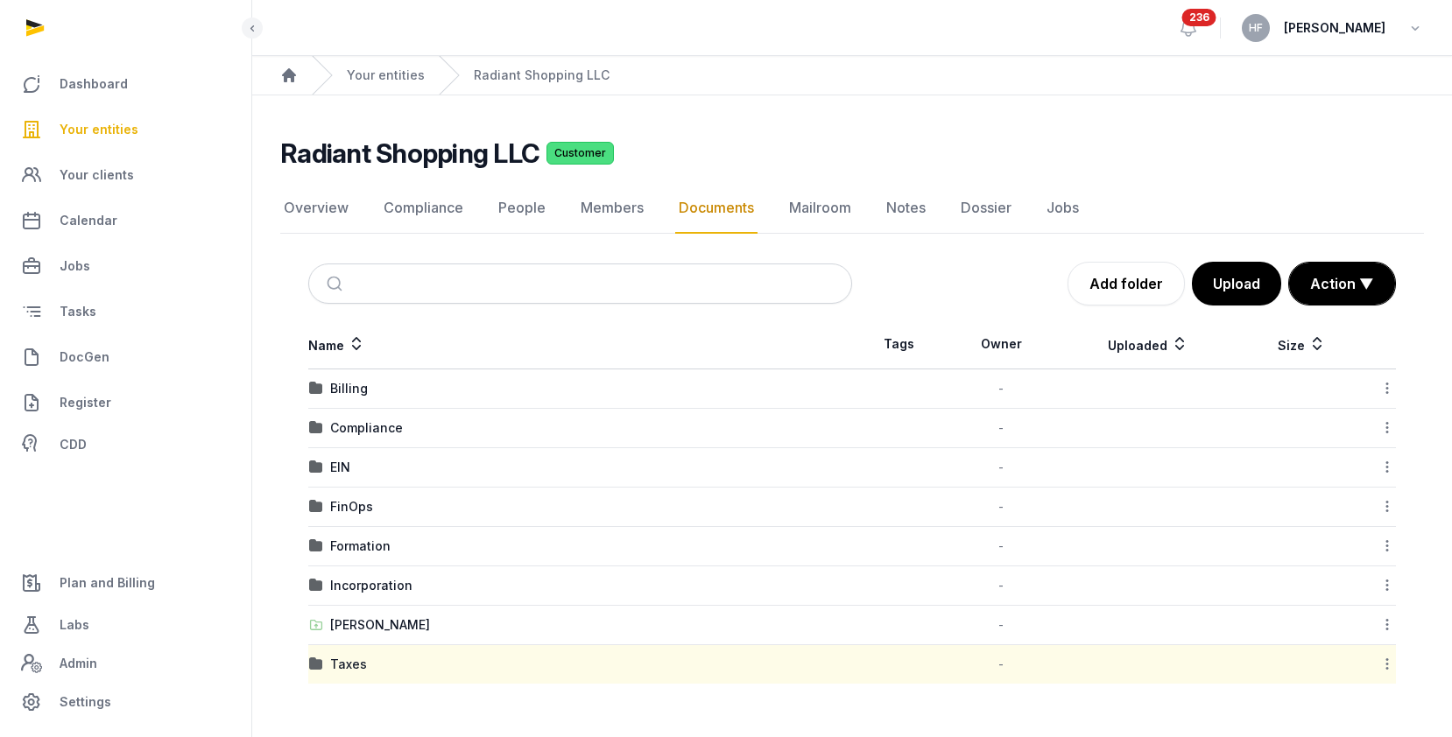
click at [392, 620] on div "[PERSON_NAME]" at bounding box center [380, 626] width 100 height 18
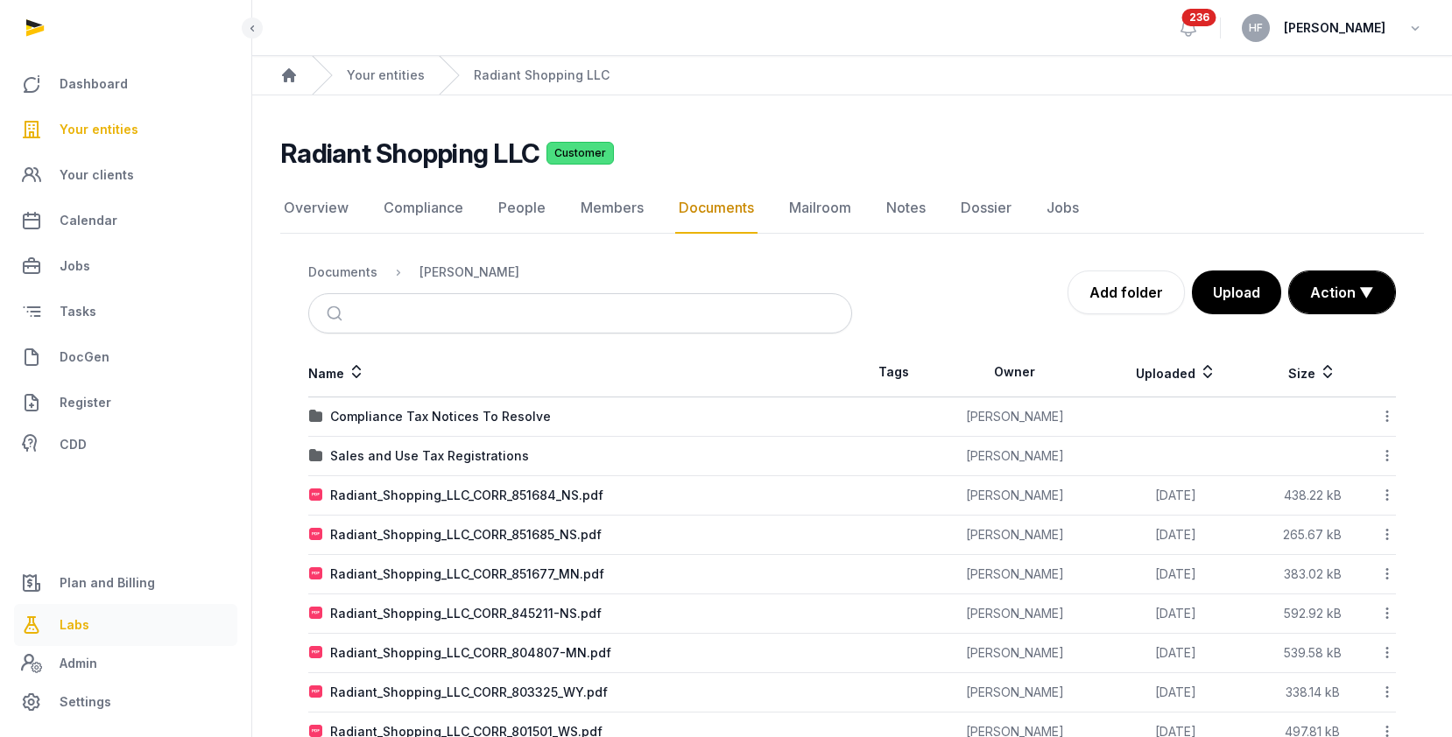
click at [84, 625] on span "Labs" at bounding box center [75, 625] width 30 height 21
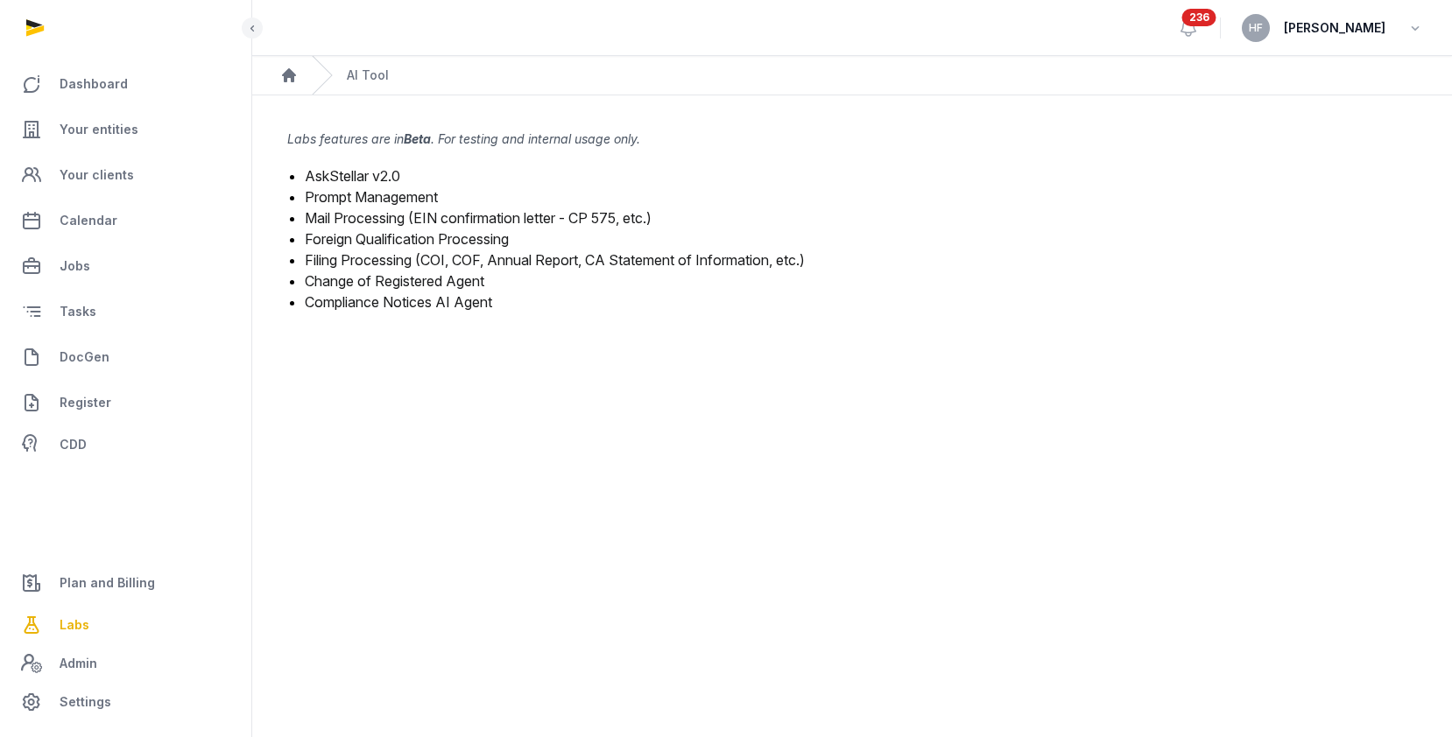
click at [418, 217] on link "Mail Processing (EIN confirmation letter - CP 575, etc.)" at bounding box center [478, 218] width 347 height 18
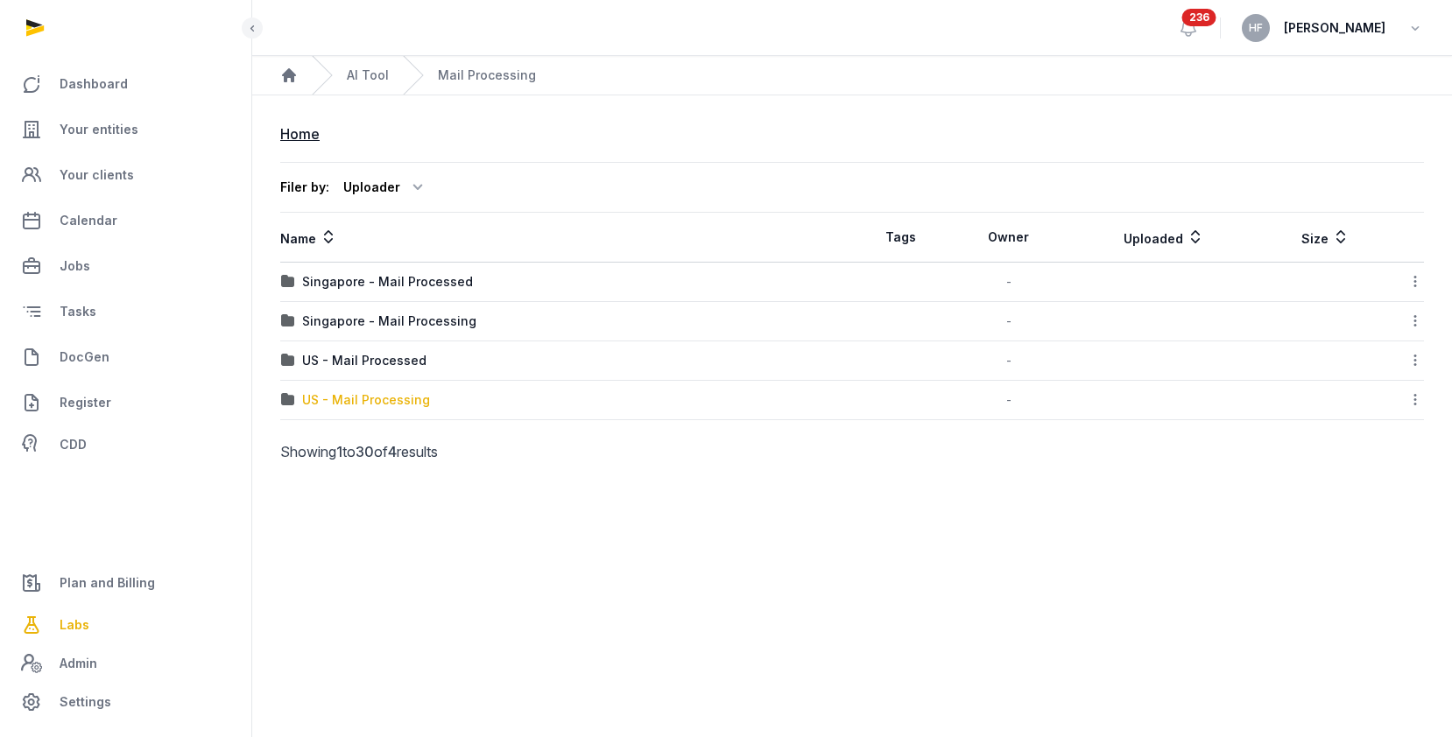
click at [412, 396] on div "US - Mail Processing" at bounding box center [366, 401] width 128 height 18
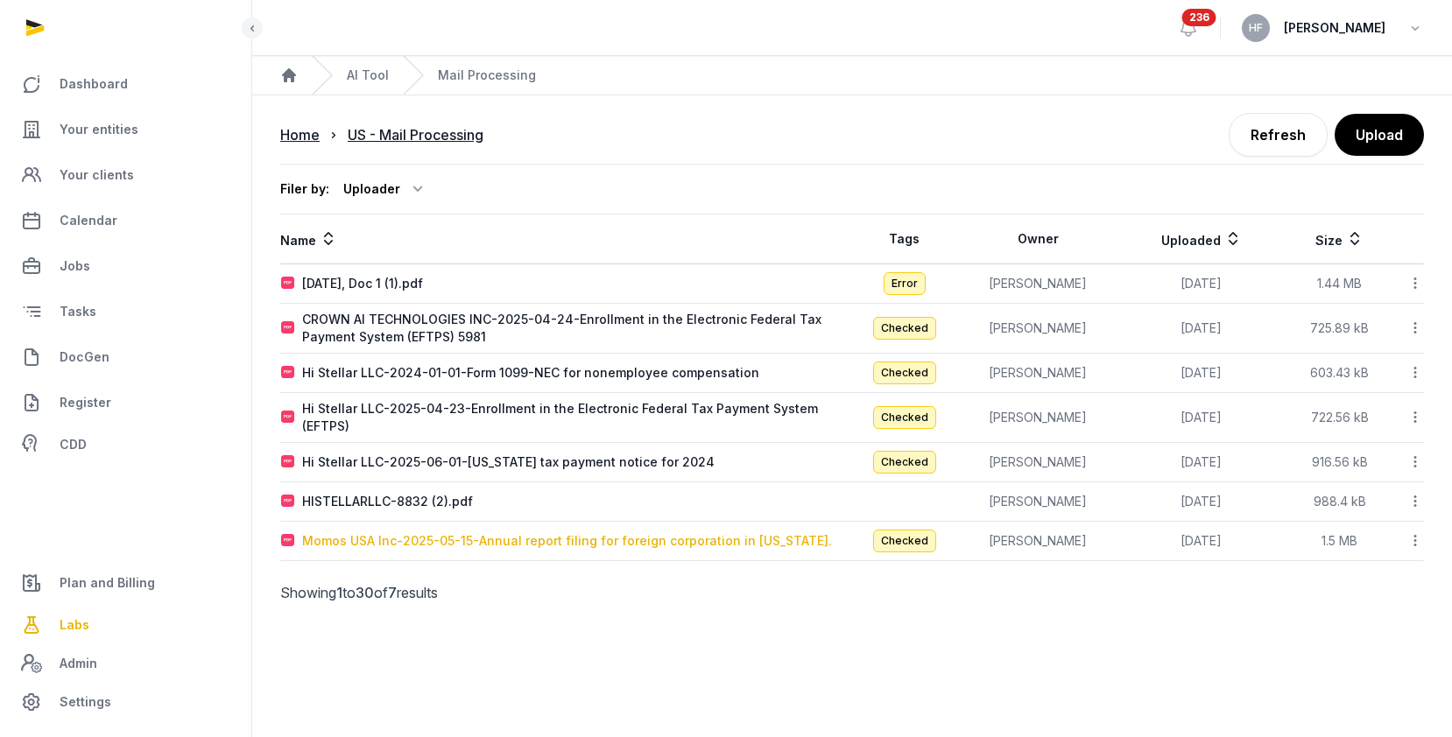
click at [581, 533] on div "Momos USA Inc-2025-05-15-Annual report filing for foreign corporation in [US_ST…" at bounding box center [567, 542] width 530 height 18
type input "**********"
type textarea "**********"
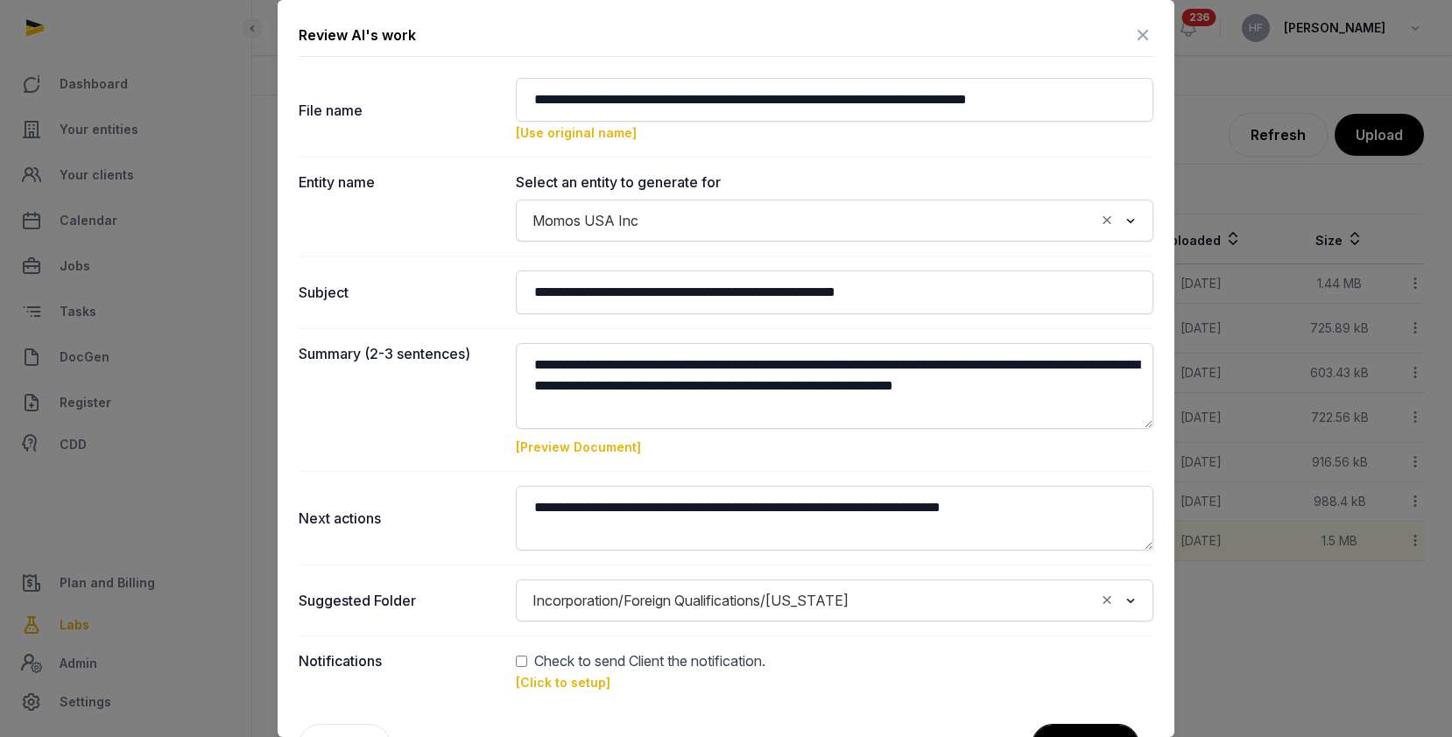
click at [1141, 39] on icon at bounding box center [1143, 35] width 21 height 28
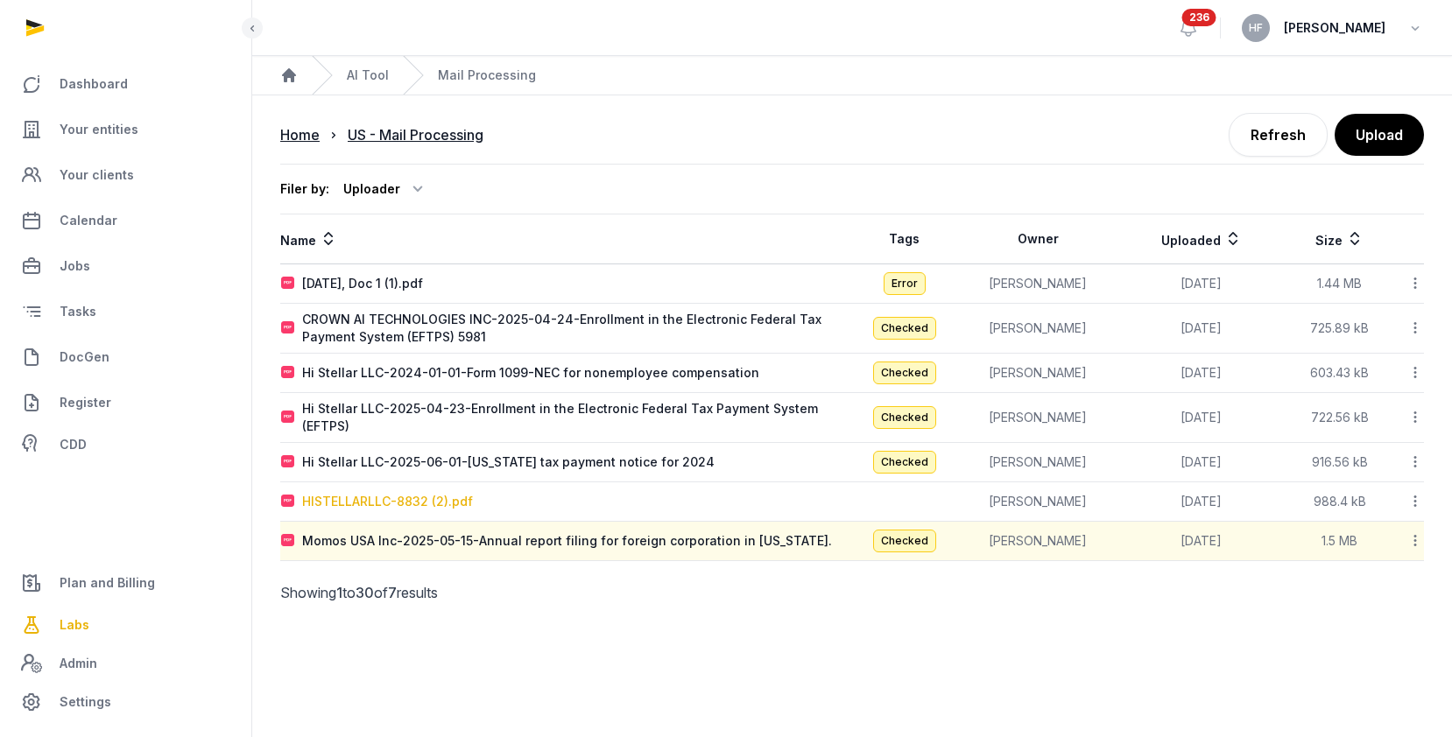
click at [447, 493] on div "HISTELLARLLC-8832 (2).pdf" at bounding box center [387, 502] width 171 height 18
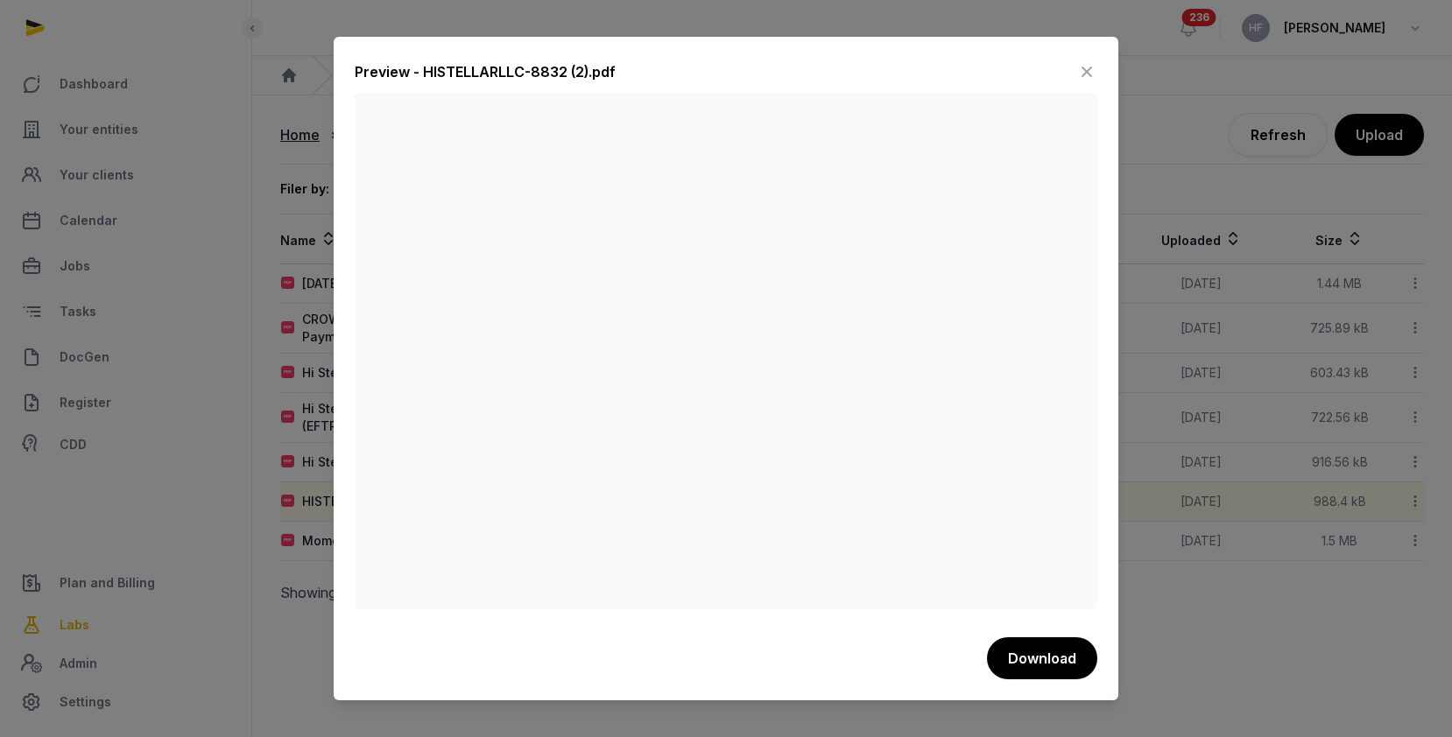
click at [1085, 75] on icon at bounding box center [1086, 72] width 21 height 28
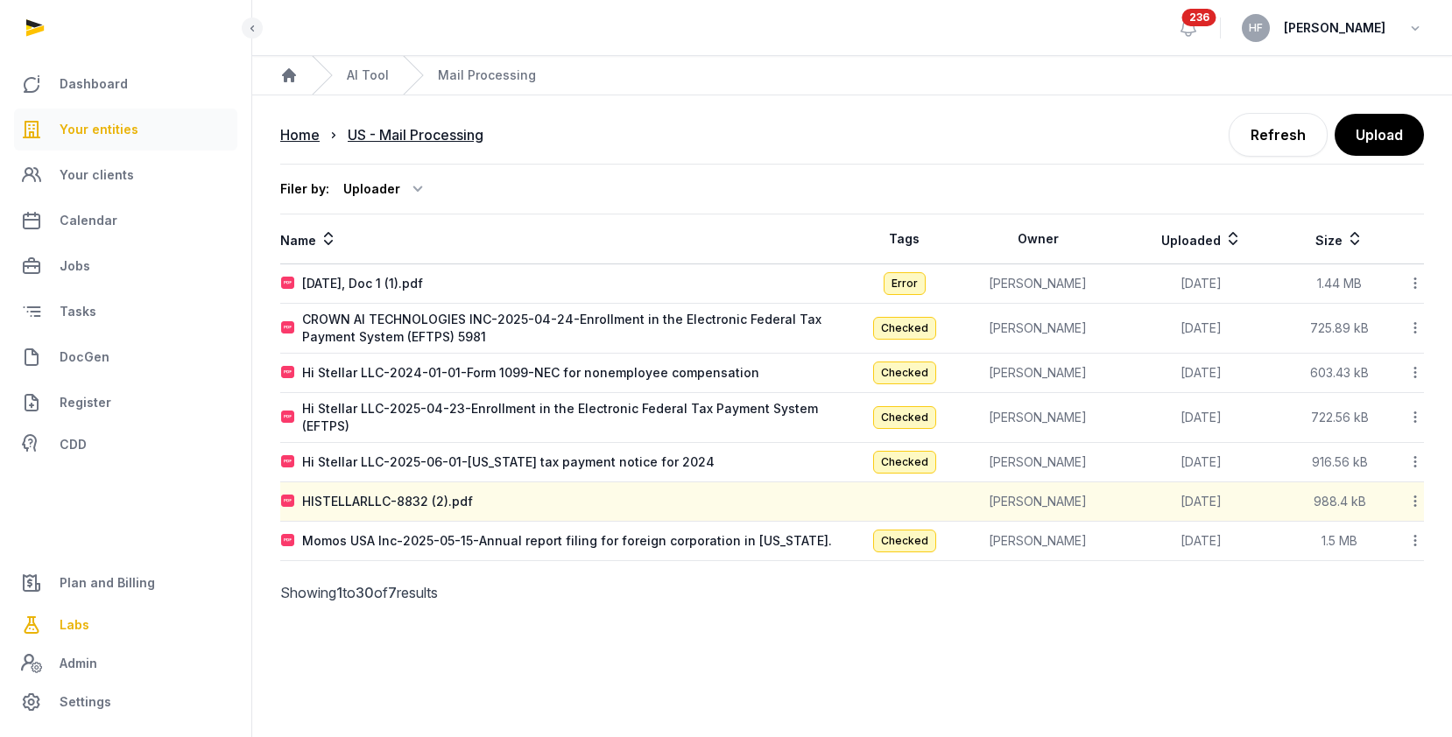
click at [110, 131] on span "Your entities" at bounding box center [99, 129] width 79 height 21
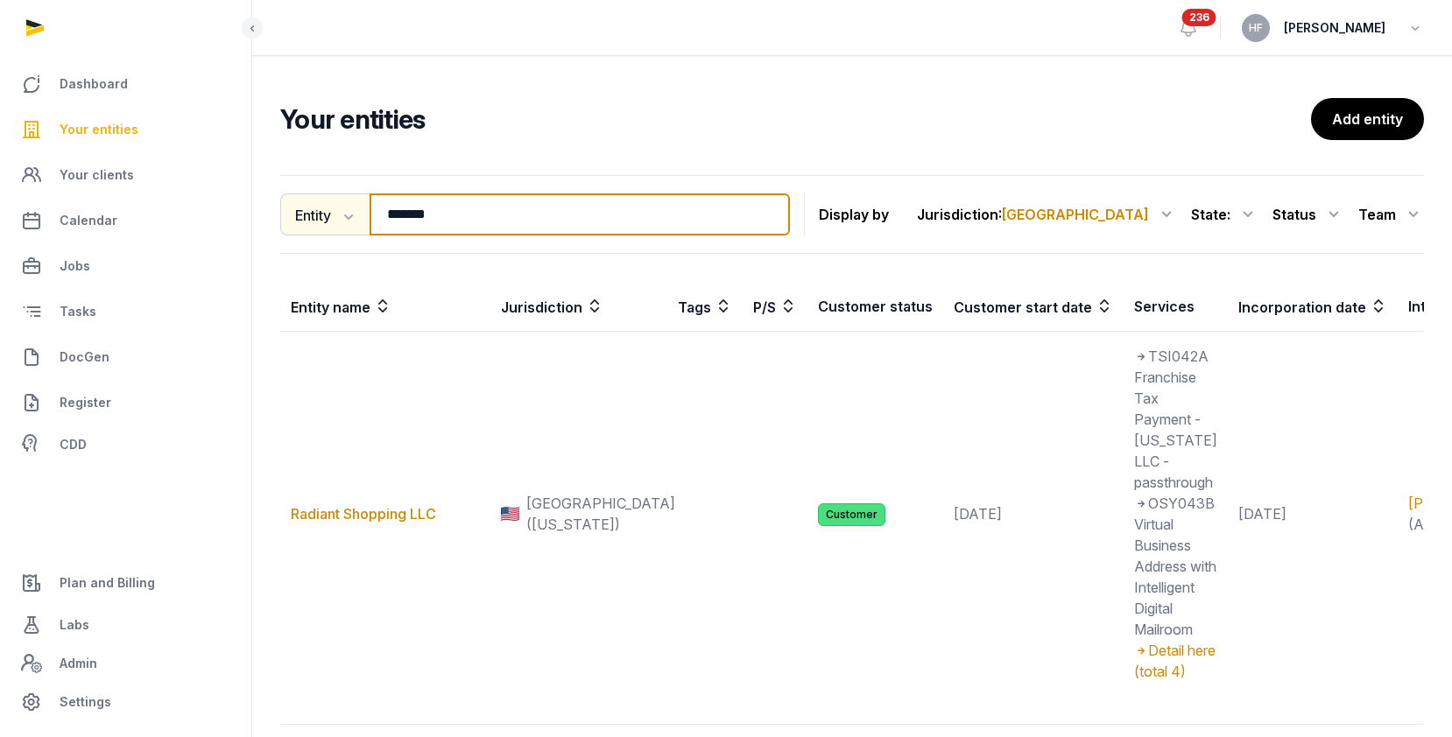
drag, startPoint x: 466, startPoint y: 215, endPoint x: 323, endPoint y: 215, distance: 142.8
click at [331, 215] on div "Entity Entity People Tags Services ******* Search" at bounding box center [535, 215] width 510 height 42
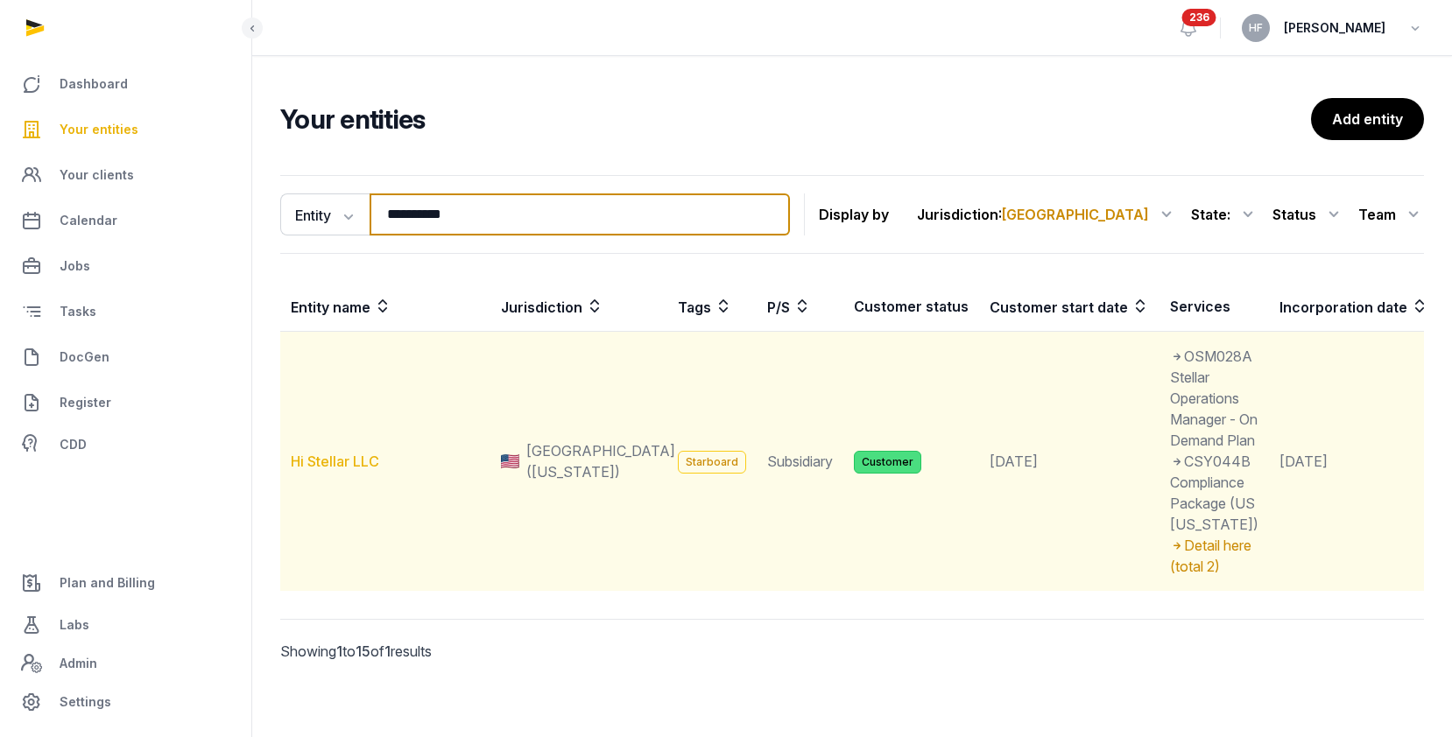
type input "**********"
click at [338, 470] on link "Hi Stellar LLC" at bounding box center [335, 462] width 88 height 18
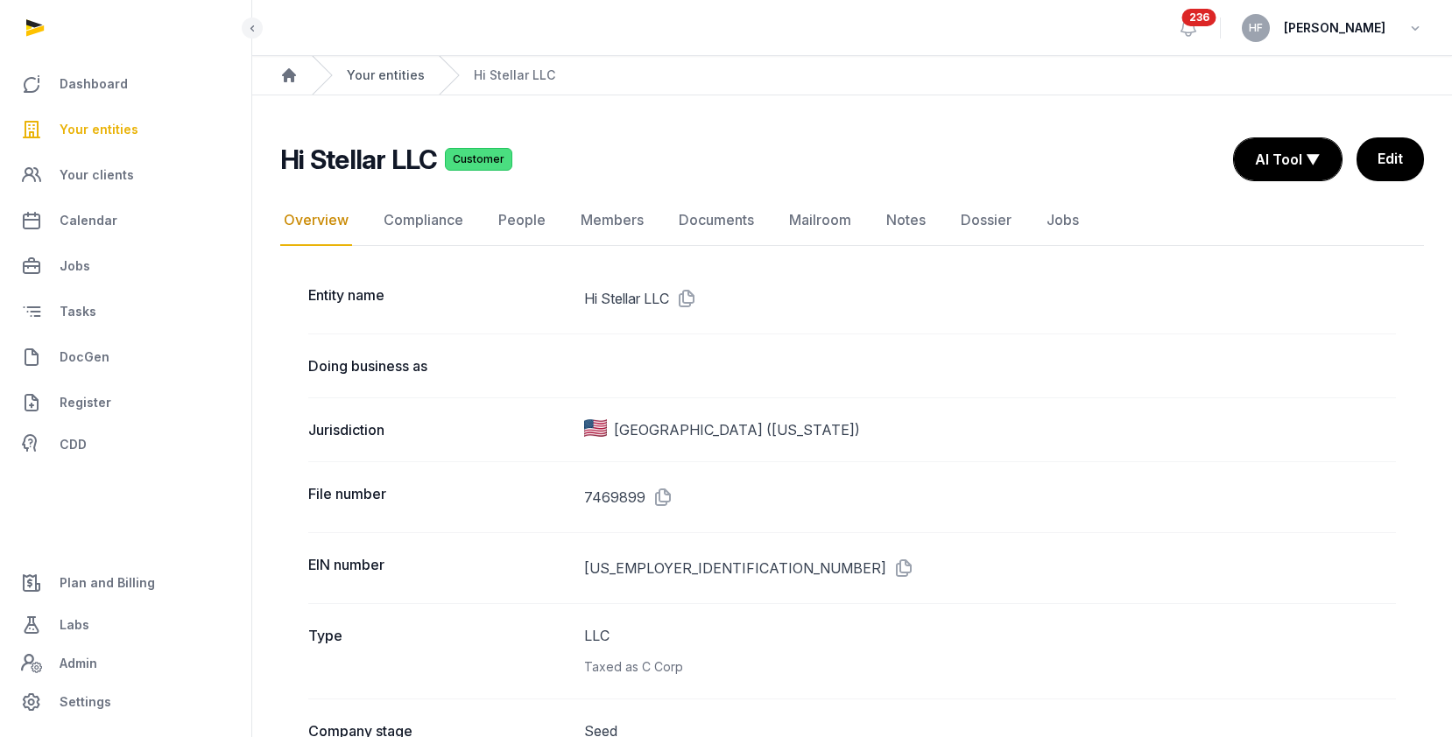
click at [391, 74] on link "Your entities" at bounding box center [386, 76] width 78 height 18
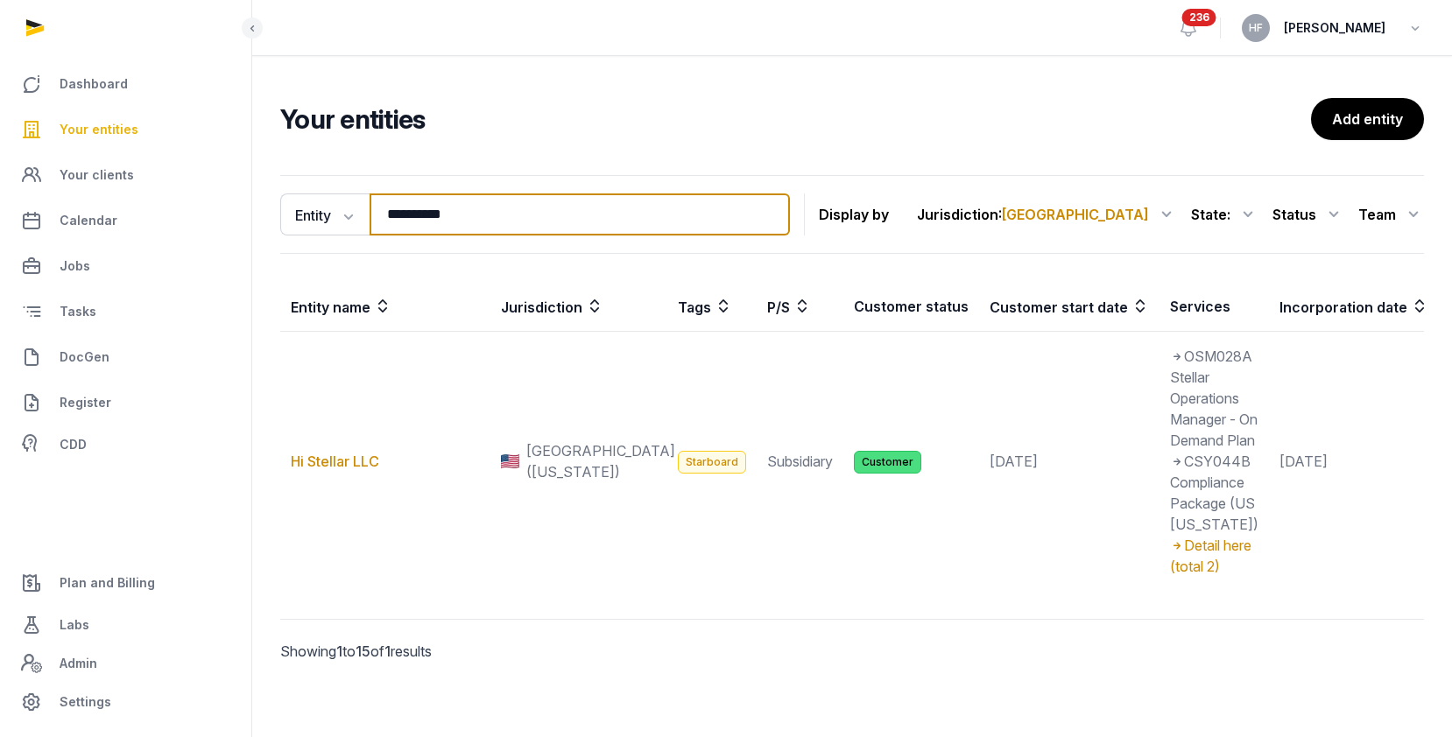
drag, startPoint x: 469, startPoint y: 218, endPoint x: 266, endPoint y: 199, distance: 204.1
click at [271, 199] on div "**********" at bounding box center [852, 443] width 1200 height 550
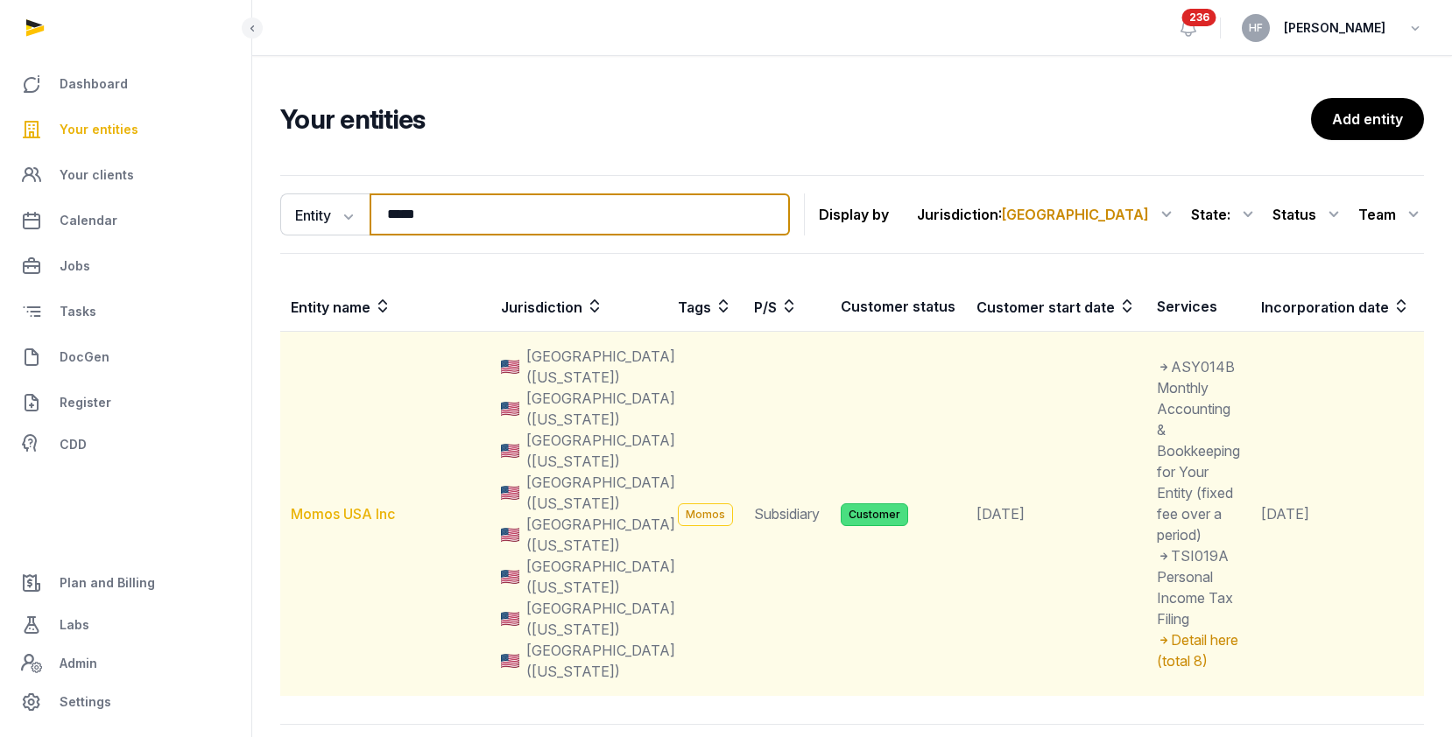
type input "*****"
click at [377, 513] on link "Momos USA Inc" at bounding box center [343, 514] width 104 height 18
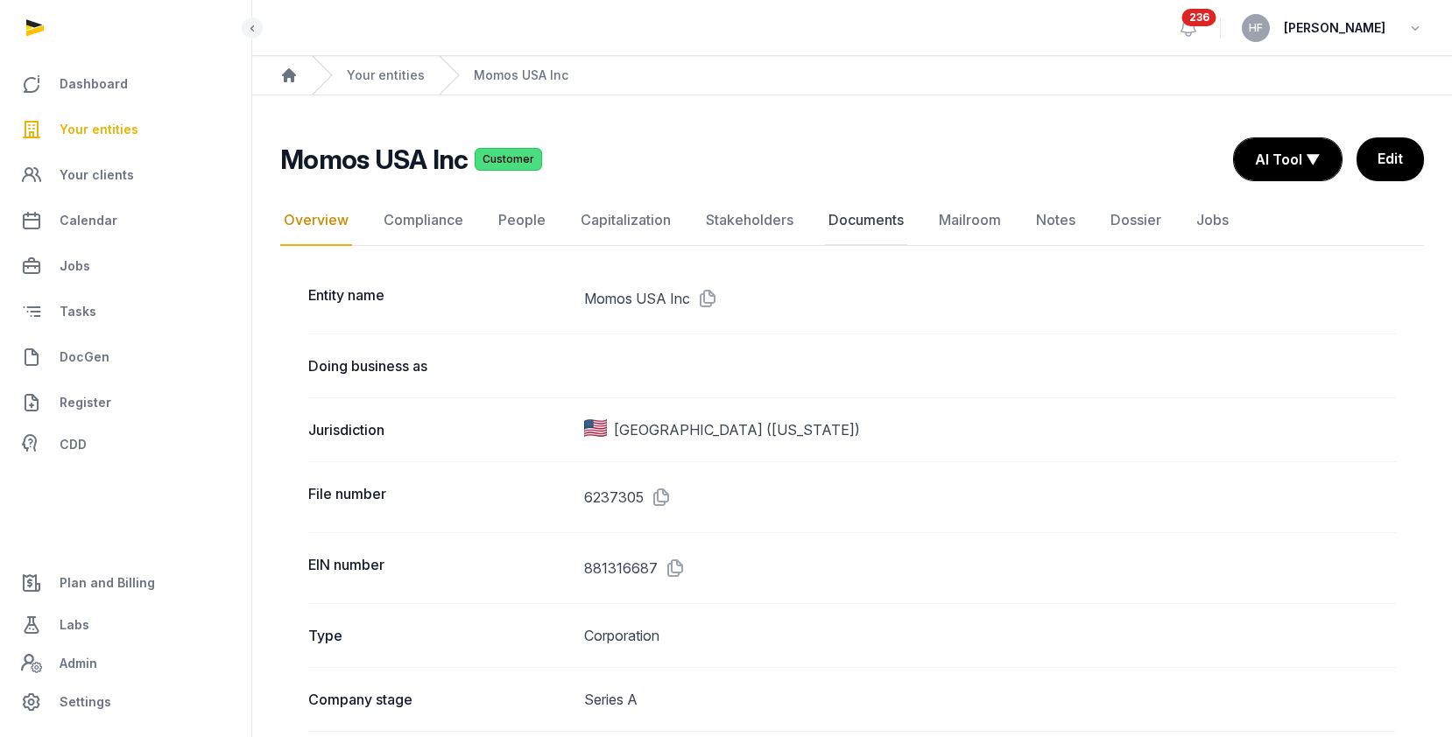
click at [868, 225] on link "Documents" at bounding box center [866, 220] width 82 height 51
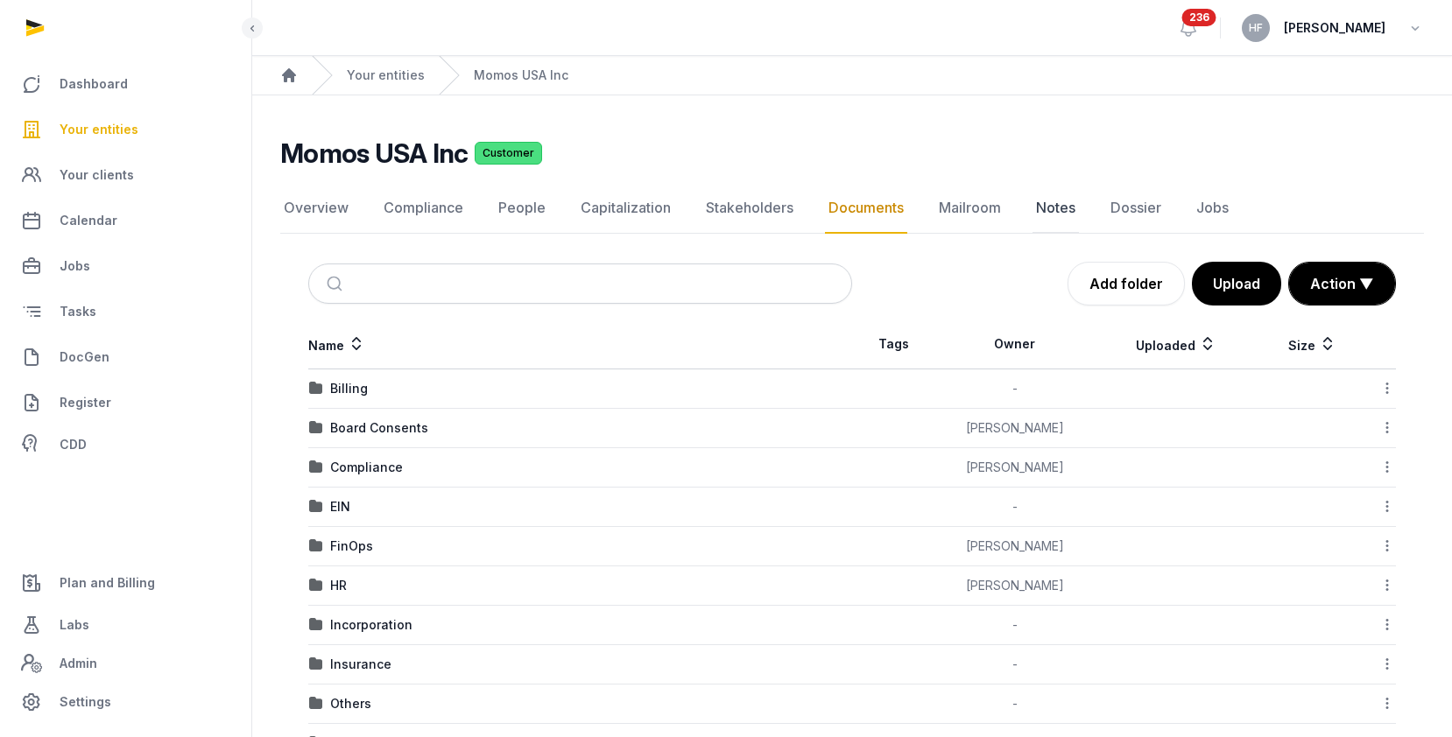
click at [1051, 212] on link "Notes" at bounding box center [1056, 208] width 46 height 51
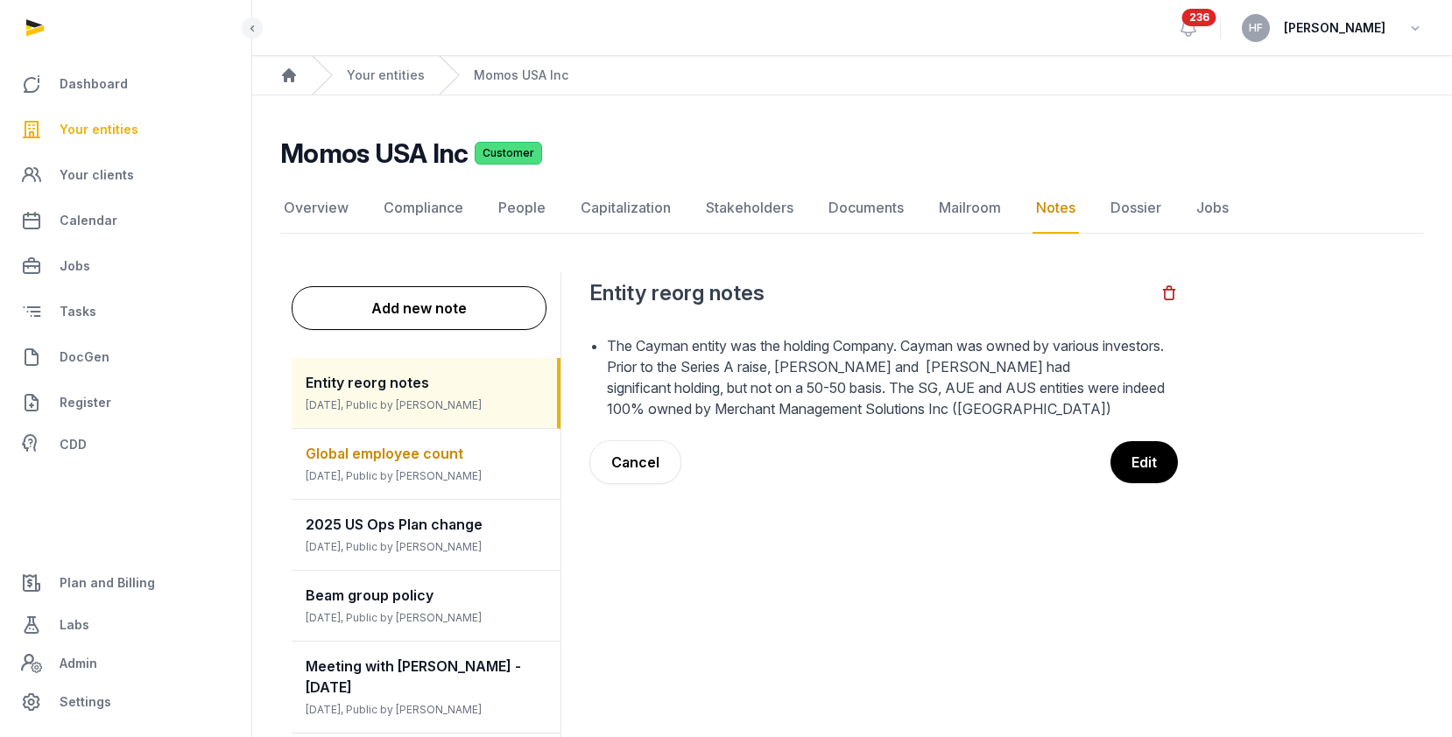
click at [475, 460] on div "Global employee count 2 months ago, Public by Helen Foo" at bounding box center [426, 464] width 269 height 70
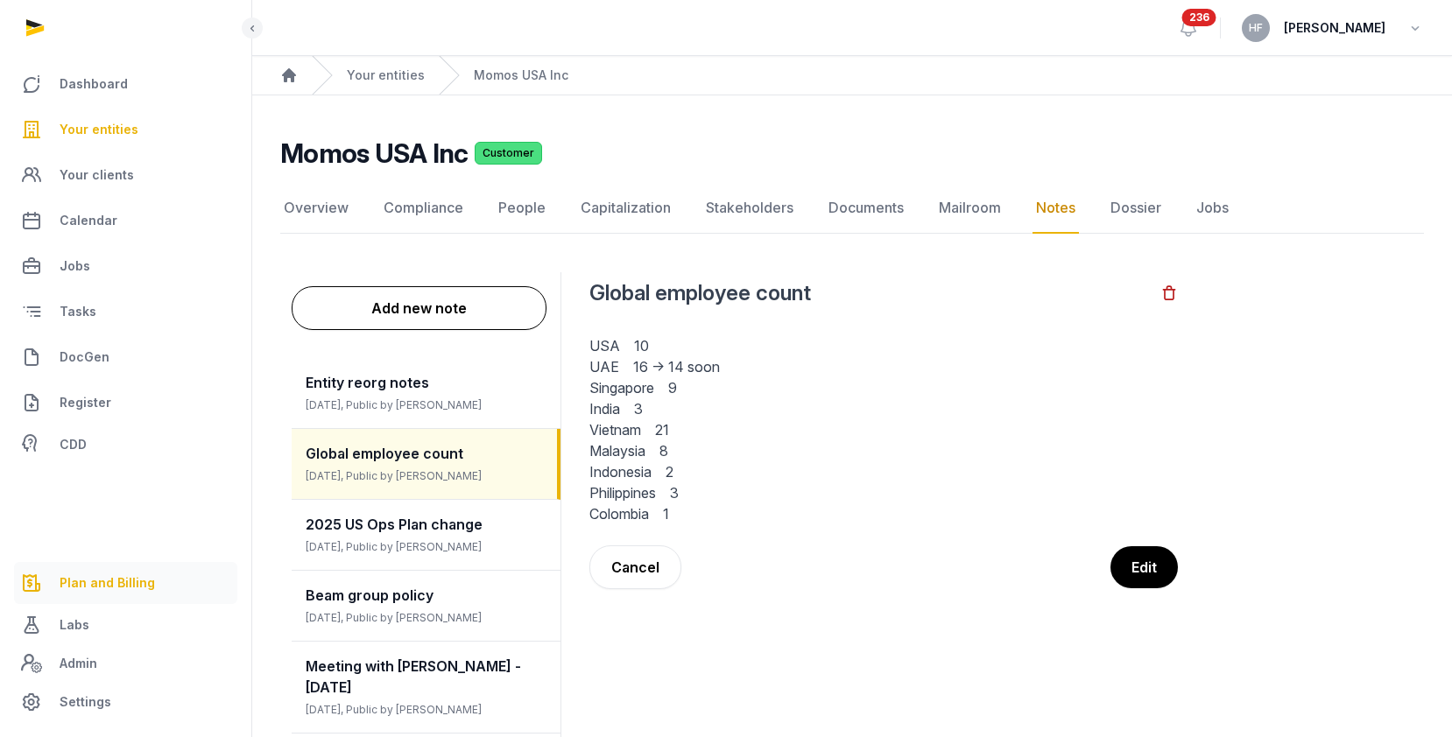
click at [128, 586] on span "Plan and Billing" at bounding box center [107, 583] width 95 height 21
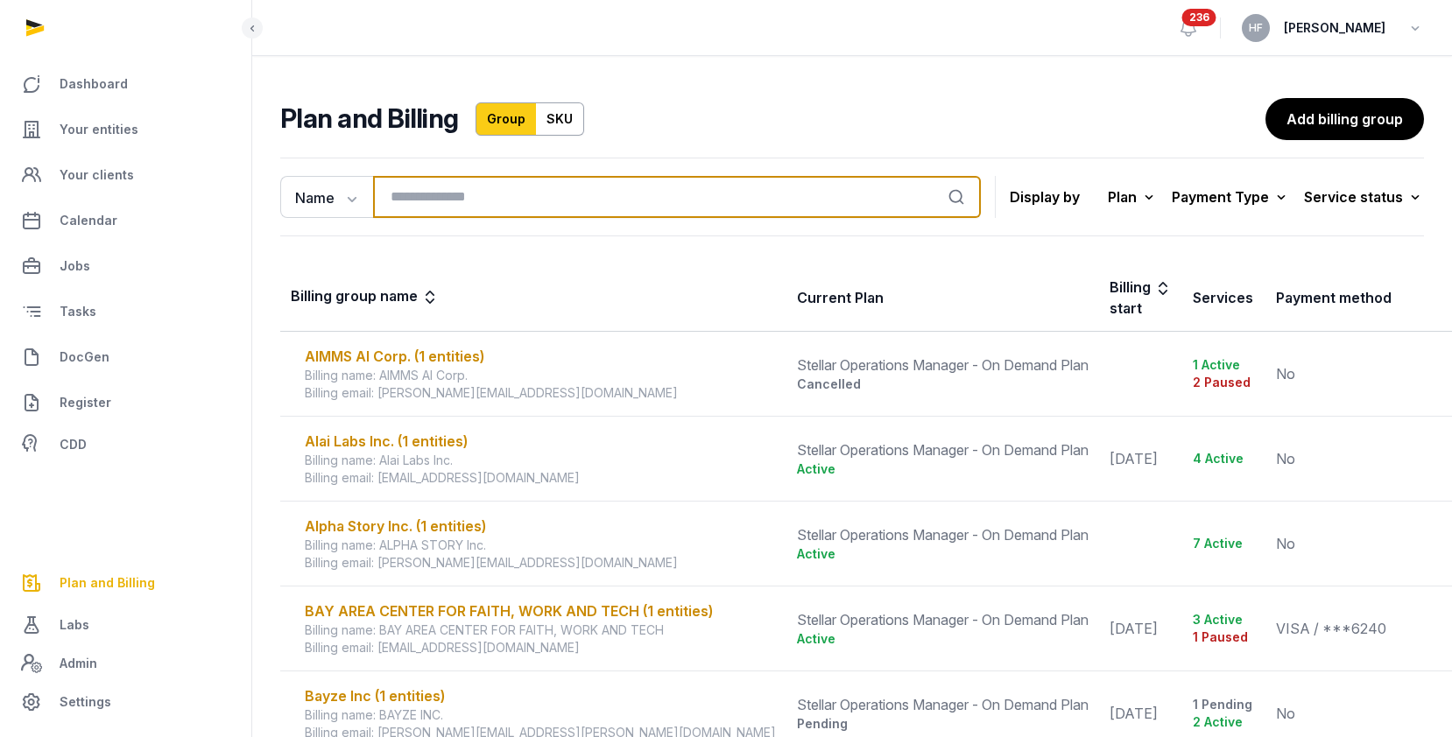
click at [485, 202] on input "search" at bounding box center [677, 197] width 608 height 42
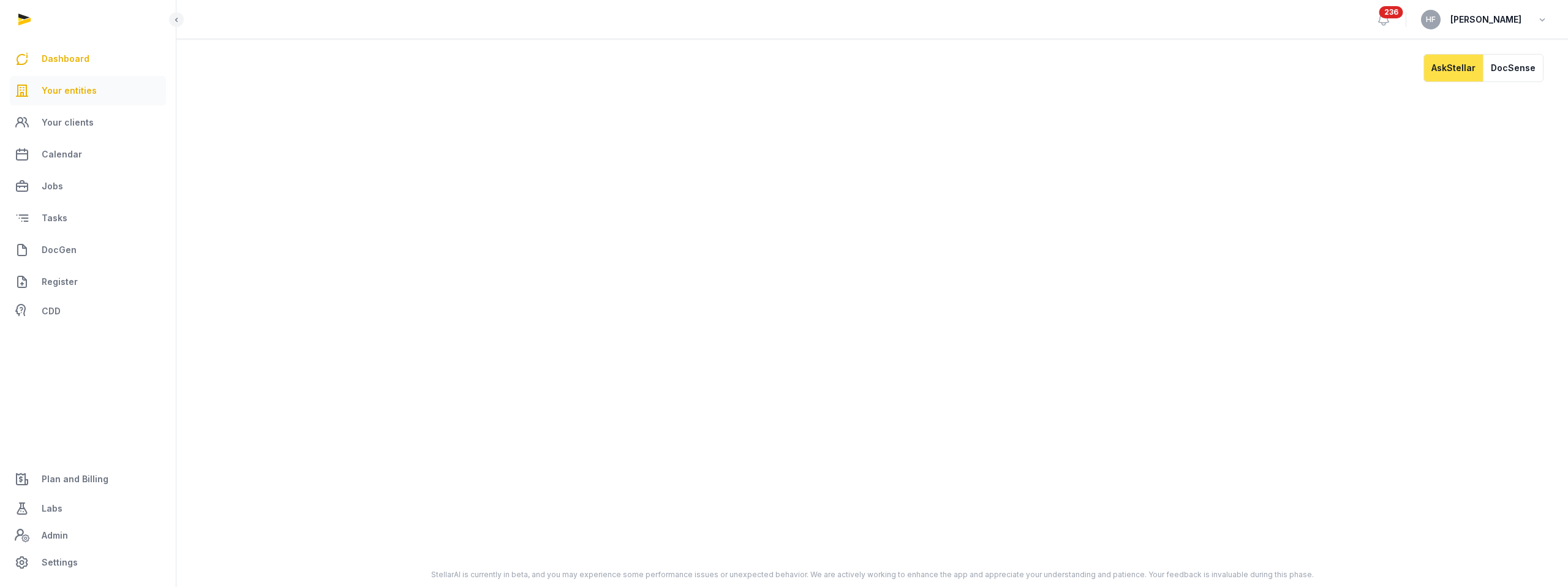
click at [101, 91] on link "Your entities" at bounding box center [87, 91] width 156 height 29
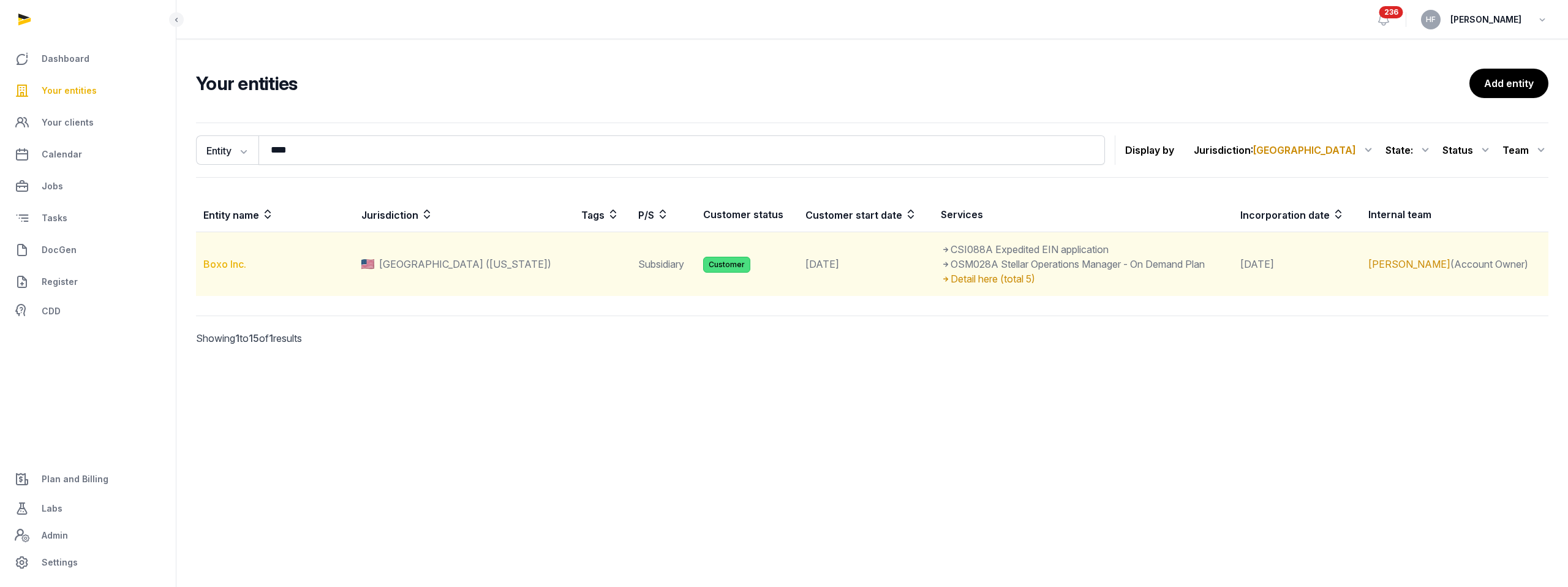
click at [224, 262] on link "Boxo Inc." at bounding box center [224, 264] width 43 height 13
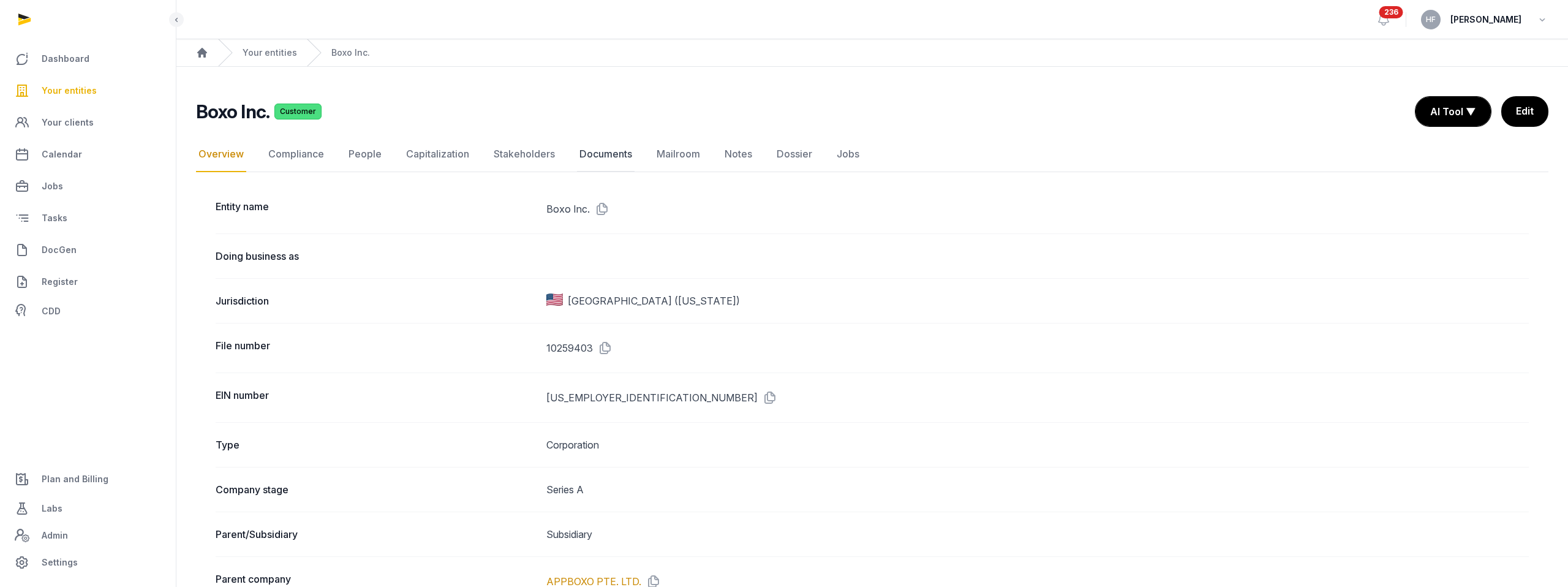
click at [611, 155] on link "Documents" at bounding box center [606, 154] width 57 height 36
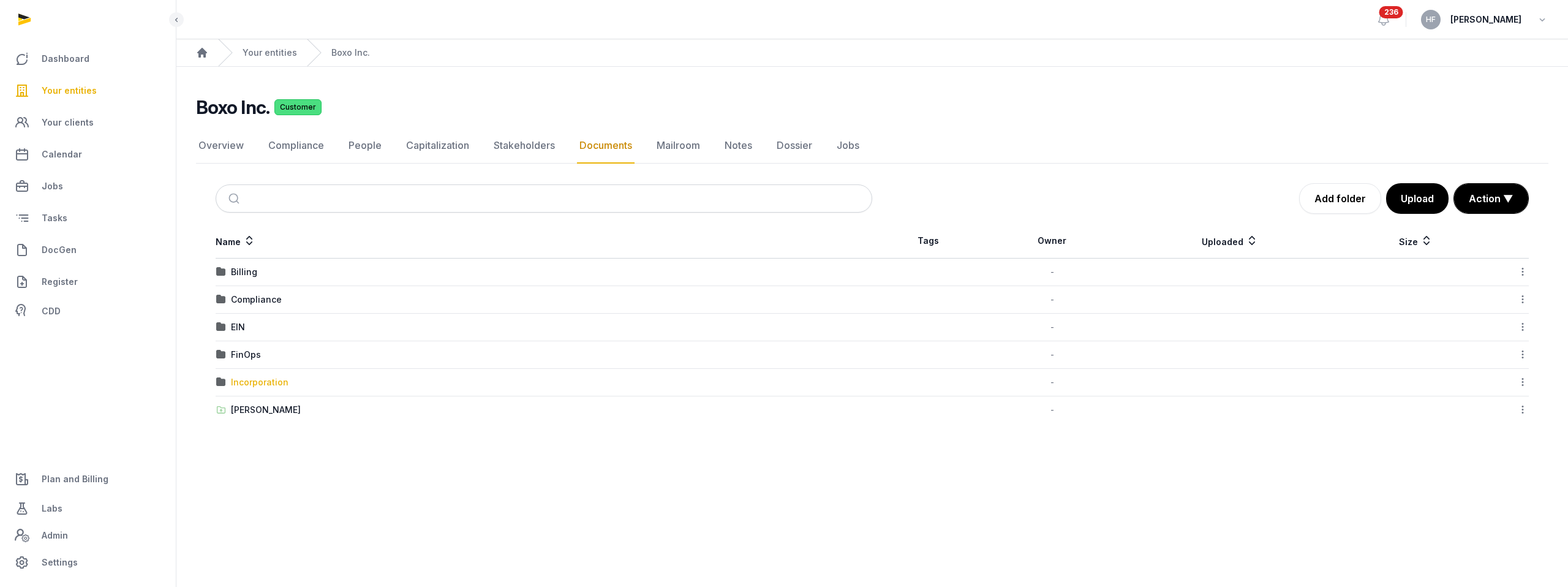
click at [266, 381] on div "Incorporation" at bounding box center [259, 383] width 57 height 13
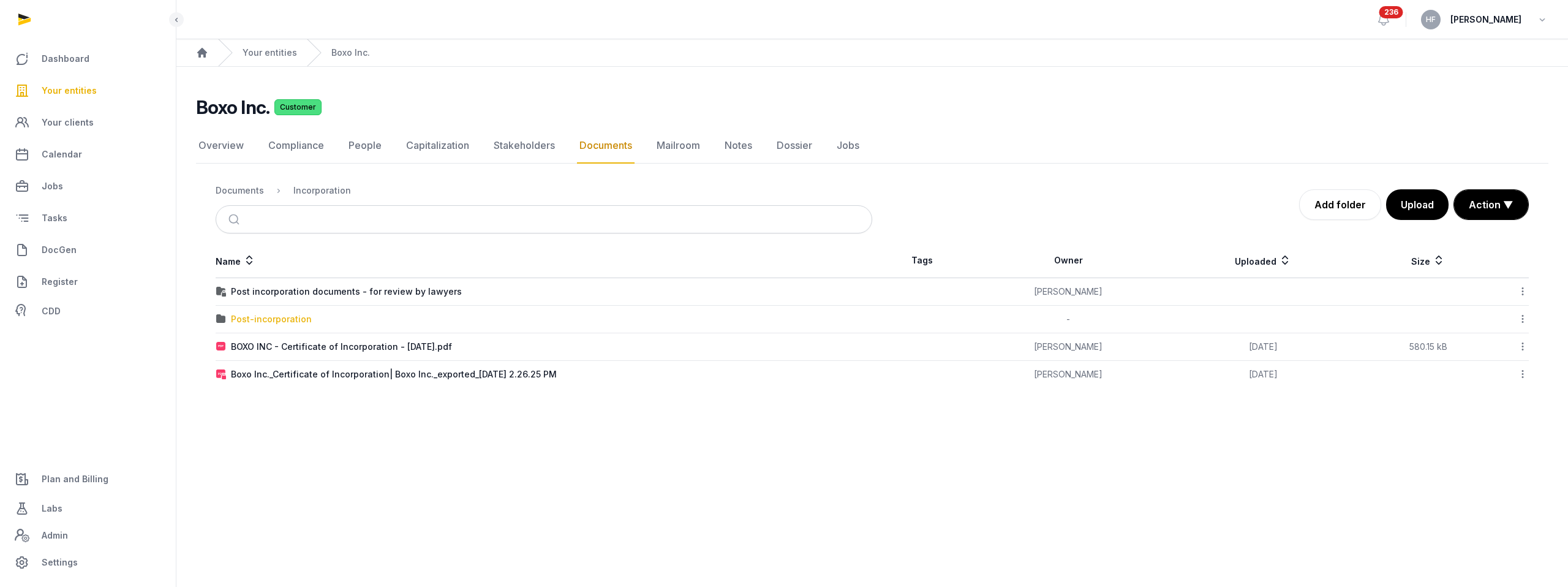
click at [283, 317] on div "Post-incorporation" at bounding box center [271, 320] width 81 height 13
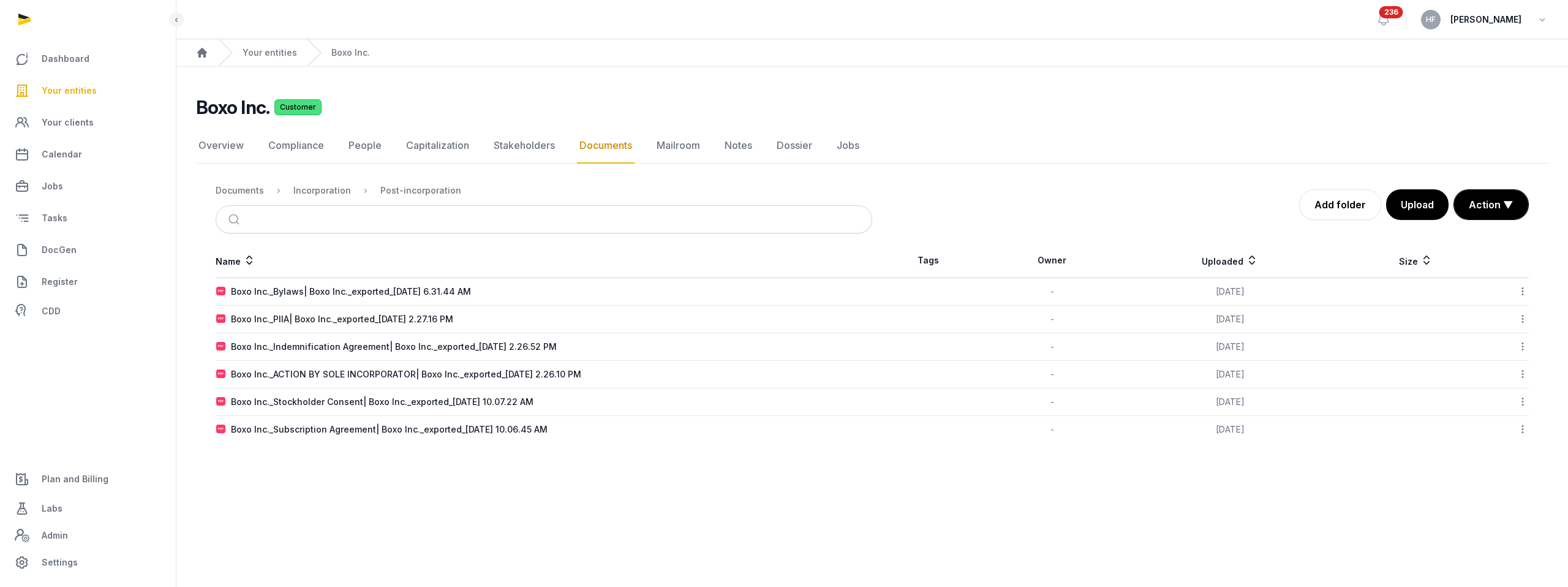
click at [463, 399] on div "Boxo Inc._Stockholder Consent| Boxo Inc._exported_[DATE] 10.07.22 AM" at bounding box center [382, 402] width 303 height 13
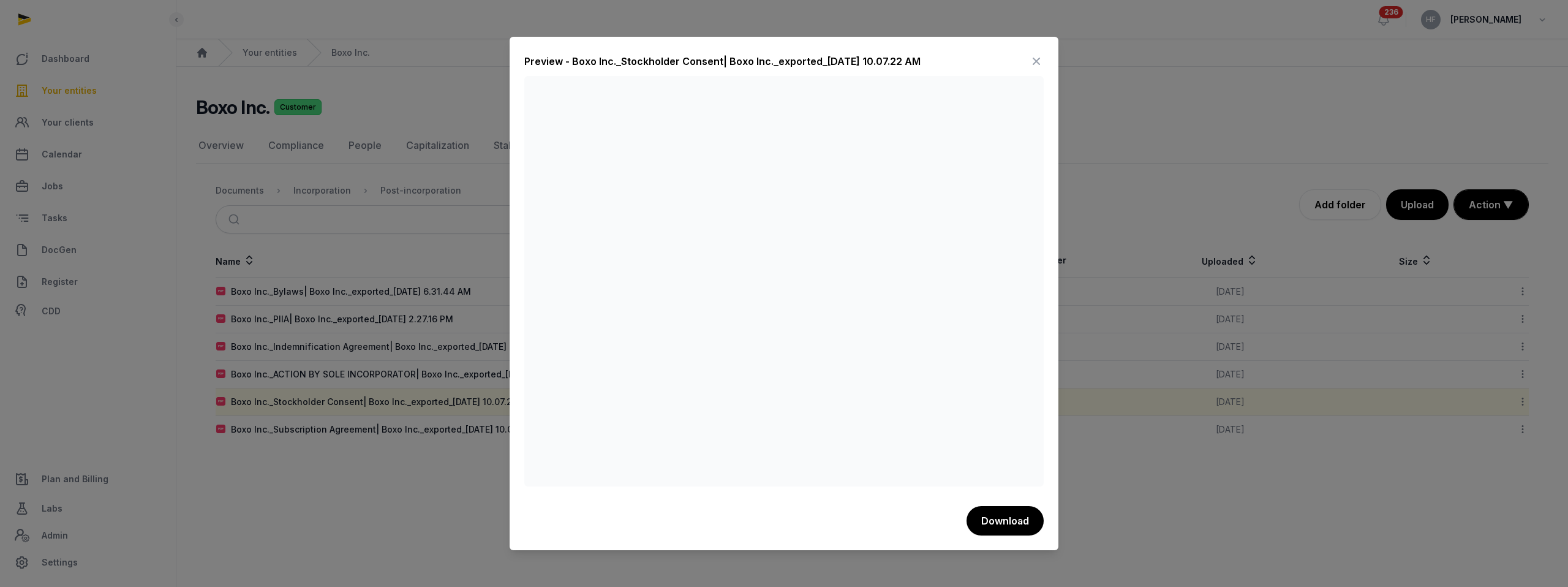
click at [1038, 61] on icon at bounding box center [1036, 62] width 15 height 20
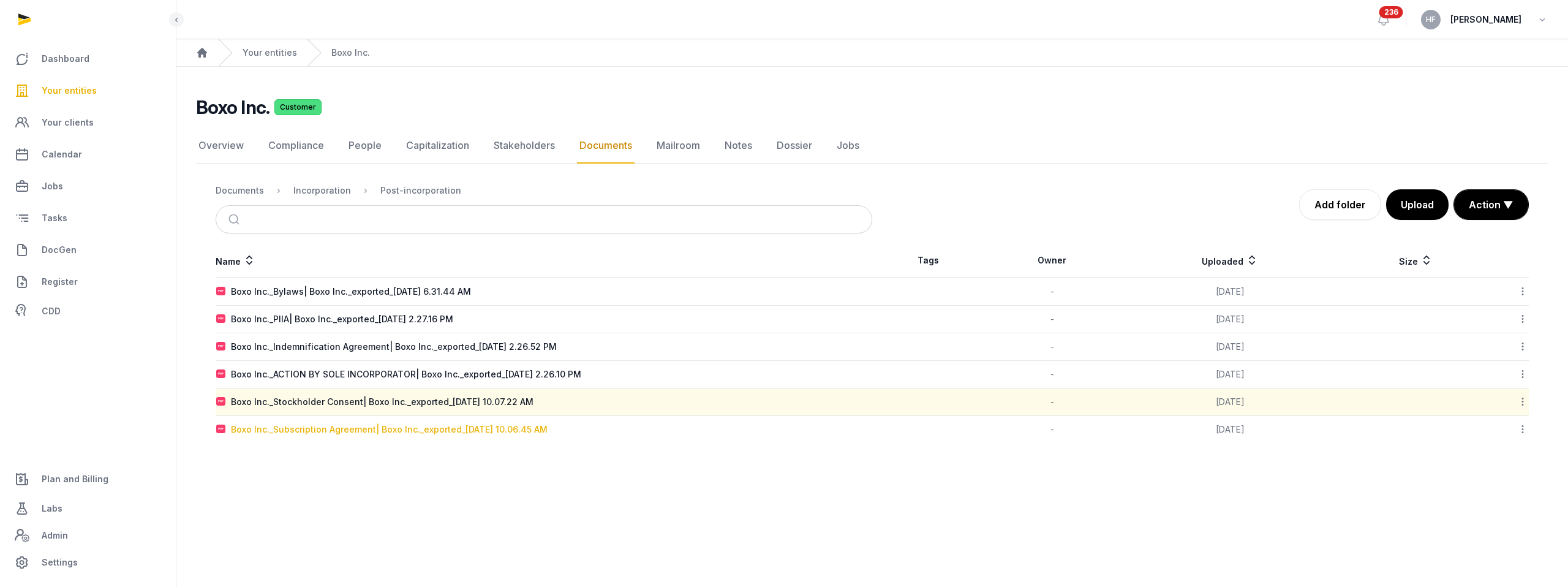
click at [439, 430] on div "Boxo Inc._Subscription Agreement| Boxo Inc._exported_[DATE] 10.06.45 AM" at bounding box center [389, 430] width 317 height 13
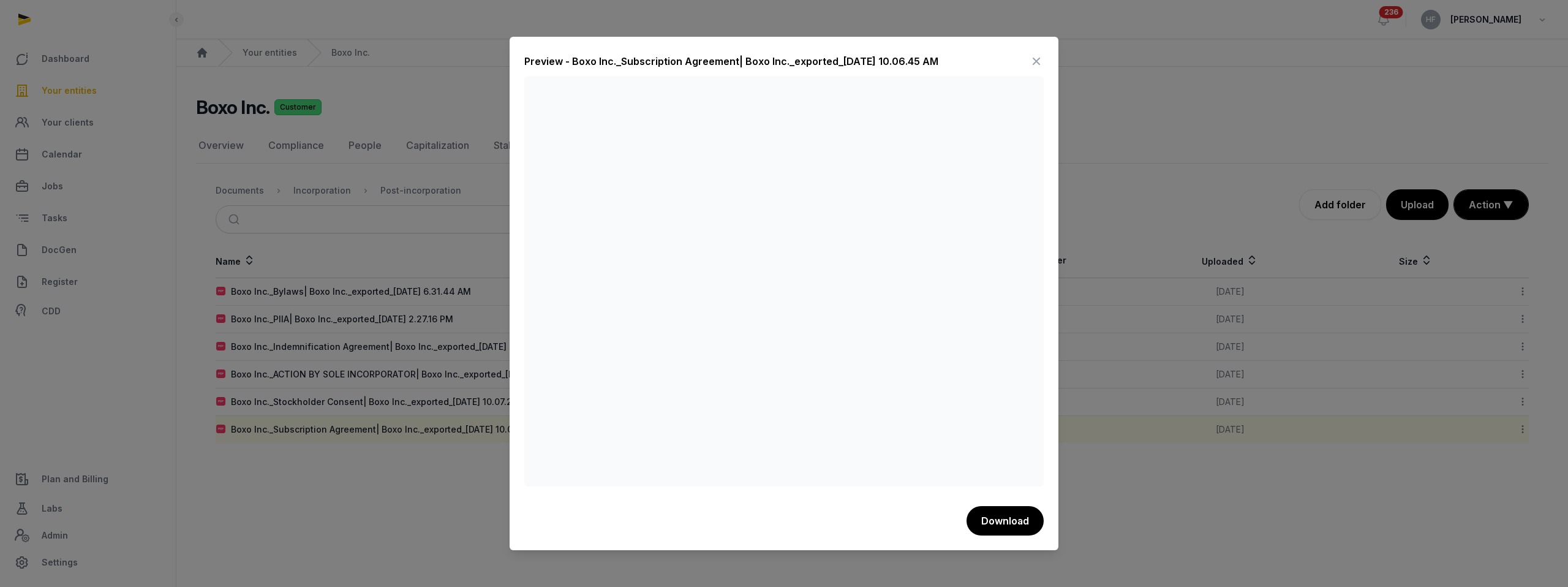
click at [1036, 55] on icon at bounding box center [1036, 62] width 15 height 20
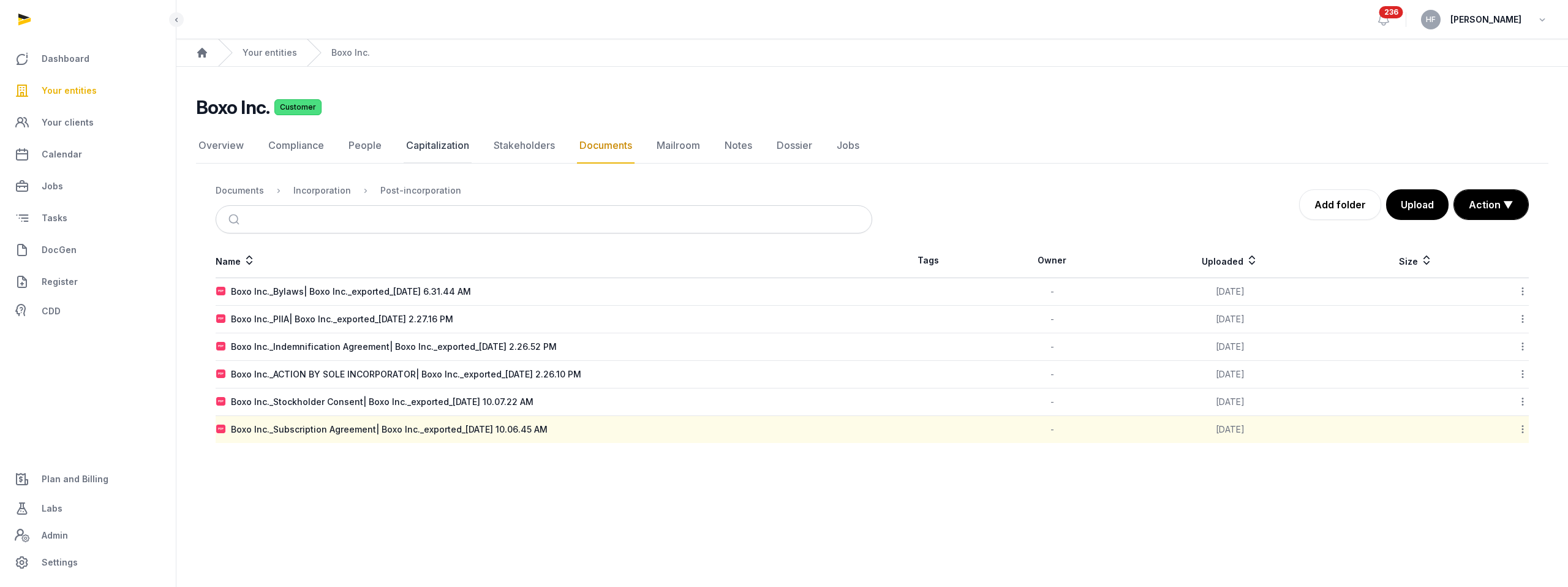
click at [441, 146] on link "Capitalization" at bounding box center [437, 146] width 68 height 36
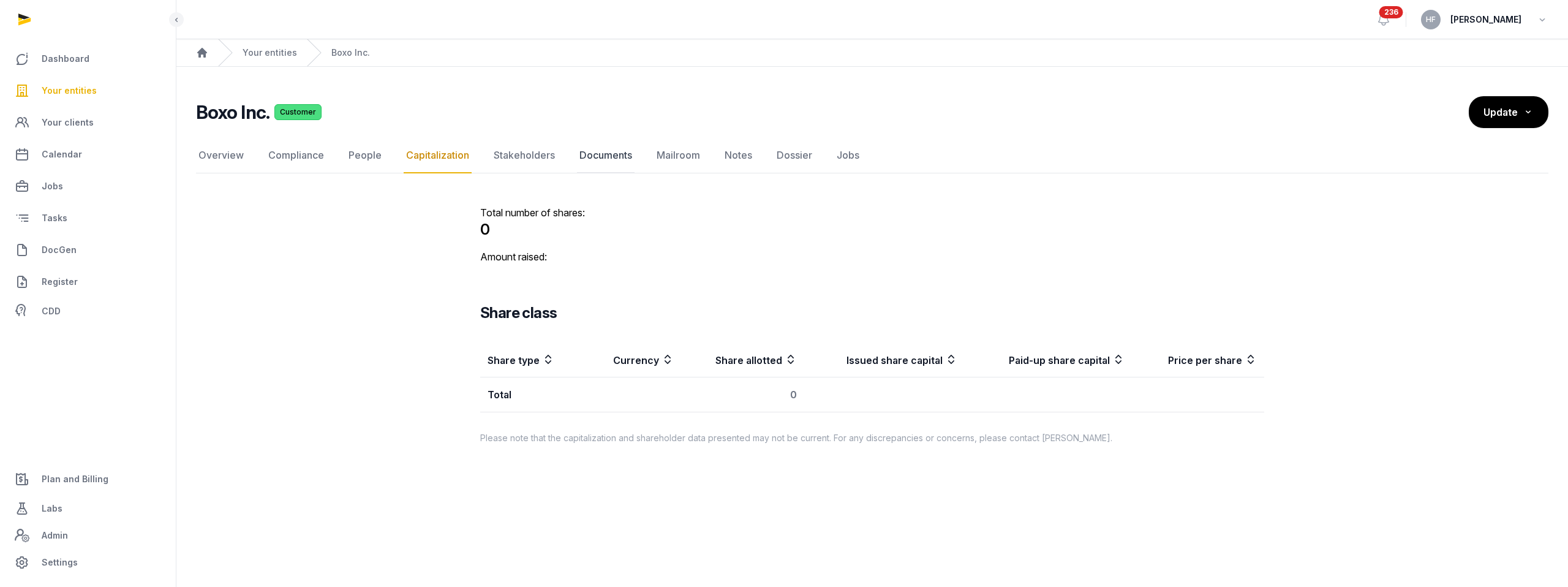
click at [604, 162] on link "Documents" at bounding box center [606, 155] width 57 height 36
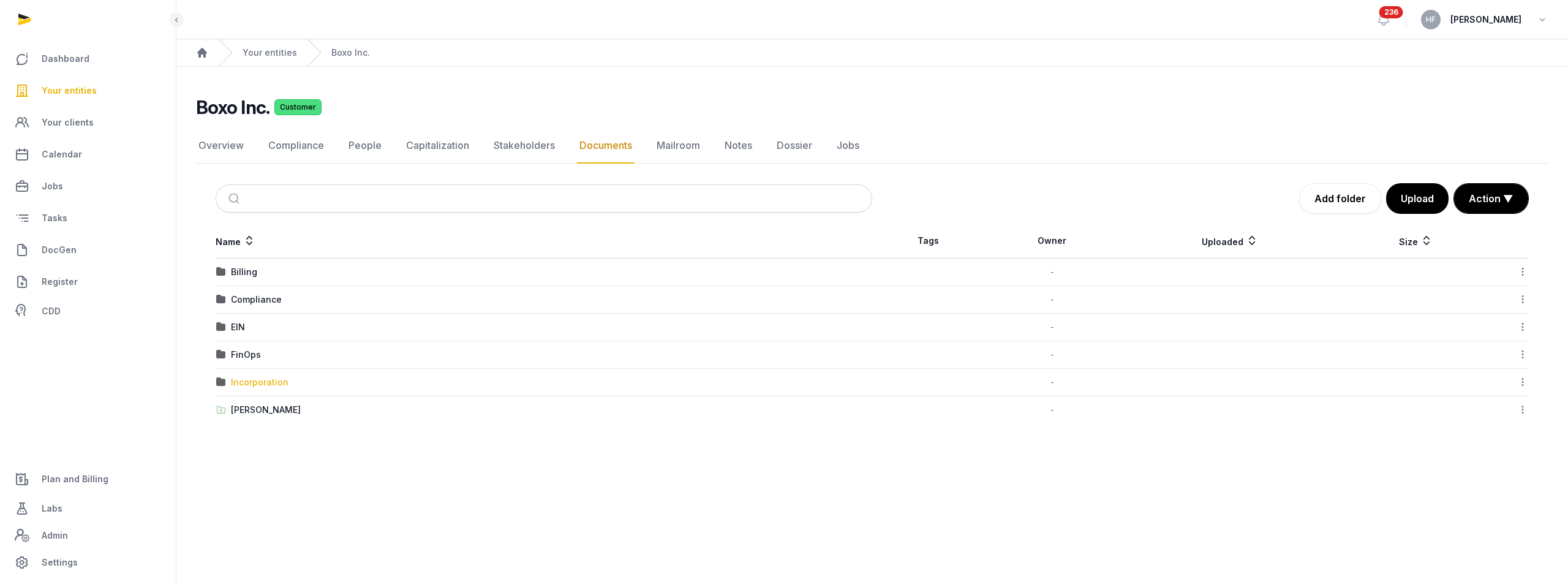
click at [278, 384] on div "Incorporation" at bounding box center [259, 383] width 57 height 13
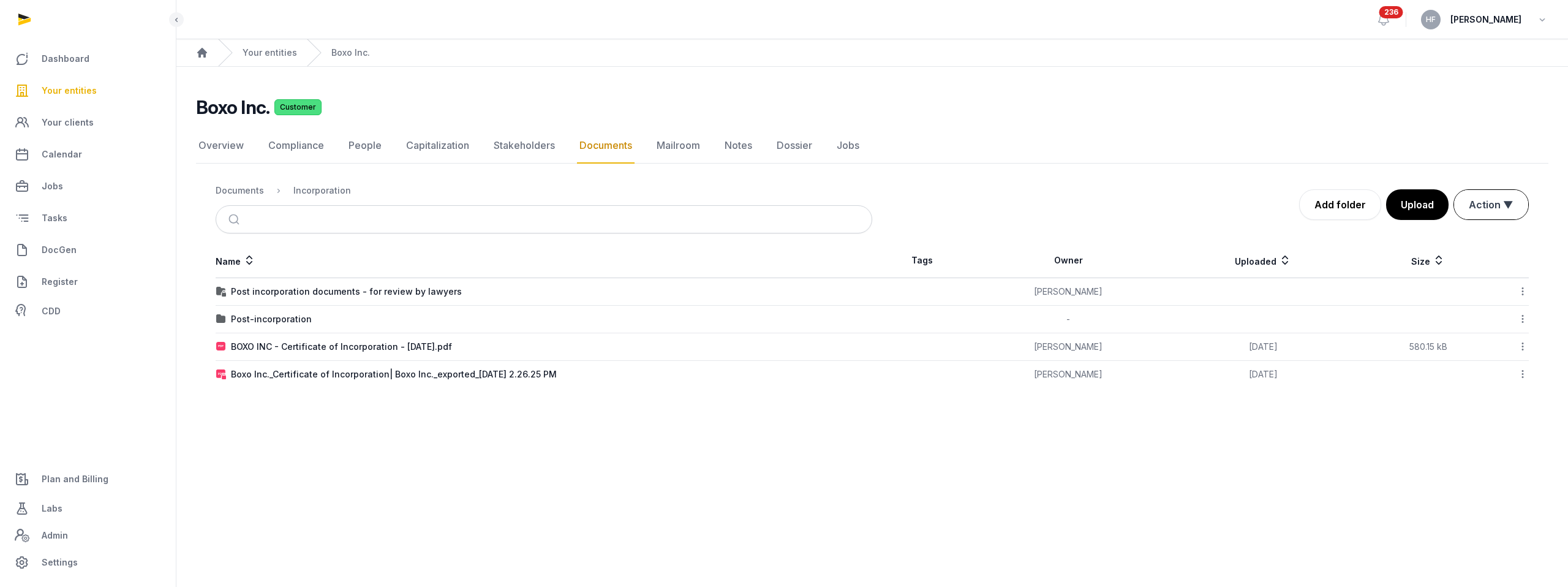
click at [1488, 205] on button "Action ▼" at bounding box center [1491, 205] width 74 height 29
click at [509, 147] on link "Stakeholders" at bounding box center [524, 146] width 66 height 36
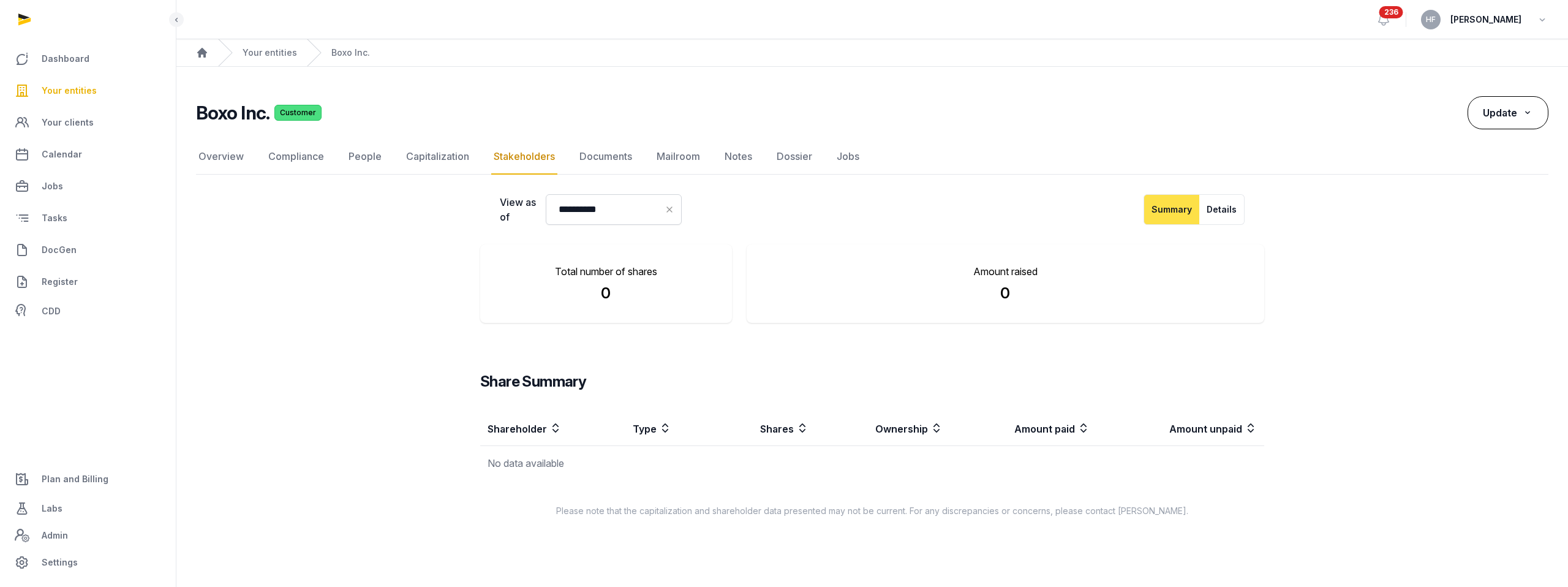
click at [1527, 116] on icon at bounding box center [1528, 113] width 11 height 13
click at [428, 150] on link "Capitalization" at bounding box center [437, 155] width 68 height 36
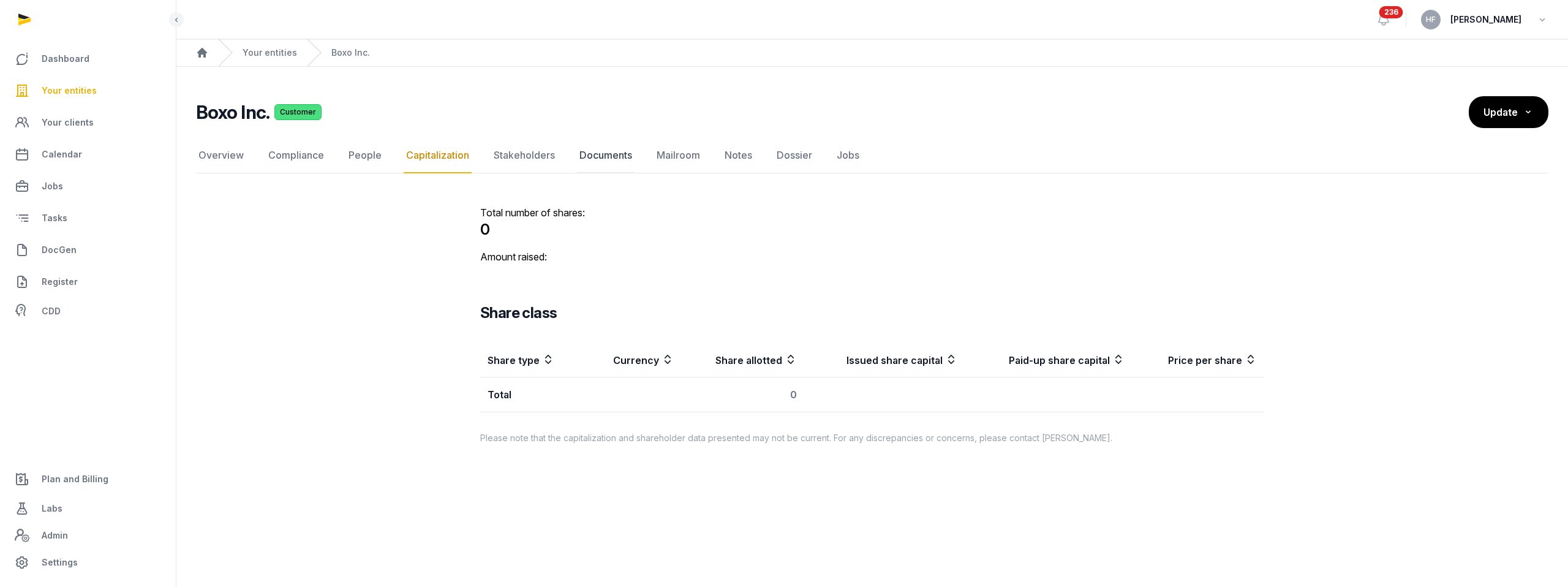
click at [623, 150] on link "Documents" at bounding box center [606, 155] width 57 height 36
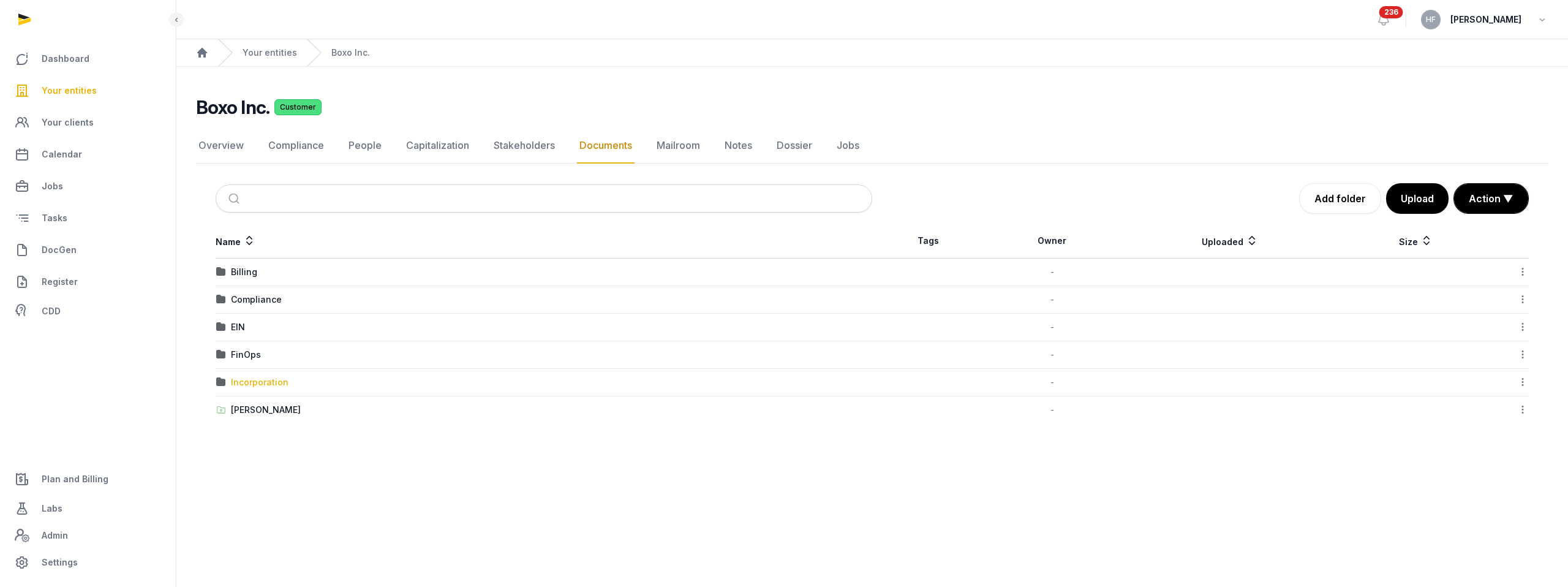
click at [283, 382] on div "Incorporation" at bounding box center [259, 383] width 57 height 13
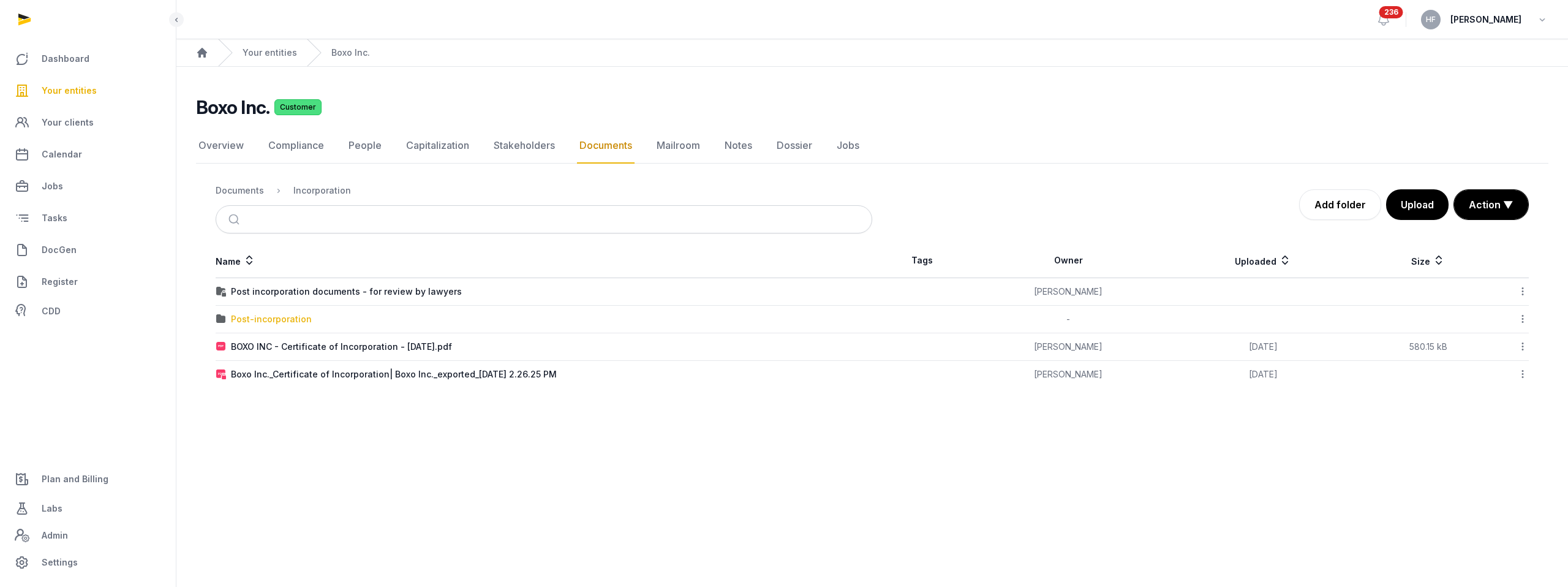
click at [304, 320] on div "Post-incorporation" at bounding box center [271, 320] width 81 height 13
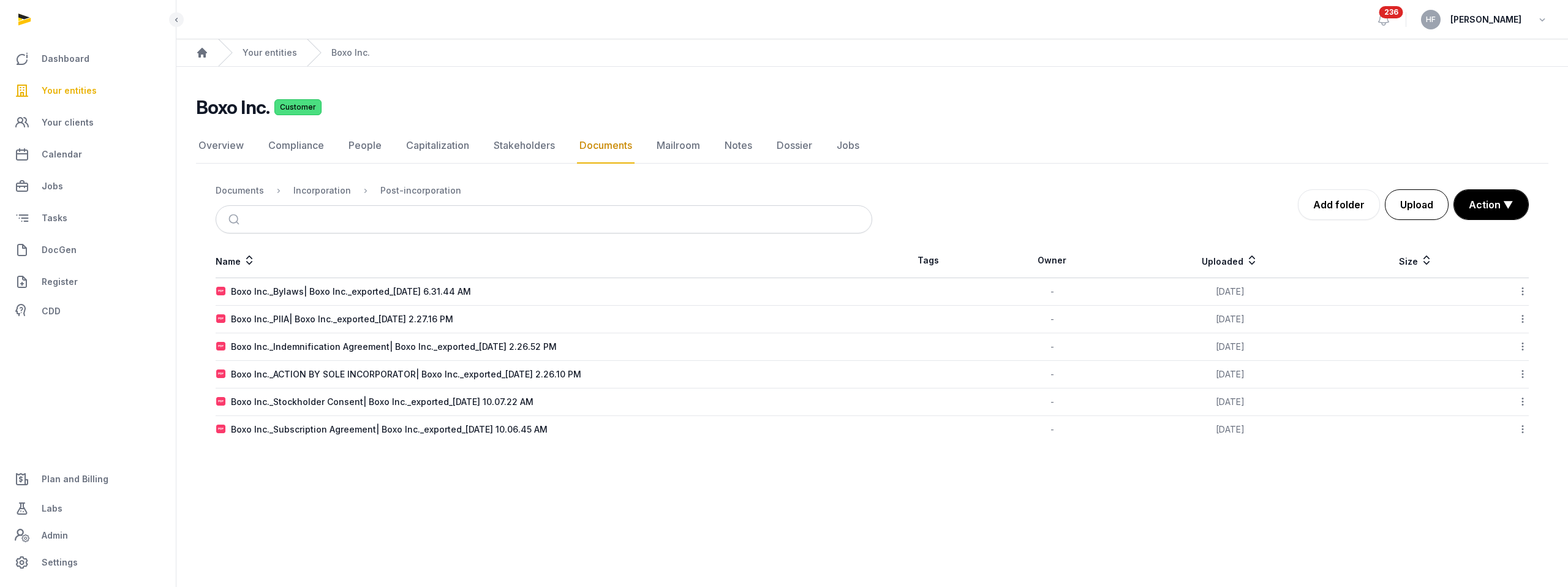
click at [1429, 204] on button "Upload" at bounding box center [1416, 205] width 64 height 31
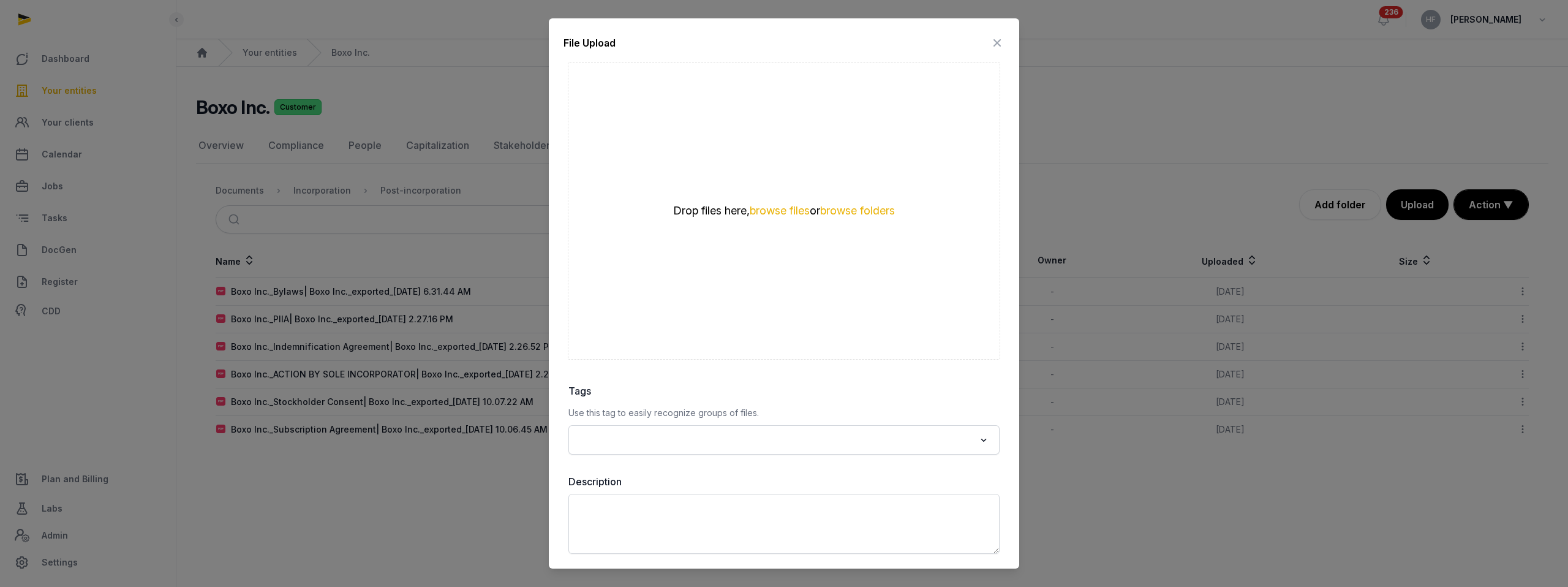
click at [998, 44] on icon at bounding box center [997, 43] width 15 height 20
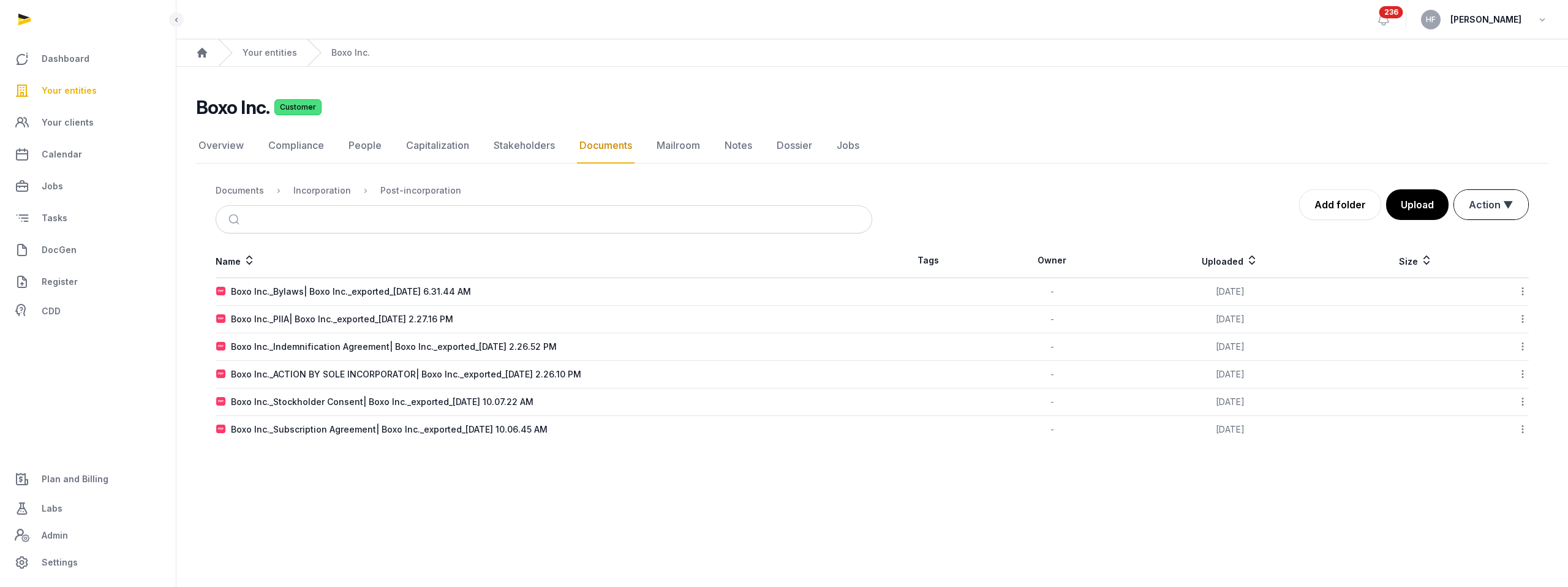
click at [1503, 213] on button "Action ▼" at bounding box center [1491, 205] width 74 height 29
click at [1295, 140] on nav "Overview Compliance People Capitalization Stakeholders Documents Mailroom Notes…" at bounding box center [872, 146] width 1353 height 36
click at [1523, 399] on icon at bounding box center [1523, 402] width 11 height 13
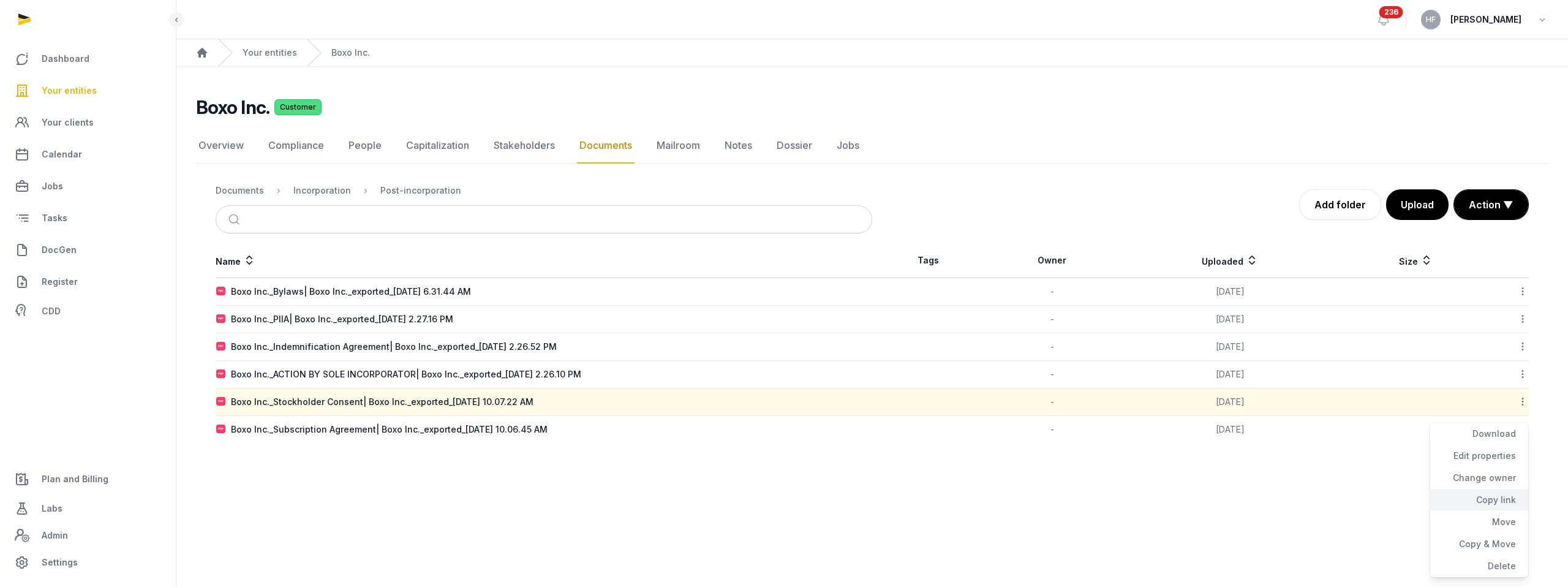
click at [1506, 511] on div "Copy link" at bounding box center [1479, 522] width 98 height 22
click at [1521, 402] on icon at bounding box center [1523, 402] width 11 height 13
click at [1499, 445] on div "Download" at bounding box center [1479, 456] width 98 height 22
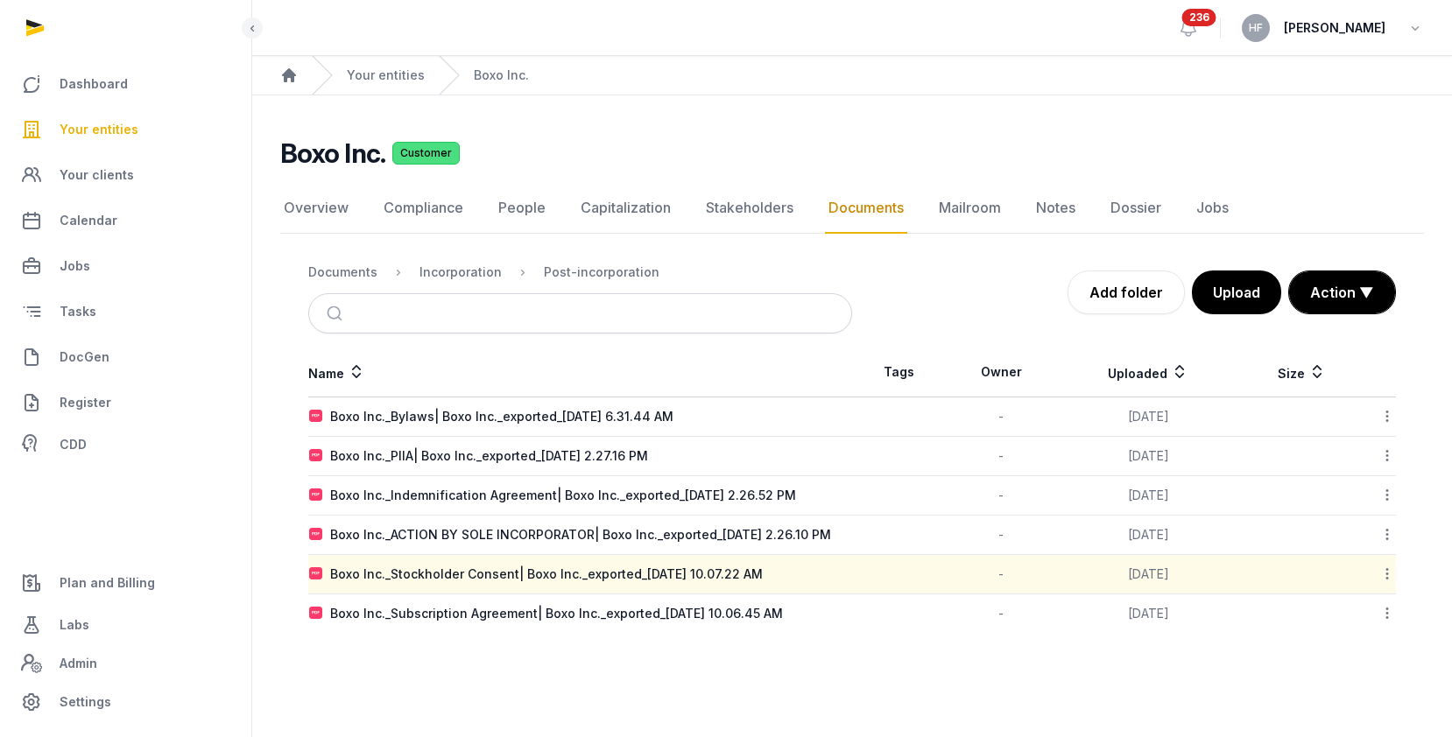
click at [1387, 583] on icon at bounding box center [1388, 574] width 16 height 18
click at [1358, 730] on div "Copy link" at bounding box center [1325, 746] width 140 height 32
click at [752, 209] on link "Stakeholders" at bounding box center [749, 208] width 95 height 51
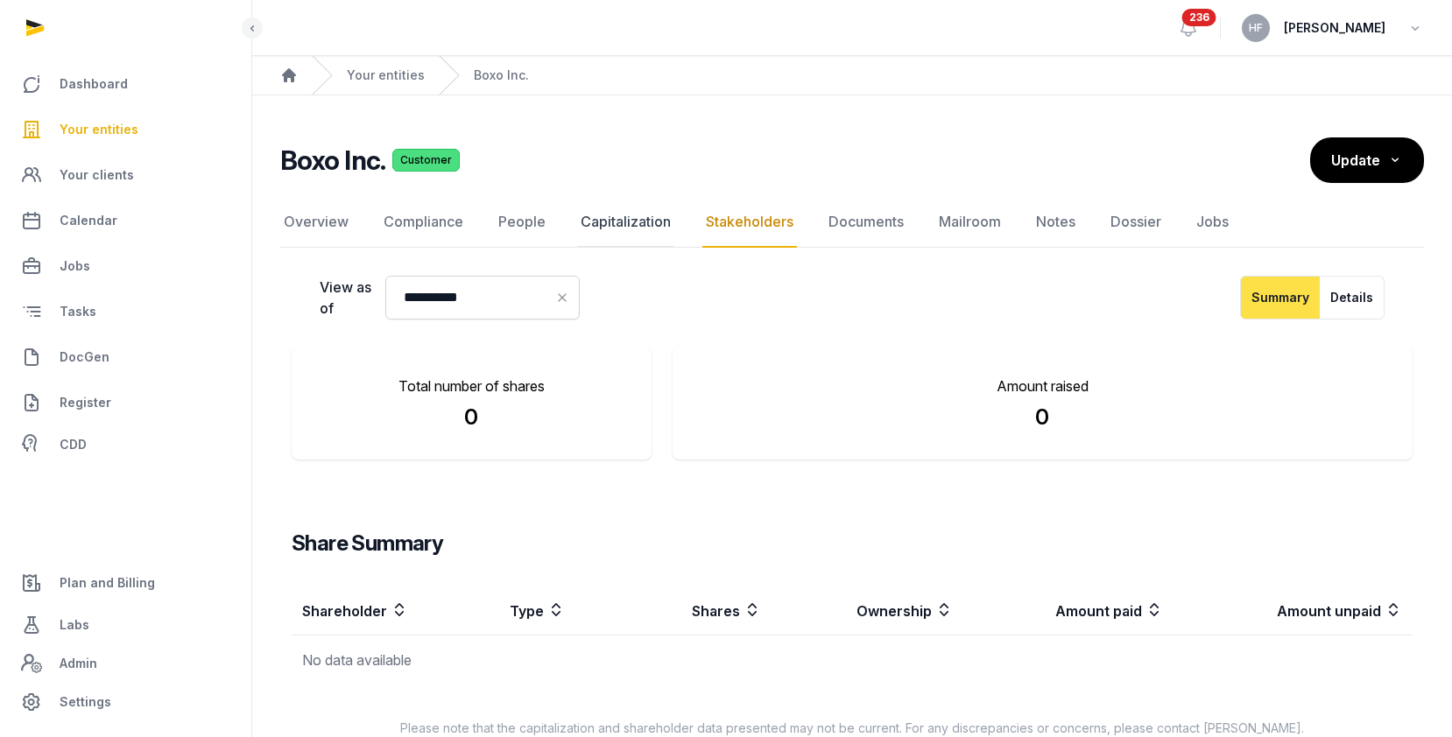
click at [653, 221] on link "Capitalization" at bounding box center [625, 222] width 97 height 51
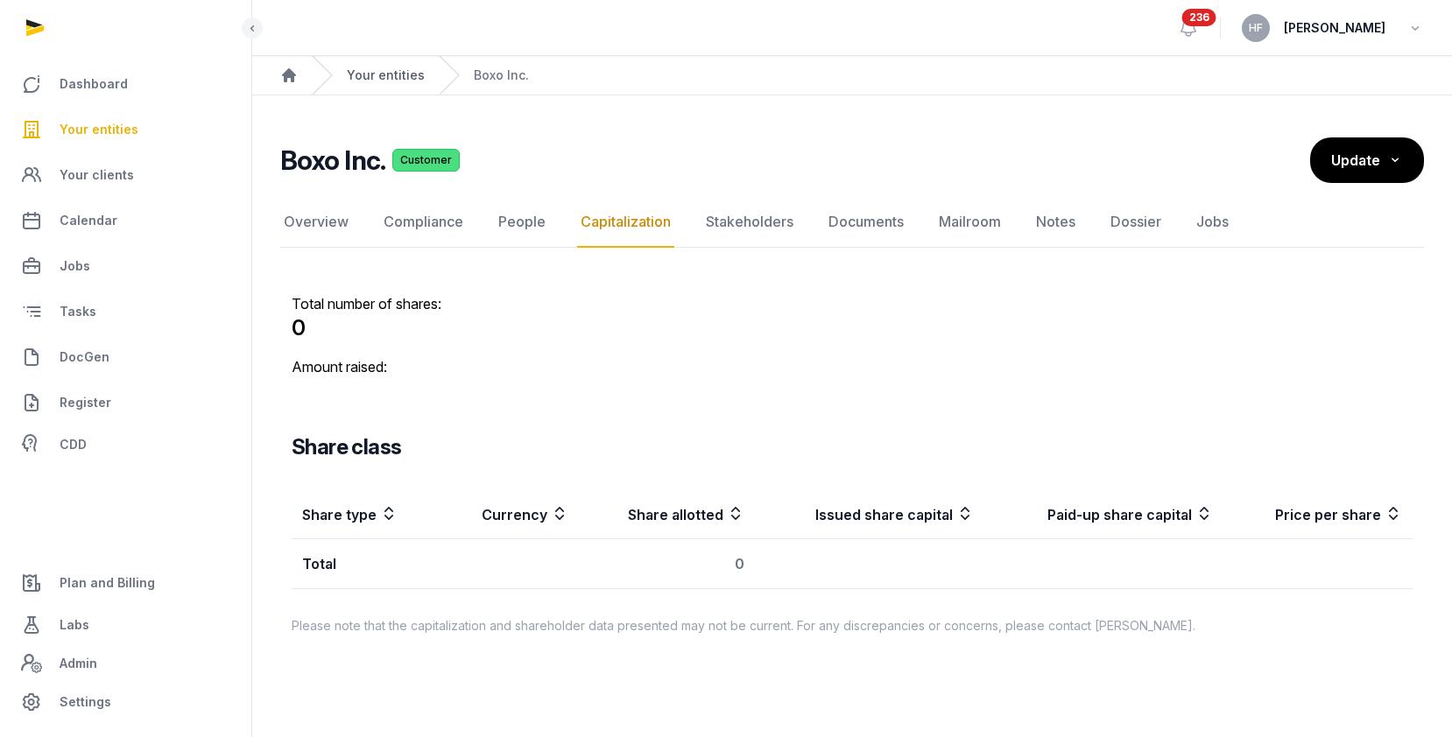
click at [399, 81] on link "Your entities" at bounding box center [386, 76] width 78 height 18
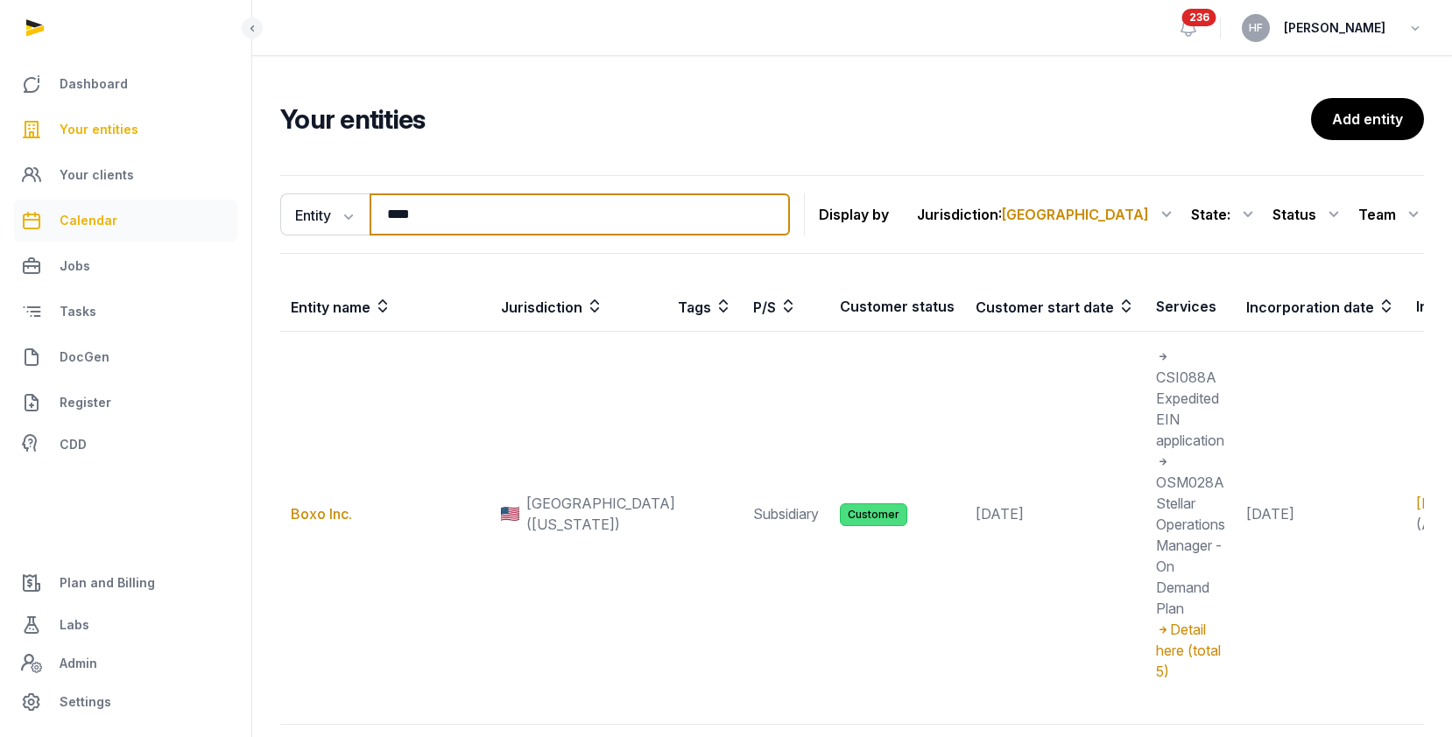
drag, startPoint x: 454, startPoint y: 214, endPoint x: 215, endPoint y: 214, distance: 238.2
click at [235, 214] on div "Dashboard Your entities Your clients Calendar Jobs Tasks DocGen Register CDD Pl…" at bounding box center [726, 425] width 1452 height 851
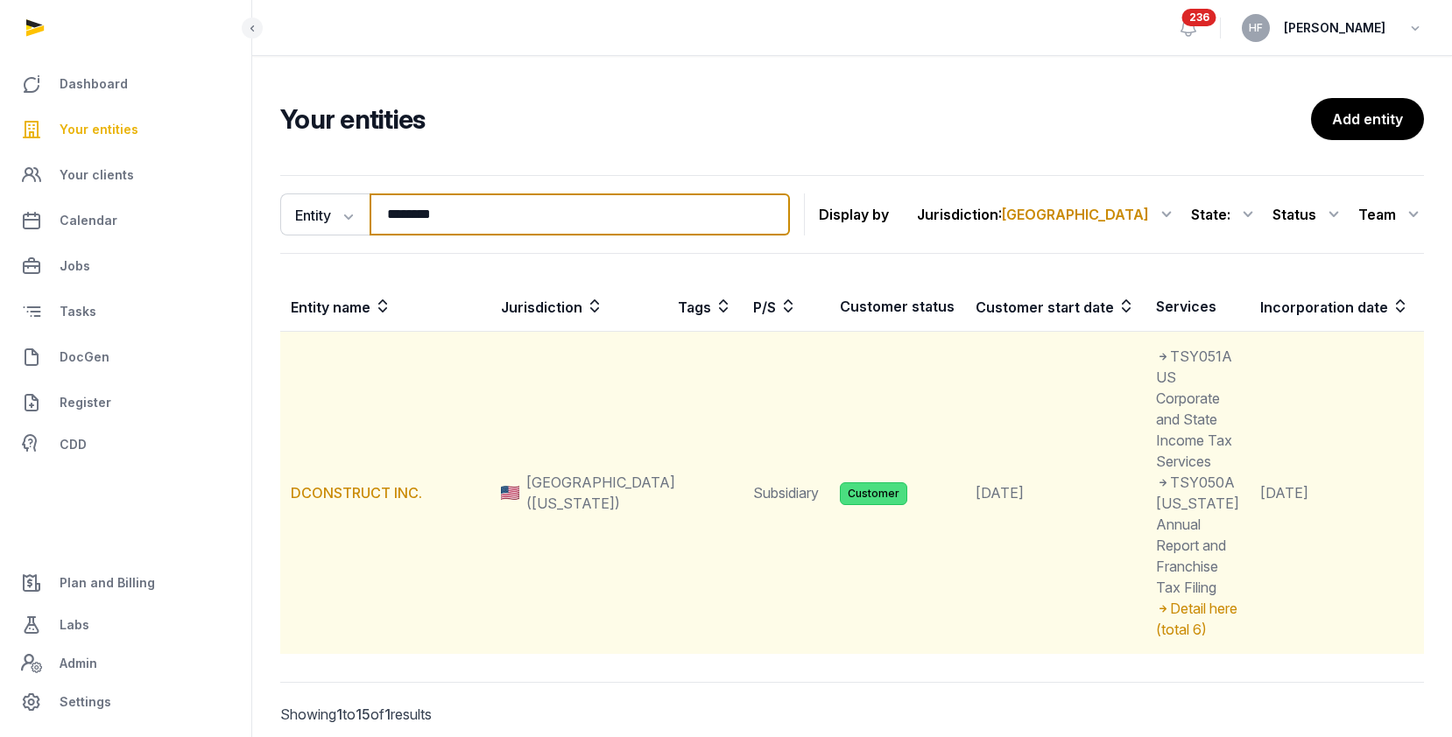
type input "********"
click at [364, 555] on td "DCONSTRUCT INC." at bounding box center [385, 493] width 210 height 323
click at [366, 532] on td "DCONSTRUCT INC." at bounding box center [385, 493] width 210 height 323
click at [390, 557] on td "DCONSTRUCT INC." at bounding box center [385, 493] width 210 height 323
click at [389, 502] on link "DCONSTRUCT INC." at bounding box center [356, 493] width 131 height 18
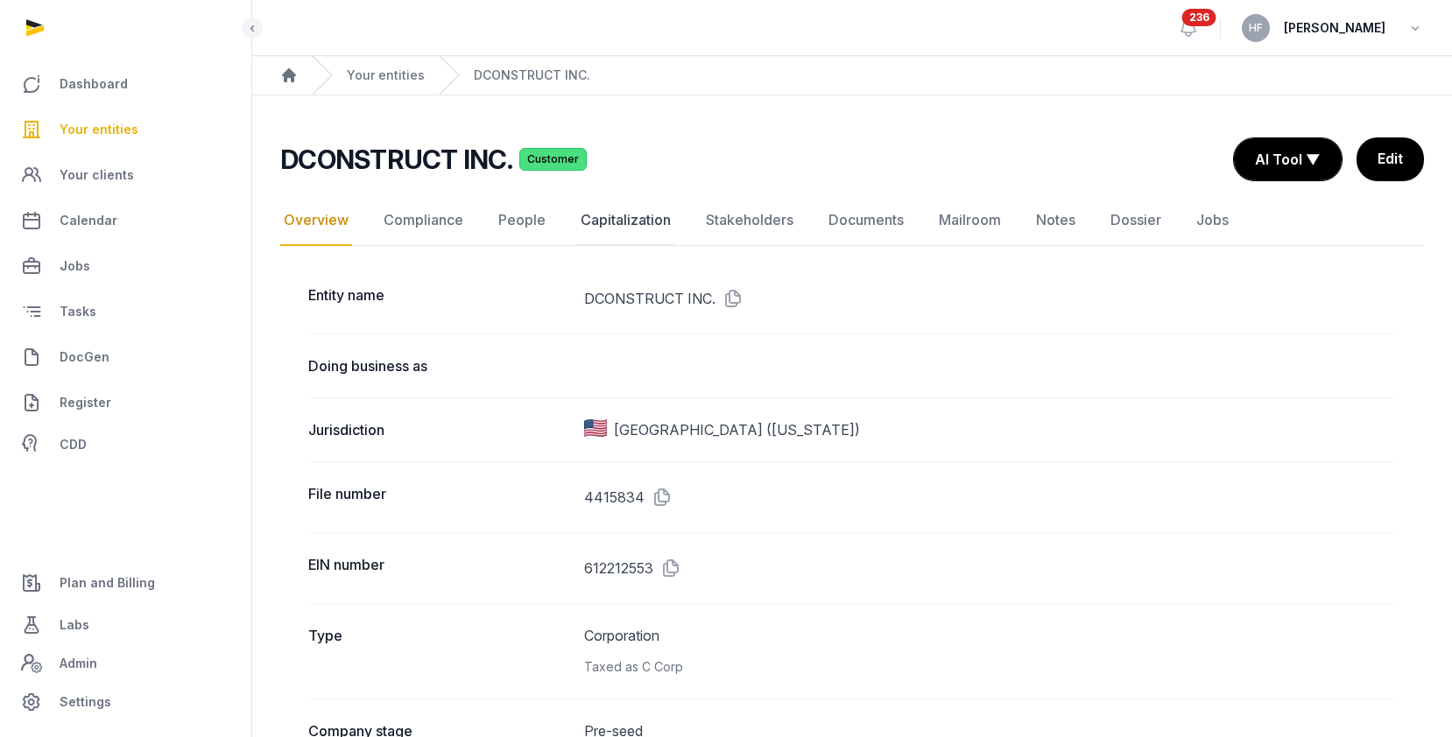
click at [630, 222] on link "Capitalization" at bounding box center [625, 220] width 97 height 51
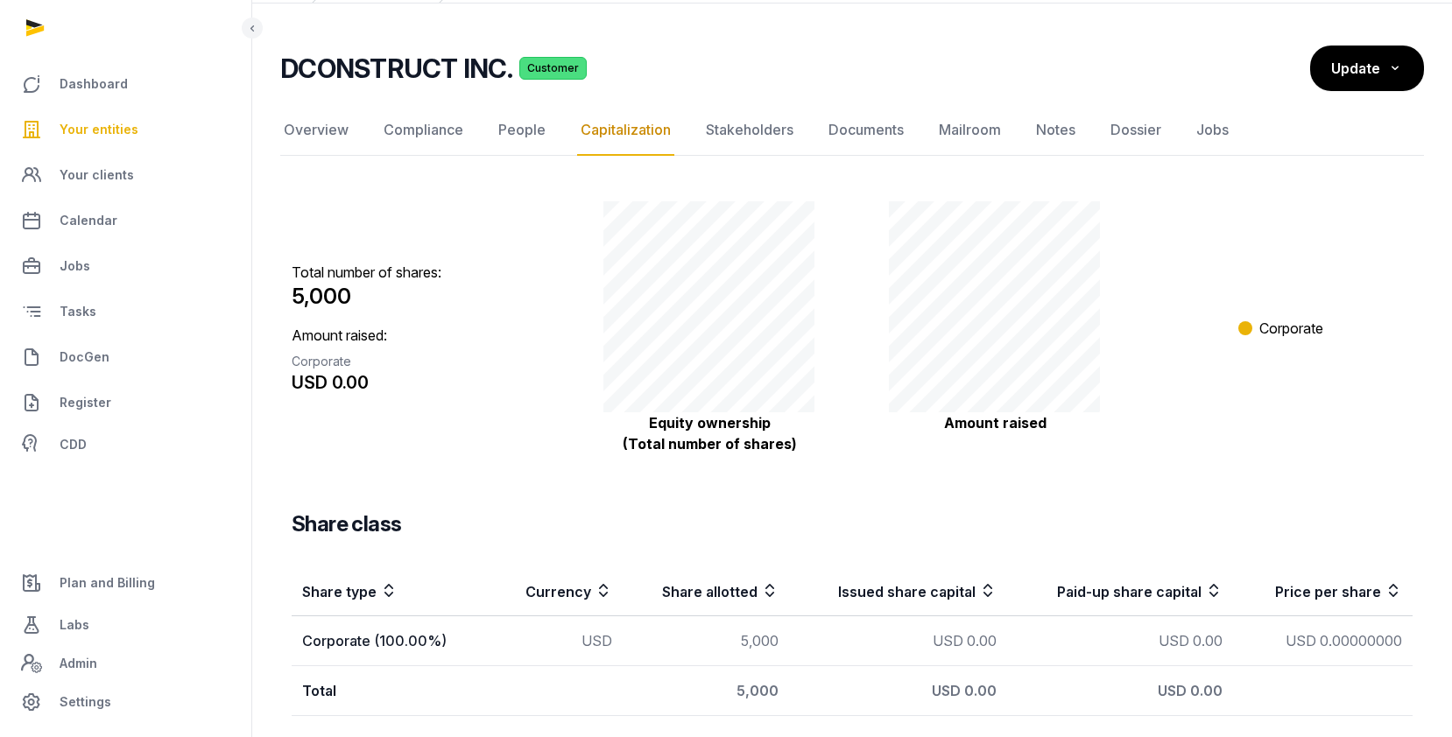
scroll to position [87, 0]
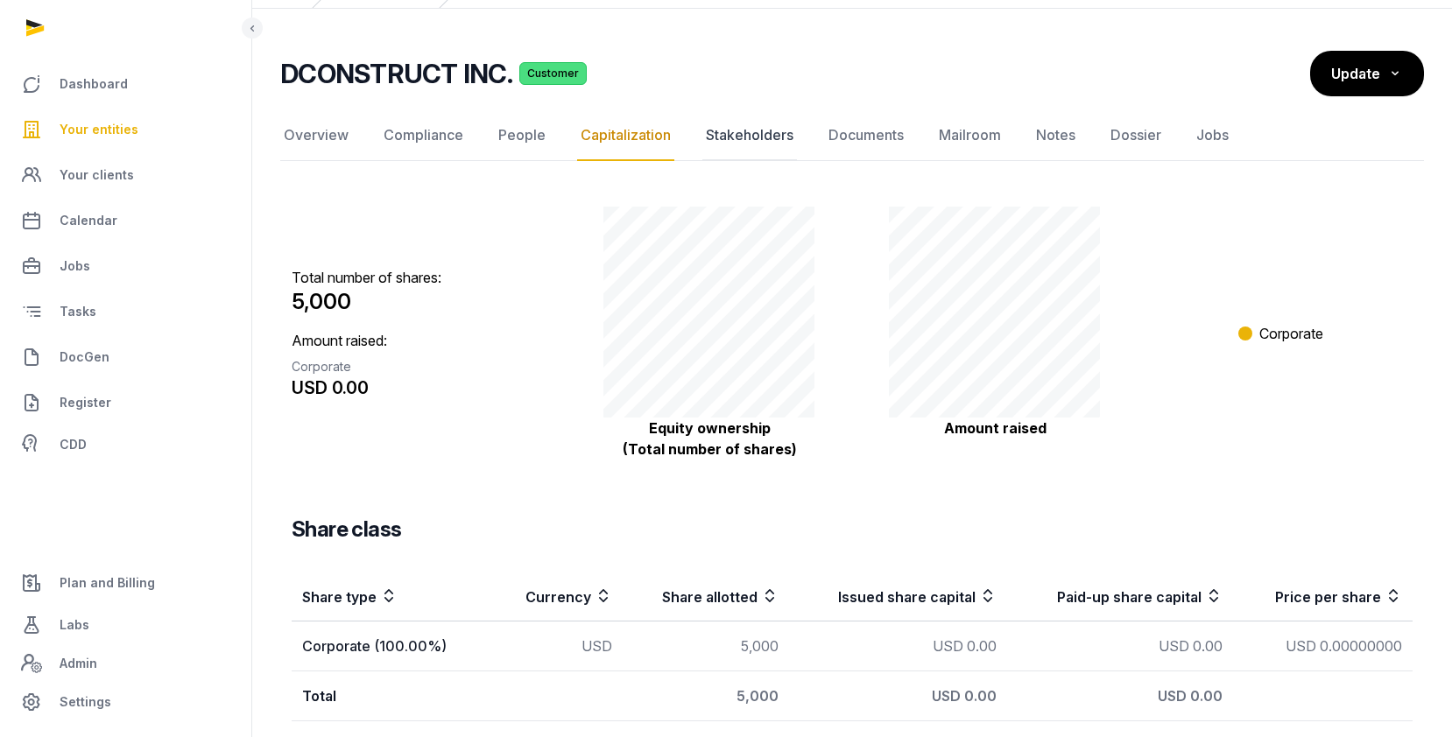
click at [761, 126] on link "Stakeholders" at bounding box center [749, 135] width 95 height 51
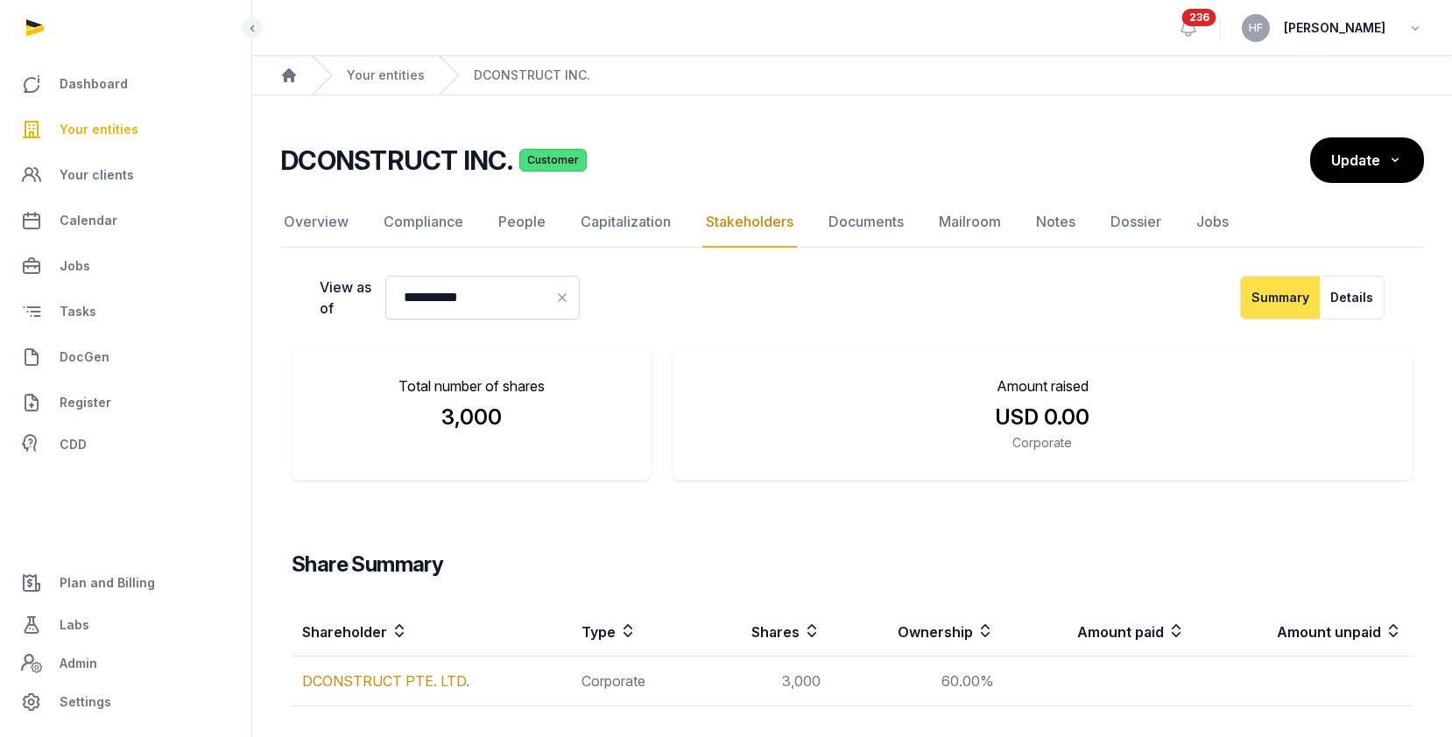
scroll to position [57, 0]
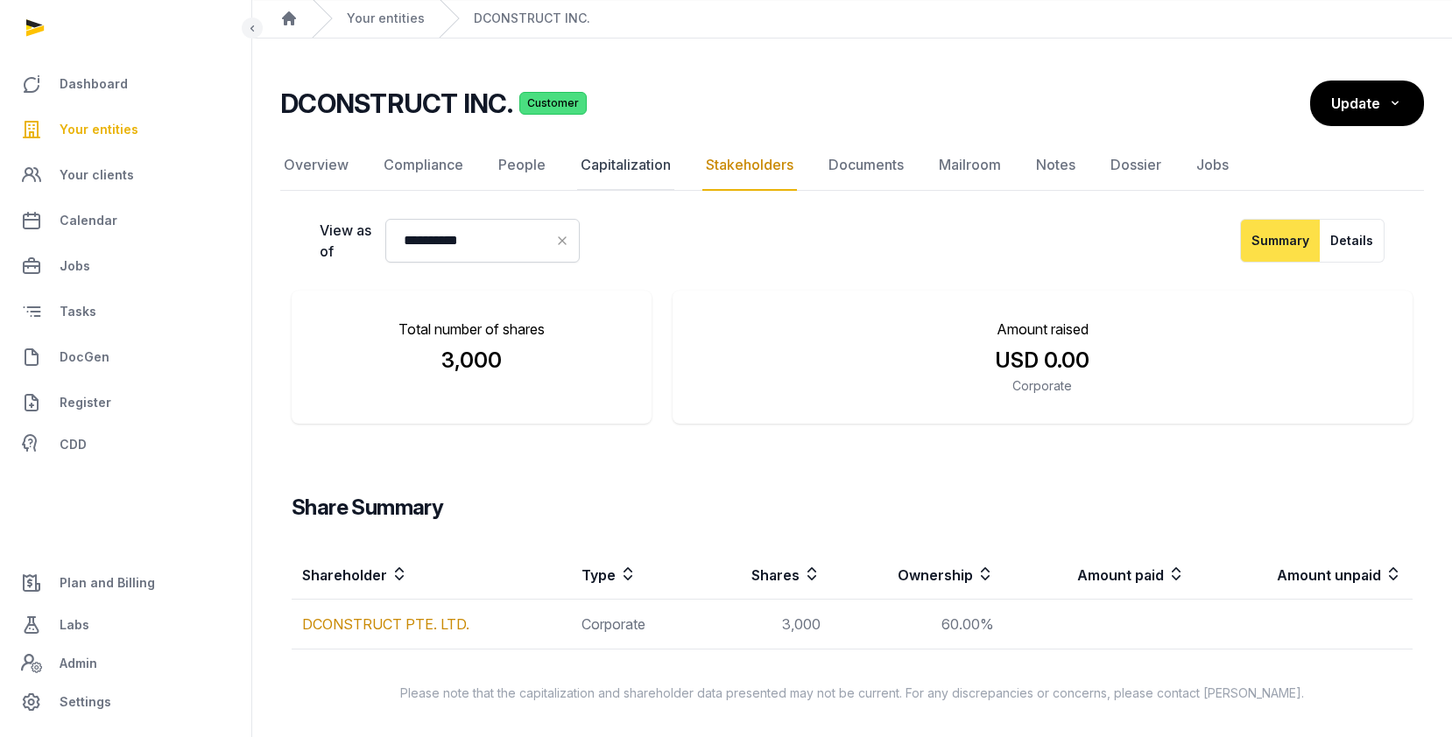
click at [626, 167] on link "Capitalization" at bounding box center [625, 165] width 97 height 51
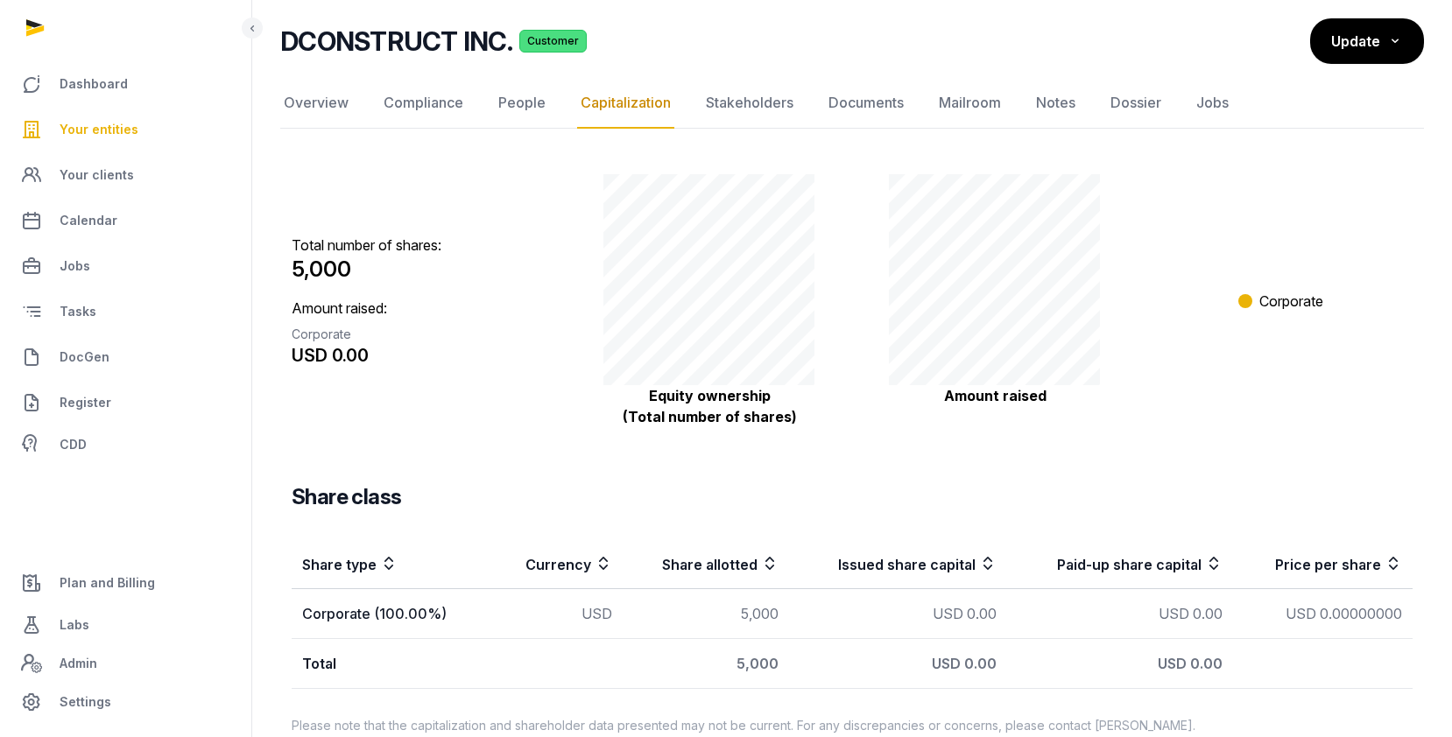
scroll to position [125, 0]
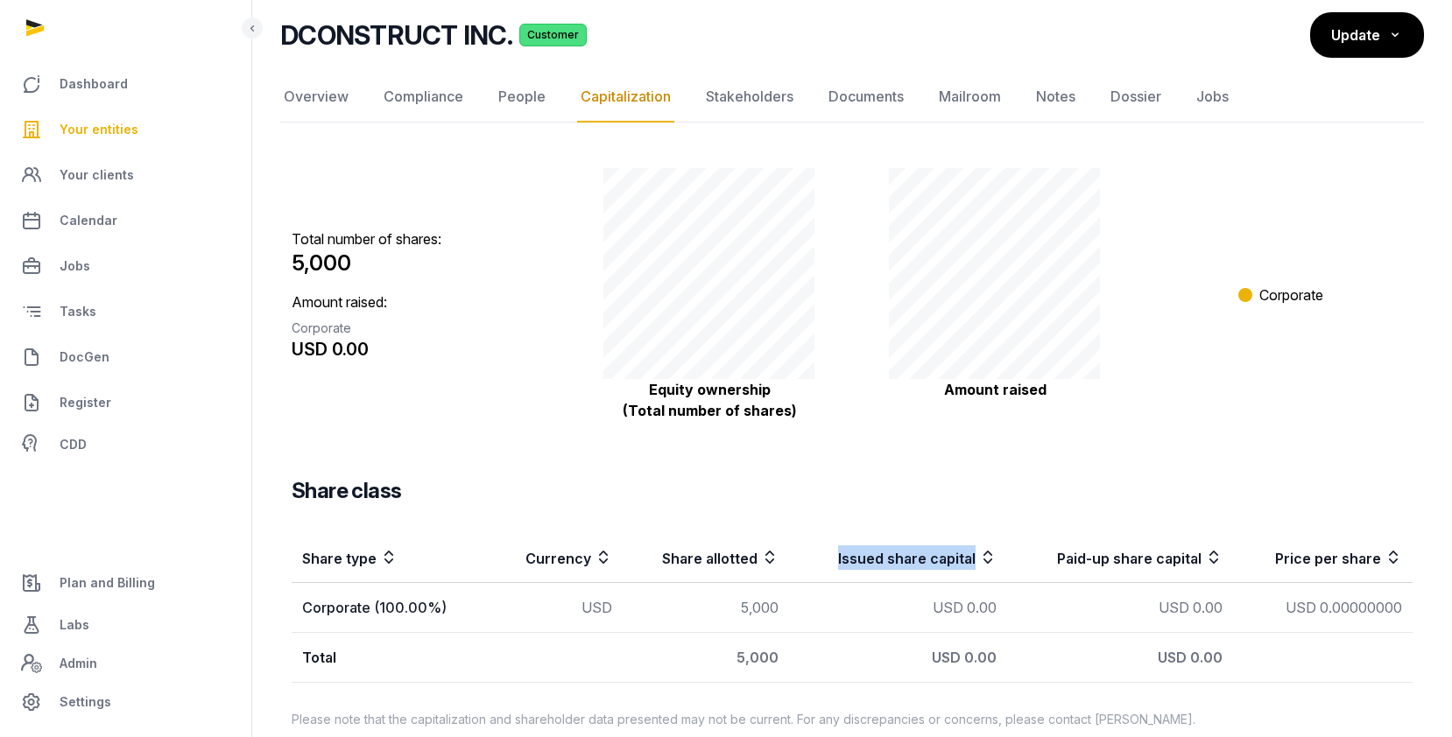
drag, startPoint x: 831, startPoint y: 558, endPoint x: 971, endPoint y: 558, distance: 140.1
click at [971, 558] on th "Issued share capital" at bounding box center [897, 558] width 217 height 50
copy th "Issued share capital"
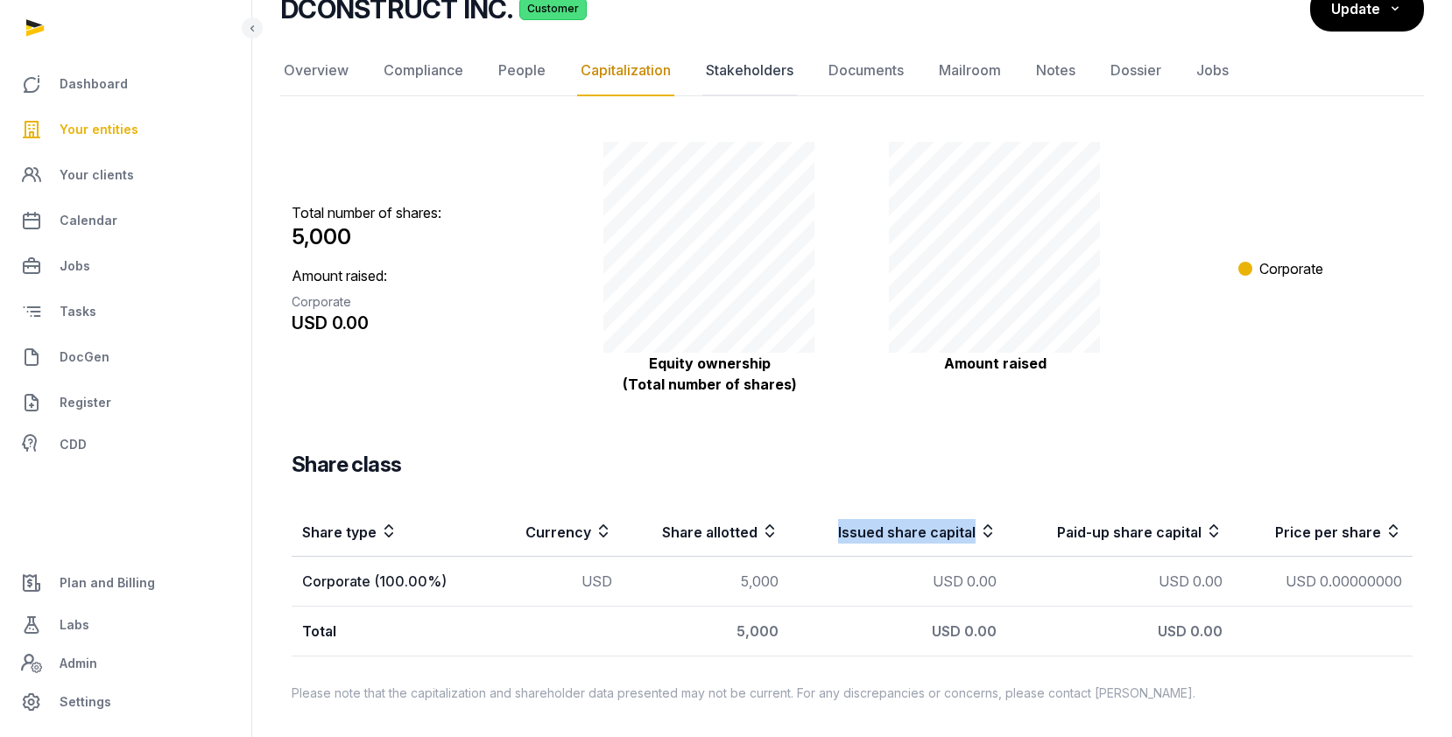
click at [774, 73] on link "Stakeholders" at bounding box center [749, 71] width 95 height 51
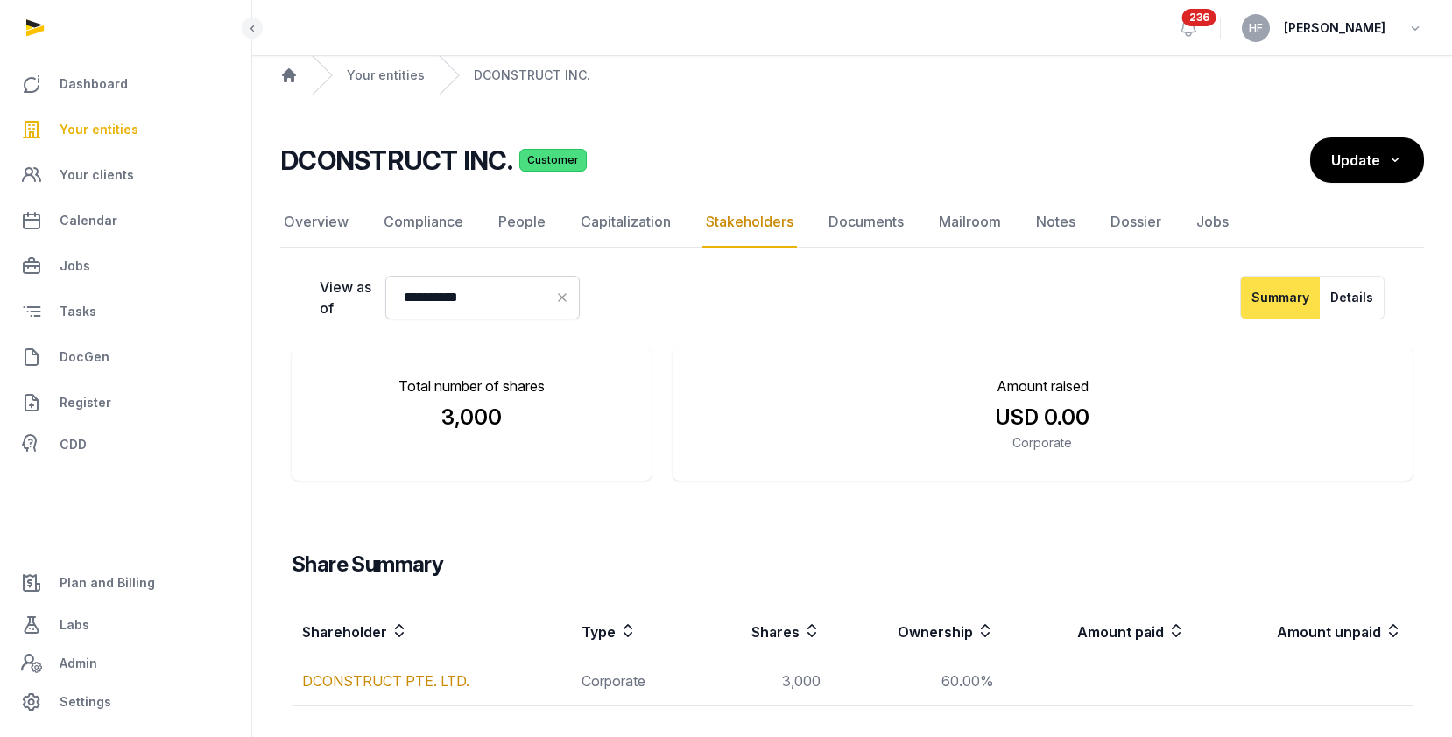
scroll to position [57, 0]
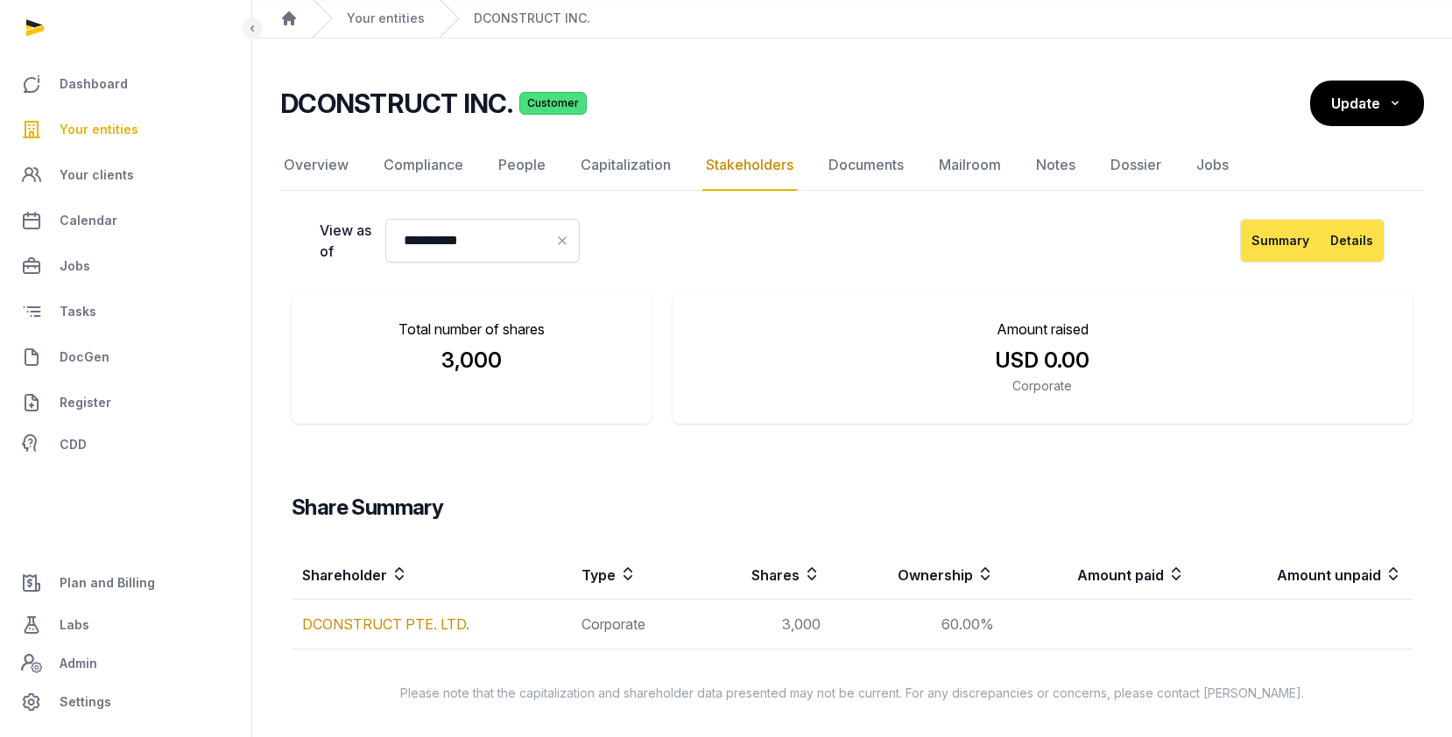
click at [1348, 241] on button "Details" at bounding box center [1352, 241] width 65 height 44
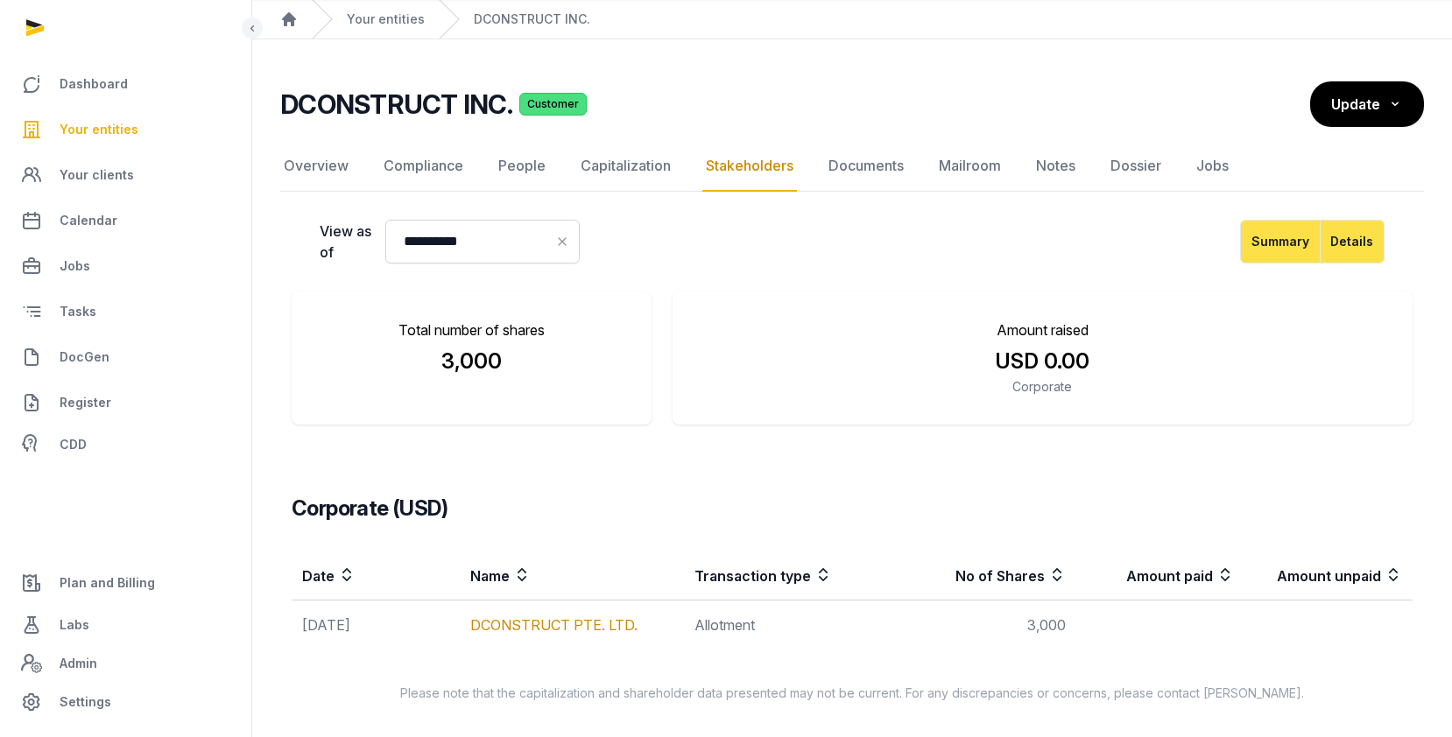
click at [1283, 246] on button "Summary" at bounding box center [1280, 242] width 81 height 44
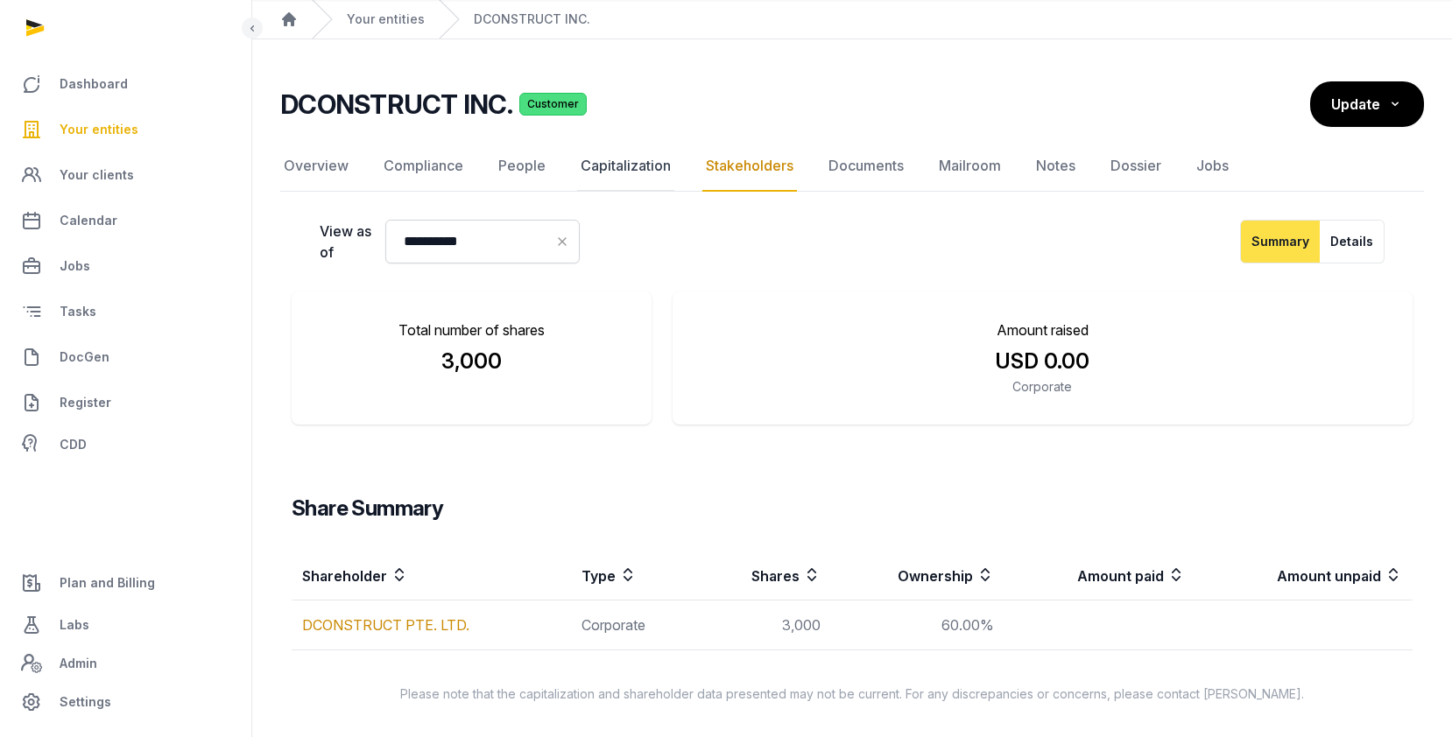
click at [642, 168] on link "Capitalization" at bounding box center [625, 166] width 97 height 51
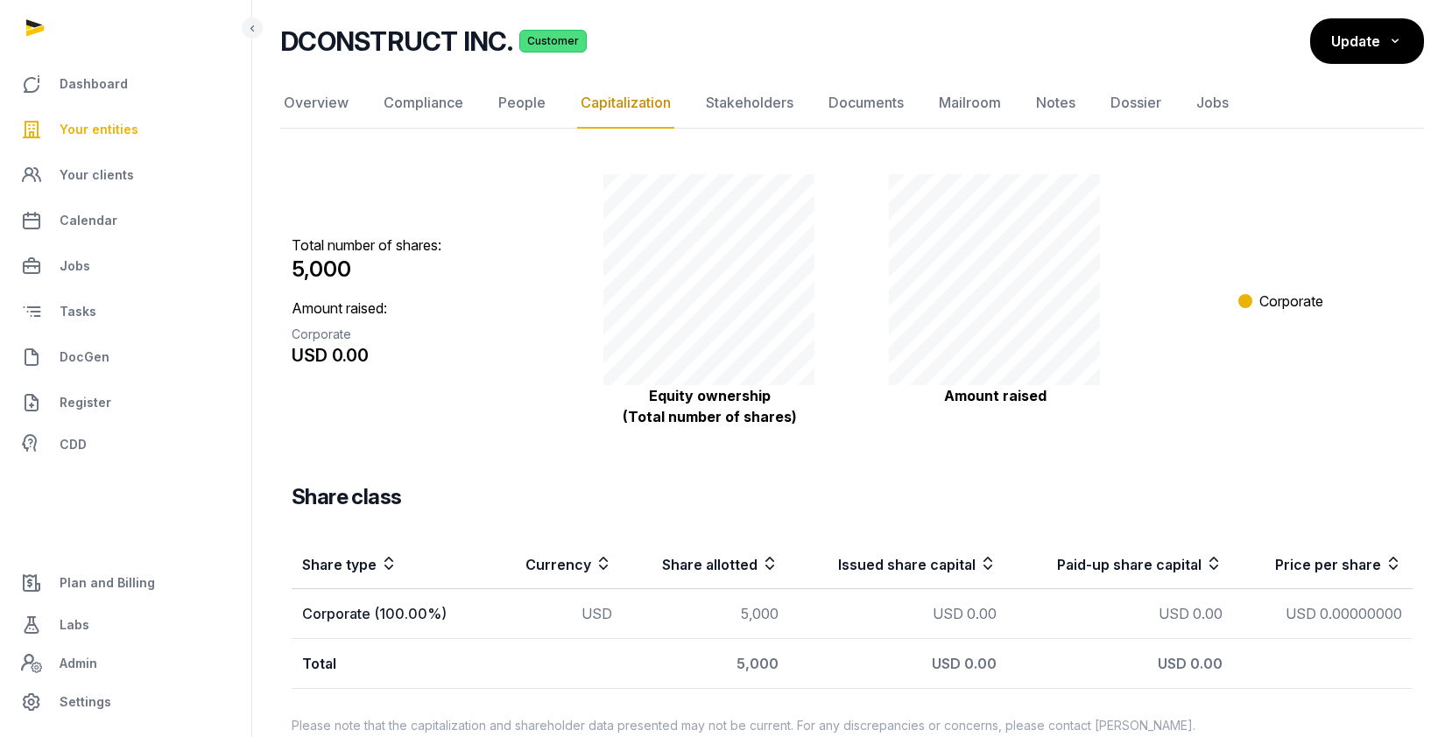
scroll to position [120, 0]
click at [762, 102] on link "Stakeholders" at bounding box center [749, 102] width 95 height 51
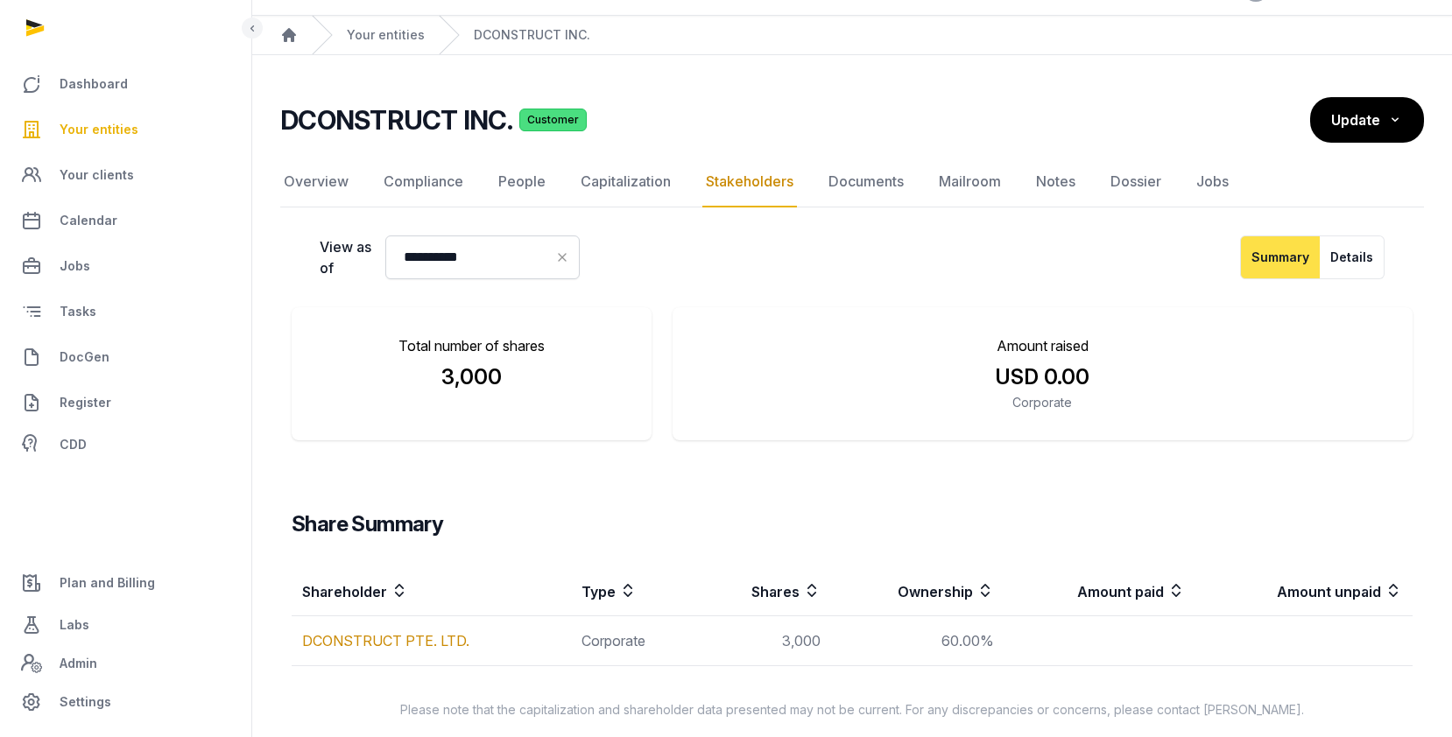
scroll to position [57, 0]
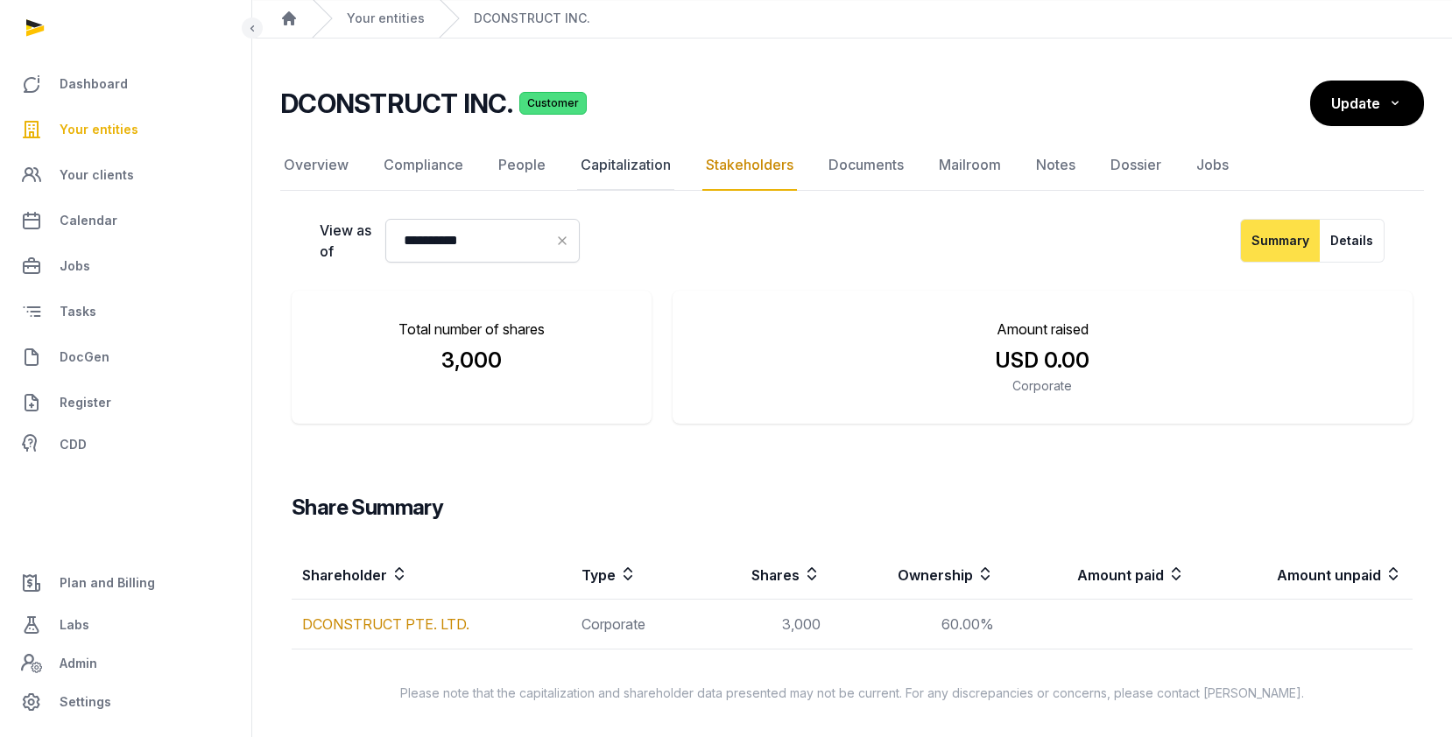
click at [634, 156] on link "Capitalization" at bounding box center [625, 165] width 97 height 51
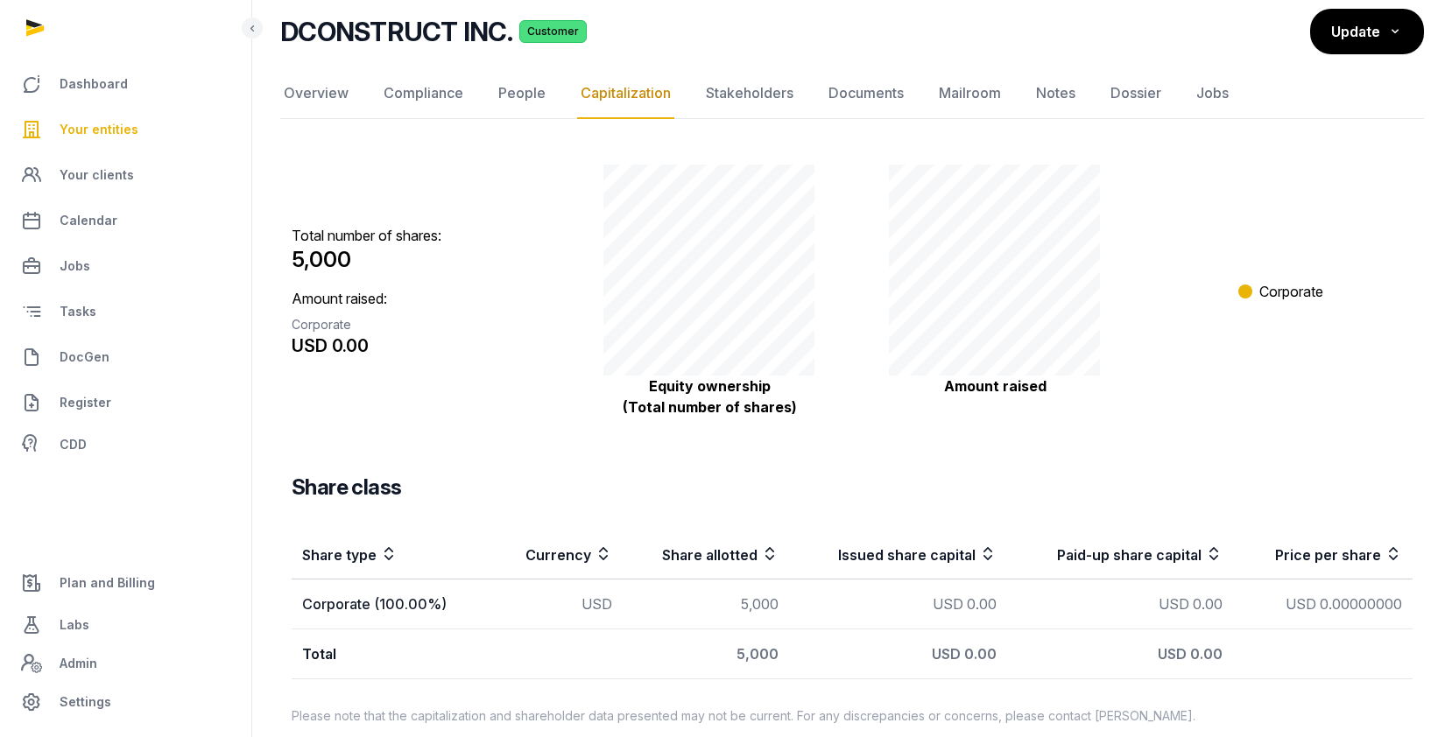
scroll to position [138, 0]
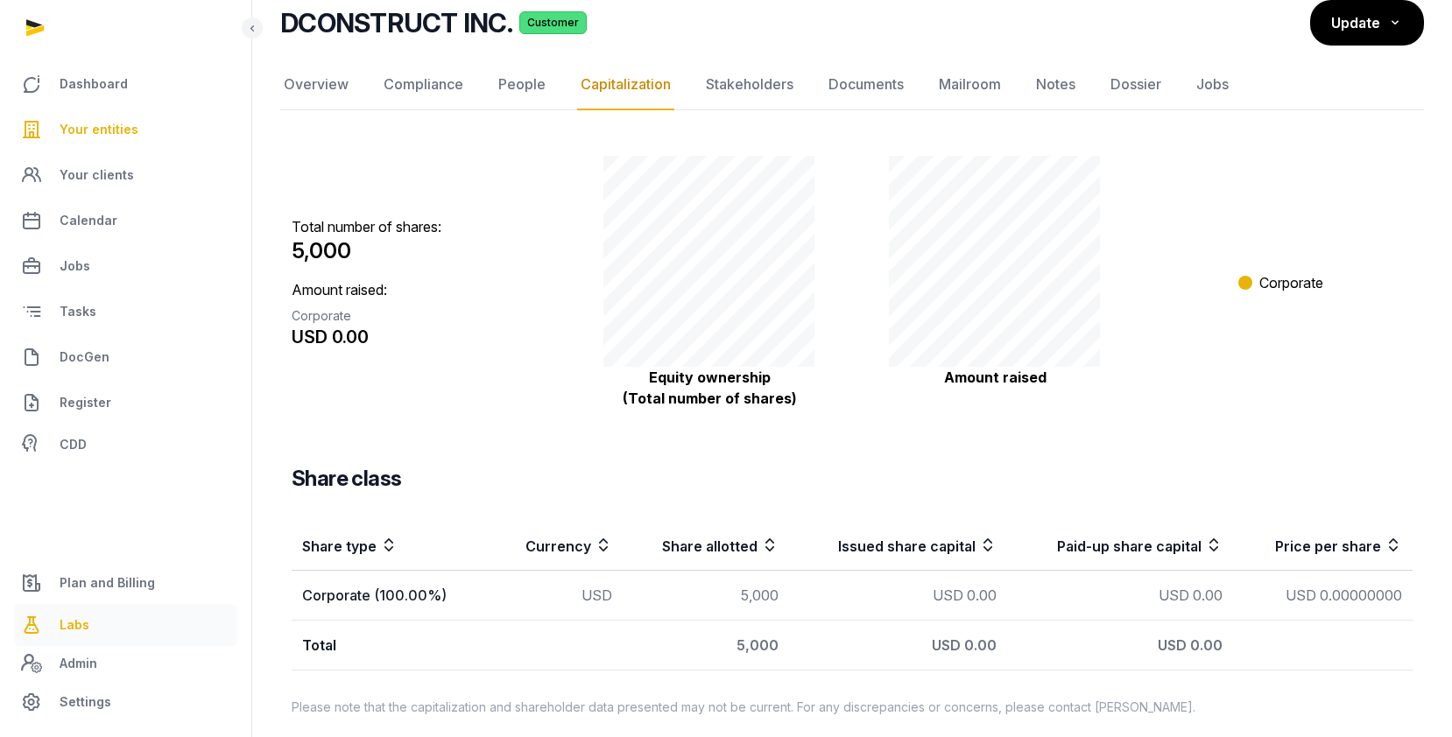
click at [102, 629] on link "Labs" at bounding box center [125, 625] width 223 height 42
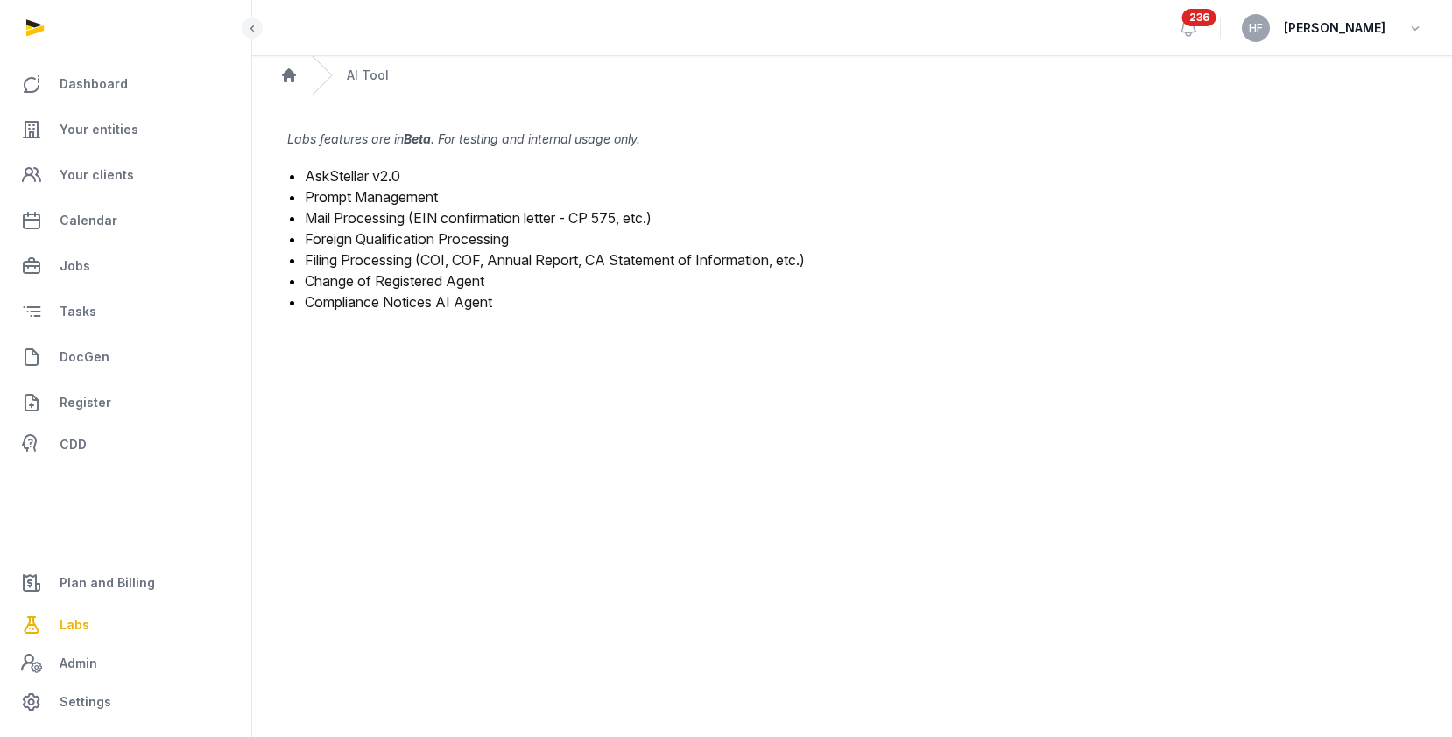
click at [444, 211] on link "Mail Processing (EIN confirmation letter - CP 575, etc.)" at bounding box center [478, 218] width 347 height 18
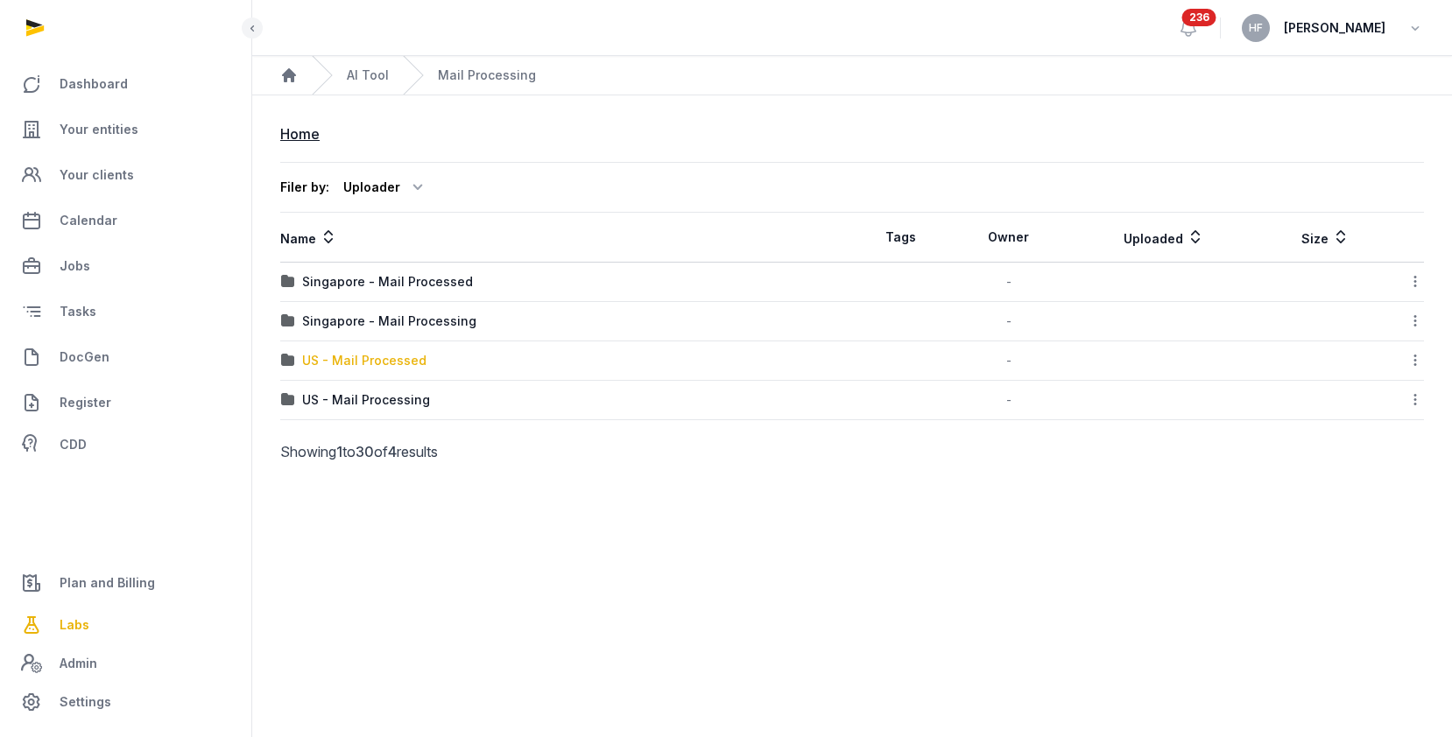
click at [408, 363] on div "US - Mail Processed" at bounding box center [364, 361] width 124 height 18
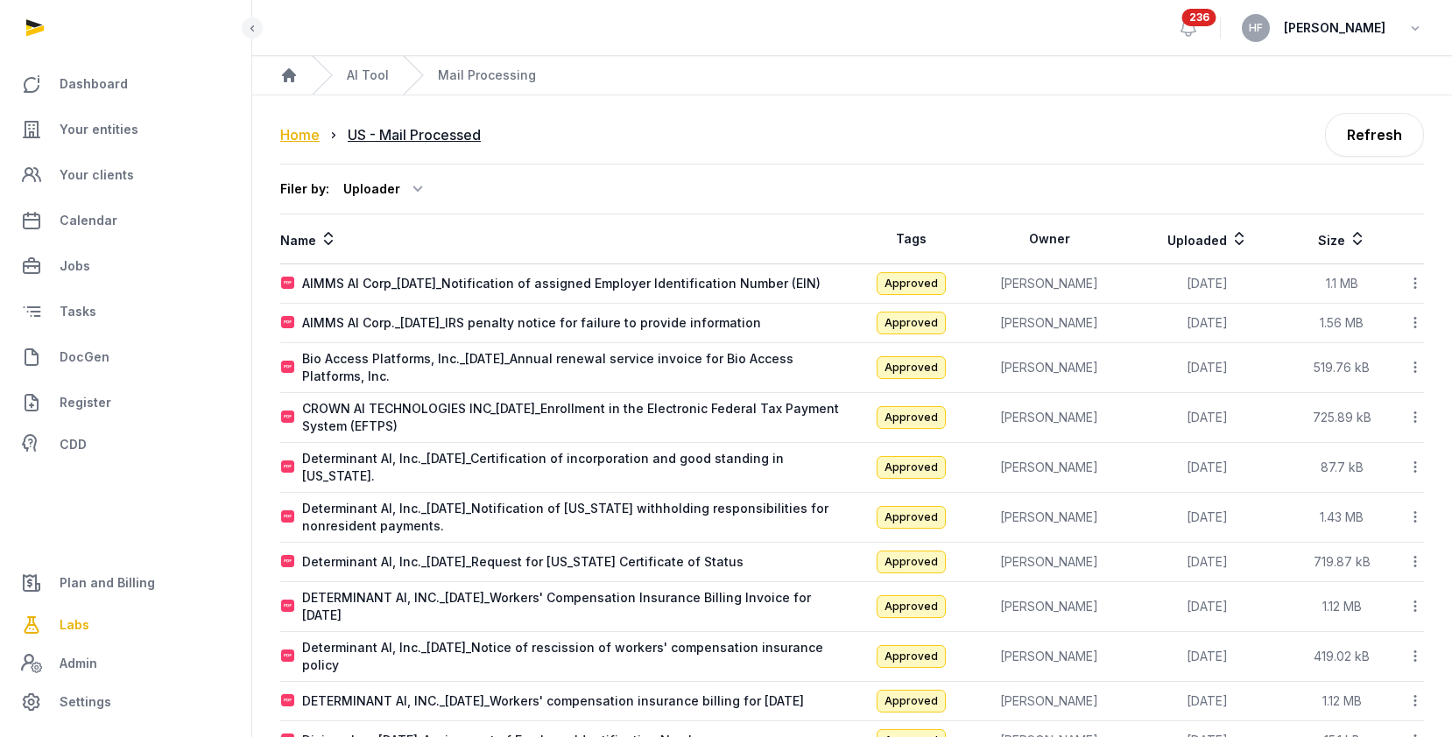
click at [306, 140] on div "Home" at bounding box center [299, 134] width 39 height 21
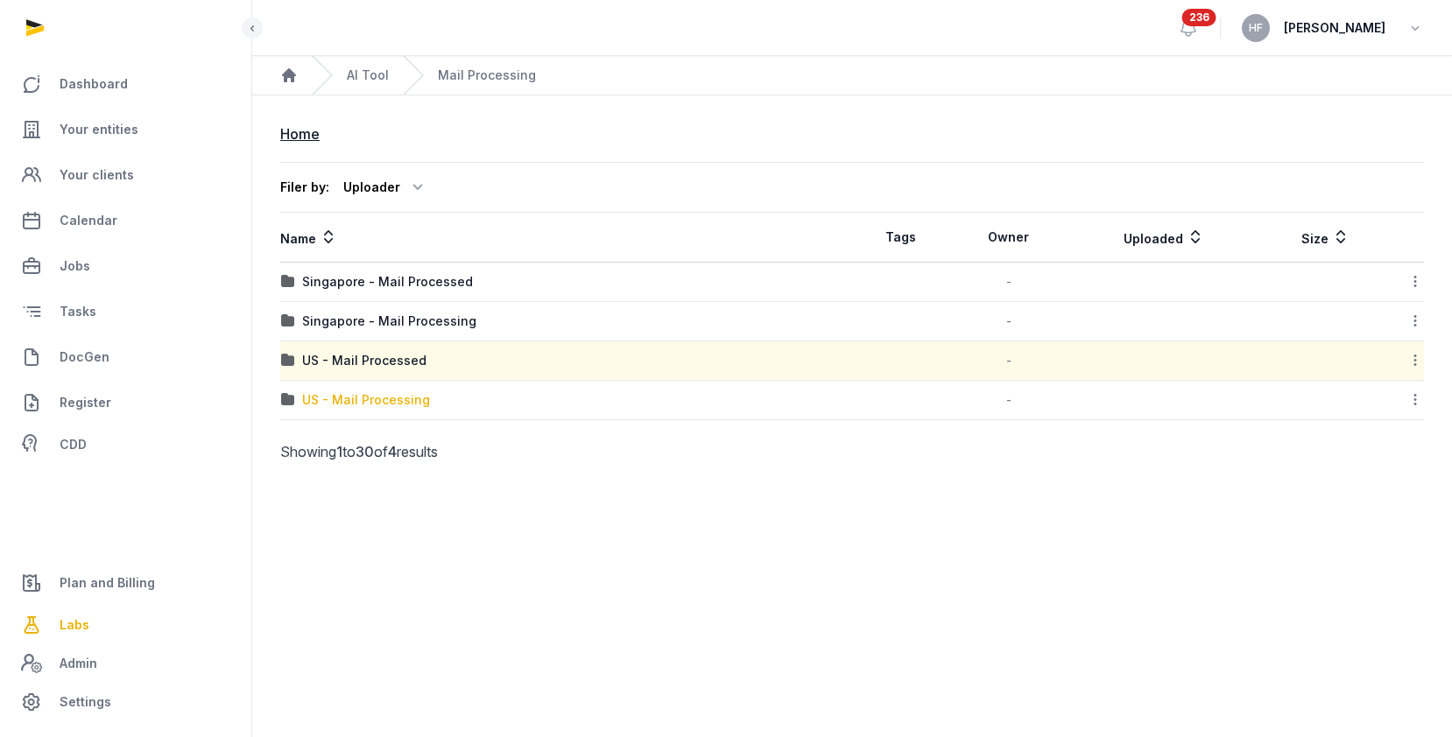
click at [392, 400] on div "US - Mail Processing" at bounding box center [366, 401] width 128 height 18
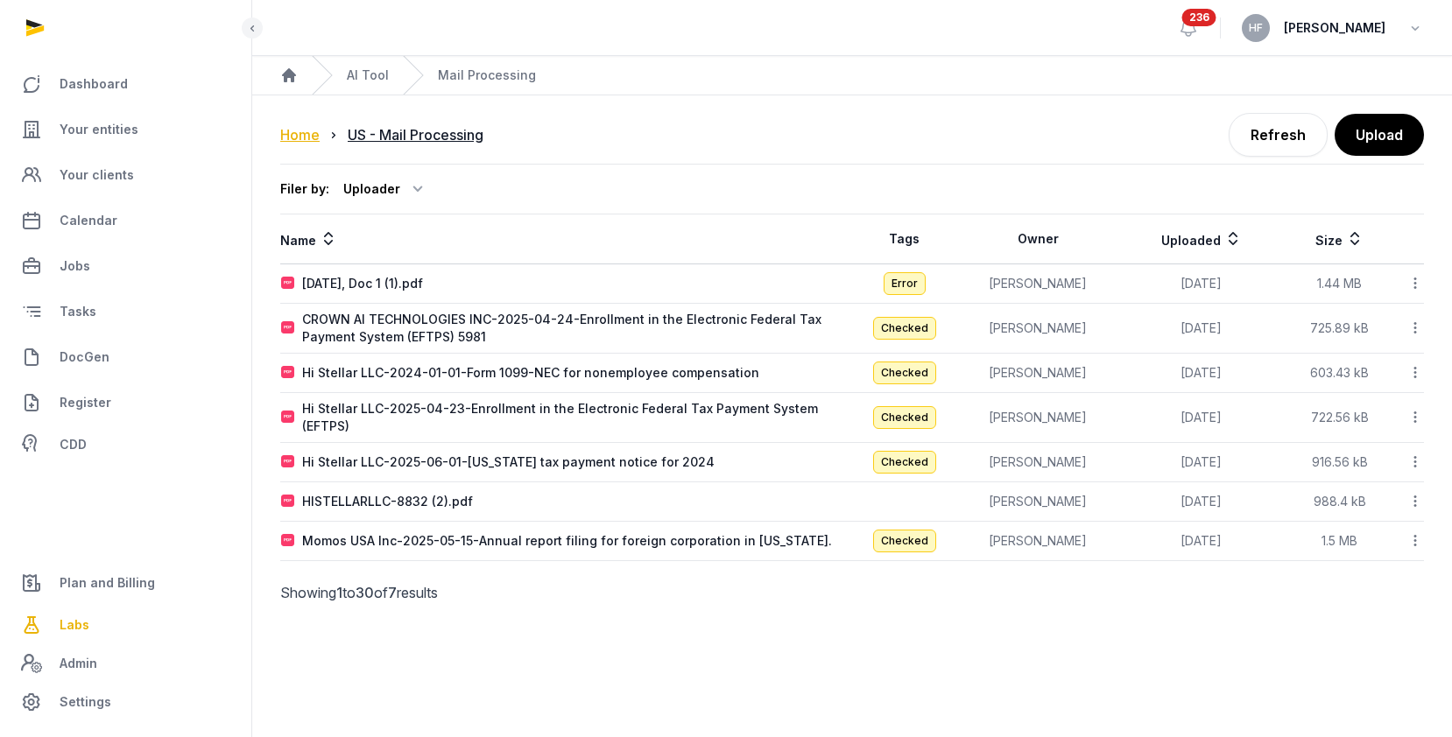
click at [294, 133] on div "Home" at bounding box center [299, 134] width 39 height 21
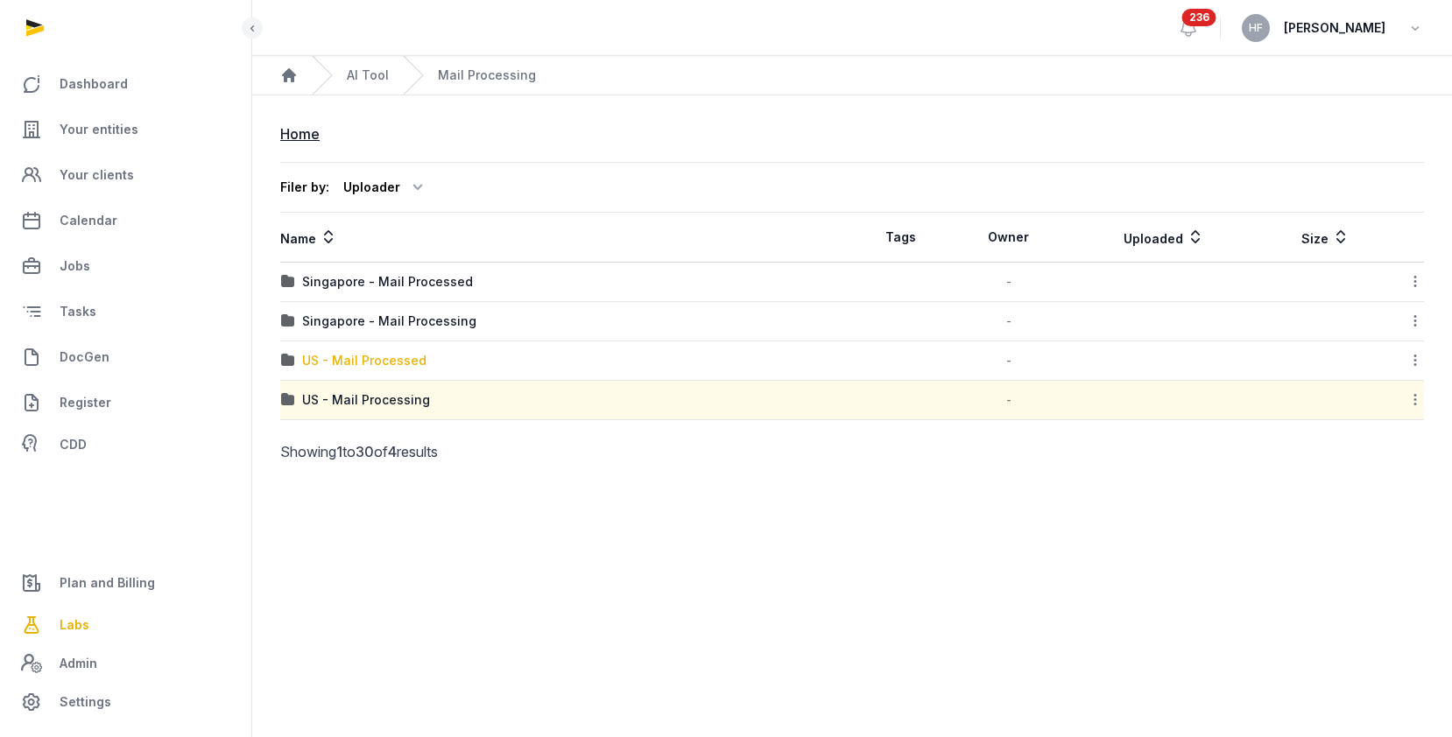
click at [399, 356] on div "US - Mail Processed" at bounding box center [364, 361] width 124 height 18
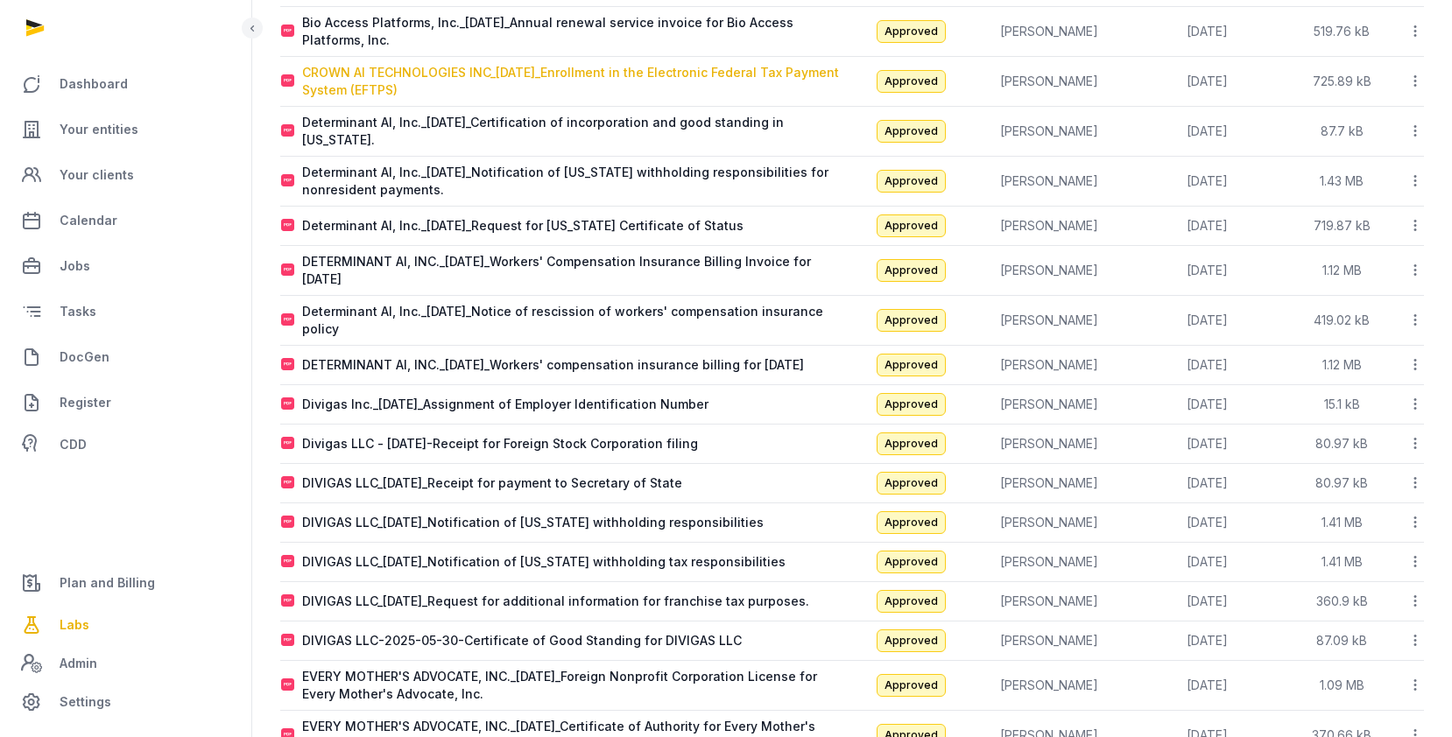
scroll to position [907, 0]
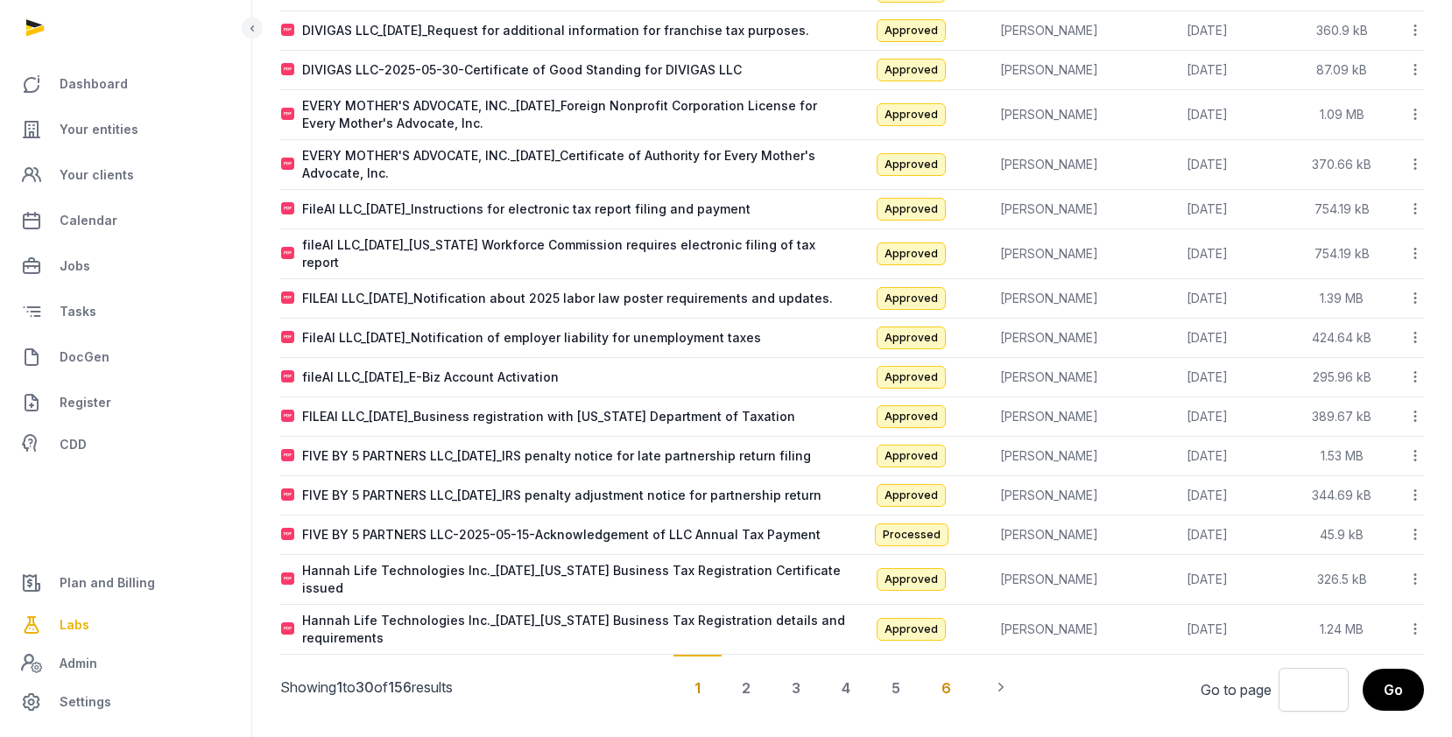
click at [943, 665] on div "6" at bounding box center [947, 687] width 52 height 65
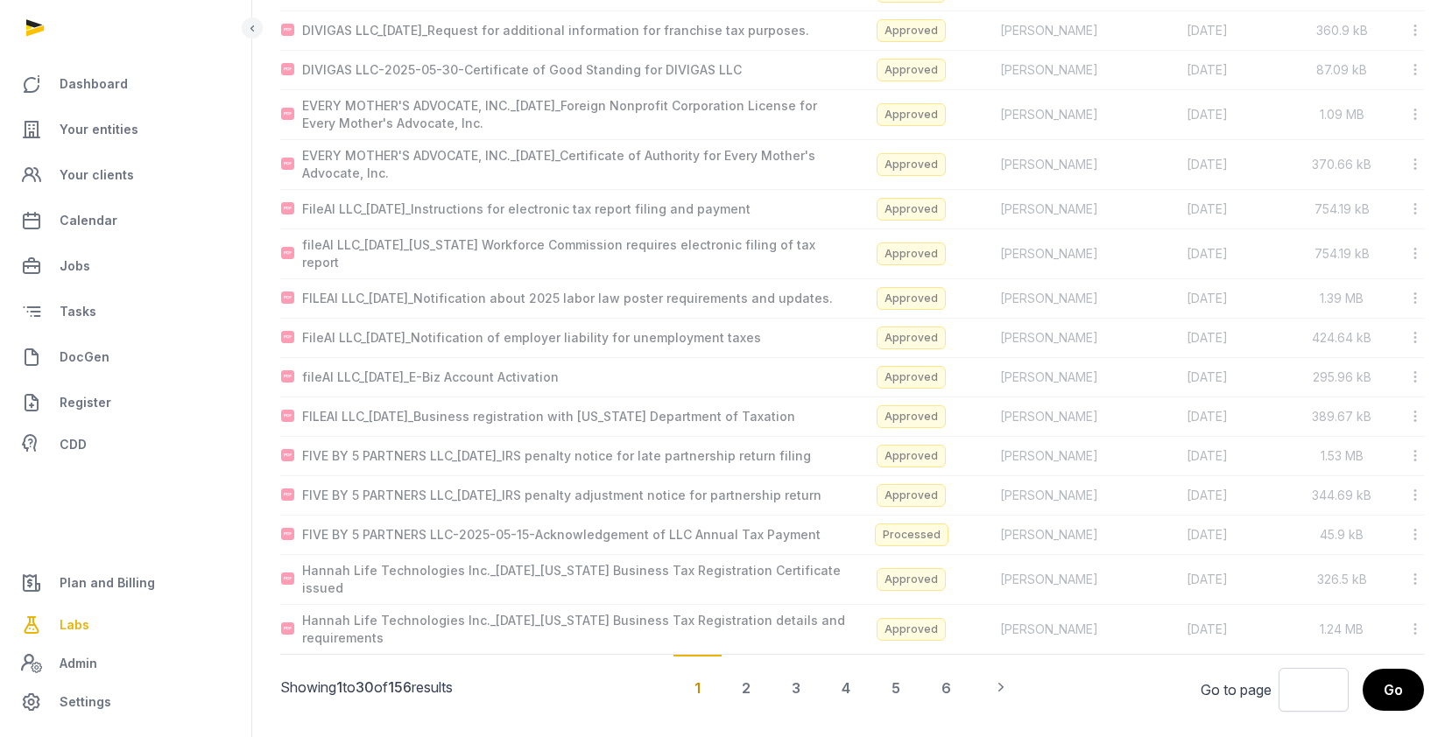
scroll to position [0, 0]
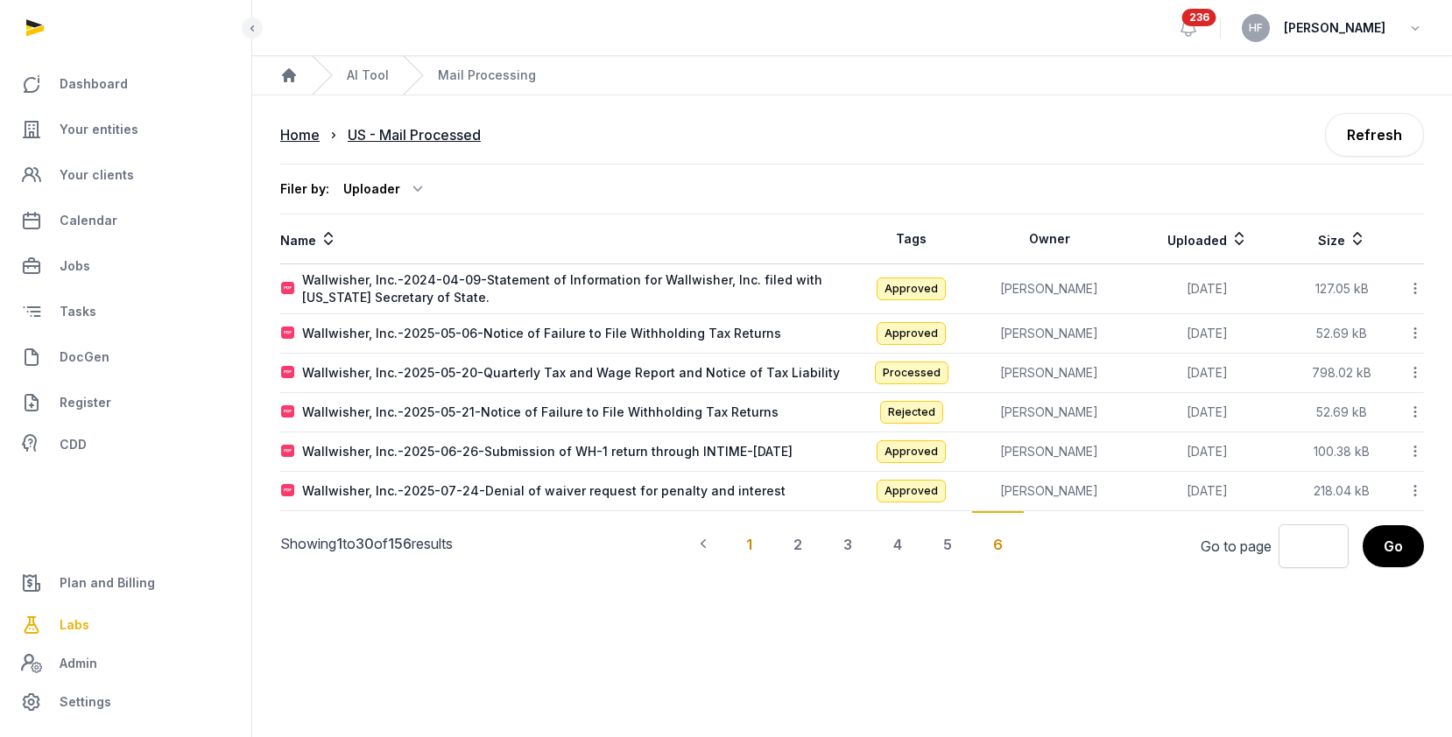
click at [773, 543] on div "1" at bounding box center [798, 544] width 51 height 65
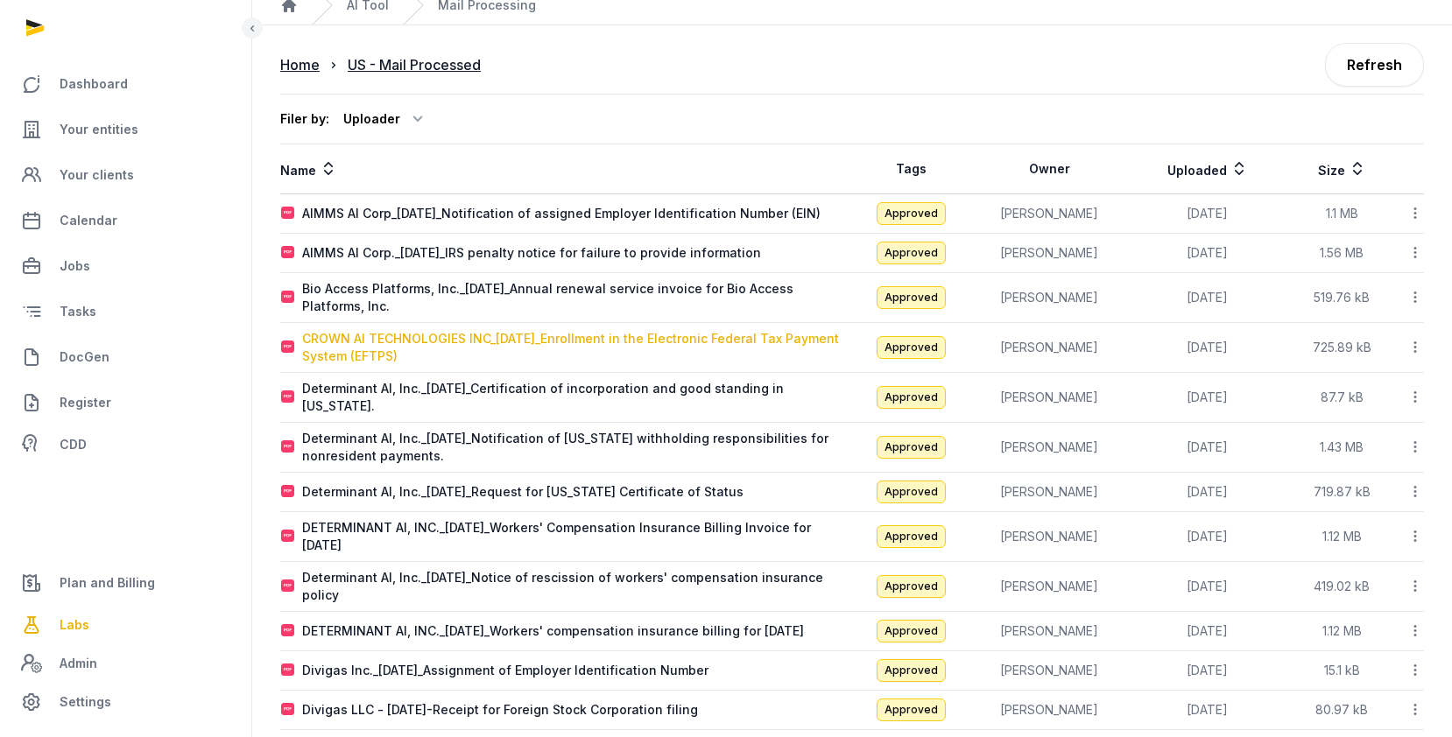
scroll to position [69, 0]
